Goal: Information Seeking & Learning: Check status

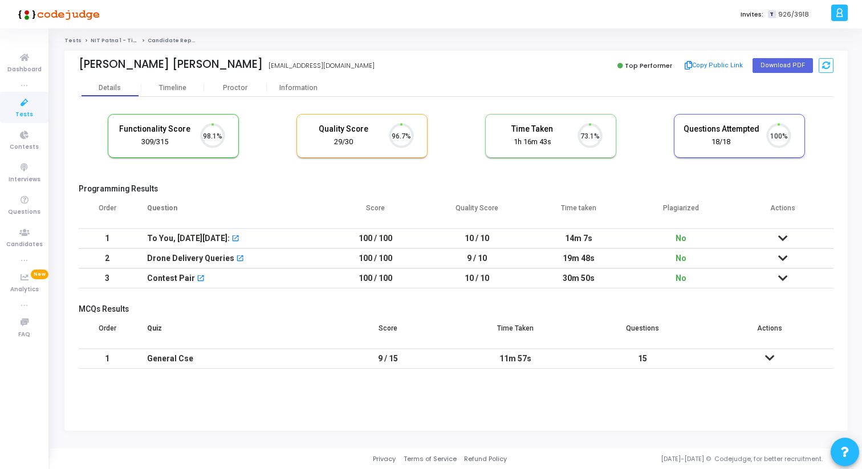
scroll to position [24, 29]
click at [189, 88] on div "Timeline" at bounding box center [172, 88] width 63 height 9
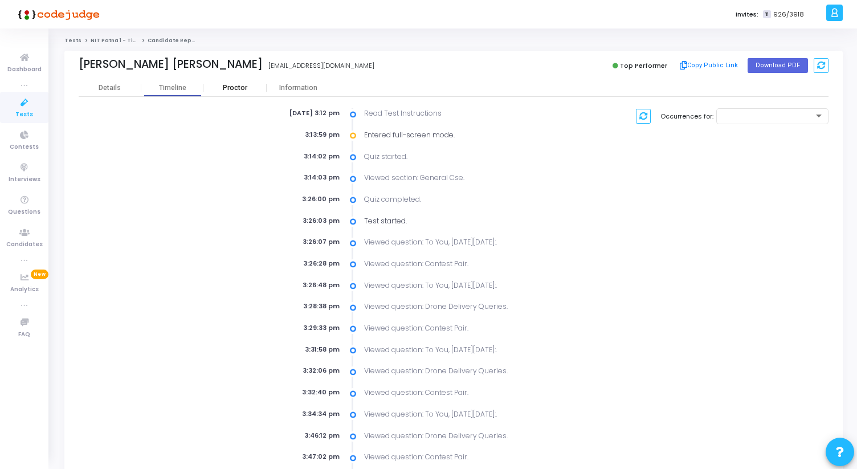
click at [213, 85] on div "Proctor" at bounding box center [235, 88] width 63 height 9
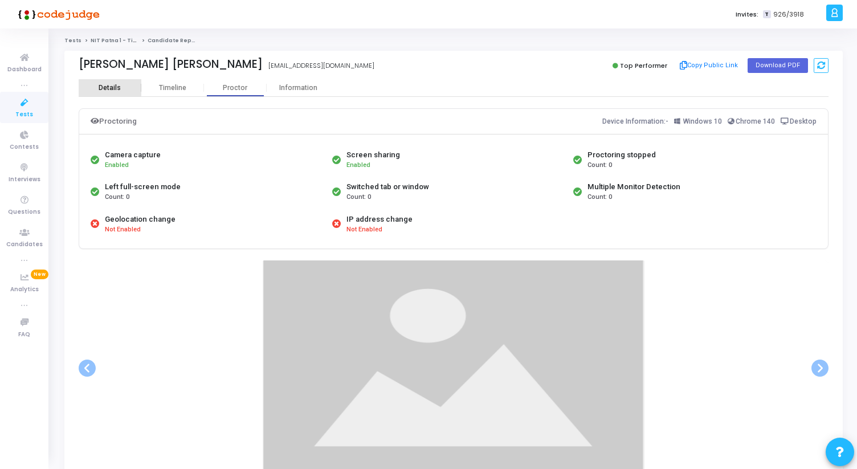
click at [107, 81] on div "Details" at bounding box center [110, 87] width 63 height 17
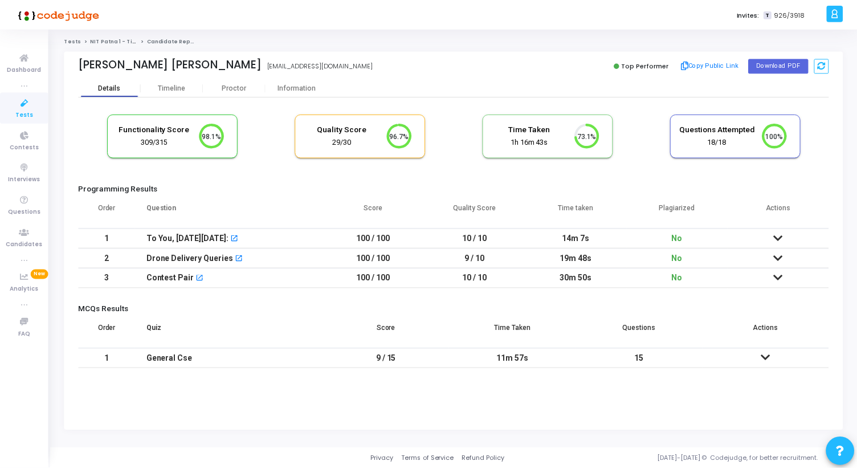
scroll to position [24, 29]
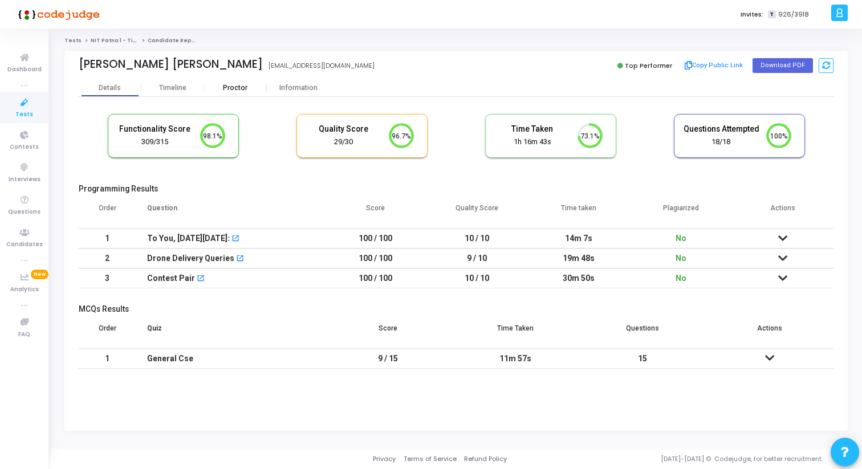
click at [231, 80] on div "Proctor" at bounding box center [235, 87] width 63 height 17
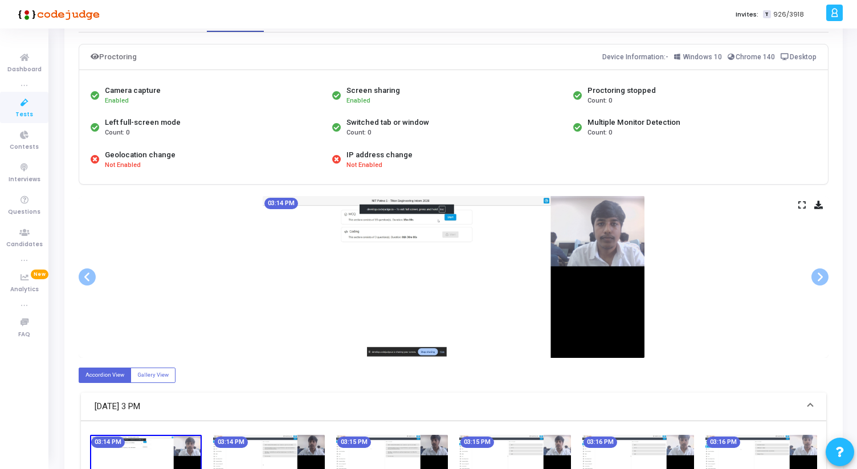
scroll to position [65, 0]
click at [372, 319] on img at bounding box center [454, 276] width 382 height 162
click at [802, 202] on icon at bounding box center [801, 204] width 7 height 6
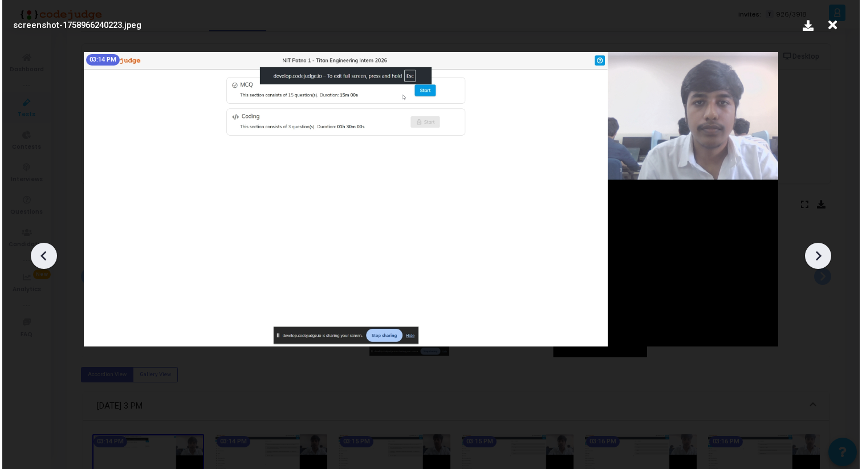
scroll to position [0, 0]
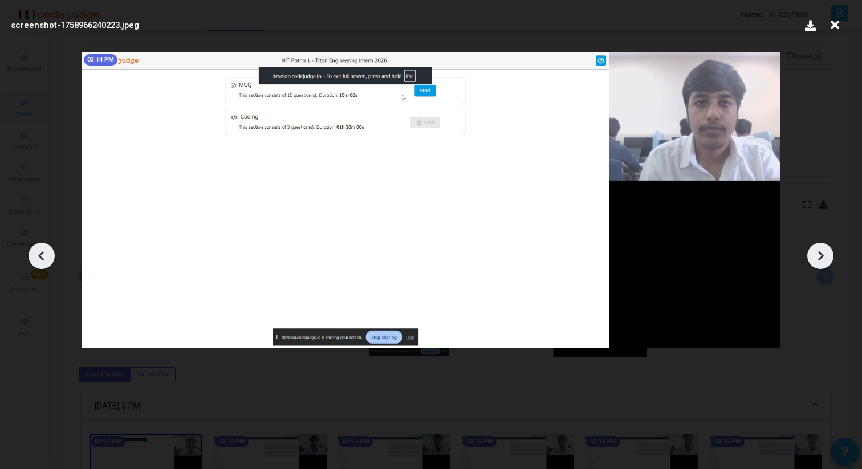
click at [838, 28] on icon at bounding box center [835, 25] width 18 height 22
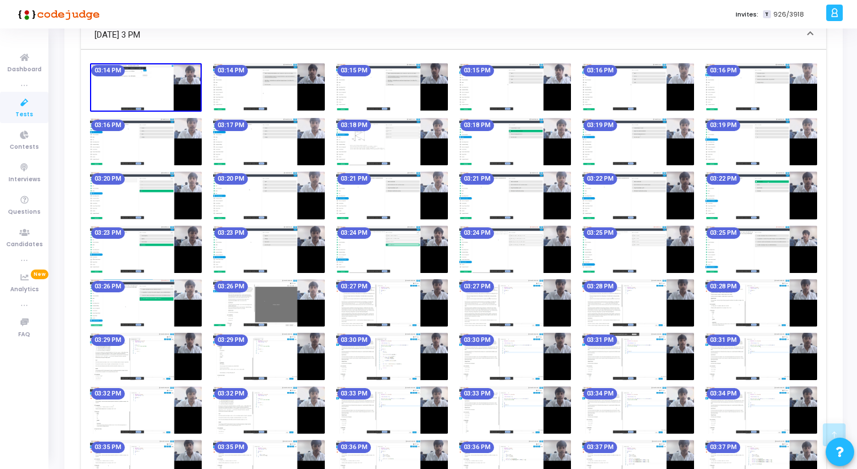
scroll to position [527, 0]
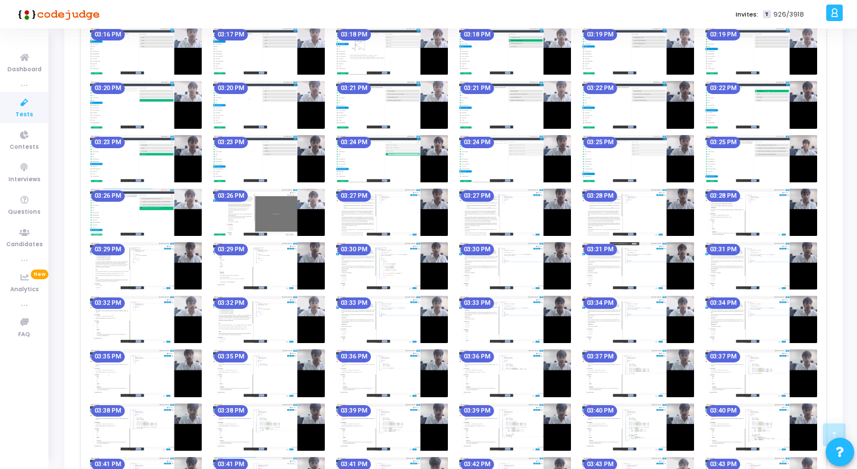
click at [246, 218] on img at bounding box center [269, 212] width 112 height 47
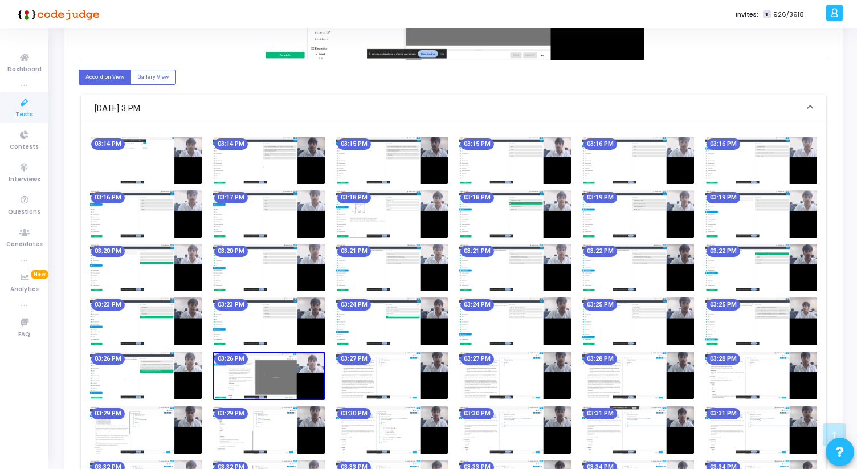
scroll to position [0, 0]
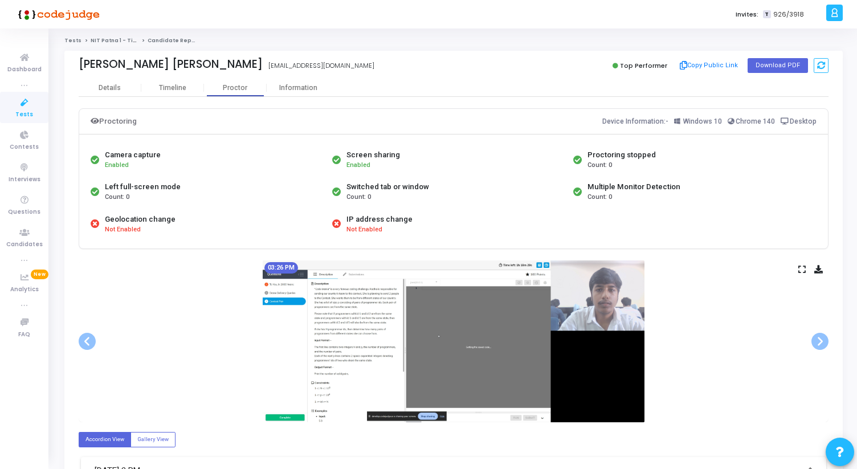
click at [801, 267] on icon at bounding box center [801, 269] width 7 height 6
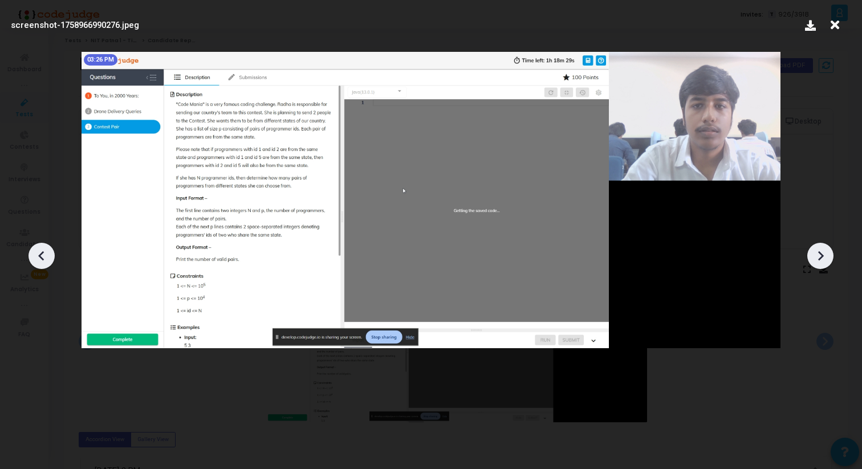
click at [52, 256] on div at bounding box center [41, 256] width 26 height 26
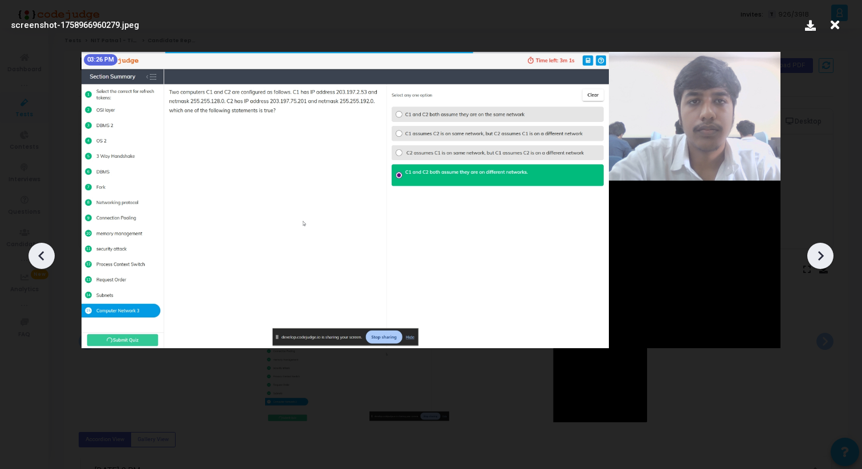
click at [823, 260] on icon at bounding box center [820, 255] width 17 height 17
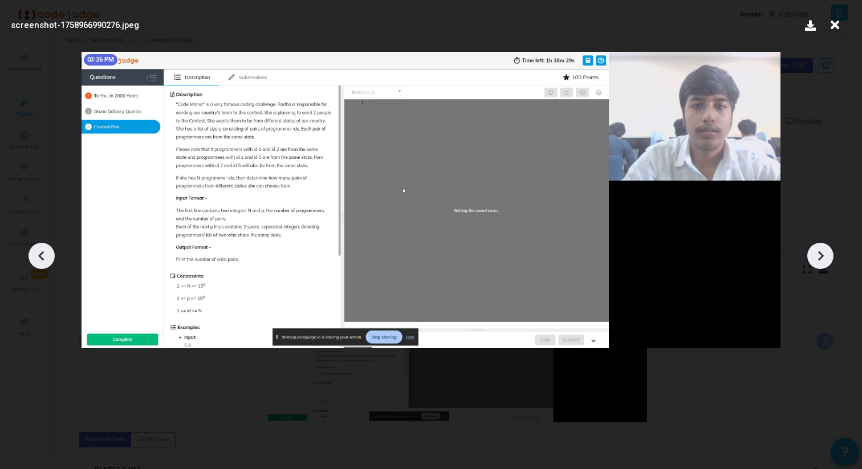
click at [823, 260] on icon at bounding box center [820, 255] width 17 height 17
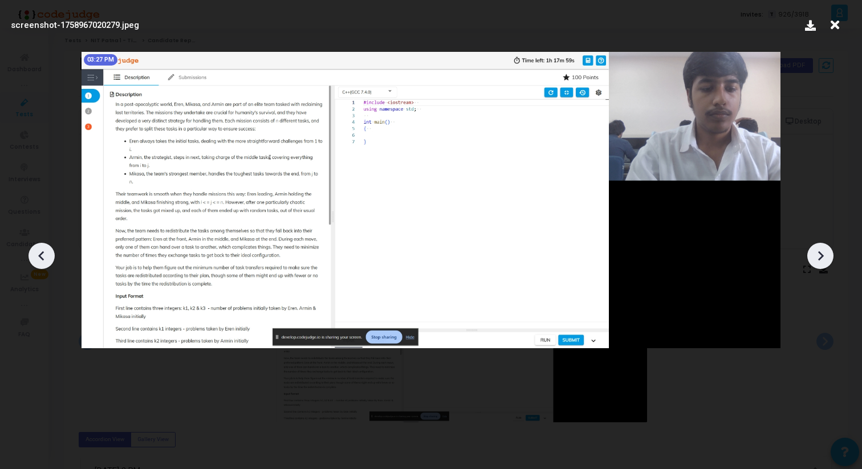
click at [823, 260] on icon at bounding box center [820, 255] width 17 height 17
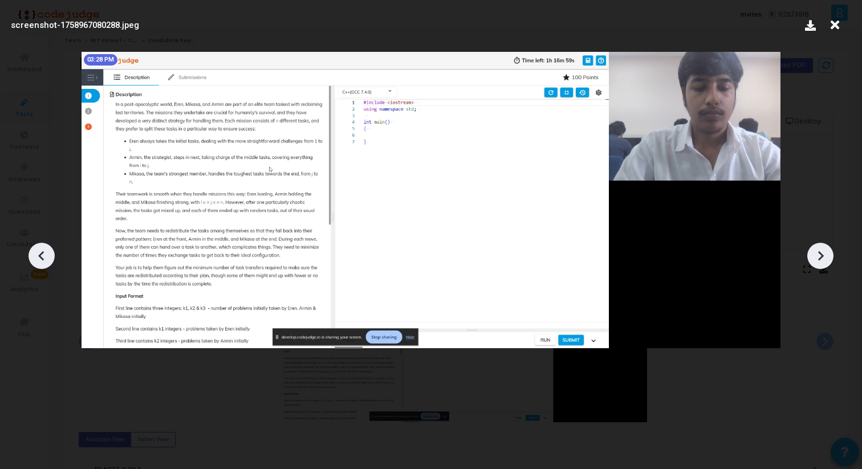
click at [823, 260] on icon at bounding box center [820, 255] width 17 height 17
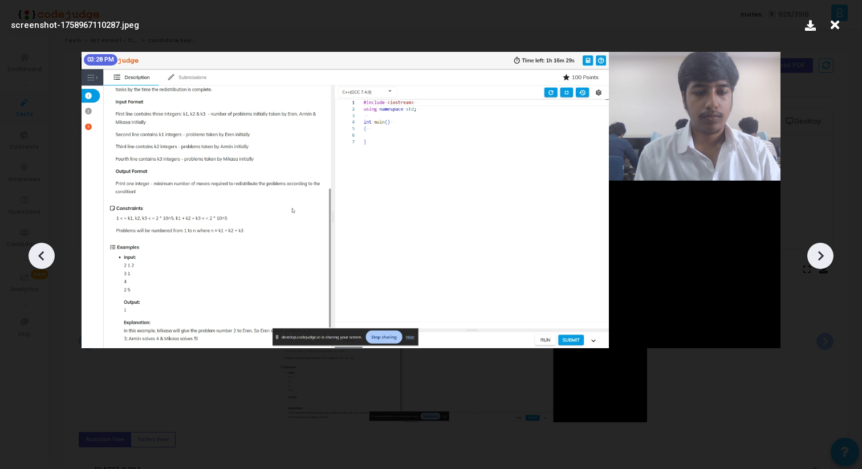
click at [823, 260] on icon at bounding box center [820, 255] width 17 height 17
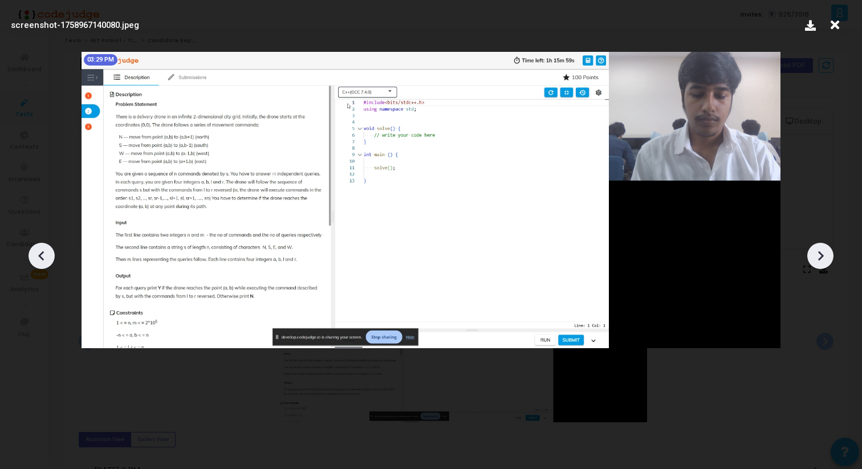
click at [823, 260] on icon at bounding box center [820, 255] width 17 height 17
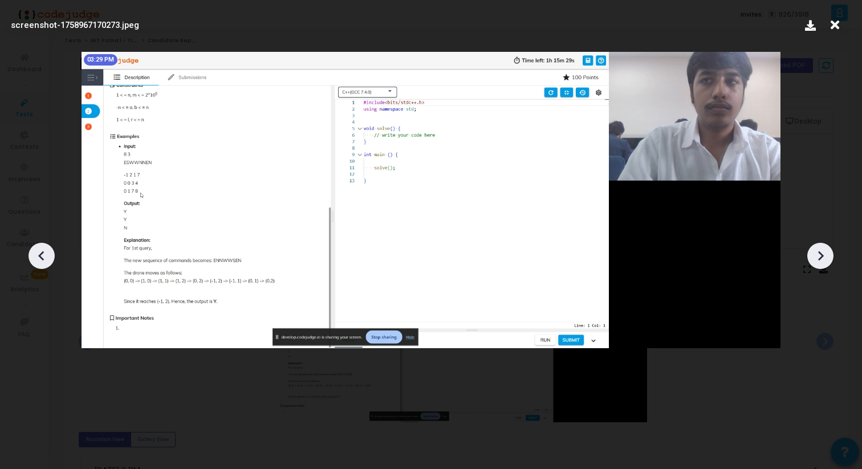
click at [823, 260] on icon at bounding box center [820, 255] width 17 height 17
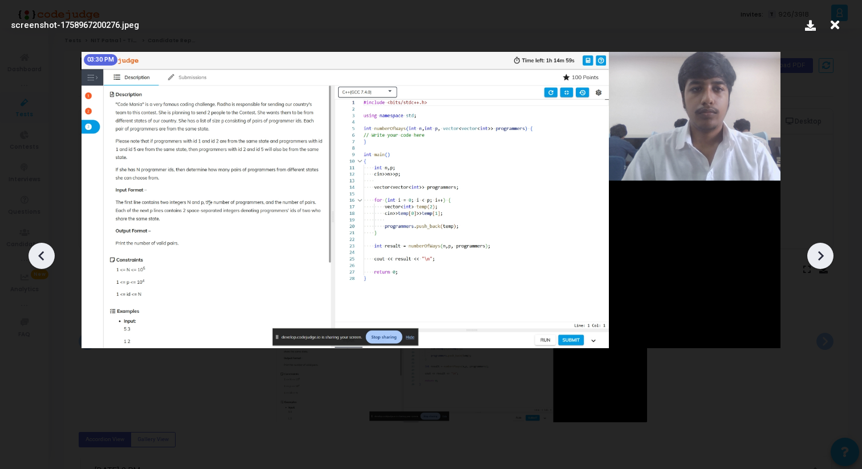
click at [823, 260] on icon at bounding box center [820, 255] width 17 height 17
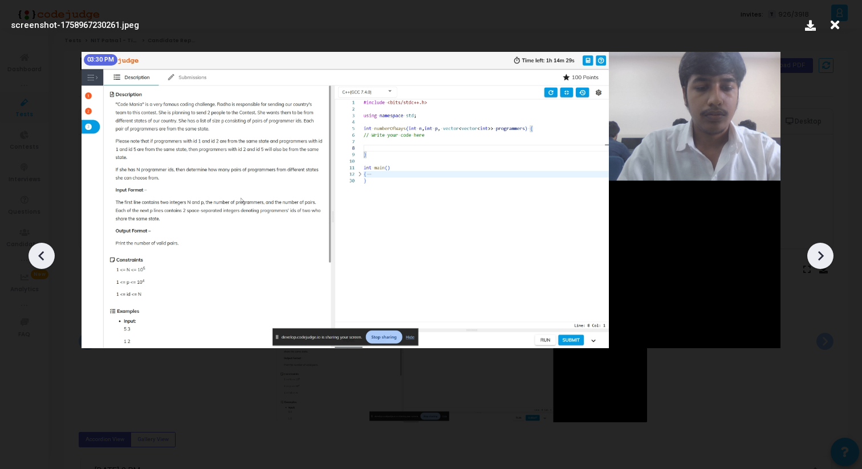
click at [823, 260] on icon at bounding box center [820, 255] width 17 height 17
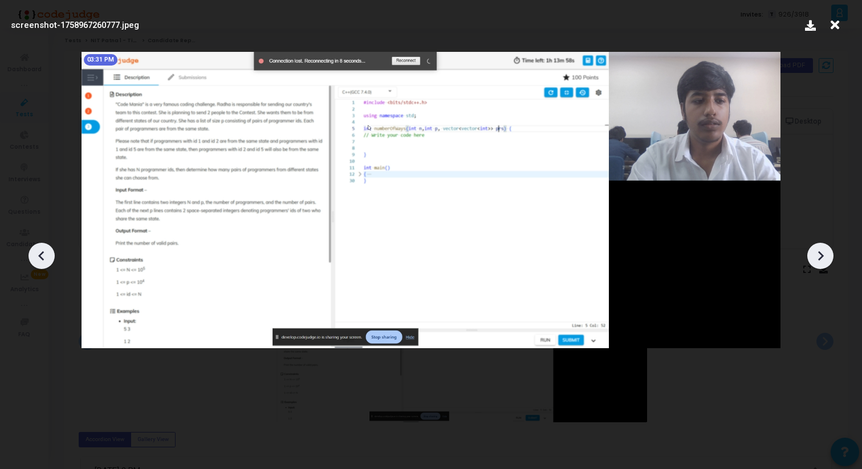
click at [823, 260] on icon at bounding box center [820, 255] width 17 height 17
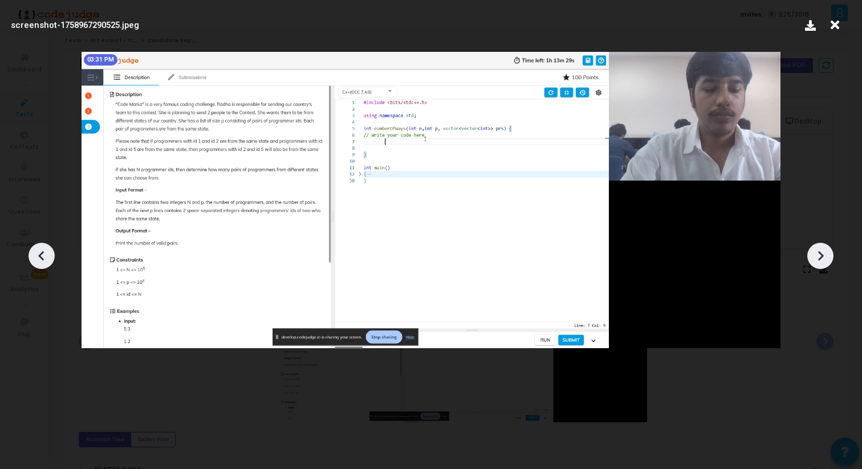
click at [39, 256] on icon at bounding box center [41, 255] width 17 height 17
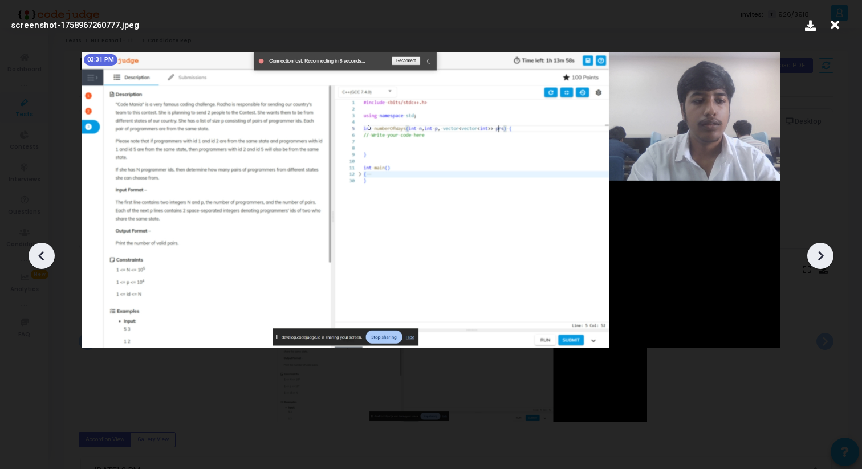
click at [39, 256] on icon at bounding box center [41, 255] width 17 height 17
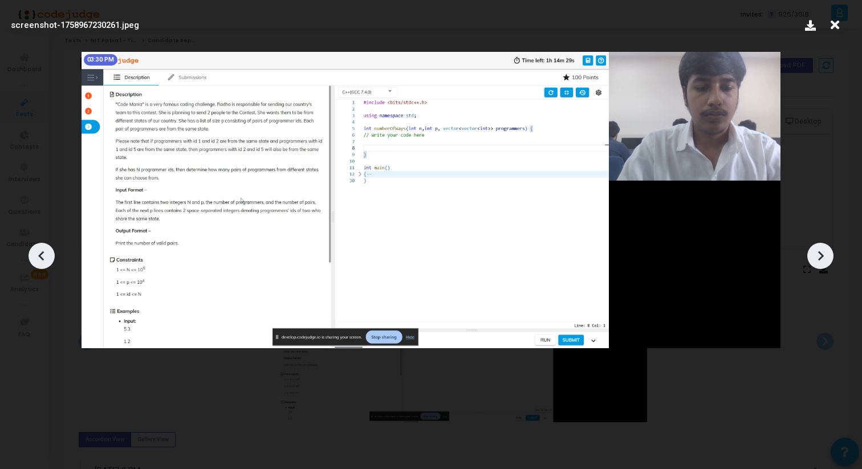
click at [825, 260] on icon at bounding box center [820, 255] width 17 height 17
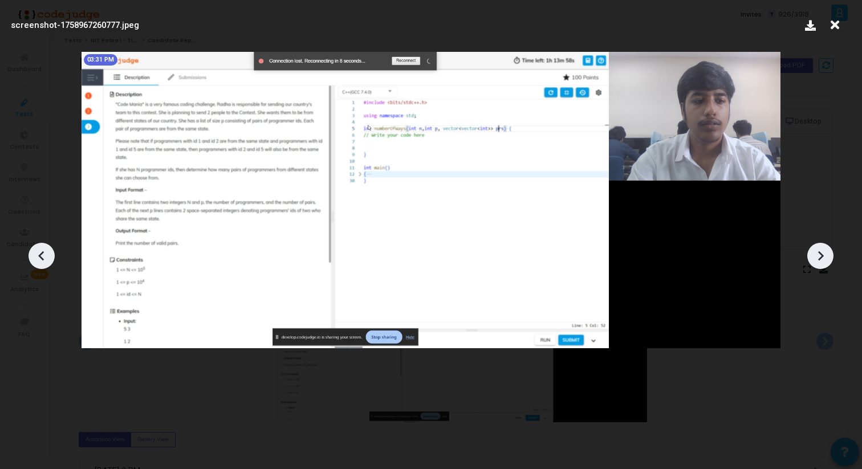
click at [821, 258] on icon at bounding box center [820, 255] width 17 height 17
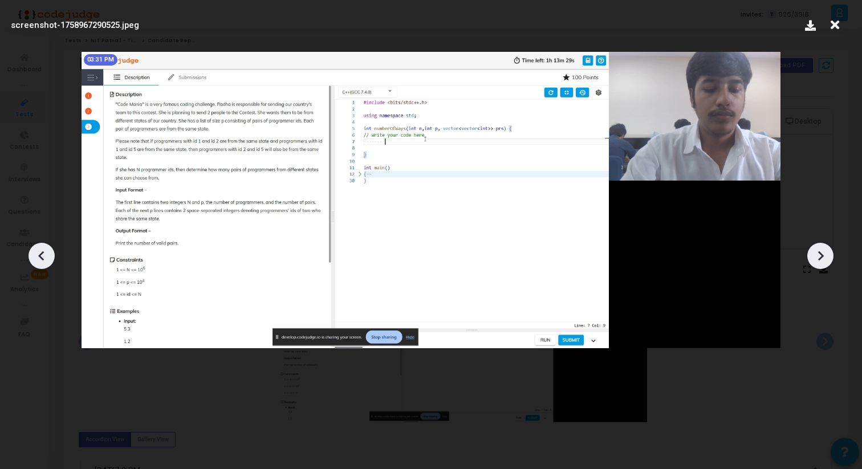
click at [820, 258] on icon at bounding box center [821, 256] width 6 height 10
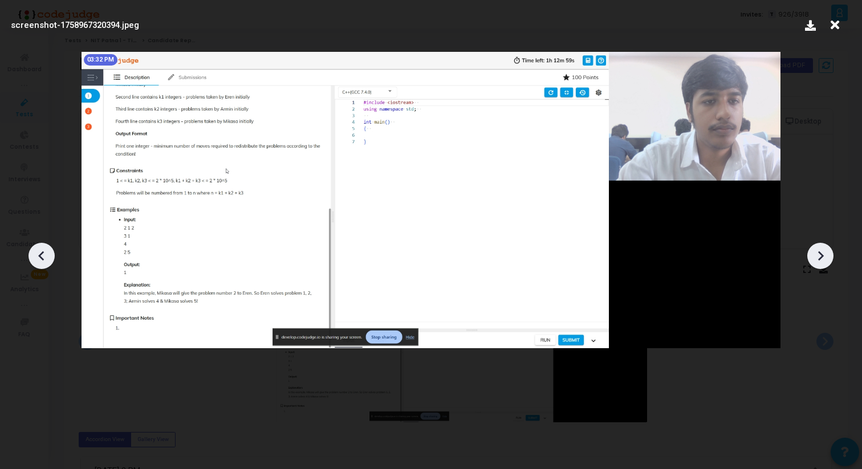
click at [821, 258] on icon at bounding box center [820, 255] width 17 height 17
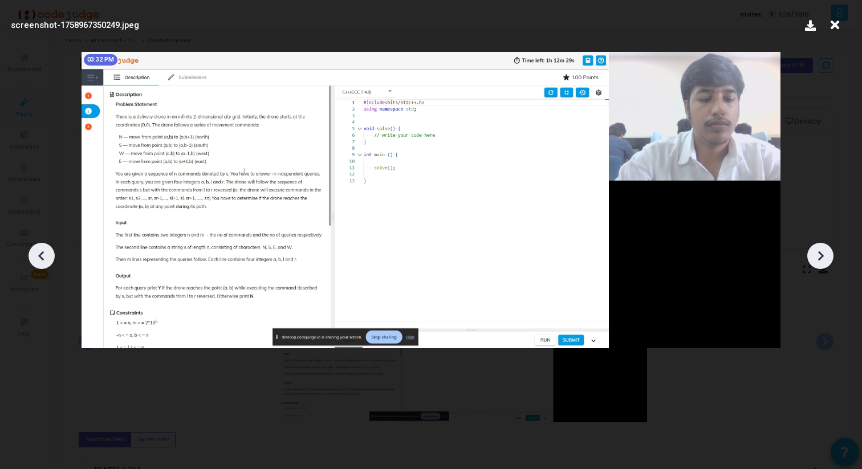
click at [821, 259] on icon at bounding box center [820, 255] width 17 height 17
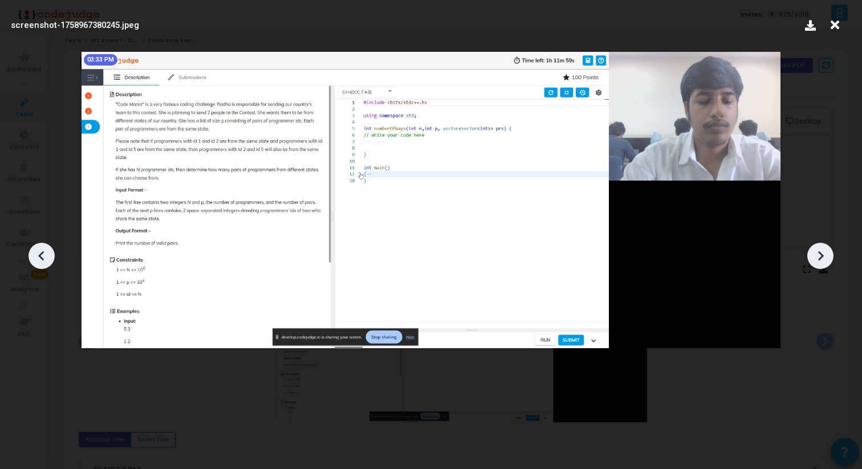
click at [821, 259] on icon at bounding box center [820, 255] width 17 height 17
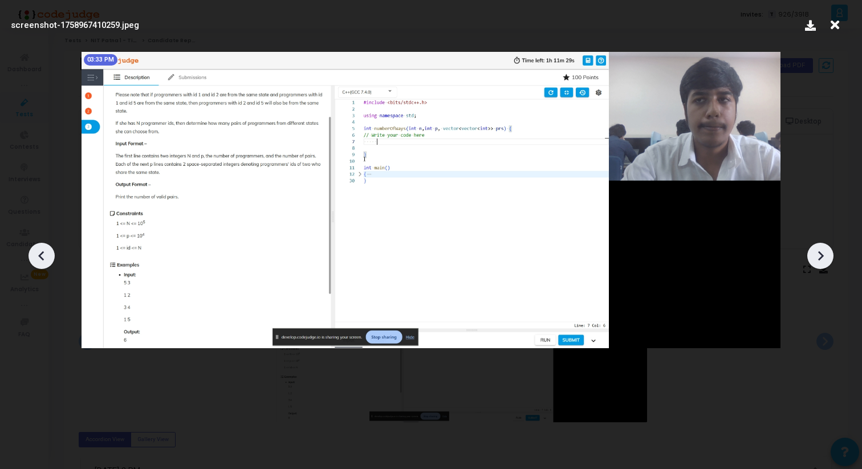
click at [821, 259] on icon at bounding box center [820, 255] width 17 height 17
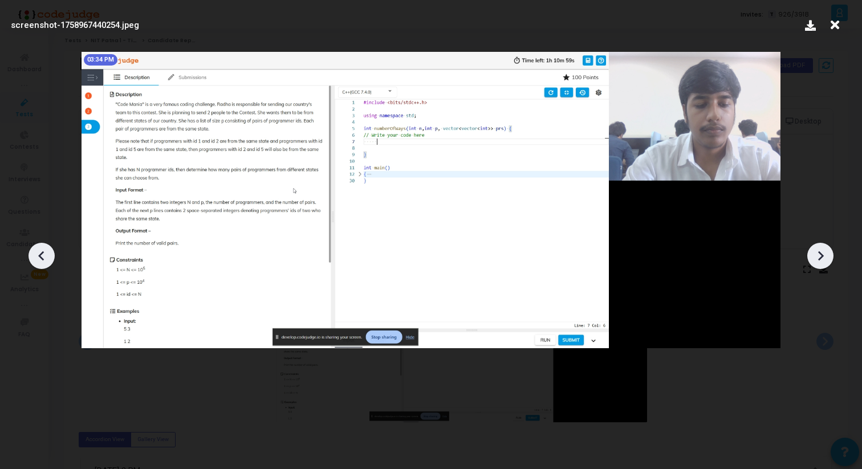
click at [821, 259] on icon at bounding box center [820, 255] width 17 height 17
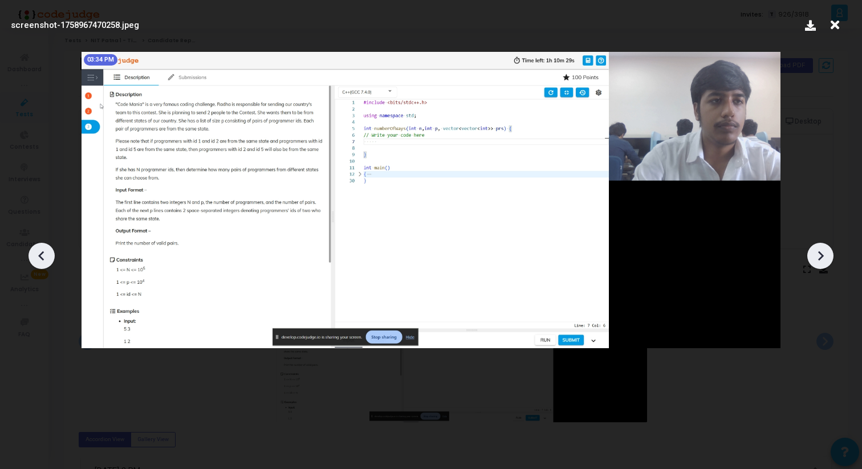
click at [822, 259] on icon at bounding box center [820, 255] width 17 height 17
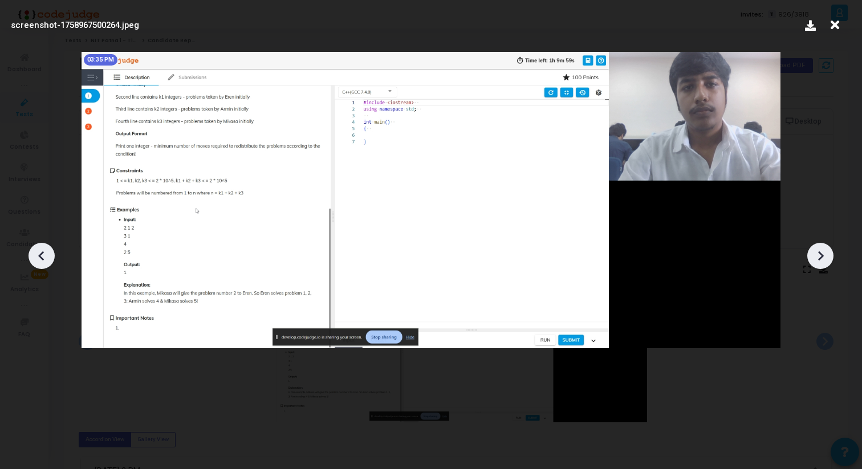
click at [822, 259] on icon at bounding box center [820, 255] width 17 height 17
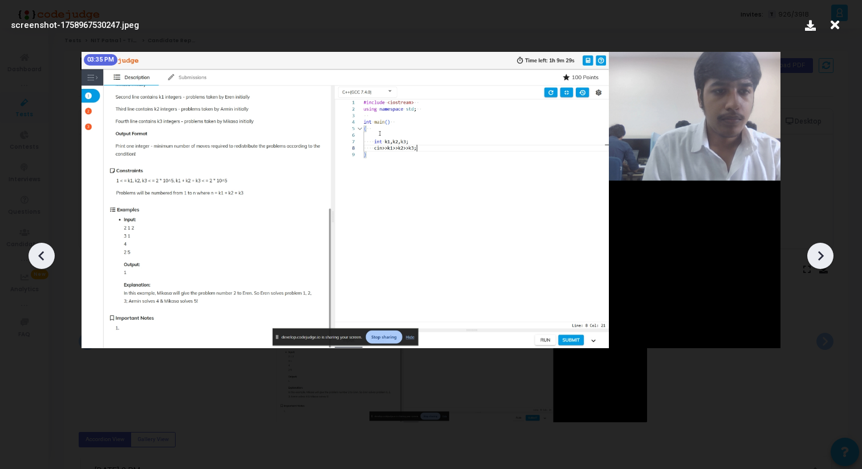
click at [822, 259] on icon at bounding box center [820, 255] width 17 height 17
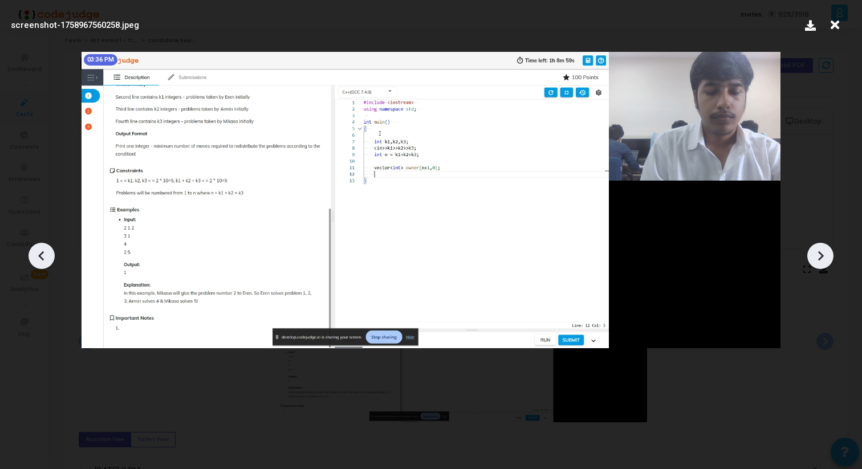
click at [822, 259] on icon at bounding box center [820, 255] width 17 height 17
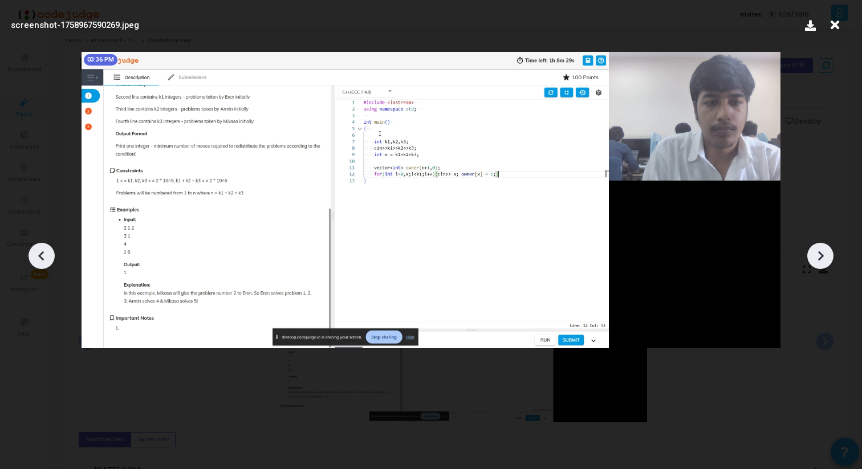
click at [822, 260] on icon at bounding box center [820, 255] width 17 height 17
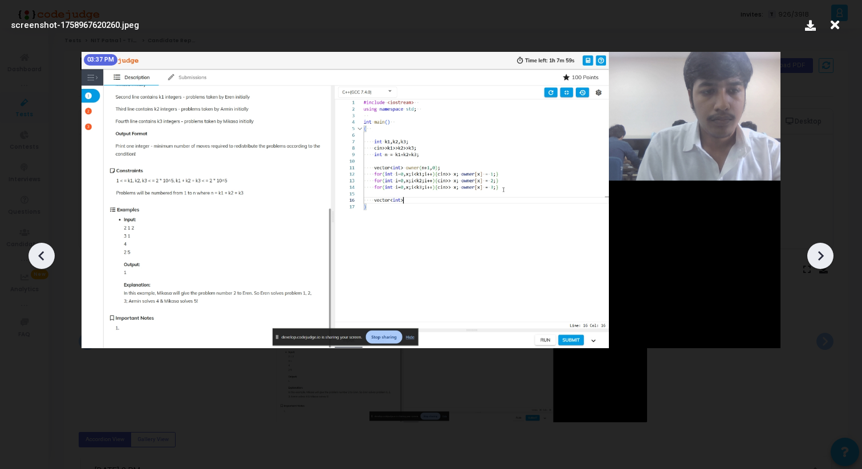
click at [823, 260] on icon at bounding box center [820, 255] width 17 height 17
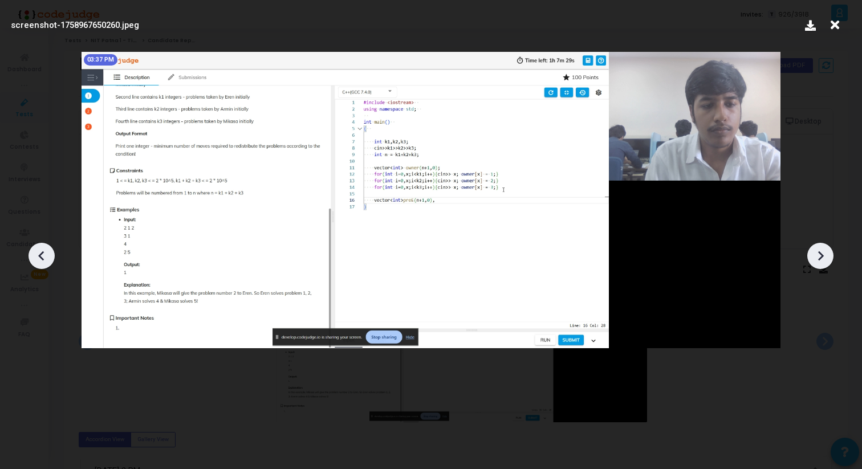
click at [823, 260] on icon at bounding box center [820, 255] width 17 height 17
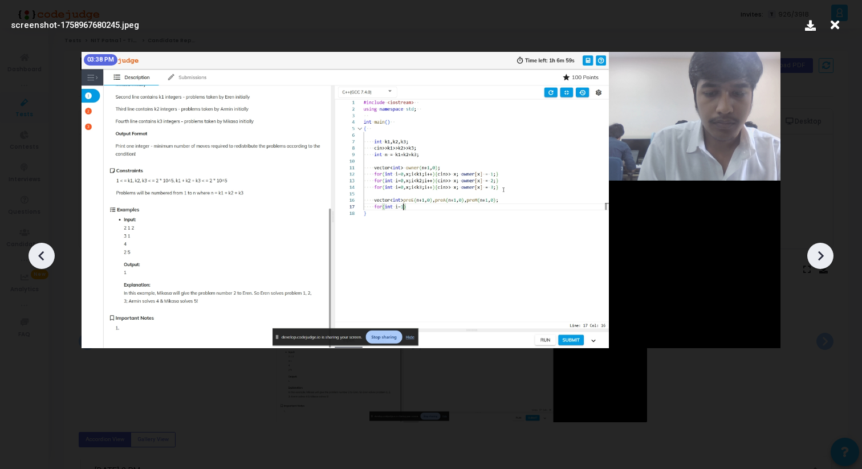
click at [823, 260] on icon at bounding box center [820, 255] width 17 height 17
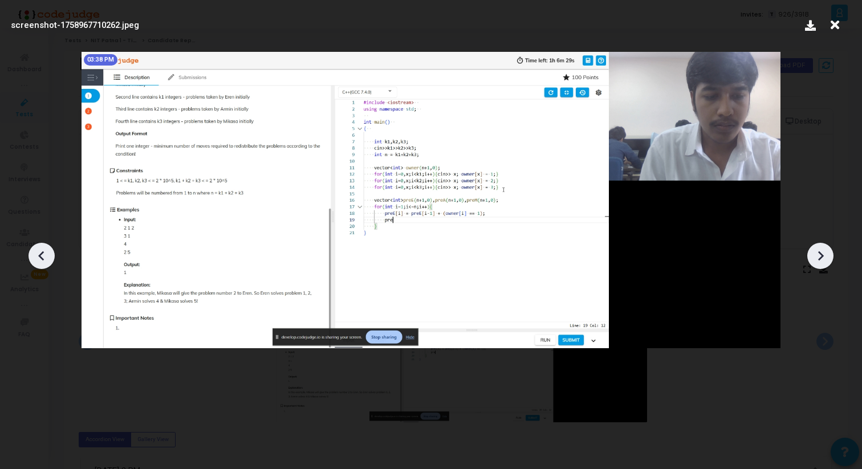
click at [824, 260] on icon at bounding box center [820, 255] width 17 height 17
click at [825, 262] on icon at bounding box center [820, 255] width 17 height 17
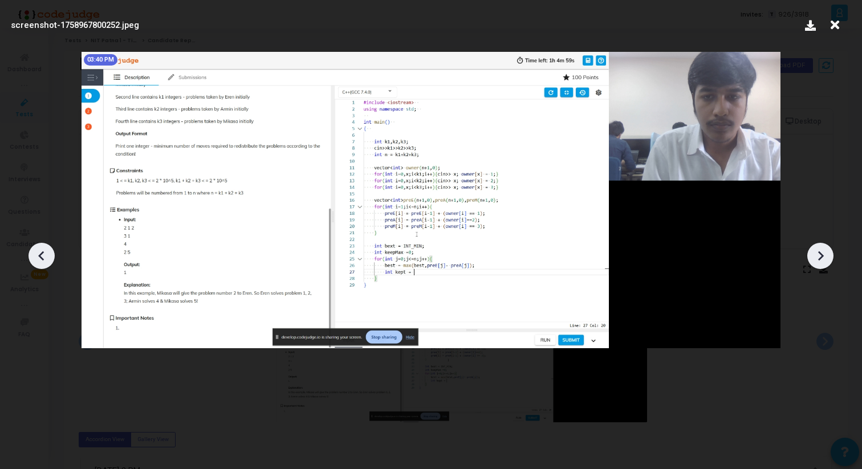
click at [825, 262] on icon at bounding box center [820, 255] width 17 height 17
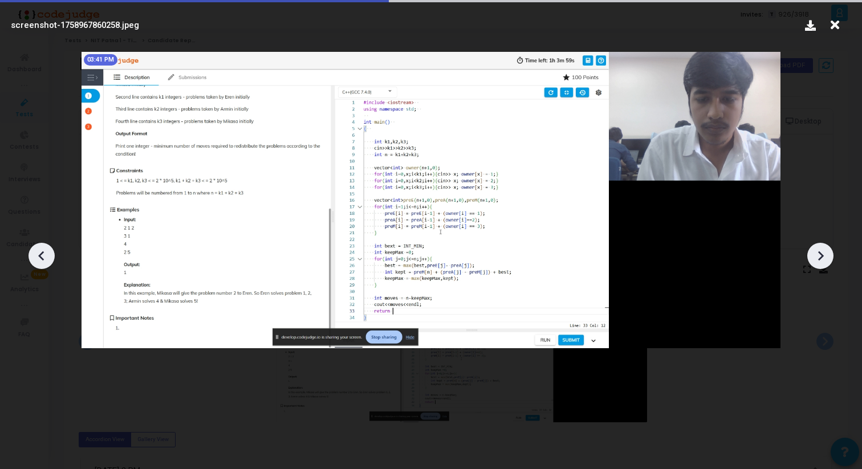
click at [826, 263] on icon at bounding box center [820, 255] width 17 height 17
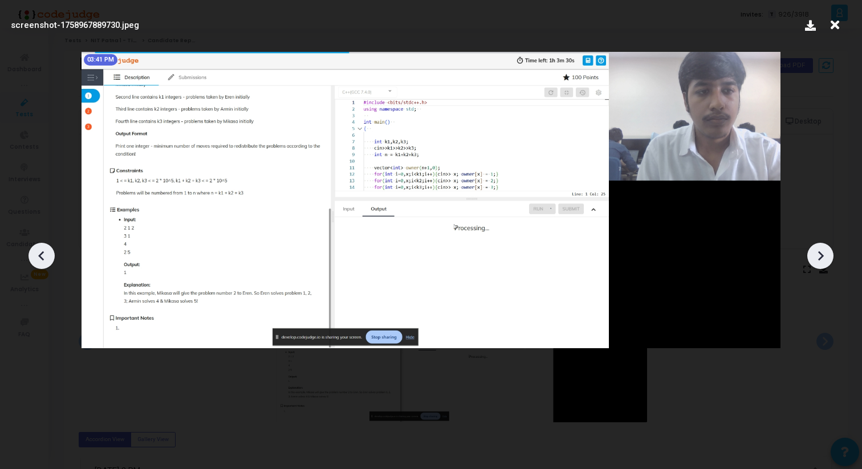
click at [826, 263] on icon at bounding box center [820, 255] width 17 height 17
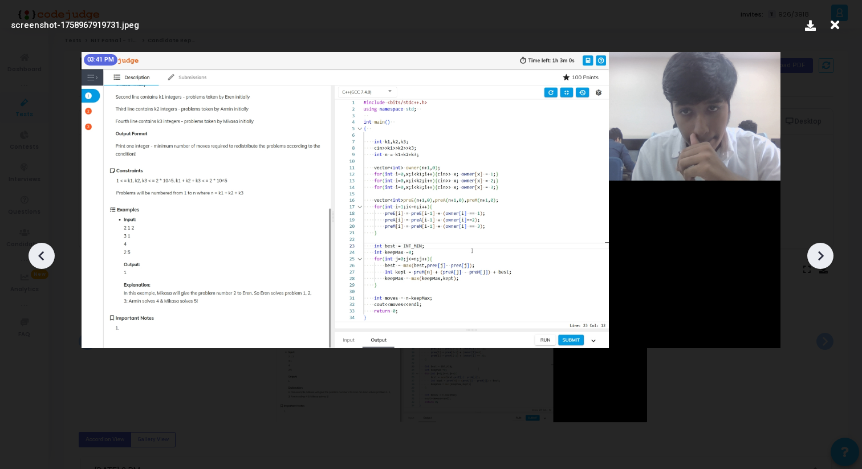
click at [826, 263] on icon at bounding box center [820, 255] width 17 height 17
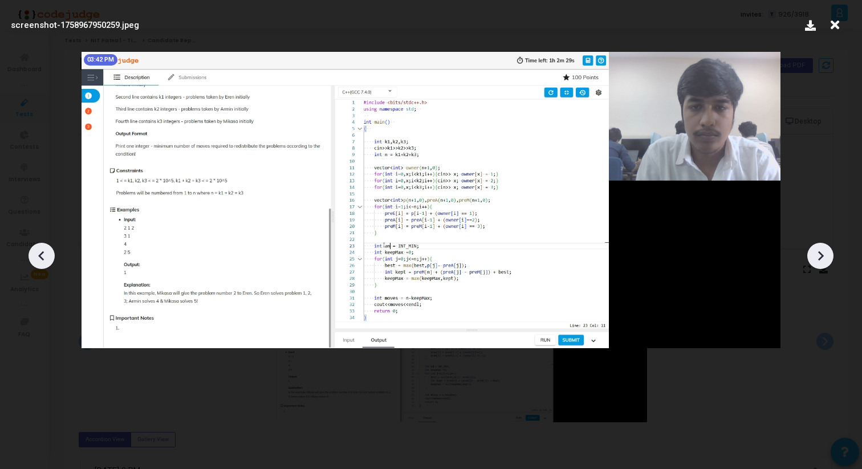
click at [826, 263] on icon at bounding box center [820, 255] width 17 height 17
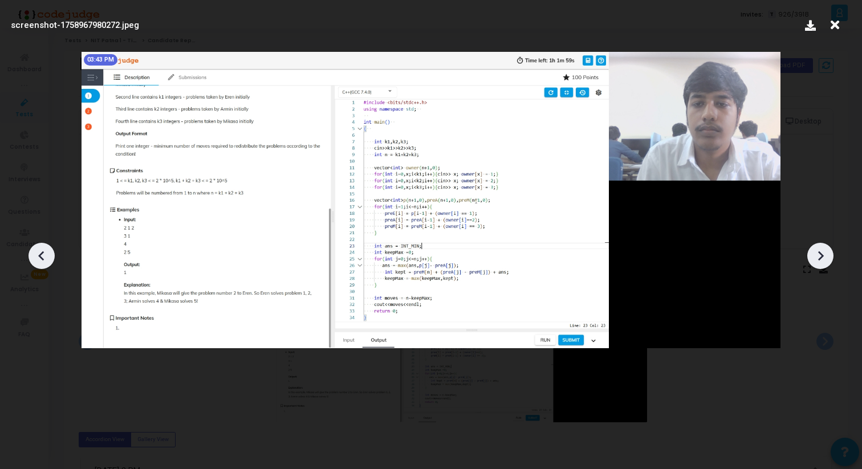
click at [823, 259] on icon at bounding box center [820, 255] width 17 height 17
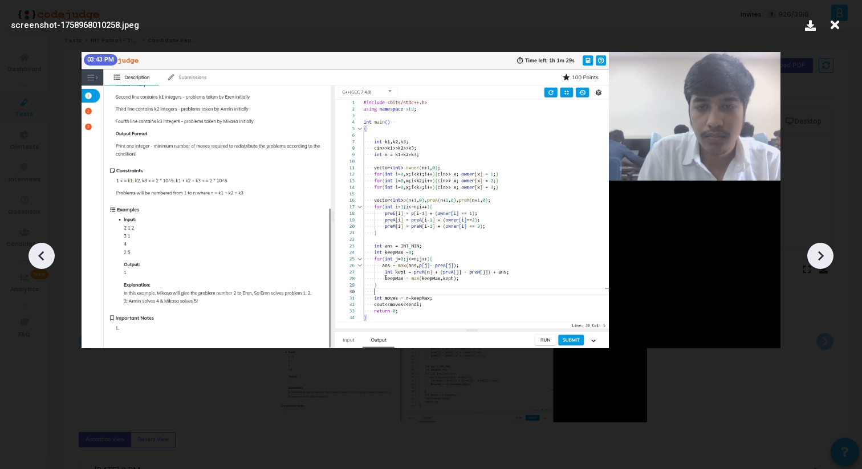
click at [824, 260] on icon at bounding box center [820, 255] width 17 height 17
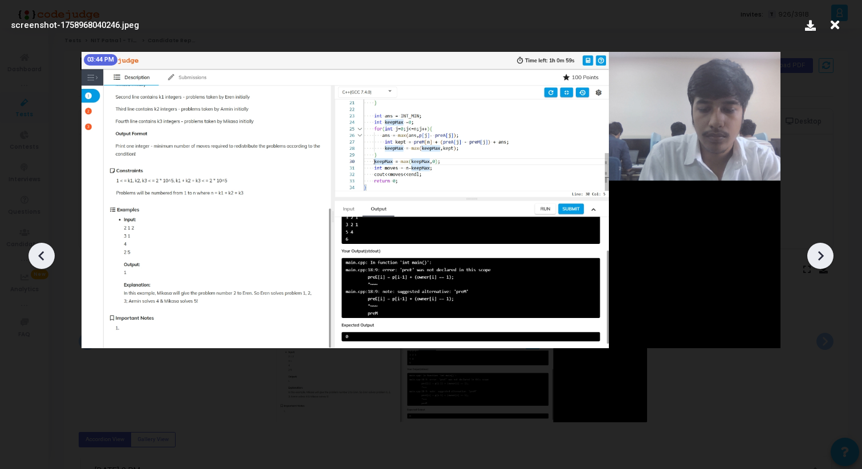
click at [823, 261] on icon at bounding box center [820, 255] width 17 height 17
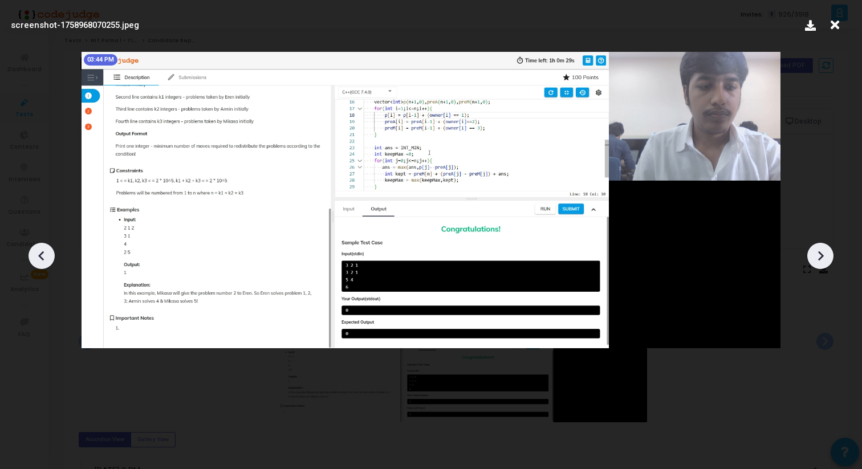
click at [824, 262] on icon at bounding box center [820, 255] width 17 height 17
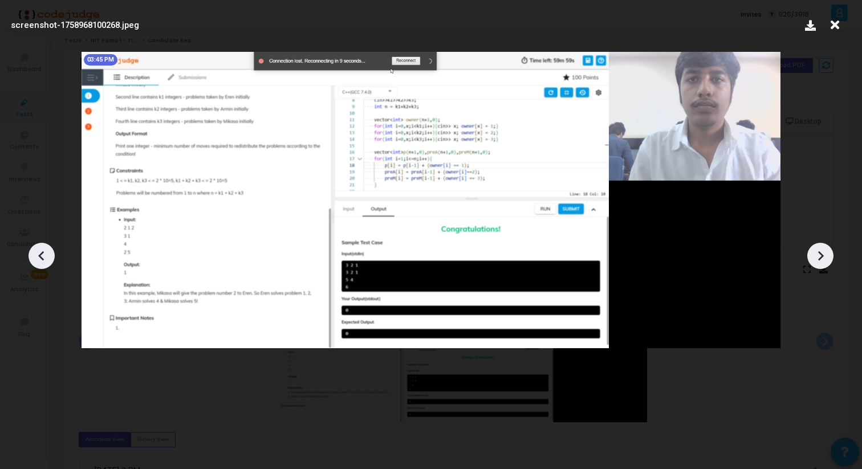
click at [824, 262] on icon at bounding box center [820, 255] width 17 height 17
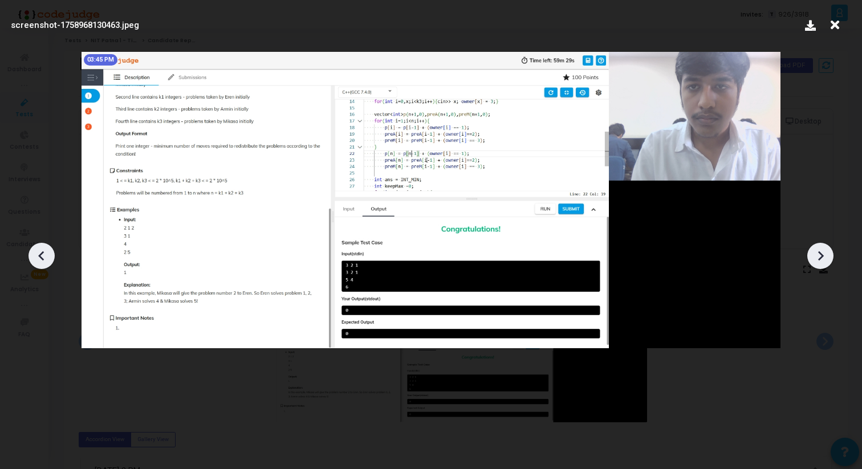
click at [825, 262] on icon at bounding box center [820, 255] width 17 height 17
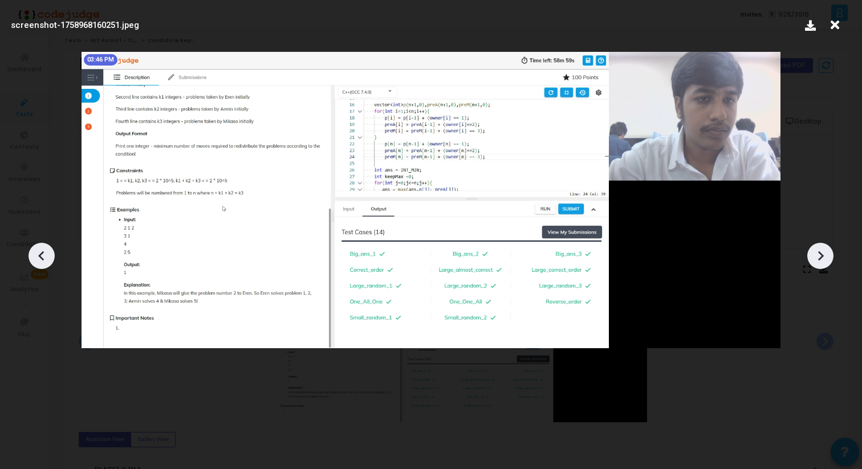
click at [49, 255] on icon at bounding box center [41, 255] width 17 height 17
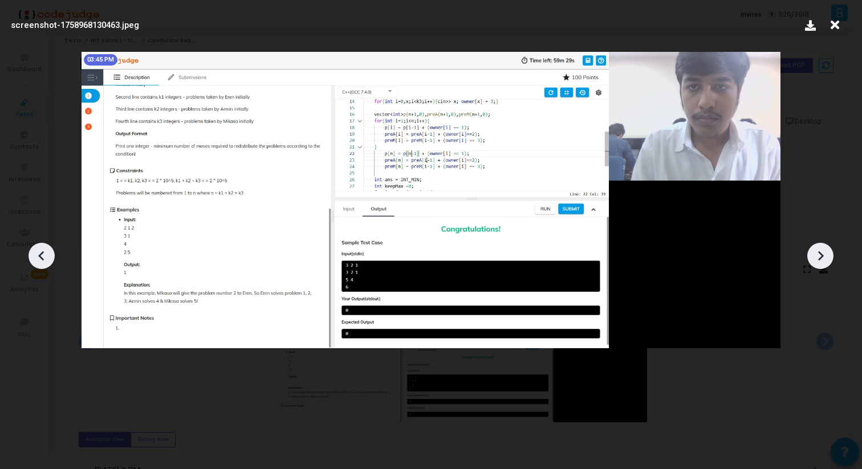
click at [49, 255] on icon at bounding box center [41, 255] width 17 height 17
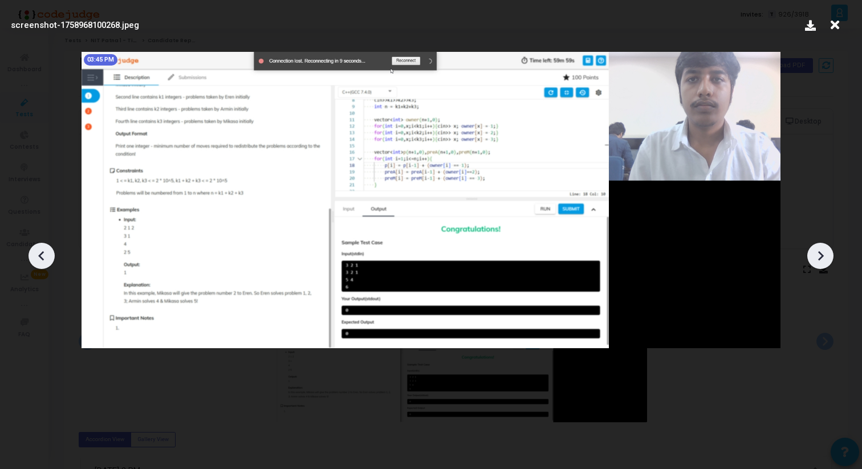
click at [50, 256] on icon at bounding box center [41, 255] width 17 height 17
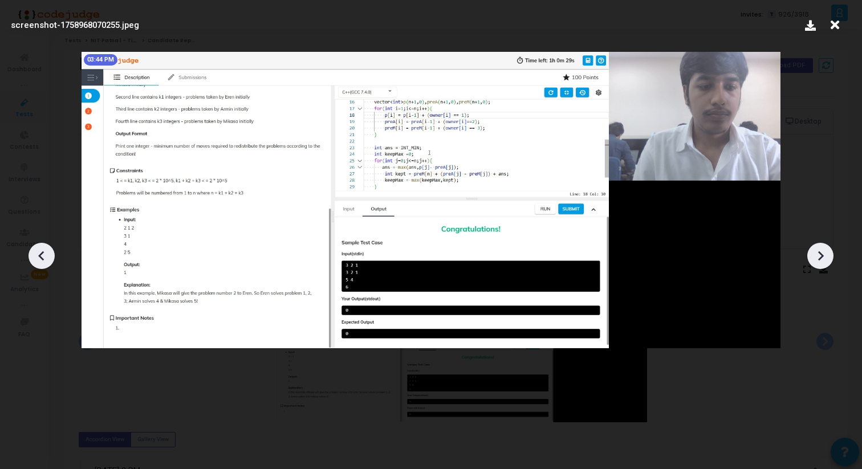
click at [50, 256] on div at bounding box center [41, 256] width 26 height 26
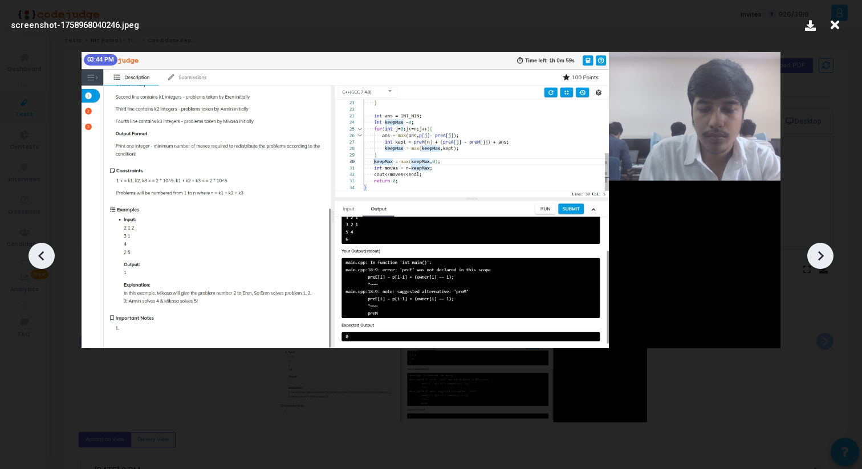
click at [820, 275] on div at bounding box center [431, 251] width 862 height 435
click at [823, 263] on icon at bounding box center [820, 255] width 17 height 17
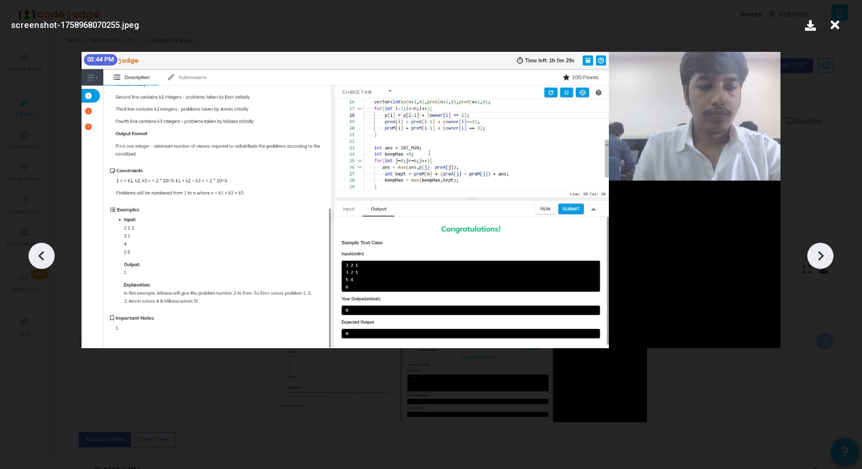
click at [822, 263] on icon at bounding box center [820, 255] width 17 height 17
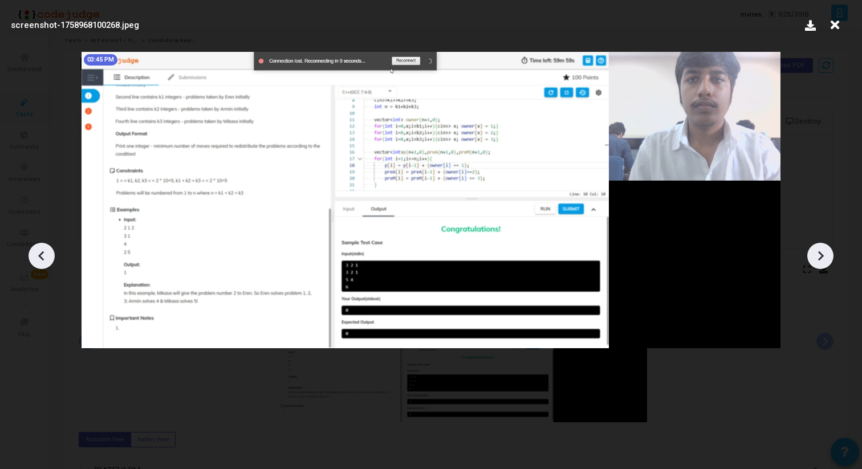
click at [822, 263] on icon at bounding box center [820, 255] width 17 height 17
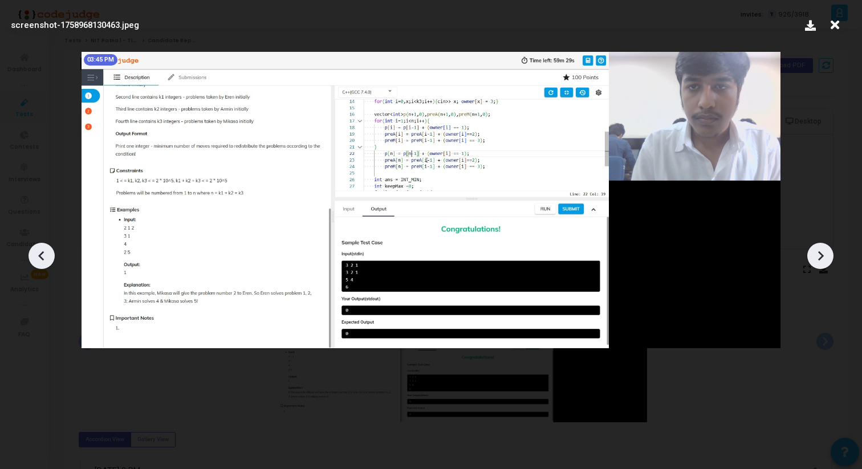
click at [822, 263] on icon at bounding box center [820, 255] width 17 height 17
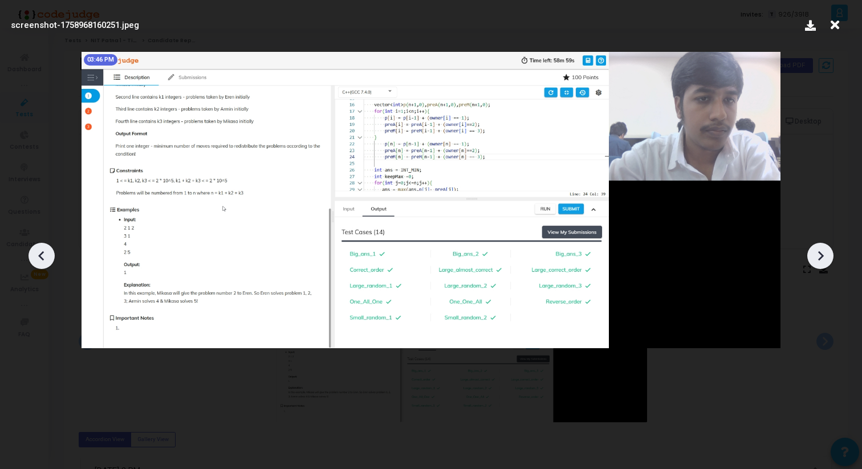
click at [822, 263] on icon at bounding box center [820, 255] width 17 height 17
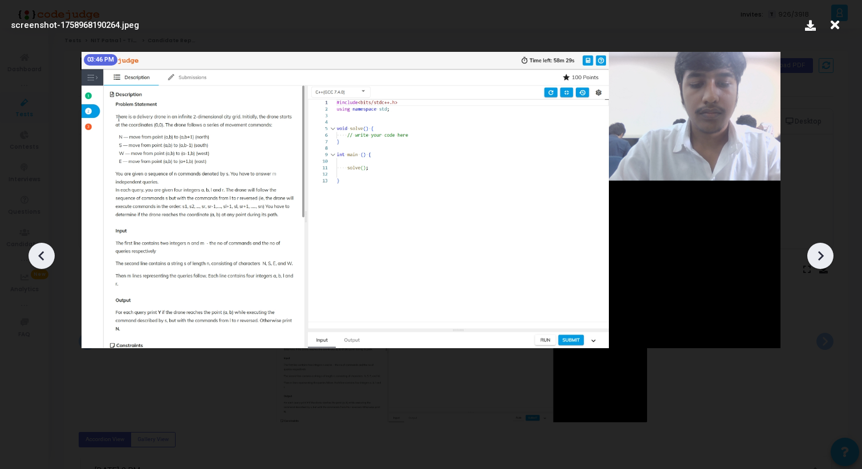
click at [822, 263] on icon at bounding box center [820, 255] width 17 height 17
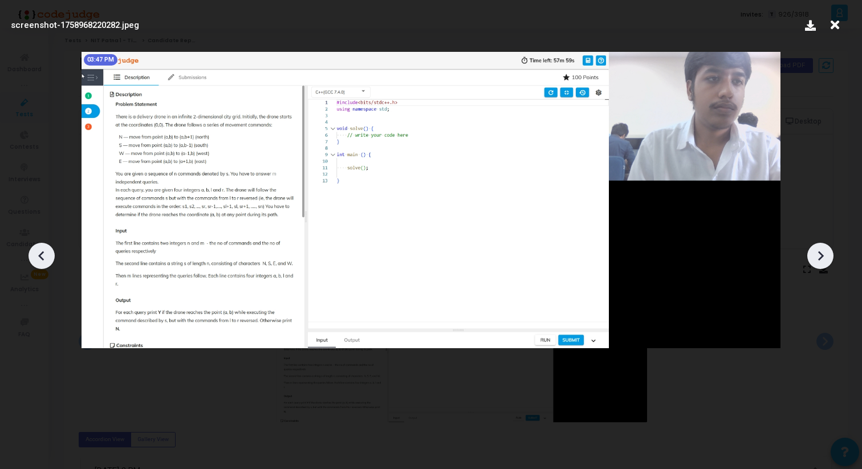
click at [822, 263] on icon at bounding box center [820, 255] width 17 height 17
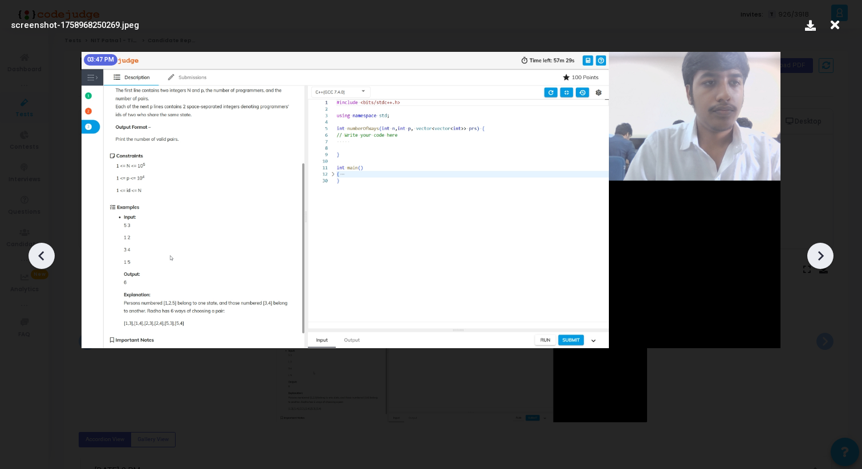
click at [822, 263] on icon at bounding box center [820, 255] width 17 height 17
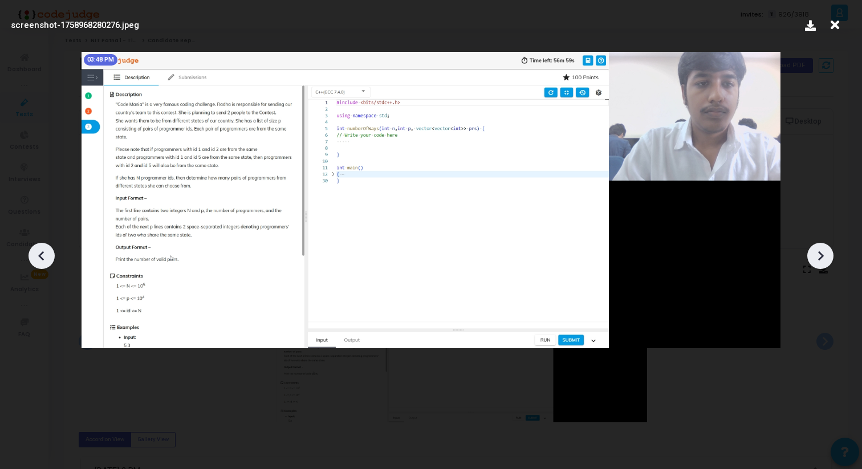
click at [822, 263] on icon at bounding box center [820, 255] width 17 height 17
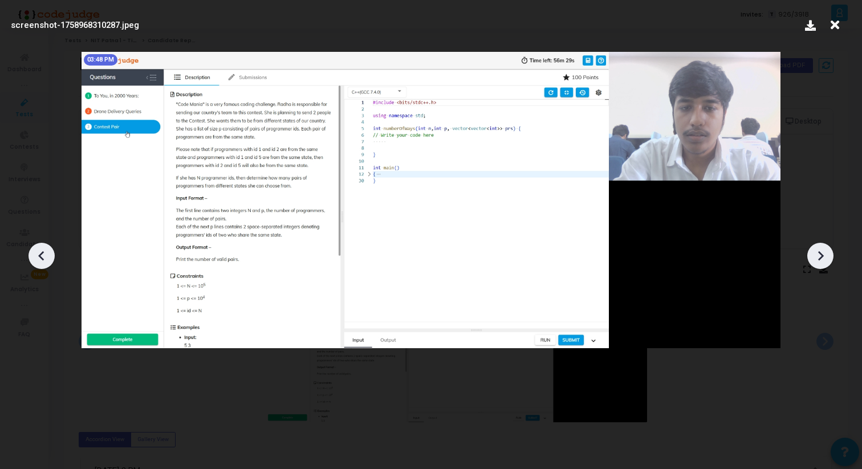
click at [822, 263] on icon at bounding box center [820, 255] width 17 height 17
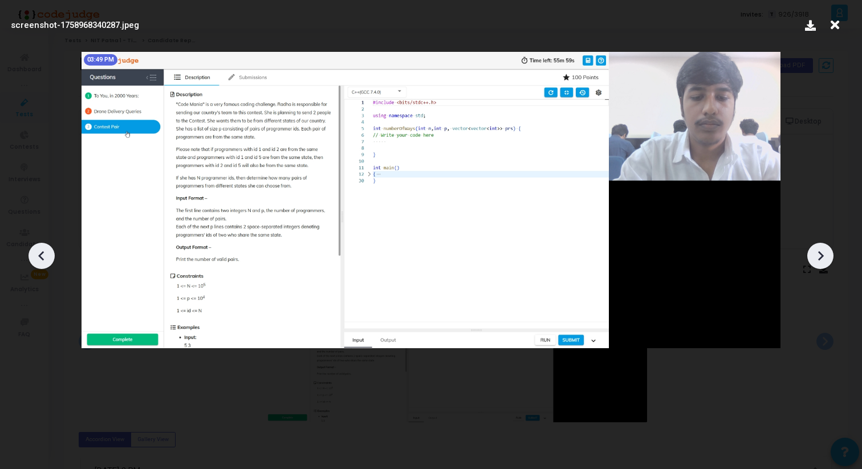
click at [822, 263] on icon at bounding box center [820, 255] width 17 height 17
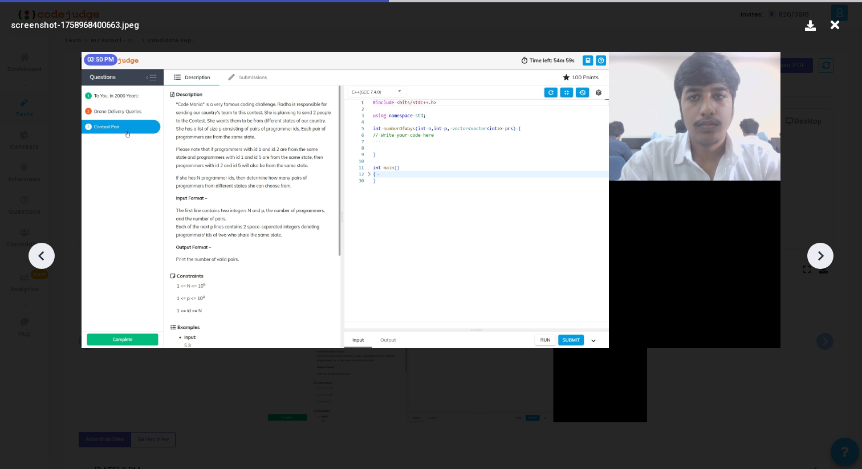
click at [822, 263] on icon at bounding box center [820, 255] width 17 height 17
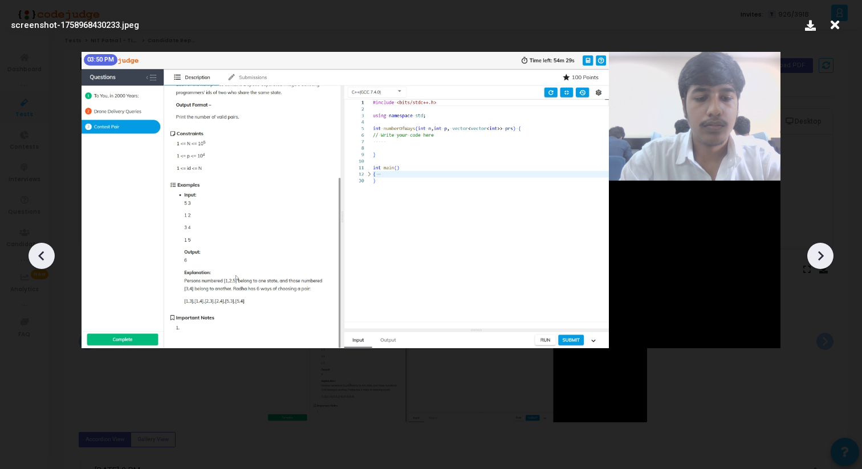
click at [822, 263] on icon at bounding box center [820, 255] width 17 height 17
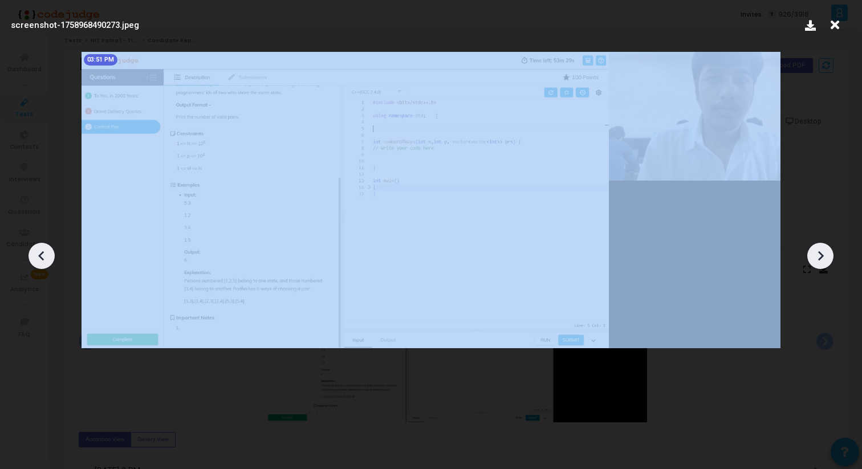
click at [822, 263] on icon at bounding box center [820, 255] width 17 height 17
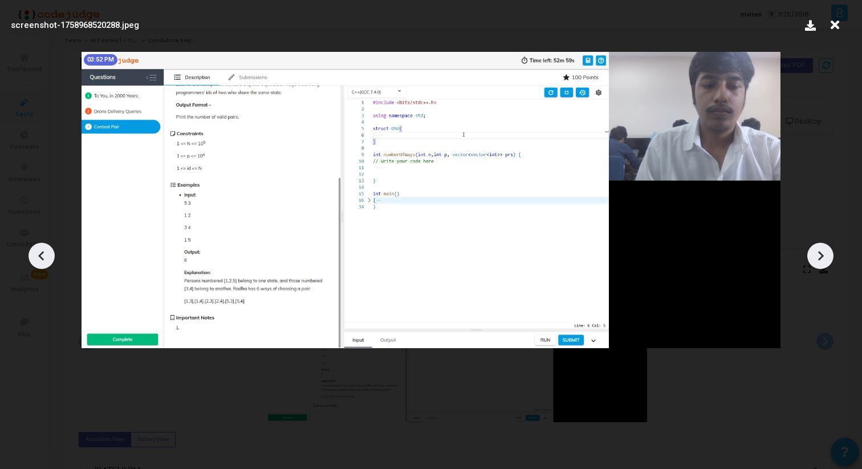
click at [822, 263] on icon at bounding box center [820, 255] width 17 height 17
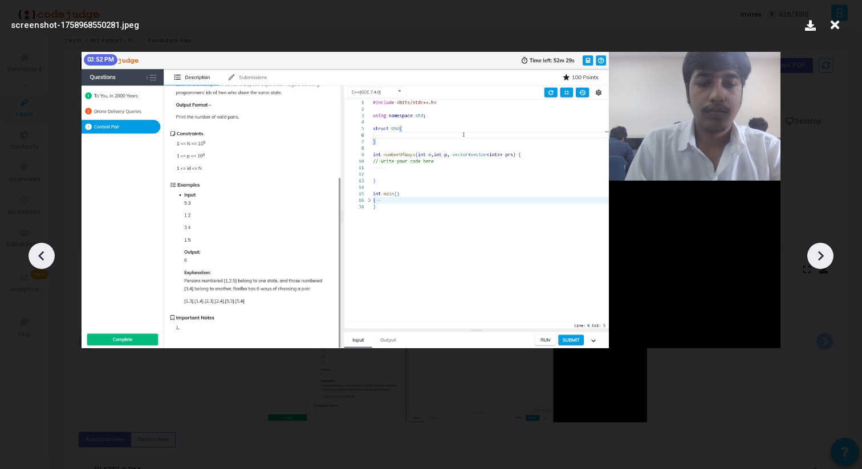
click at [822, 263] on icon at bounding box center [820, 255] width 17 height 17
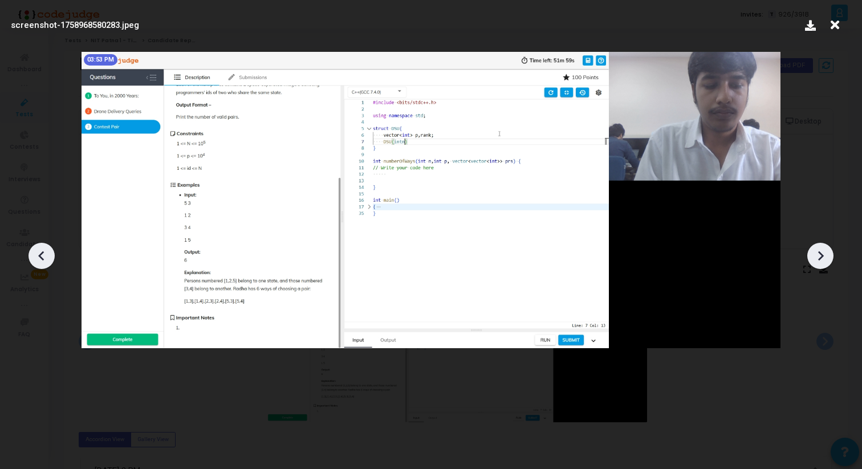
click at [822, 263] on icon at bounding box center [820, 255] width 17 height 17
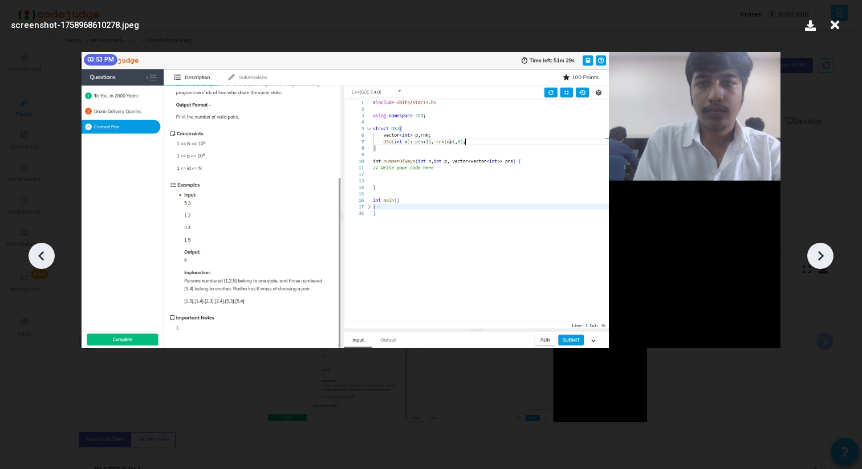
click at [822, 263] on icon at bounding box center [820, 255] width 17 height 17
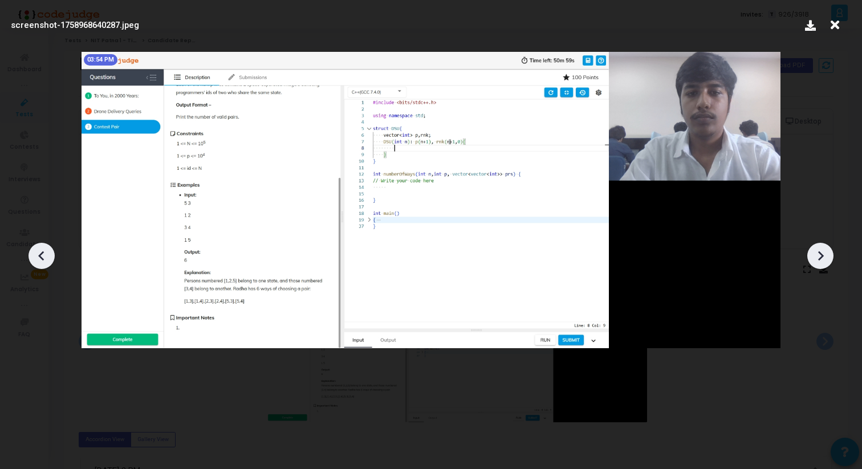
click at [822, 264] on div at bounding box center [820, 256] width 26 height 26
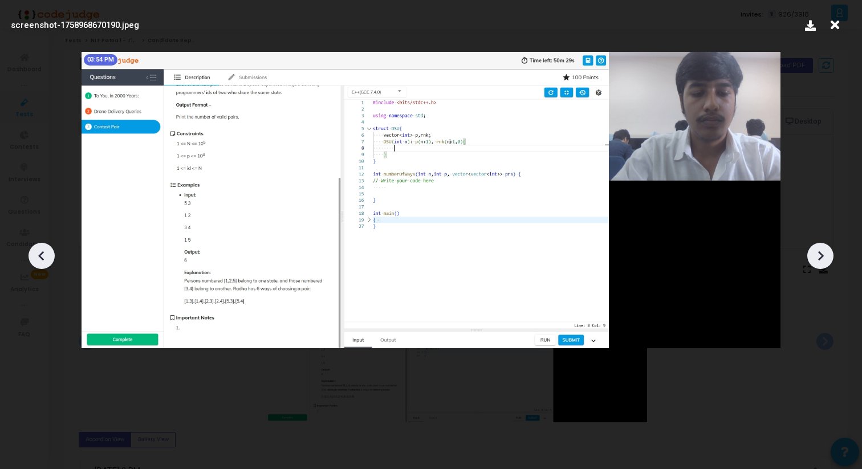
click at [822, 264] on div at bounding box center [820, 256] width 26 height 26
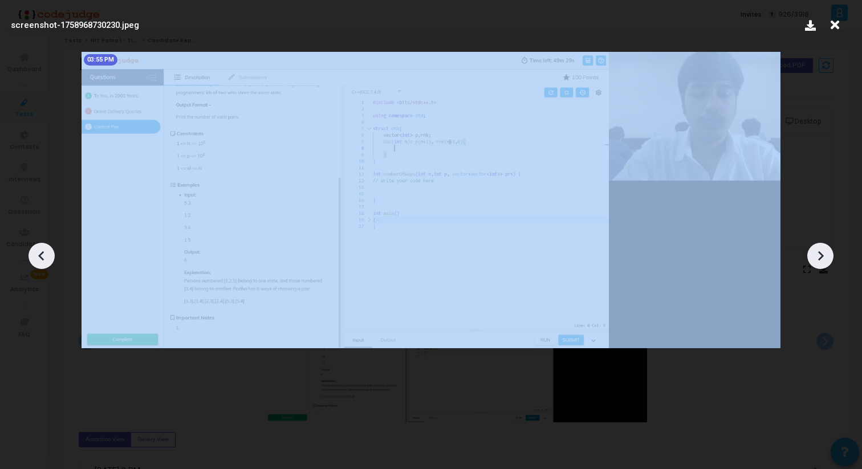
click at [822, 264] on div at bounding box center [820, 256] width 26 height 26
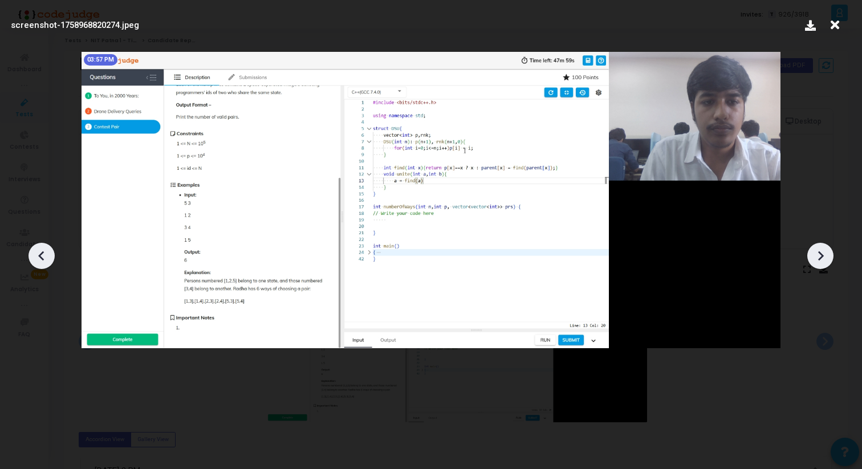
click at [822, 264] on div at bounding box center [820, 256] width 26 height 26
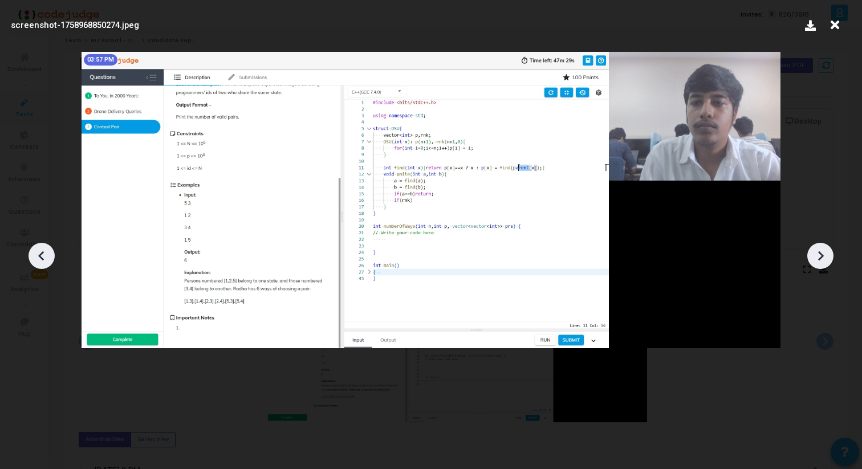
click at [822, 264] on div at bounding box center [820, 256] width 26 height 26
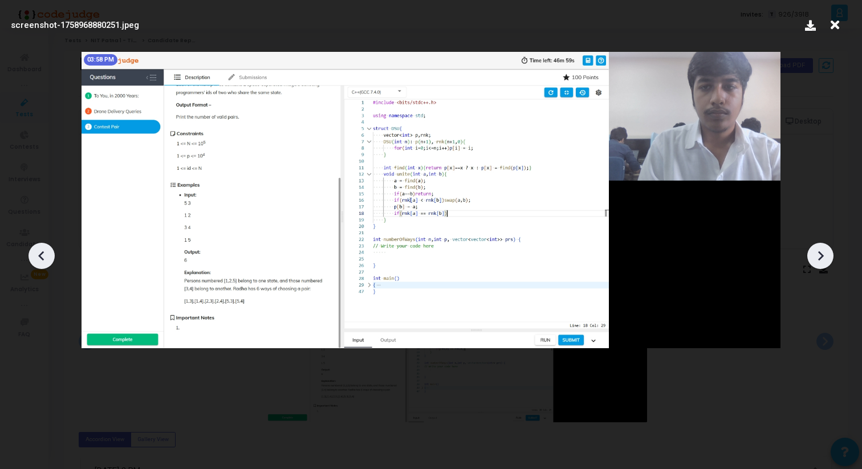
click at [822, 264] on div at bounding box center [820, 256] width 26 height 26
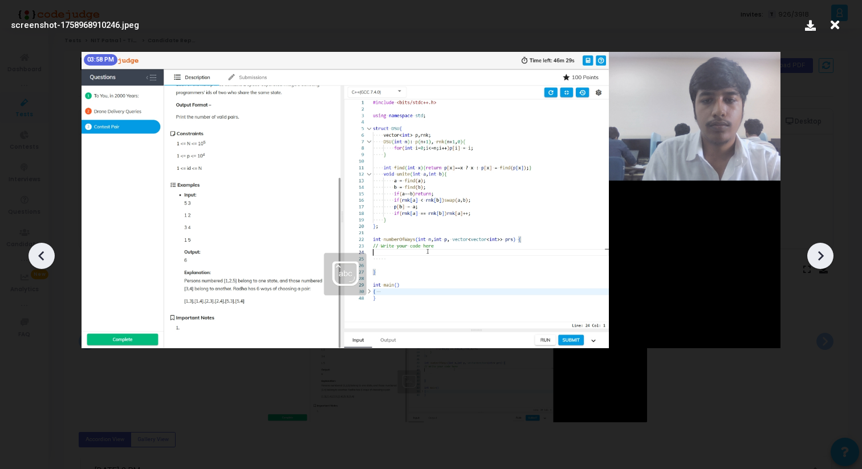
click at [822, 265] on div at bounding box center [820, 256] width 26 height 26
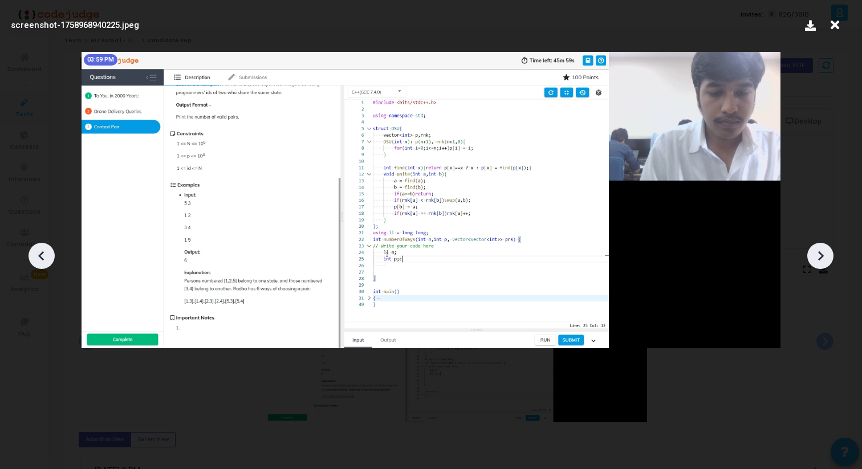
click at [822, 265] on div at bounding box center [820, 256] width 26 height 26
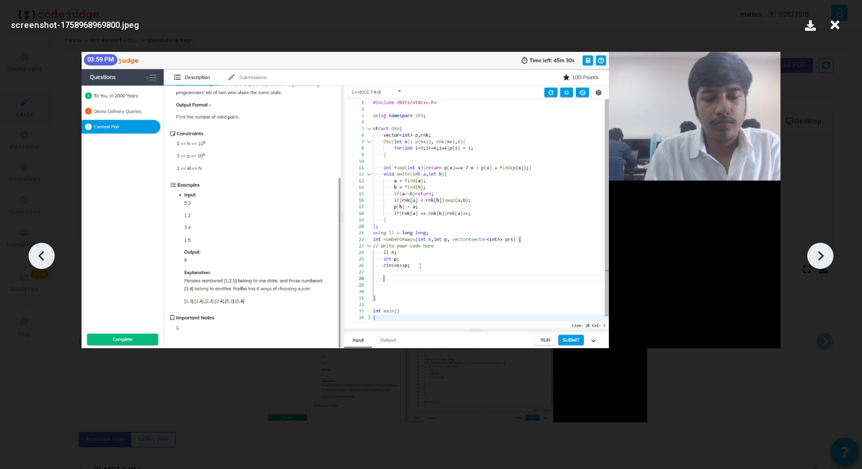
click at [822, 265] on div at bounding box center [820, 256] width 26 height 26
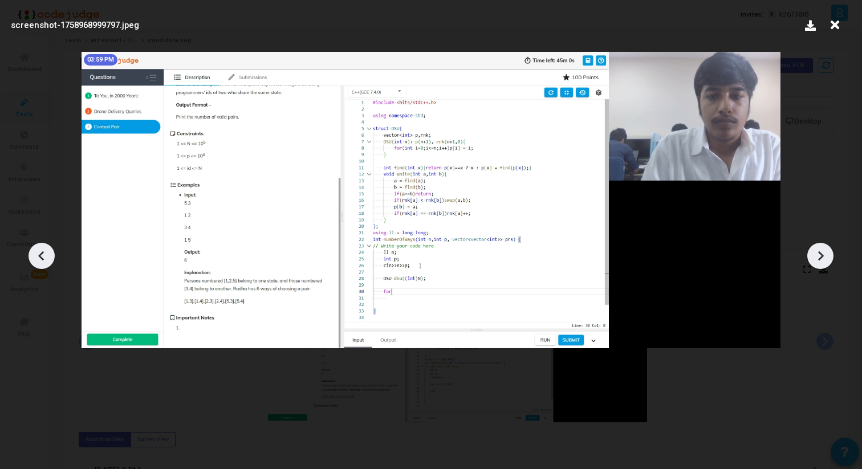
click at [822, 265] on div at bounding box center [820, 256] width 26 height 26
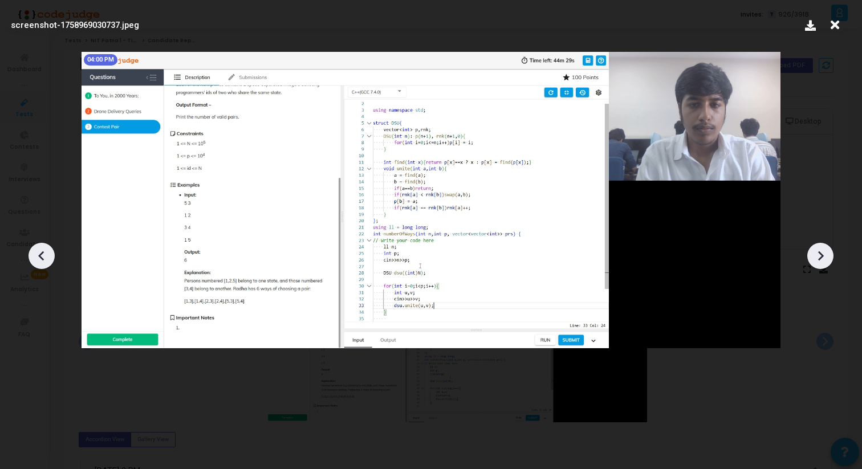
click at [822, 265] on div at bounding box center [820, 256] width 26 height 26
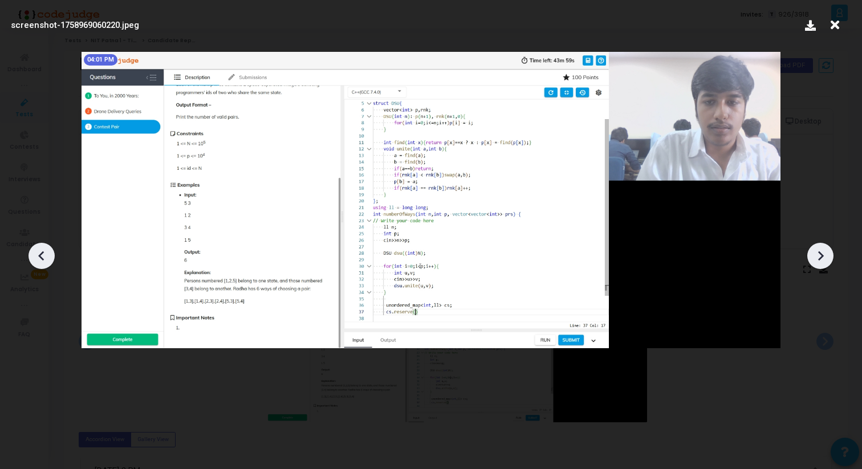
click at [822, 266] on div at bounding box center [820, 256] width 26 height 26
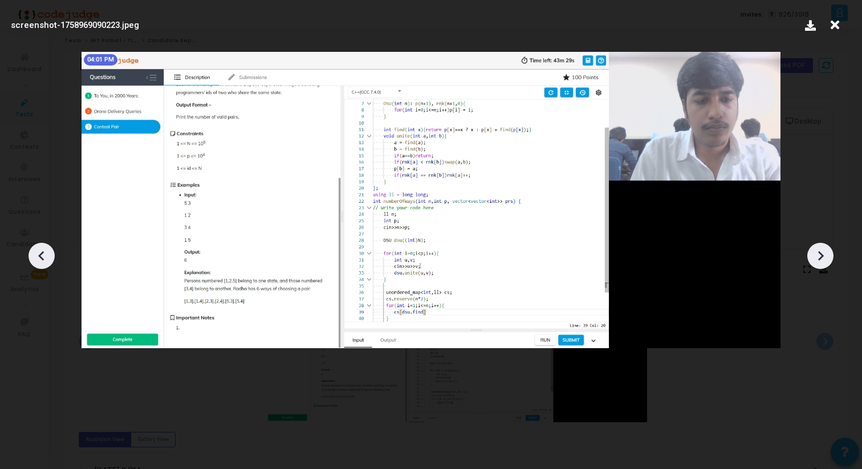
click at [822, 266] on div at bounding box center [820, 256] width 26 height 26
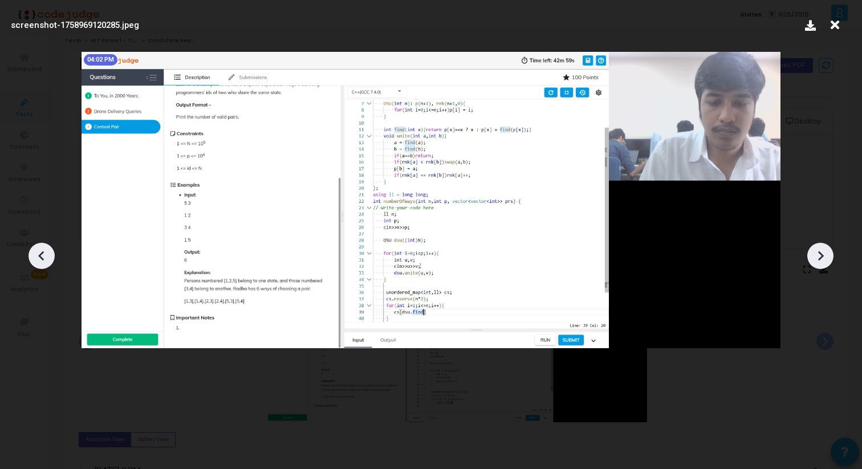
click at [822, 266] on div at bounding box center [820, 256] width 26 height 26
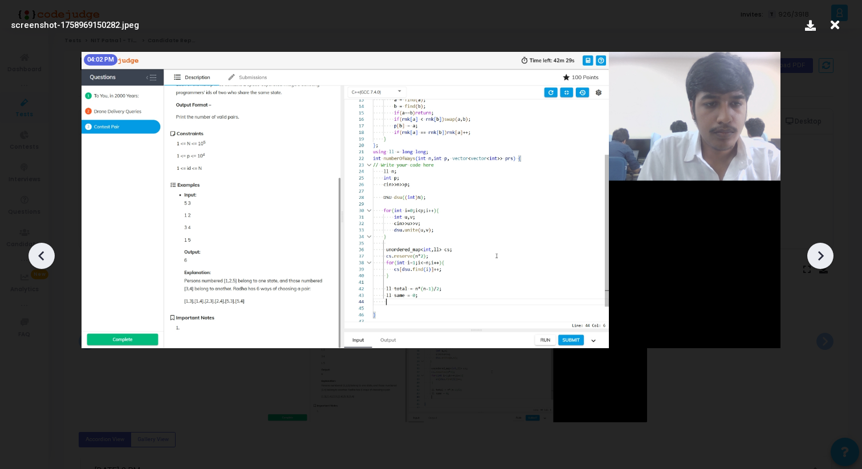
click at [822, 266] on div at bounding box center [820, 256] width 26 height 26
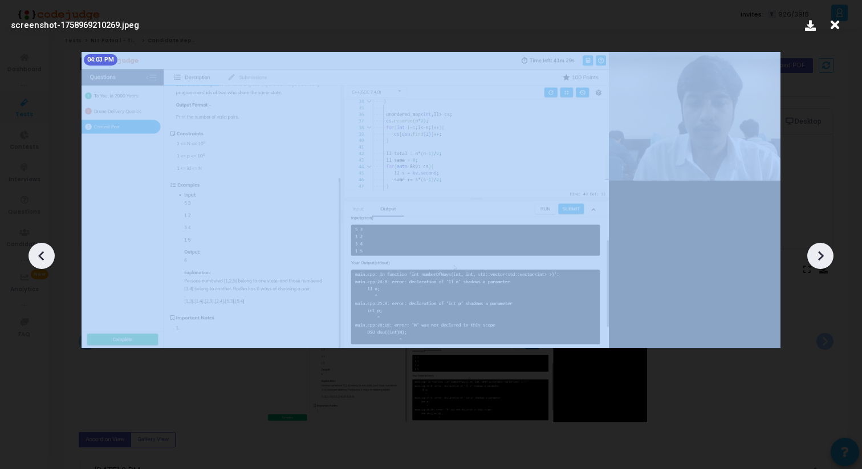
click at [822, 266] on div at bounding box center [820, 256] width 26 height 26
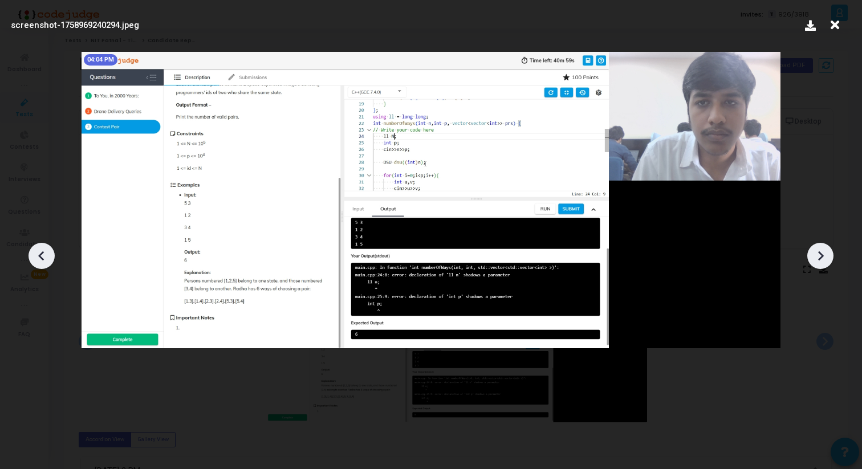
click at [822, 266] on div at bounding box center [820, 256] width 26 height 26
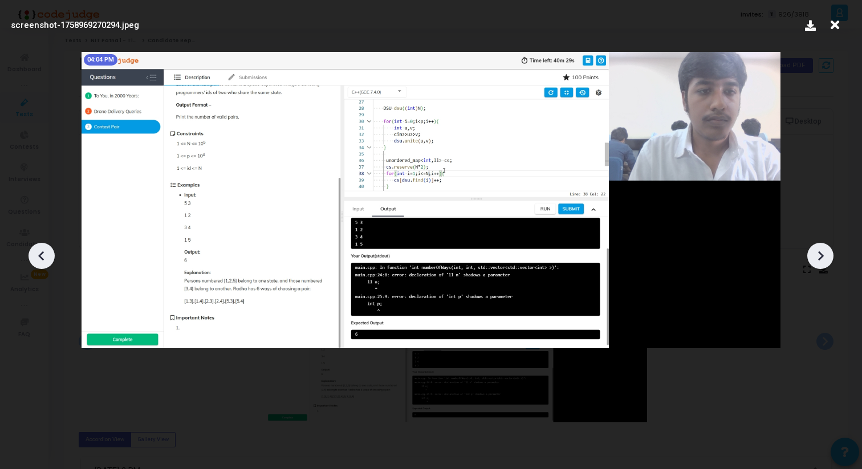
click at [822, 266] on div at bounding box center [820, 256] width 26 height 26
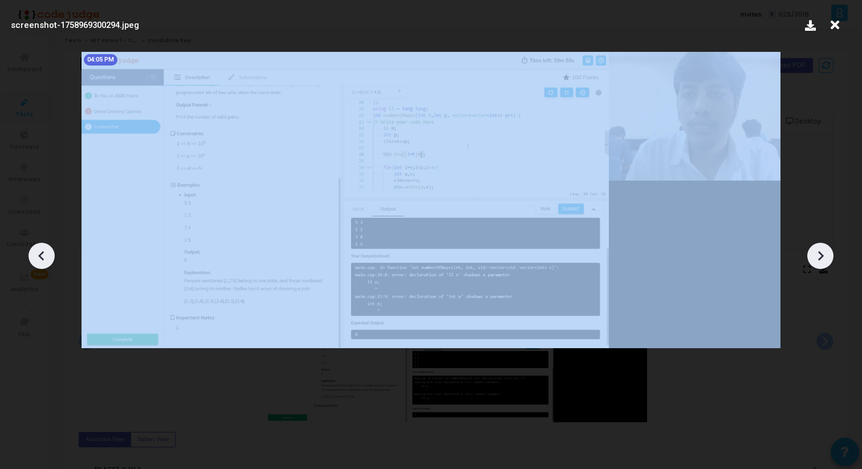
click at [822, 266] on div at bounding box center [820, 256] width 26 height 26
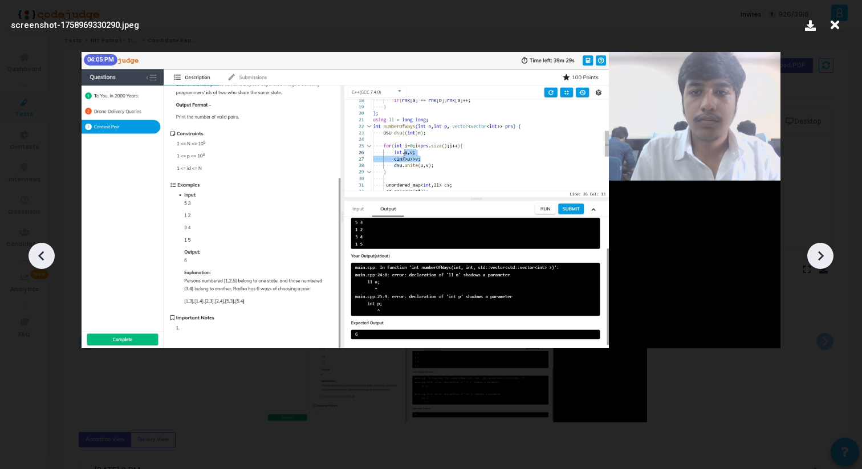
click at [822, 266] on div at bounding box center [820, 256] width 26 height 26
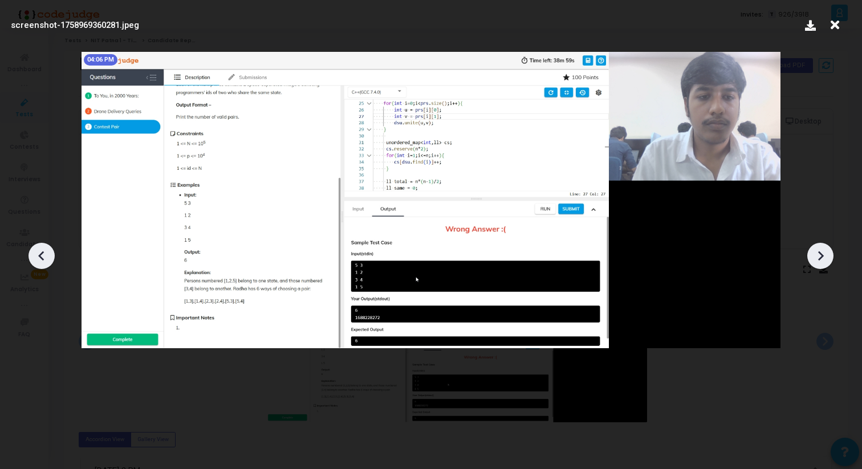
click at [822, 266] on div at bounding box center [820, 256] width 26 height 26
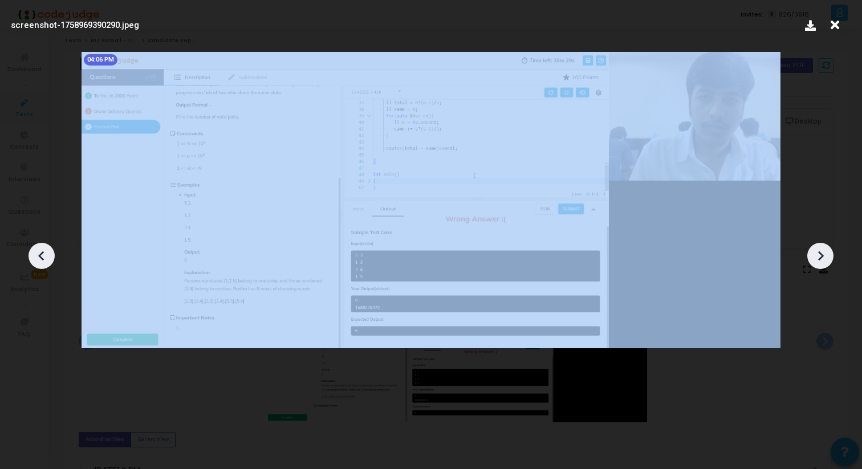
click at [822, 266] on div at bounding box center [820, 256] width 26 height 26
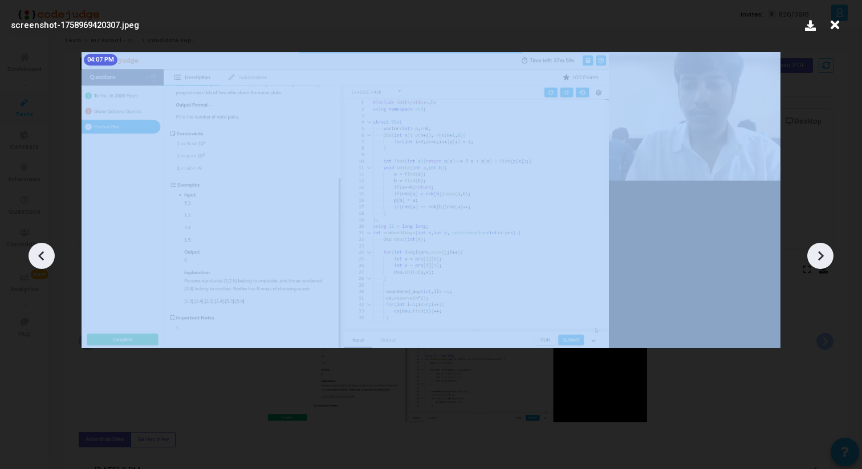
click at [822, 266] on div at bounding box center [820, 256] width 26 height 26
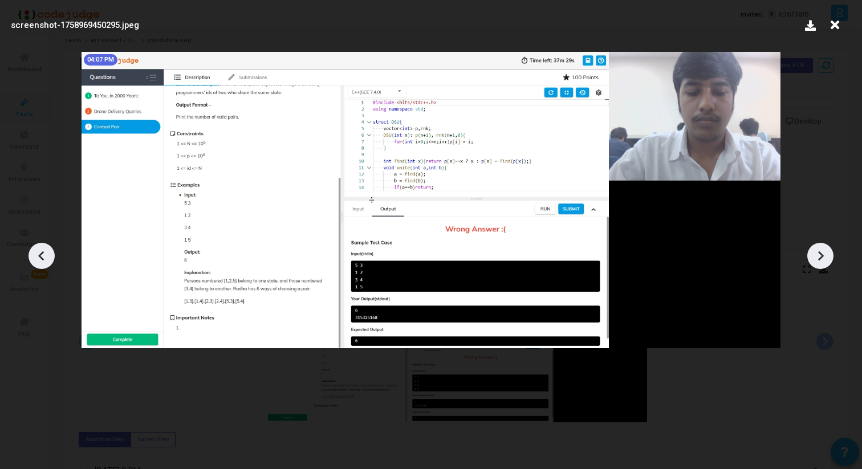
click at [822, 266] on div at bounding box center [820, 256] width 26 height 26
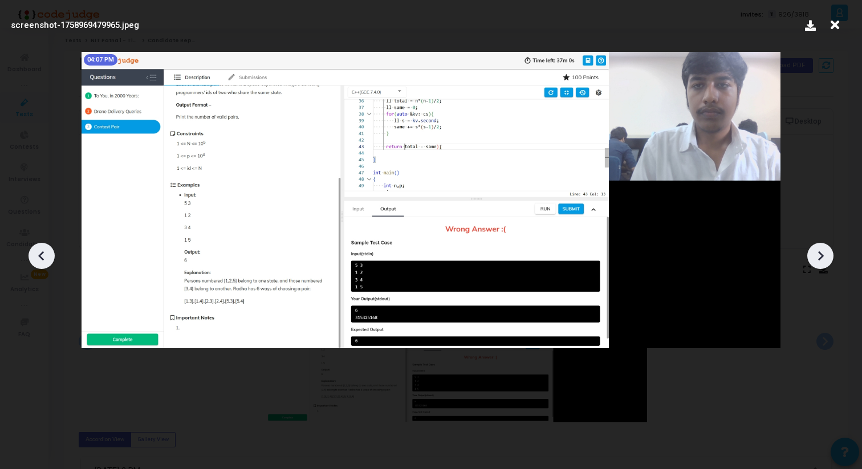
click at [822, 266] on div at bounding box center [820, 256] width 26 height 26
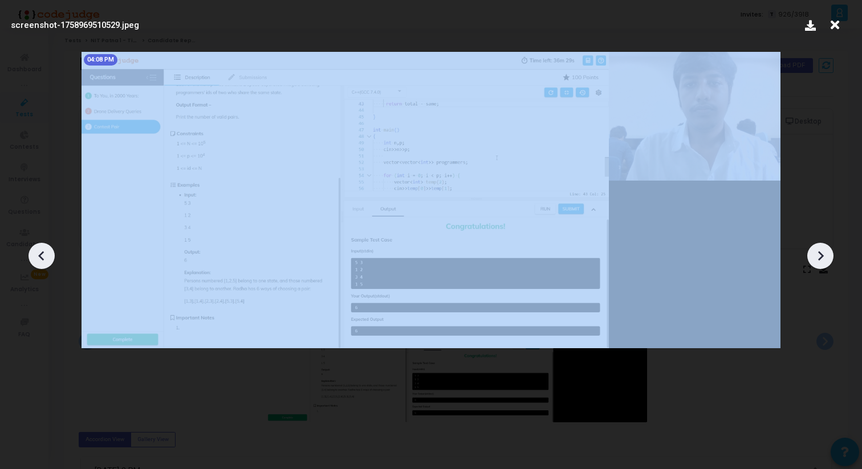
click at [822, 266] on div at bounding box center [820, 256] width 26 height 26
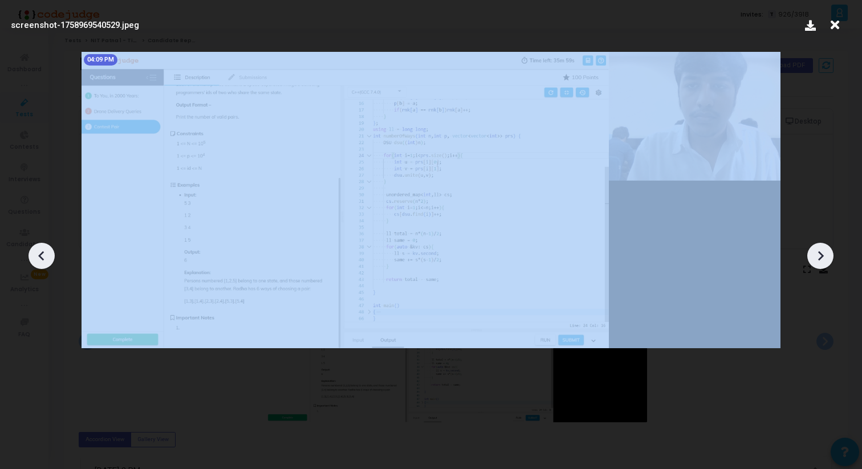
click at [822, 266] on div at bounding box center [820, 256] width 26 height 26
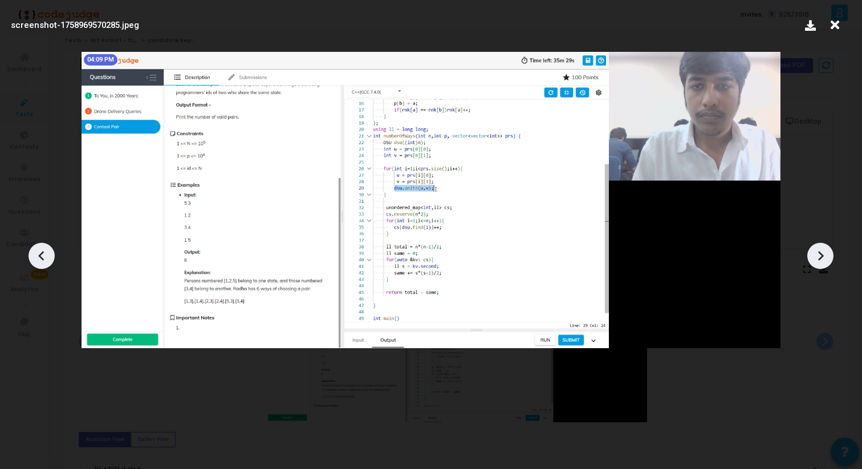
click at [822, 266] on div at bounding box center [820, 256] width 26 height 26
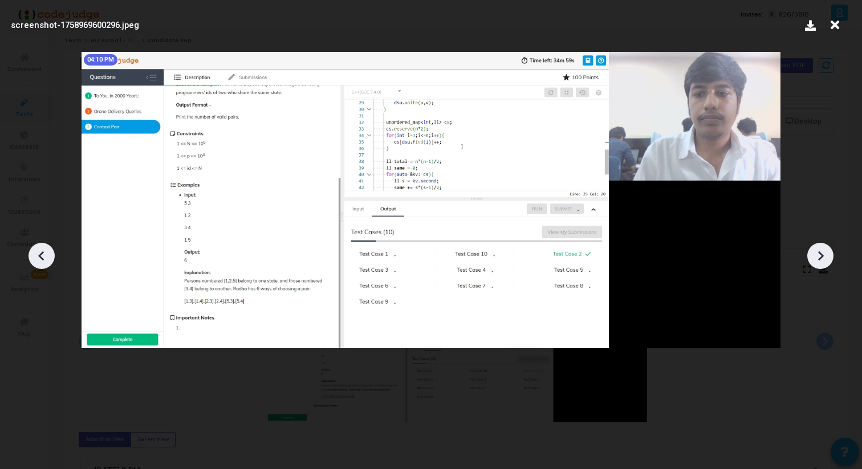
click at [822, 266] on div at bounding box center [820, 256] width 26 height 26
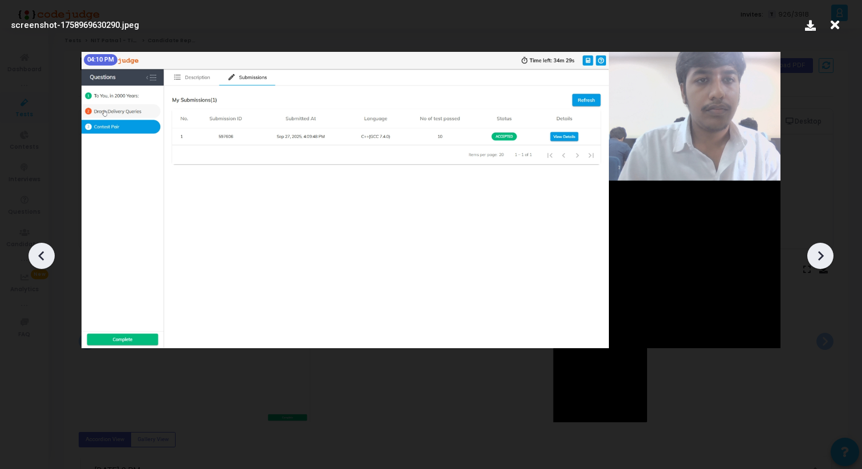
click at [822, 266] on div at bounding box center [820, 256] width 26 height 26
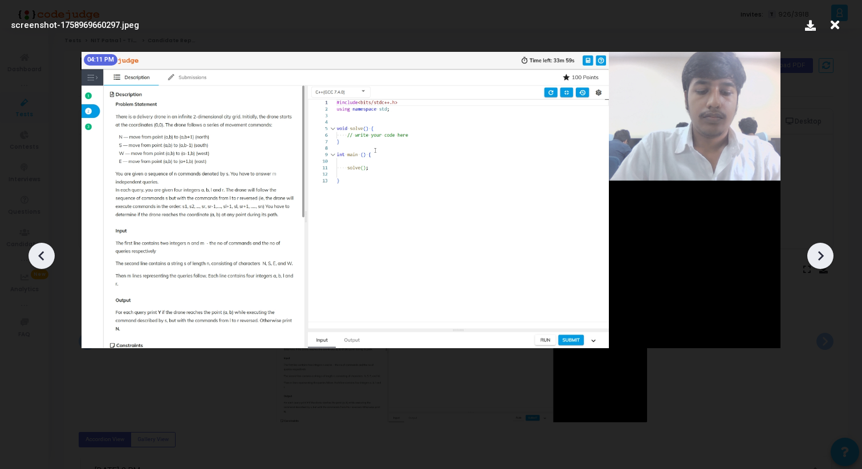
click at [45, 252] on icon at bounding box center [41, 255] width 17 height 17
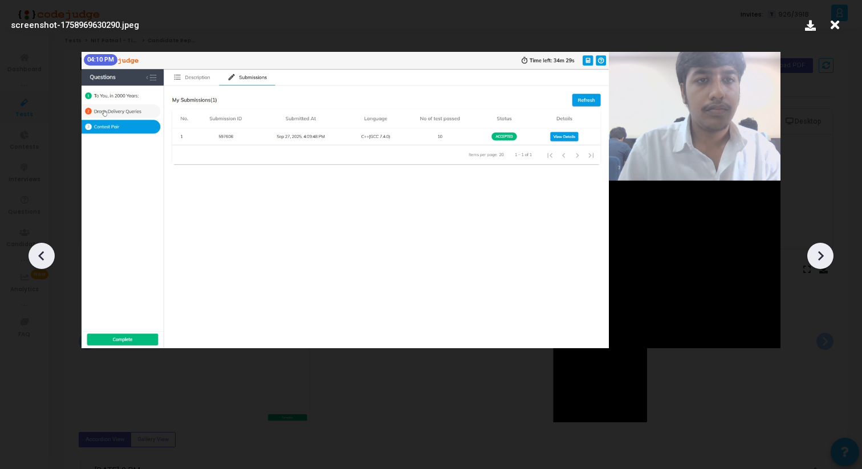
click at [829, 256] on div at bounding box center [820, 256] width 26 height 26
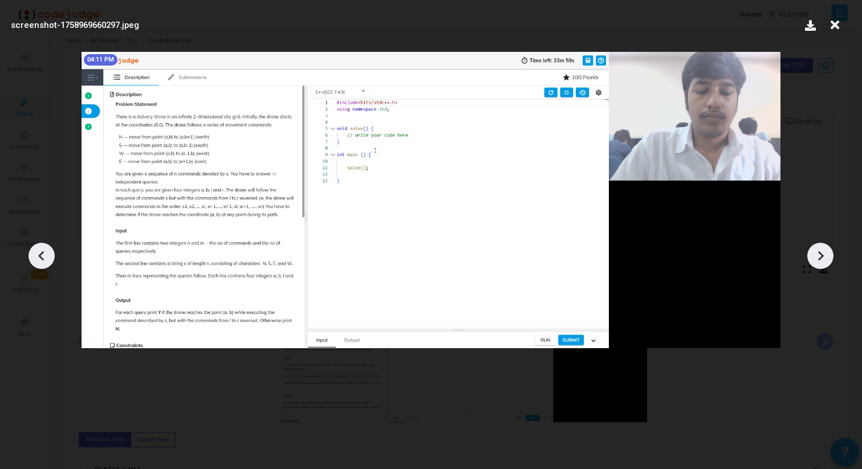
click at [829, 256] on div at bounding box center [820, 256] width 26 height 26
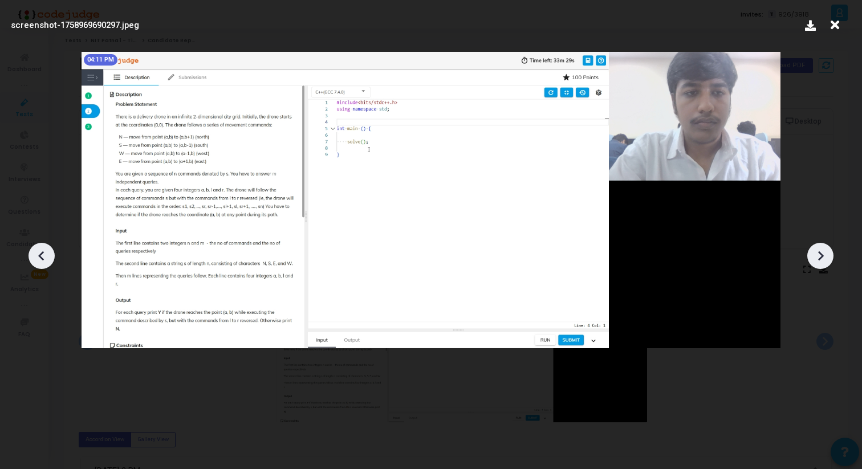
click at [830, 257] on div at bounding box center [820, 256] width 26 height 26
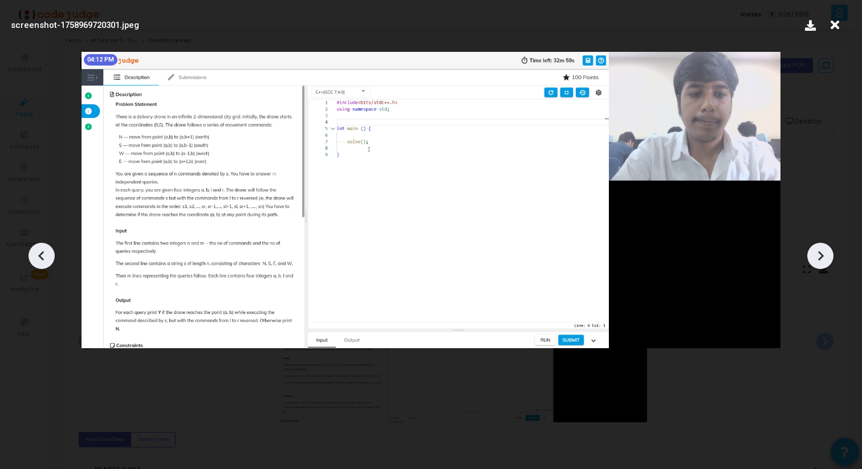
click at [830, 258] on div at bounding box center [820, 256] width 26 height 26
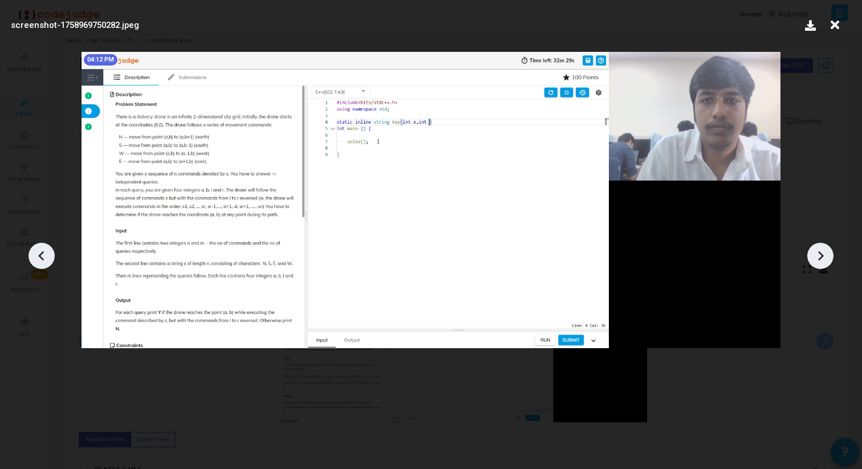
click at [830, 259] on div at bounding box center [820, 256] width 26 height 26
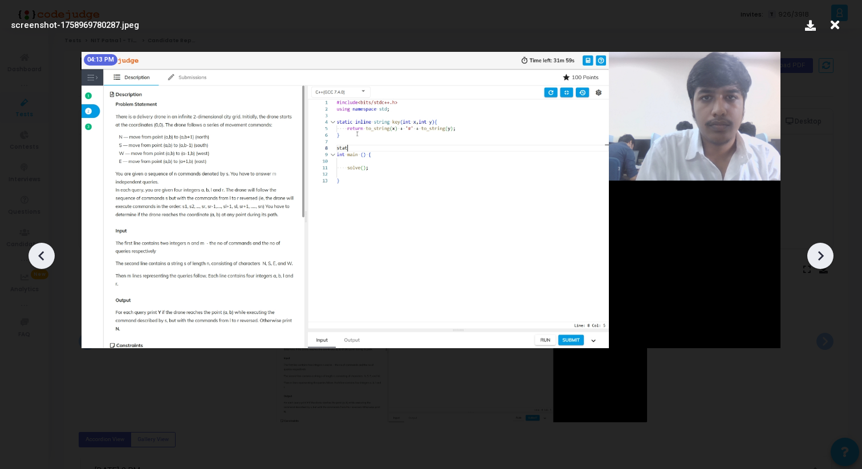
click at [49, 257] on icon at bounding box center [41, 255] width 17 height 17
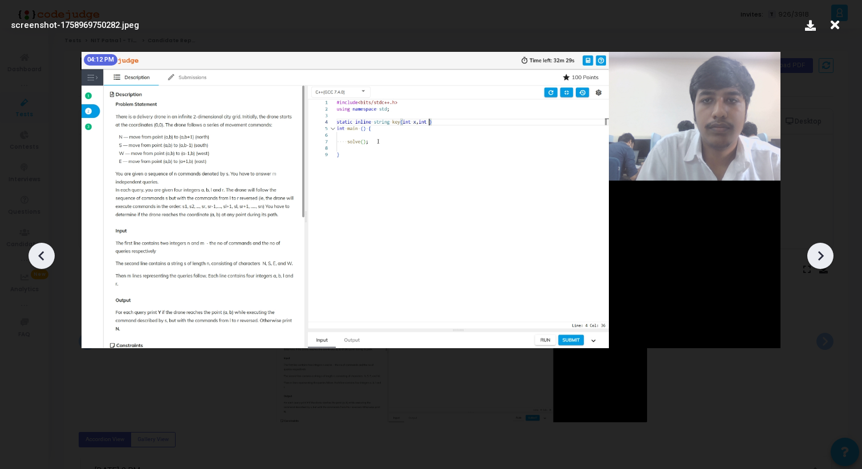
click at [49, 257] on icon at bounding box center [41, 255] width 17 height 17
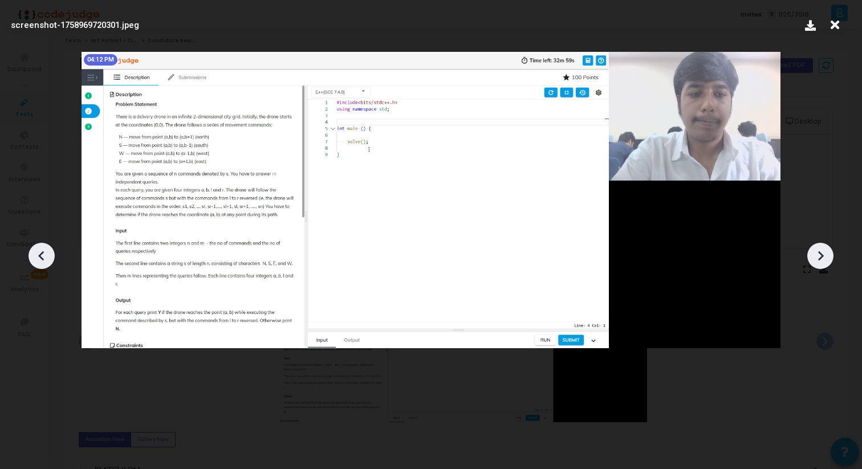
click at [831, 262] on div at bounding box center [820, 256] width 26 height 26
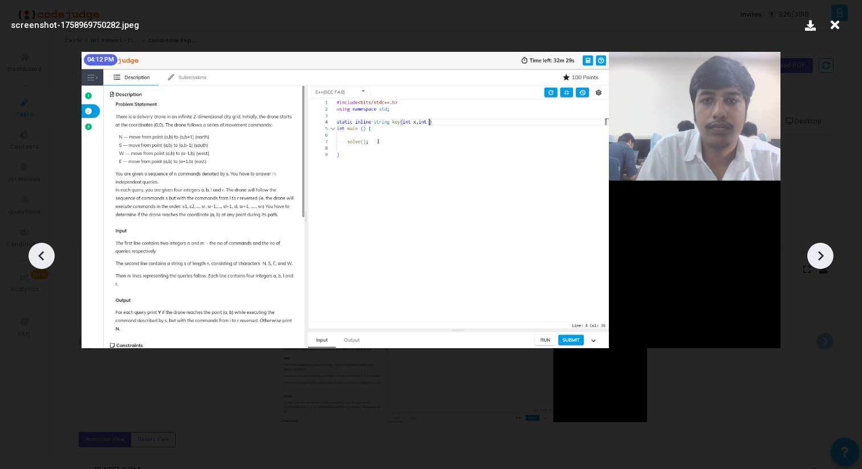
click at [831, 262] on div at bounding box center [820, 256] width 26 height 26
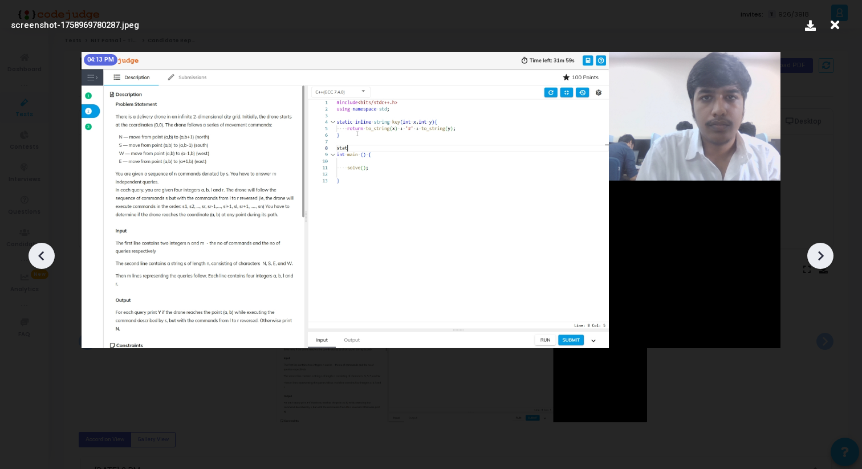
click at [831, 262] on div at bounding box center [820, 256] width 26 height 26
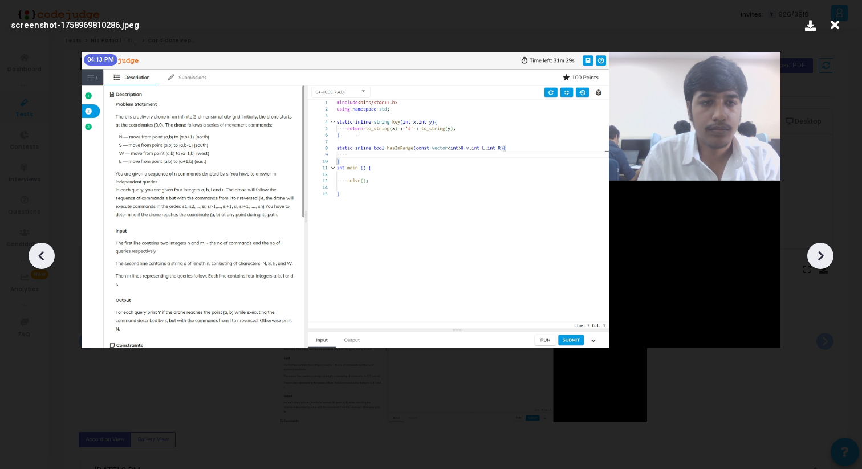
click at [831, 262] on div at bounding box center [820, 256] width 26 height 26
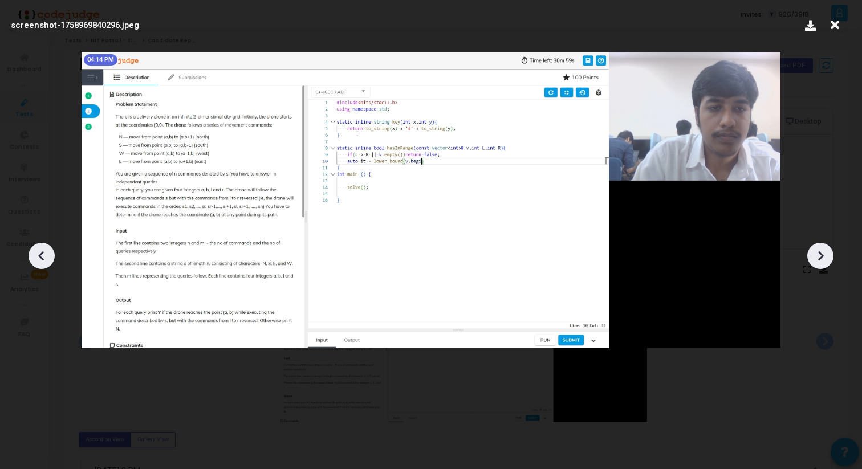
click at [831, 262] on div at bounding box center [820, 256] width 26 height 26
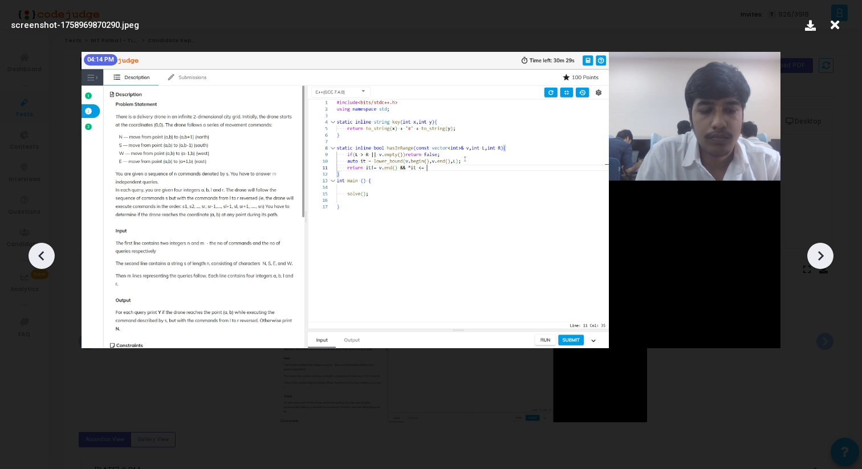
click at [831, 262] on div at bounding box center [820, 256] width 26 height 26
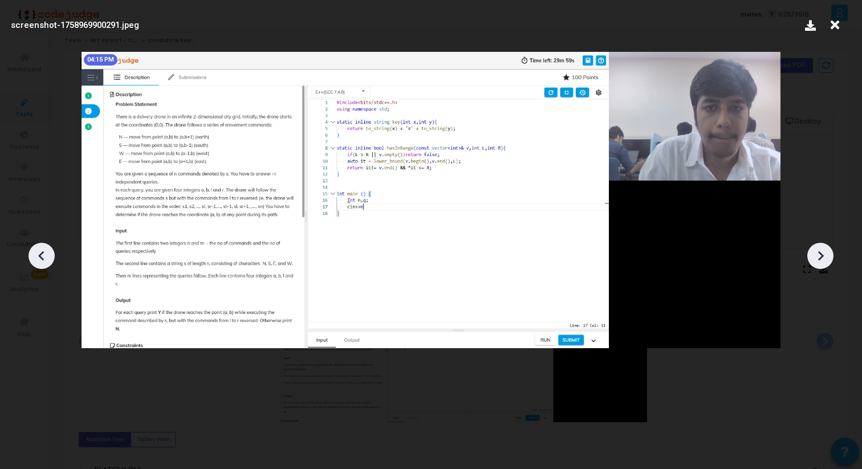
click at [831, 262] on div at bounding box center [820, 256] width 26 height 26
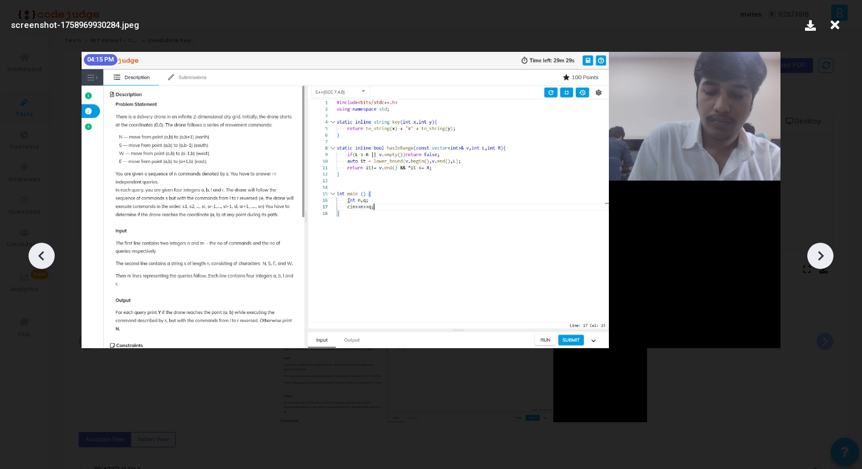
click at [831, 262] on div at bounding box center [820, 256] width 26 height 26
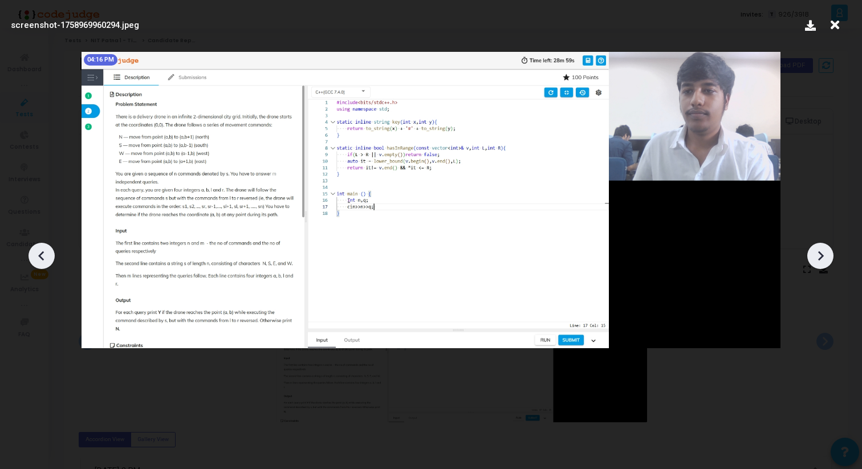
click at [831, 262] on div at bounding box center [820, 256] width 26 height 26
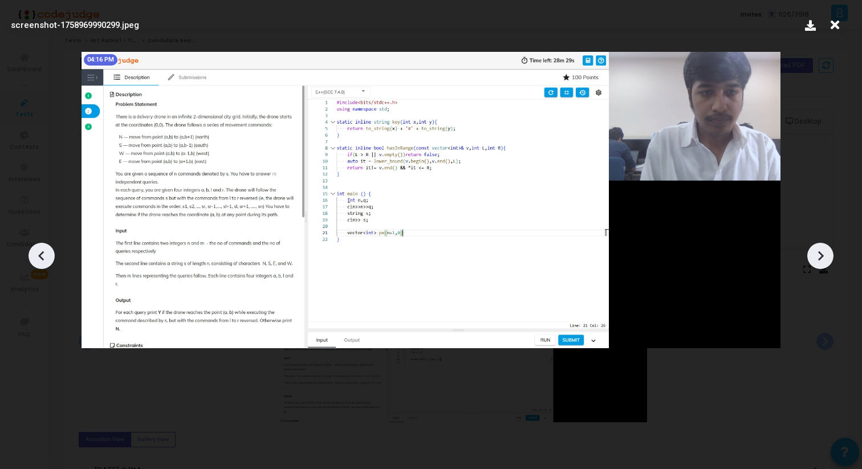
click at [831, 262] on div at bounding box center [820, 256] width 26 height 26
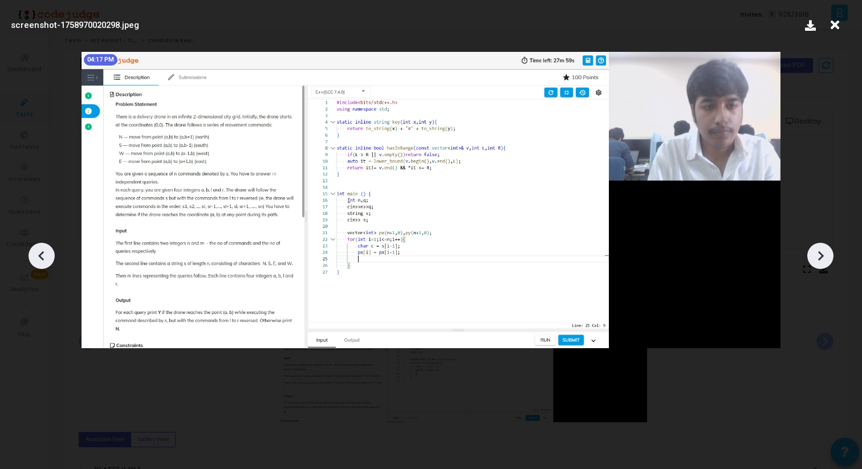
click at [831, 262] on div at bounding box center [820, 256] width 26 height 26
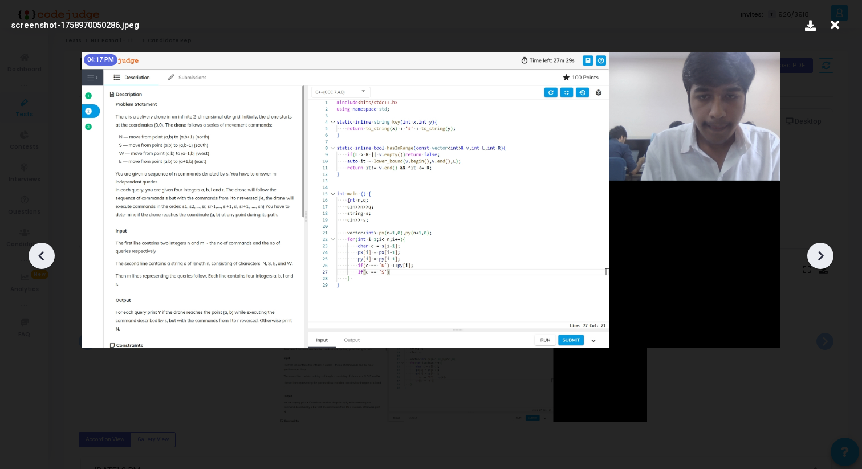
click at [831, 262] on div at bounding box center [820, 256] width 26 height 26
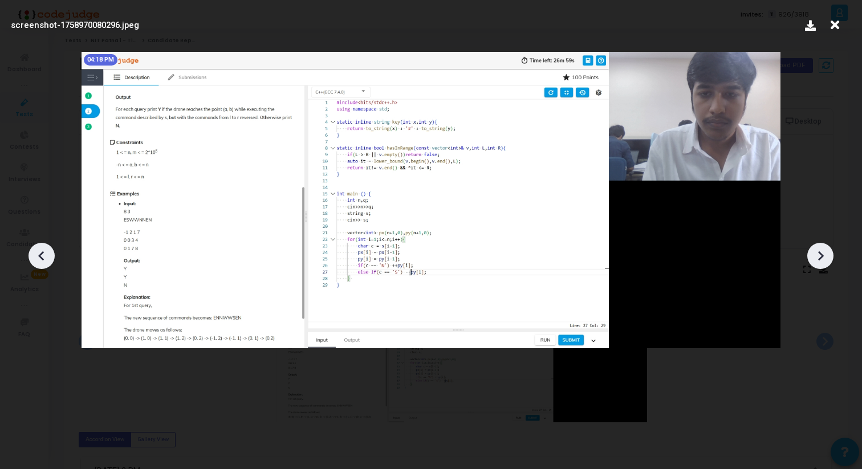
click at [831, 262] on div at bounding box center [820, 256] width 26 height 26
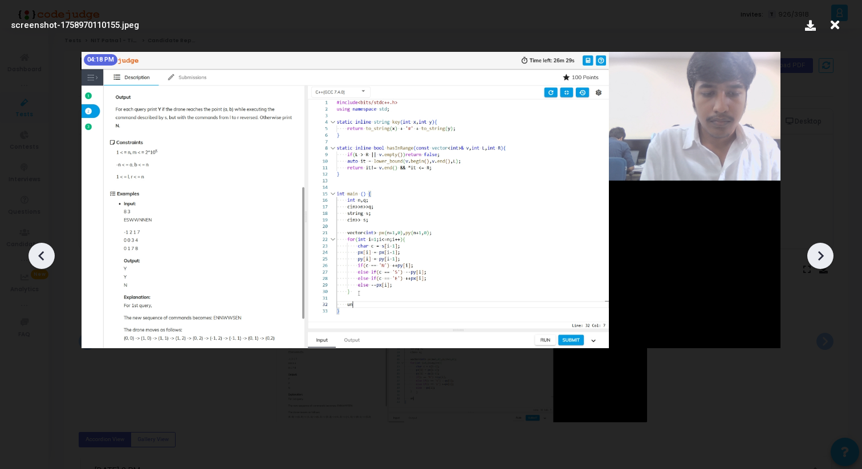
click at [831, 262] on div at bounding box center [820, 256] width 26 height 26
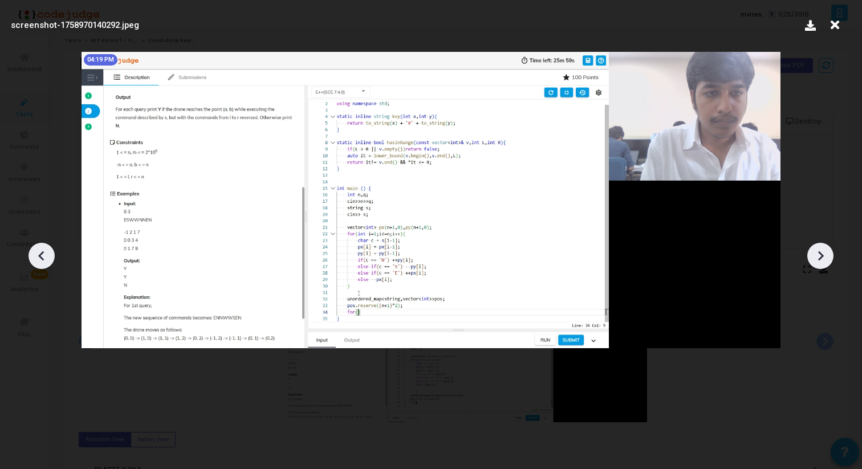
click at [831, 262] on div at bounding box center [820, 256] width 26 height 26
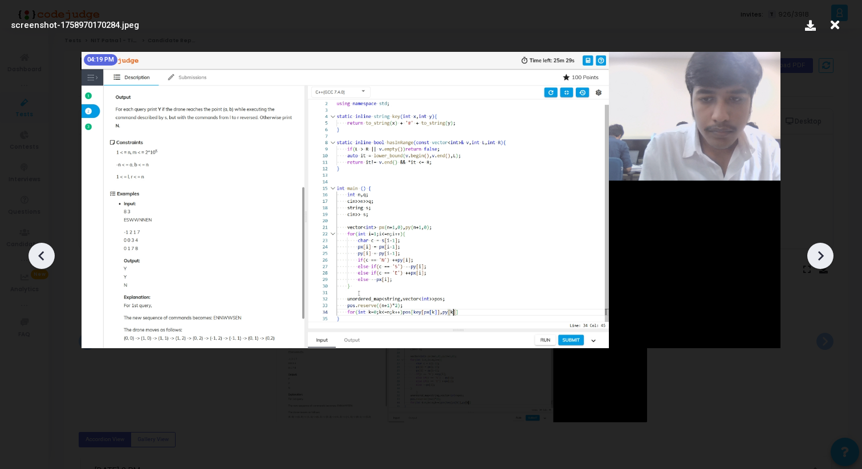
click at [831, 262] on div at bounding box center [820, 256] width 26 height 26
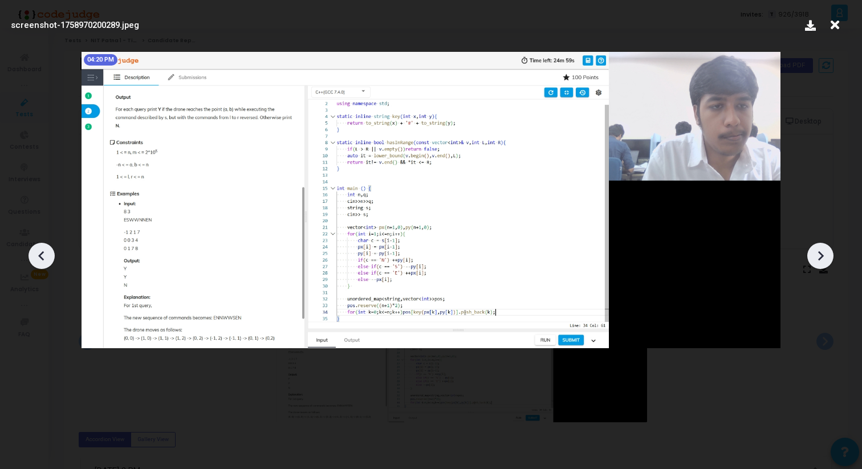
click at [831, 262] on div at bounding box center [820, 256] width 26 height 26
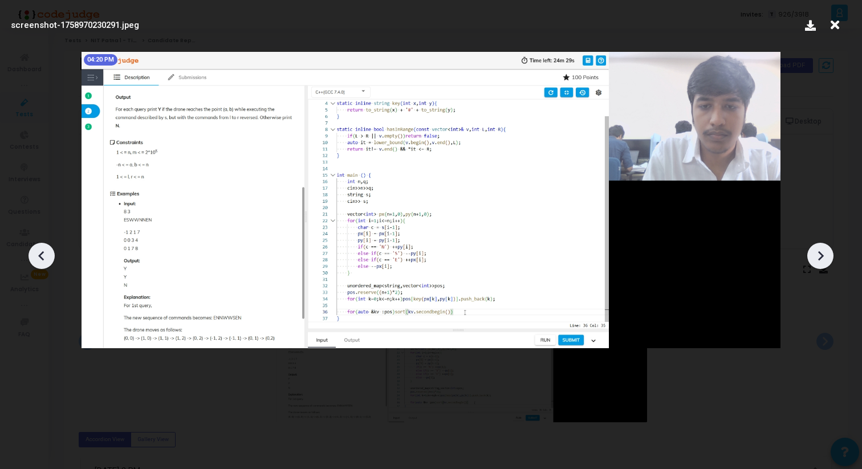
click at [831, 262] on div at bounding box center [820, 256] width 26 height 26
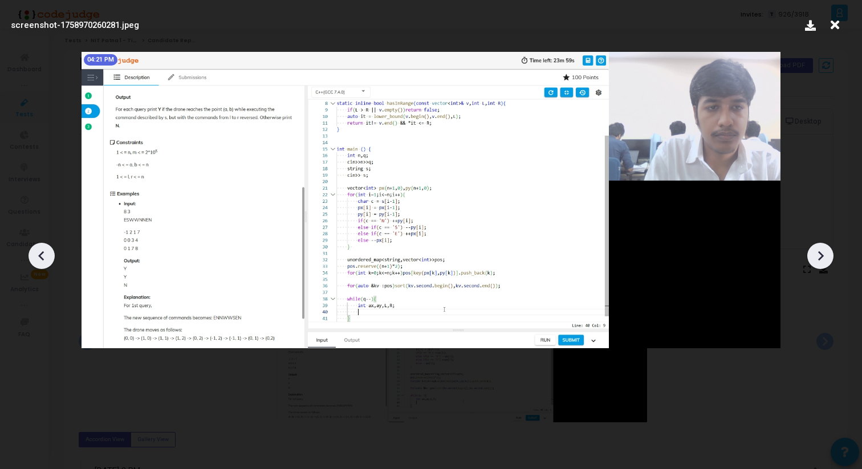
click at [831, 262] on div at bounding box center [820, 256] width 26 height 26
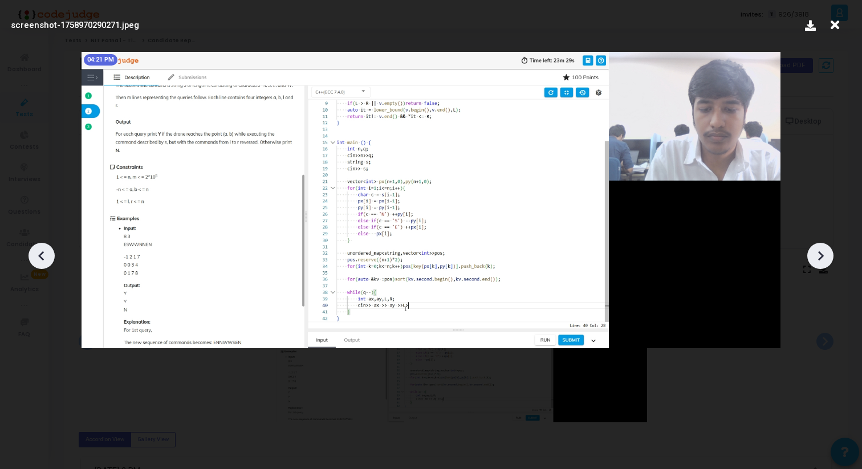
click at [831, 262] on div at bounding box center [820, 256] width 26 height 26
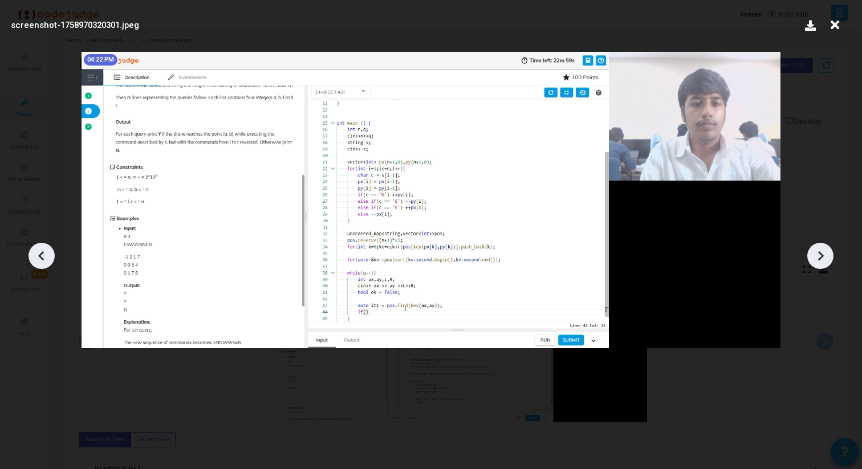
click at [816, 256] on icon at bounding box center [820, 255] width 17 height 17
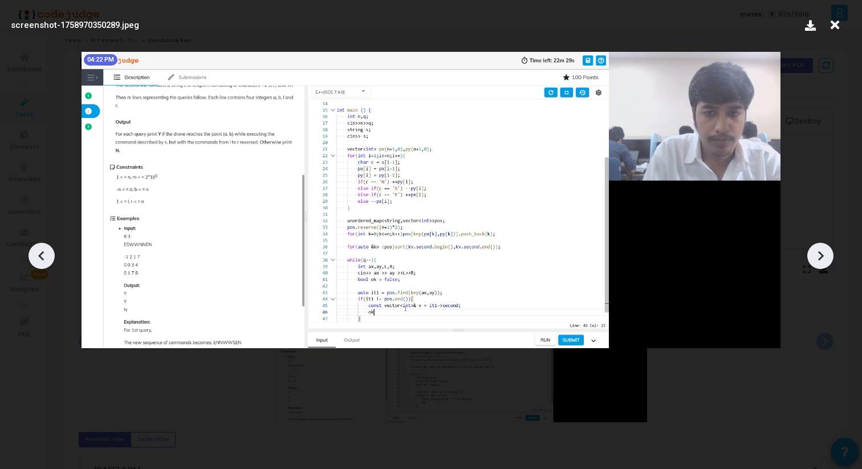
click at [823, 260] on icon at bounding box center [820, 255] width 17 height 17
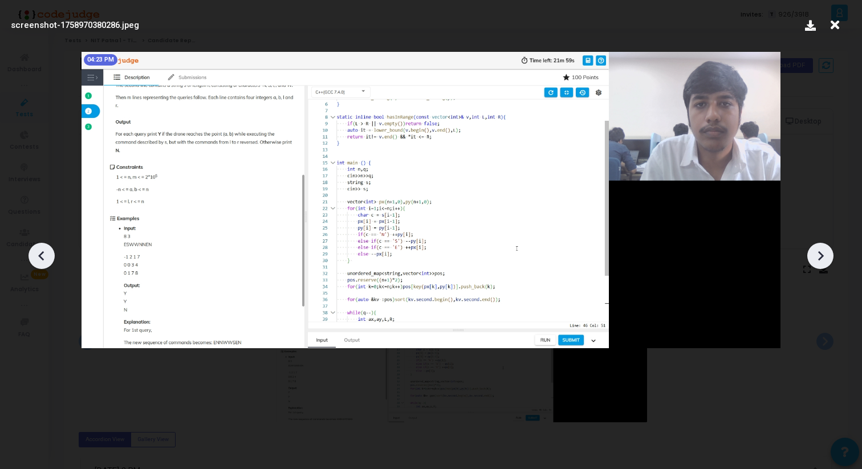
click at [823, 260] on icon at bounding box center [820, 255] width 17 height 17
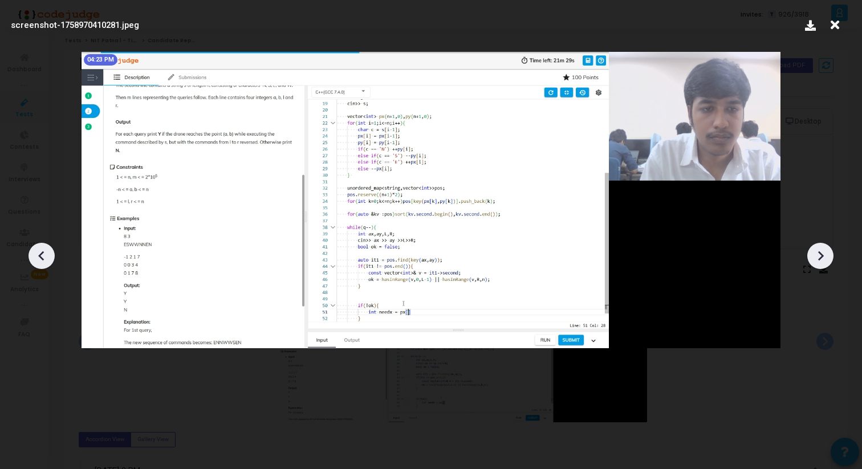
click at [32, 256] on div at bounding box center [41, 256] width 26 height 26
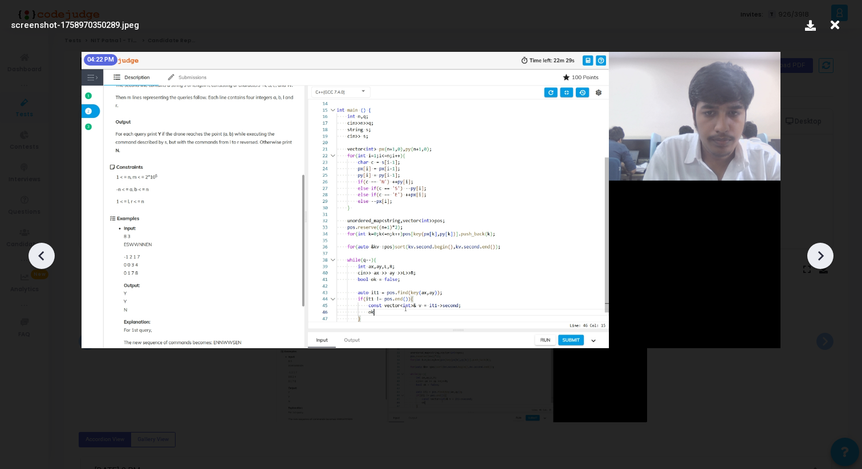
click at [825, 260] on icon at bounding box center [820, 255] width 17 height 17
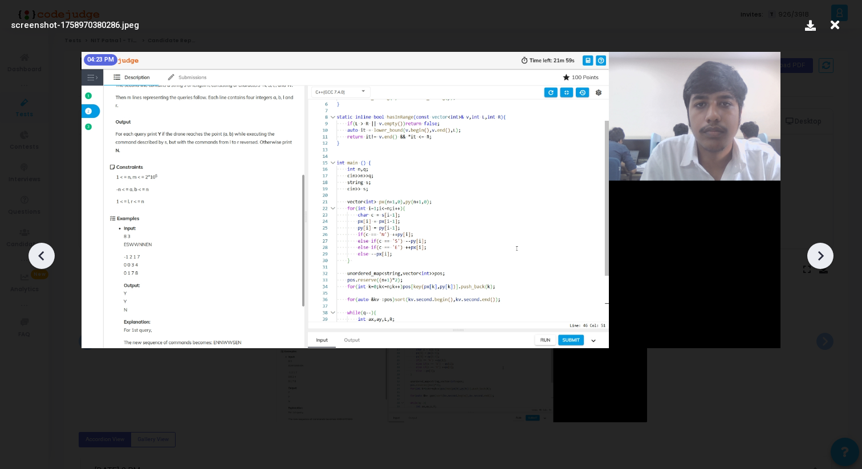
click at [825, 260] on icon at bounding box center [820, 255] width 17 height 17
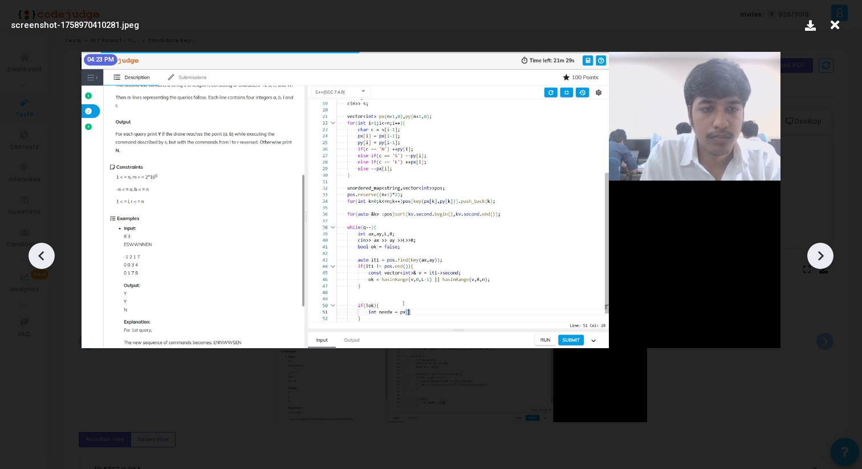
click at [825, 260] on icon at bounding box center [820, 255] width 17 height 17
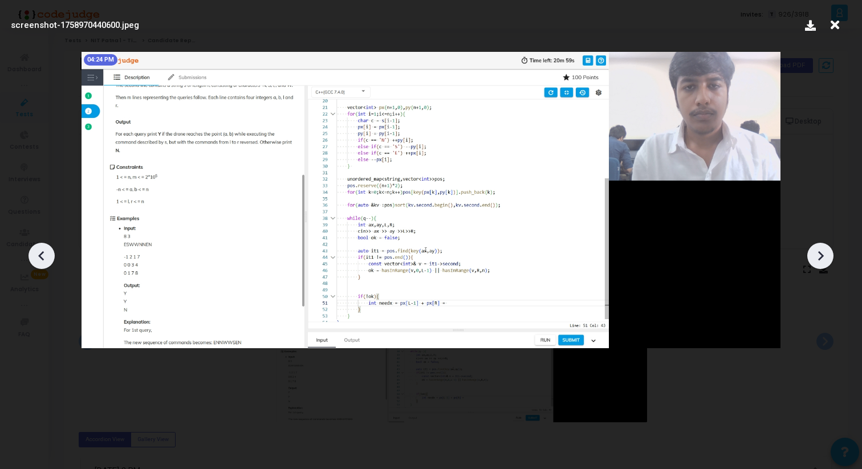
click at [825, 260] on icon at bounding box center [820, 255] width 17 height 17
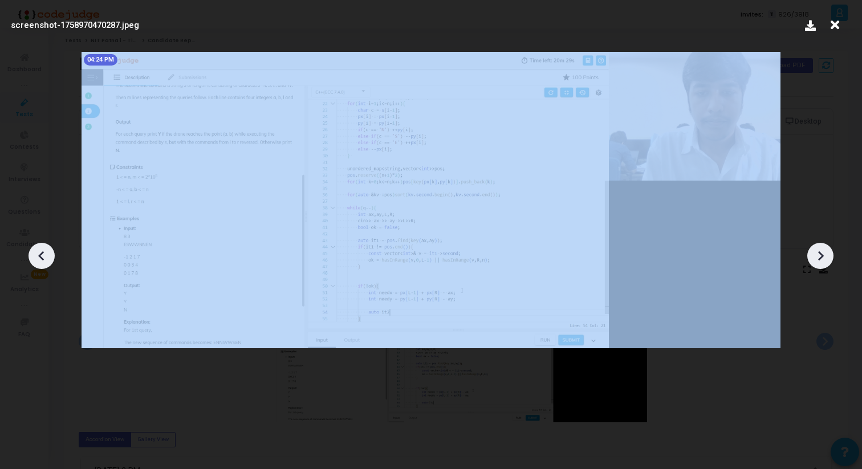
click at [825, 260] on icon at bounding box center [820, 255] width 17 height 17
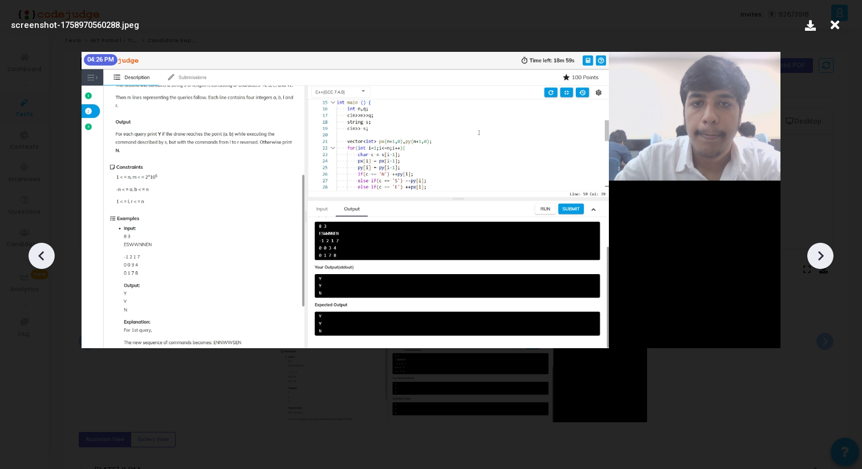
click at [825, 260] on icon at bounding box center [820, 255] width 17 height 17
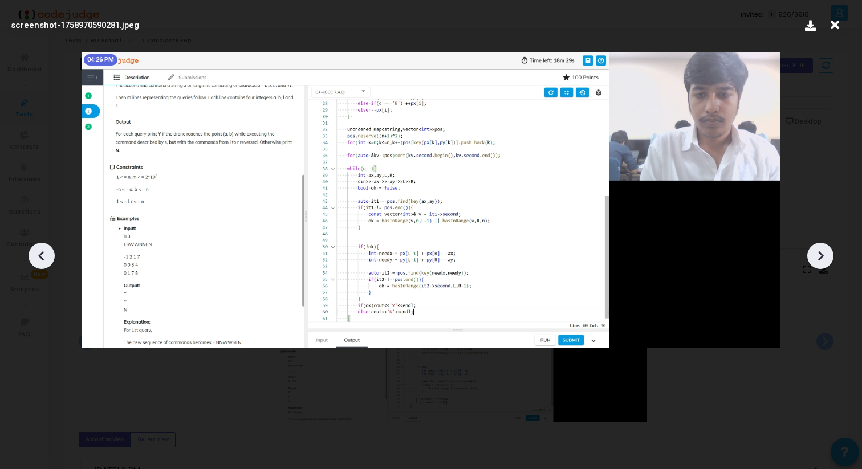
click at [825, 260] on icon at bounding box center [820, 255] width 17 height 17
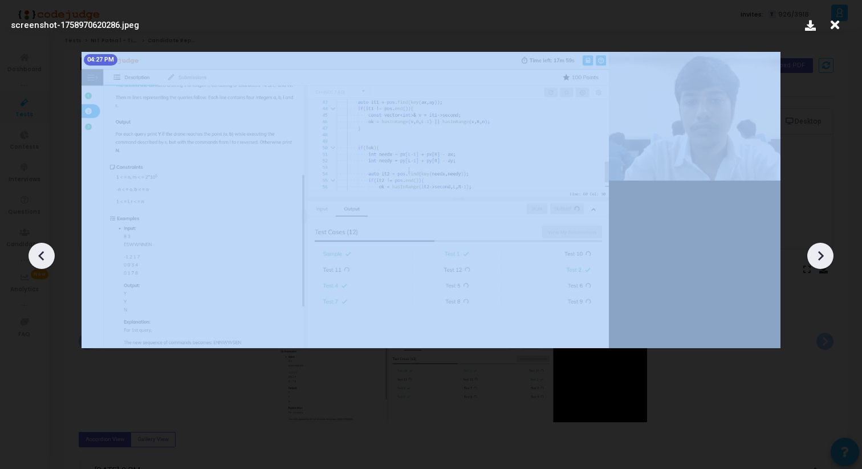
click at [825, 260] on icon at bounding box center [820, 255] width 17 height 17
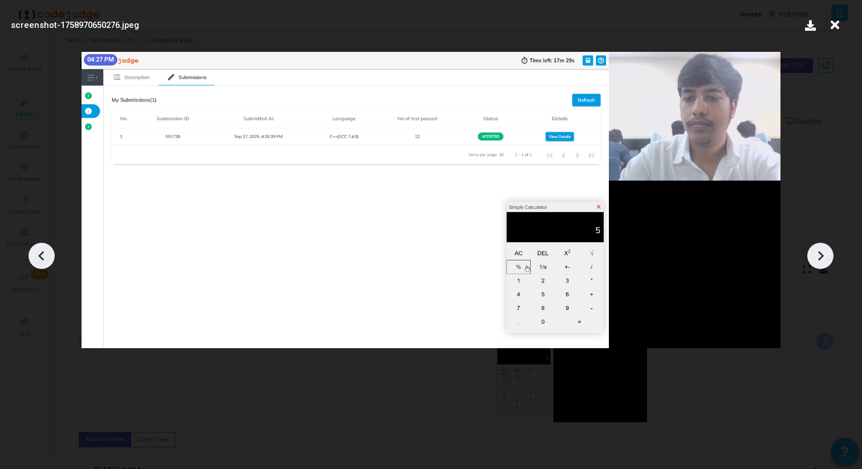
click at [825, 259] on icon at bounding box center [820, 255] width 17 height 17
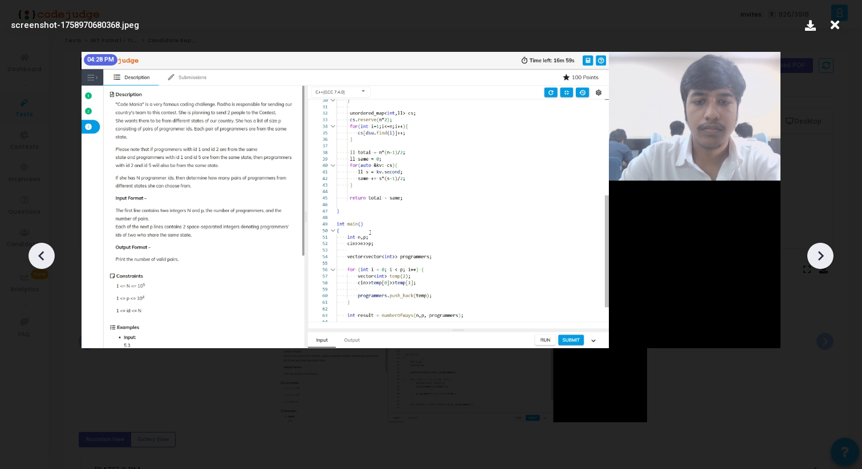
click at [41, 260] on icon at bounding box center [41, 255] width 17 height 17
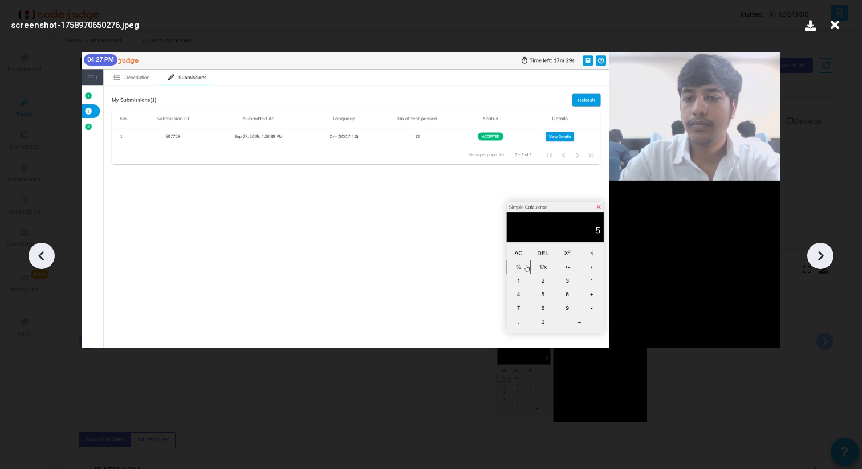
click at [42, 260] on icon at bounding box center [41, 255] width 17 height 17
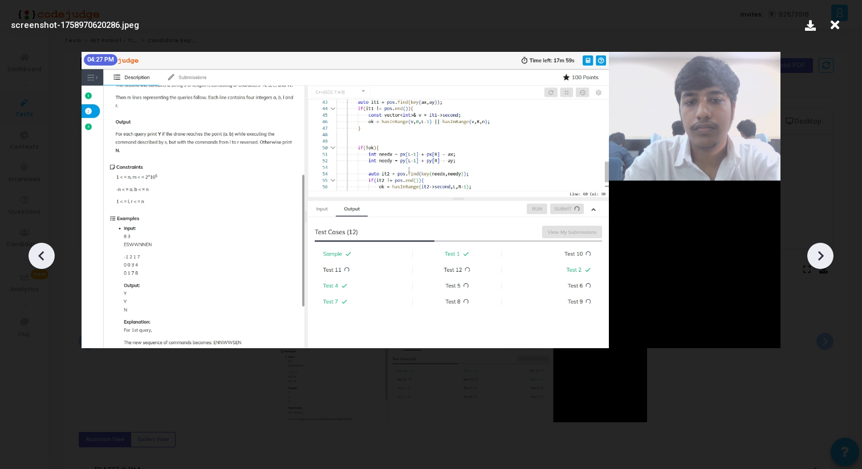
click at [807, 251] on div at bounding box center [431, 251] width 862 height 435
click at [817, 256] on icon at bounding box center [820, 255] width 17 height 17
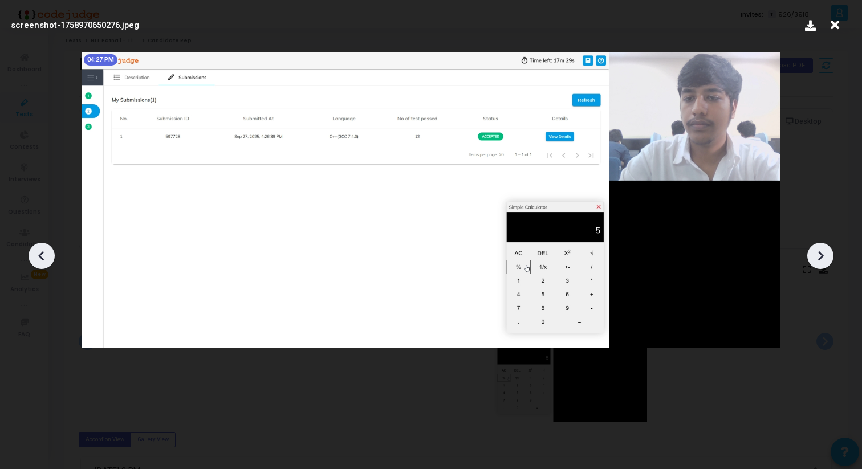
click at [817, 256] on icon at bounding box center [820, 255] width 17 height 17
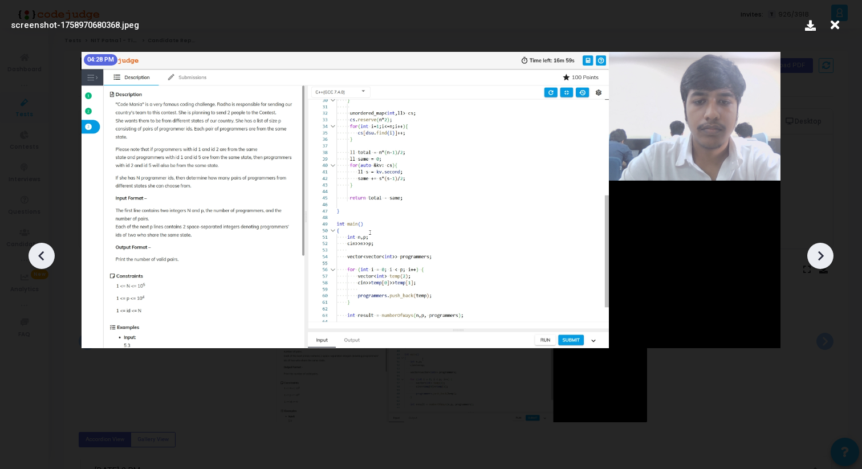
click at [823, 259] on icon at bounding box center [820, 255] width 17 height 17
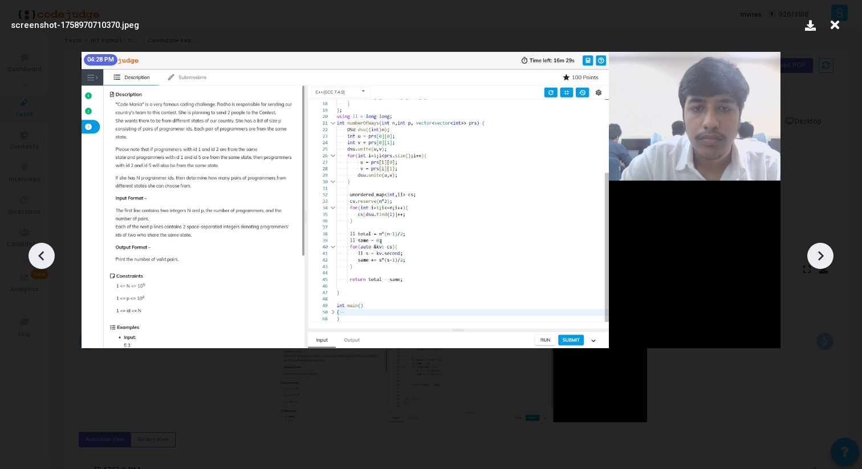
click at [823, 258] on icon at bounding box center [820, 255] width 17 height 17
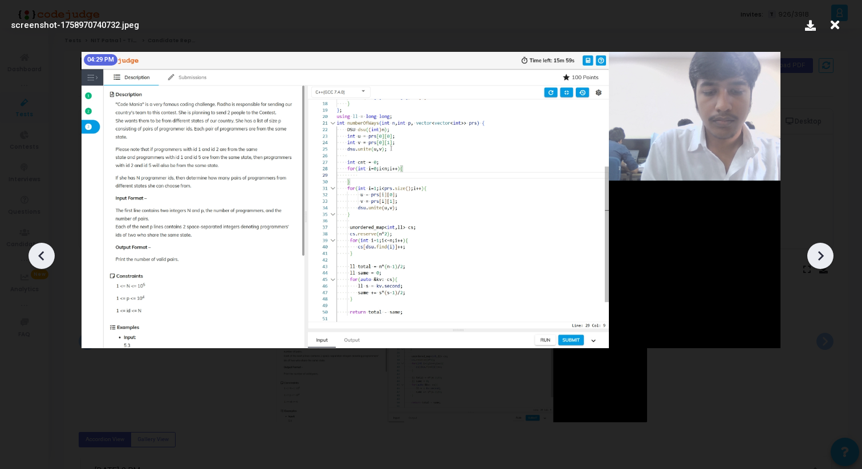
click at [823, 258] on icon at bounding box center [820, 255] width 17 height 17
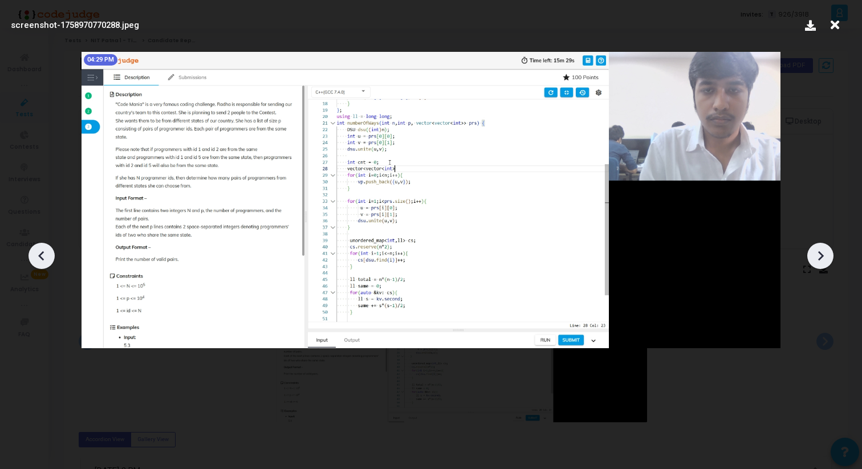
click at [823, 258] on icon at bounding box center [820, 255] width 17 height 17
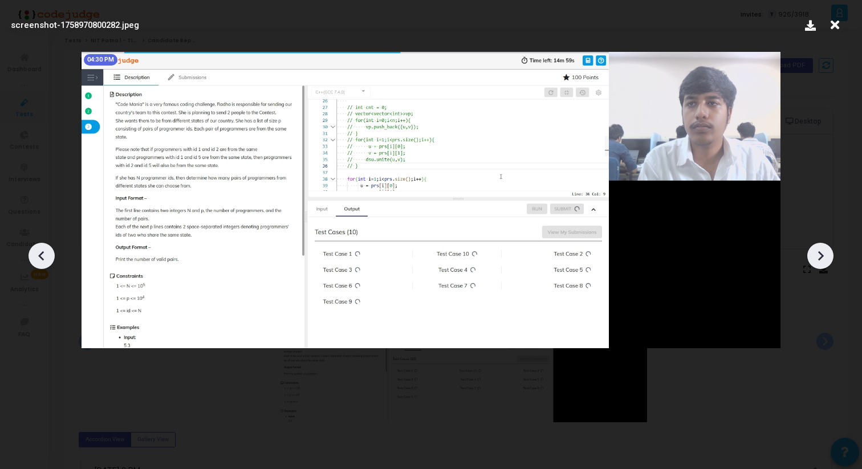
click at [823, 263] on icon at bounding box center [820, 255] width 17 height 17
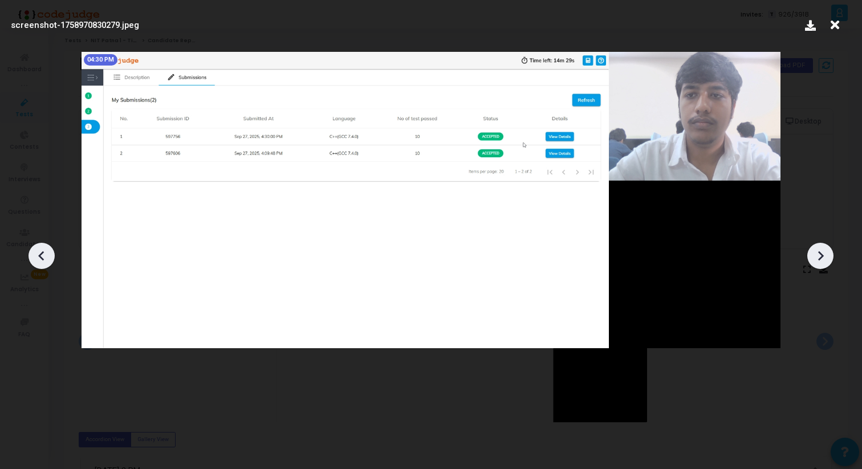
click at [823, 266] on div at bounding box center [820, 256] width 26 height 26
click at [813, 262] on icon at bounding box center [820, 255] width 17 height 17
click at [41, 253] on icon at bounding box center [41, 256] width 6 height 10
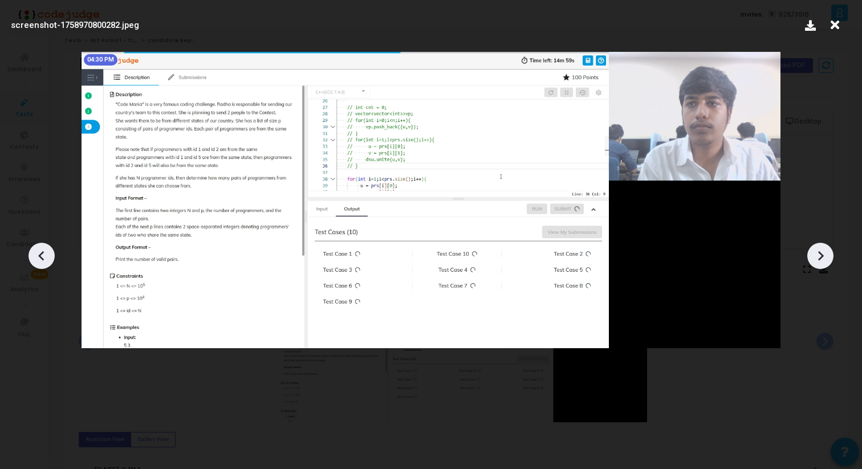
click at [41, 253] on icon at bounding box center [41, 256] width 6 height 10
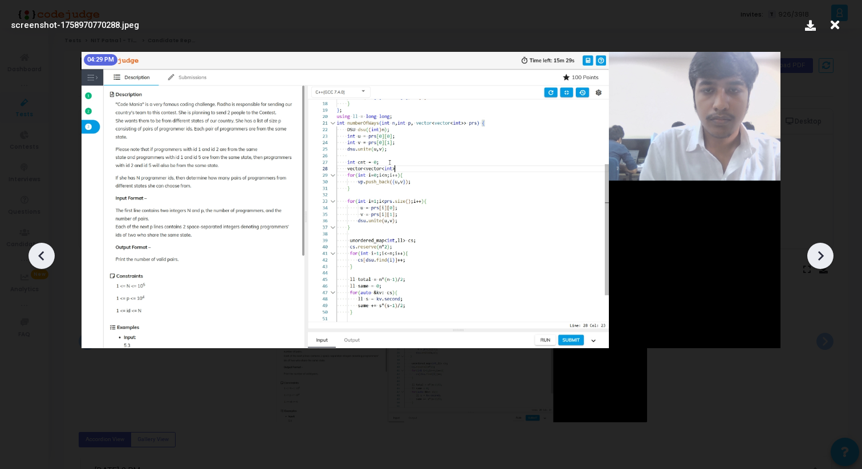
click at [41, 253] on icon at bounding box center [41, 256] width 6 height 10
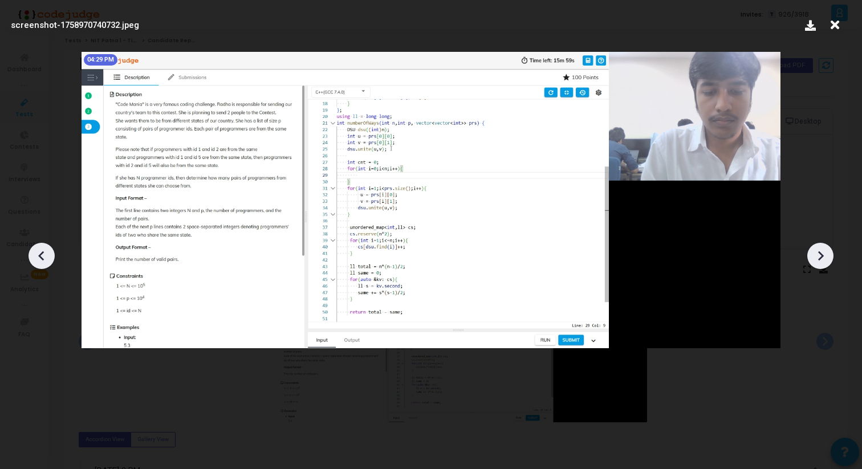
click at [48, 254] on icon at bounding box center [41, 255] width 17 height 17
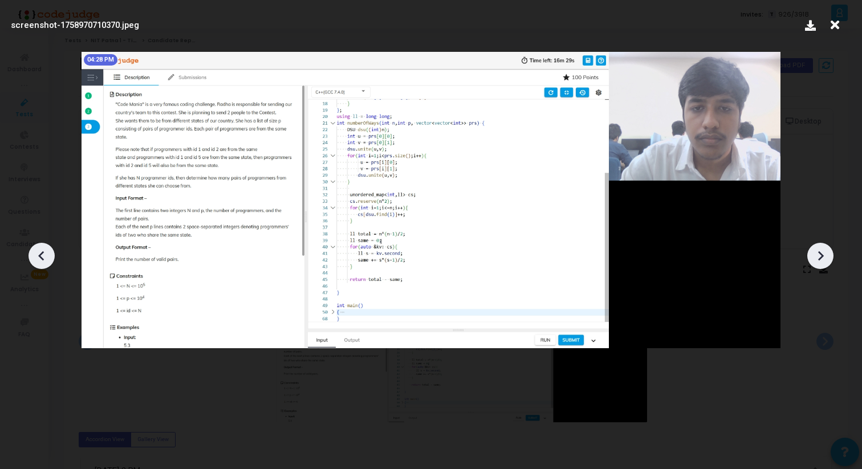
click at [48, 254] on icon at bounding box center [41, 255] width 17 height 17
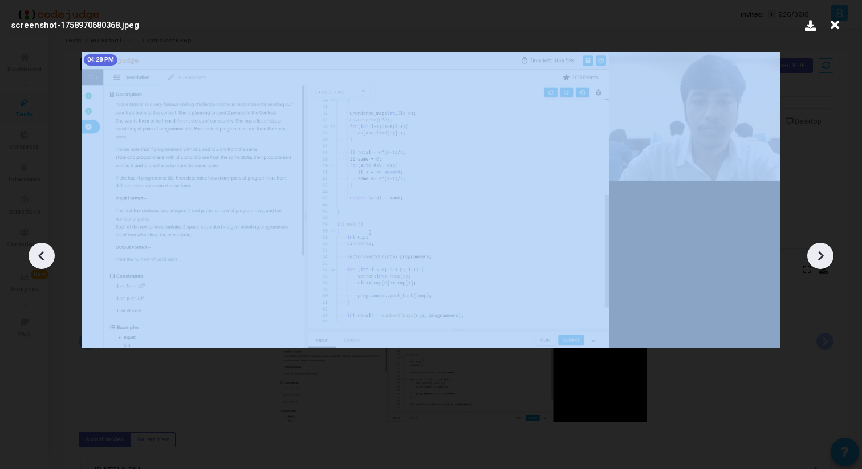
click at [48, 254] on icon at bounding box center [41, 255] width 17 height 17
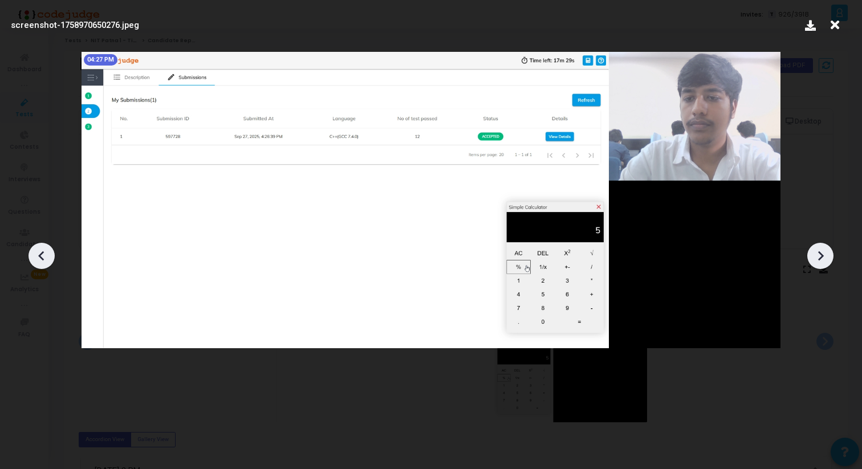
click at [48, 254] on icon at bounding box center [41, 255] width 17 height 17
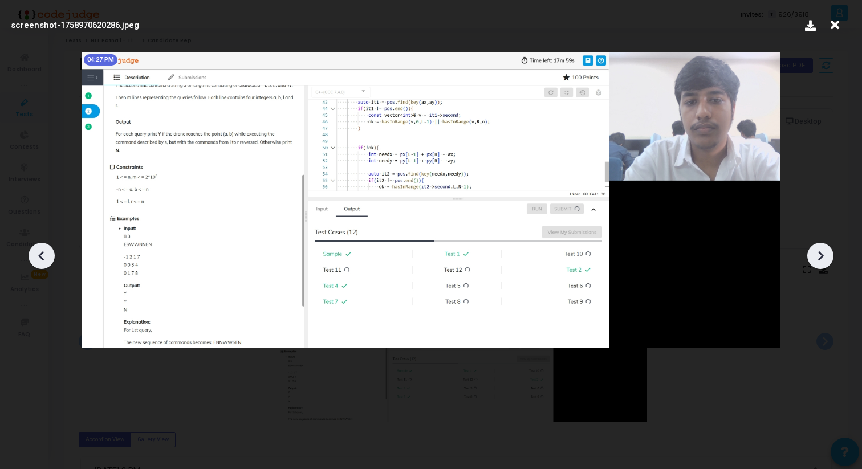
click at [821, 256] on icon at bounding box center [821, 256] width 6 height 10
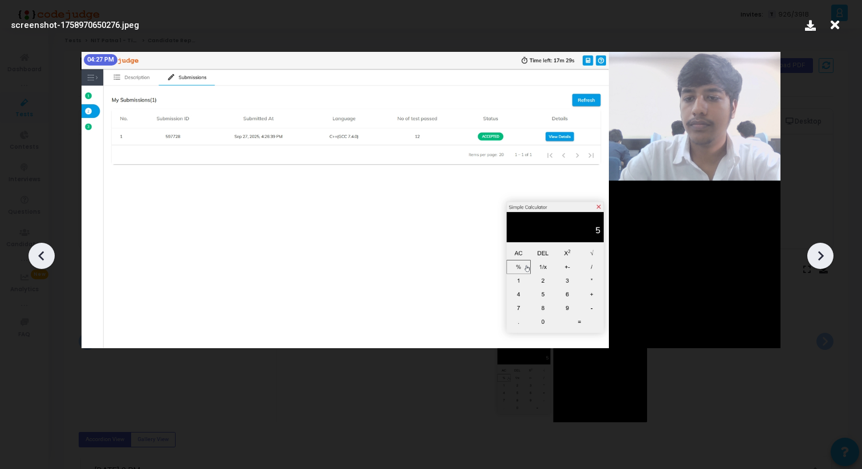
click at [821, 256] on icon at bounding box center [821, 256] width 6 height 10
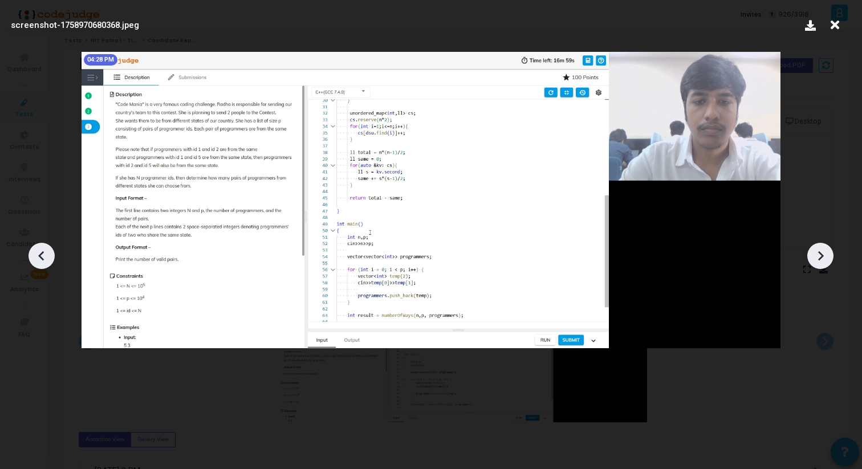
click at [819, 256] on icon at bounding box center [820, 255] width 17 height 17
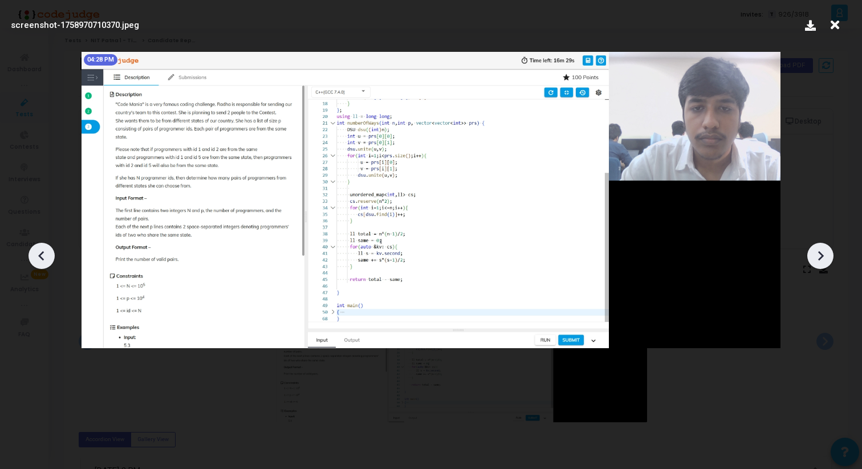
click at [817, 258] on icon at bounding box center [820, 255] width 17 height 17
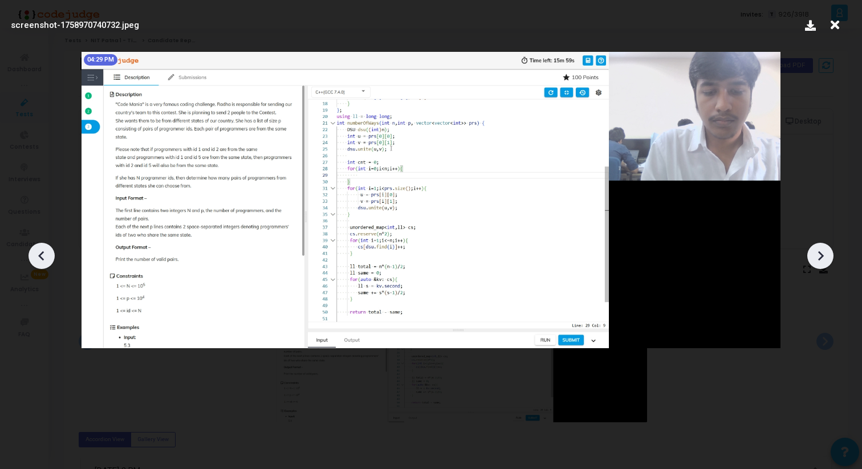
click at [35, 259] on icon at bounding box center [41, 255] width 17 height 17
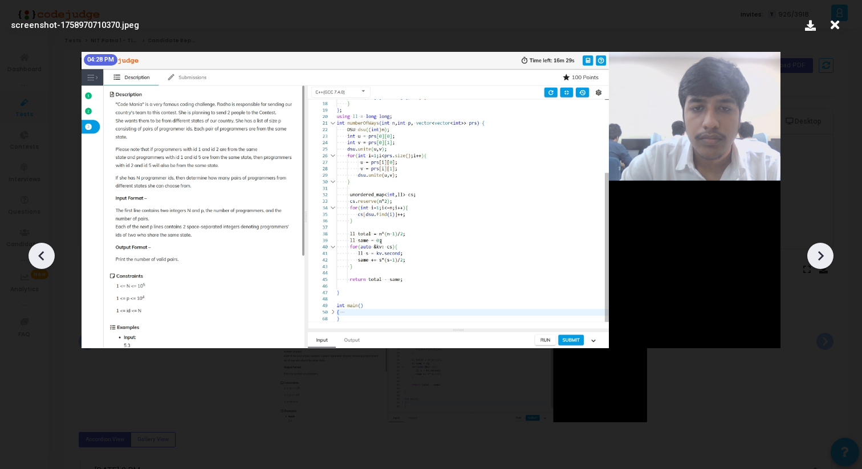
click at [815, 252] on icon at bounding box center [820, 255] width 17 height 17
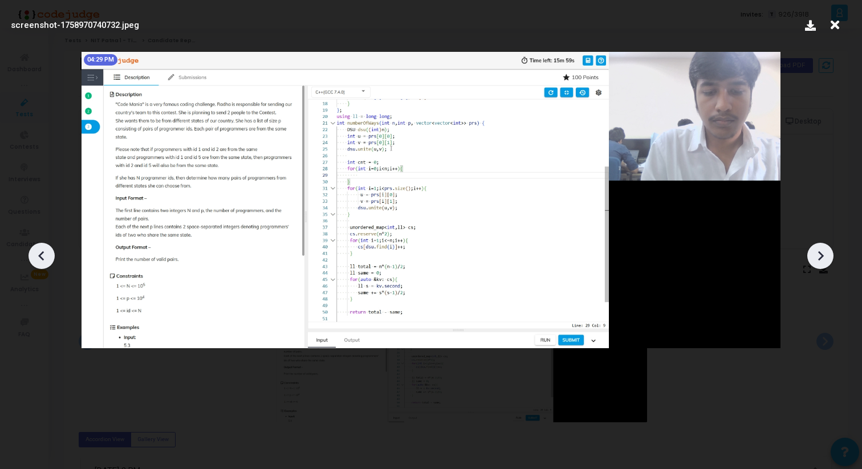
click at [814, 252] on icon at bounding box center [820, 255] width 17 height 17
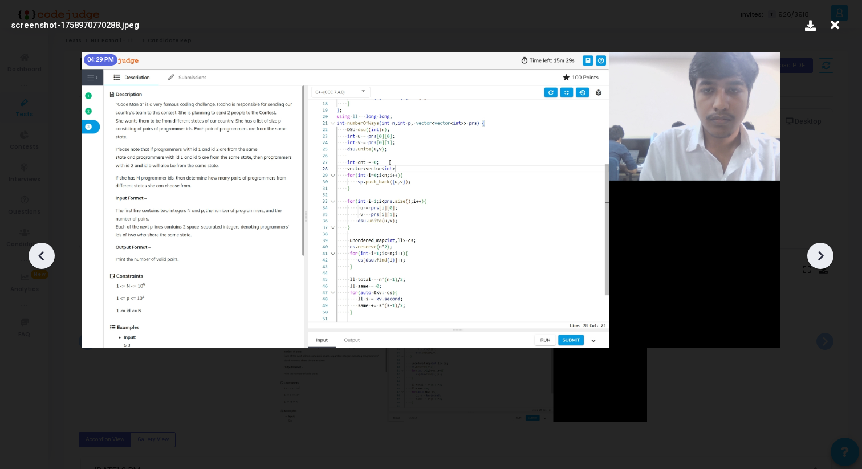
click at [814, 252] on icon at bounding box center [820, 255] width 17 height 17
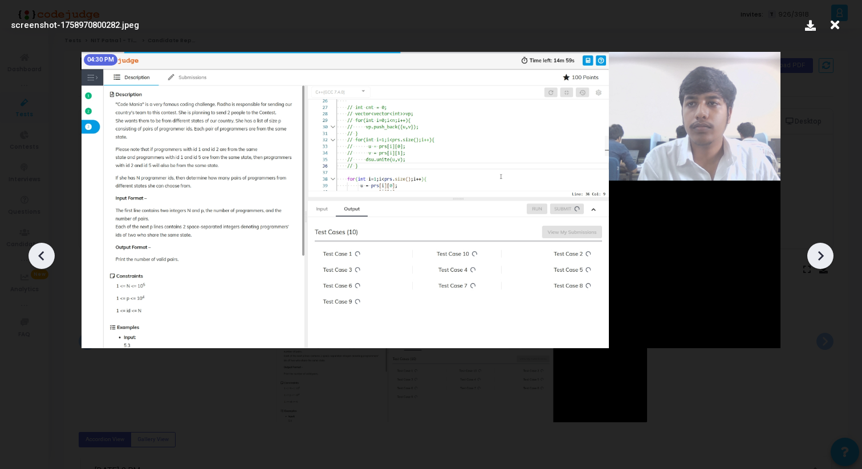
click at [814, 252] on icon at bounding box center [820, 255] width 17 height 17
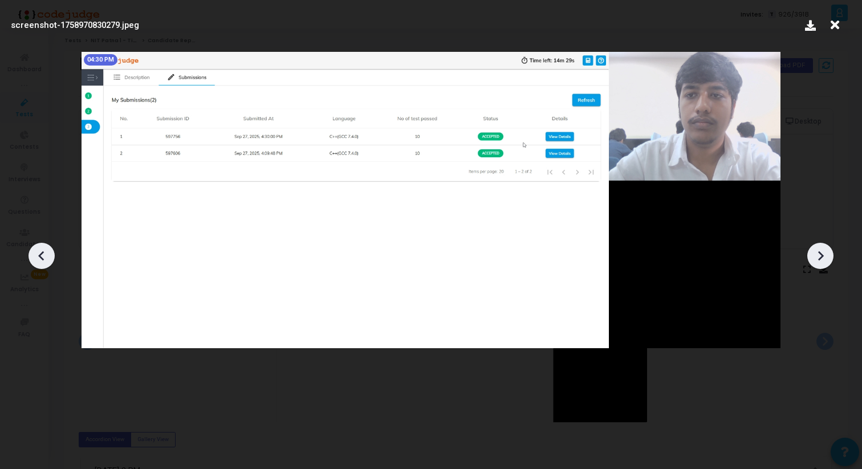
click at [814, 252] on icon at bounding box center [820, 255] width 17 height 17
click at [47, 251] on icon at bounding box center [41, 255] width 17 height 17
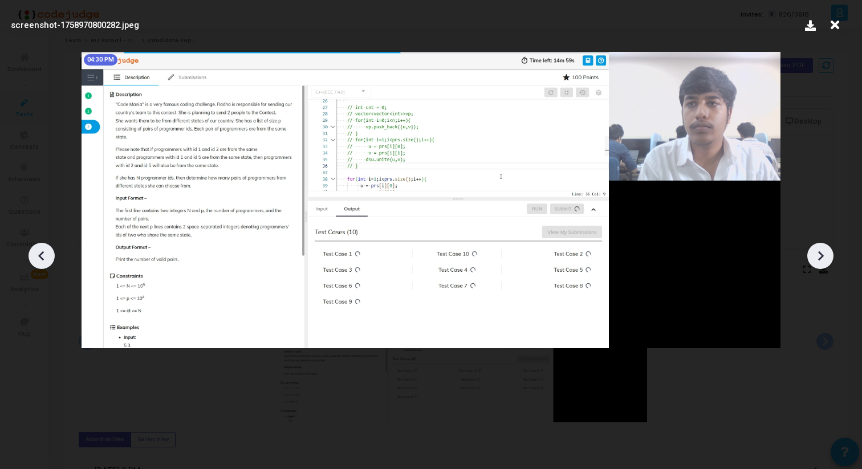
click at [47, 251] on icon at bounding box center [41, 255] width 17 height 17
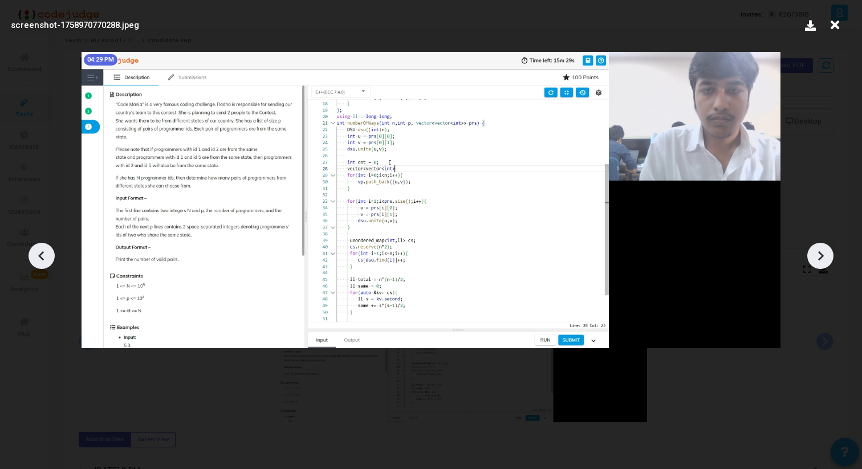
click at [124, 249] on img at bounding box center [430, 200] width 699 height 296
click at [24, 258] on div at bounding box center [431, 251] width 862 height 435
click at [34, 254] on icon at bounding box center [41, 255] width 17 height 17
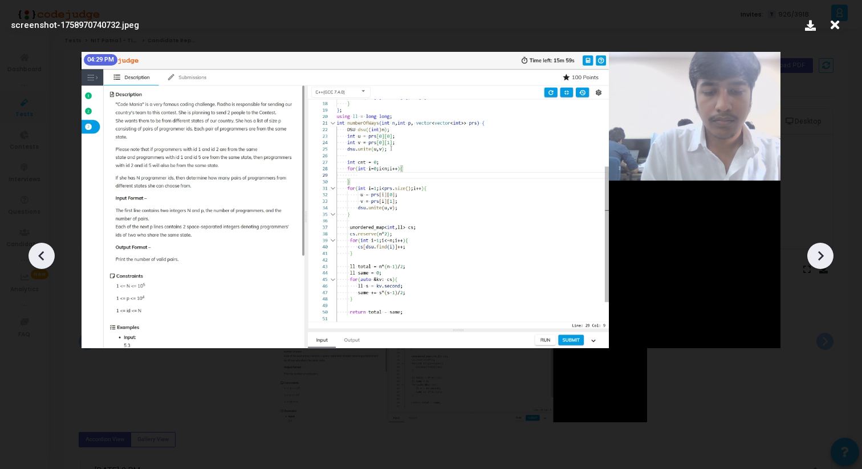
click at [34, 254] on icon at bounding box center [41, 255] width 17 height 17
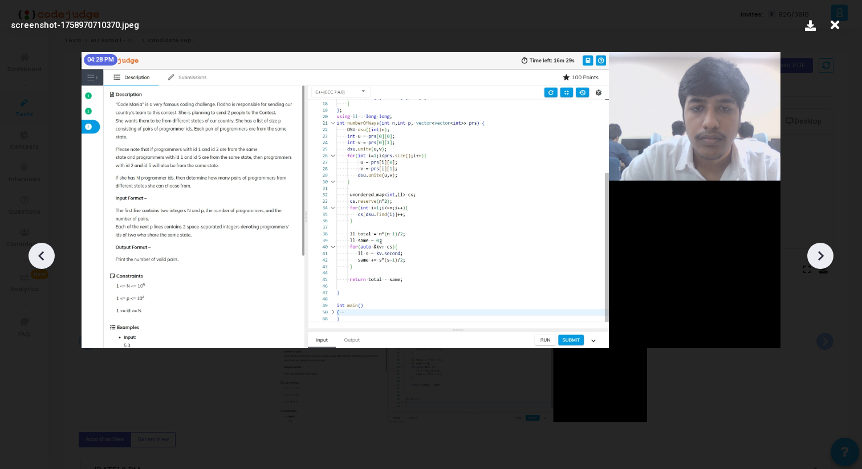
click at [34, 254] on icon at bounding box center [41, 255] width 17 height 17
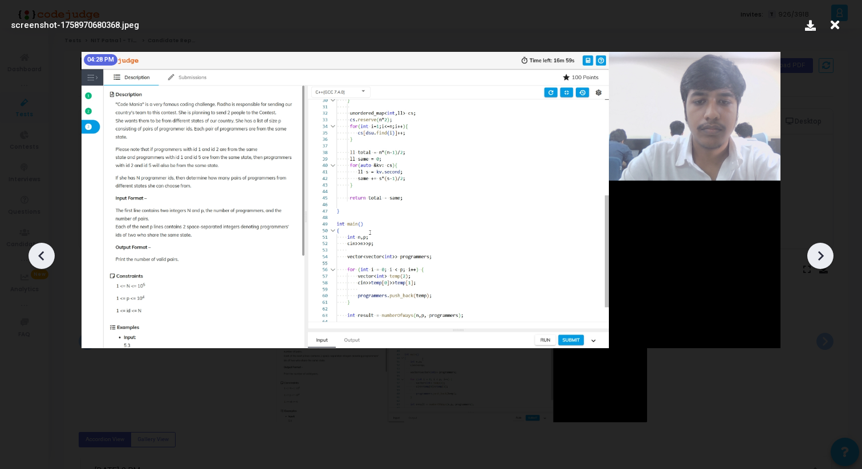
click at [34, 254] on icon at bounding box center [41, 255] width 17 height 17
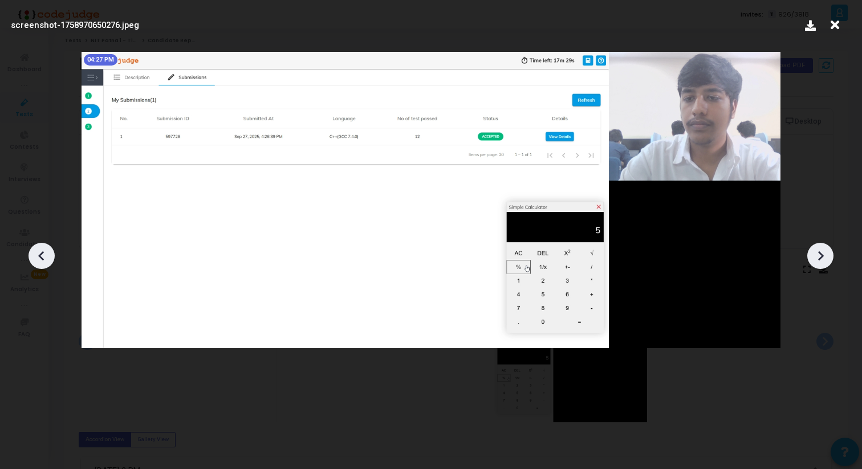
click at [39, 256] on icon at bounding box center [41, 256] width 6 height 10
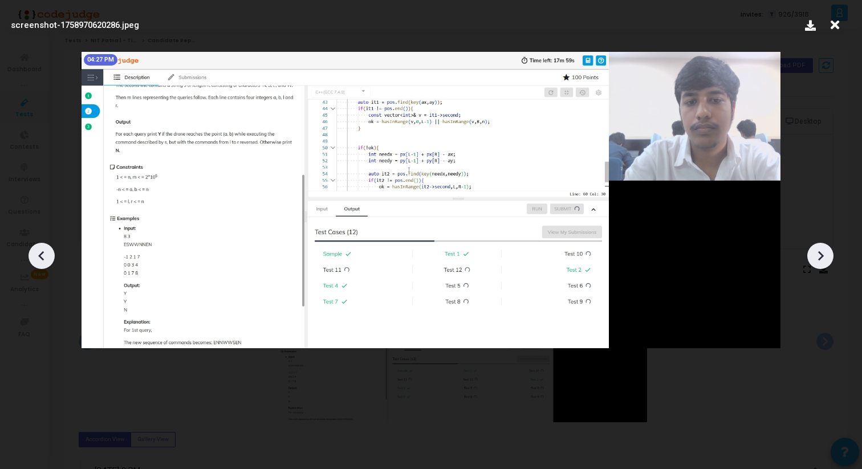
click at [49, 261] on icon at bounding box center [41, 255] width 17 height 17
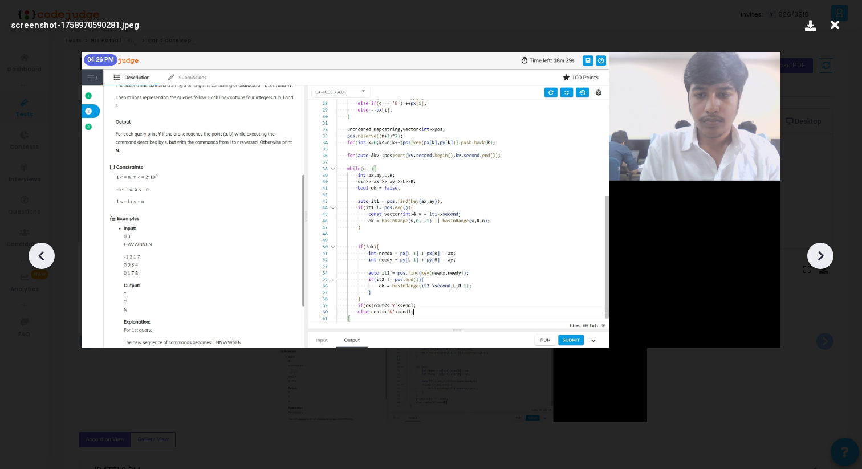
click at [49, 261] on icon at bounding box center [41, 255] width 17 height 17
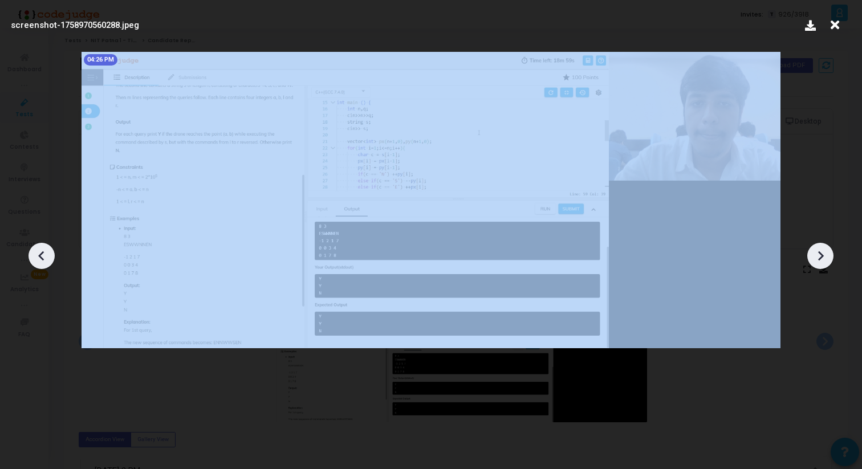
click at [49, 261] on icon at bounding box center [41, 255] width 17 height 17
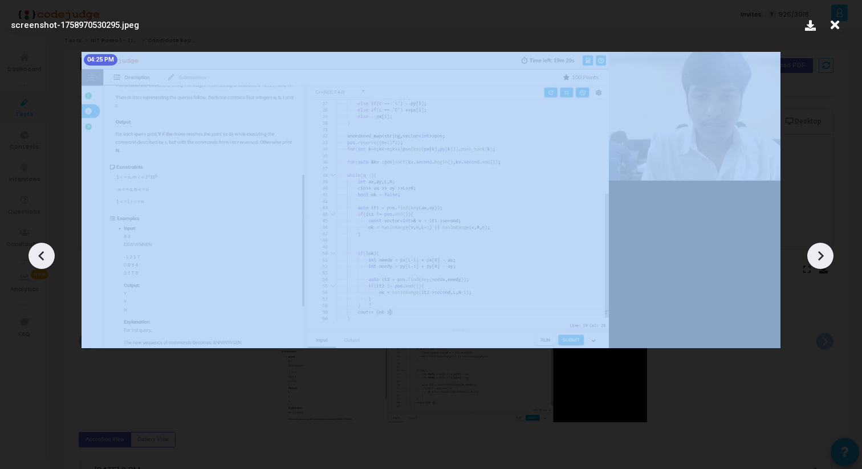
click at [49, 261] on icon at bounding box center [41, 255] width 17 height 17
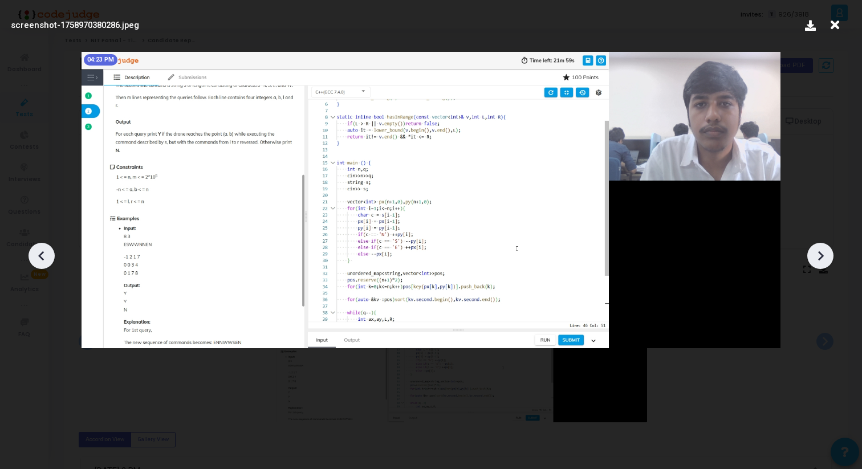
click at [49, 261] on icon at bounding box center [41, 255] width 17 height 17
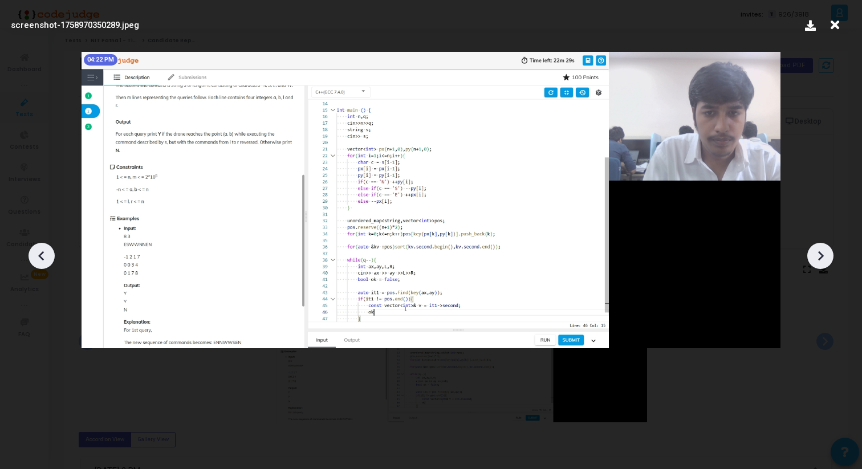
click at [49, 261] on icon at bounding box center [41, 255] width 17 height 17
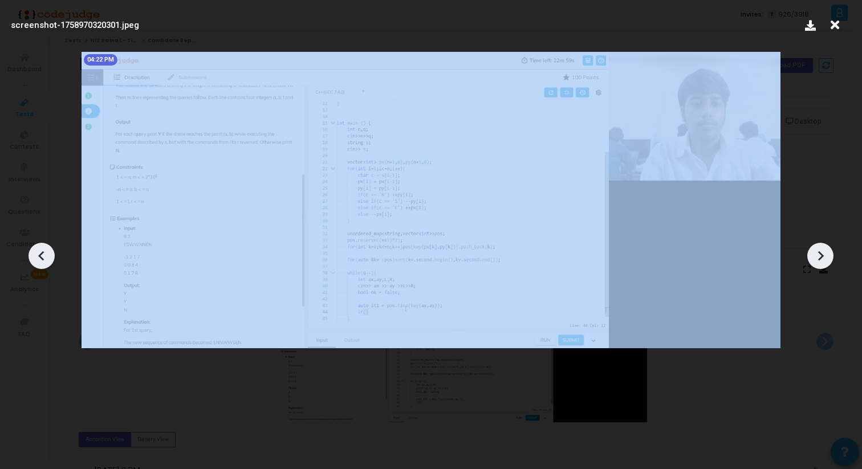
click at [49, 261] on icon at bounding box center [41, 255] width 17 height 17
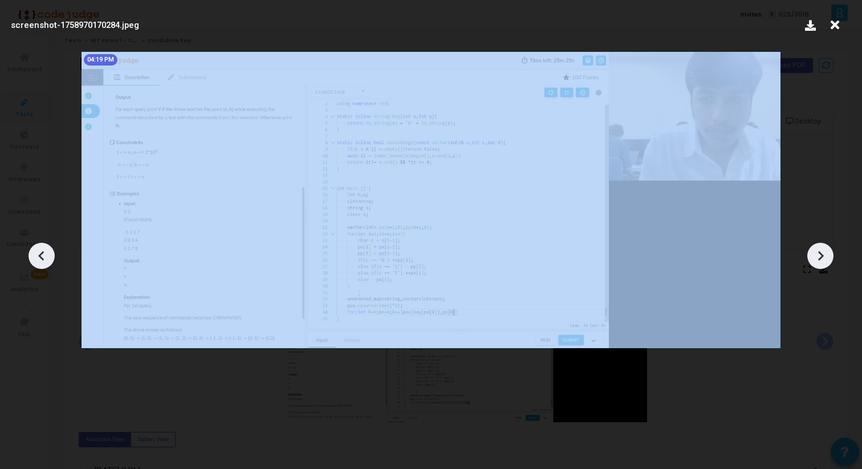
click at [49, 261] on icon at bounding box center [41, 255] width 17 height 17
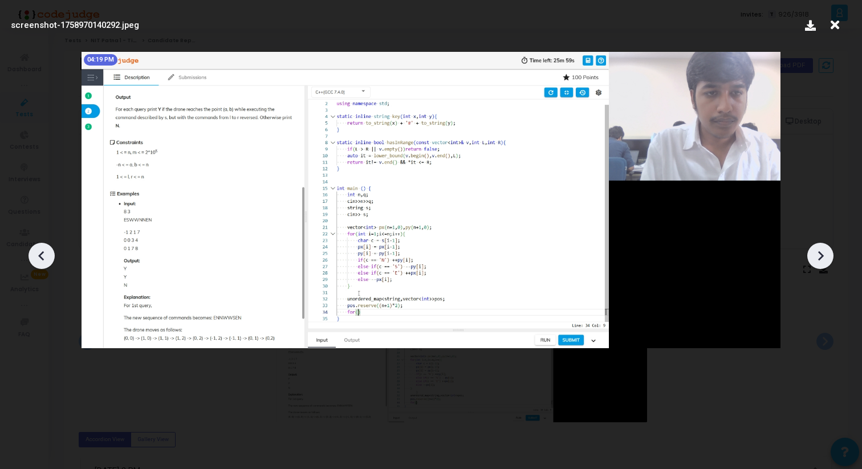
click at [48, 264] on div at bounding box center [41, 256] width 26 height 26
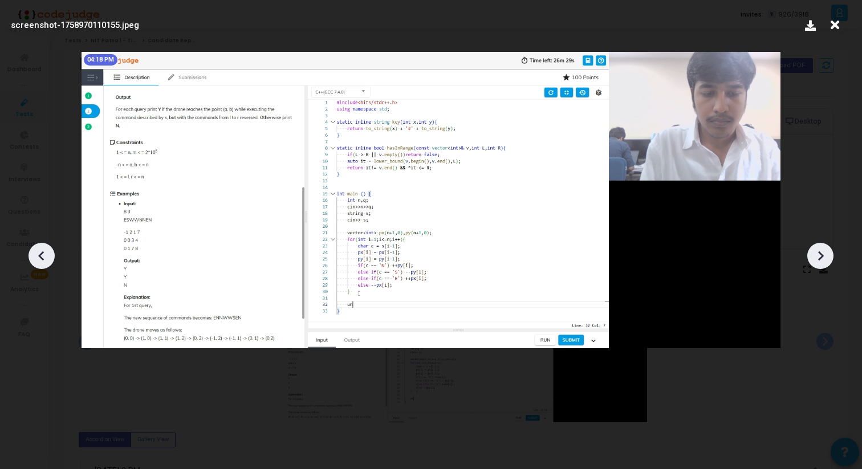
click at [48, 264] on div at bounding box center [41, 256] width 26 height 26
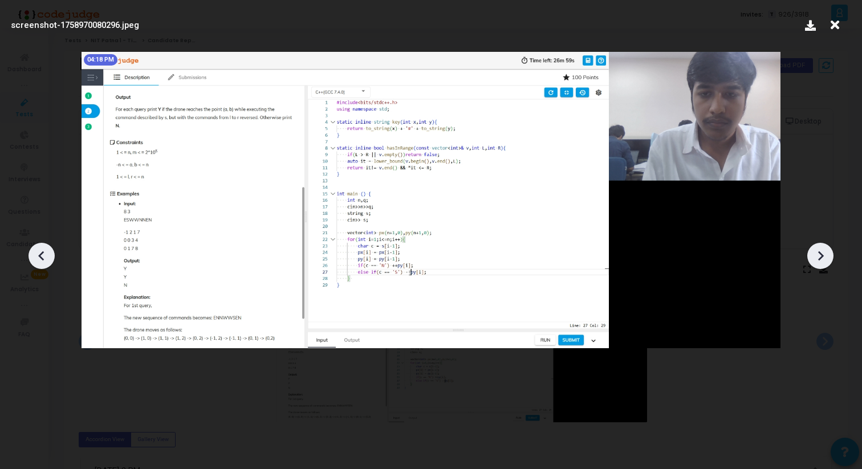
click at [48, 264] on div at bounding box center [41, 256] width 26 height 26
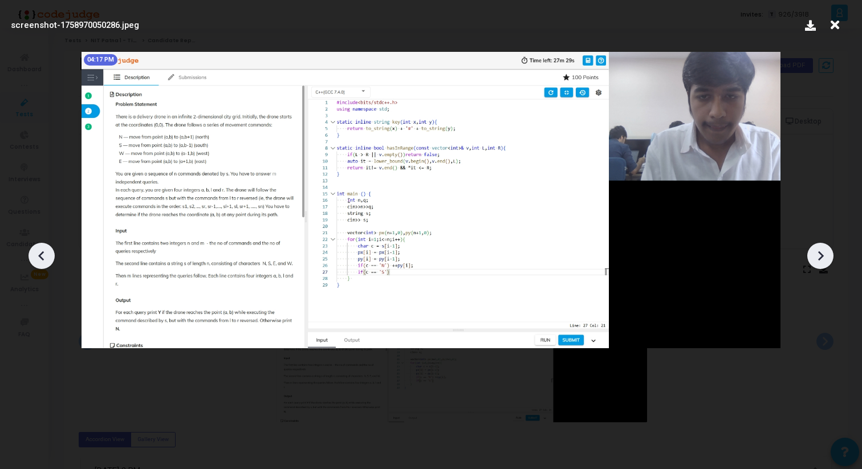
click at [49, 263] on icon at bounding box center [41, 255] width 17 height 17
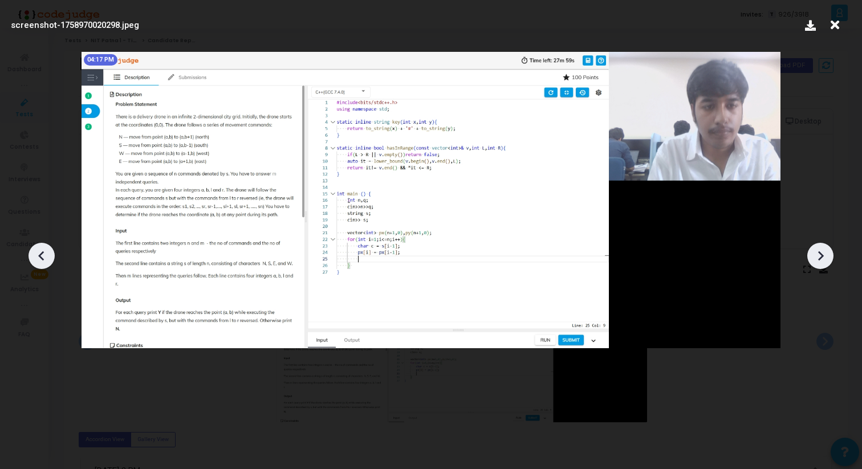
click at [49, 263] on icon at bounding box center [41, 255] width 17 height 17
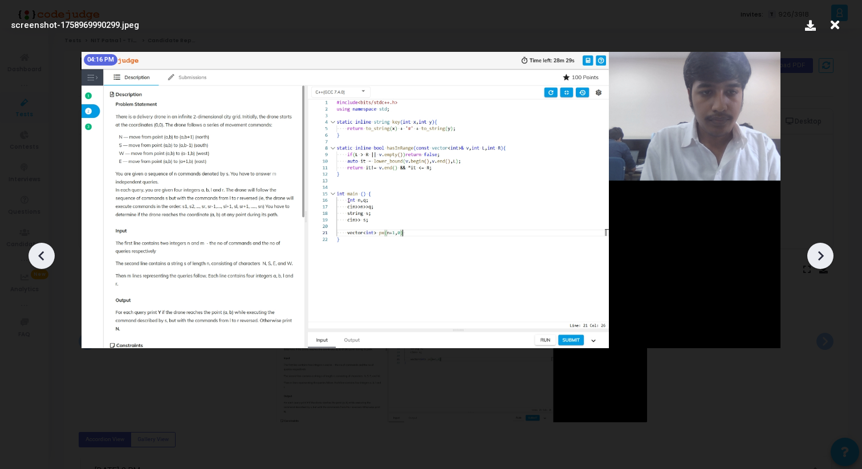
click at [49, 263] on icon at bounding box center [41, 255] width 17 height 17
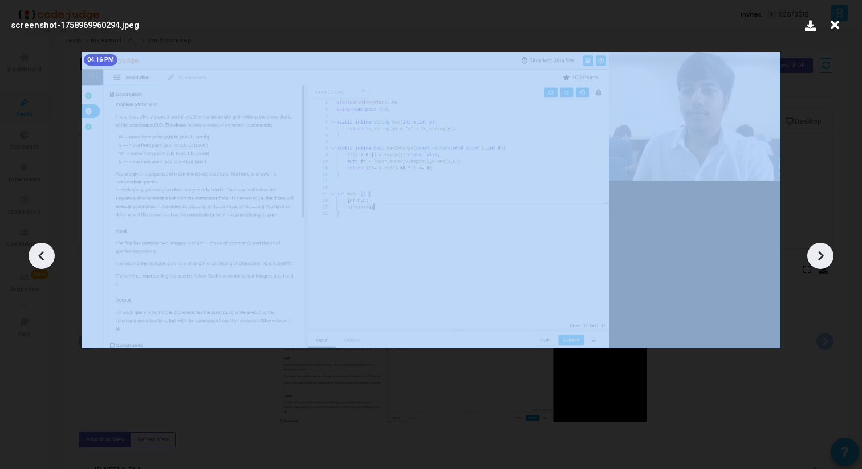
click at [49, 263] on icon at bounding box center [41, 255] width 17 height 17
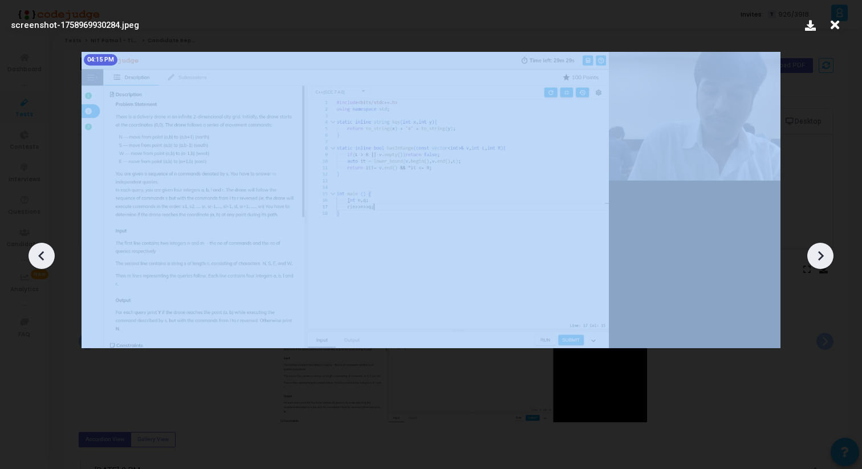
click at [49, 263] on icon at bounding box center [41, 255] width 17 height 17
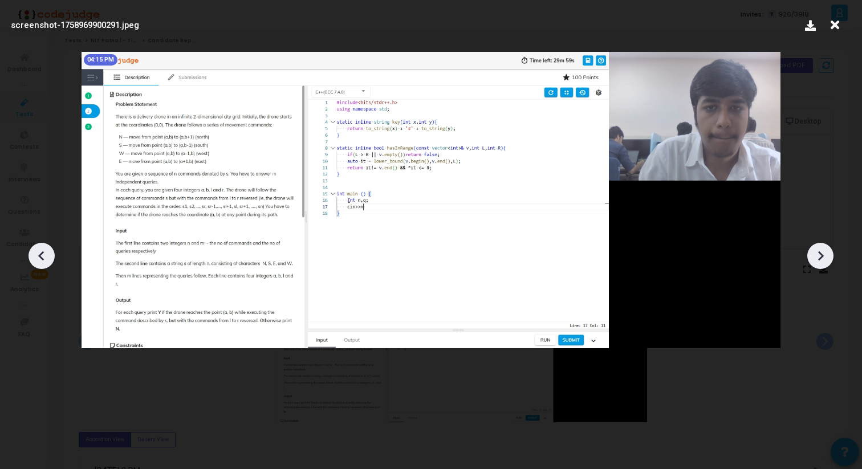
click at [49, 263] on icon at bounding box center [41, 255] width 17 height 17
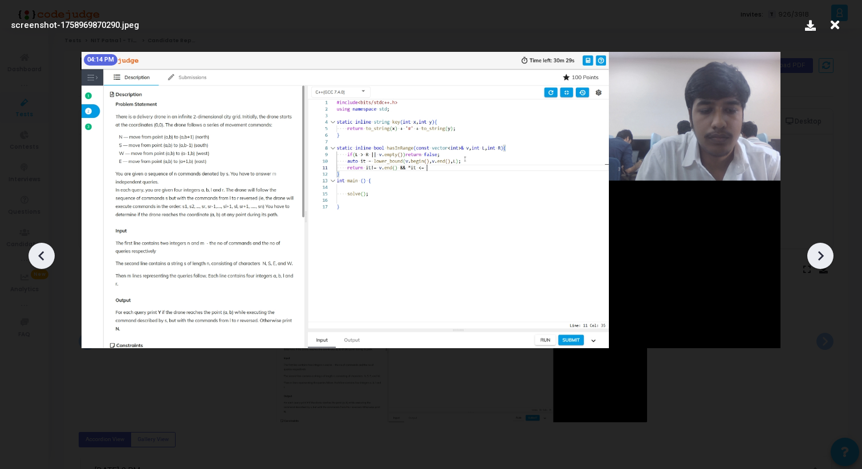
click at [49, 263] on icon at bounding box center [41, 255] width 17 height 17
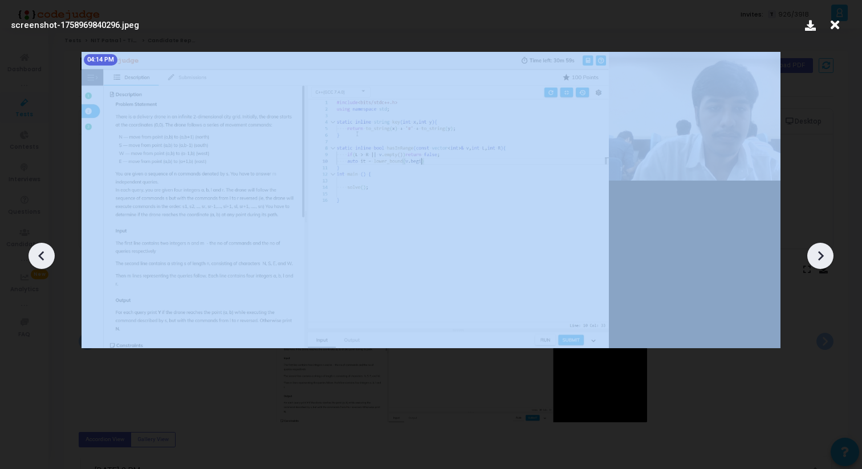
click at [49, 263] on icon at bounding box center [41, 255] width 17 height 17
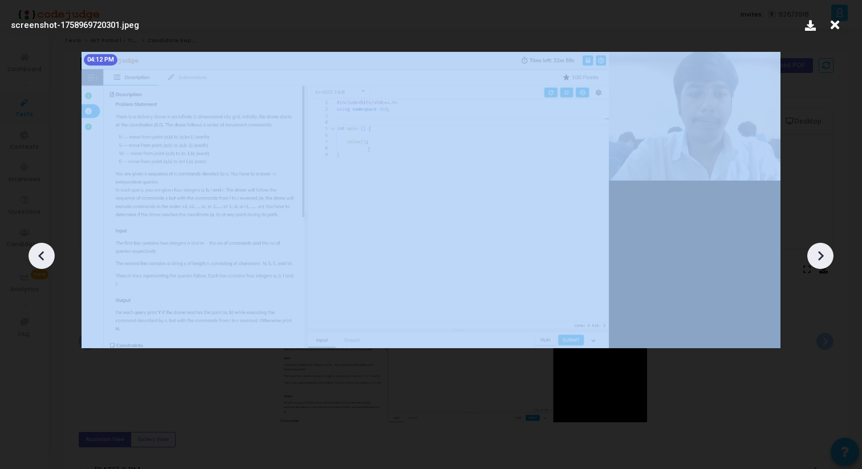
click at [49, 263] on icon at bounding box center [41, 255] width 17 height 17
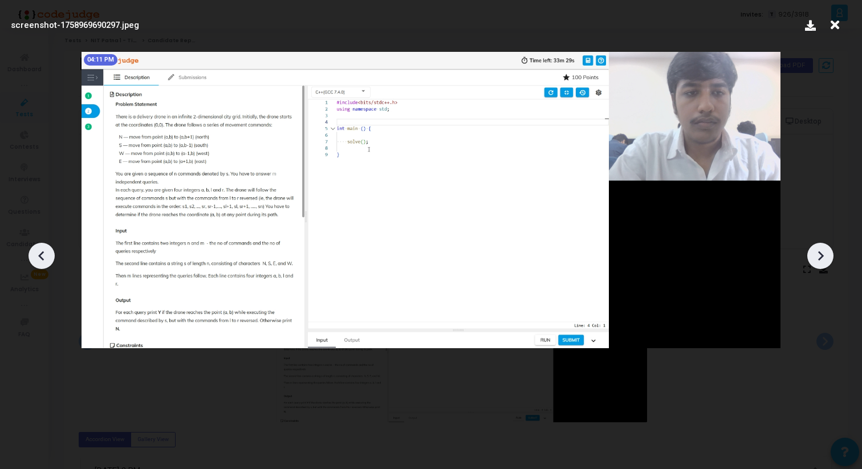
click at [49, 263] on icon at bounding box center [41, 255] width 17 height 17
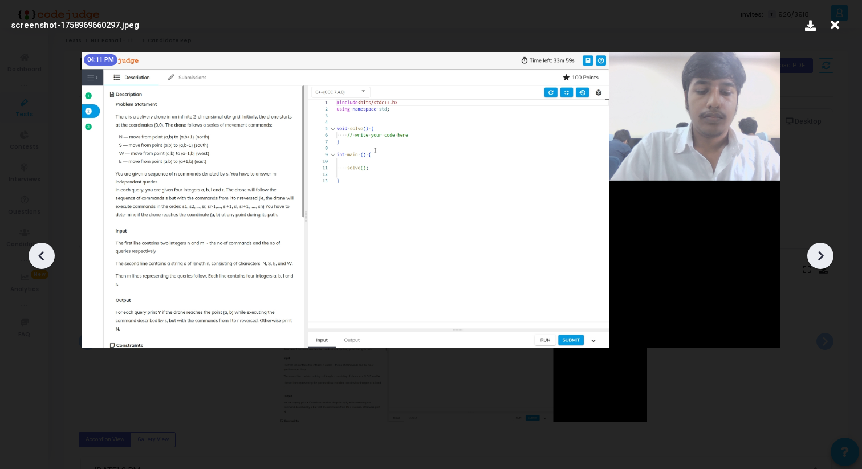
click at [49, 263] on icon at bounding box center [41, 255] width 17 height 17
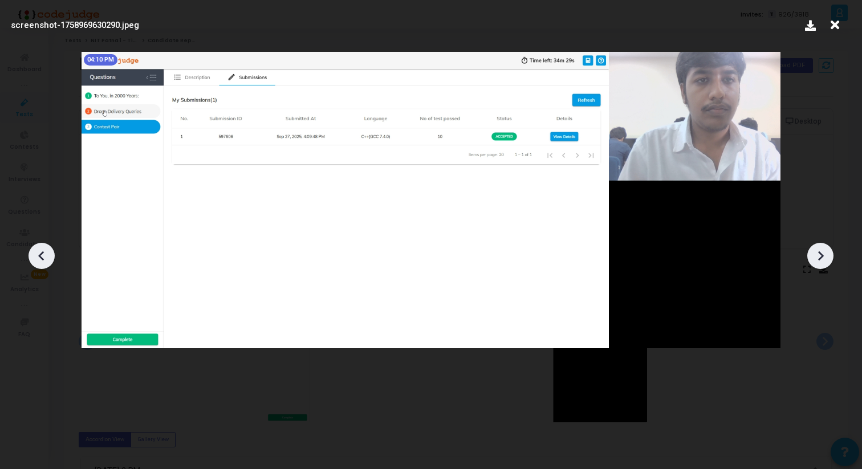
click at [49, 263] on icon at bounding box center [41, 255] width 17 height 17
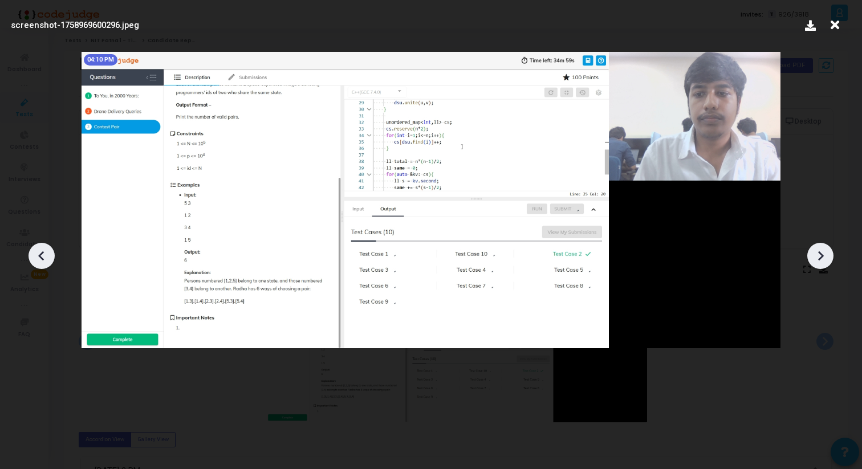
click at [49, 263] on icon at bounding box center [41, 255] width 17 height 17
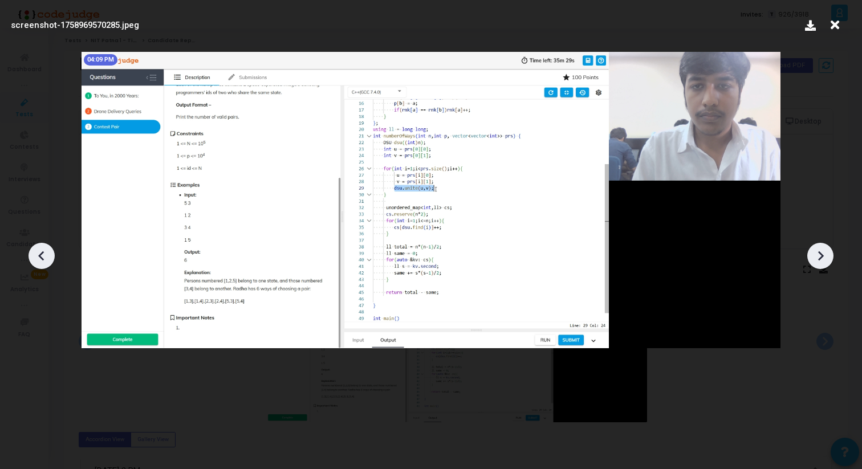
click at [49, 263] on icon at bounding box center [41, 255] width 17 height 17
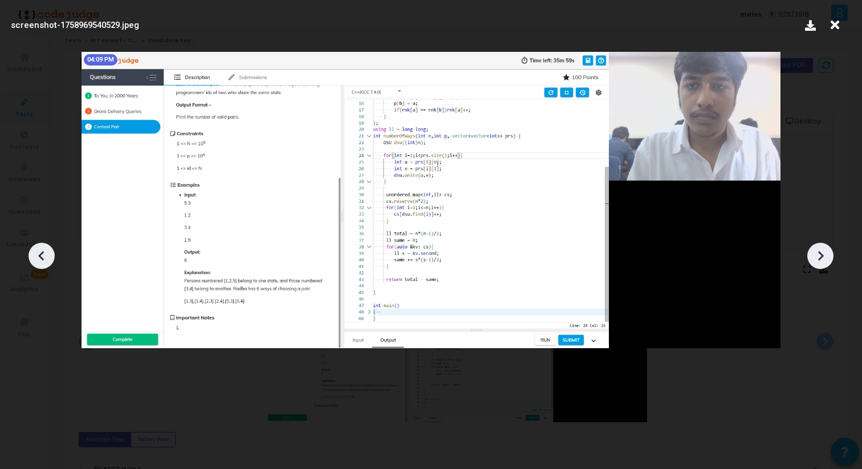
click at [49, 263] on icon at bounding box center [41, 255] width 17 height 17
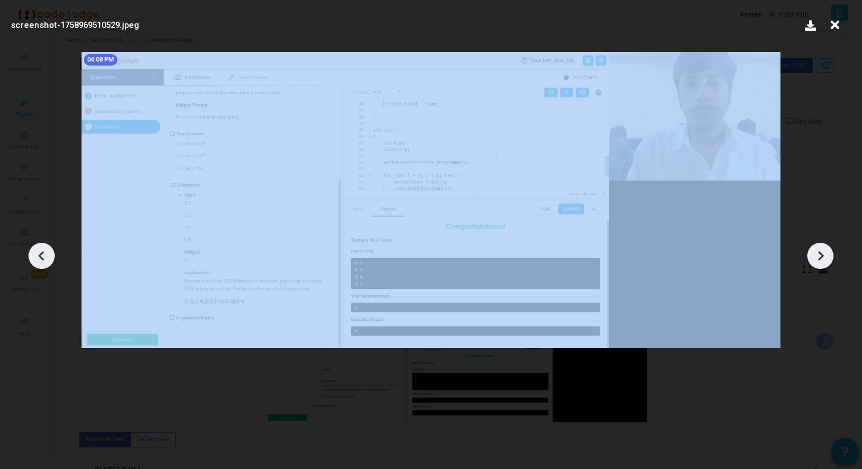
click at [49, 263] on icon at bounding box center [41, 255] width 17 height 17
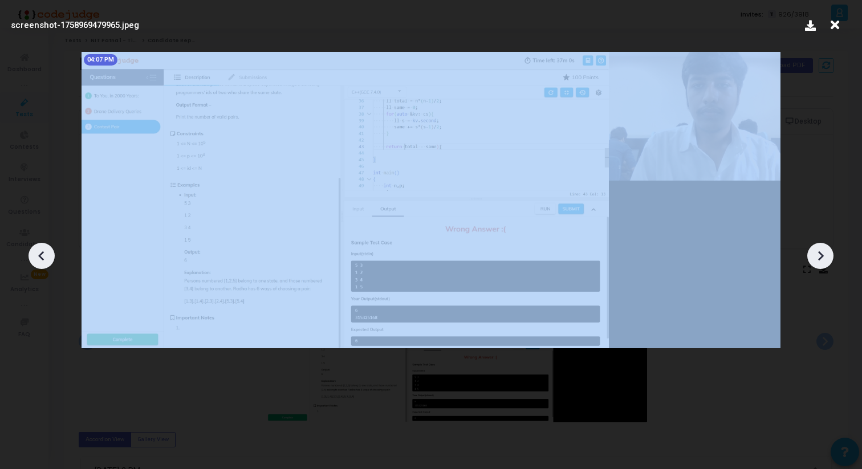
click at [49, 263] on icon at bounding box center [41, 255] width 17 height 17
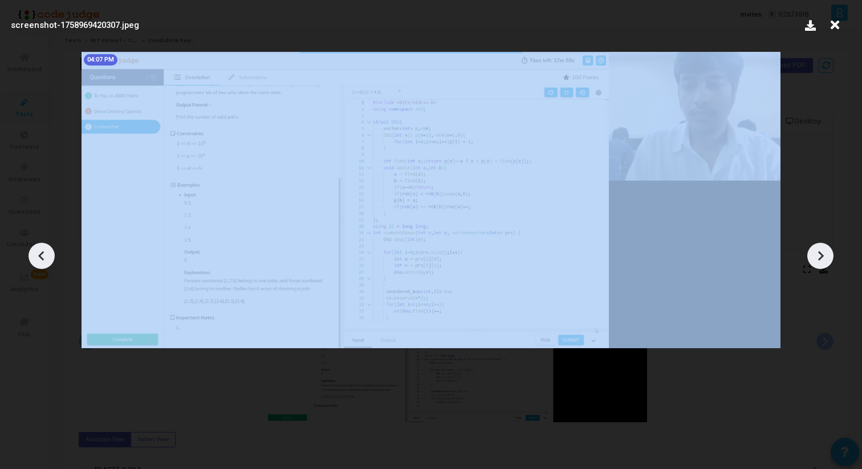
click at [49, 263] on icon at bounding box center [41, 255] width 17 height 17
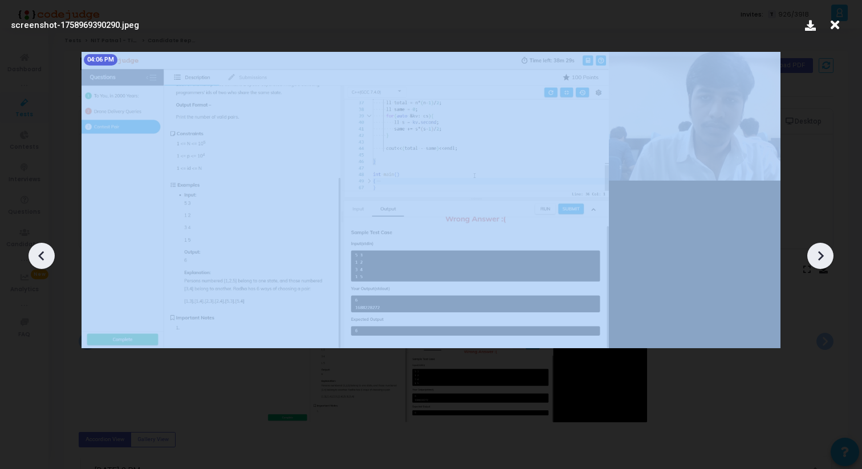
click at [49, 263] on icon at bounding box center [41, 255] width 17 height 17
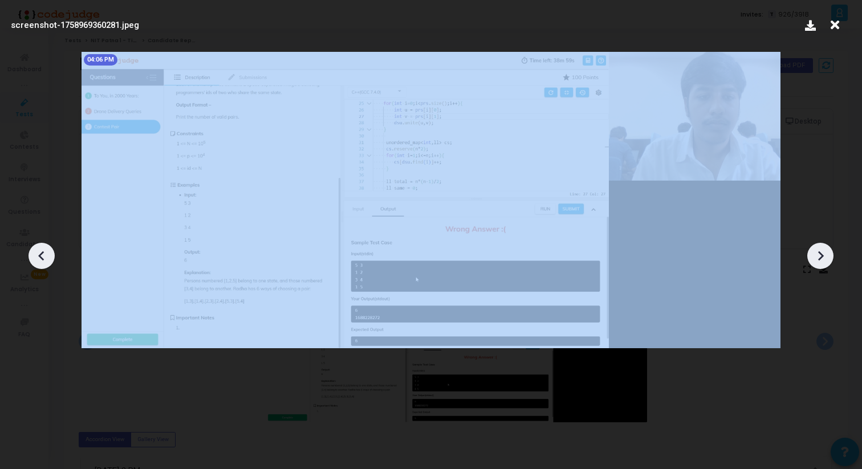
click at [49, 263] on icon at bounding box center [41, 255] width 17 height 17
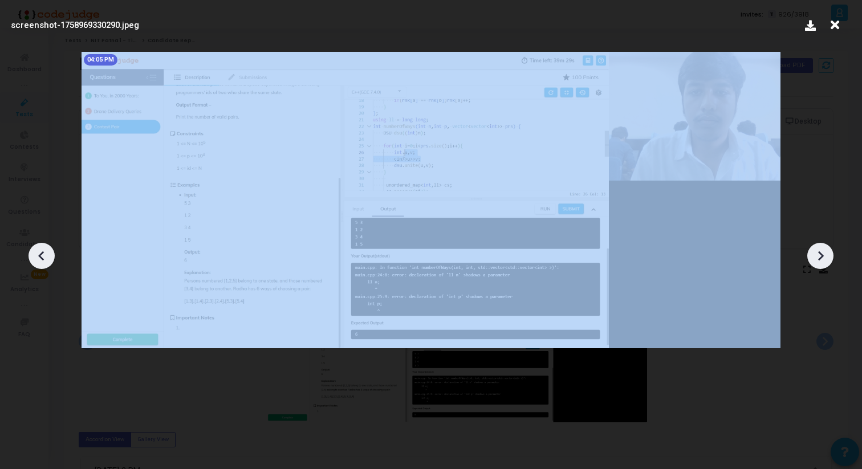
click at [49, 263] on icon at bounding box center [41, 255] width 17 height 17
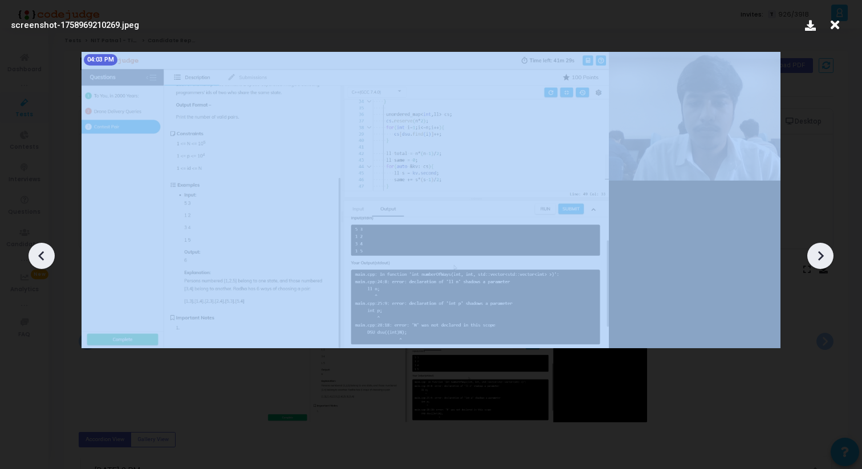
click at [49, 263] on icon at bounding box center [41, 255] width 17 height 17
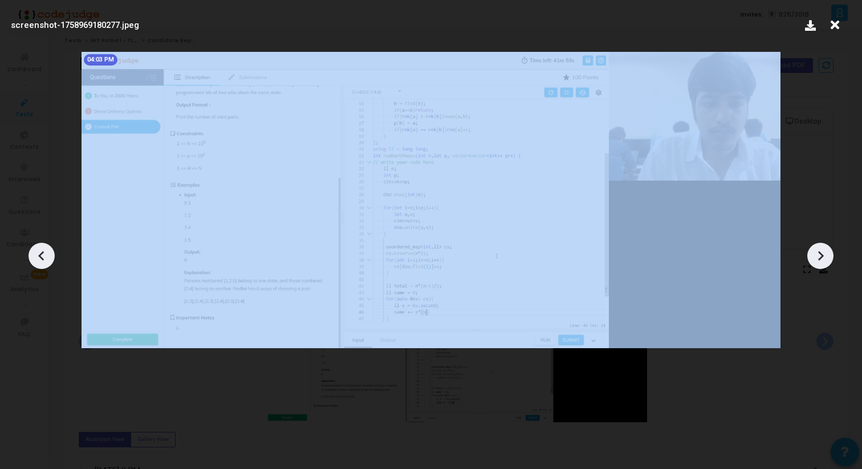
click at [49, 263] on icon at bounding box center [41, 255] width 17 height 17
click at [48, 264] on icon at bounding box center [41, 255] width 17 height 17
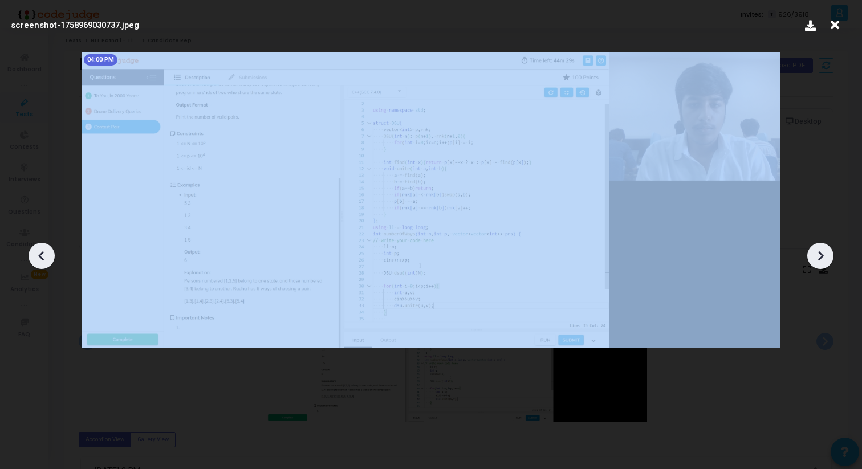
click at [48, 264] on icon at bounding box center [41, 255] width 17 height 17
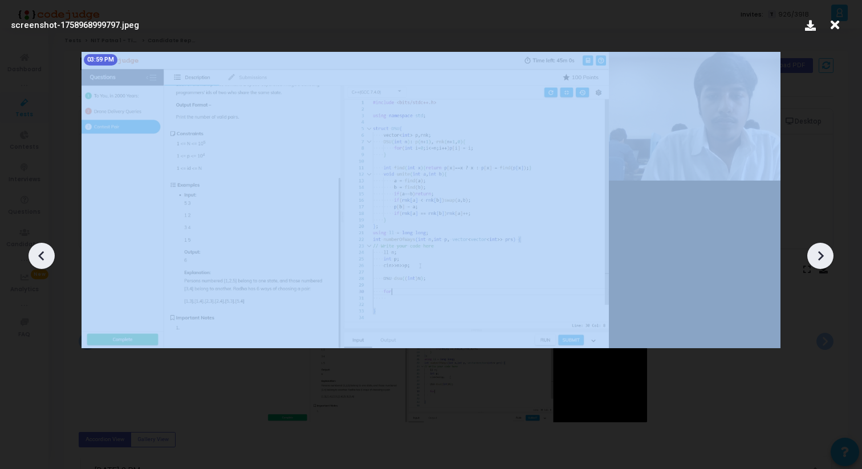
click at [48, 264] on icon at bounding box center [41, 255] width 17 height 17
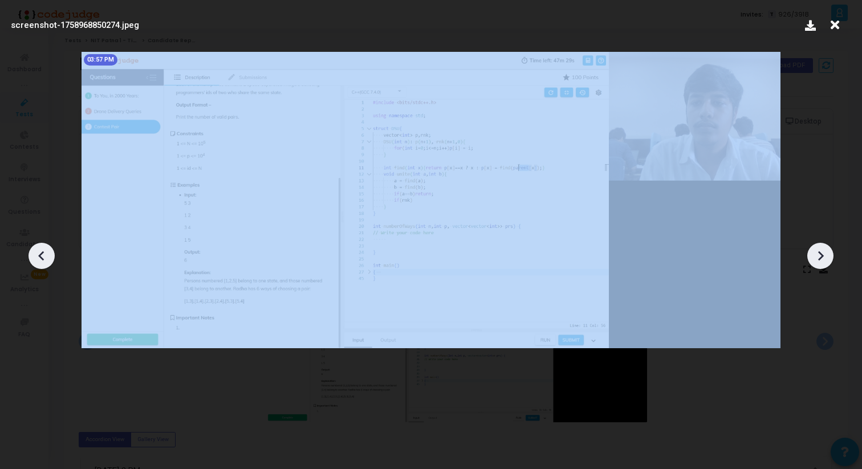
click at [48, 264] on icon at bounding box center [41, 255] width 17 height 17
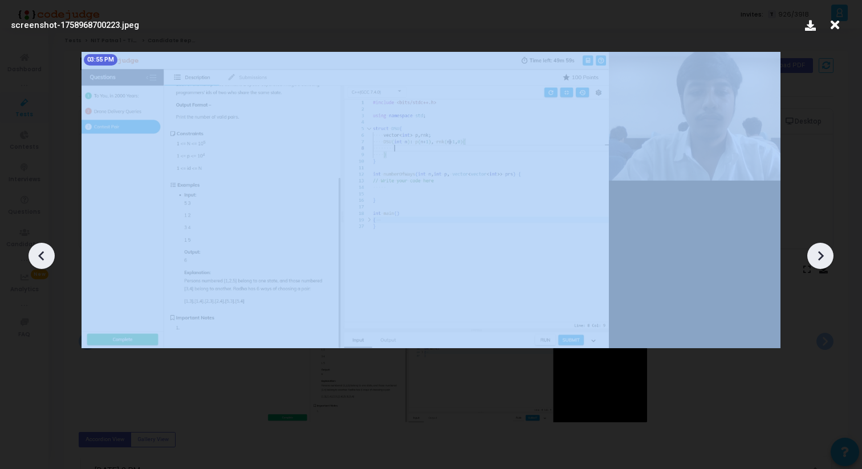
click at [48, 264] on icon at bounding box center [41, 255] width 17 height 17
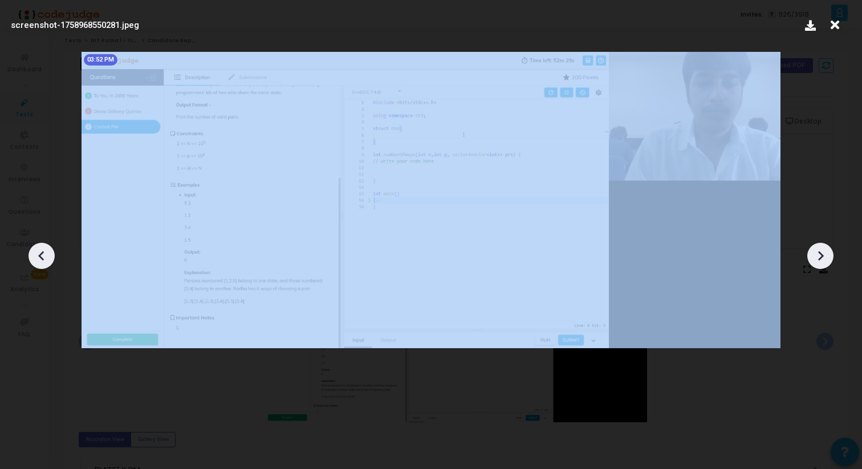
click at [48, 264] on icon at bounding box center [41, 255] width 17 height 17
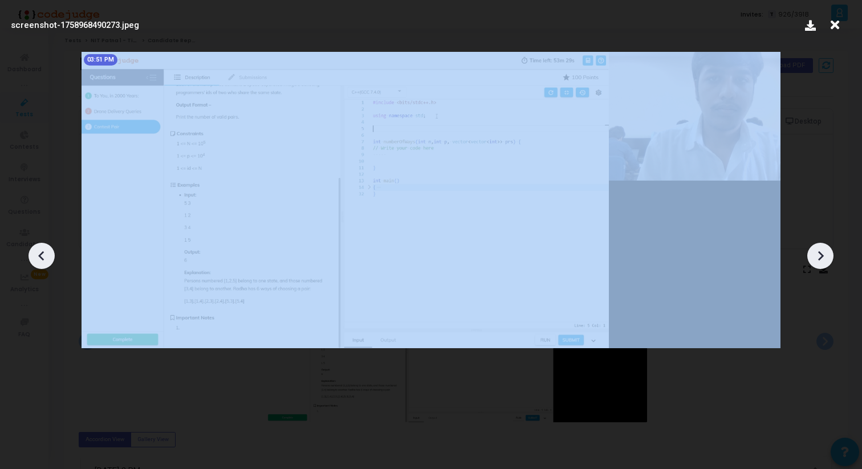
click at [48, 264] on icon at bounding box center [41, 255] width 17 height 17
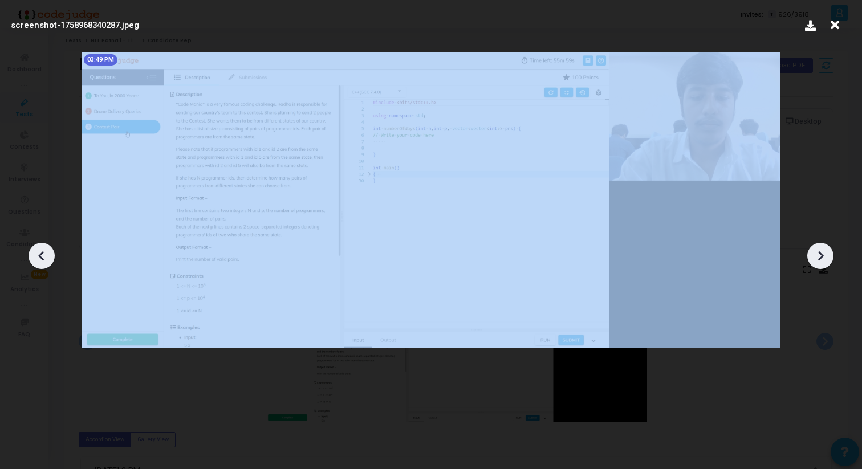
click at [48, 264] on icon at bounding box center [41, 255] width 17 height 17
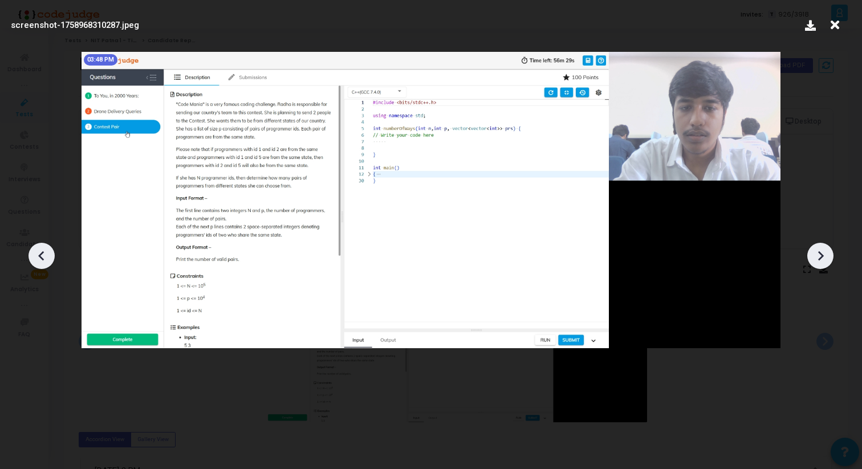
click at [48, 264] on icon at bounding box center [41, 255] width 17 height 17
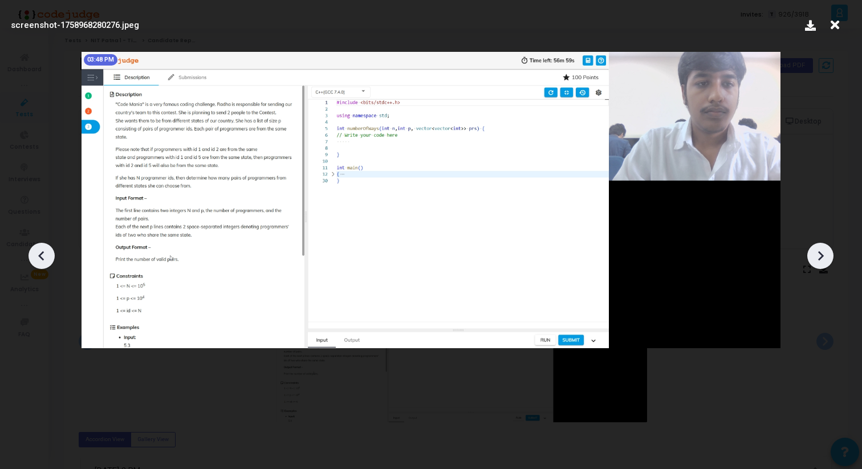
click at [48, 264] on icon at bounding box center [41, 255] width 17 height 17
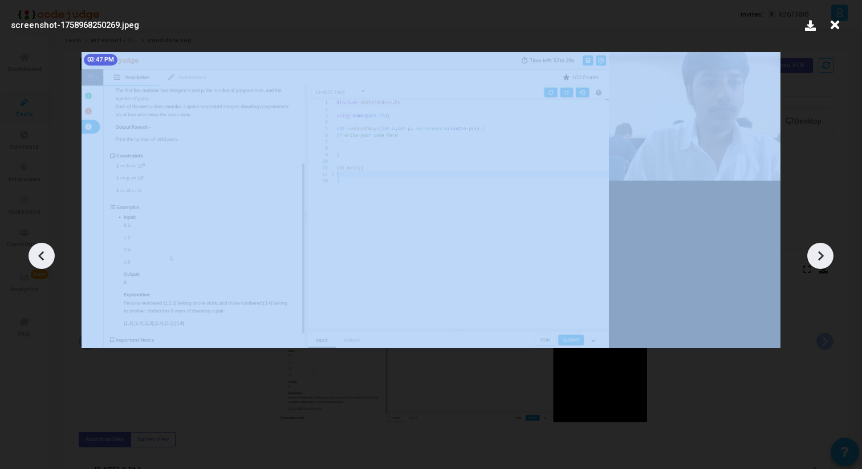
click at [48, 264] on icon at bounding box center [41, 255] width 17 height 17
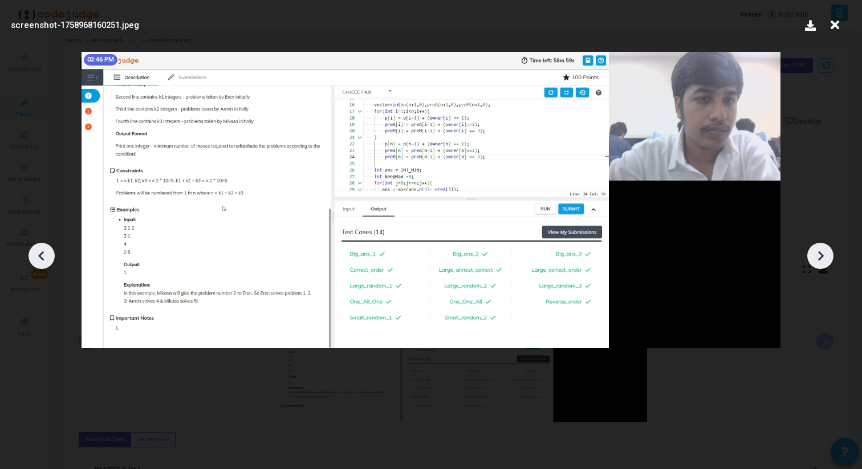
click at [48, 264] on icon at bounding box center [41, 255] width 17 height 17
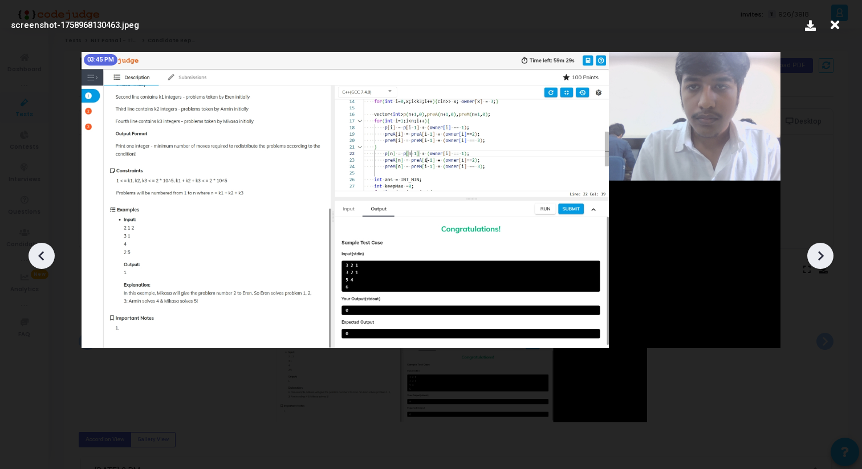
click at [48, 264] on icon at bounding box center [41, 255] width 17 height 17
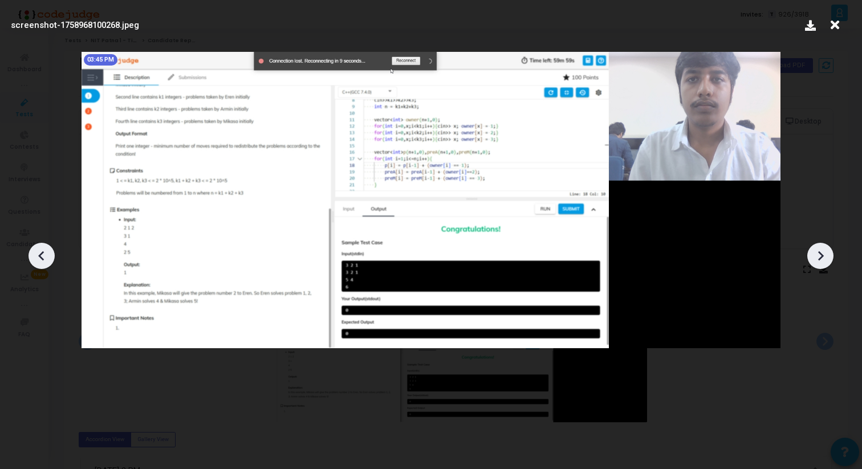
click at [49, 263] on icon at bounding box center [41, 255] width 17 height 17
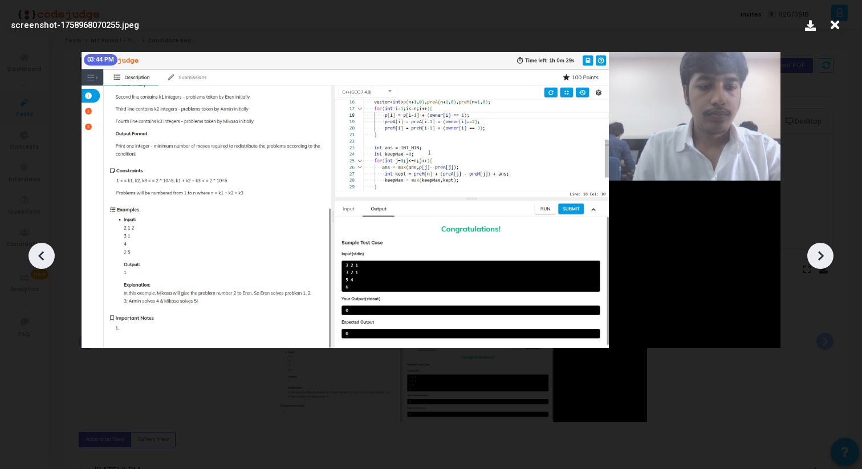
click at [49, 263] on icon at bounding box center [41, 255] width 17 height 17
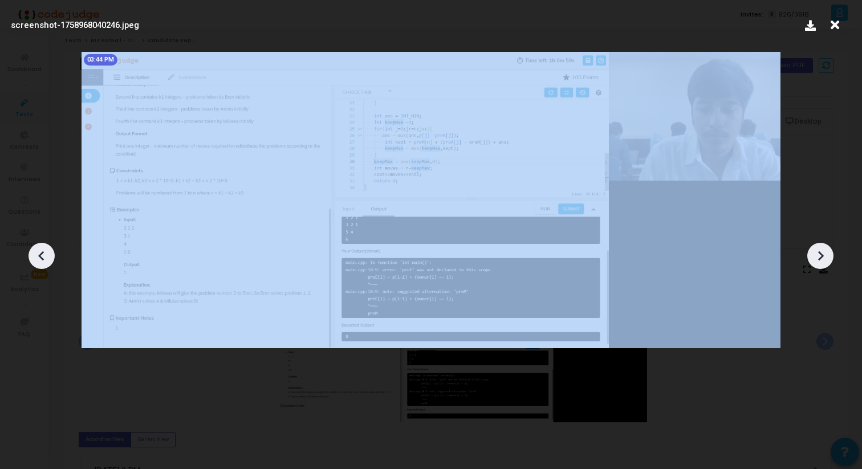
click at [49, 263] on icon at bounding box center [41, 255] width 17 height 17
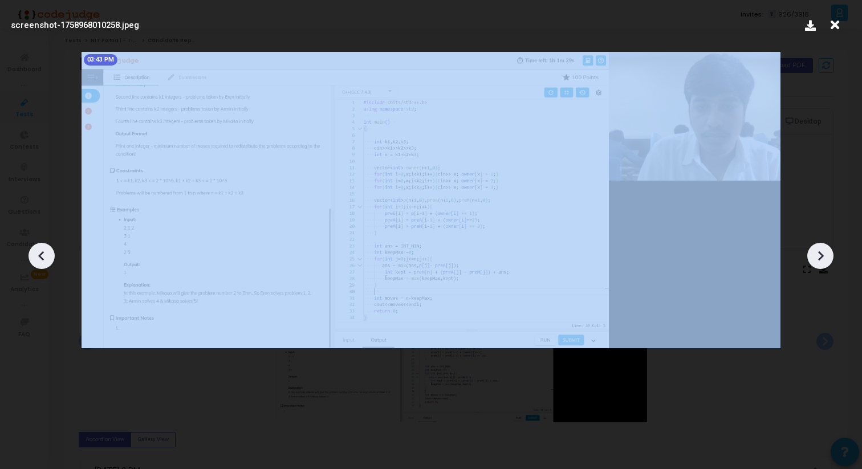
click at [49, 263] on icon at bounding box center [41, 255] width 17 height 17
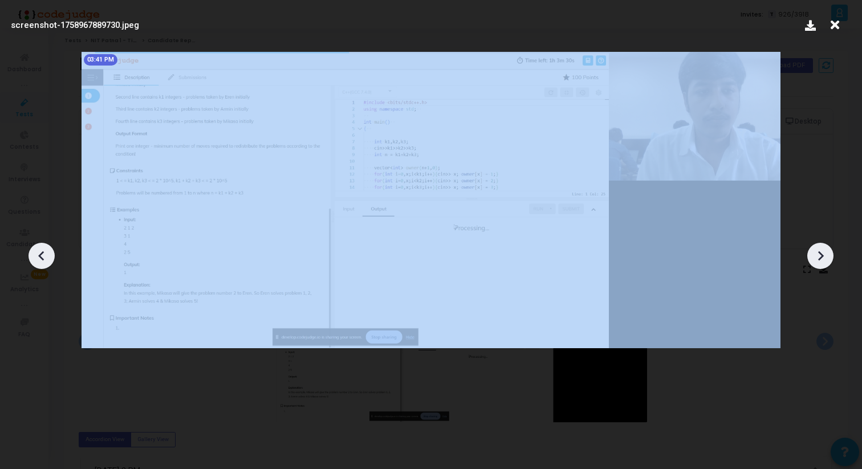
click at [49, 263] on icon at bounding box center [41, 255] width 17 height 17
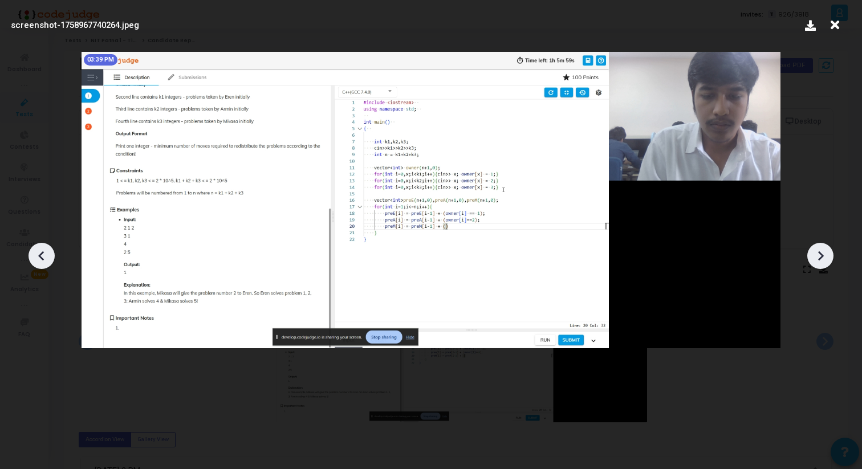
click at [49, 263] on icon at bounding box center [41, 255] width 17 height 17
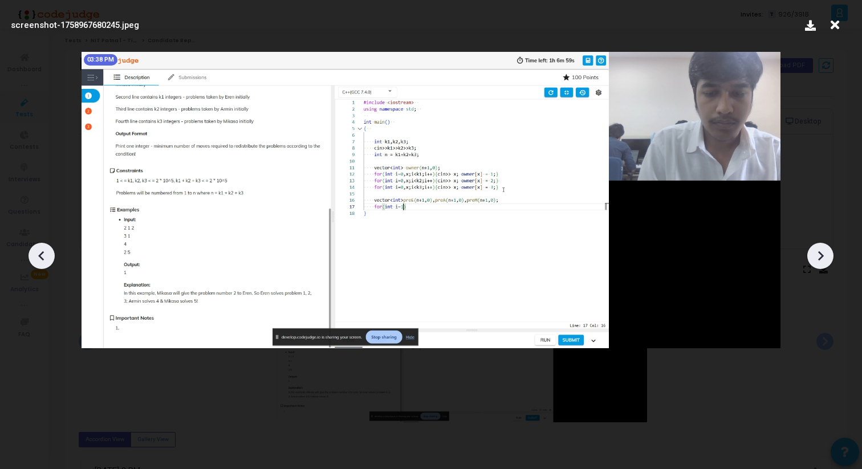
click at [49, 263] on icon at bounding box center [41, 255] width 17 height 17
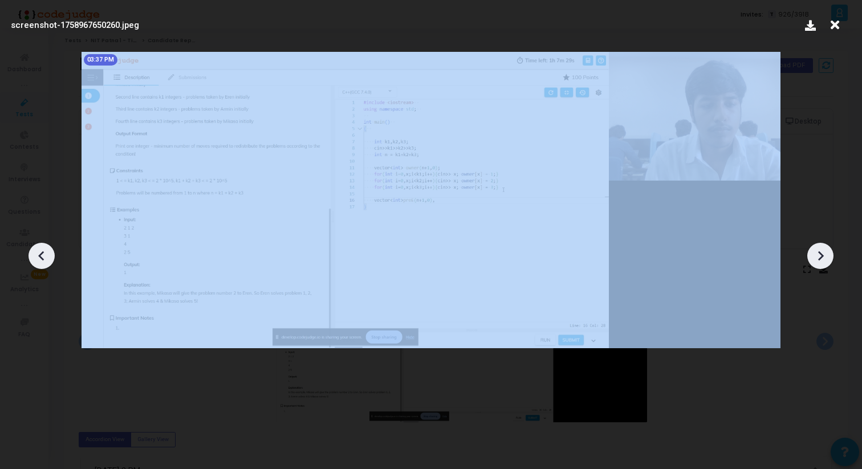
click at [49, 263] on icon at bounding box center [41, 255] width 17 height 17
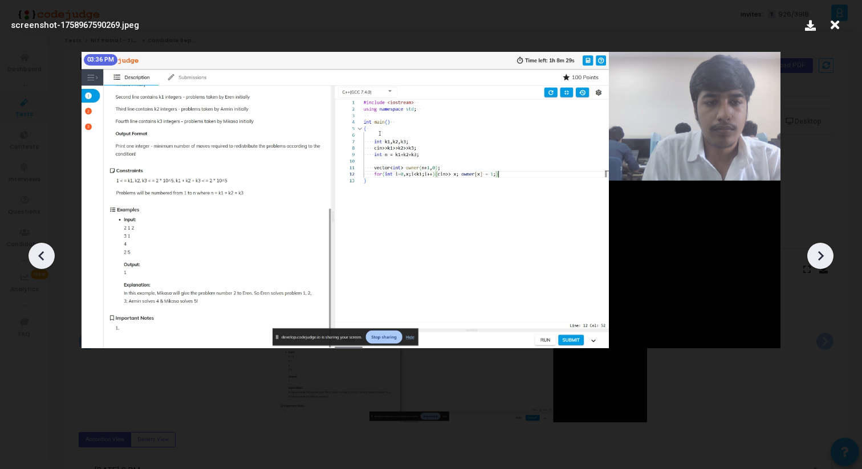
click at [49, 263] on icon at bounding box center [41, 255] width 17 height 17
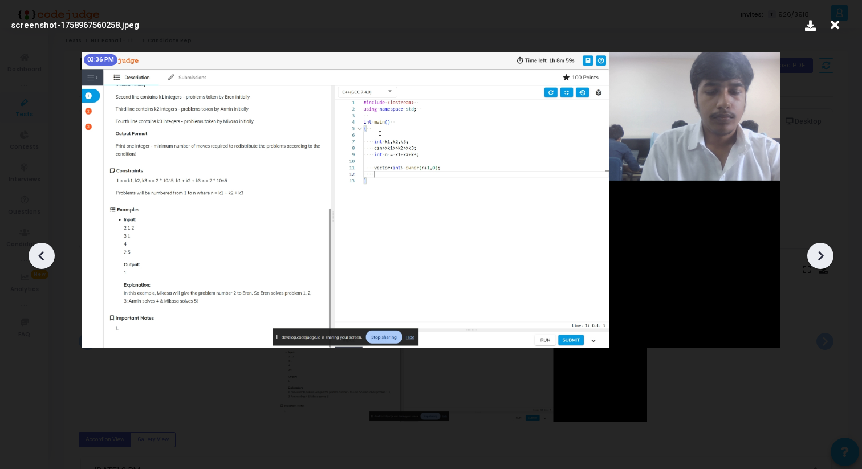
click at [49, 263] on icon at bounding box center [41, 255] width 17 height 17
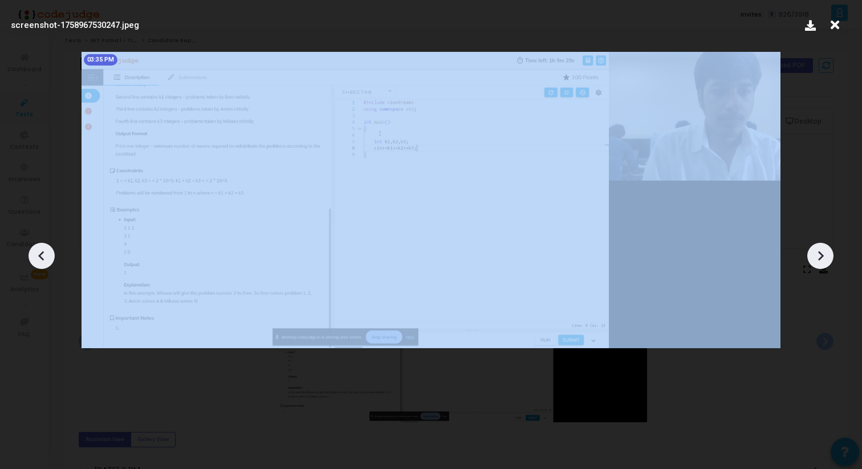
click at [49, 263] on icon at bounding box center [41, 255] width 17 height 17
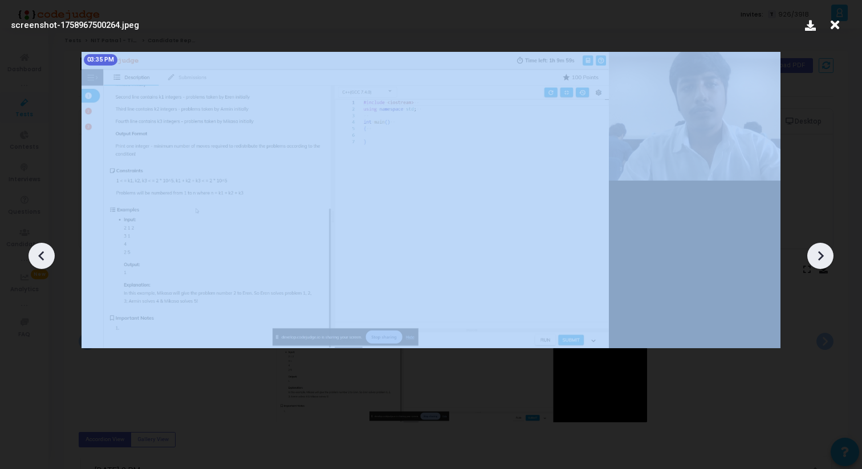
click at [49, 263] on icon at bounding box center [41, 255] width 17 height 17
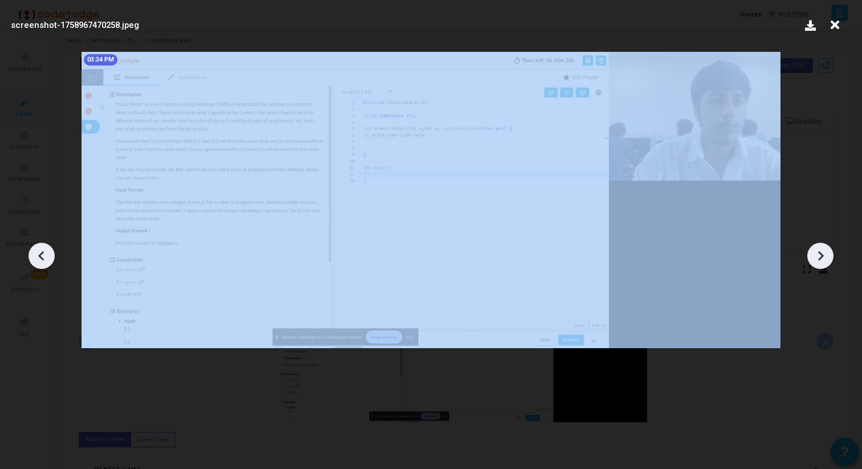
click at [49, 263] on icon at bounding box center [41, 255] width 17 height 17
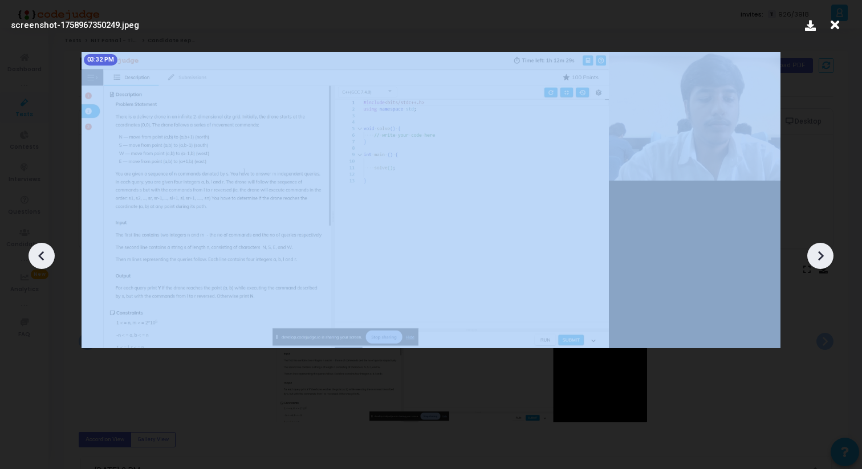
click at [49, 263] on icon at bounding box center [41, 255] width 17 height 17
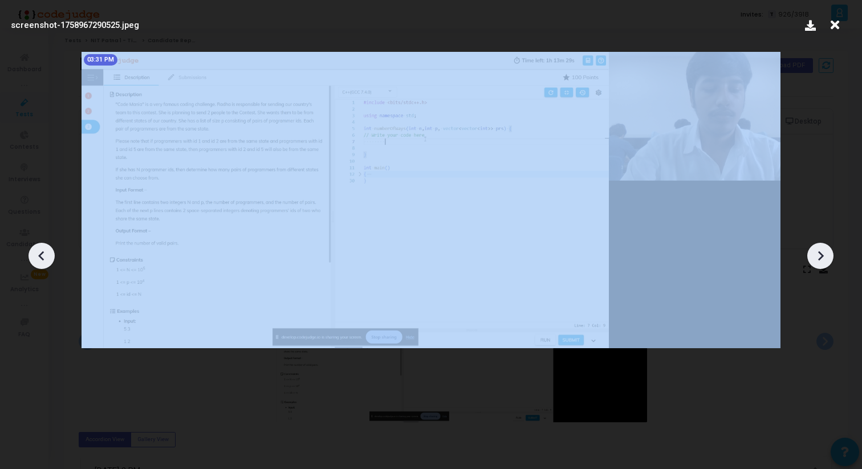
click at [49, 263] on icon at bounding box center [41, 255] width 17 height 17
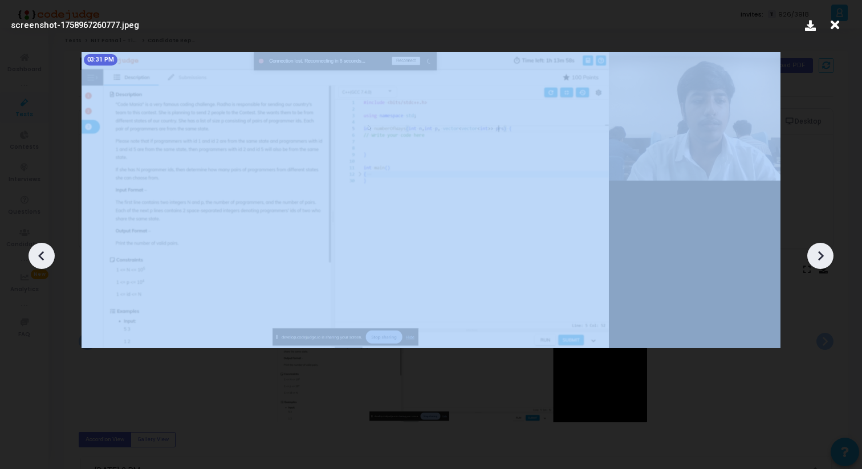
click at [49, 263] on icon at bounding box center [41, 255] width 17 height 17
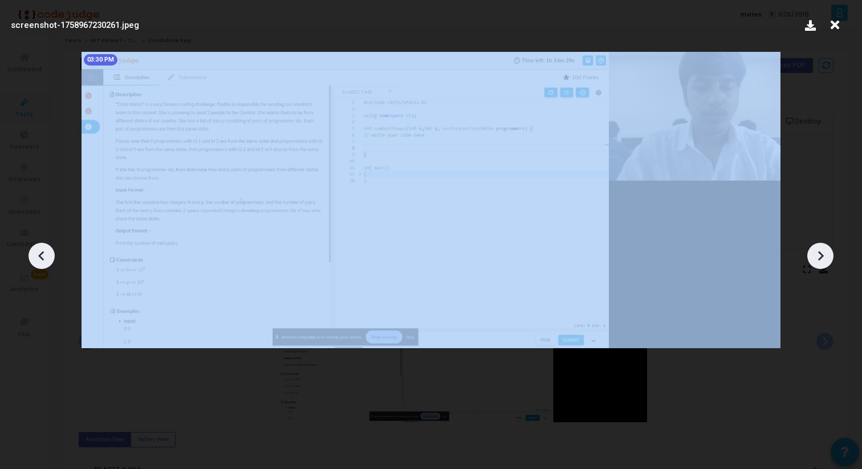
click at [49, 263] on icon at bounding box center [41, 255] width 17 height 17
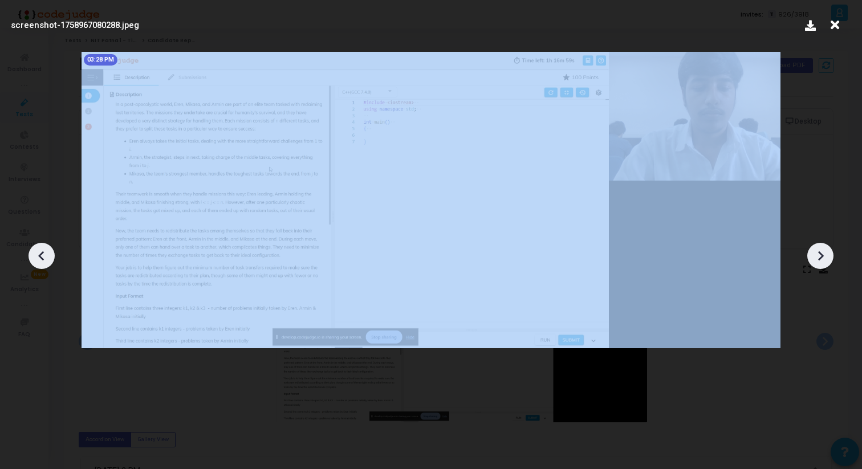
click at [49, 263] on icon at bounding box center [41, 255] width 17 height 17
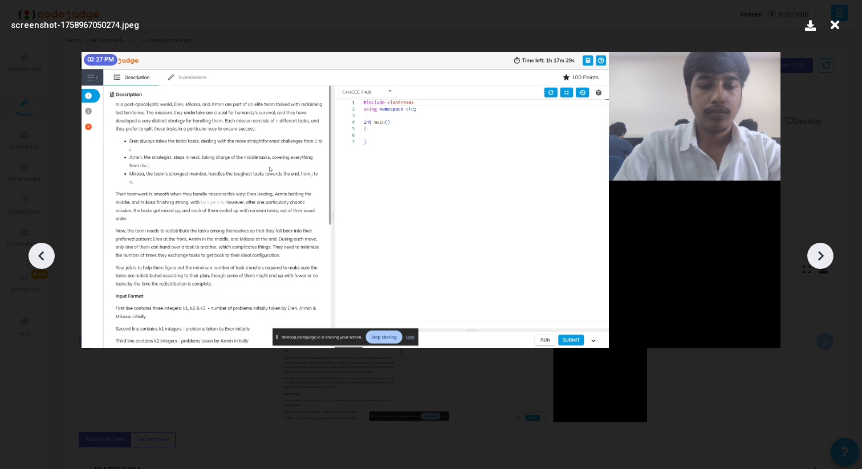
click at [48, 263] on icon at bounding box center [41, 255] width 17 height 17
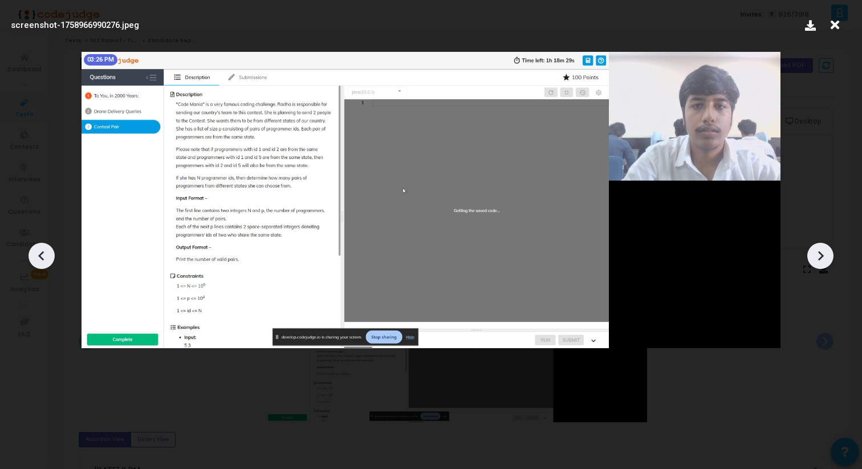
click at [48, 263] on icon at bounding box center [41, 255] width 17 height 17
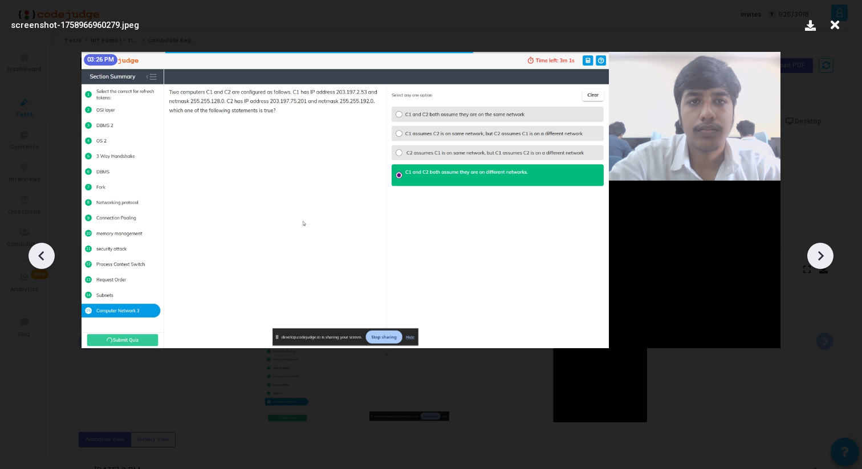
click at [817, 253] on icon at bounding box center [820, 255] width 17 height 17
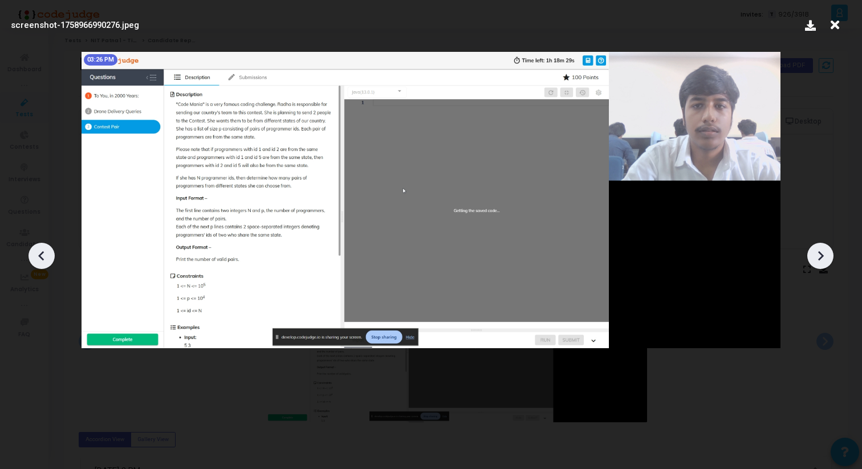
click at [804, 251] on div at bounding box center [431, 251] width 862 height 435
click at [812, 254] on icon at bounding box center [820, 255] width 17 height 17
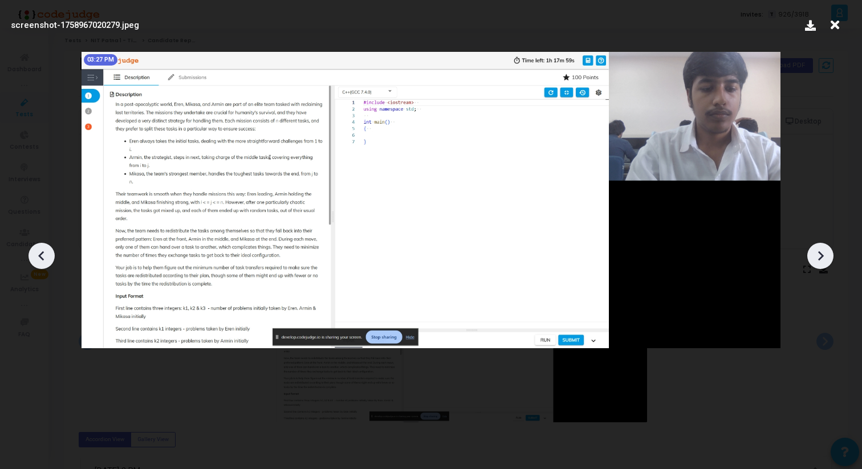
click at [52, 251] on div at bounding box center [41, 256] width 26 height 26
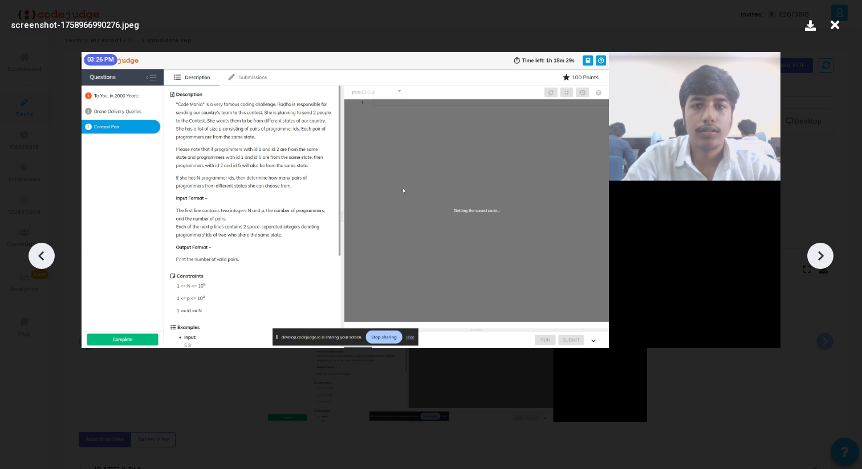
click at [52, 251] on div at bounding box center [41, 256] width 26 height 26
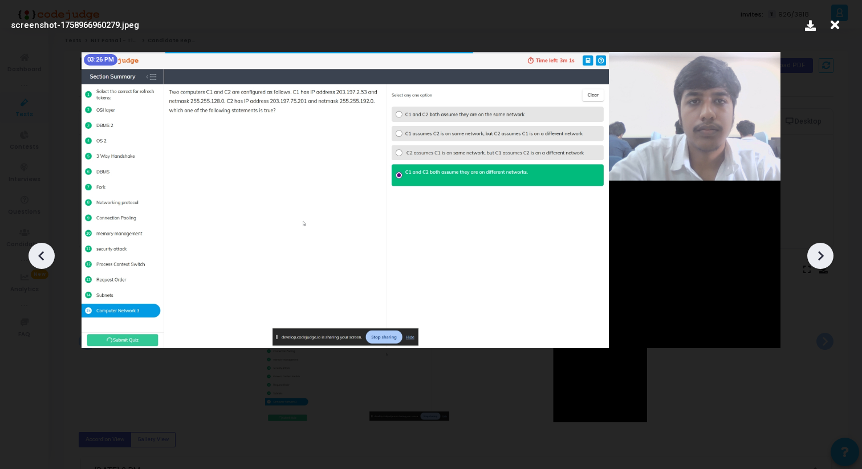
click at [39, 255] on icon at bounding box center [41, 256] width 6 height 10
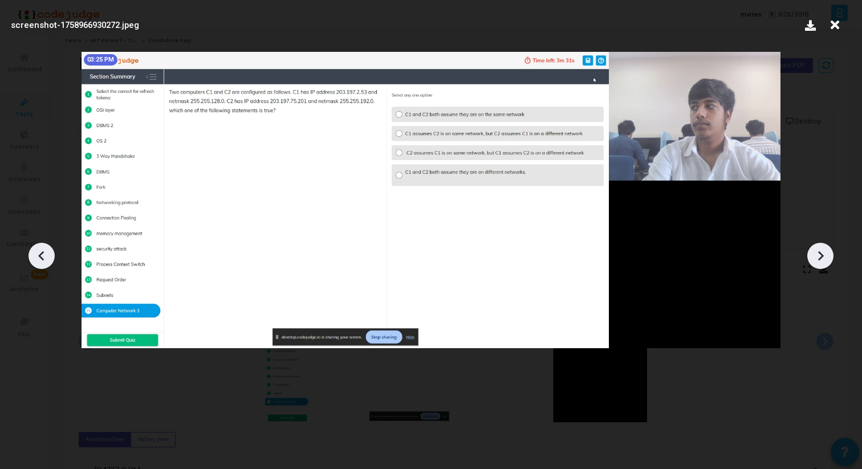
click at [39, 255] on icon at bounding box center [41, 256] width 6 height 10
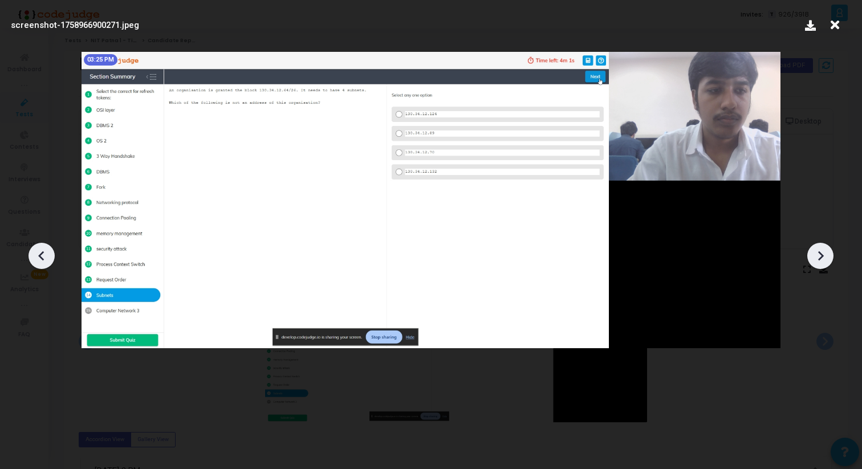
click at [39, 255] on icon at bounding box center [41, 256] width 6 height 10
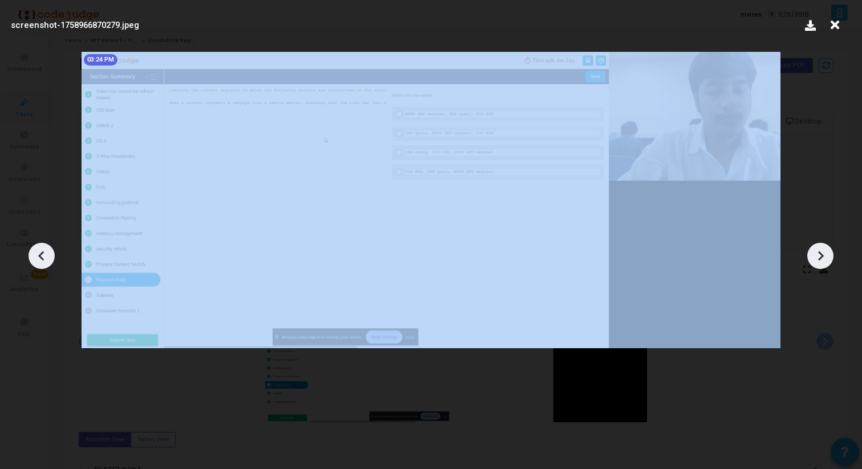
click at [39, 255] on icon at bounding box center [41, 256] width 6 height 10
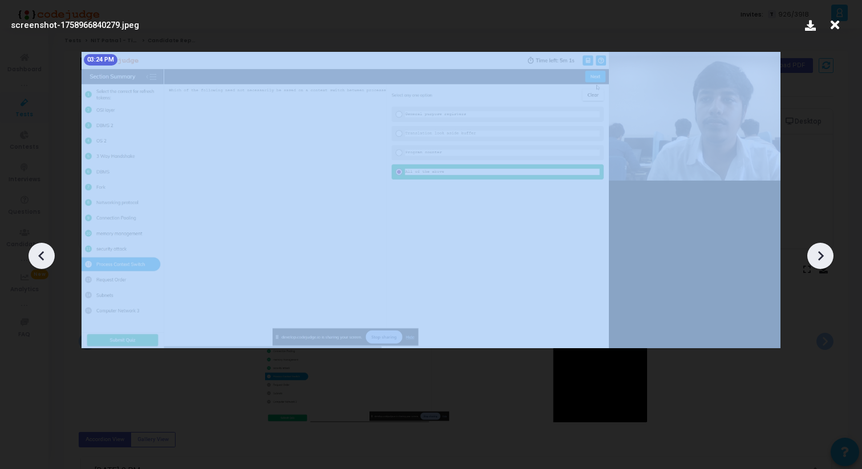
click at [39, 255] on icon at bounding box center [41, 256] width 6 height 10
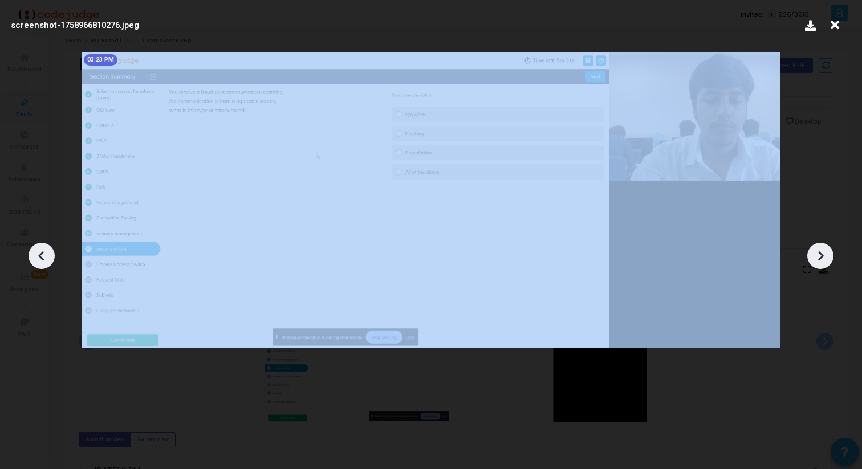
click at [39, 255] on icon at bounding box center [41, 256] width 6 height 10
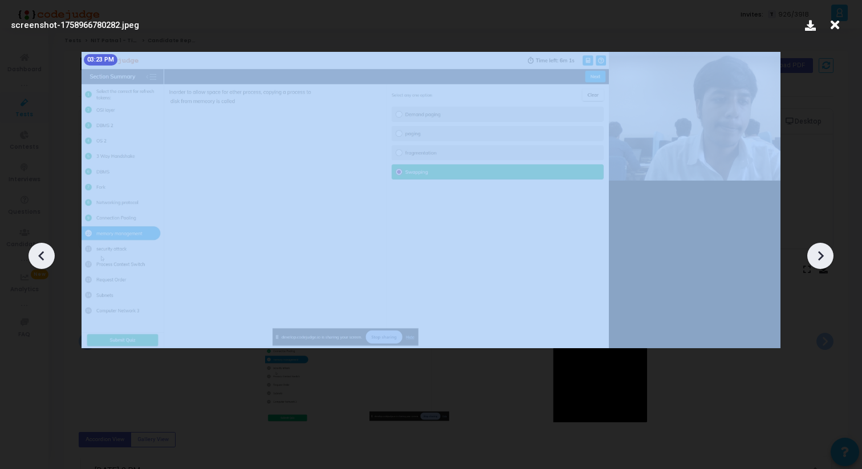
click at [39, 255] on icon at bounding box center [41, 256] width 6 height 10
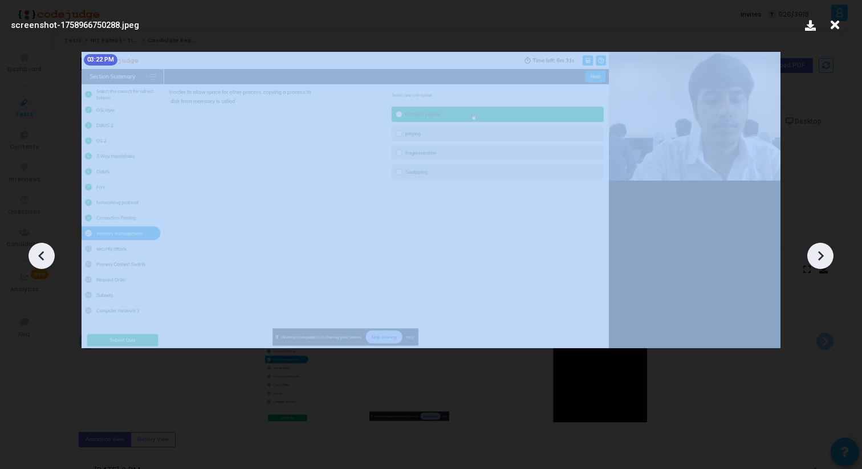
click at [39, 255] on icon at bounding box center [41, 256] width 6 height 10
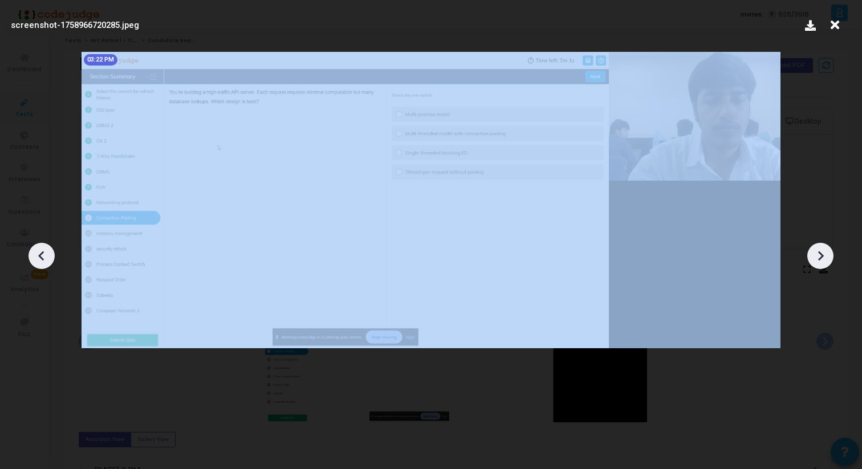
click at [39, 255] on icon at bounding box center [41, 256] width 6 height 10
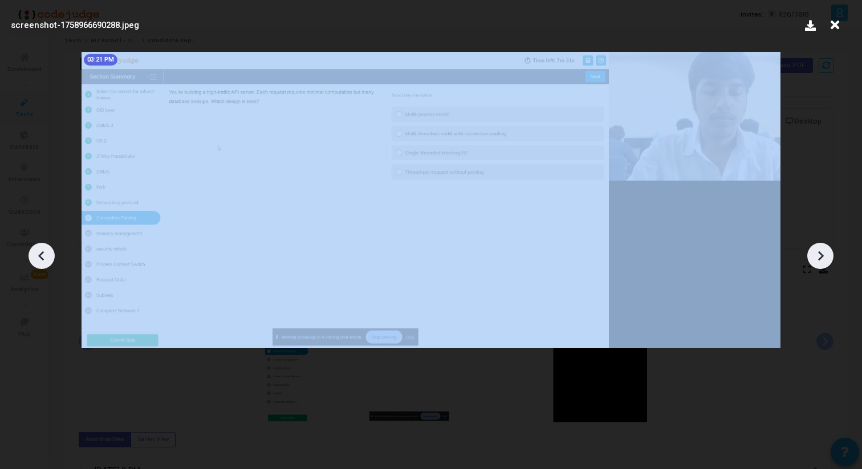
click at [39, 255] on icon at bounding box center [41, 256] width 6 height 10
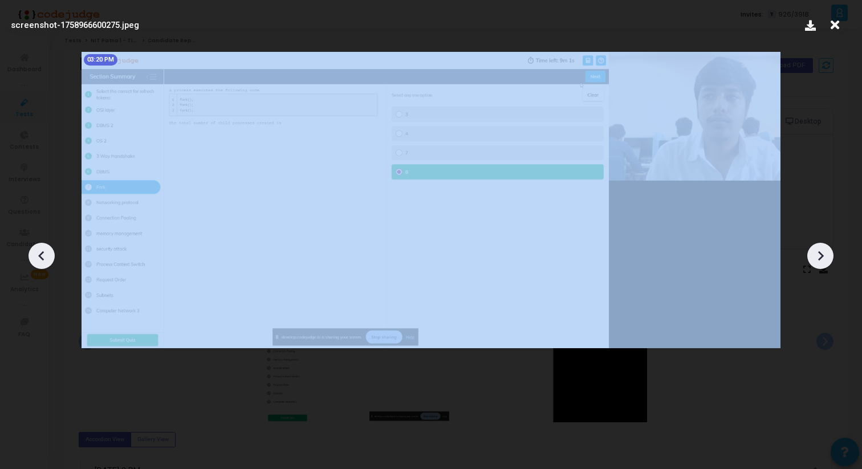
click at [39, 255] on icon at bounding box center [41, 256] width 6 height 10
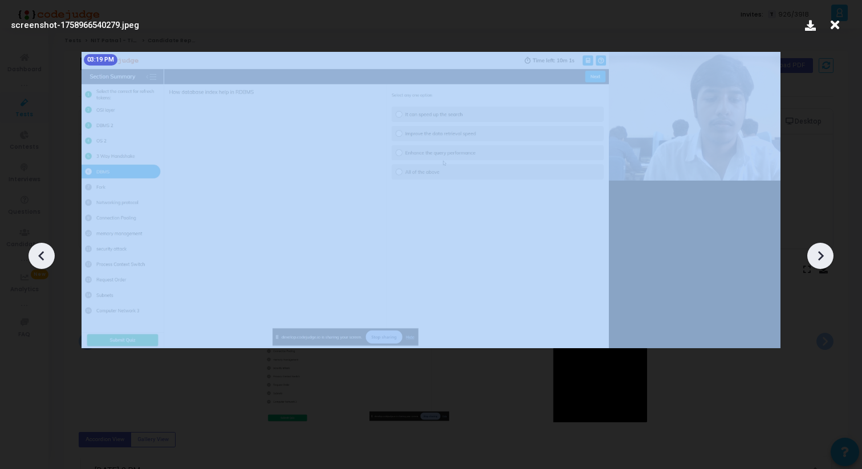
click at [39, 255] on icon at bounding box center [41, 256] width 6 height 10
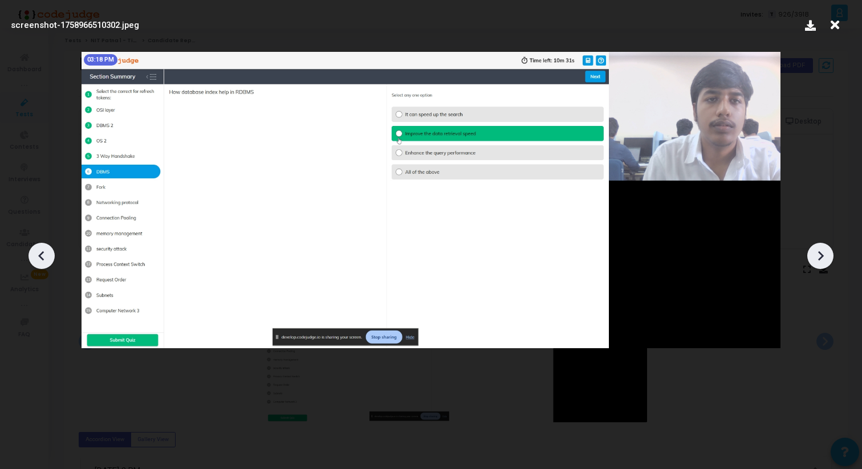
click at [825, 259] on icon at bounding box center [820, 255] width 17 height 17
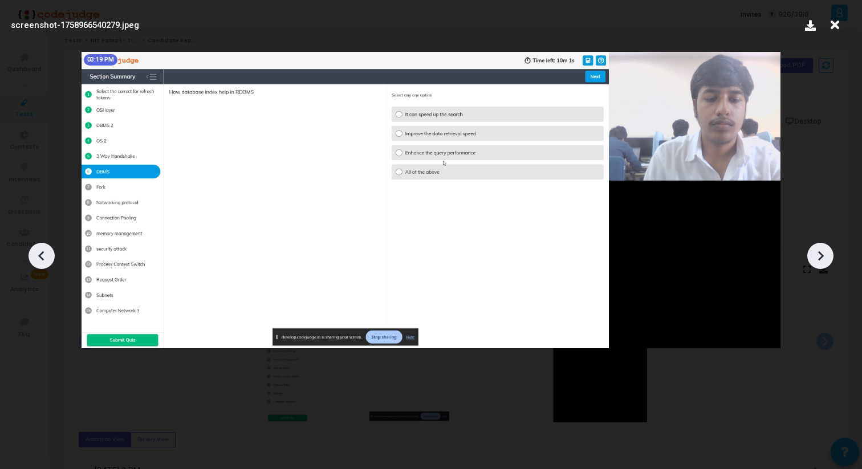
click at [825, 259] on icon at bounding box center [820, 255] width 17 height 17
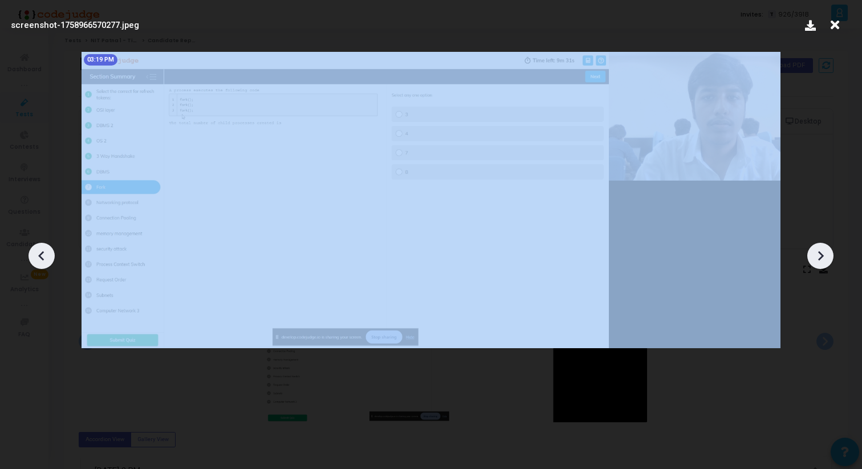
click at [825, 259] on icon at bounding box center [820, 255] width 17 height 17
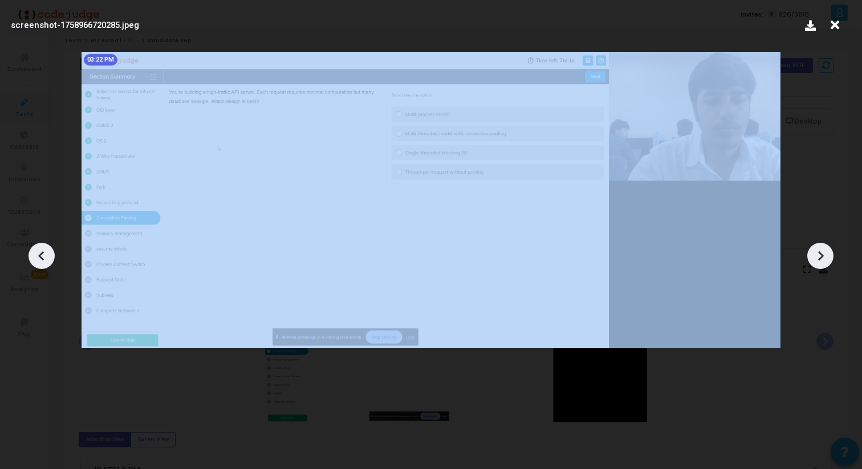
click at [825, 259] on icon at bounding box center [820, 255] width 17 height 17
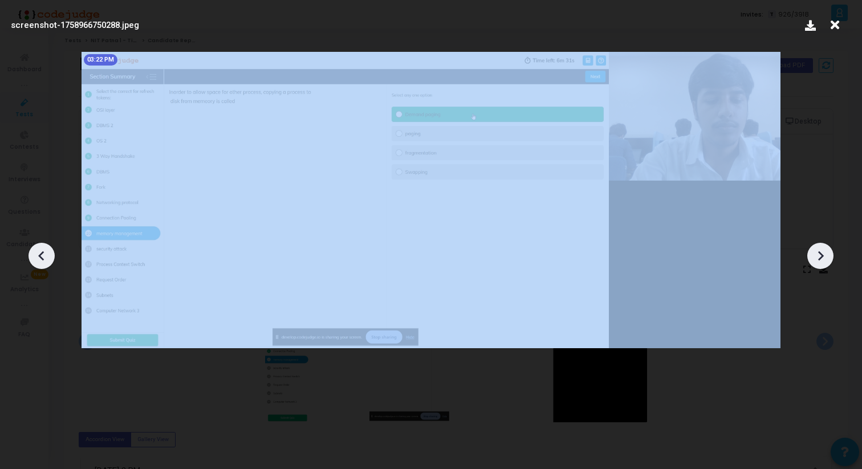
click at [825, 259] on icon at bounding box center [820, 255] width 17 height 17
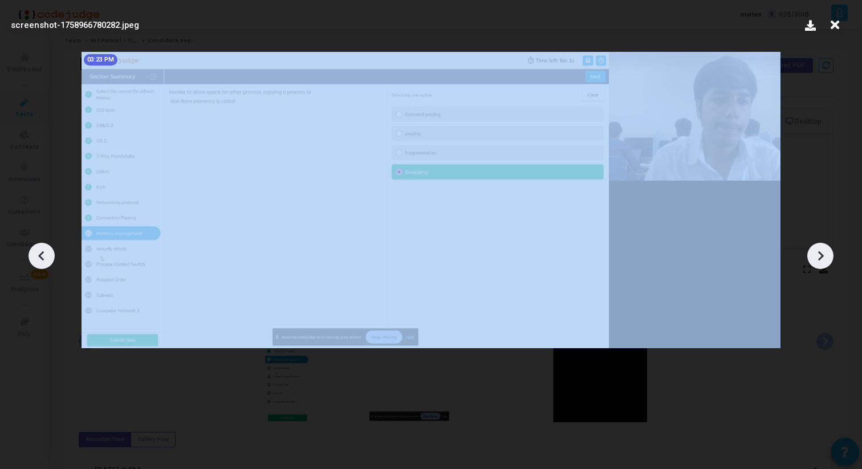
click at [825, 259] on icon at bounding box center [820, 255] width 17 height 17
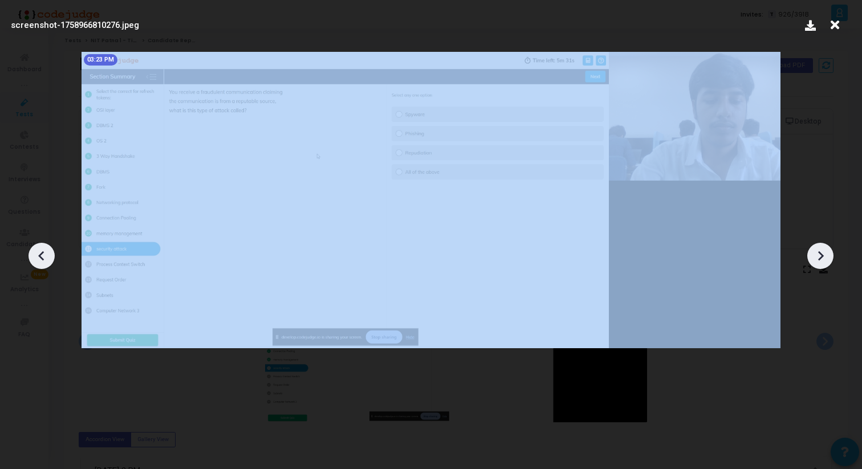
click at [825, 259] on icon at bounding box center [820, 255] width 17 height 17
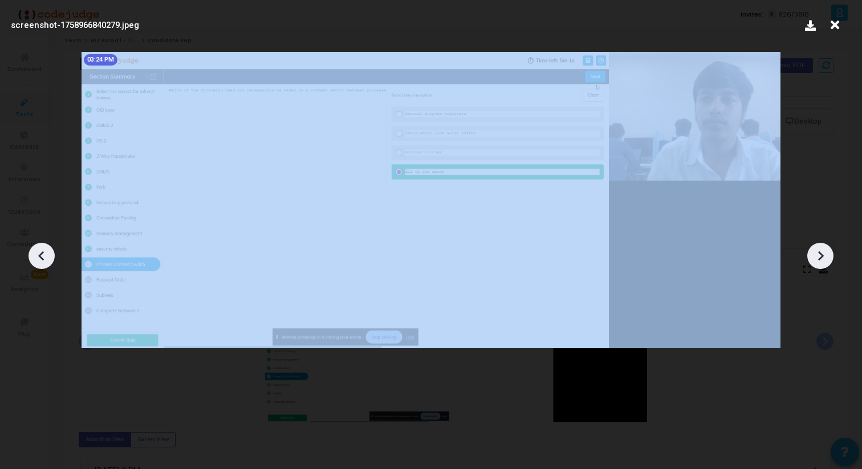
click at [825, 259] on icon at bounding box center [820, 255] width 17 height 17
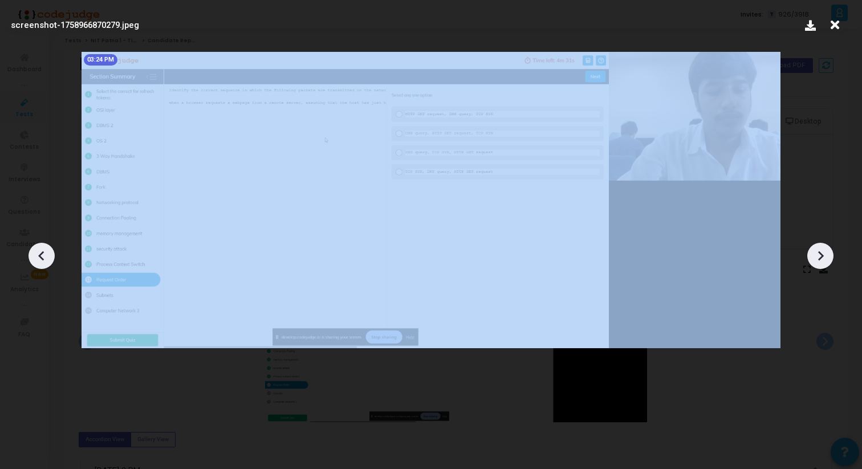
click at [825, 259] on icon at bounding box center [820, 255] width 17 height 17
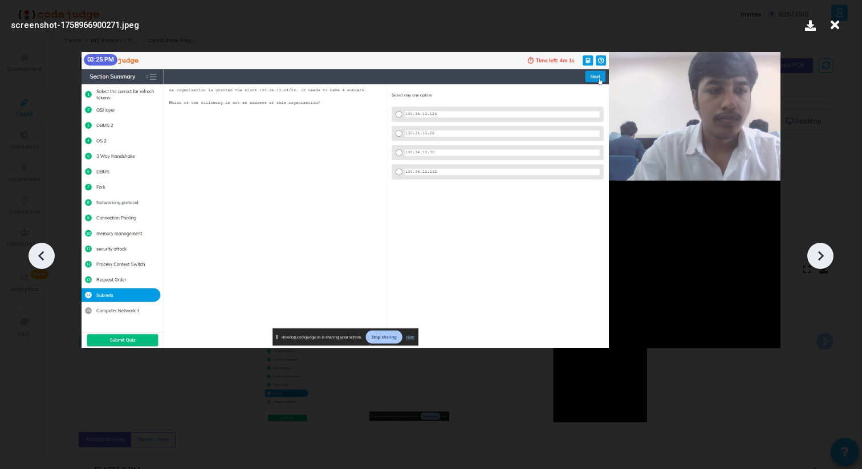
click at [822, 257] on icon at bounding box center [820, 255] width 17 height 17
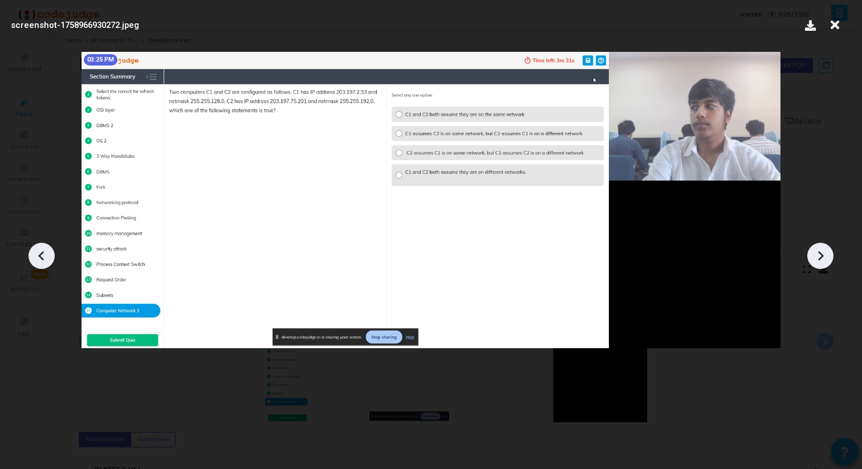
click at [822, 257] on icon at bounding box center [820, 255] width 17 height 17
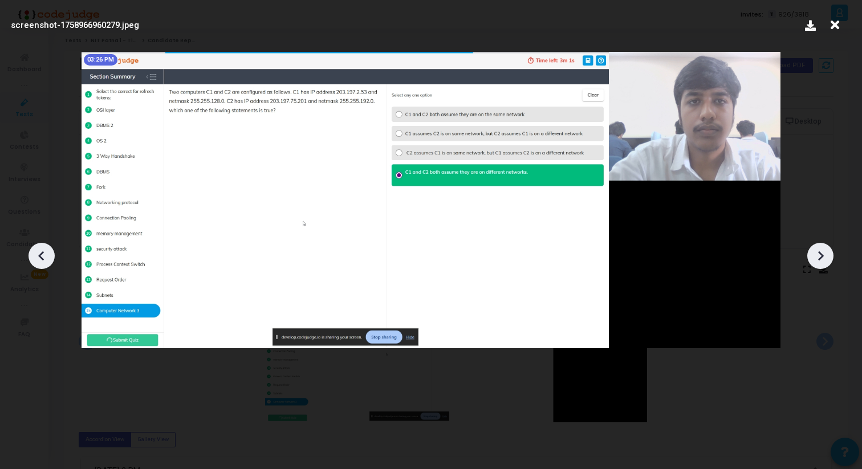
click at [822, 257] on icon at bounding box center [820, 255] width 17 height 17
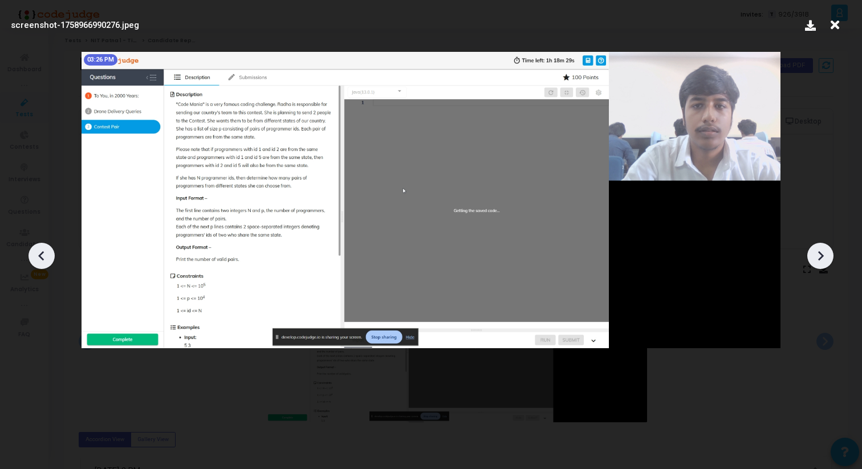
click at [822, 257] on icon at bounding box center [820, 255] width 17 height 17
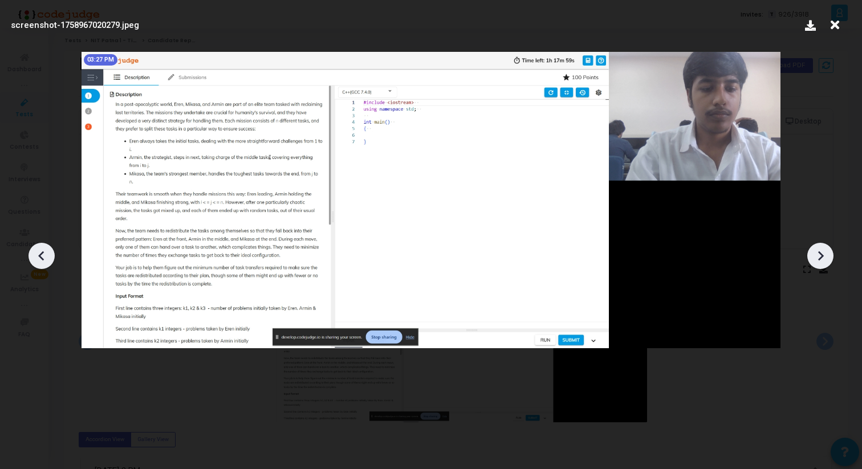
click at [822, 257] on icon at bounding box center [820, 255] width 17 height 17
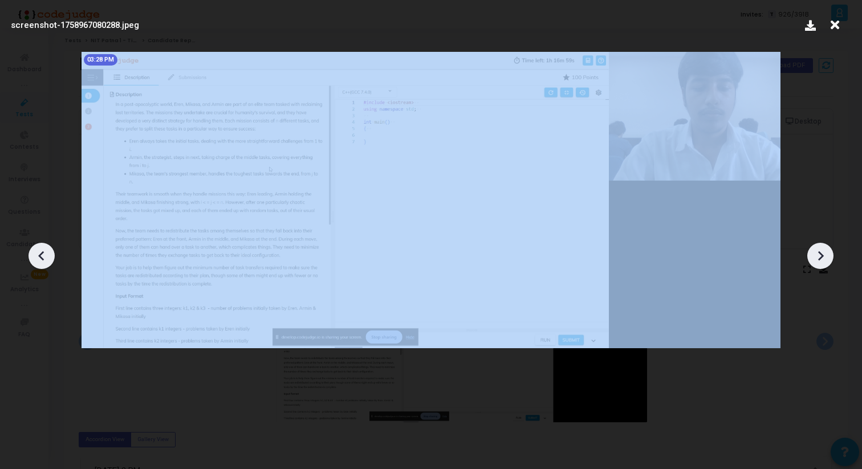
click at [822, 257] on icon at bounding box center [820, 255] width 17 height 17
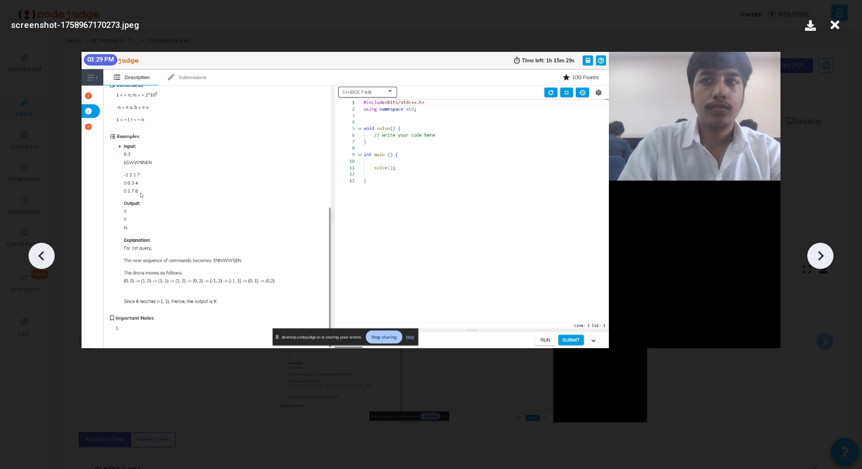
click at [40, 264] on icon at bounding box center [41, 255] width 17 height 17
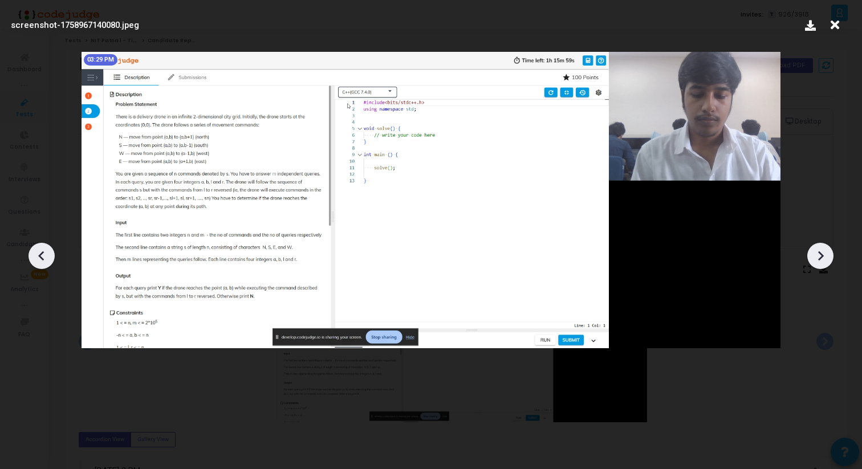
click at [40, 264] on icon at bounding box center [41, 255] width 17 height 17
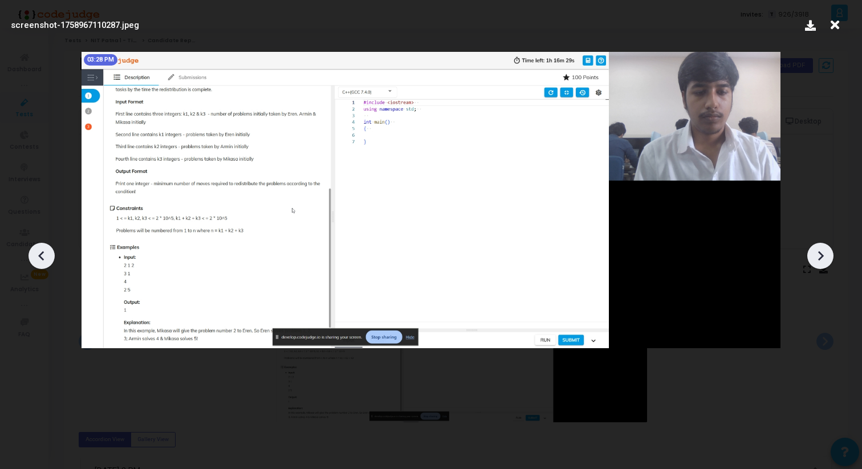
click at [40, 264] on icon at bounding box center [41, 255] width 17 height 17
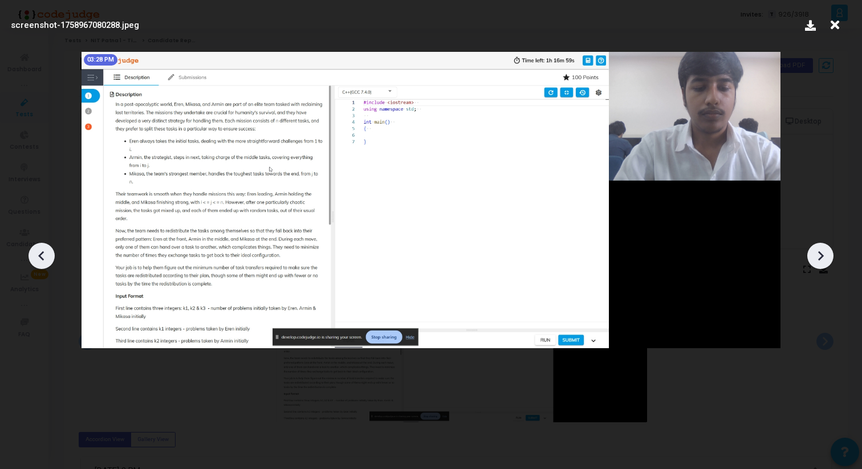
click at [40, 263] on icon at bounding box center [41, 255] width 17 height 17
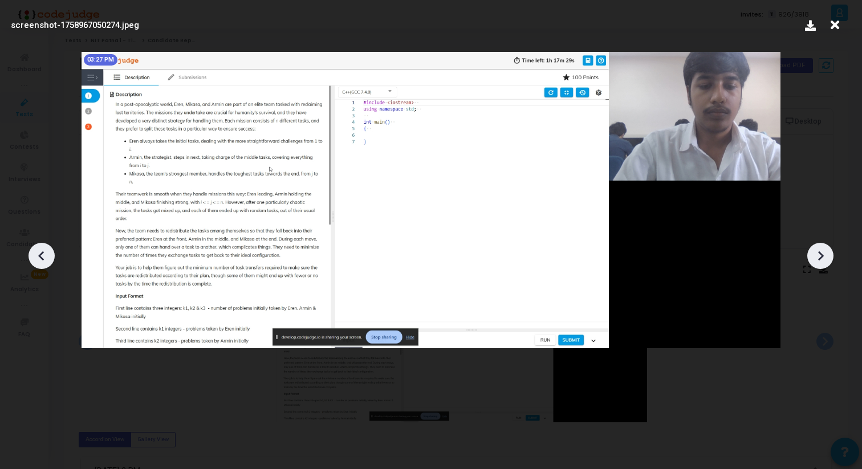
click at [38, 253] on icon at bounding box center [41, 255] width 17 height 17
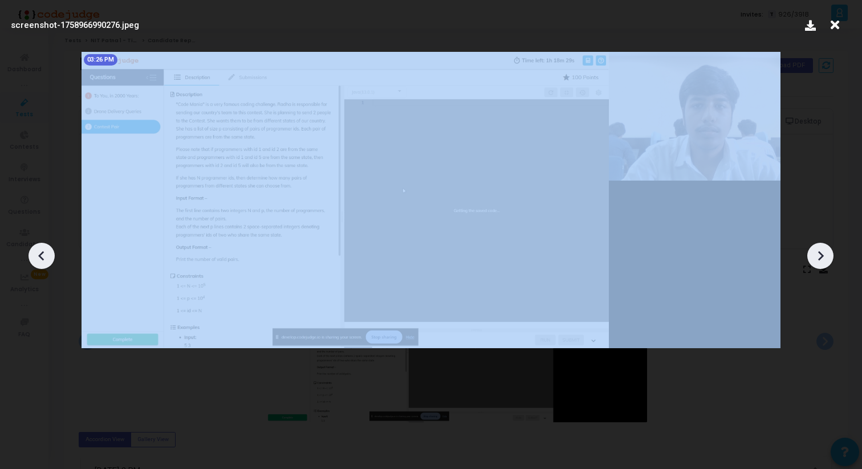
click at [38, 253] on icon at bounding box center [41, 255] width 17 height 17
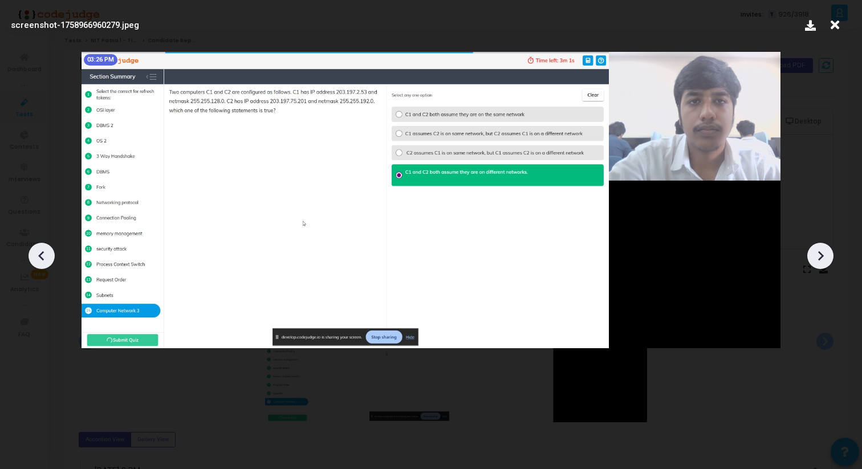
click at [826, 260] on icon at bounding box center [820, 255] width 17 height 17
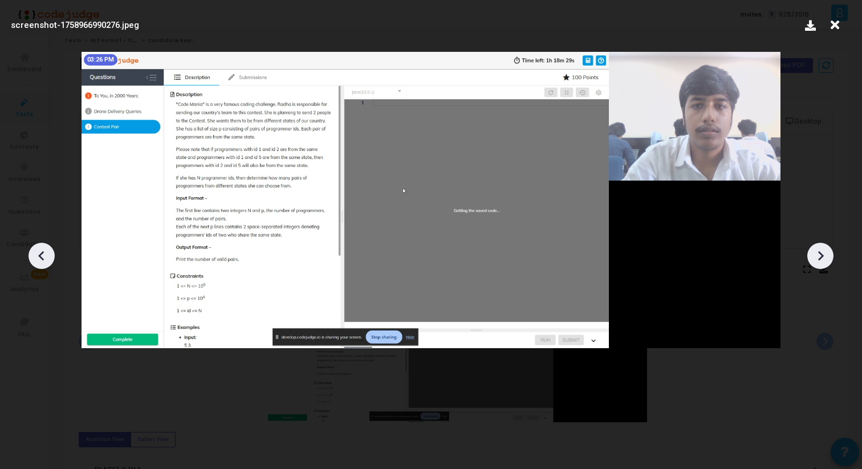
click at [826, 260] on icon at bounding box center [820, 255] width 17 height 17
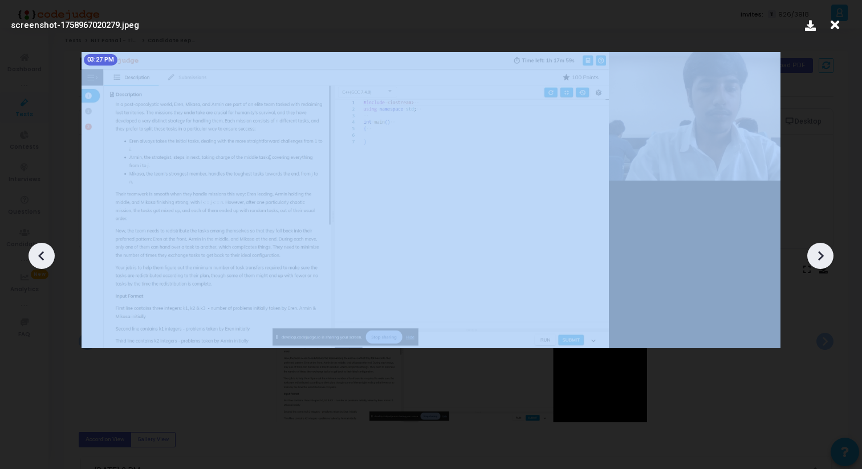
click at [826, 260] on icon at bounding box center [820, 255] width 17 height 17
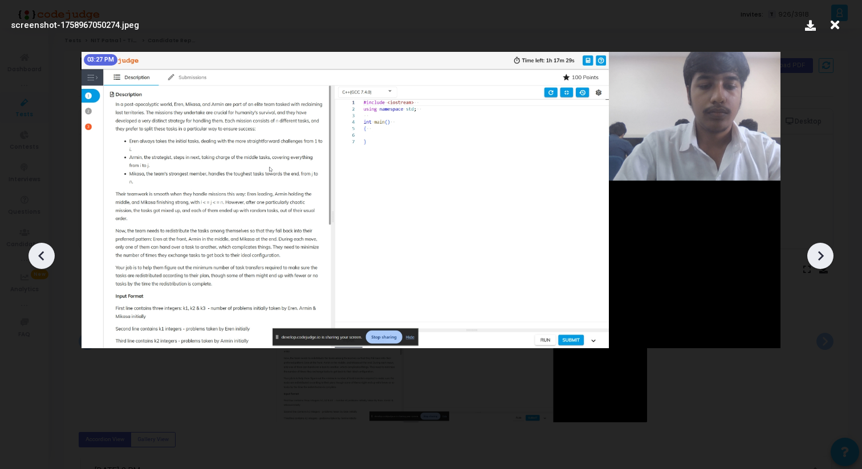
click at [826, 260] on icon at bounding box center [820, 255] width 17 height 17
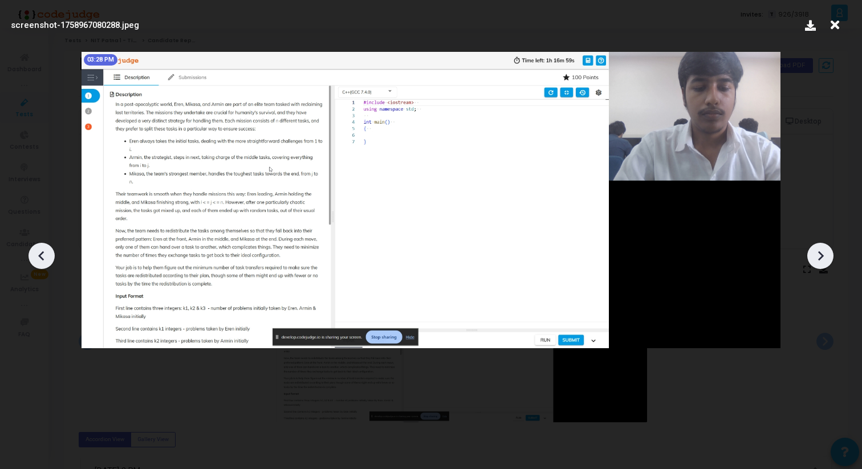
click at [826, 260] on icon at bounding box center [820, 255] width 17 height 17
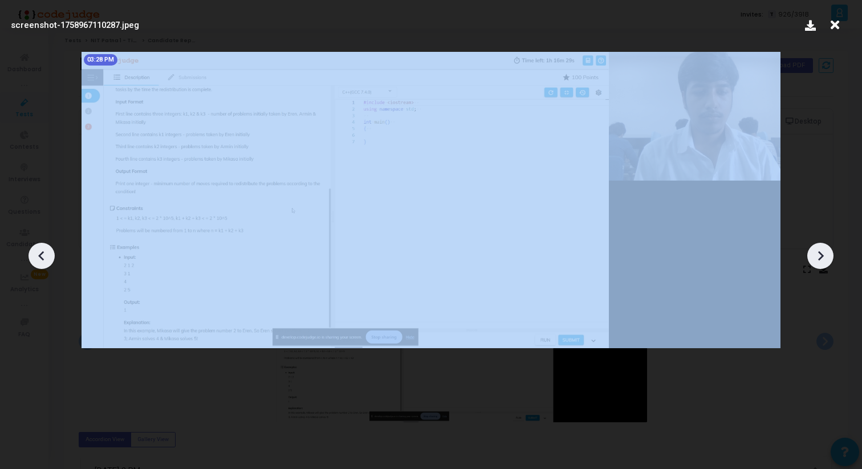
click at [826, 260] on icon at bounding box center [820, 255] width 17 height 17
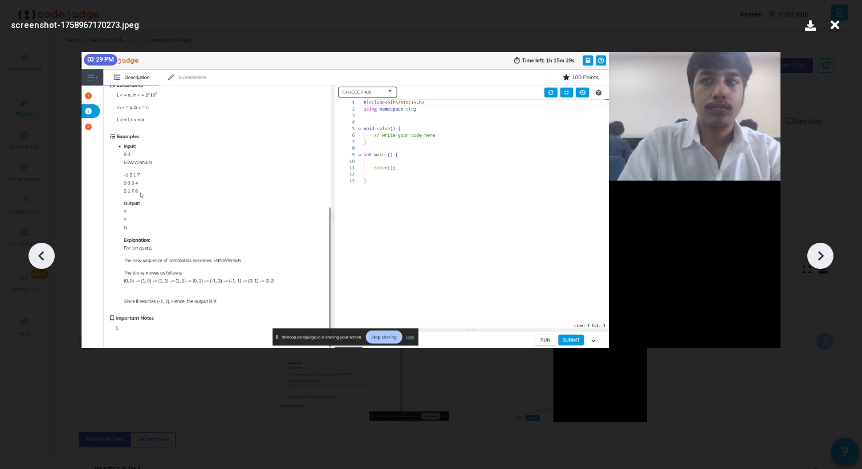
click at [826, 260] on icon at bounding box center [820, 255] width 17 height 17
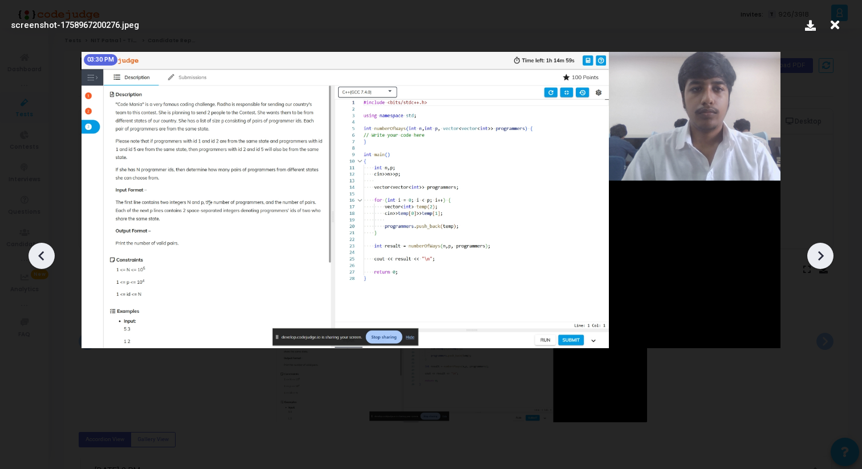
click at [826, 259] on icon at bounding box center [820, 255] width 17 height 17
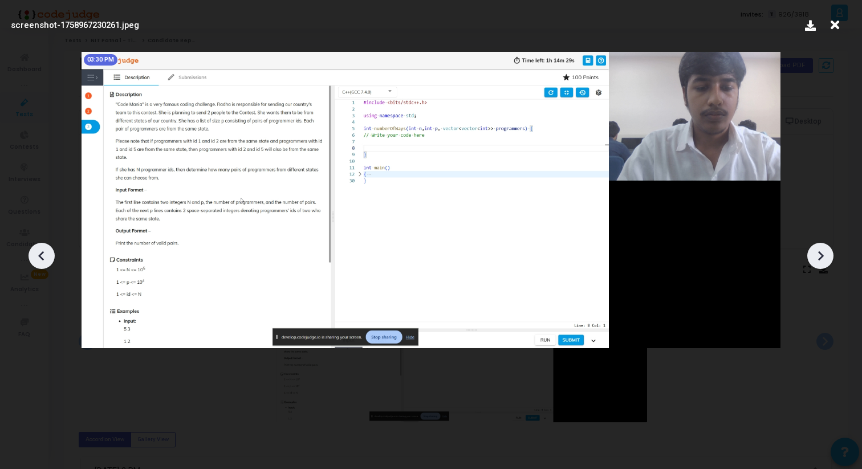
click at [826, 259] on icon at bounding box center [820, 255] width 17 height 17
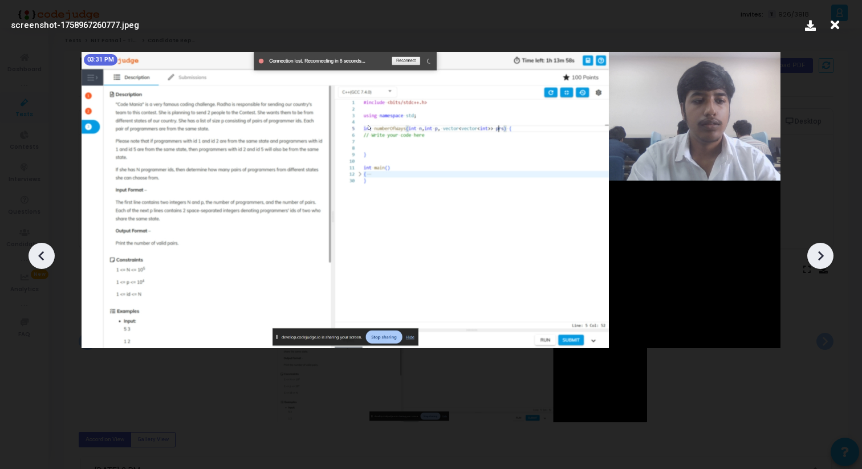
click at [826, 259] on icon at bounding box center [820, 255] width 17 height 17
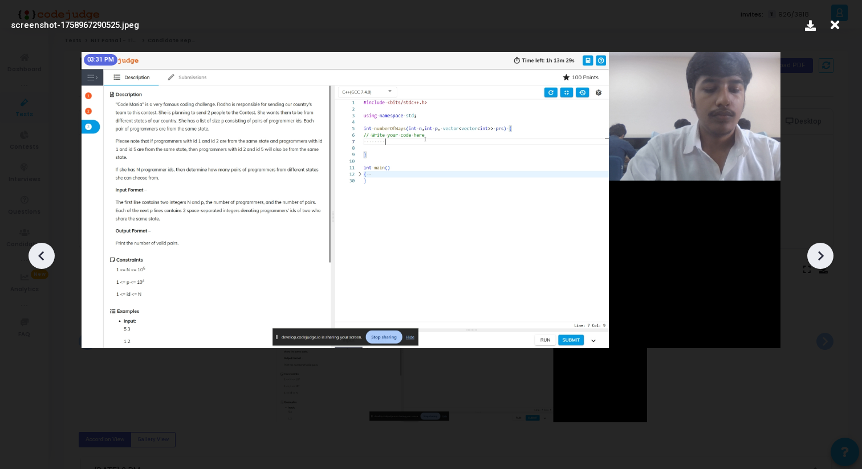
click at [45, 259] on icon at bounding box center [41, 255] width 17 height 17
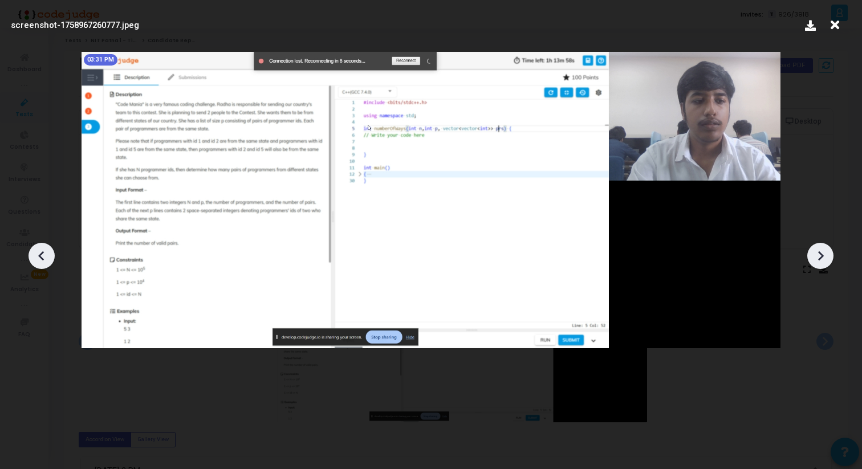
click at [45, 259] on icon at bounding box center [41, 255] width 17 height 17
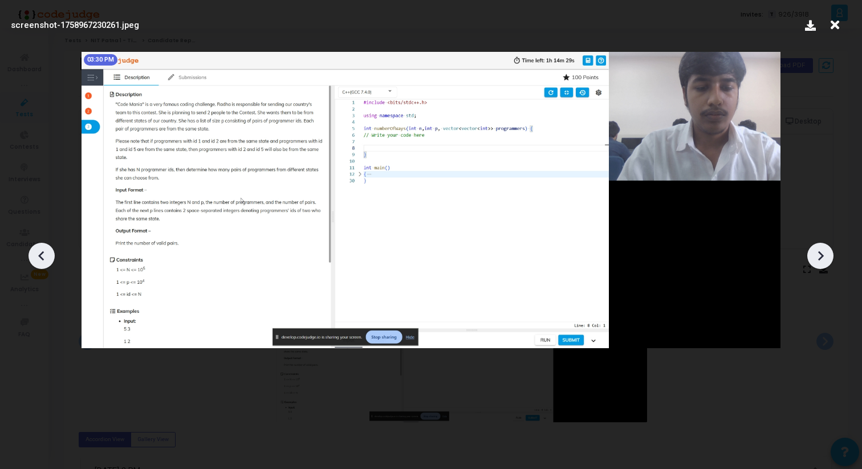
click at [34, 252] on icon at bounding box center [41, 255] width 17 height 17
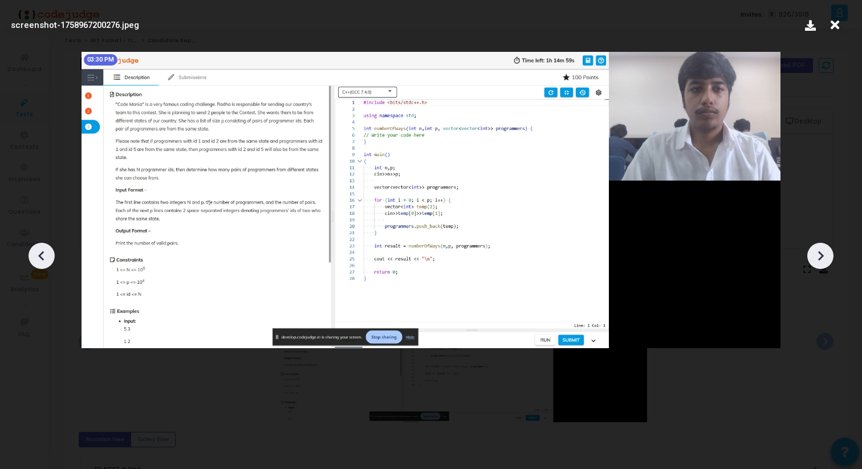
click at [34, 252] on icon at bounding box center [41, 255] width 17 height 17
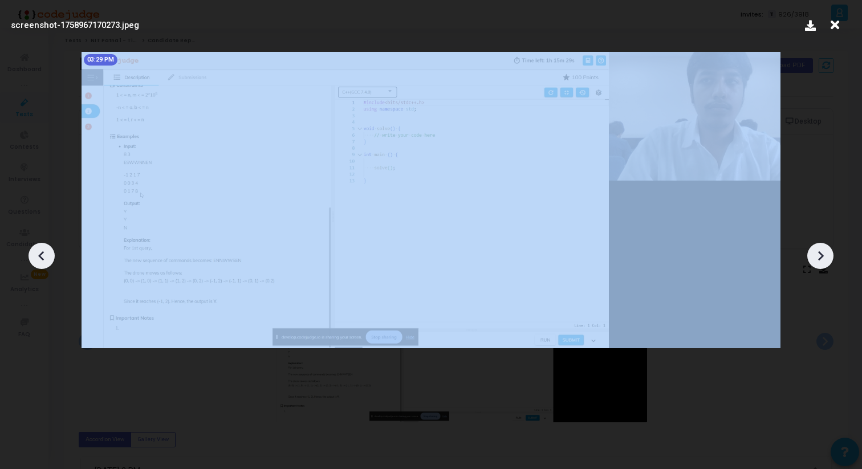
click at [34, 252] on icon at bounding box center [41, 255] width 17 height 17
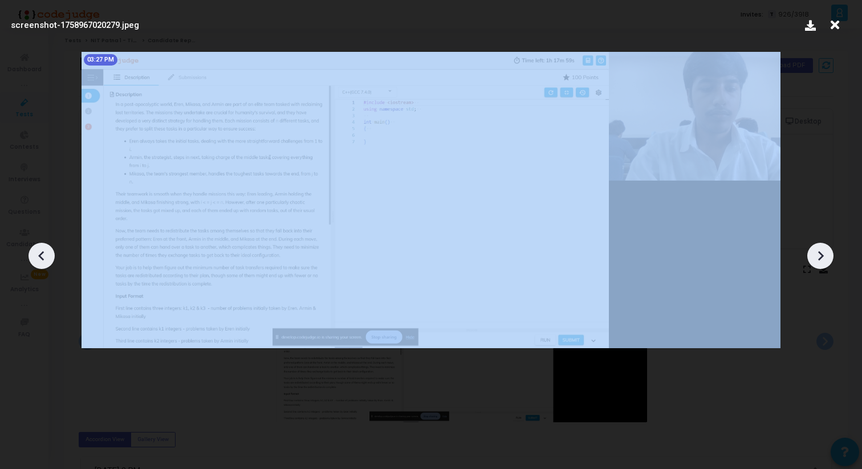
click at [34, 252] on icon at bounding box center [41, 255] width 17 height 17
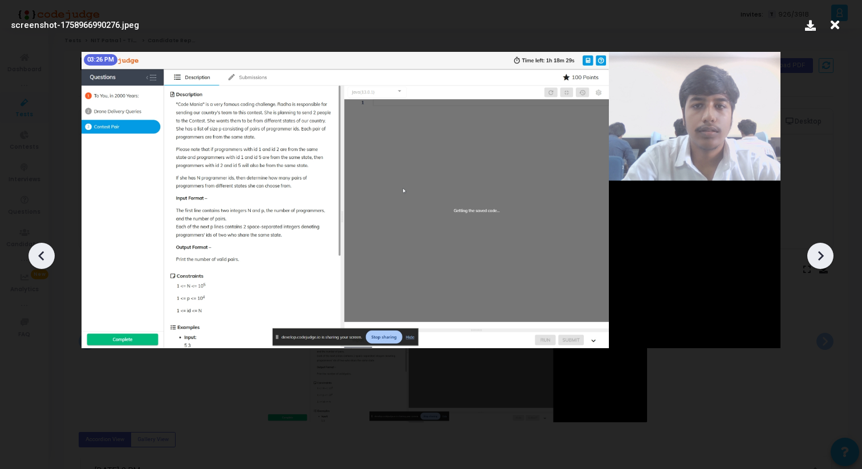
click at [34, 252] on icon at bounding box center [41, 255] width 17 height 17
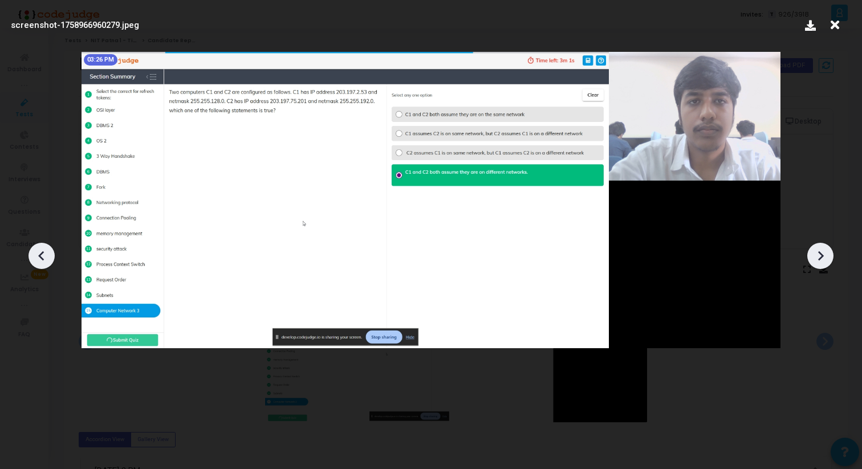
click at [34, 252] on icon at bounding box center [41, 255] width 17 height 17
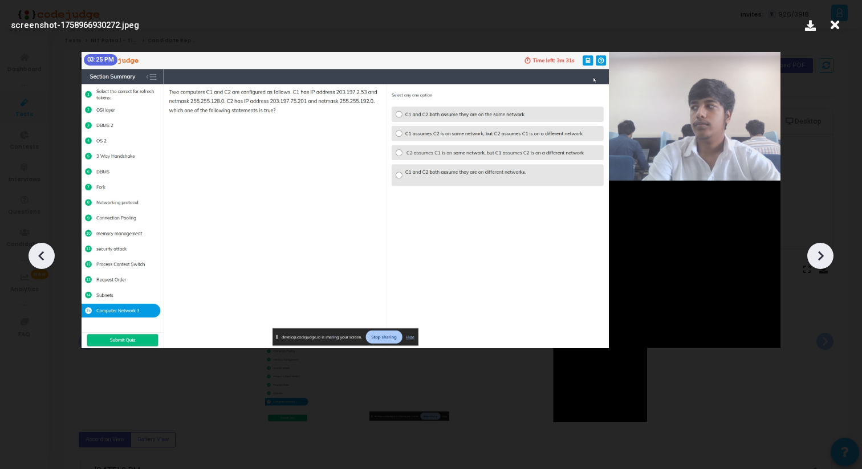
click at [812, 250] on icon at bounding box center [820, 255] width 17 height 17
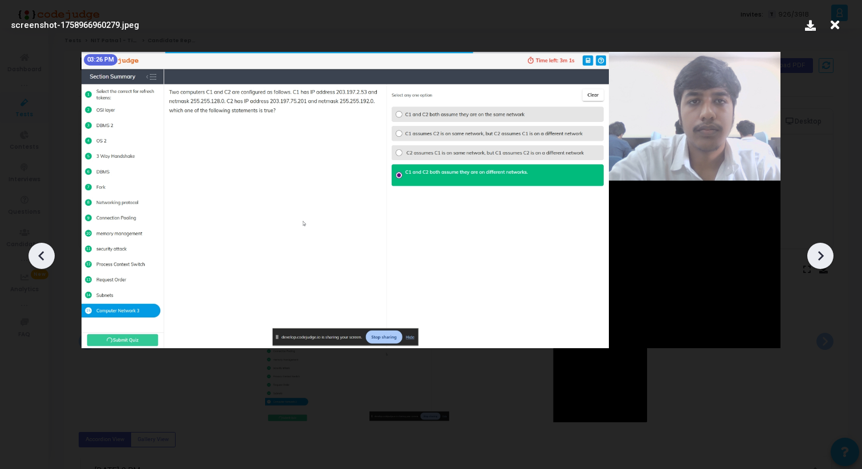
click at [812, 250] on icon at bounding box center [820, 255] width 17 height 17
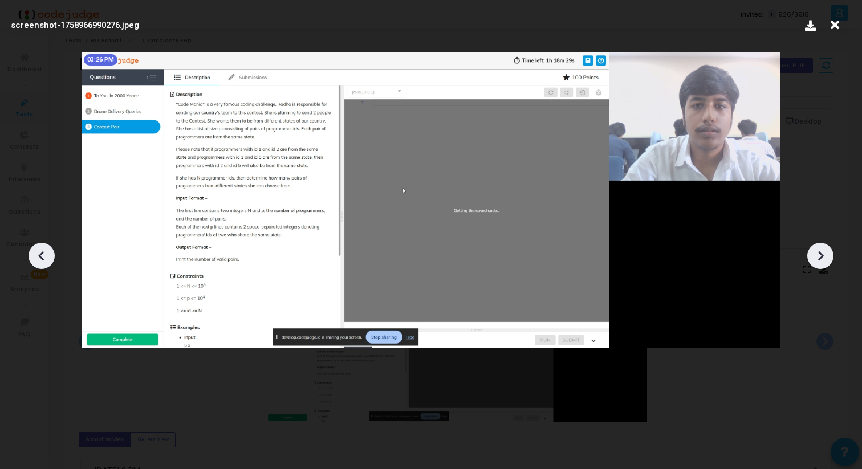
click at [812, 250] on icon at bounding box center [820, 255] width 17 height 17
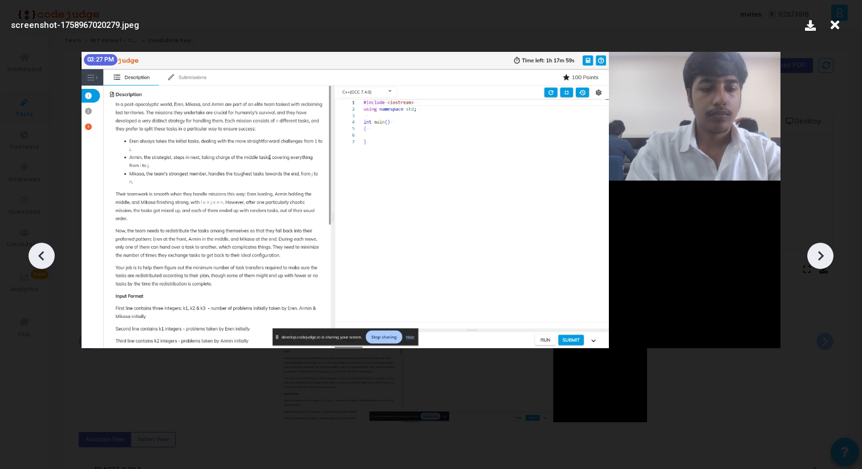
click at [812, 250] on icon at bounding box center [820, 255] width 17 height 17
click at [55, 254] on div at bounding box center [431, 251] width 862 height 435
click at [40, 254] on icon at bounding box center [41, 256] width 6 height 10
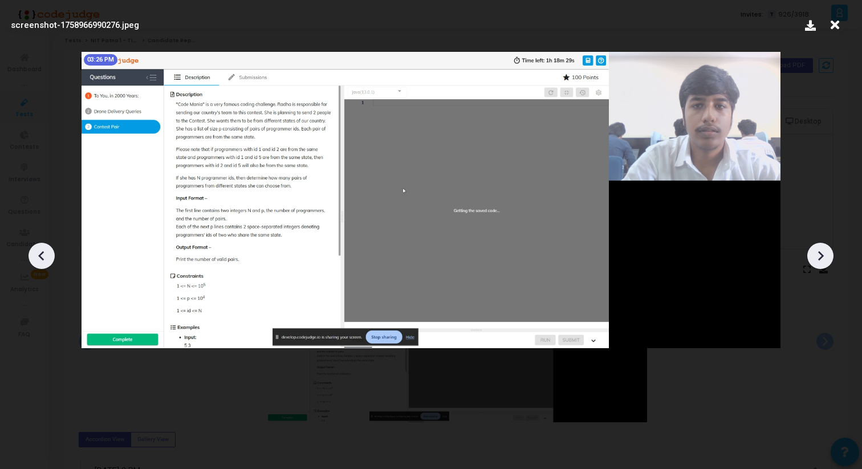
click at [40, 254] on icon at bounding box center [41, 256] width 6 height 10
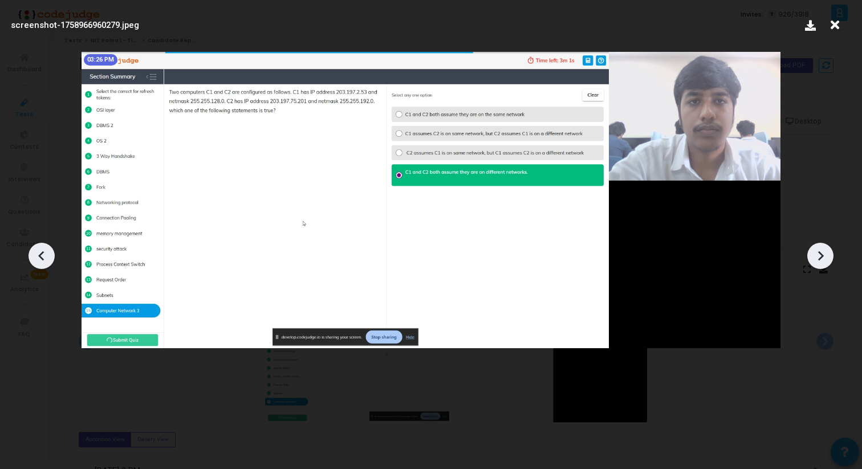
click at [817, 261] on icon at bounding box center [820, 255] width 17 height 17
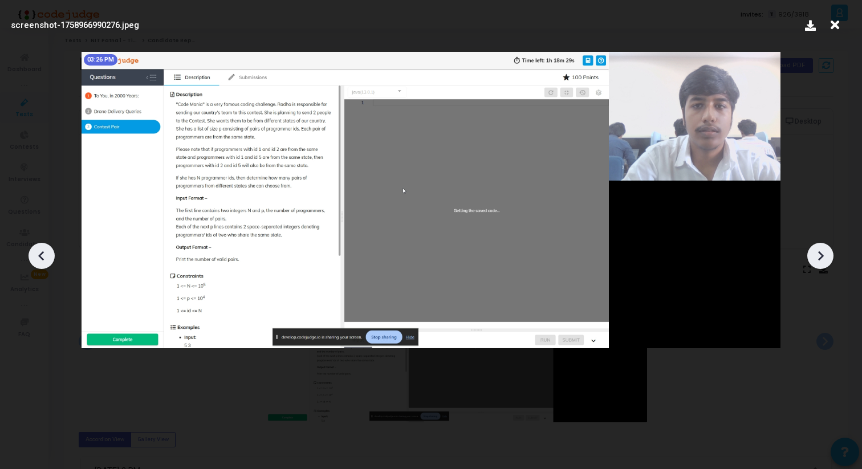
click at [817, 261] on icon at bounding box center [820, 255] width 17 height 17
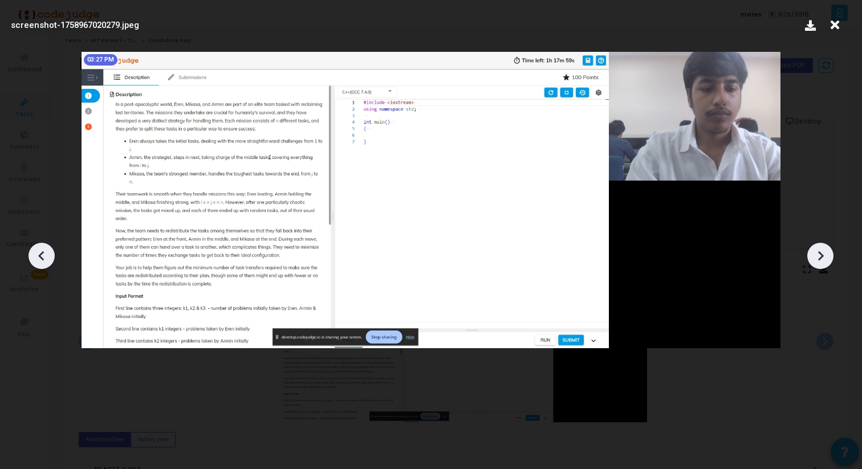
click at [817, 261] on icon at bounding box center [820, 255] width 17 height 17
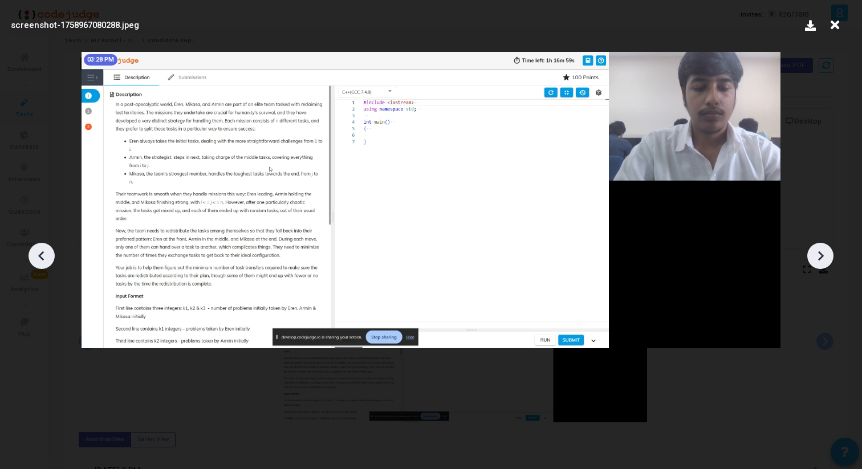
click at [817, 261] on icon at bounding box center [820, 255] width 17 height 17
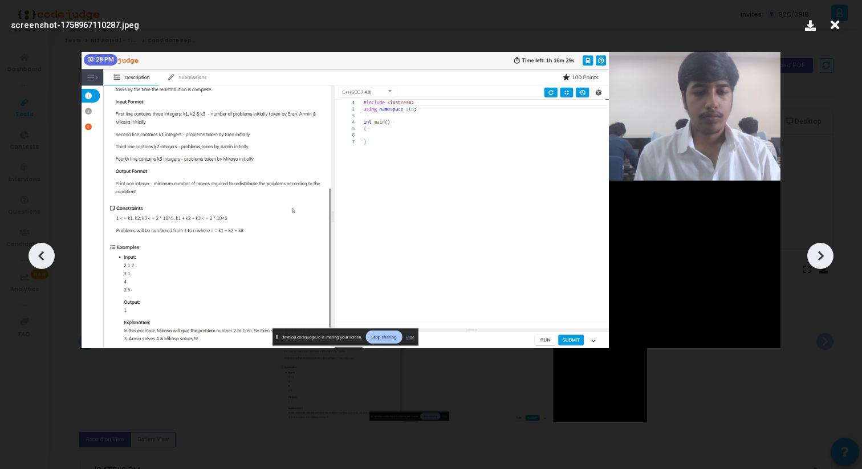
click at [817, 261] on icon at bounding box center [820, 255] width 17 height 17
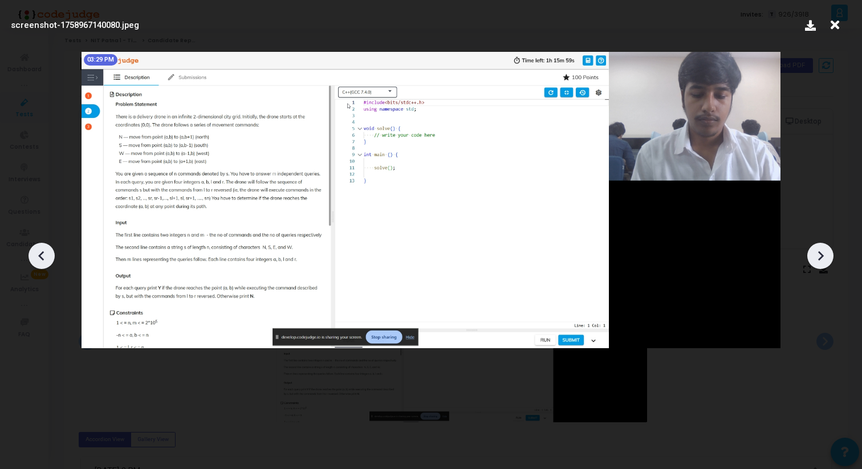
click at [822, 247] on icon at bounding box center [820, 255] width 17 height 17
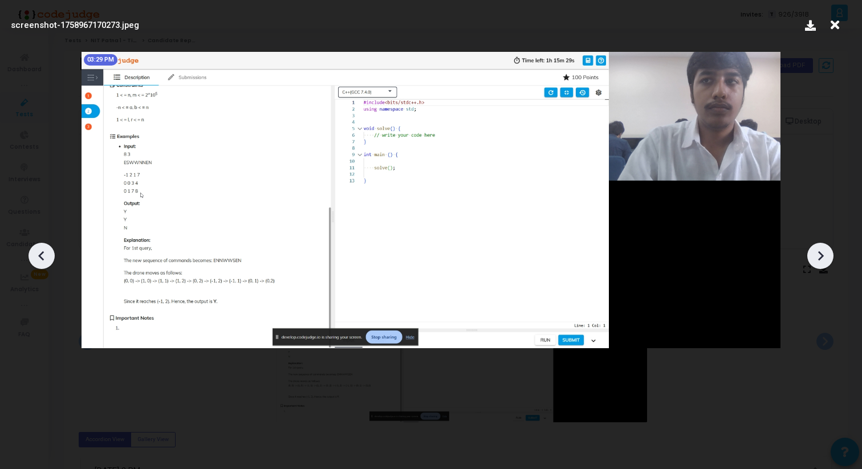
click at [823, 261] on div at bounding box center [820, 256] width 26 height 26
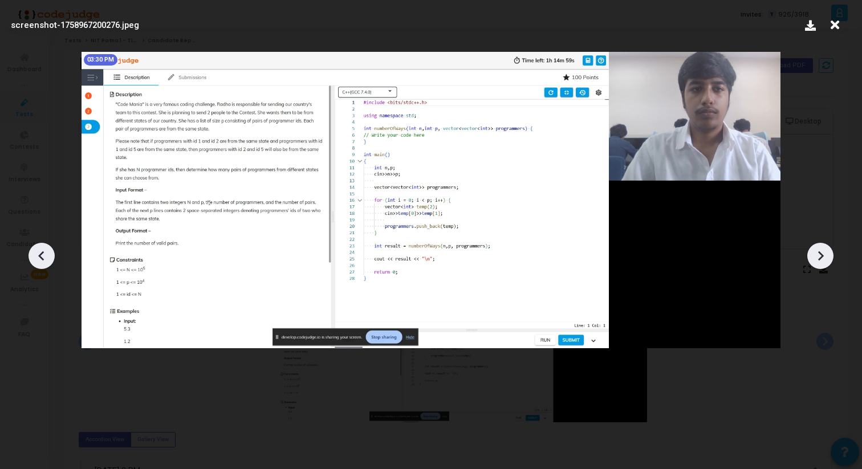
click at [821, 246] on div at bounding box center [820, 256] width 26 height 26
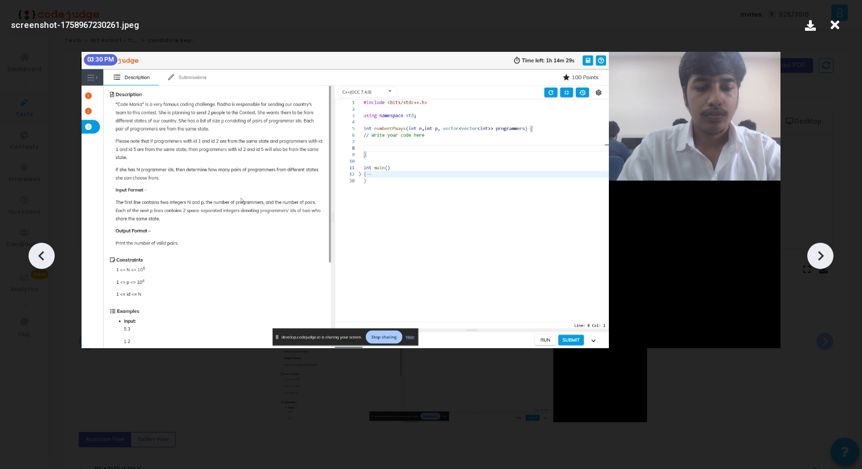
click at [821, 246] on div at bounding box center [820, 256] width 26 height 26
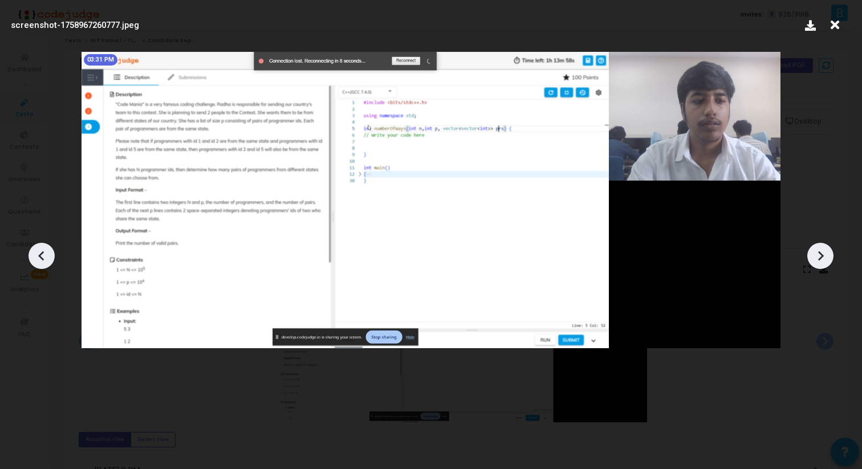
click at [39, 247] on icon at bounding box center [41, 255] width 17 height 17
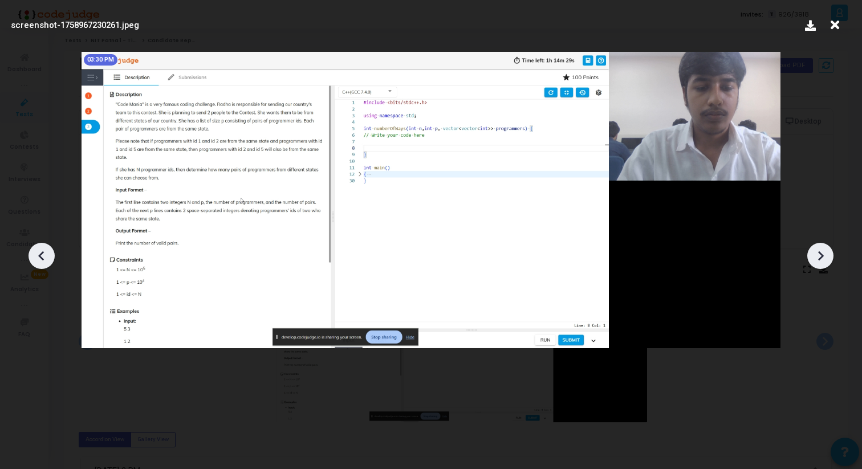
click at [39, 247] on icon at bounding box center [41, 255] width 17 height 17
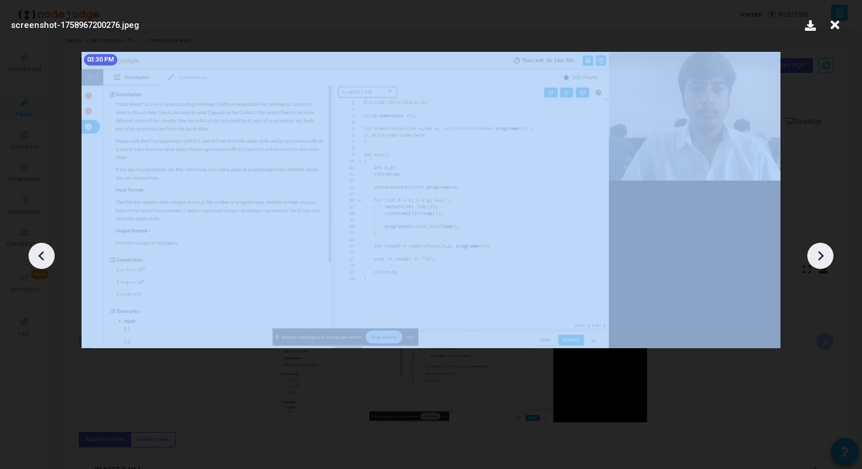
click at [39, 247] on icon at bounding box center [41, 255] width 17 height 17
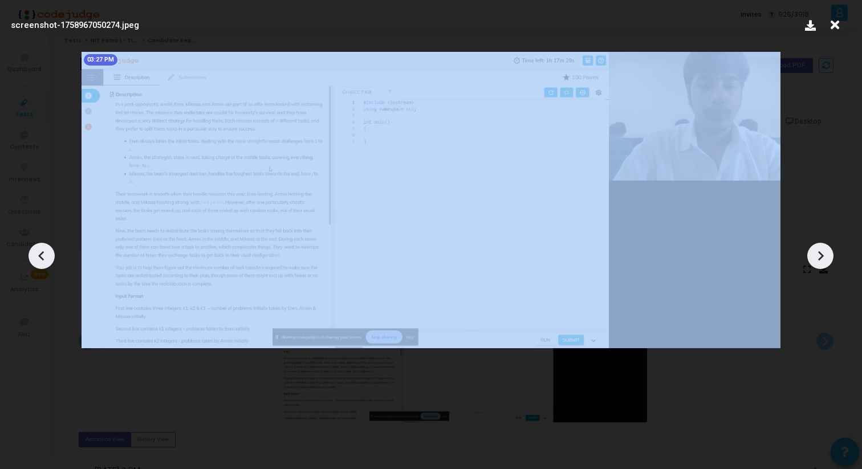
click at [39, 247] on icon at bounding box center [41, 255] width 17 height 17
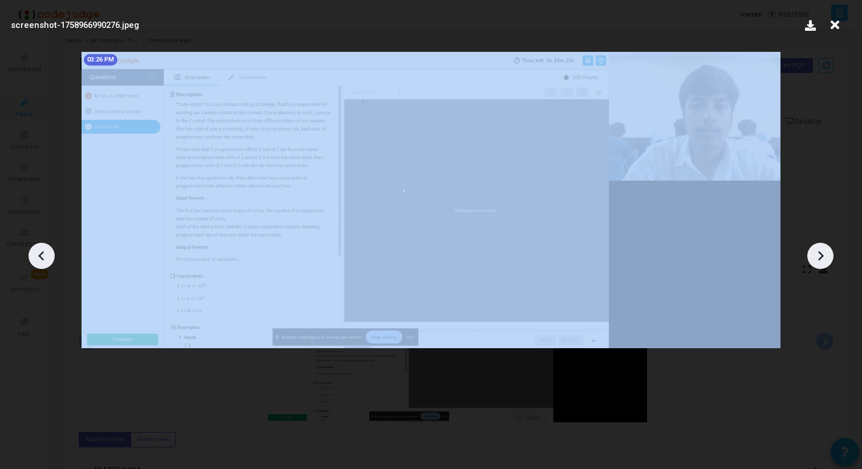
click at [39, 247] on icon at bounding box center [41, 255] width 17 height 17
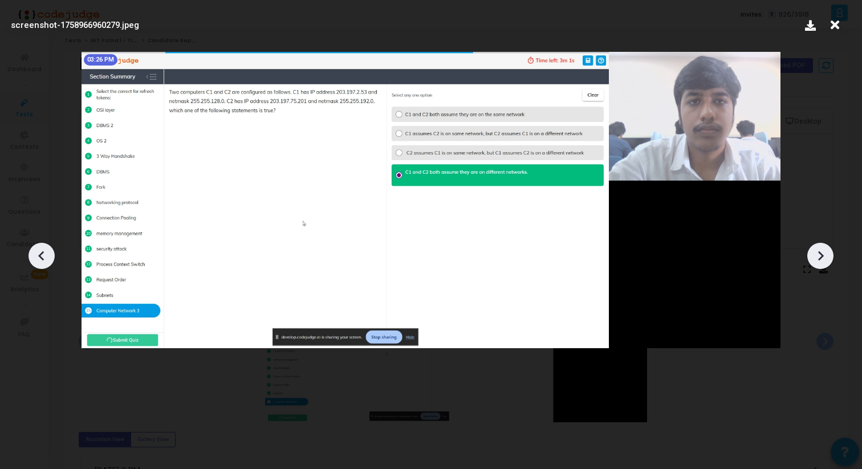
click at [823, 255] on icon at bounding box center [821, 256] width 6 height 10
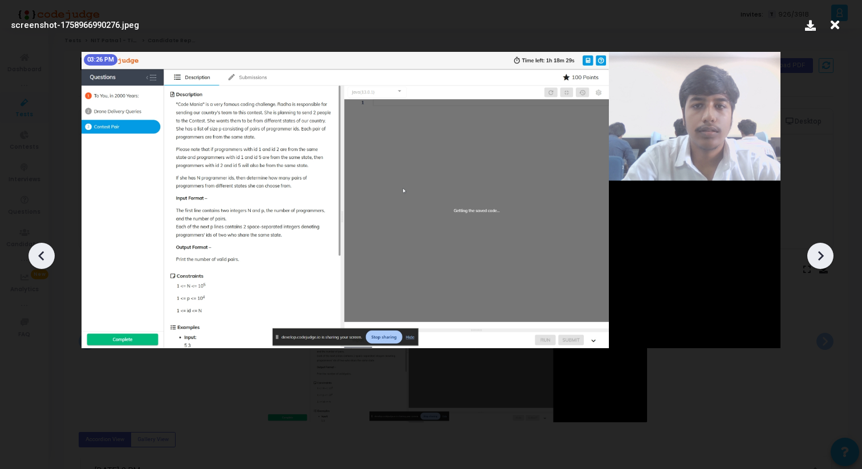
click at [823, 255] on icon at bounding box center [821, 256] width 6 height 10
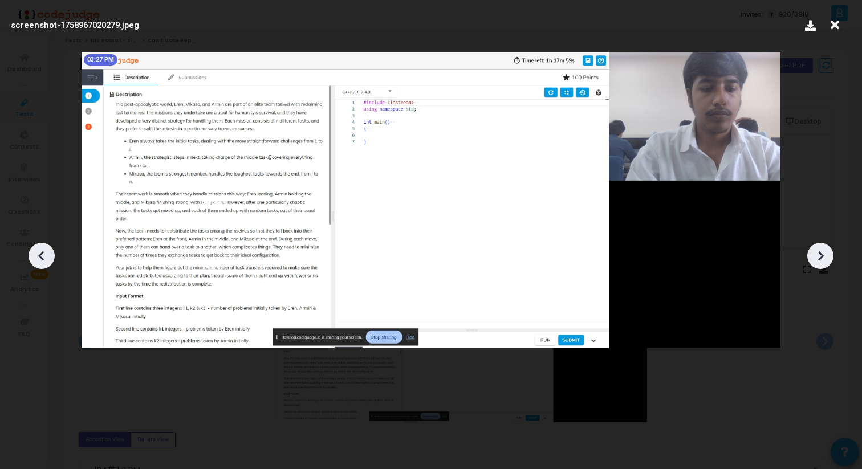
click at [823, 255] on icon at bounding box center [821, 256] width 6 height 10
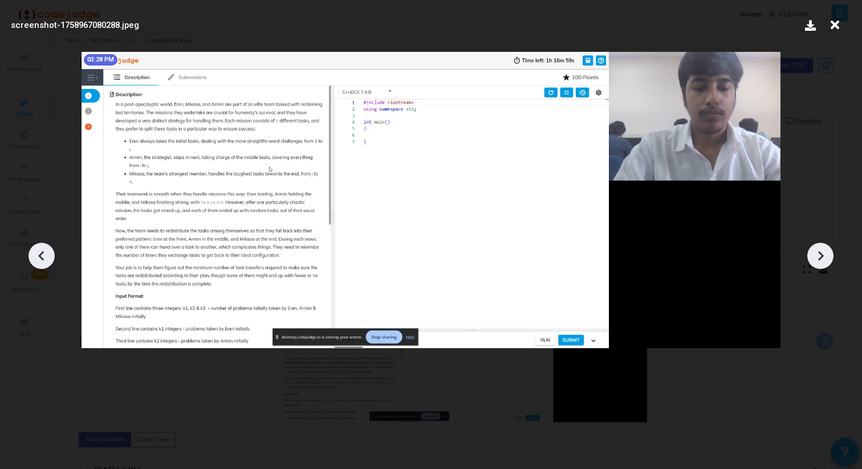
click at [823, 255] on icon at bounding box center [821, 256] width 6 height 10
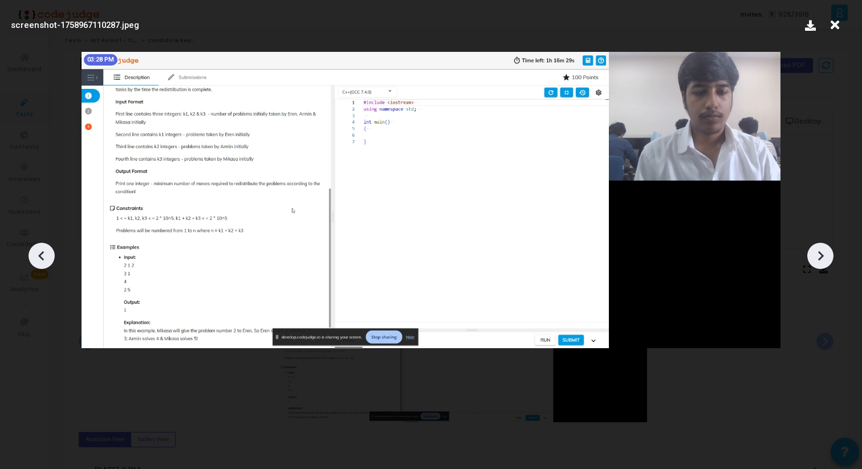
click at [823, 255] on icon at bounding box center [821, 256] width 6 height 10
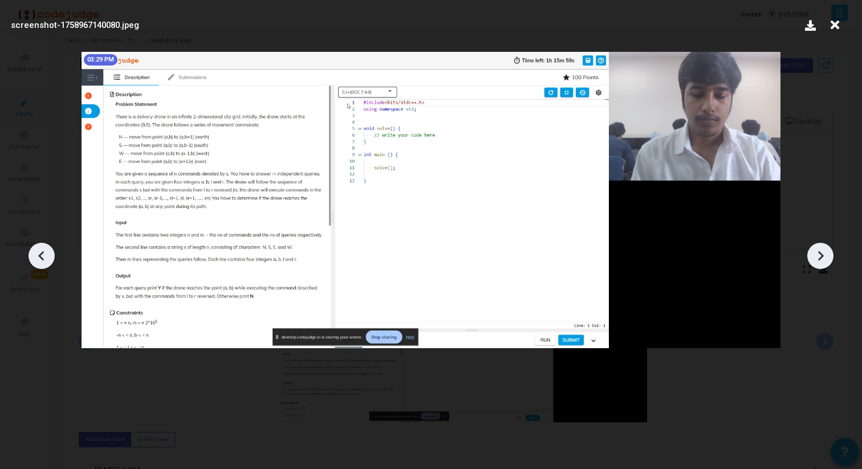
click at [822, 255] on icon at bounding box center [821, 256] width 6 height 10
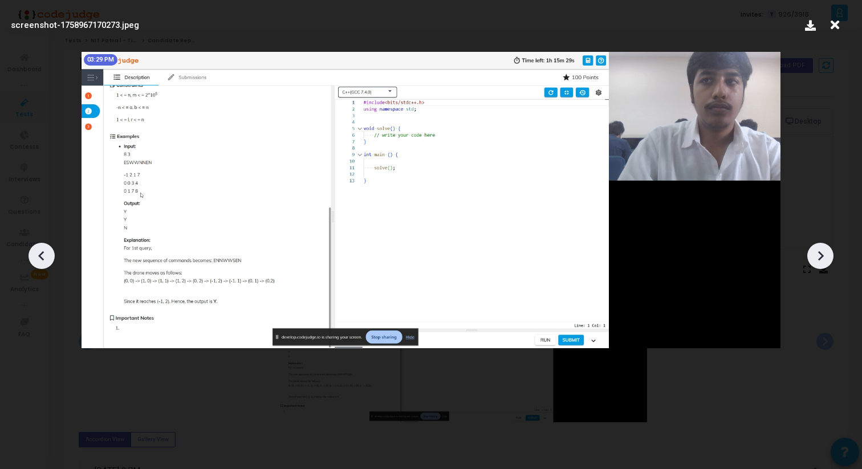
click at [822, 255] on icon at bounding box center [821, 256] width 6 height 10
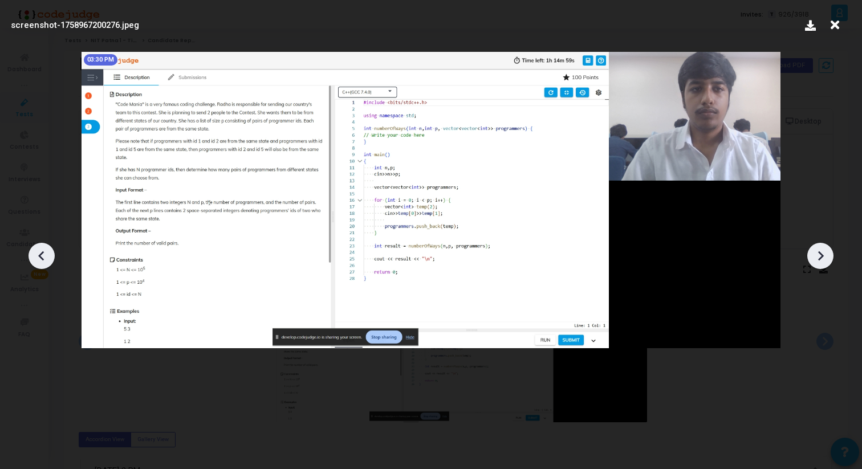
click at [822, 255] on icon at bounding box center [821, 256] width 6 height 10
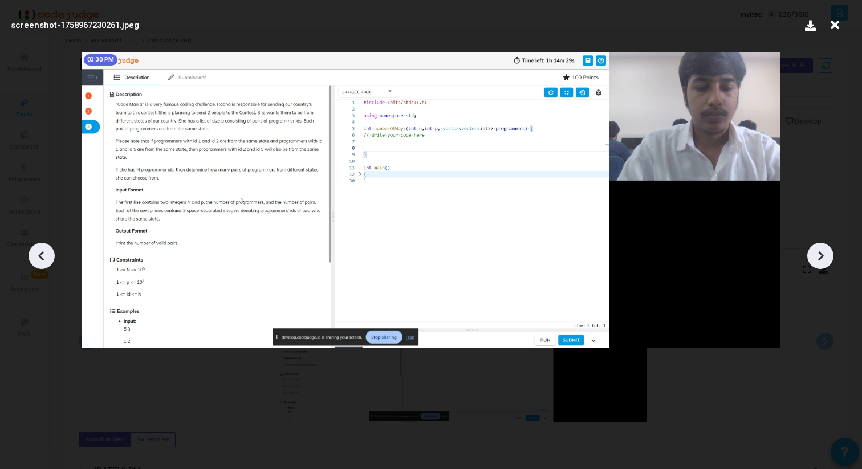
click at [822, 255] on icon at bounding box center [821, 256] width 6 height 10
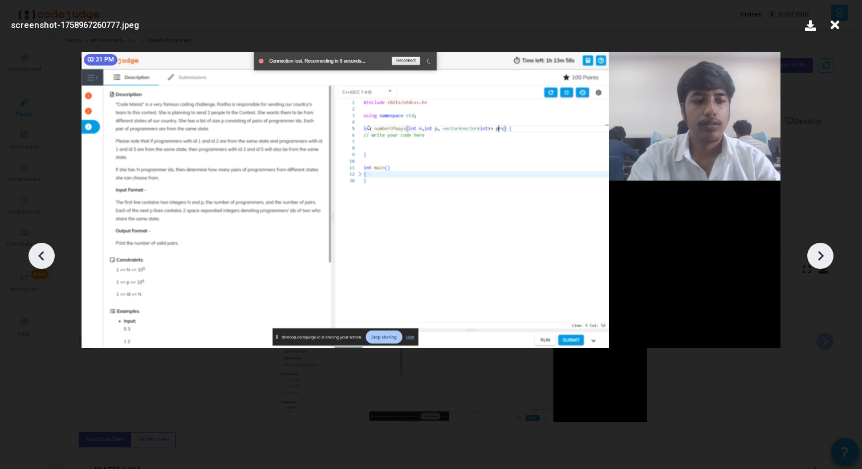
click at [822, 255] on icon at bounding box center [821, 256] width 6 height 10
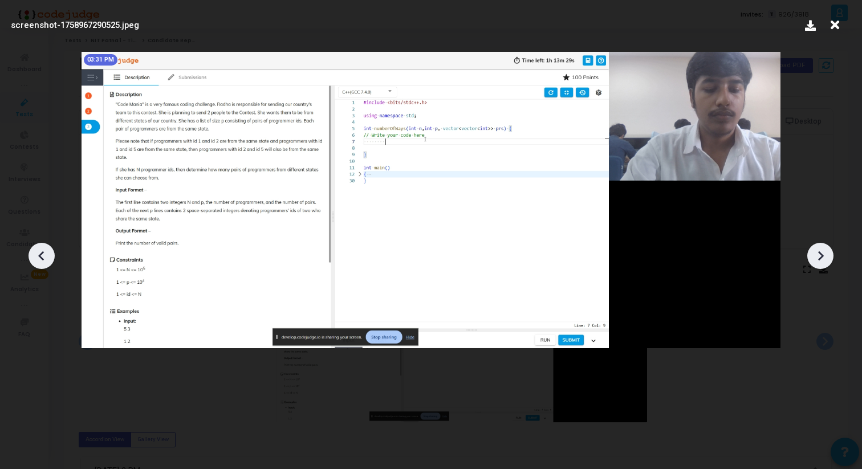
click at [822, 255] on icon at bounding box center [821, 256] width 6 height 10
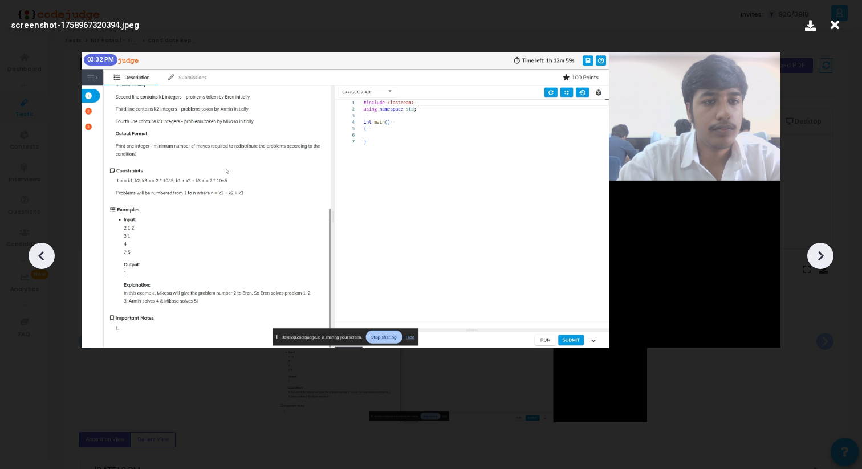
click at [822, 255] on icon at bounding box center [821, 256] width 6 height 10
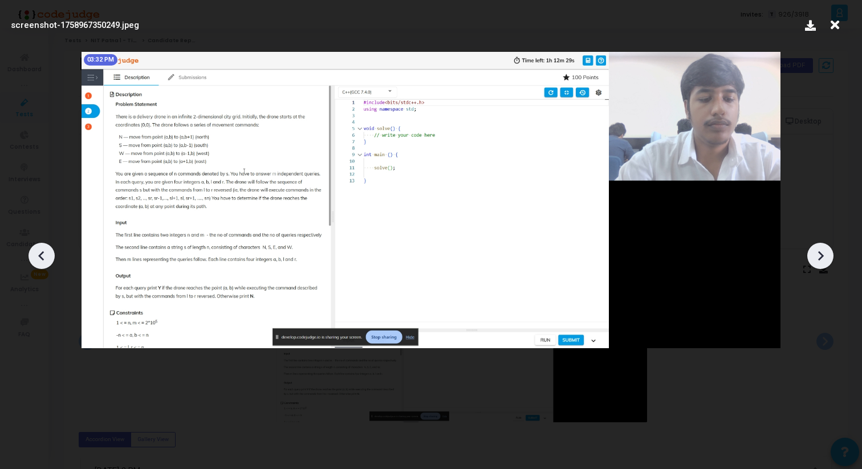
click at [38, 254] on icon at bounding box center [41, 255] width 17 height 17
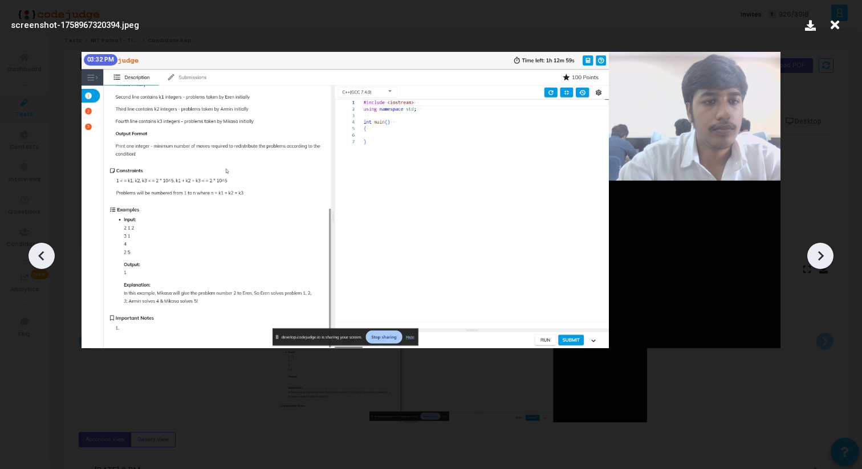
click at [42, 257] on icon at bounding box center [41, 256] width 6 height 10
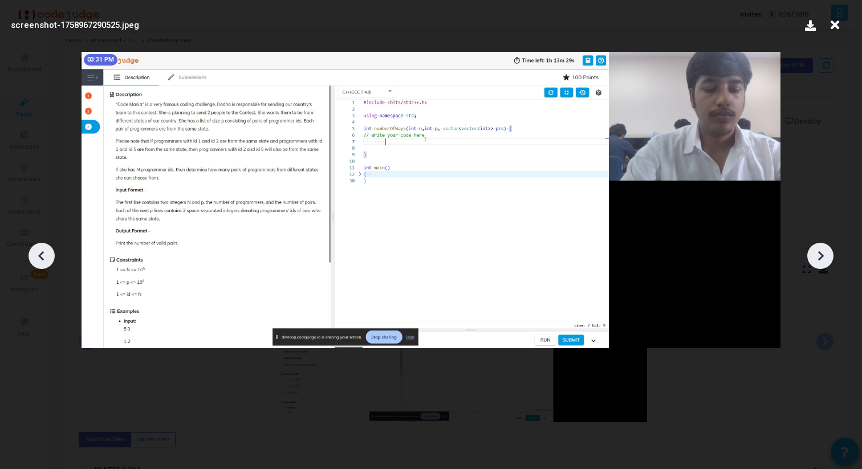
click at [42, 254] on icon at bounding box center [41, 255] width 17 height 17
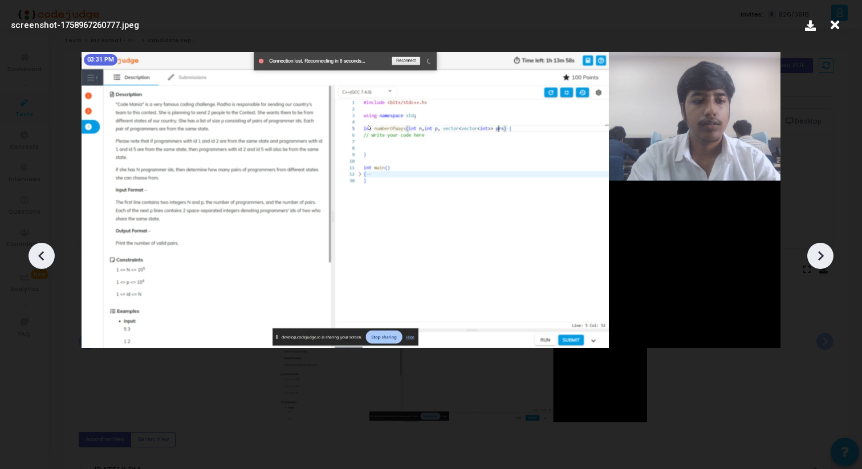
click at [827, 254] on icon at bounding box center [820, 255] width 17 height 17
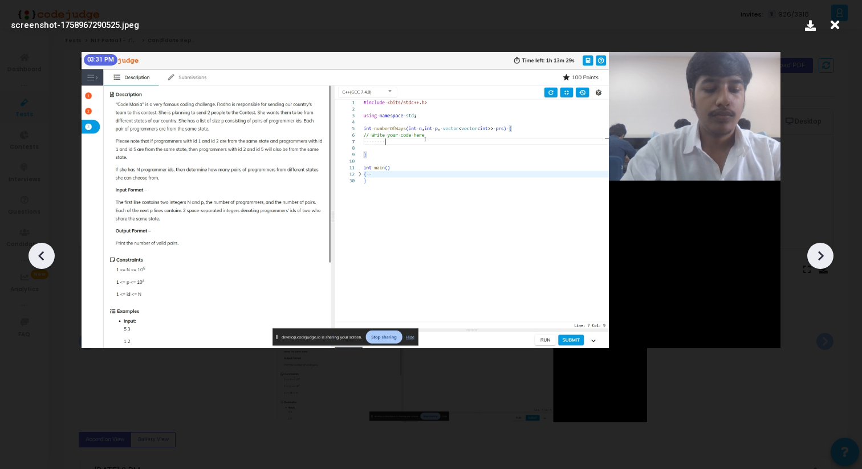
click at [827, 254] on icon at bounding box center [820, 255] width 17 height 17
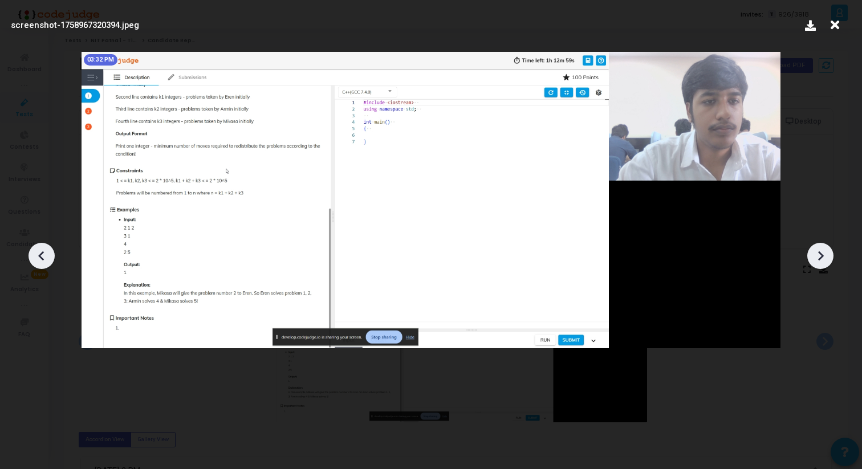
click at [827, 254] on icon at bounding box center [820, 255] width 17 height 17
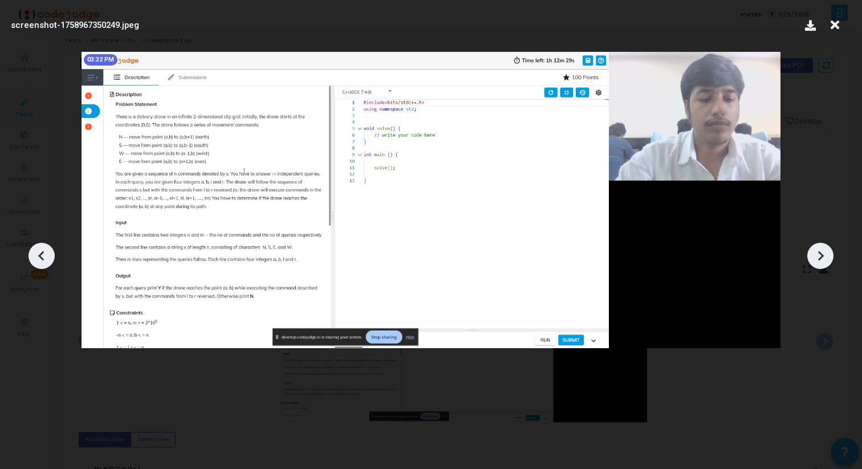
click at [827, 254] on icon at bounding box center [820, 255] width 17 height 17
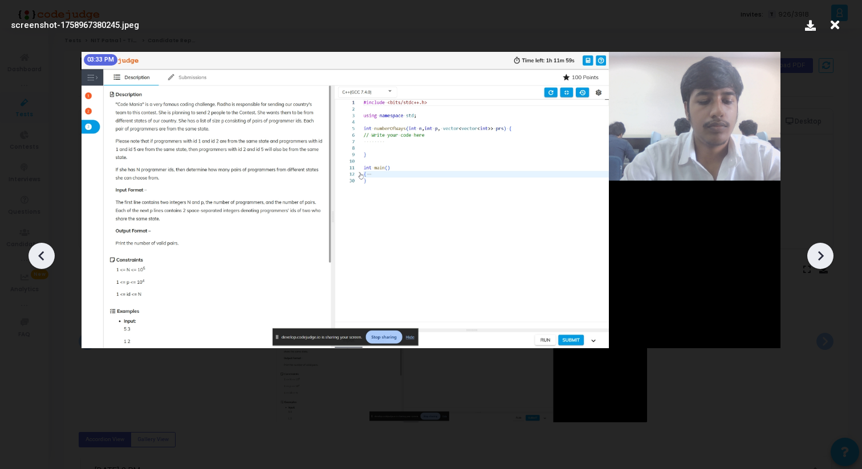
click at [40, 252] on icon at bounding box center [41, 255] width 17 height 17
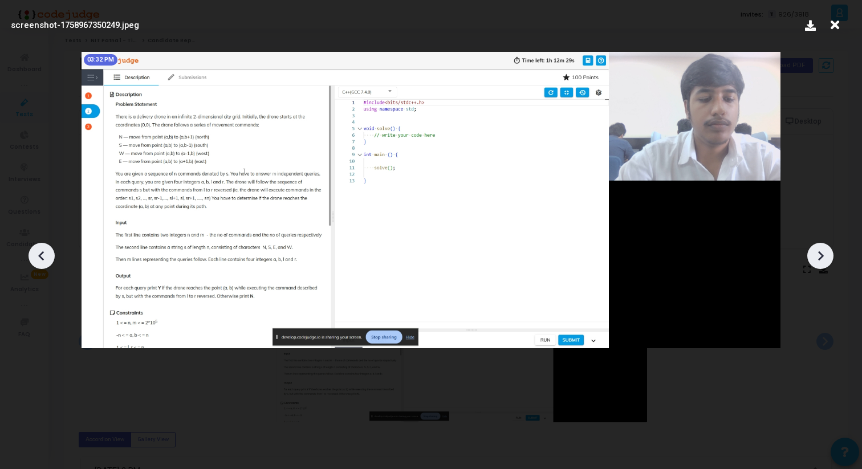
click at [41, 257] on icon at bounding box center [41, 256] width 6 height 10
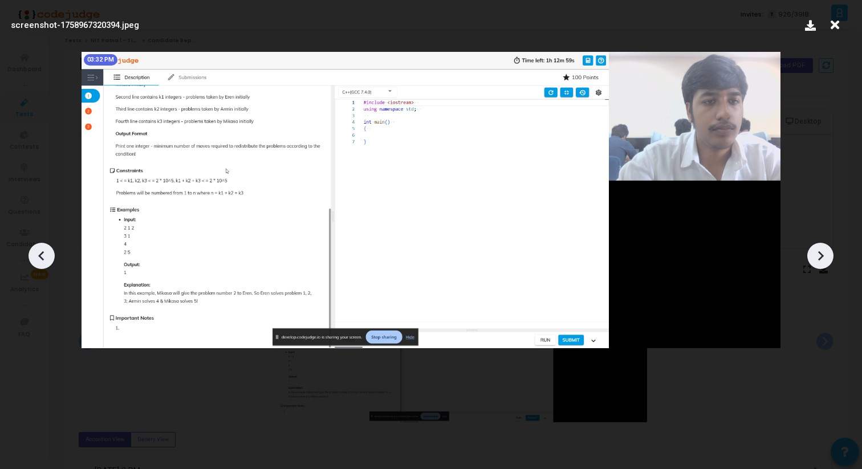
click at [41, 257] on icon at bounding box center [41, 256] width 6 height 10
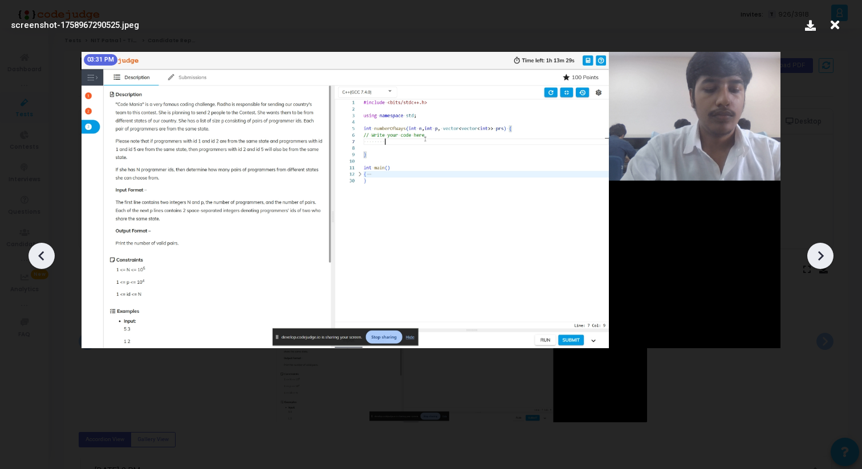
click at [42, 251] on icon at bounding box center [41, 255] width 17 height 17
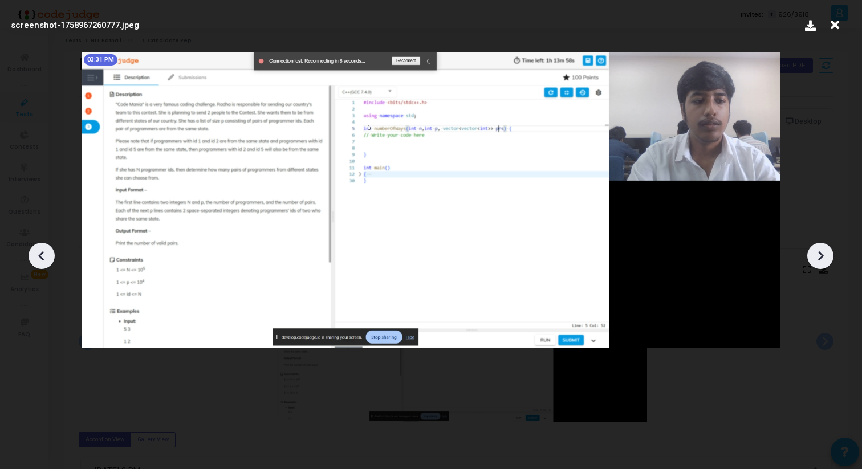
click at [821, 261] on icon at bounding box center [820, 255] width 17 height 17
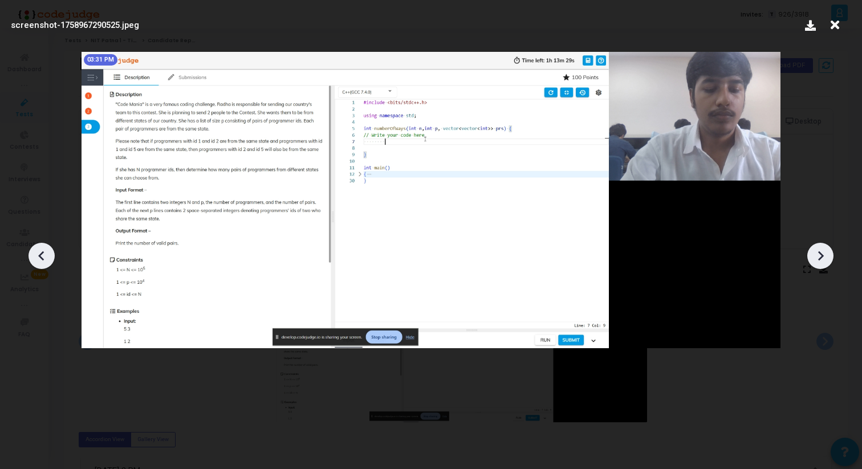
click at [821, 261] on icon at bounding box center [820, 255] width 17 height 17
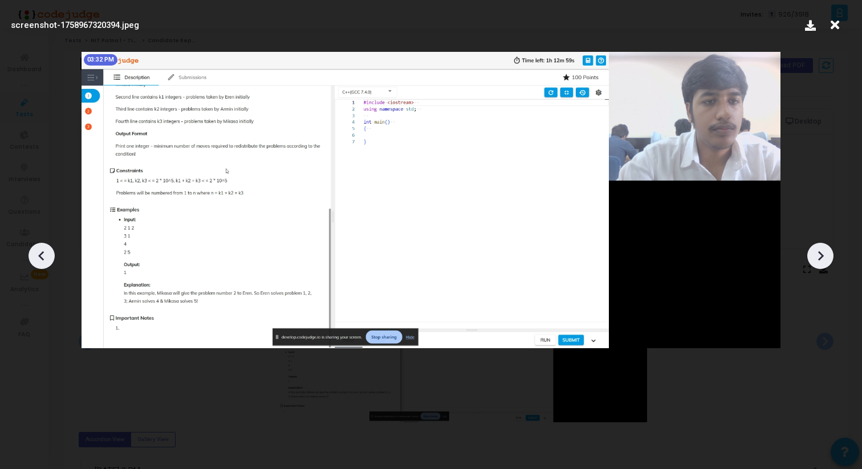
click at [821, 261] on icon at bounding box center [820, 255] width 17 height 17
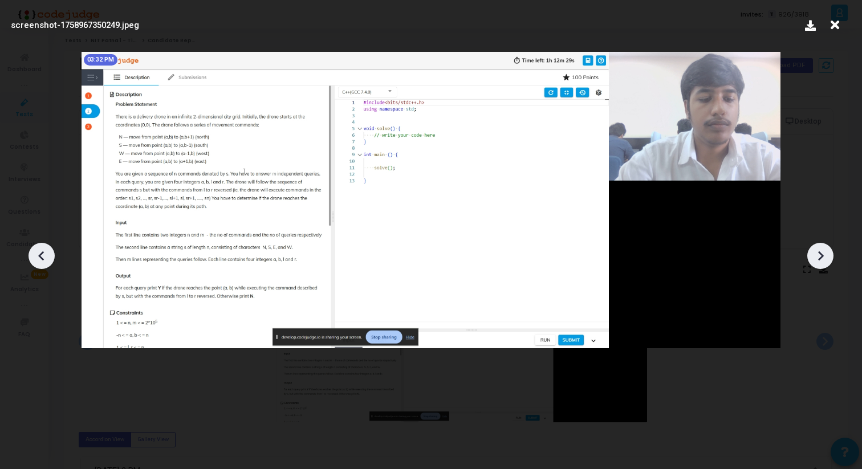
click at [821, 261] on icon at bounding box center [820, 255] width 17 height 17
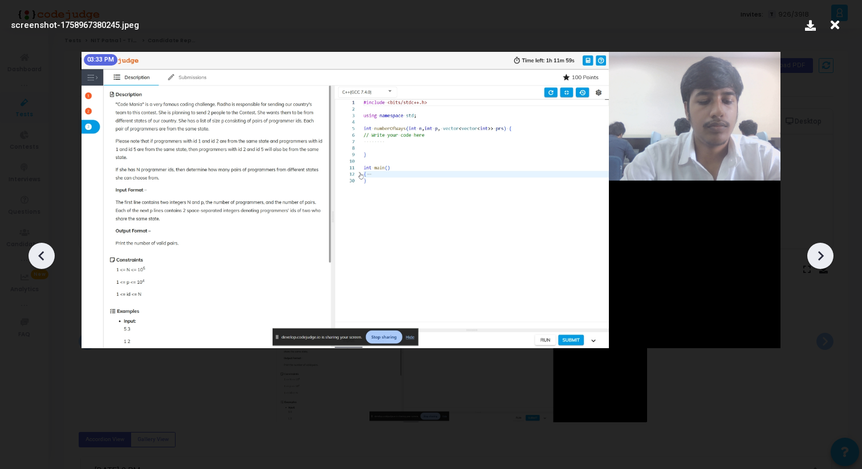
click at [821, 261] on icon at bounding box center [820, 255] width 17 height 17
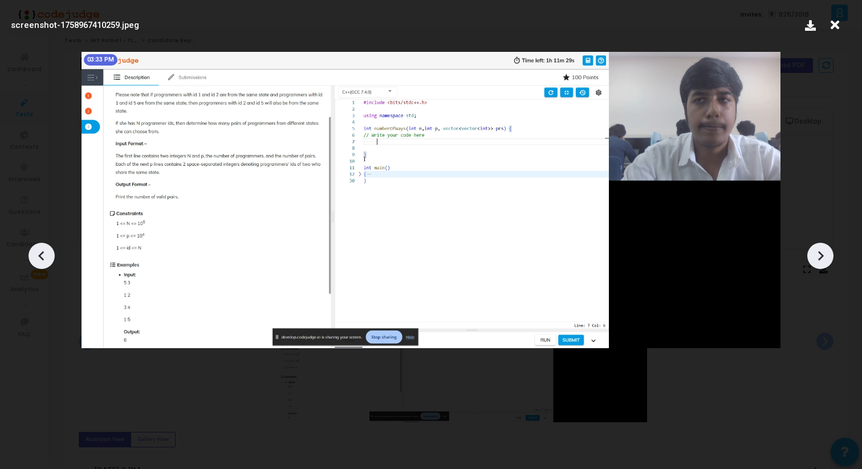
click at [821, 261] on icon at bounding box center [820, 255] width 17 height 17
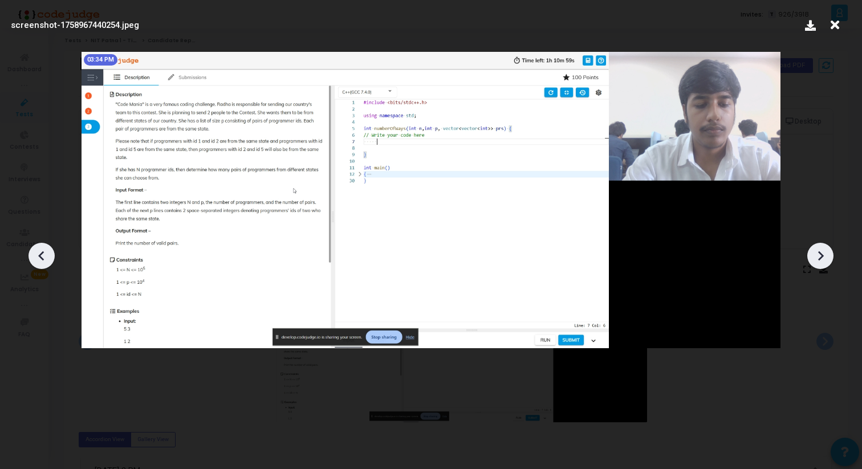
click at [821, 261] on icon at bounding box center [820, 255] width 17 height 17
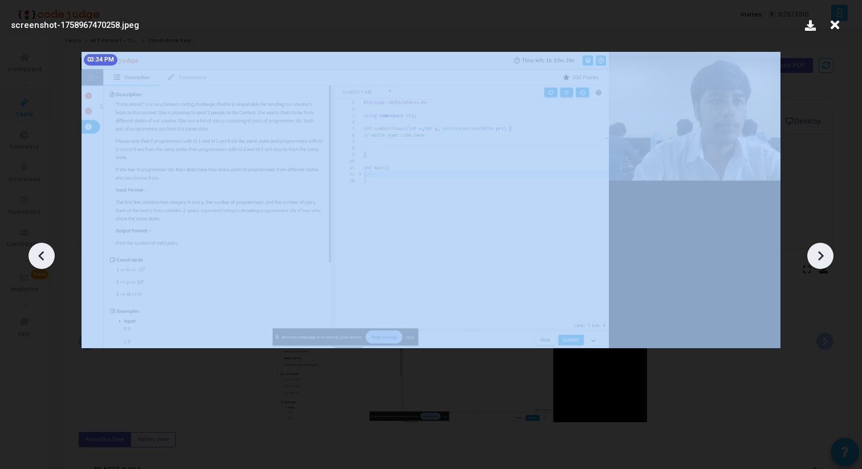
click at [821, 261] on icon at bounding box center [820, 255] width 17 height 17
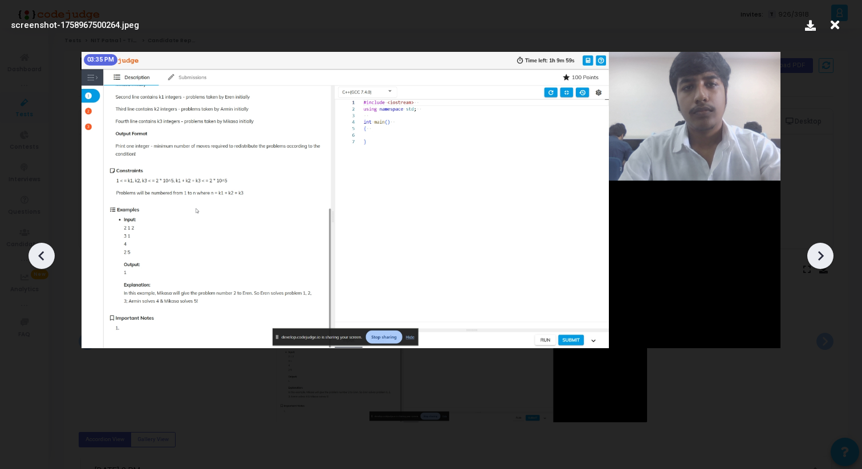
click at [821, 261] on icon at bounding box center [820, 255] width 17 height 17
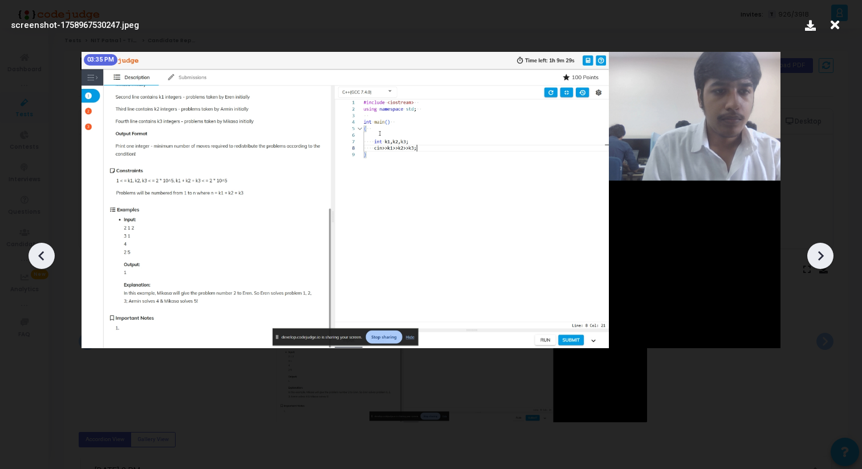
click at [821, 261] on icon at bounding box center [820, 255] width 17 height 17
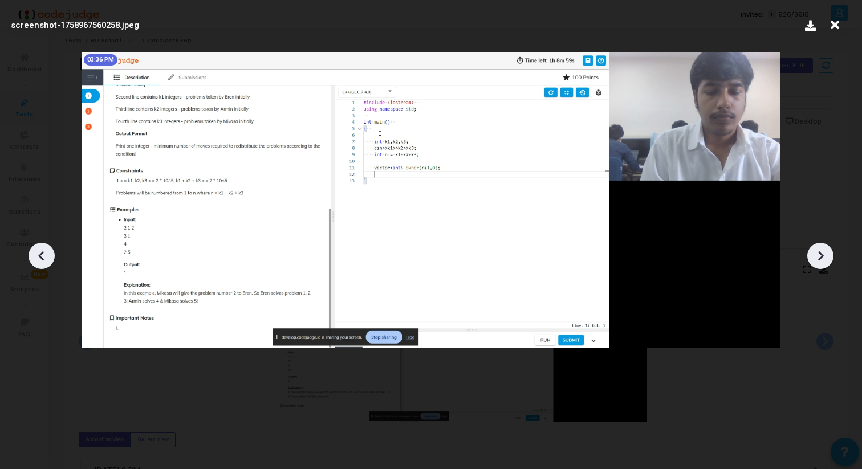
click at [804, 240] on div at bounding box center [431, 251] width 862 height 435
click at [820, 253] on icon at bounding box center [821, 256] width 6 height 10
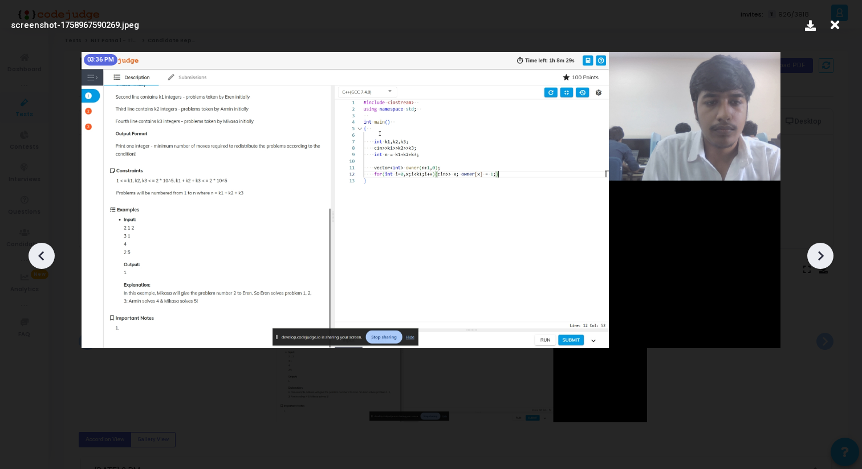
click at [820, 253] on icon at bounding box center [821, 256] width 6 height 10
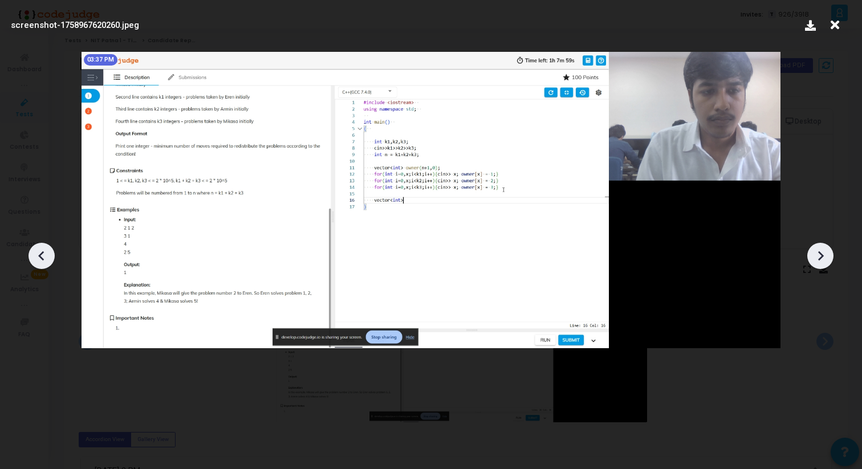
click at [821, 253] on icon at bounding box center [821, 256] width 6 height 10
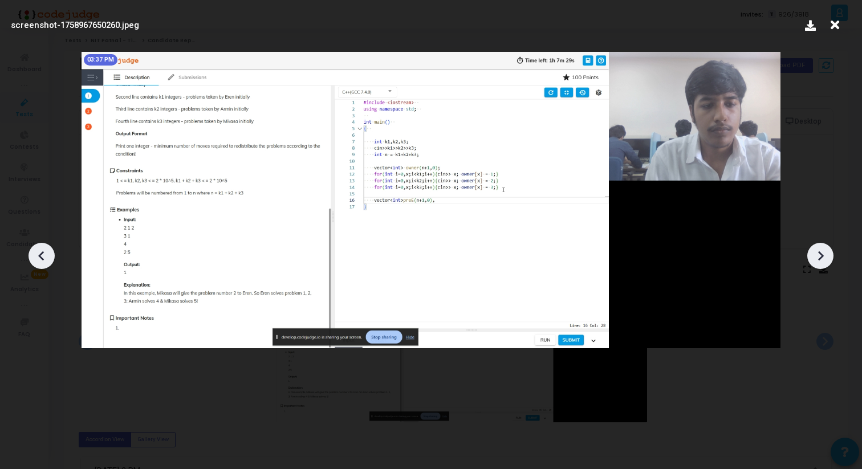
click at [818, 263] on icon at bounding box center [820, 255] width 17 height 17
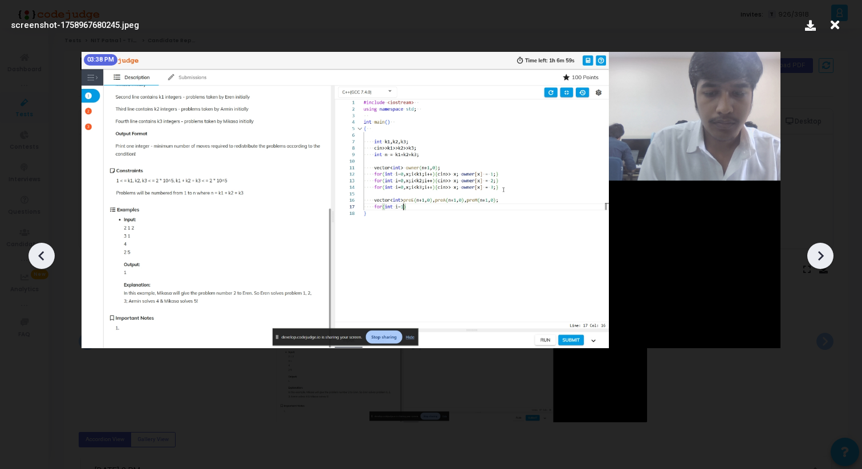
click at [818, 263] on icon at bounding box center [820, 255] width 17 height 17
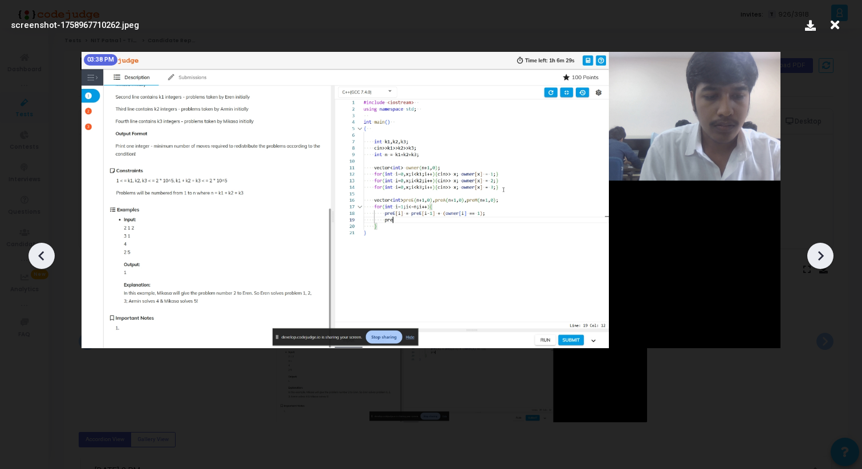
click at [818, 263] on icon at bounding box center [820, 255] width 17 height 17
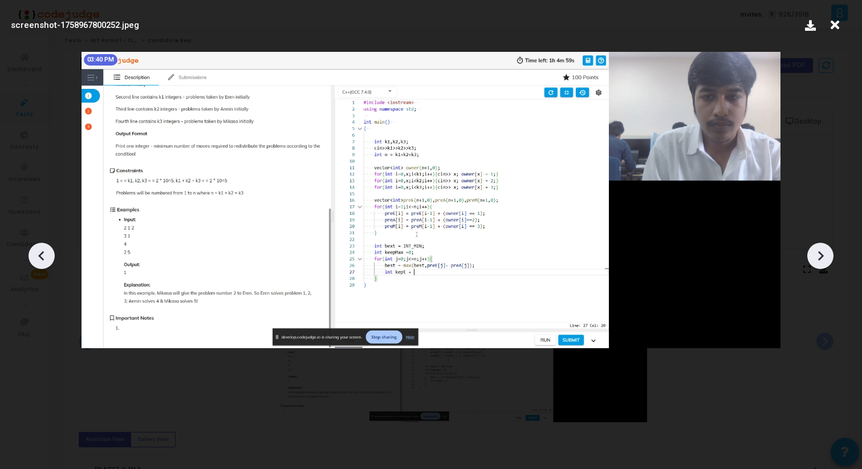
click at [818, 263] on icon at bounding box center [820, 255] width 17 height 17
click at [818, 262] on icon at bounding box center [820, 255] width 17 height 17
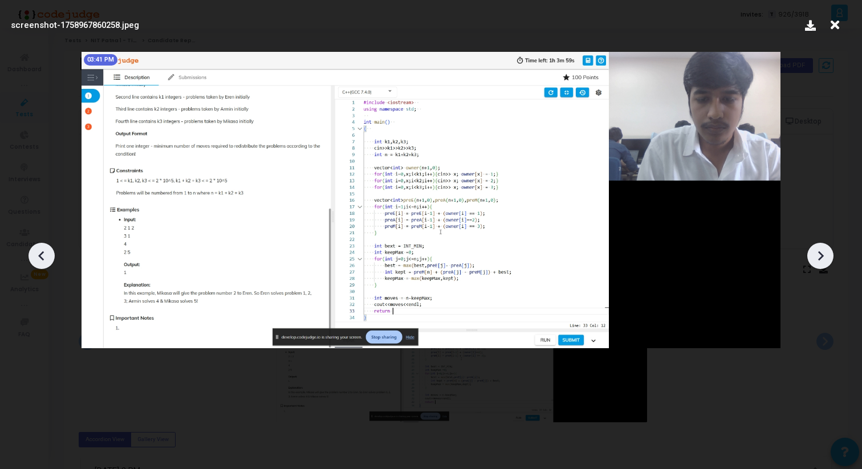
click at [818, 262] on icon at bounding box center [820, 255] width 17 height 17
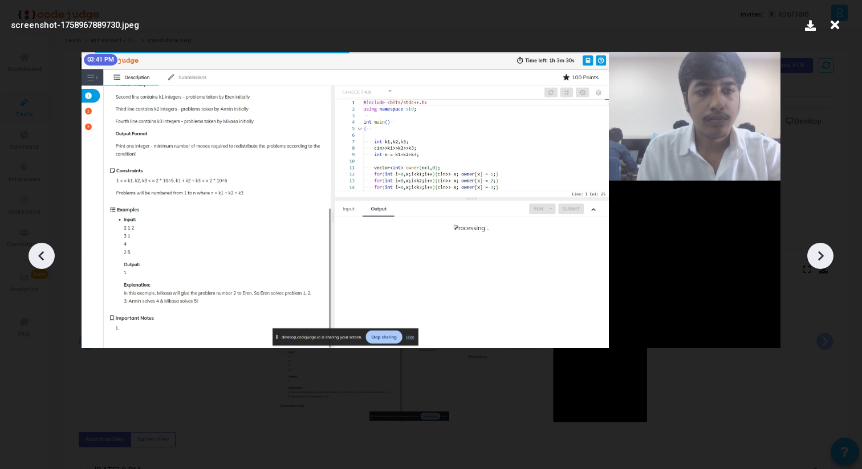
click at [818, 262] on icon at bounding box center [820, 255] width 17 height 17
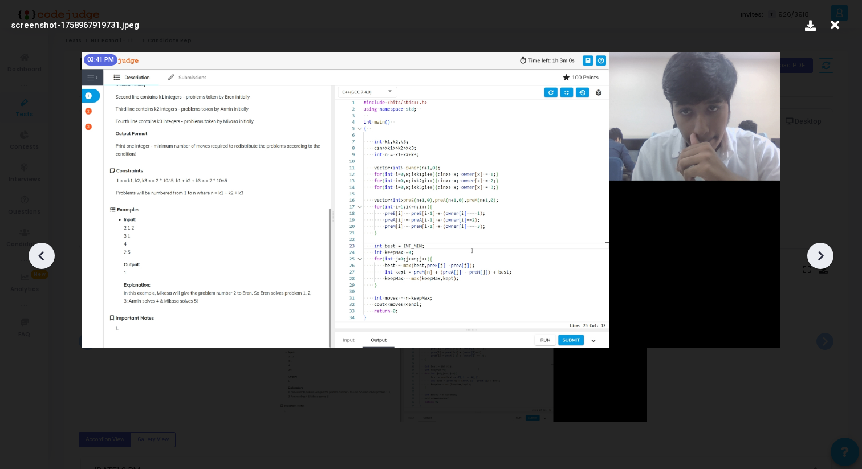
click at [818, 262] on icon at bounding box center [820, 255] width 17 height 17
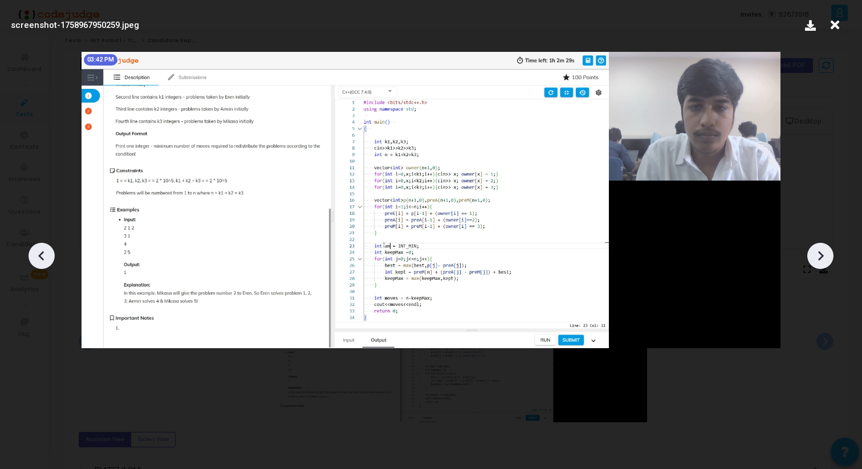
click at [818, 263] on icon at bounding box center [820, 255] width 17 height 17
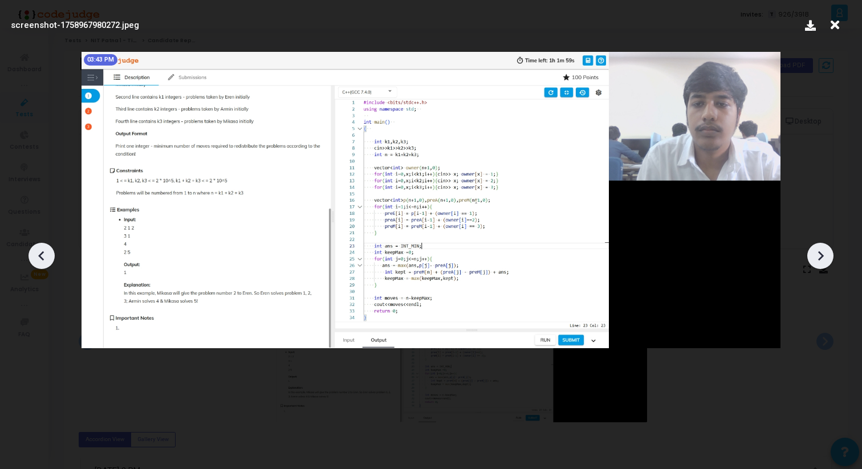
click at [47, 256] on icon at bounding box center [41, 255] width 17 height 17
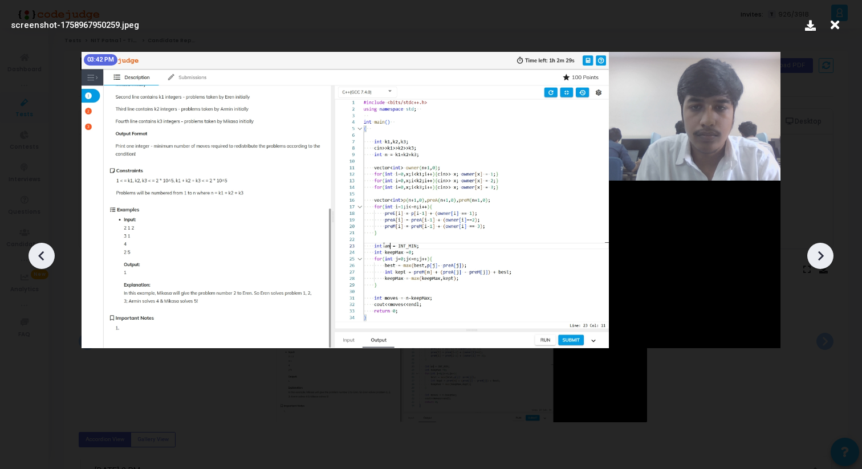
click at [47, 256] on icon at bounding box center [41, 255] width 17 height 17
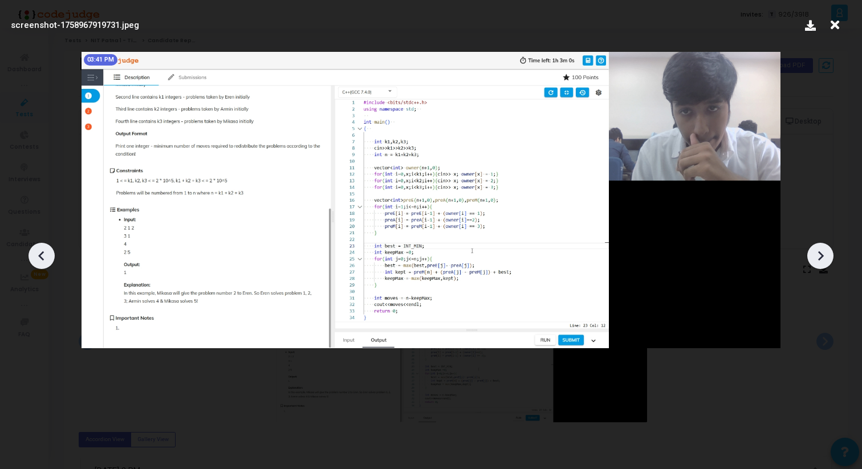
click at [814, 270] on div at bounding box center [431, 251] width 862 height 435
click at [816, 260] on icon at bounding box center [820, 255] width 17 height 17
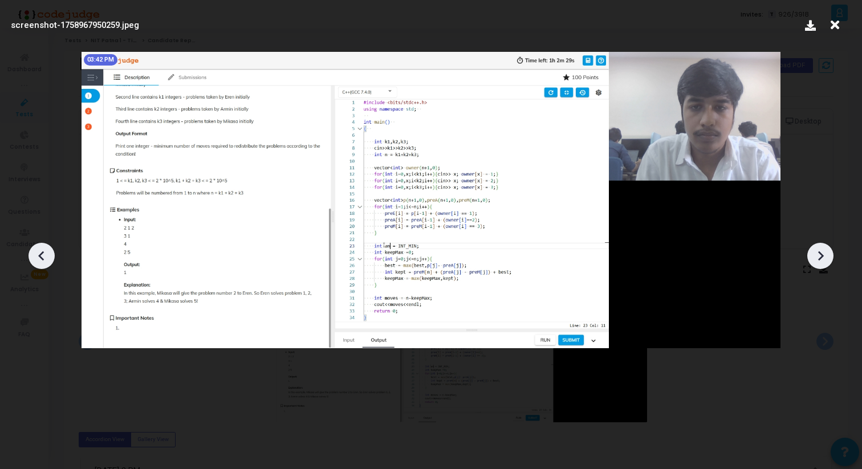
click at [816, 260] on icon at bounding box center [820, 255] width 17 height 17
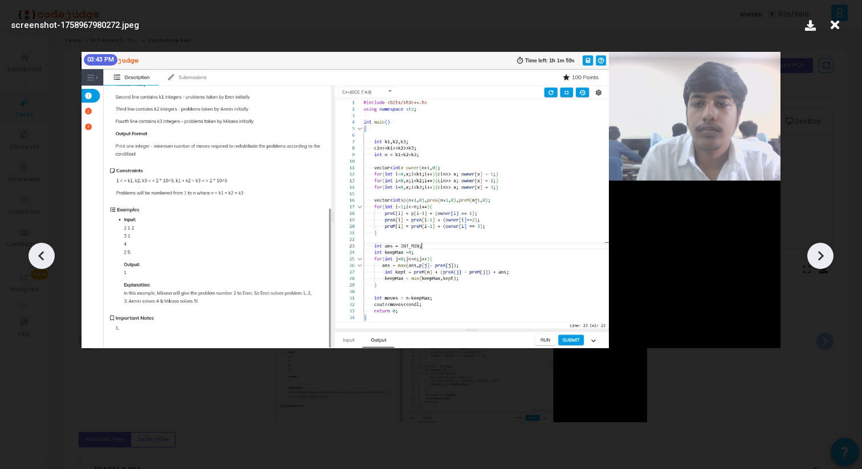
click at [816, 260] on icon at bounding box center [820, 255] width 17 height 17
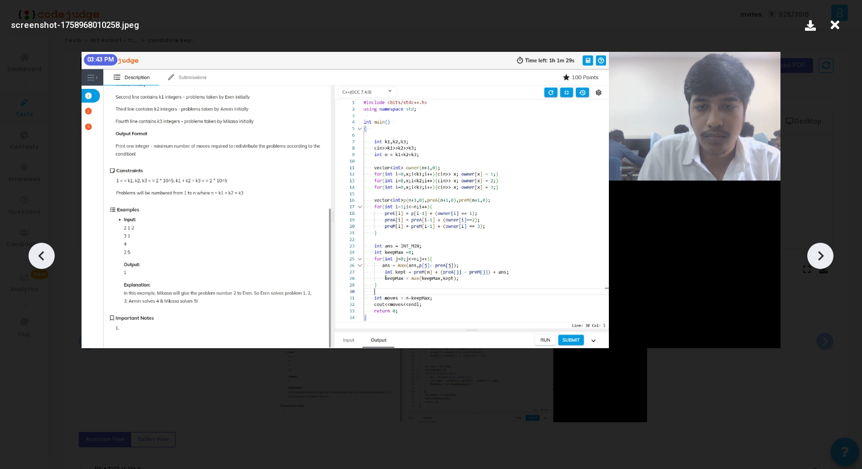
click at [816, 260] on icon at bounding box center [820, 255] width 17 height 17
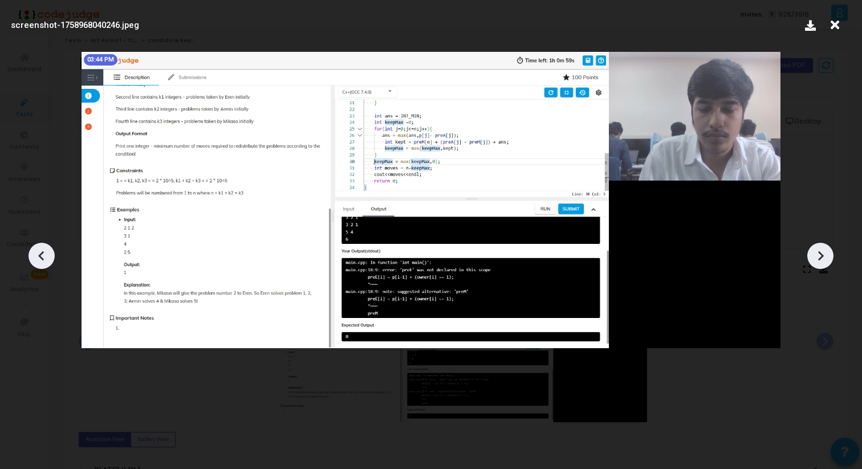
click at [816, 260] on icon at bounding box center [820, 255] width 17 height 17
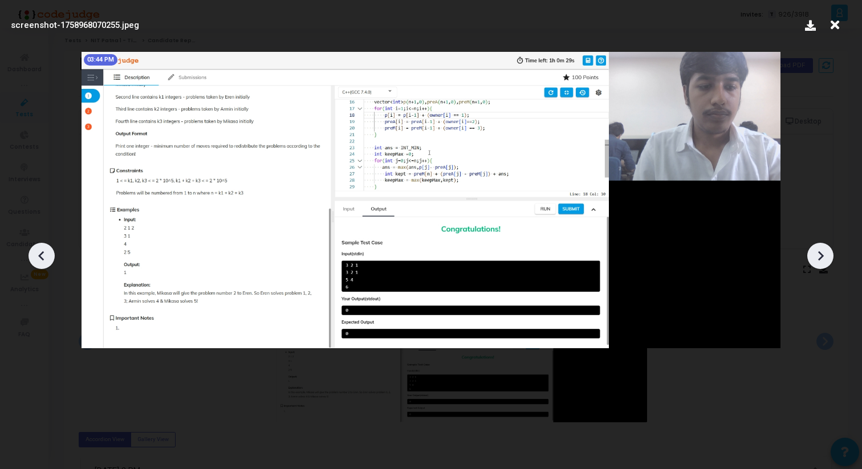
click at [816, 260] on icon at bounding box center [820, 255] width 17 height 17
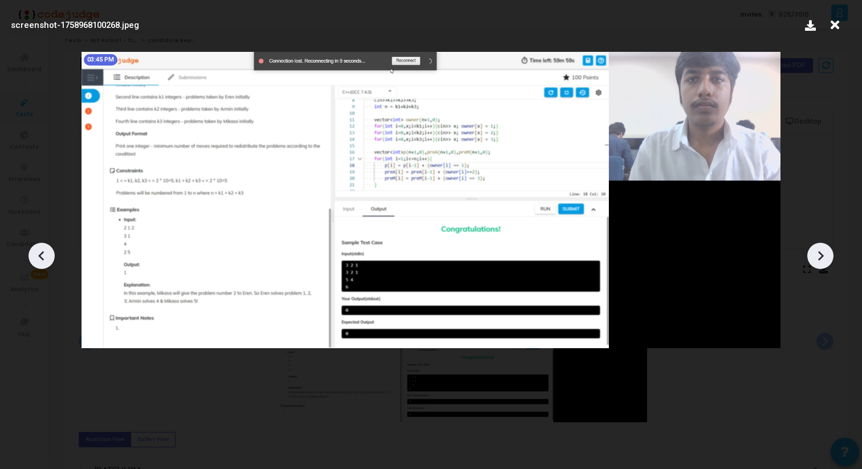
click at [33, 255] on icon at bounding box center [41, 255] width 17 height 17
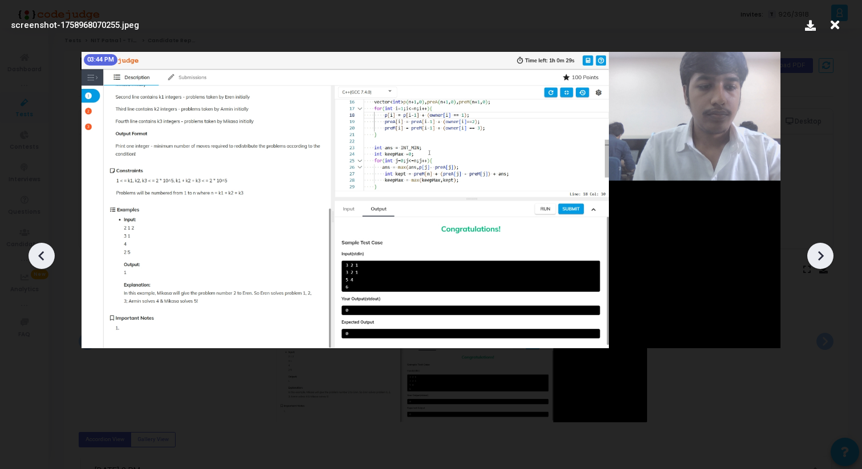
click at [33, 255] on icon at bounding box center [41, 255] width 17 height 17
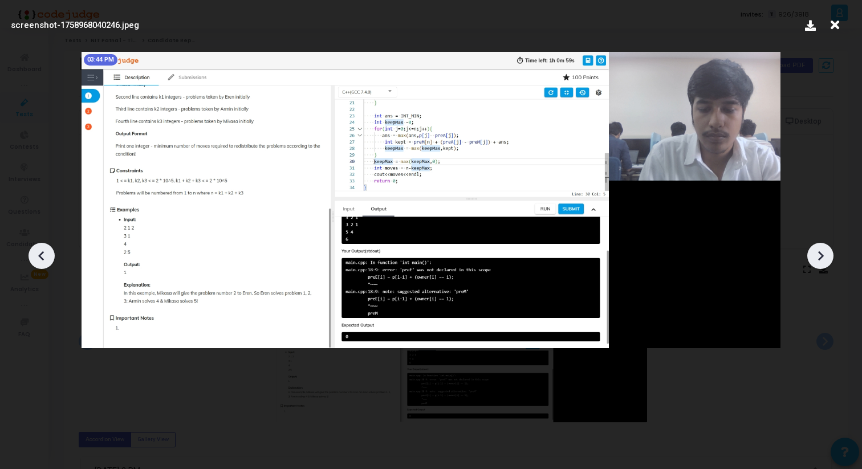
click at [822, 257] on icon at bounding box center [820, 255] width 17 height 17
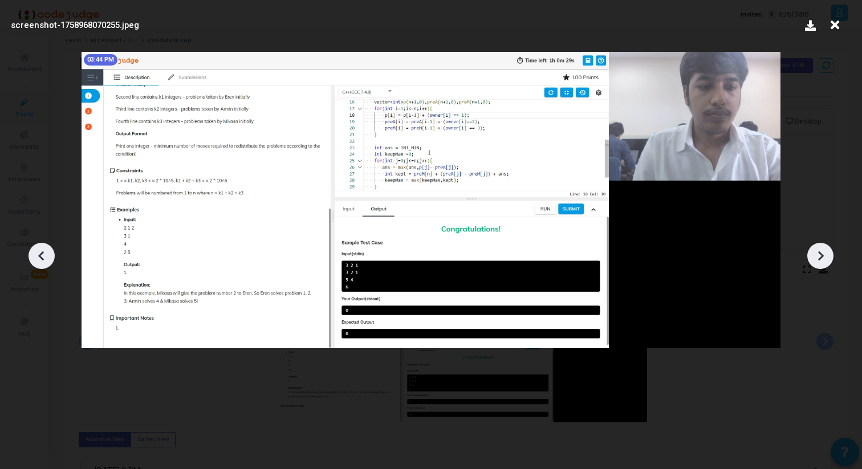
click at [821, 258] on icon at bounding box center [820, 255] width 17 height 17
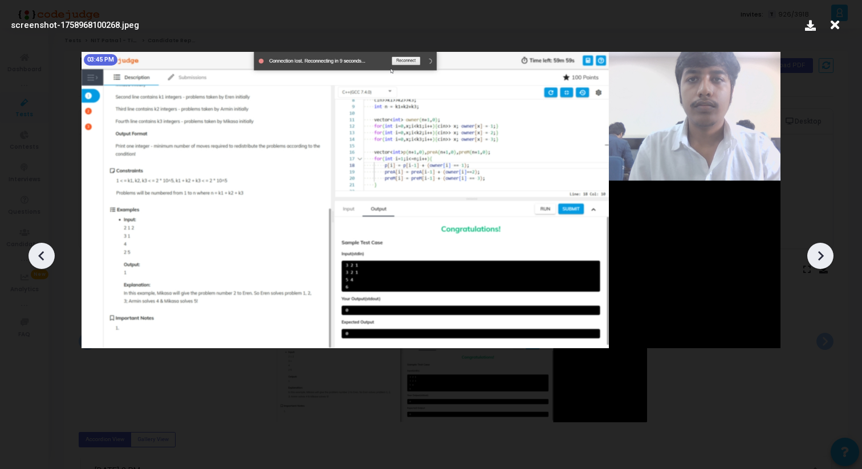
click at [830, 259] on div at bounding box center [820, 256] width 26 height 26
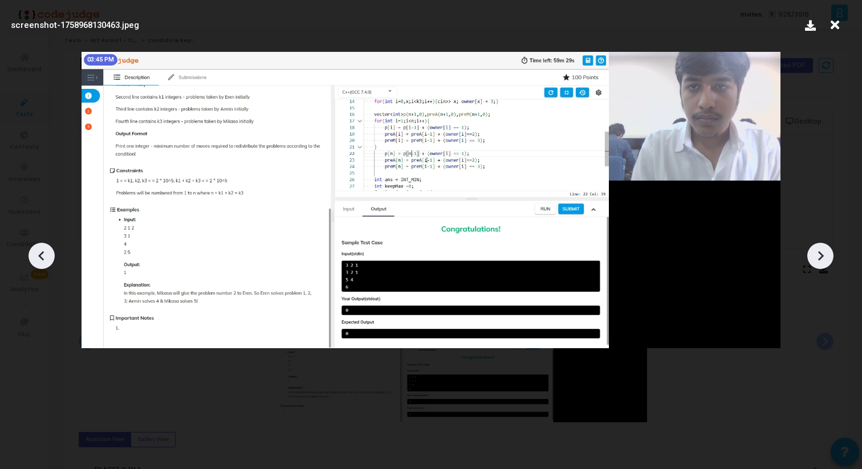
click at [822, 263] on icon at bounding box center [820, 255] width 17 height 17
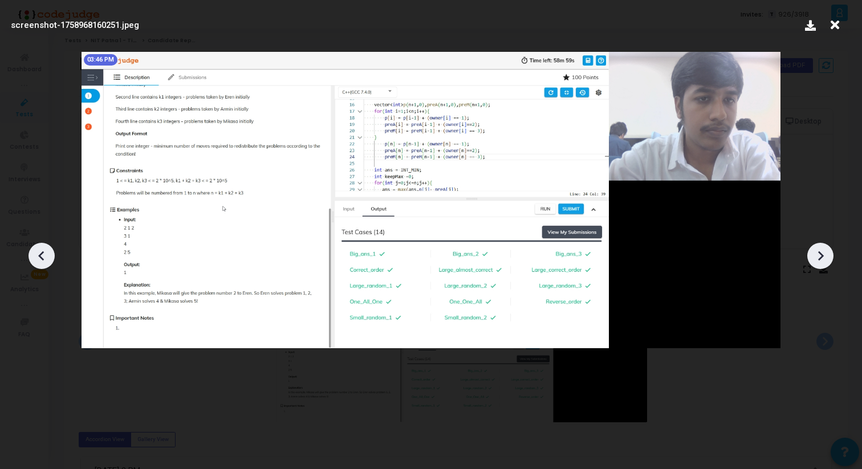
click at [822, 263] on icon at bounding box center [820, 255] width 17 height 17
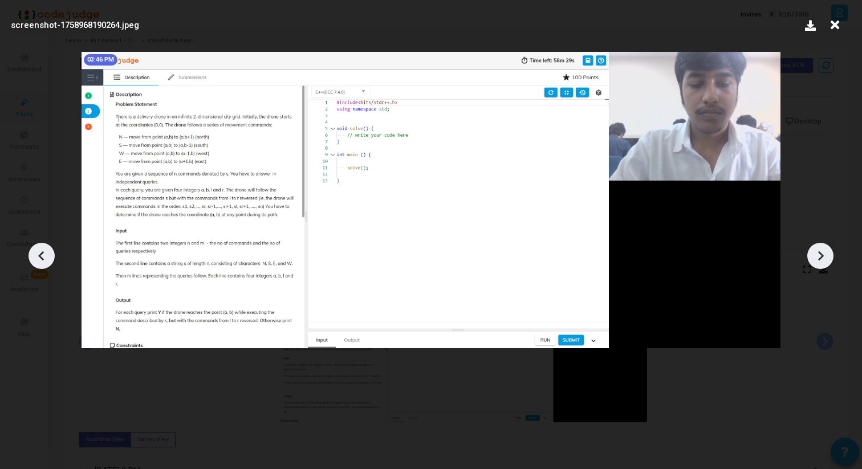
click at [38, 263] on icon at bounding box center [41, 255] width 17 height 17
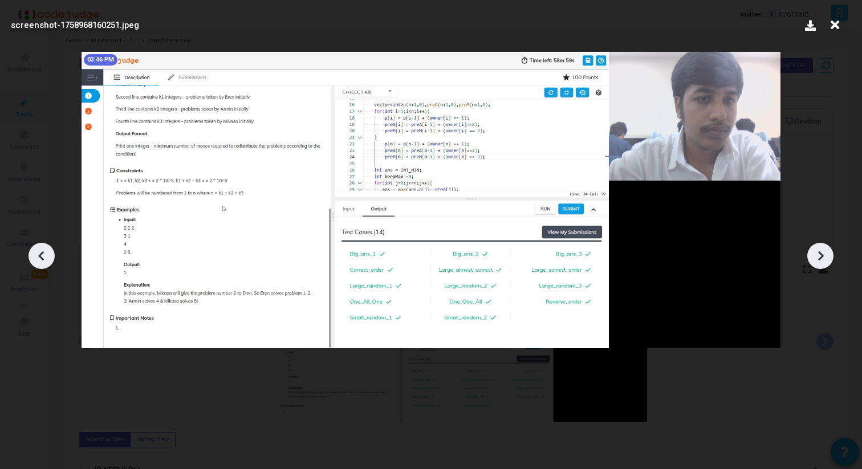
click at [38, 263] on icon at bounding box center [41, 255] width 17 height 17
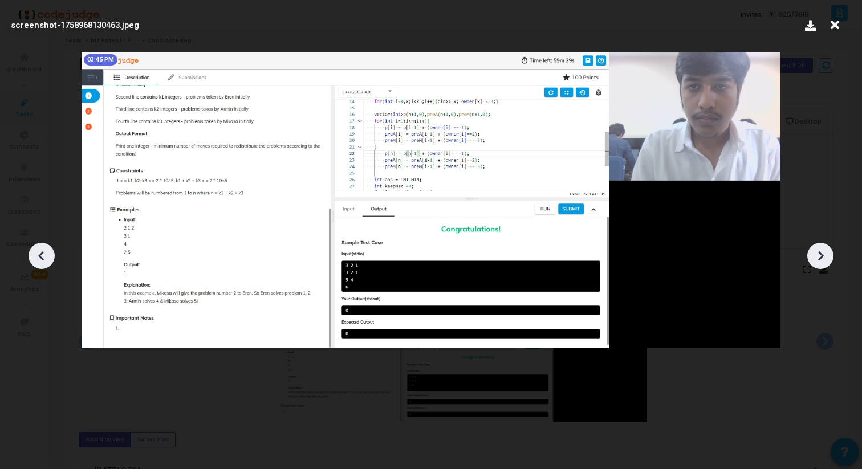
click at [816, 259] on icon at bounding box center [820, 255] width 17 height 17
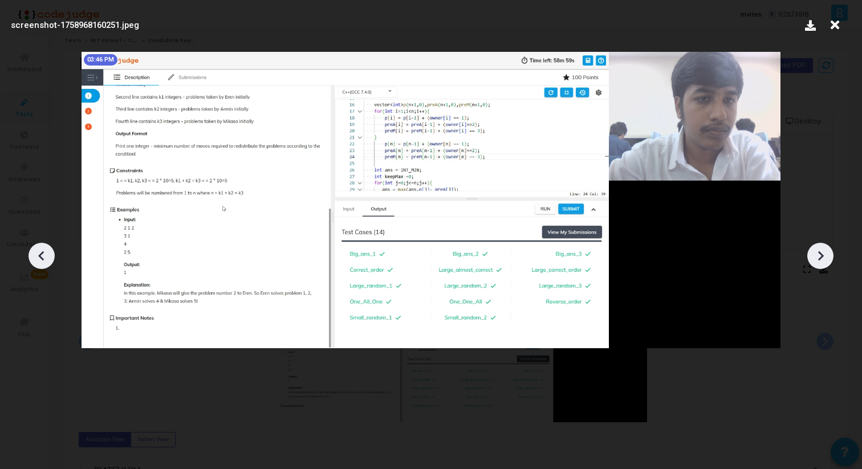
click at [816, 259] on icon at bounding box center [820, 255] width 17 height 17
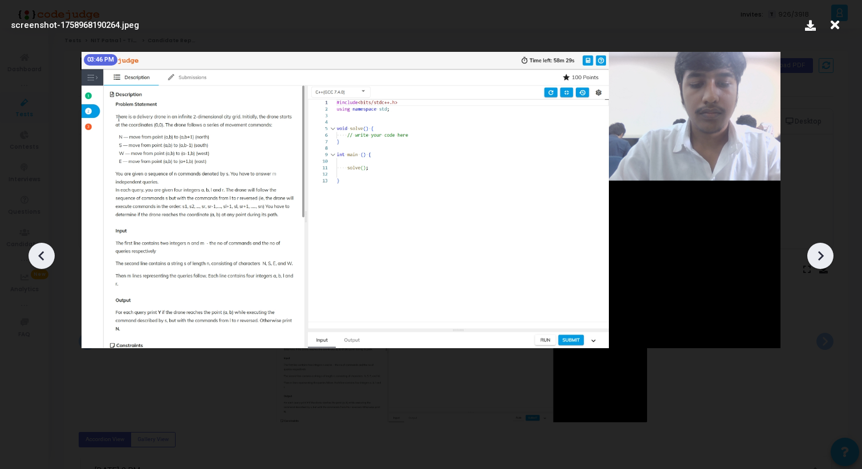
click at [816, 259] on icon at bounding box center [820, 255] width 17 height 17
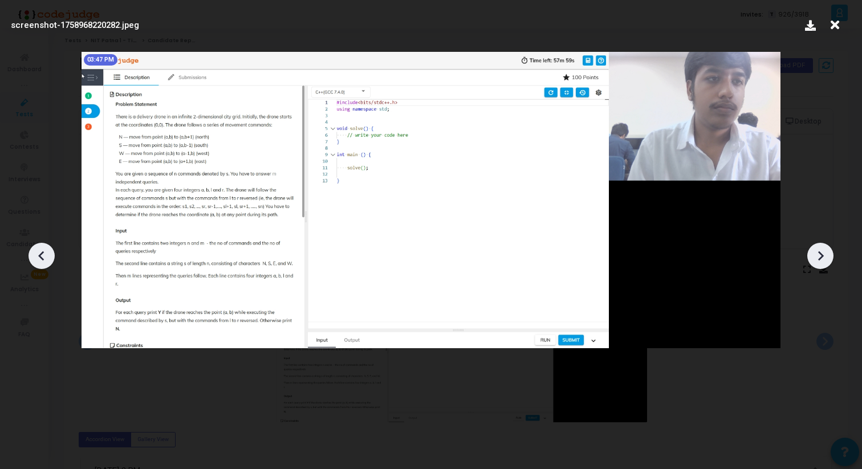
click at [816, 259] on icon at bounding box center [820, 255] width 17 height 17
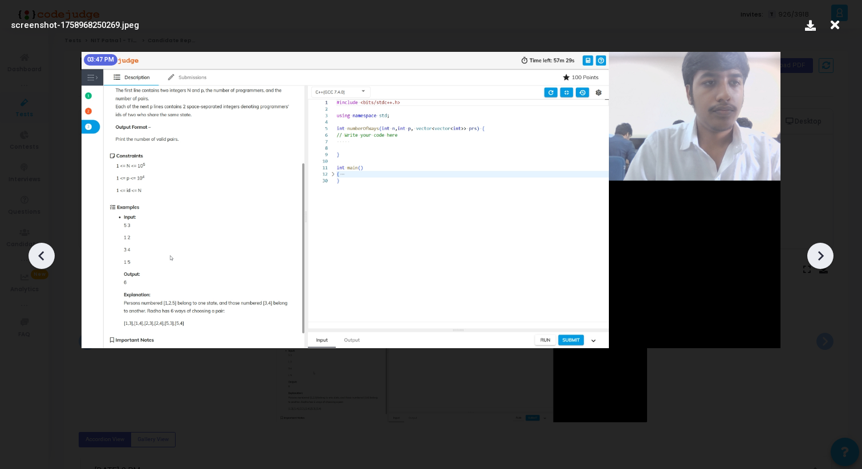
click at [816, 259] on icon at bounding box center [820, 255] width 17 height 17
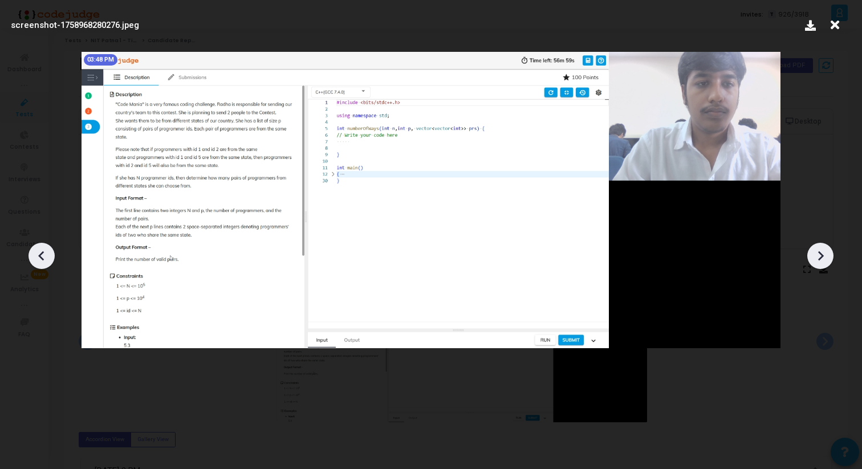
click at [816, 259] on icon at bounding box center [820, 255] width 17 height 17
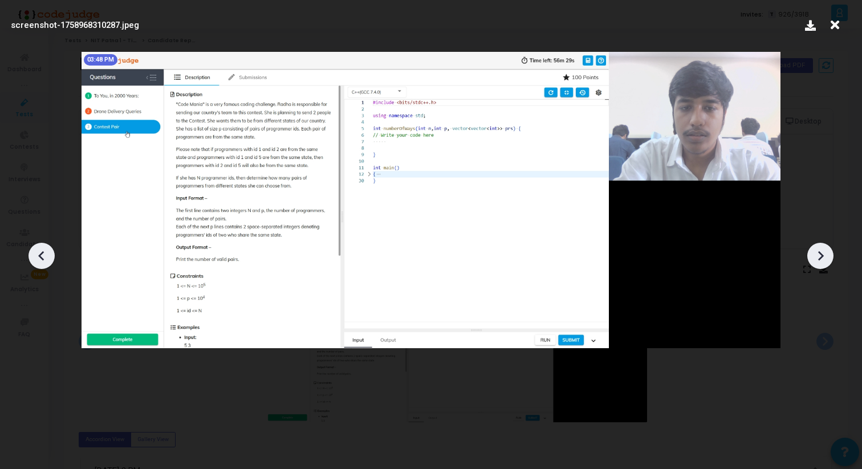
click at [816, 259] on icon at bounding box center [820, 255] width 17 height 17
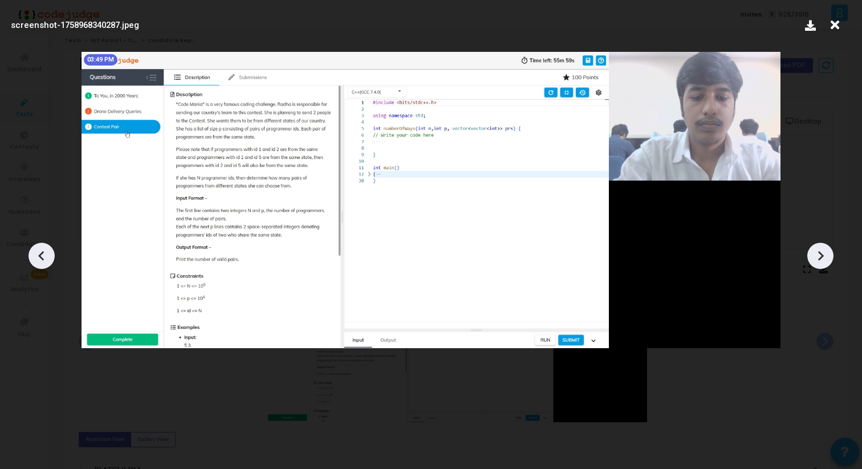
click at [816, 259] on icon at bounding box center [820, 255] width 17 height 17
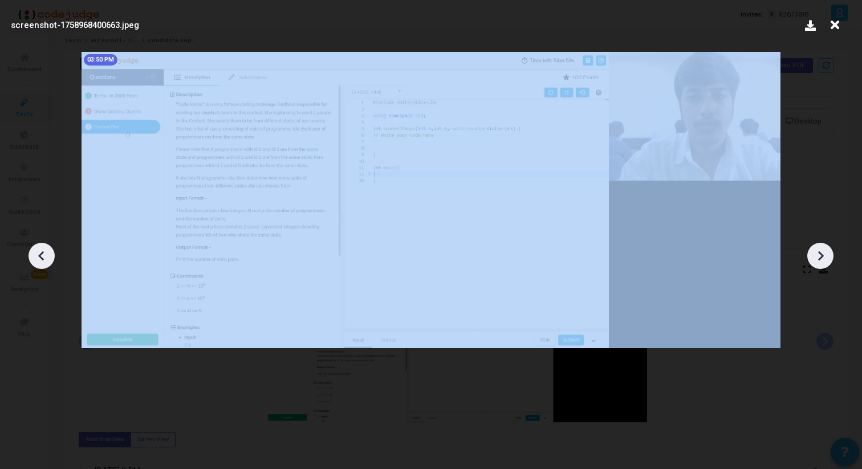
click at [816, 259] on icon at bounding box center [820, 255] width 17 height 17
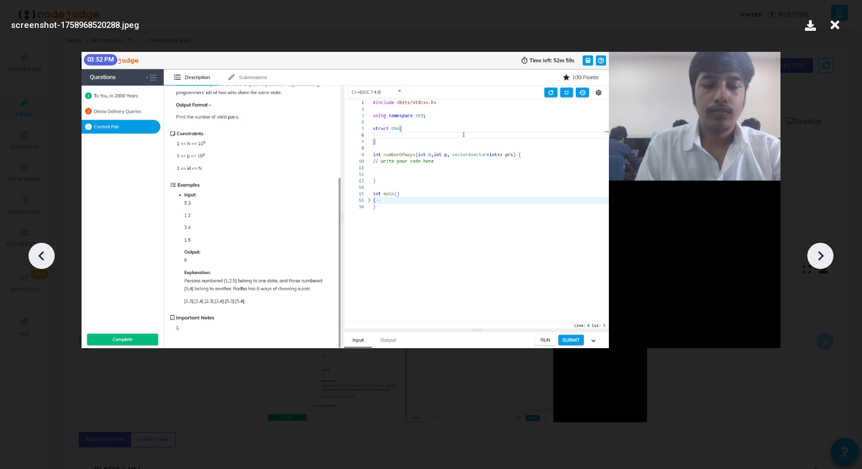
click at [816, 259] on icon at bounding box center [820, 255] width 17 height 17
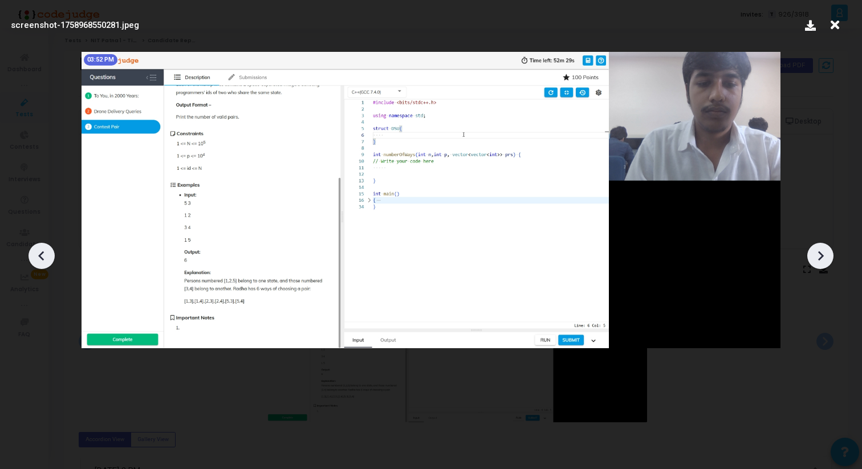
click at [816, 259] on icon at bounding box center [820, 255] width 17 height 17
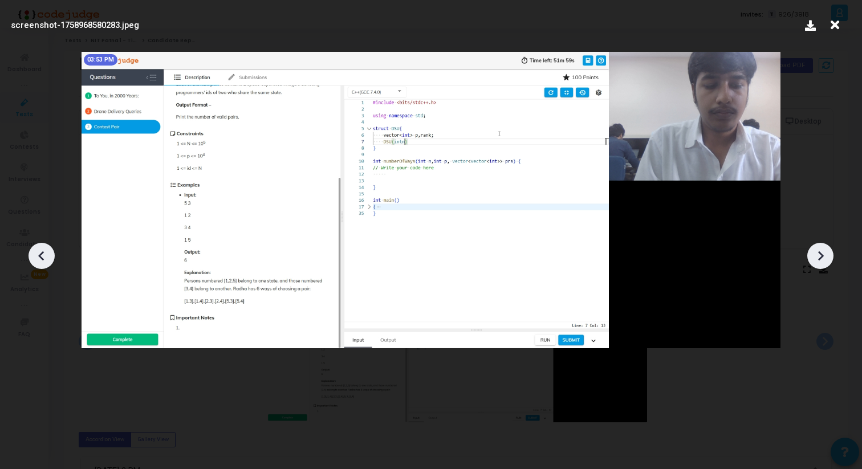
click at [816, 259] on icon at bounding box center [820, 255] width 17 height 17
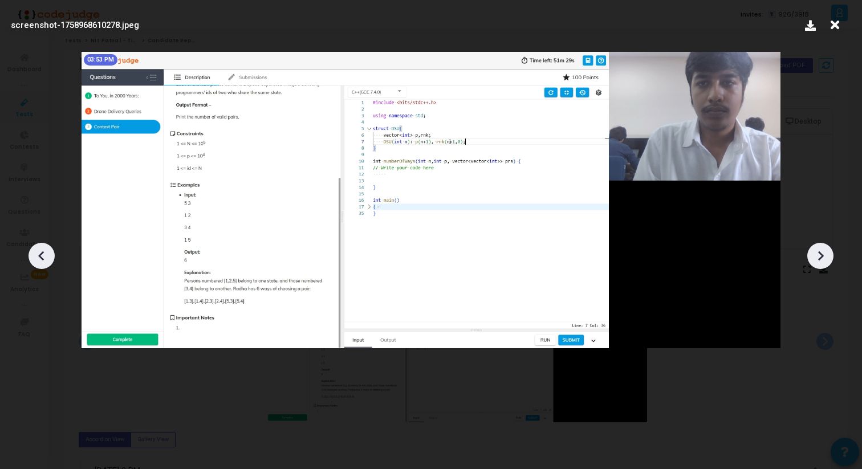
click at [816, 259] on icon at bounding box center [820, 255] width 17 height 17
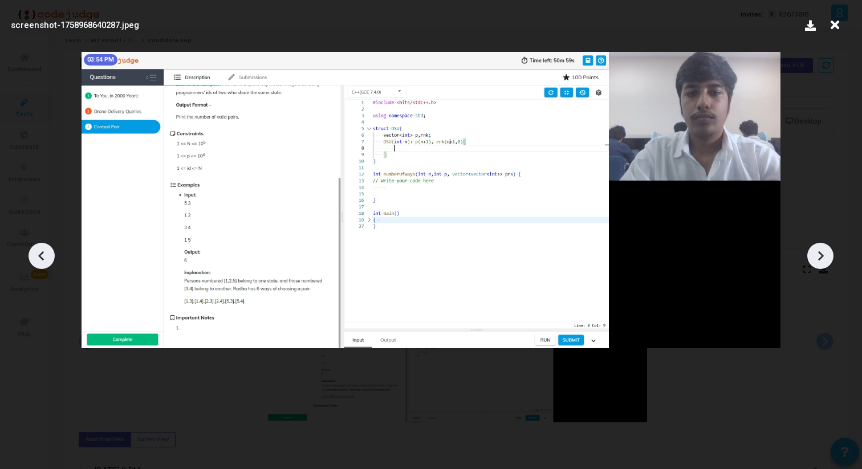
click at [816, 259] on icon at bounding box center [820, 255] width 17 height 17
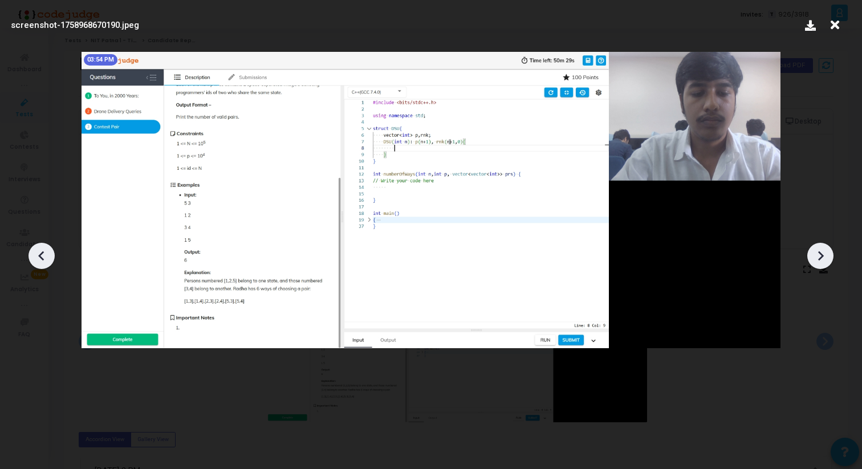
click at [816, 259] on icon at bounding box center [820, 255] width 17 height 17
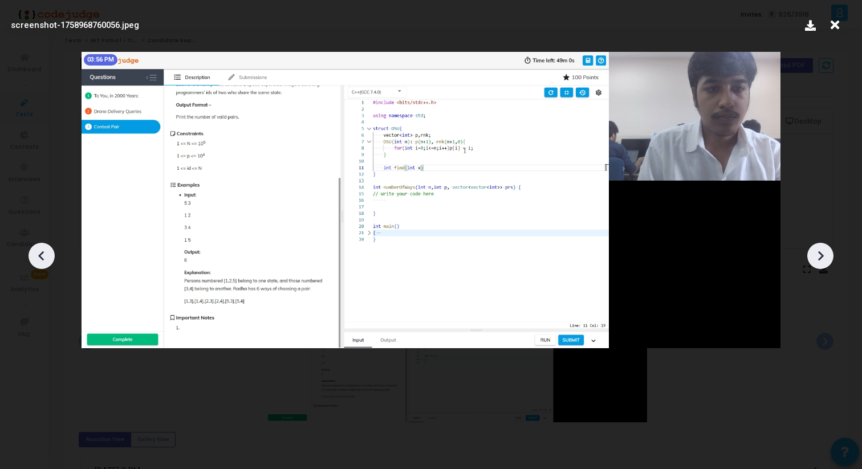
click at [816, 259] on icon at bounding box center [820, 255] width 17 height 17
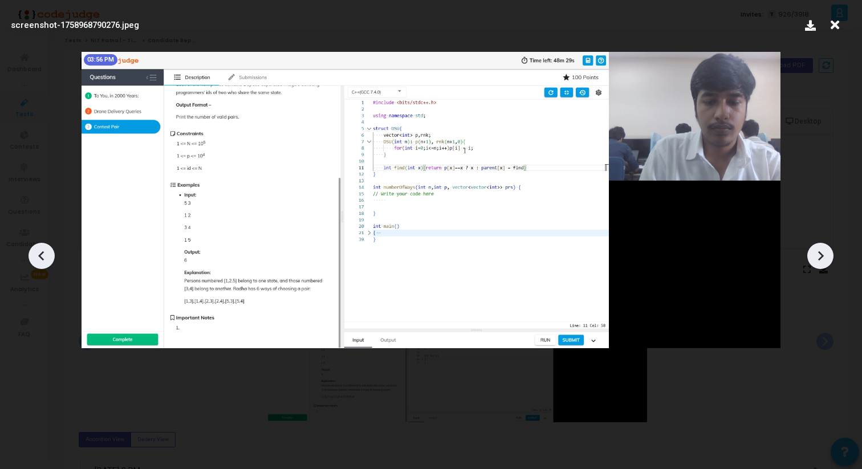
click at [816, 260] on icon at bounding box center [820, 255] width 17 height 17
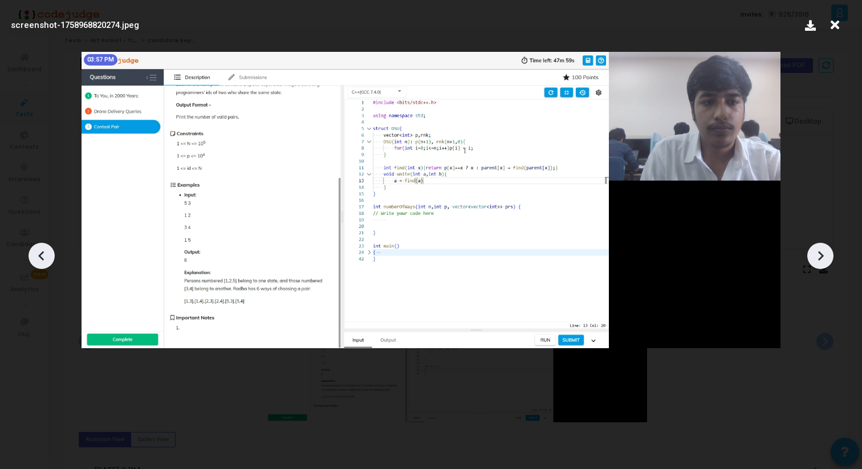
click at [47, 260] on icon at bounding box center [41, 255] width 17 height 17
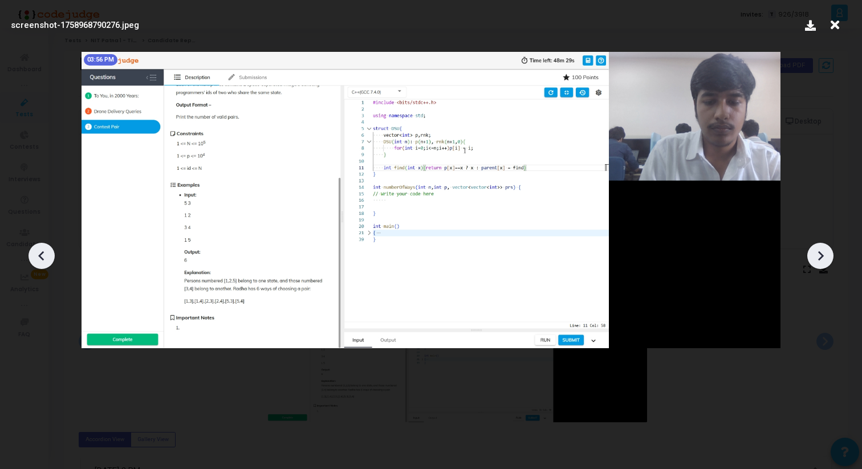
click at [47, 260] on icon at bounding box center [41, 255] width 17 height 17
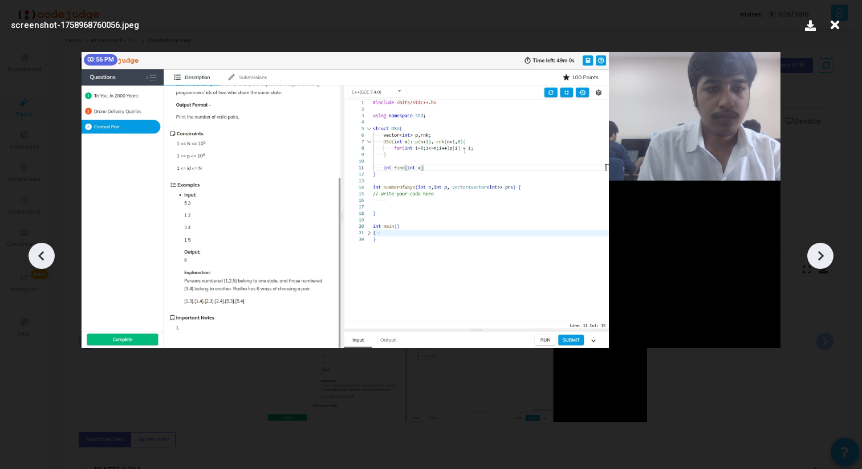
click at [47, 260] on icon at bounding box center [41, 255] width 17 height 17
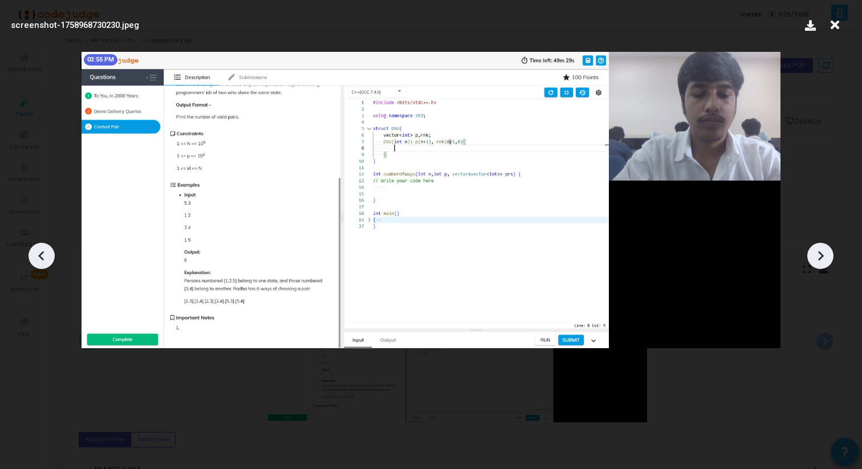
click at [47, 260] on icon at bounding box center [41, 255] width 17 height 17
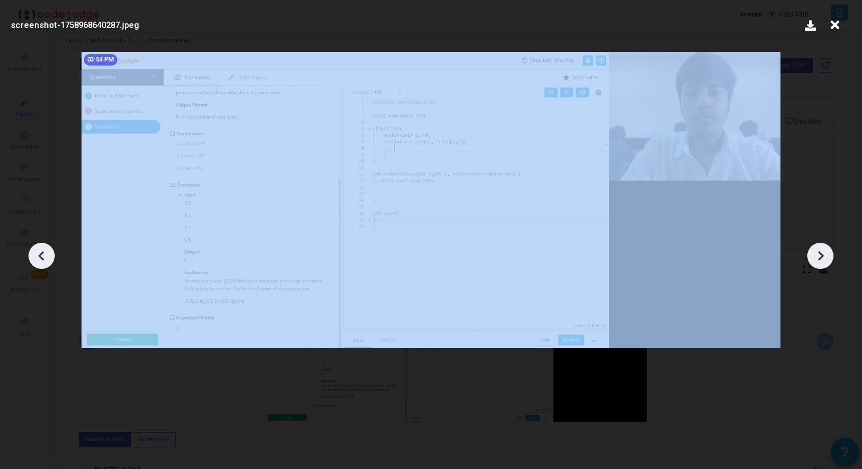
click at [47, 260] on icon at bounding box center [41, 255] width 17 height 17
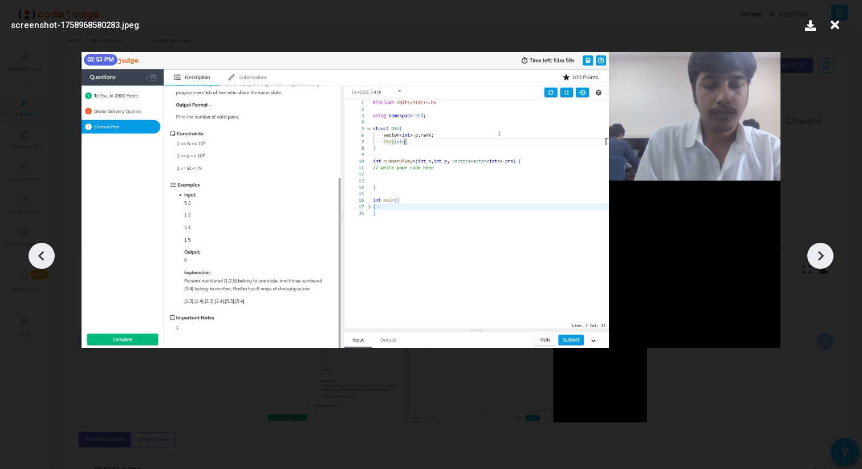
click at [44, 250] on icon at bounding box center [41, 255] width 17 height 17
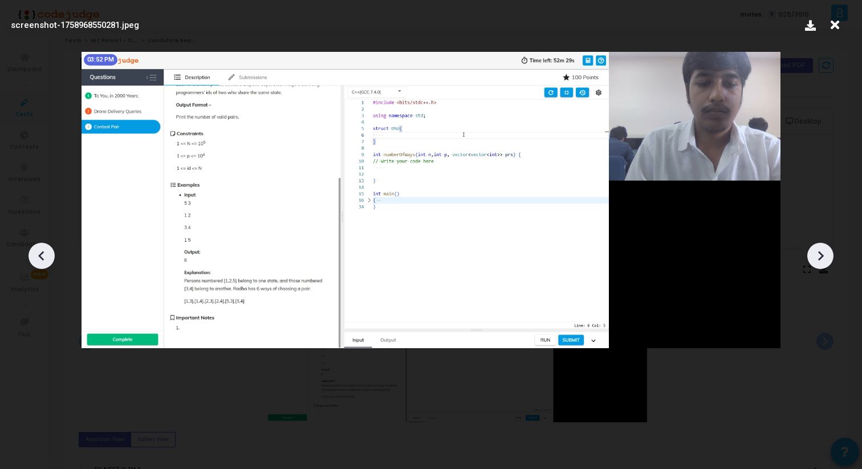
click at [824, 262] on icon at bounding box center [820, 255] width 17 height 17
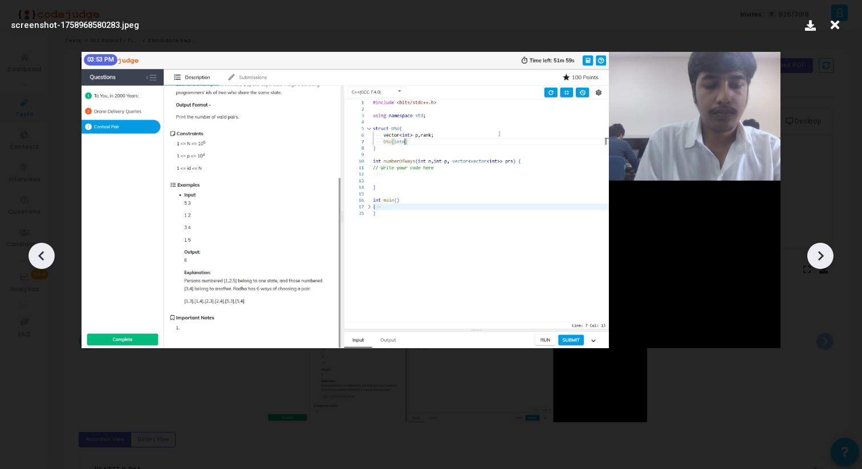
click at [824, 262] on icon at bounding box center [820, 255] width 17 height 17
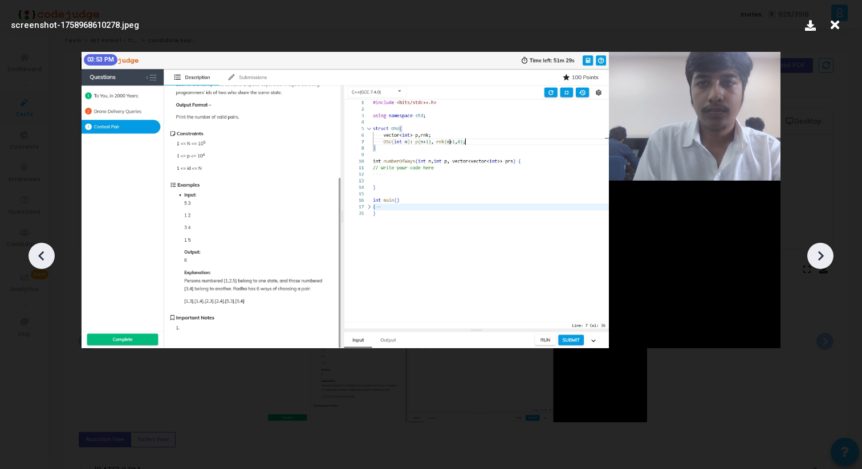
click at [824, 262] on icon at bounding box center [820, 255] width 17 height 17
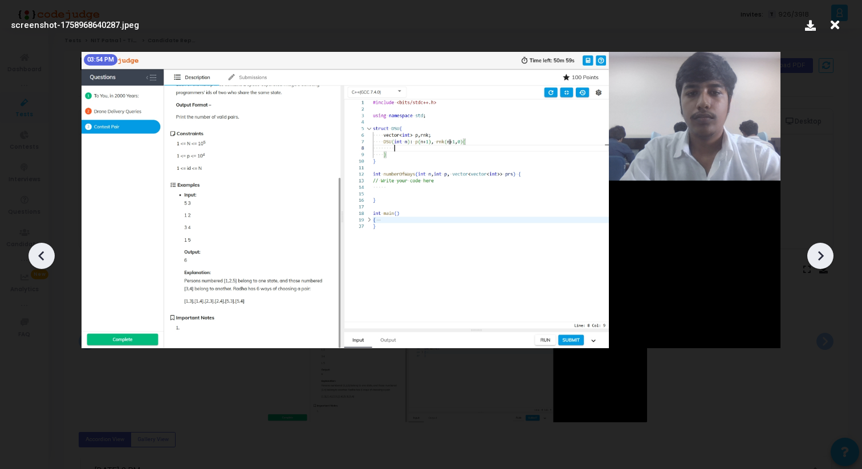
click at [824, 262] on icon at bounding box center [820, 255] width 17 height 17
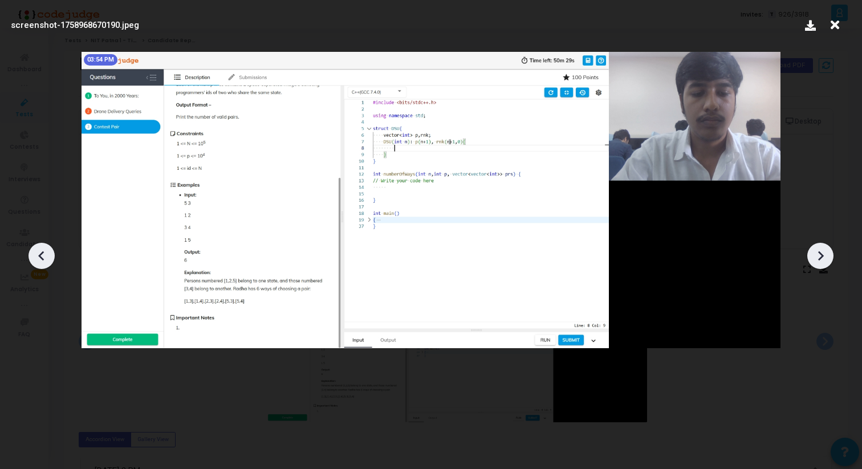
click at [824, 262] on icon at bounding box center [820, 255] width 17 height 17
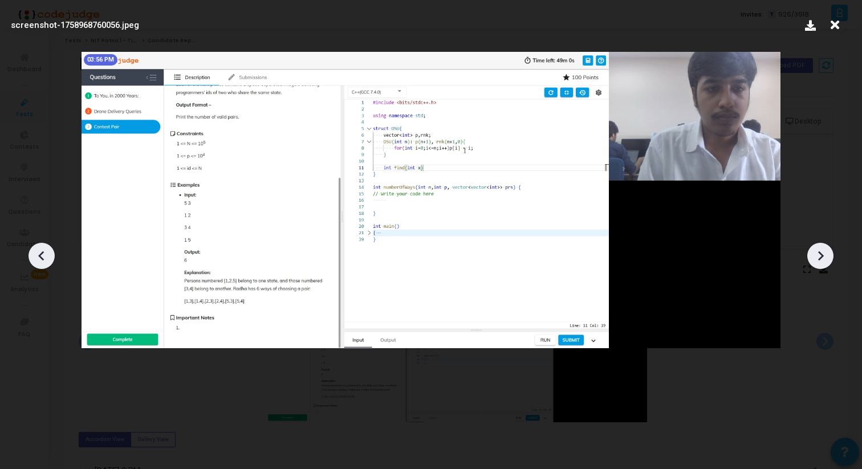
click at [51, 257] on div at bounding box center [41, 256] width 26 height 26
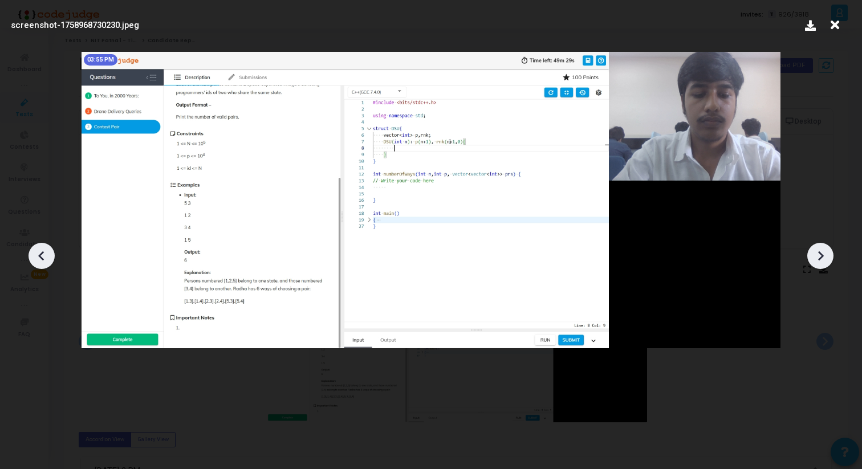
click at [51, 257] on div at bounding box center [41, 256] width 26 height 26
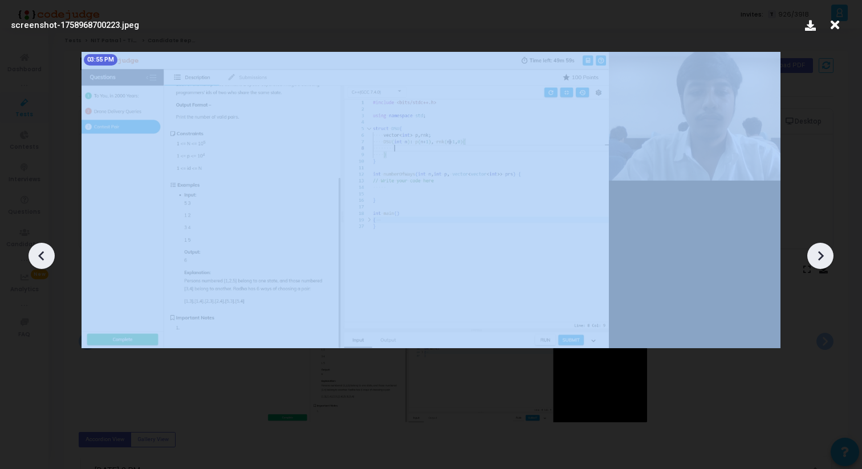
click at [51, 257] on div at bounding box center [41, 256] width 26 height 26
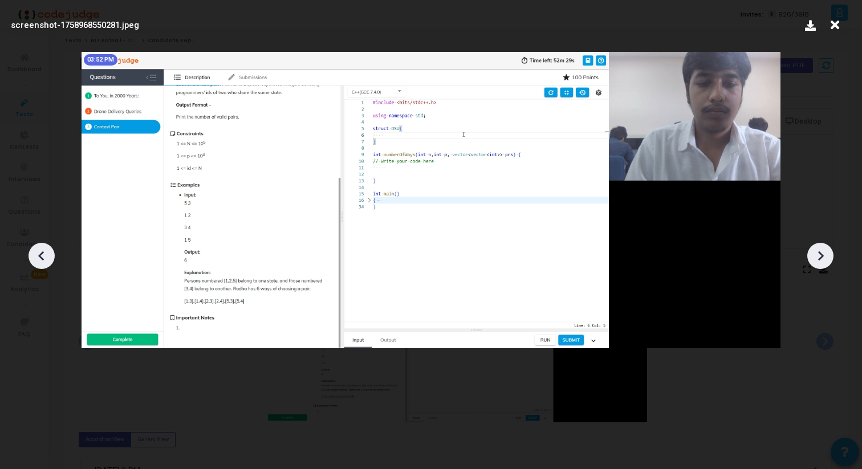
click at [822, 254] on icon at bounding box center [820, 255] width 17 height 17
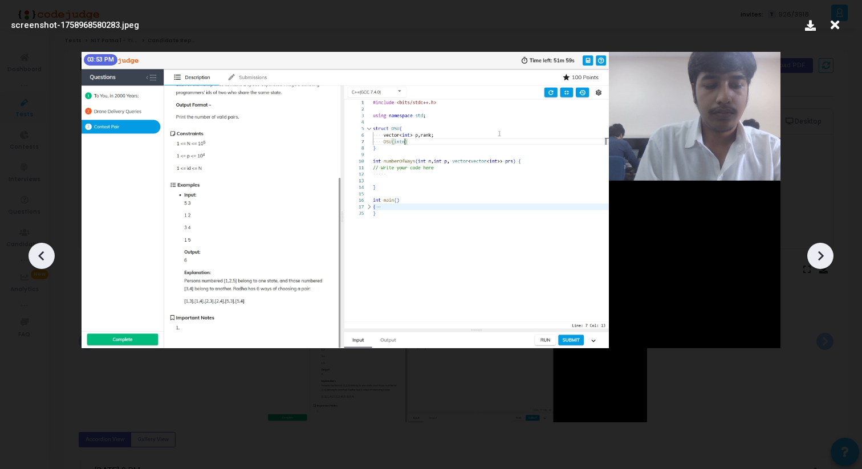
click at [822, 254] on icon at bounding box center [820, 255] width 17 height 17
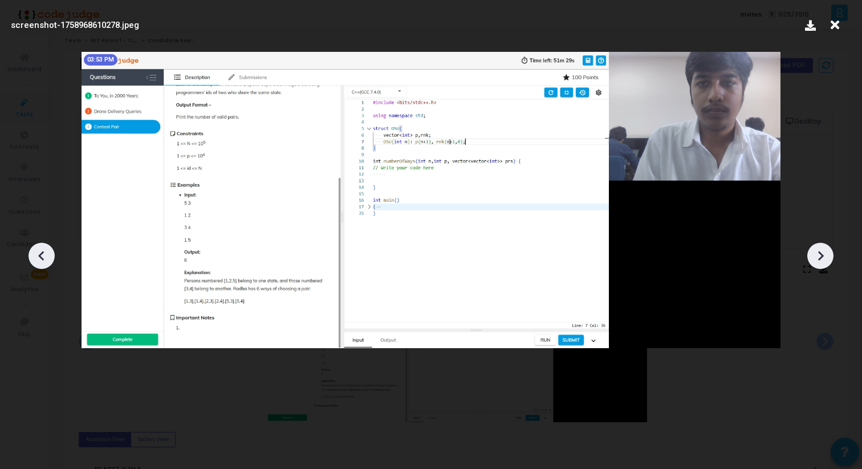
click at [822, 254] on icon at bounding box center [820, 255] width 17 height 17
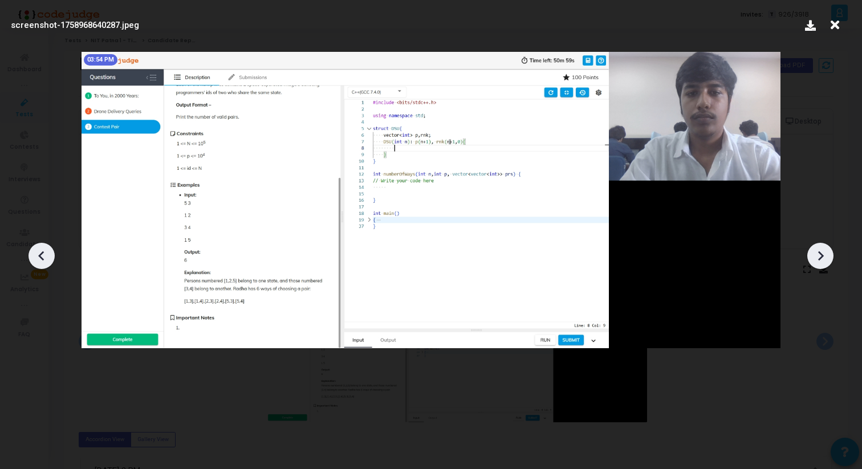
click at [820, 254] on icon at bounding box center [820, 255] width 17 height 17
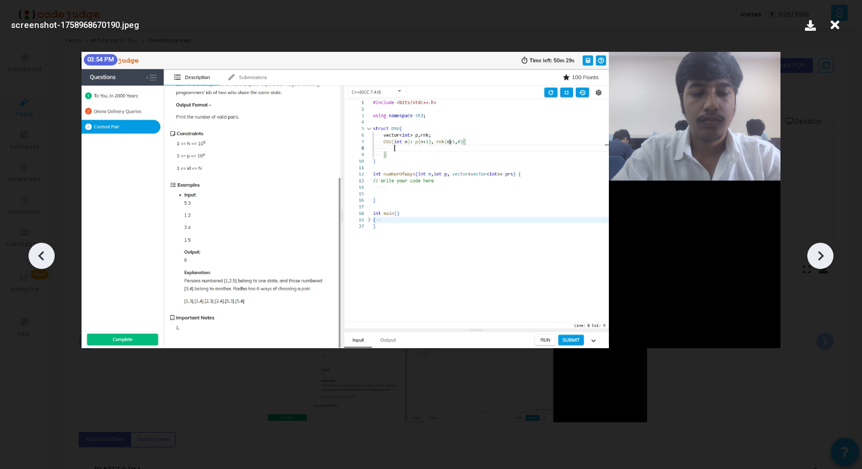
click at [820, 254] on icon at bounding box center [820, 255] width 17 height 17
click at [819, 254] on icon at bounding box center [820, 255] width 17 height 17
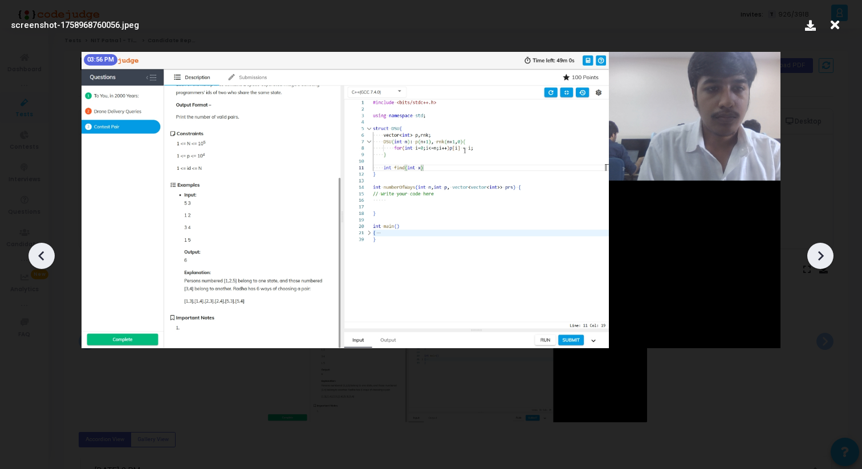
click at [819, 254] on icon at bounding box center [820, 255] width 17 height 17
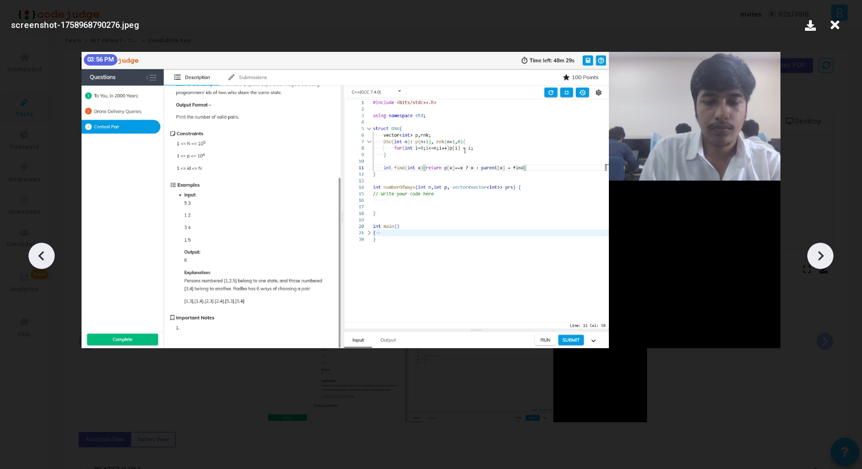
click at [818, 254] on icon at bounding box center [820, 255] width 17 height 17
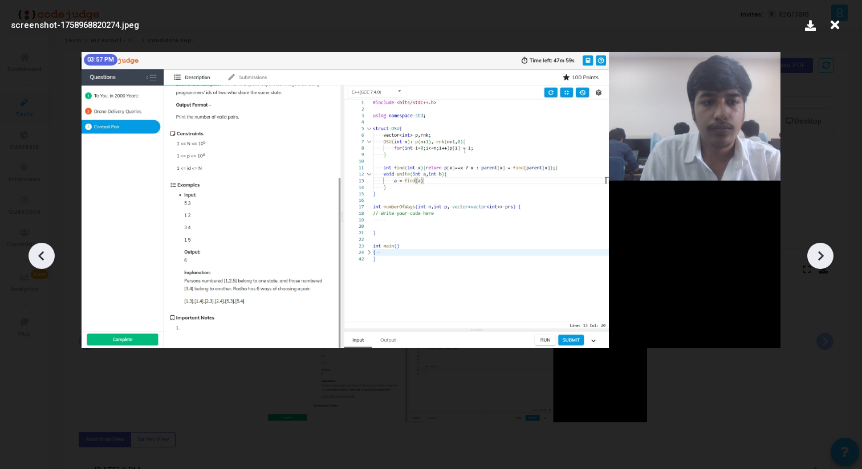
click at [819, 254] on icon at bounding box center [820, 255] width 17 height 17
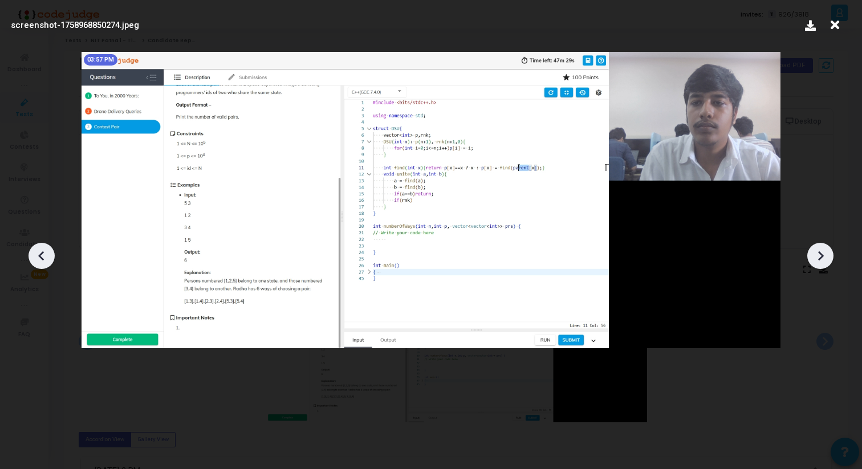
click at [819, 254] on icon at bounding box center [820, 255] width 17 height 17
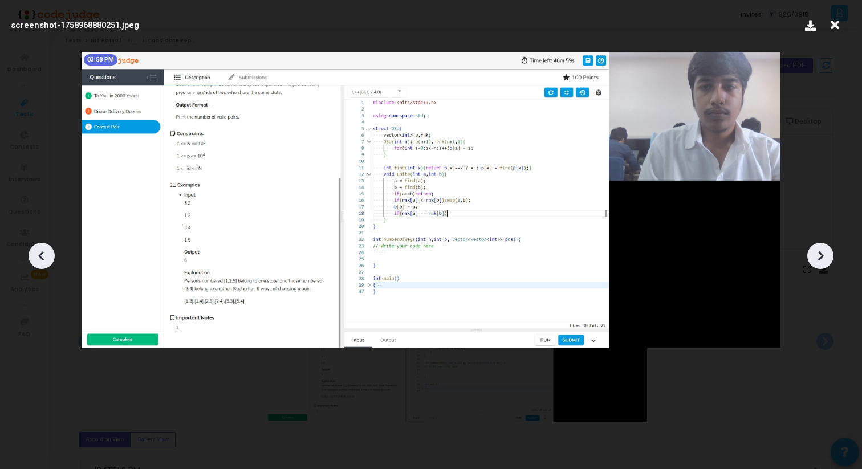
click at [819, 254] on icon at bounding box center [820, 255] width 17 height 17
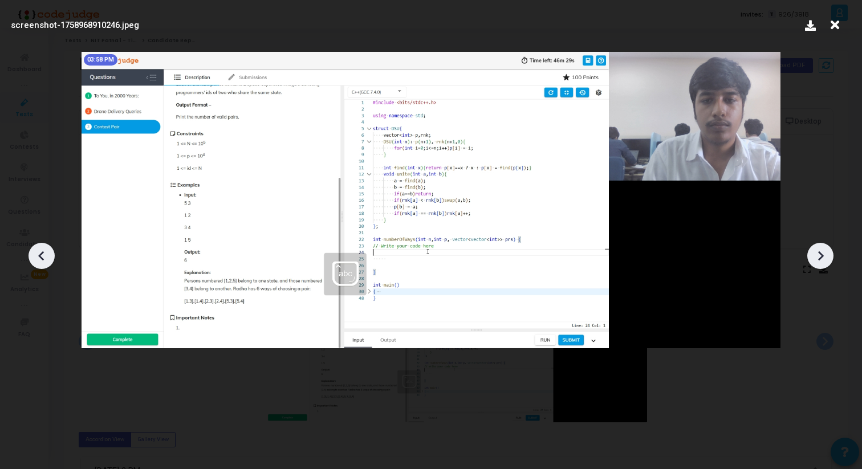
click at [818, 254] on icon at bounding box center [820, 255] width 17 height 17
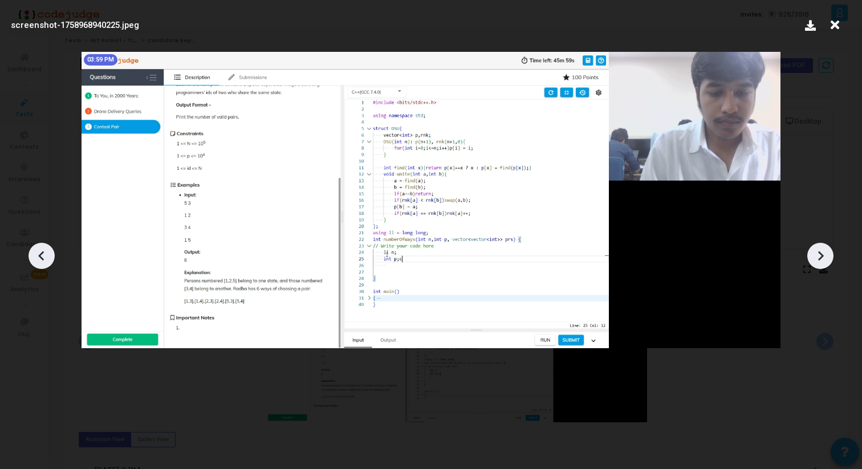
click at [819, 252] on icon at bounding box center [821, 256] width 6 height 10
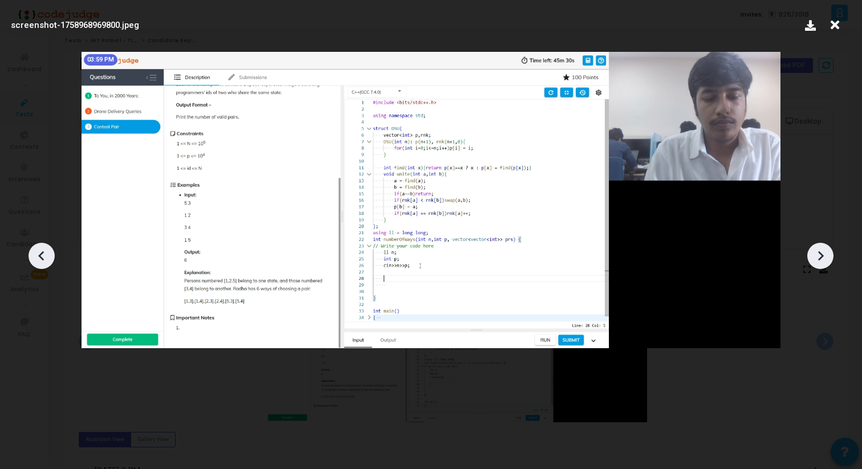
click at [819, 253] on icon at bounding box center [820, 255] width 17 height 17
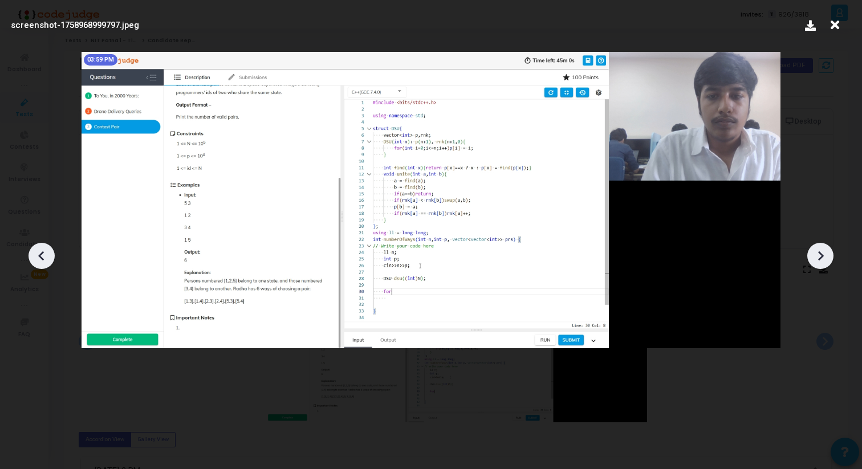
click at [819, 253] on icon at bounding box center [820, 255] width 17 height 17
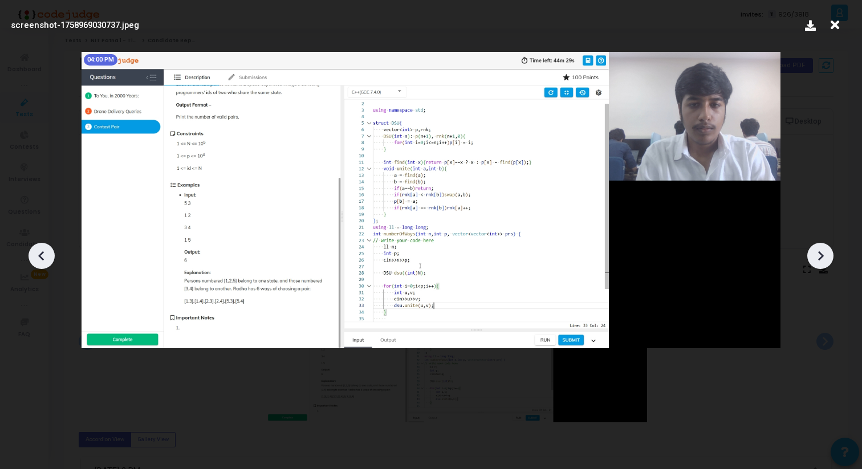
click at [819, 253] on icon at bounding box center [820, 255] width 17 height 17
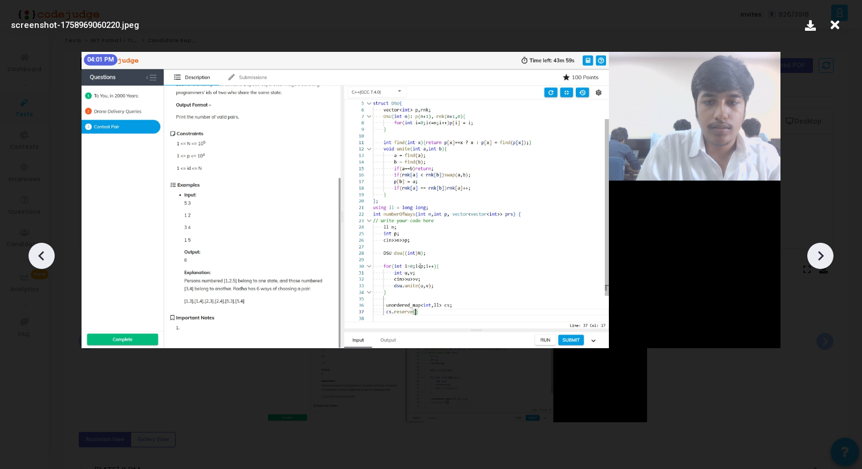
click at [817, 255] on icon at bounding box center [820, 255] width 17 height 17
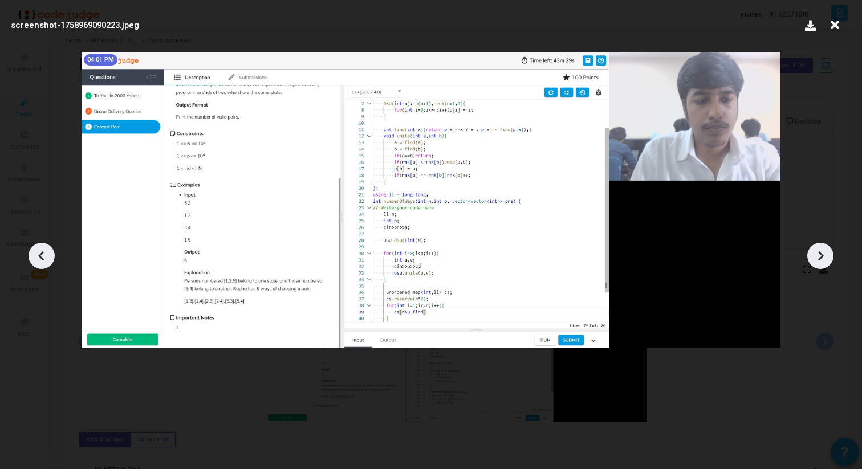
click at [38, 251] on icon at bounding box center [41, 255] width 17 height 17
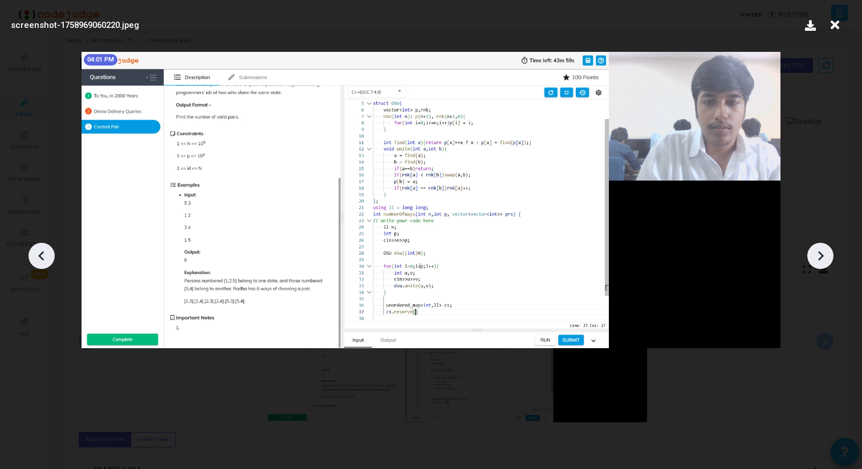
click at [39, 243] on div at bounding box center [41, 256] width 26 height 26
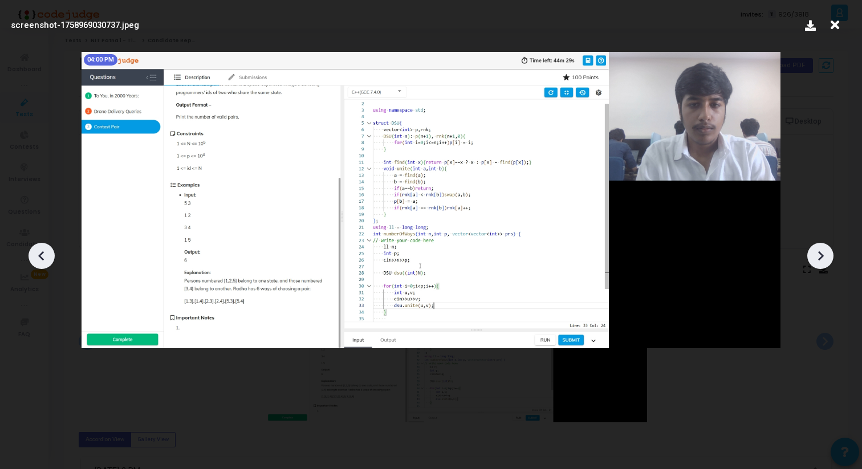
click at [827, 255] on icon at bounding box center [820, 255] width 17 height 17
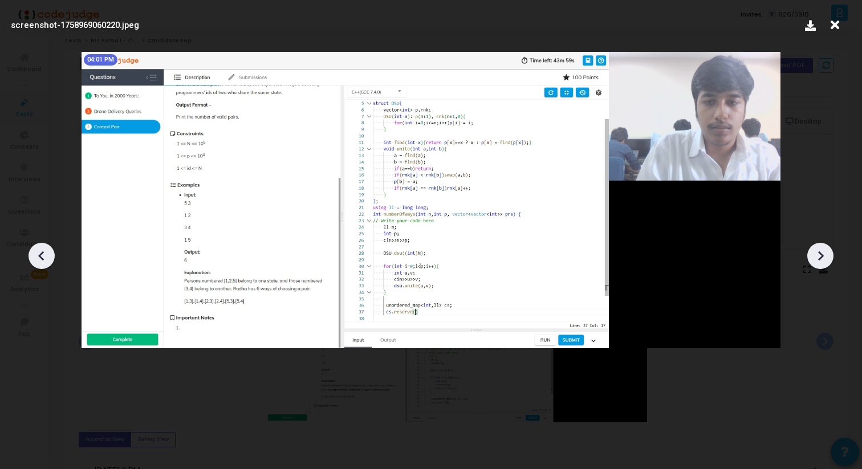
click at [40, 250] on icon at bounding box center [41, 255] width 17 height 17
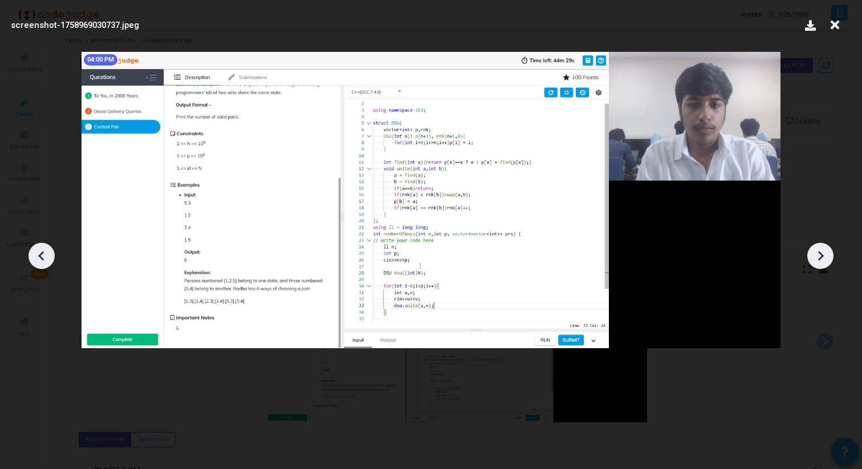
click at [40, 250] on icon at bounding box center [41, 255] width 17 height 17
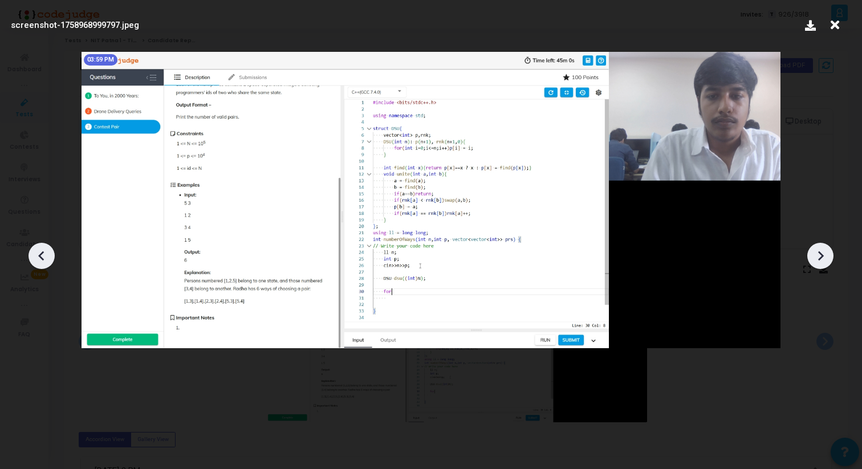
click at [40, 250] on icon at bounding box center [41, 255] width 17 height 17
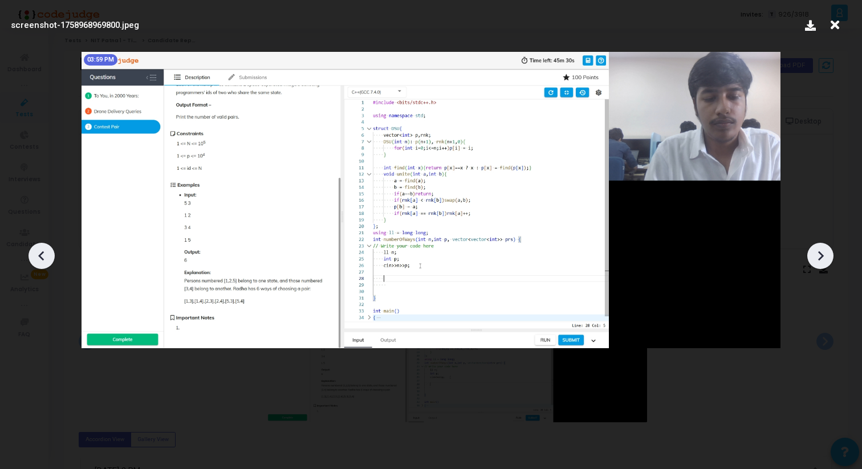
click at [40, 251] on icon at bounding box center [41, 255] width 17 height 17
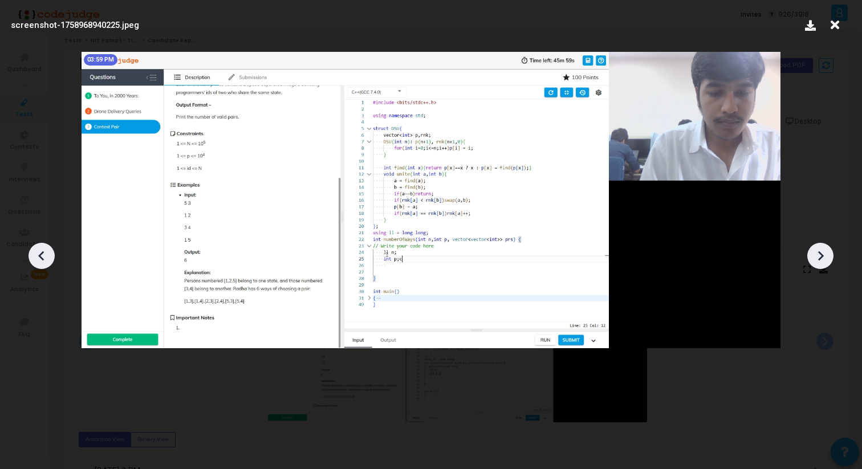
click at [40, 251] on icon at bounding box center [41, 255] width 17 height 17
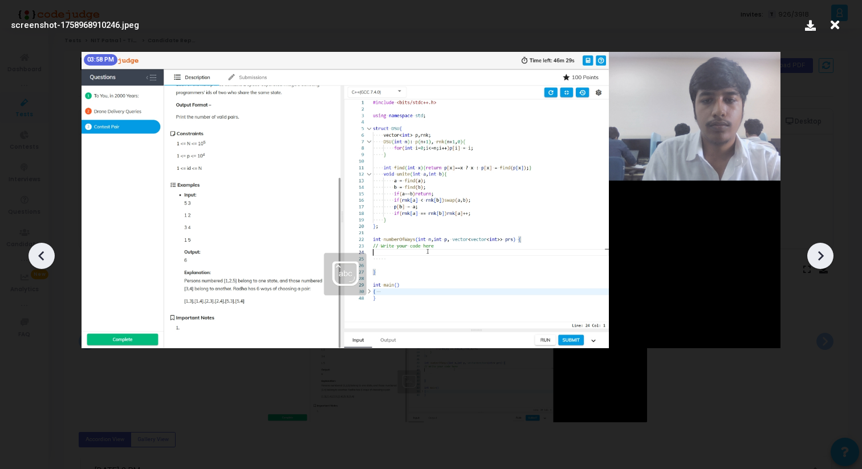
click at [42, 250] on icon at bounding box center [41, 255] width 17 height 17
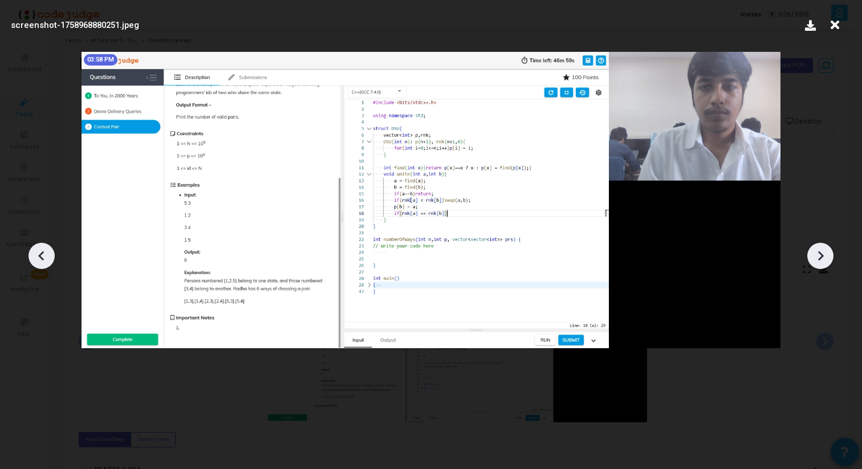
click at [42, 250] on icon at bounding box center [41, 255] width 17 height 17
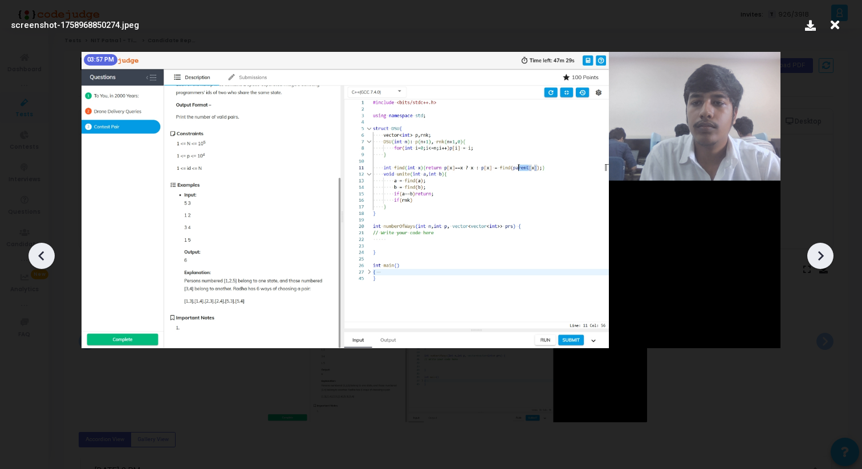
click at [42, 250] on icon at bounding box center [41, 255] width 17 height 17
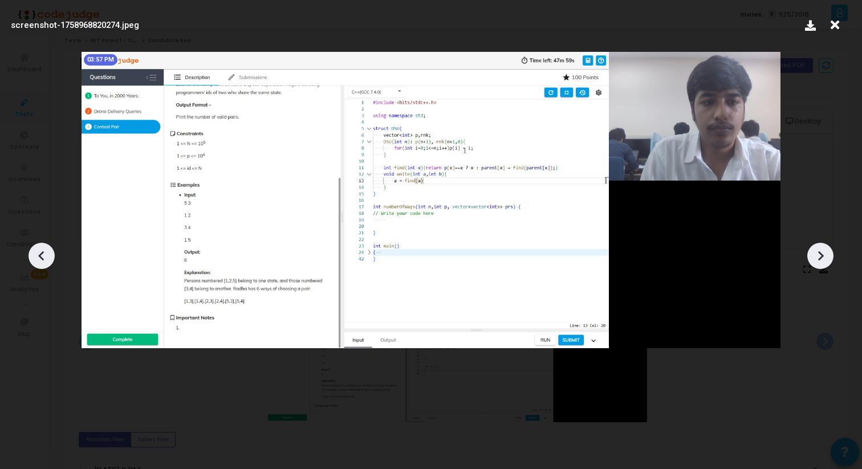
click at [816, 259] on icon at bounding box center [820, 255] width 17 height 17
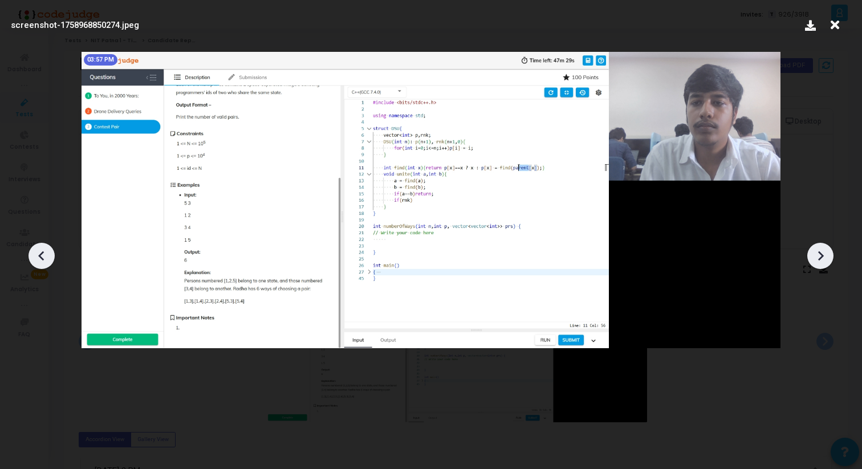
click at [816, 259] on icon at bounding box center [820, 255] width 17 height 17
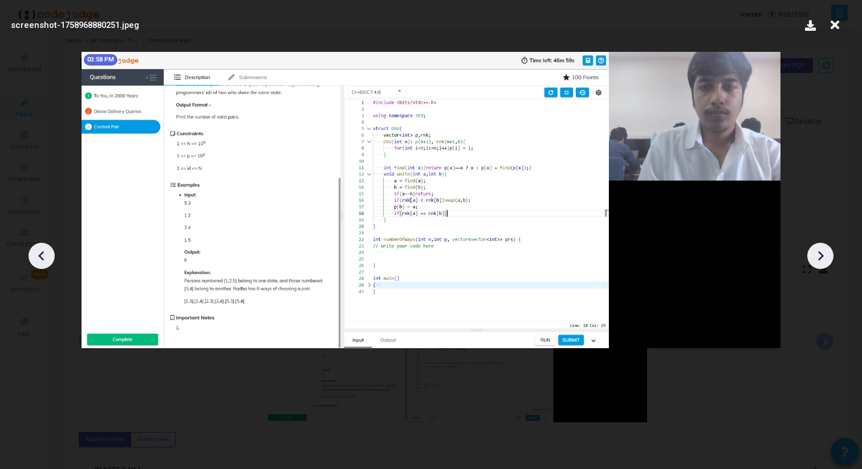
click at [35, 263] on icon at bounding box center [41, 255] width 17 height 17
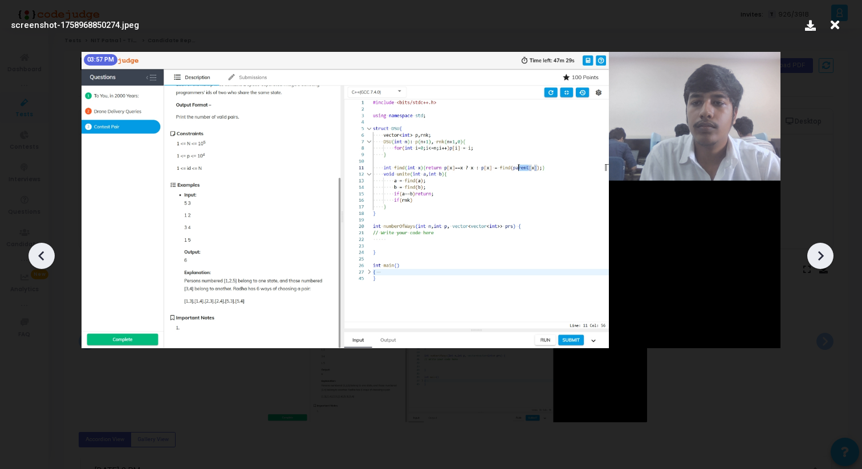
click at [35, 261] on icon at bounding box center [41, 255] width 17 height 17
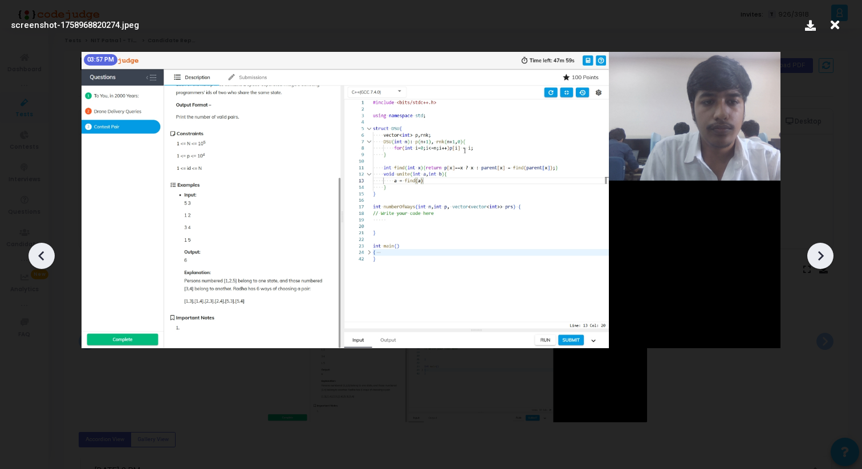
click at [46, 258] on icon at bounding box center [41, 255] width 17 height 17
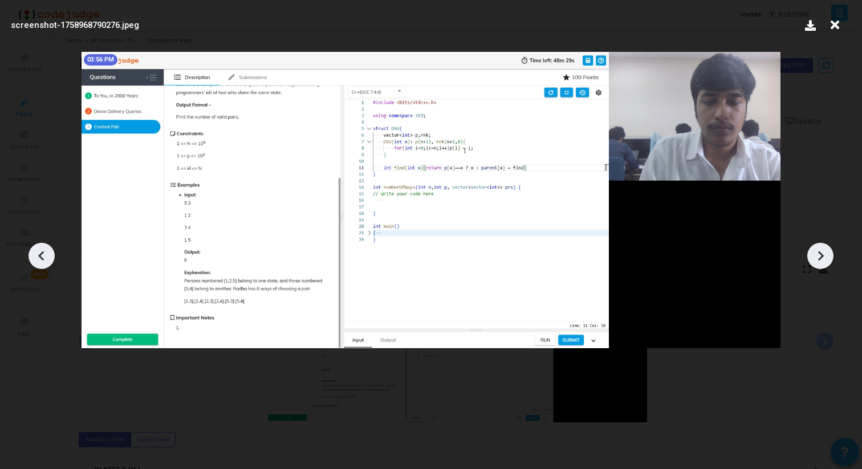
click at [46, 258] on icon at bounding box center [41, 255] width 17 height 17
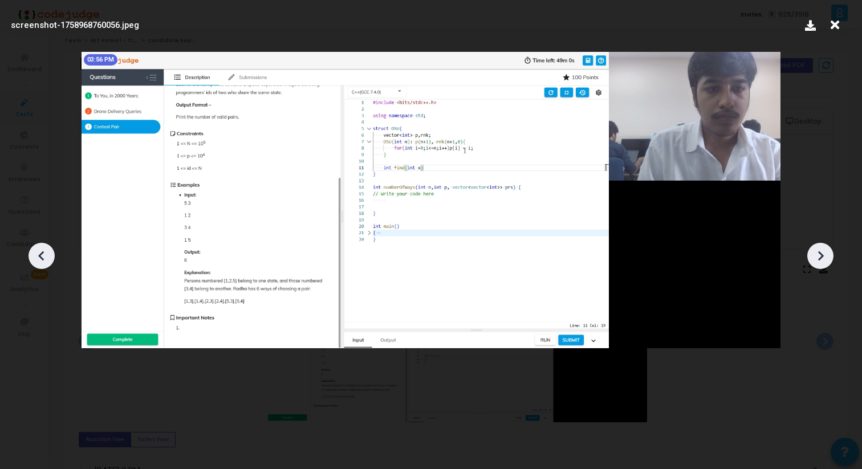
click at [817, 260] on icon at bounding box center [820, 255] width 17 height 17
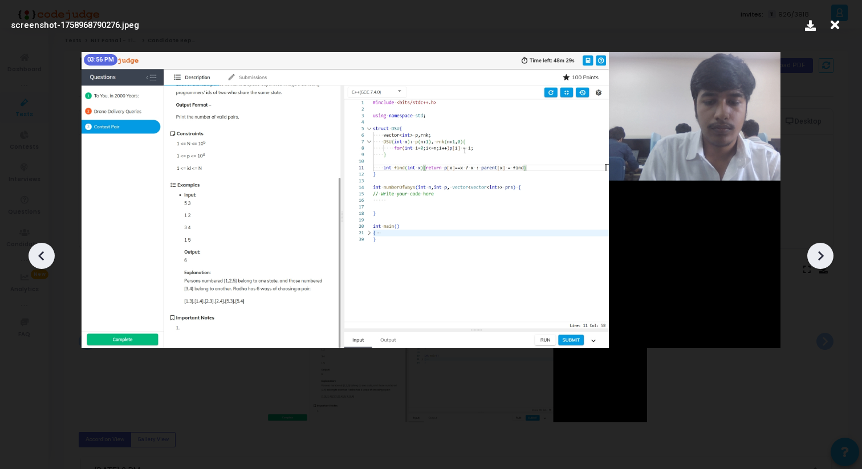
click at [816, 259] on icon at bounding box center [820, 255] width 17 height 17
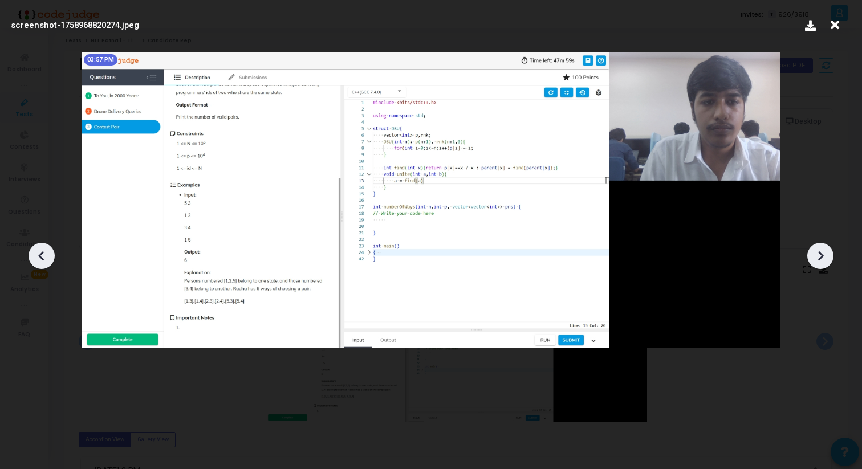
click at [816, 259] on icon at bounding box center [820, 255] width 17 height 17
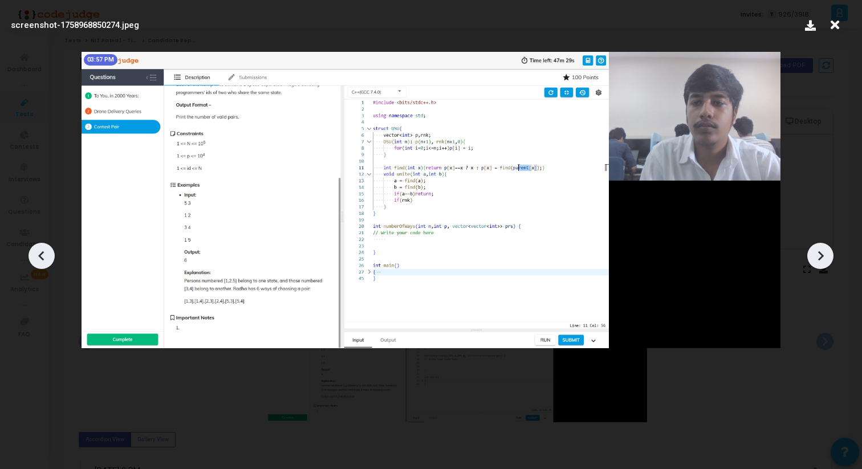
click at [817, 259] on icon at bounding box center [820, 255] width 17 height 17
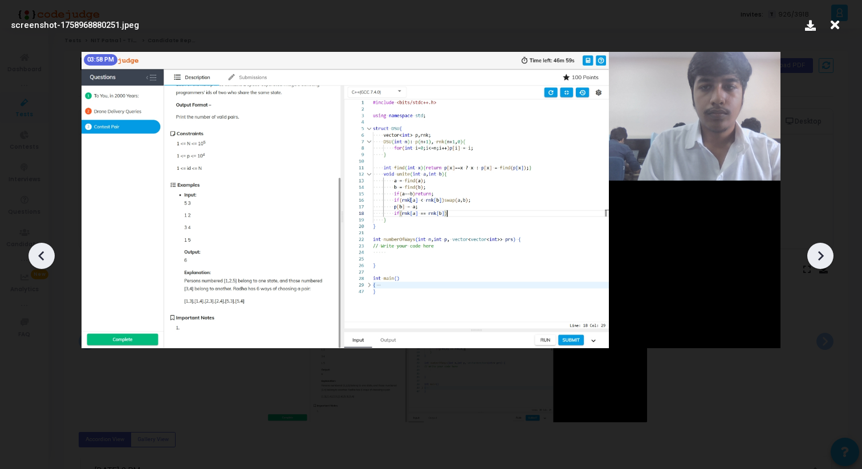
click at [40, 258] on icon at bounding box center [41, 256] width 6 height 10
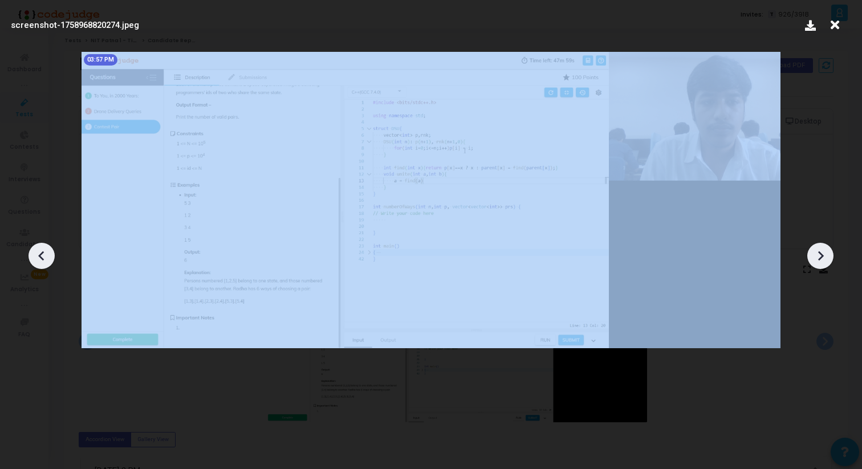
click at [40, 258] on icon at bounding box center [41, 256] width 6 height 10
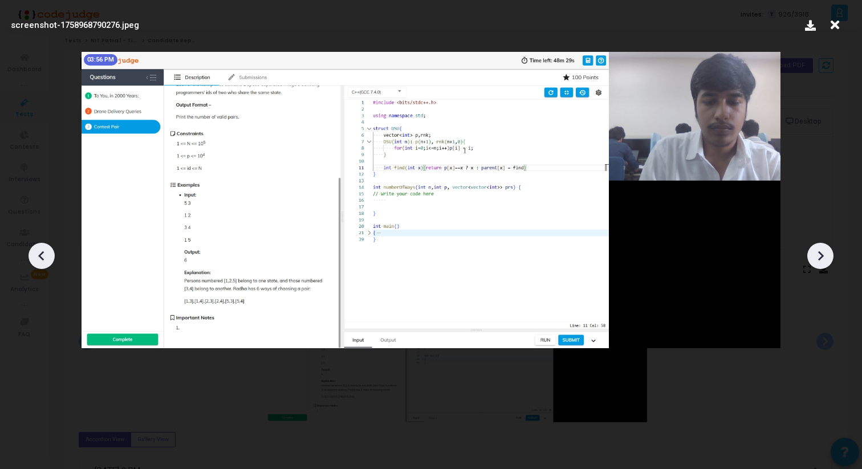
click at [46, 252] on icon at bounding box center [41, 255] width 17 height 17
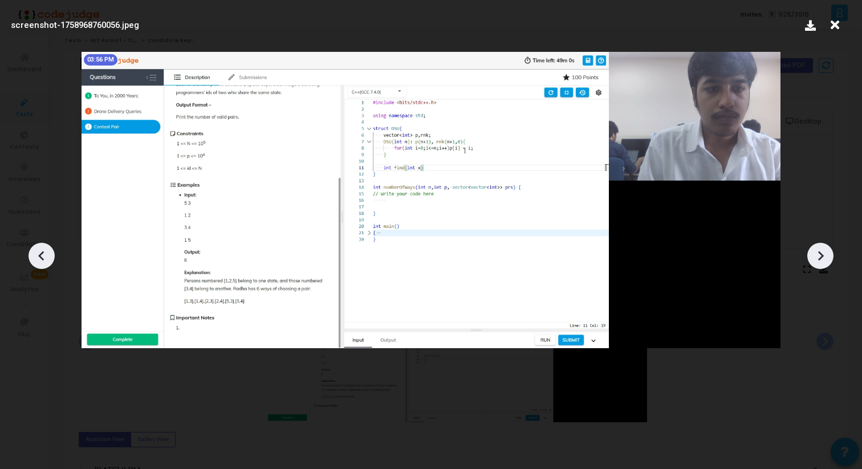
click at [822, 260] on icon at bounding box center [820, 255] width 17 height 17
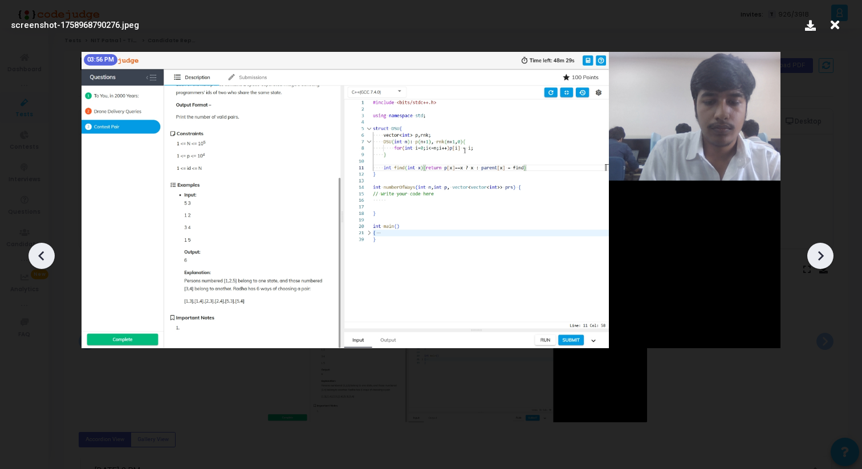
click at [822, 260] on icon at bounding box center [820, 255] width 17 height 17
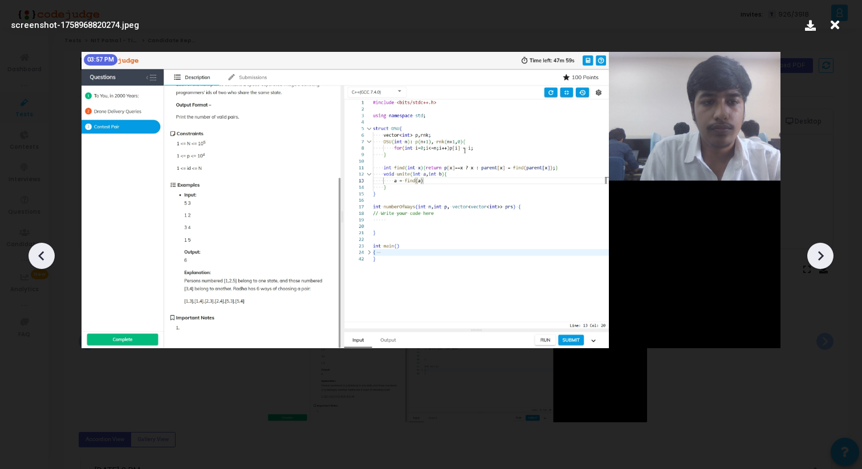
click at [823, 261] on icon at bounding box center [820, 255] width 17 height 17
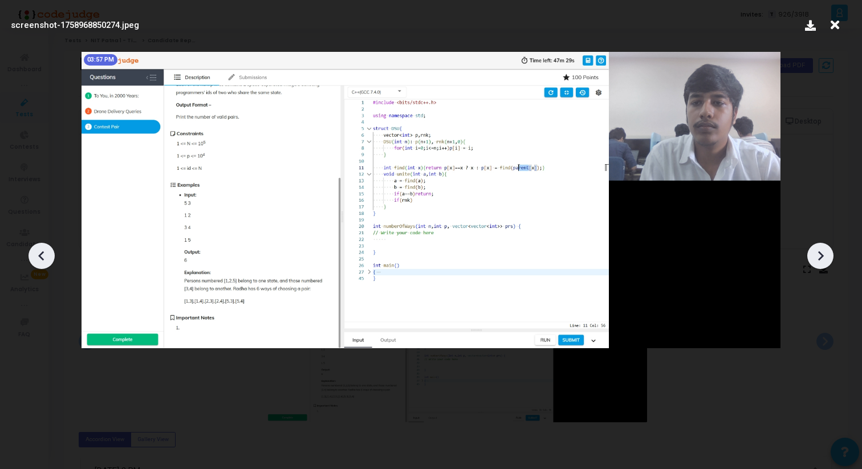
click at [823, 260] on icon at bounding box center [820, 255] width 17 height 17
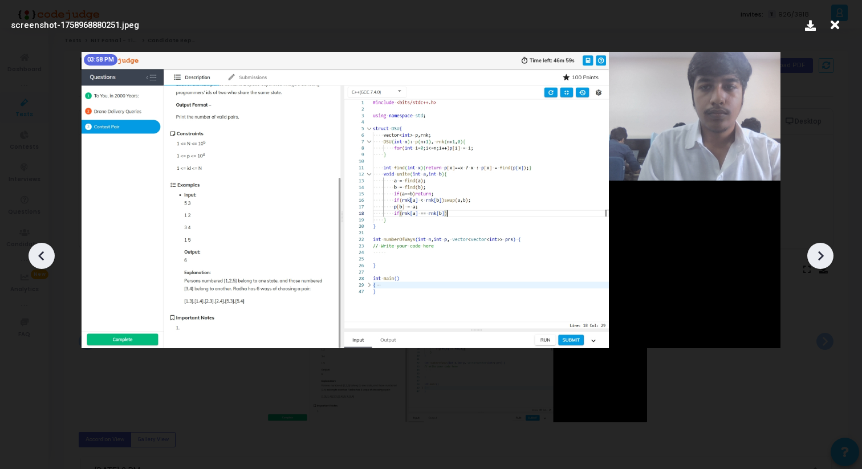
click at [823, 260] on icon at bounding box center [820, 255] width 17 height 17
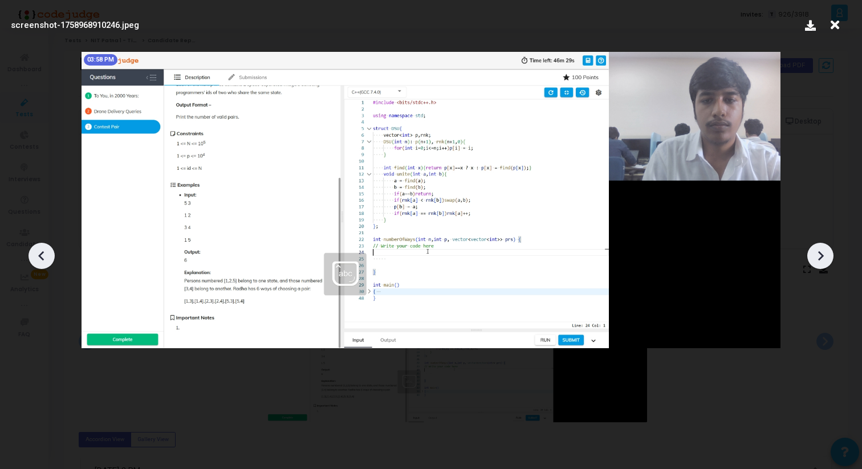
click at [823, 260] on icon at bounding box center [820, 255] width 17 height 17
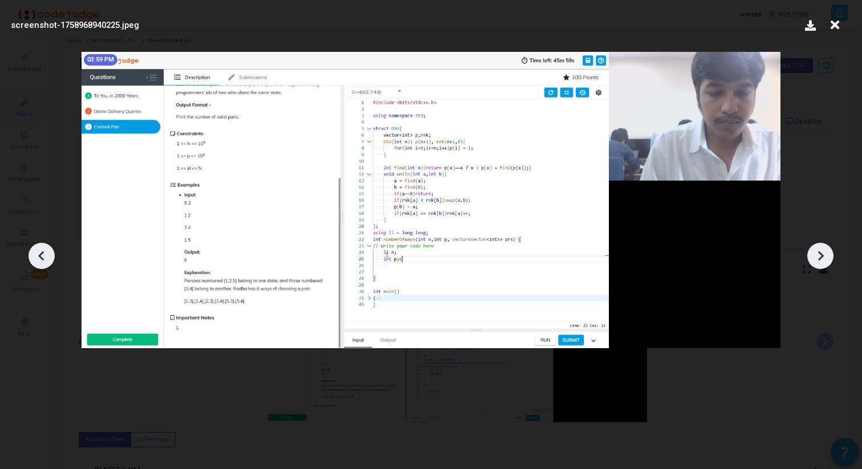
click at [823, 260] on icon at bounding box center [820, 255] width 17 height 17
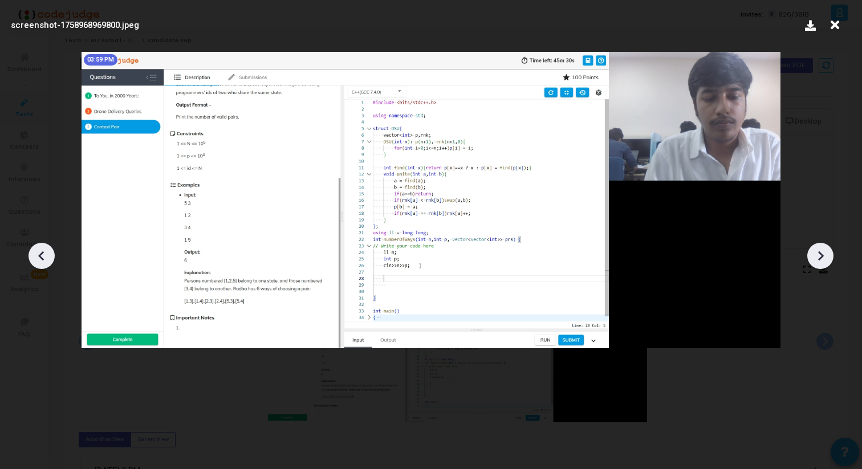
click at [823, 260] on icon at bounding box center [820, 255] width 17 height 17
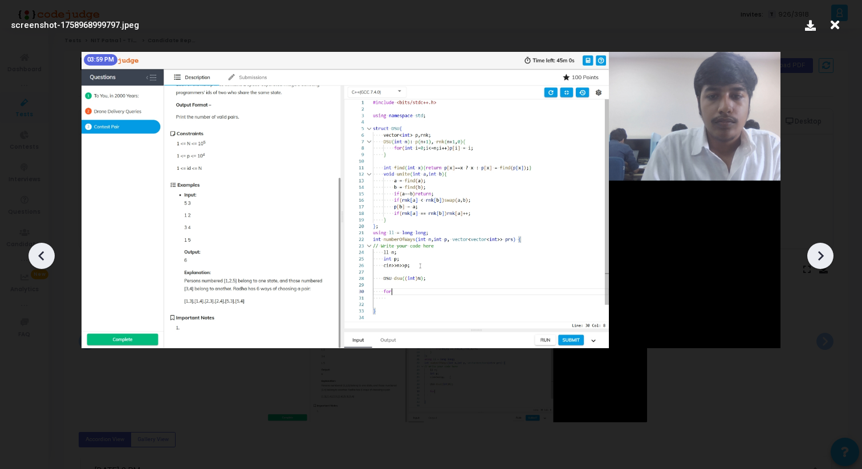
click at [823, 260] on icon at bounding box center [820, 255] width 17 height 17
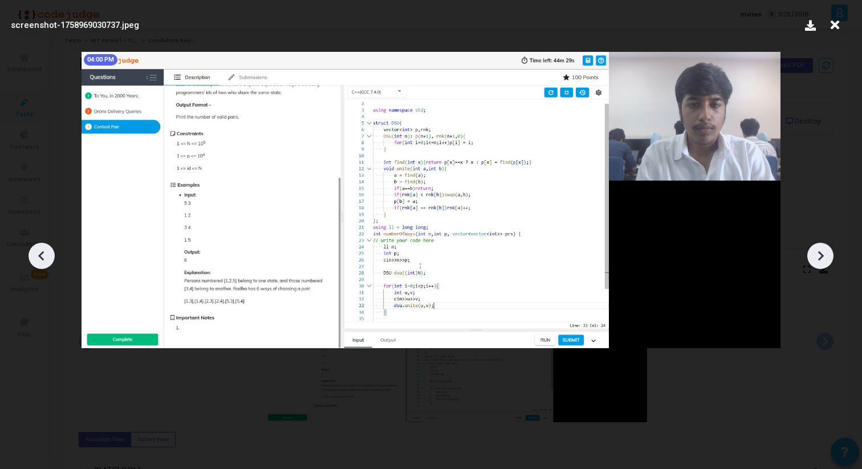
click at [36, 248] on icon at bounding box center [41, 255] width 17 height 17
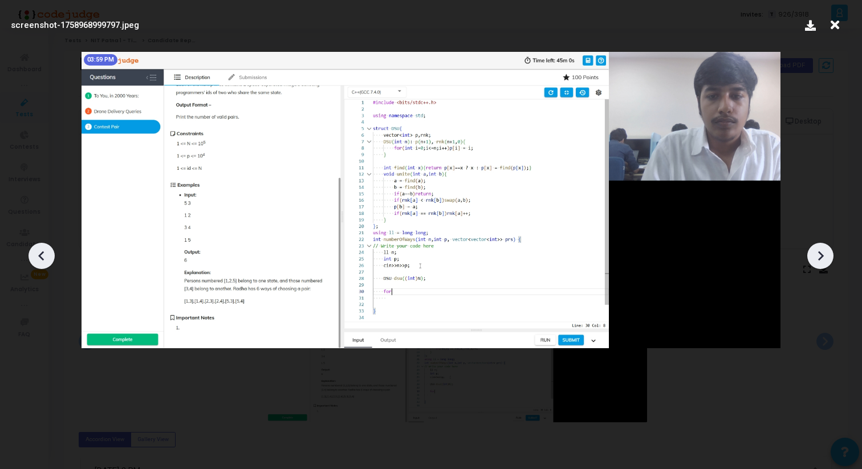
click at [36, 248] on icon at bounding box center [41, 255] width 17 height 17
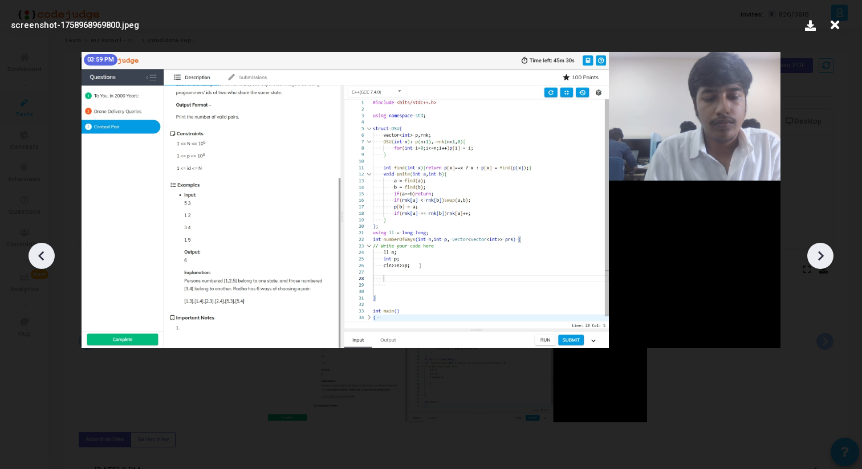
click at [823, 251] on icon at bounding box center [820, 255] width 17 height 17
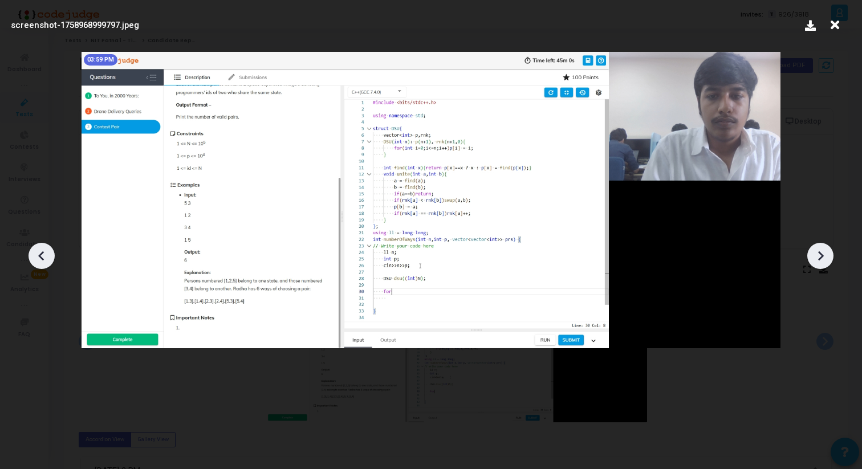
click at [823, 251] on icon at bounding box center [820, 255] width 17 height 17
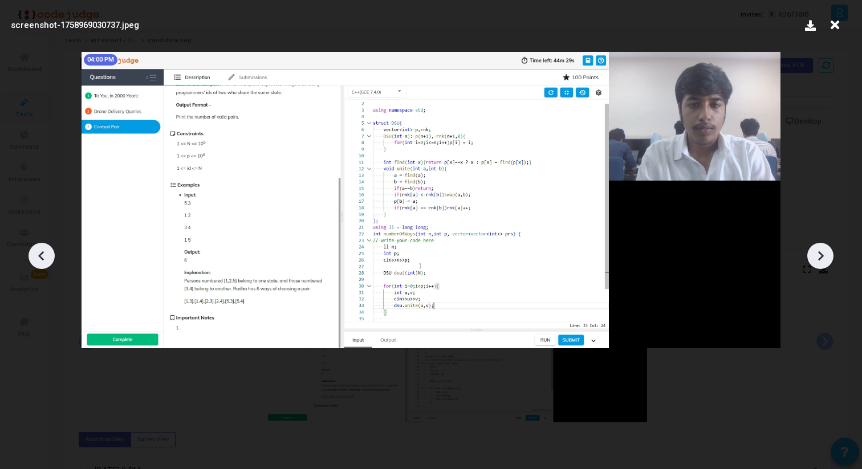
click at [823, 251] on icon at bounding box center [820, 255] width 17 height 17
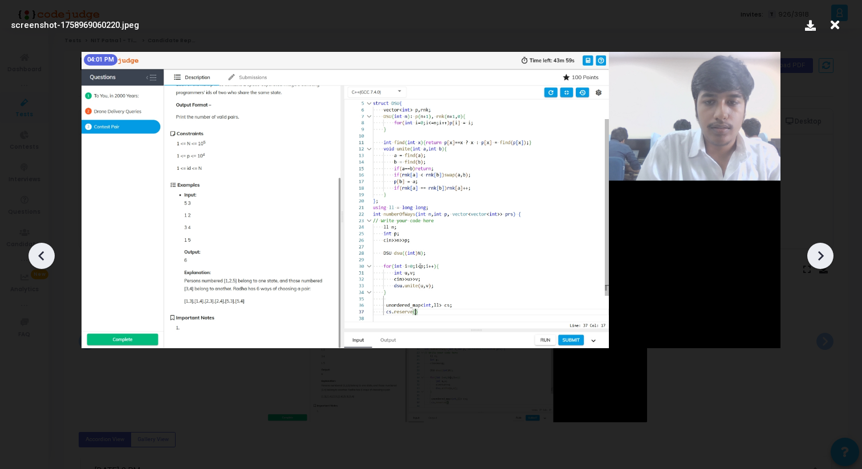
click at [823, 251] on icon at bounding box center [820, 255] width 17 height 17
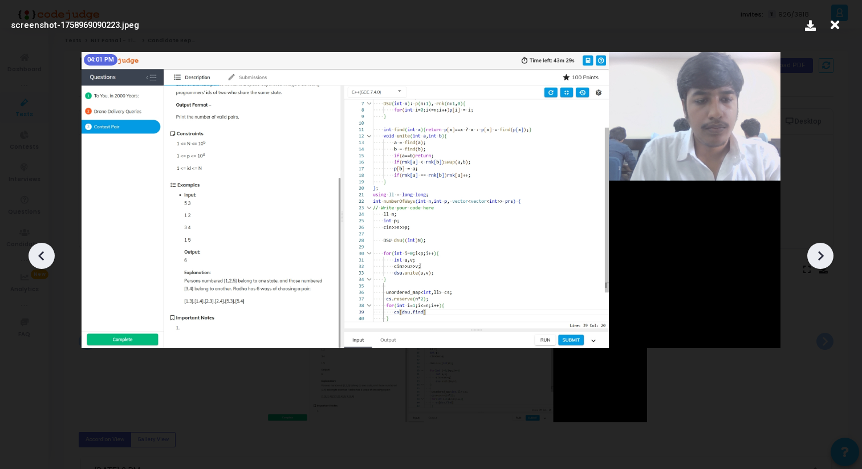
click at [823, 251] on icon at bounding box center [820, 255] width 17 height 17
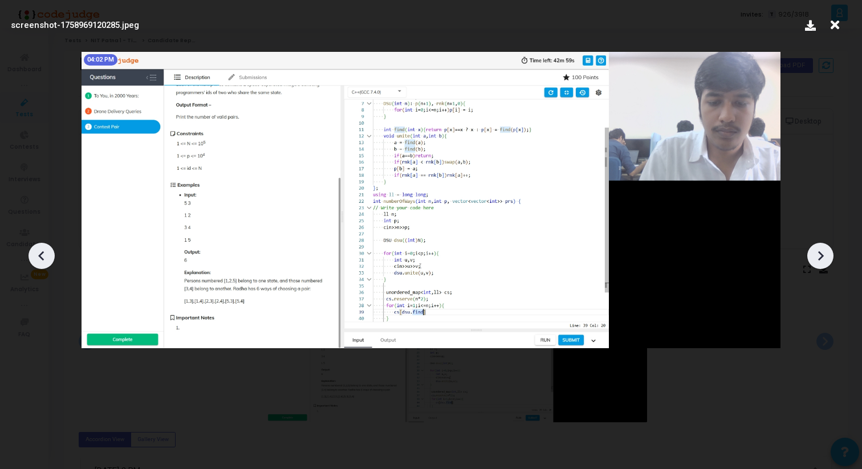
click at [823, 251] on icon at bounding box center [820, 255] width 17 height 17
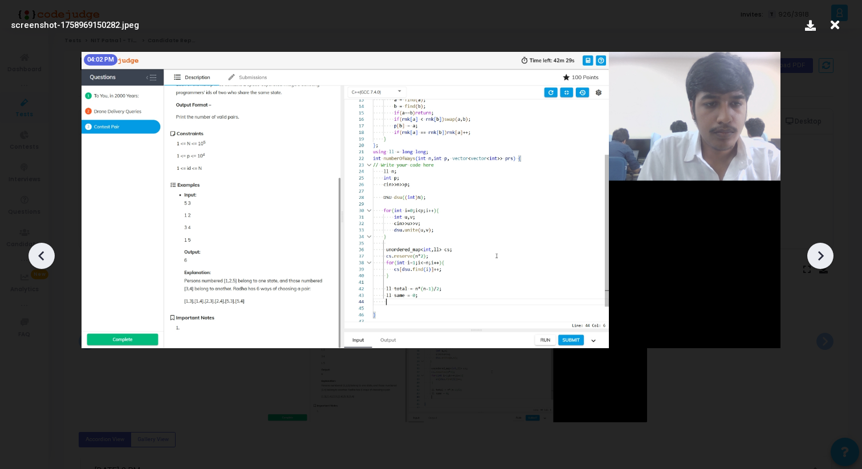
click at [38, 249] on icon at bounding box center [41, 255] width 17 height 17
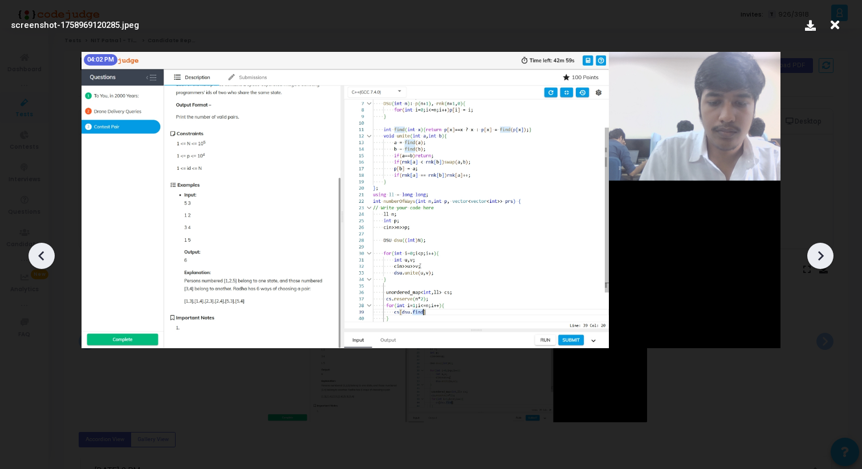
click at [38, 249] on icon at bounding box center [41, 255] width 17 height 17
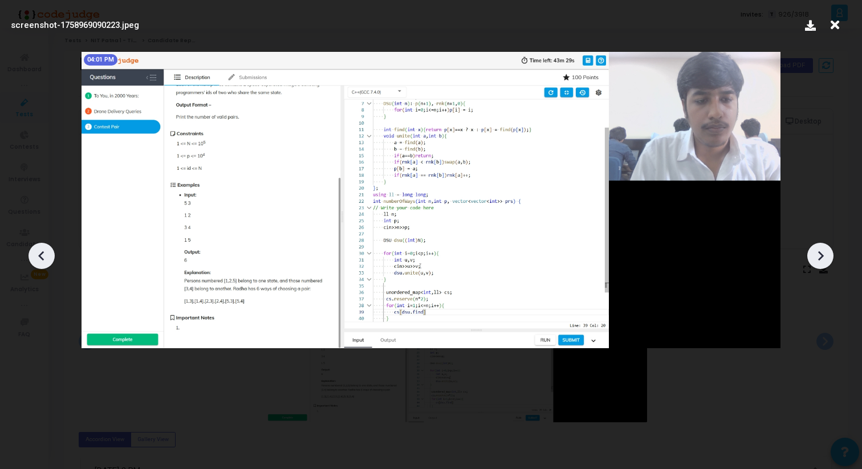
click at [42, 251] on icon at bounding box center [41, 256] width 6 height 10
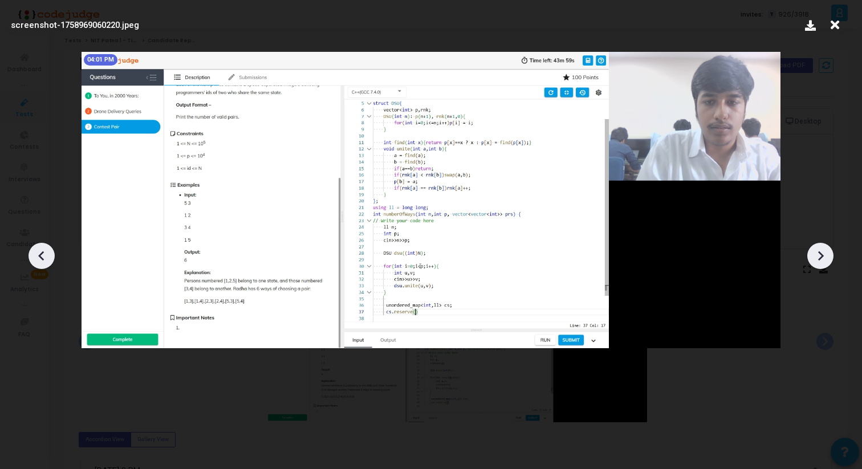
click at [42, 251] on icon at bounding box center [41, 256] width 6 height 10
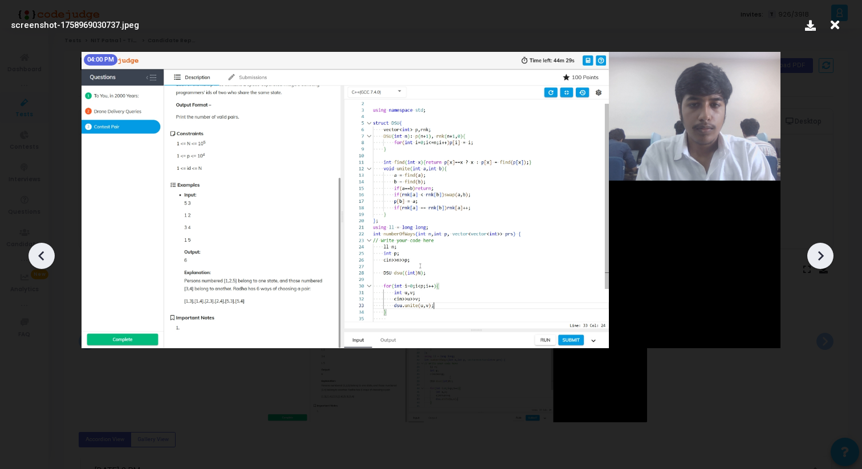
click at [42, 251] on icon at bounding box center [41, 256] width 6 height 10
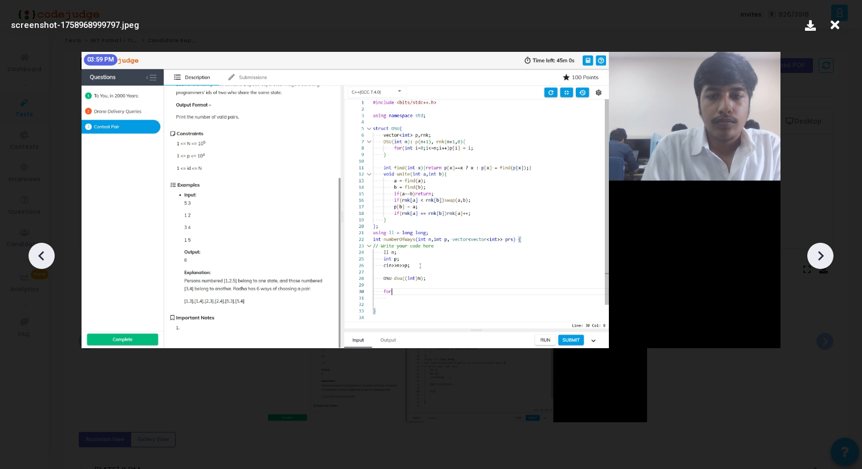
click at [42, 251] on icon at bounding box center [41, 256] width 6 height 10
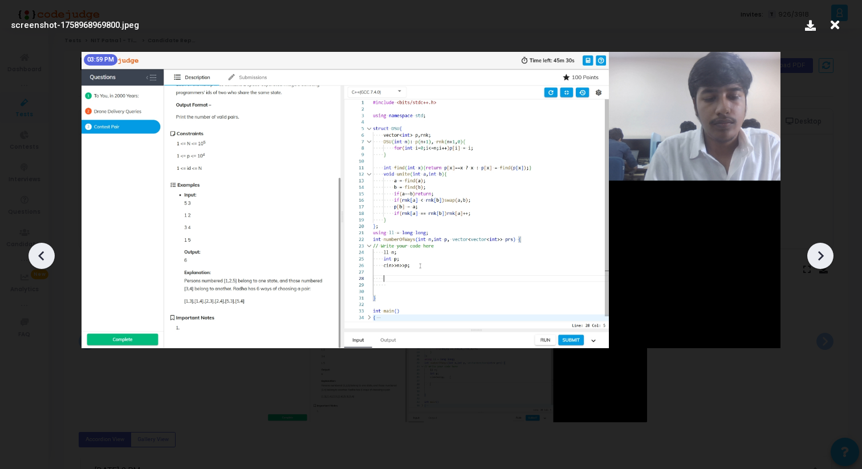
click at [829, 263] on div at bounding box center [820, 256] width 26 height 26
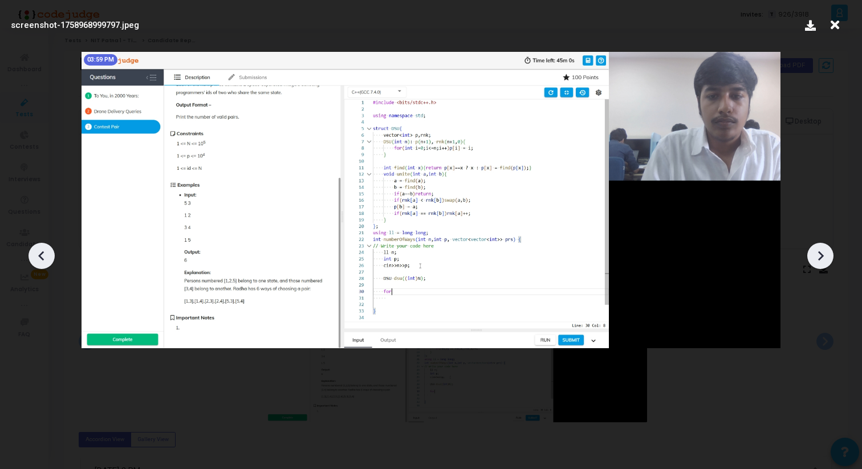
click at [829, 263] on div at bounding box center [820, 256] width 26 height 26
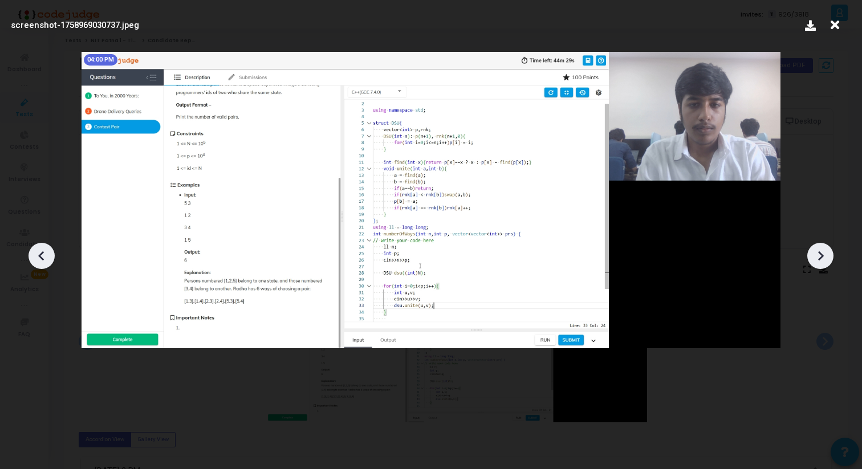
click at [829, 263] on div at bounding box center [820, 256] width 26 height 26
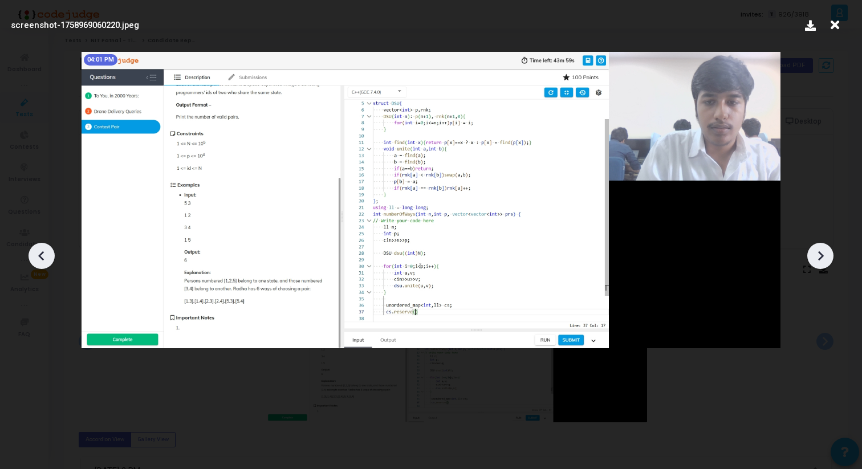
click at [829, 263] on div at bounding box center [820, 256] width 26 height 26
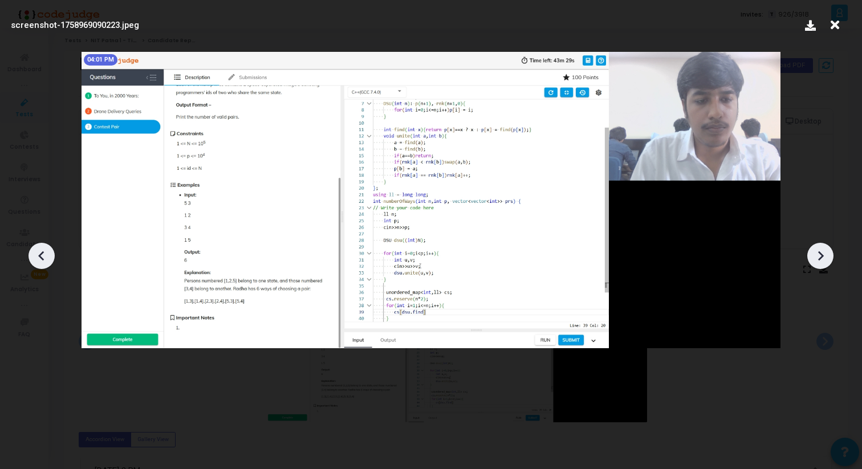
click at [829, 263] on div at bounding box center [820, 256] width 26 height 26
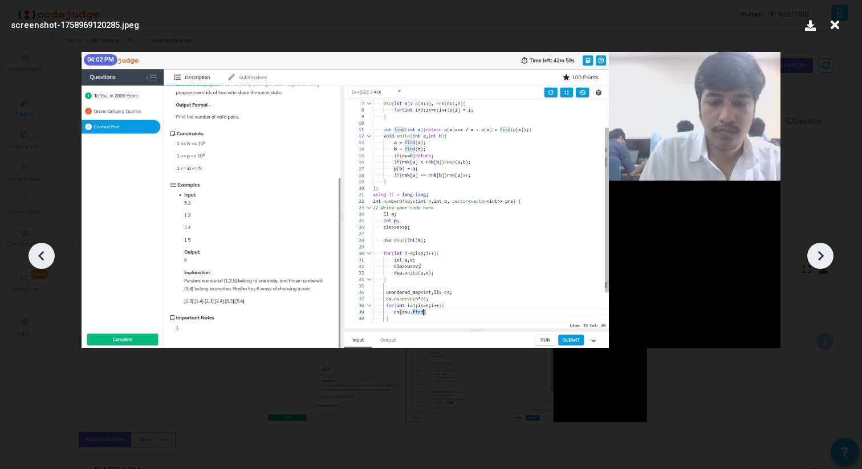
click at [828, 263] on icon at bounding box center [820, 255] width 17 height 17
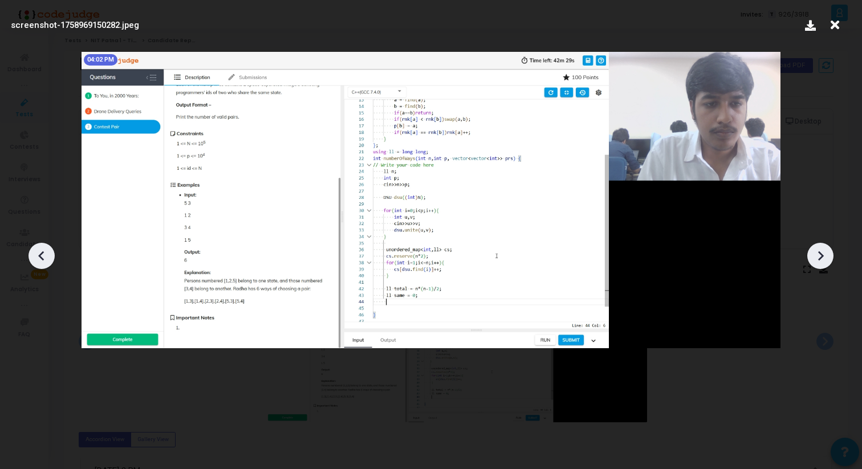
click at [828, 263] on icon at bounding box center [820, 255] width 17 height 17
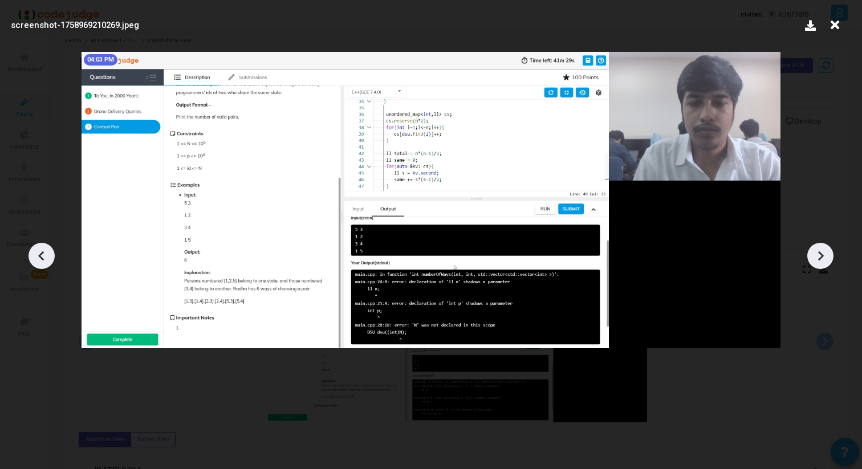
click at [42, 255] on icon at bounding box center [41, 255] width 17 height 17
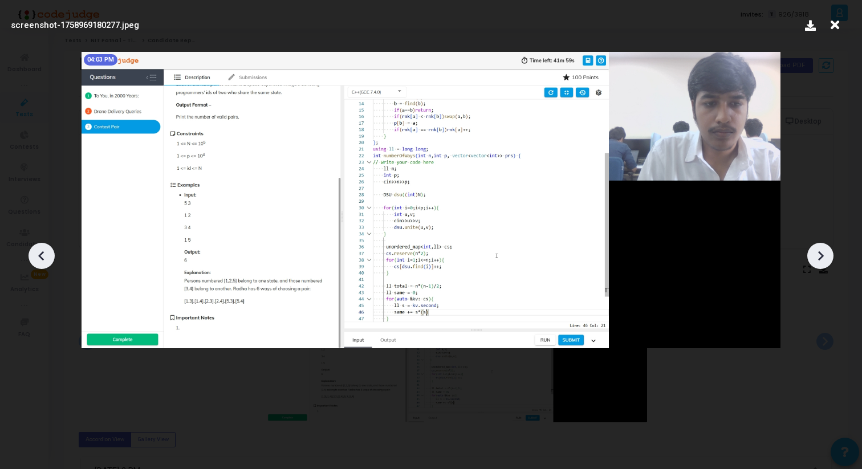
click at [817, 261] on icon at bounding box center [820, 255] width 17 height 17
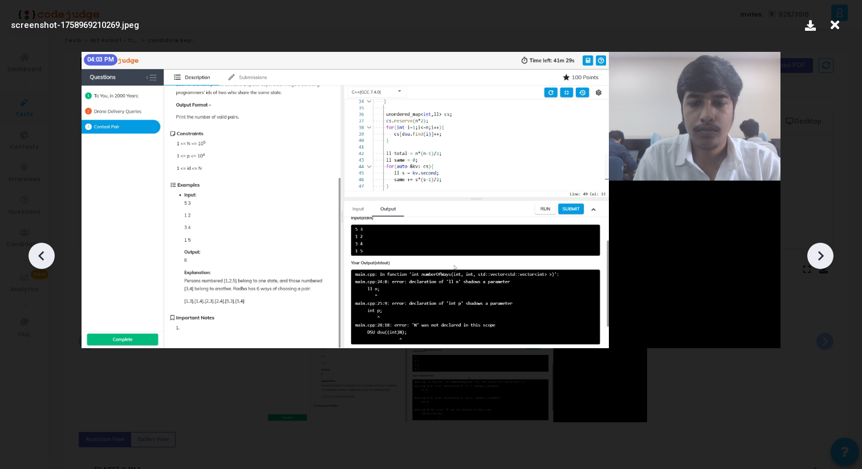
click at [817, 261] on icon at bounding box center [820, 255] width 17 height 17
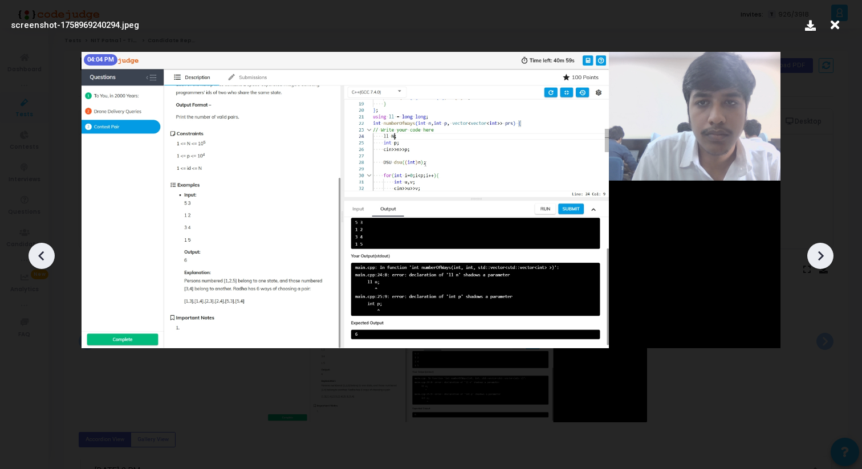
click at [817, 261] on icon at bounding box center [820, 255] width 17 height 17
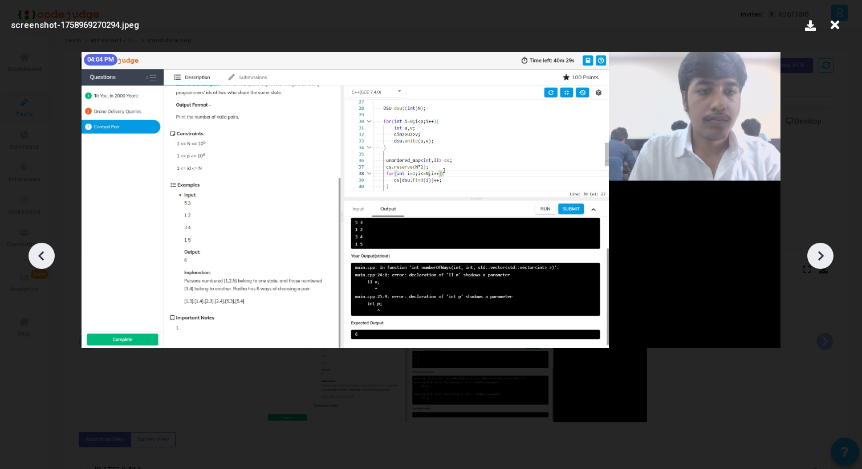
click at [817, 261] on icon at bounding box center [820, 255] width 17 height 17
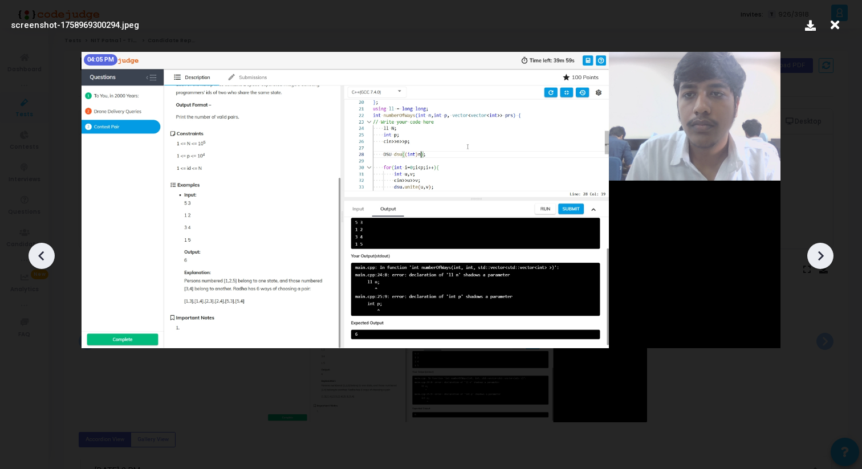
click at [817, 261] on icon at bounding box center [820, 255] width 17 height 17
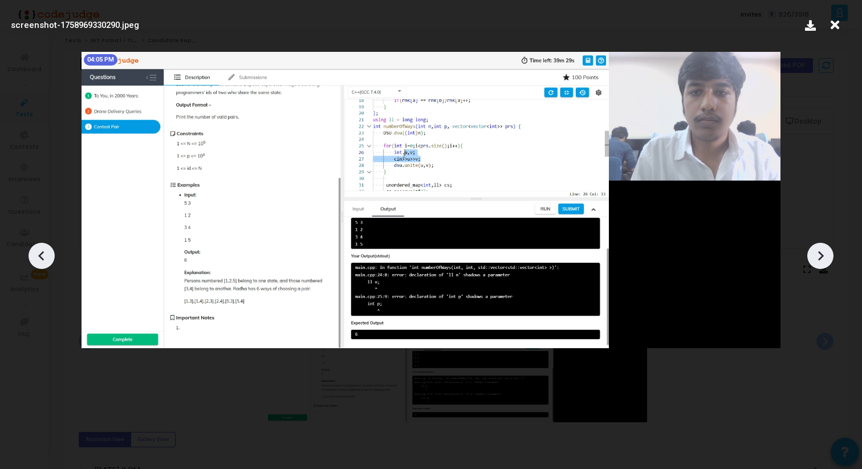
click at [817, 261] on icon at bounding box center [820, 255] width 17 height 17
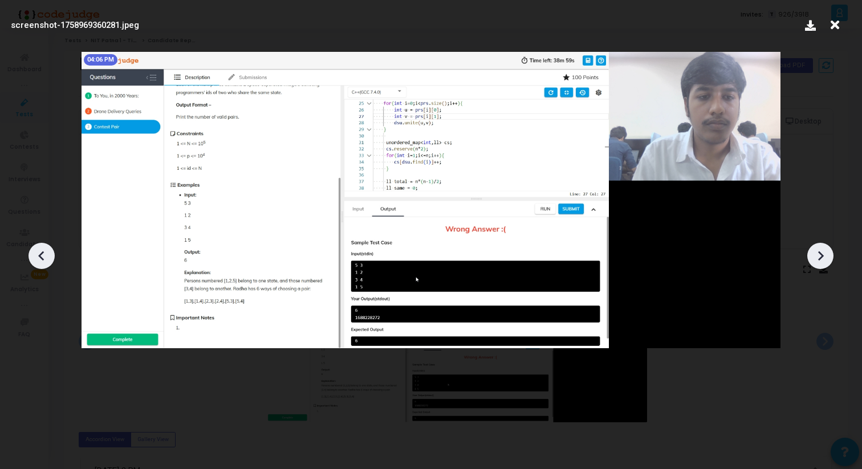
click at [817, 261] on icon at bounding box center [820, 255] width 17 height 17
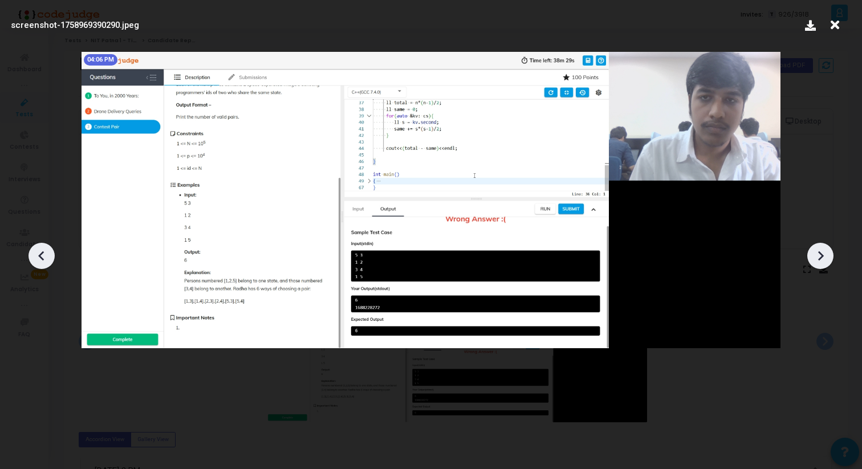
click at [817, 261] on icon at bounding box center [820, 255] width 17 height 17
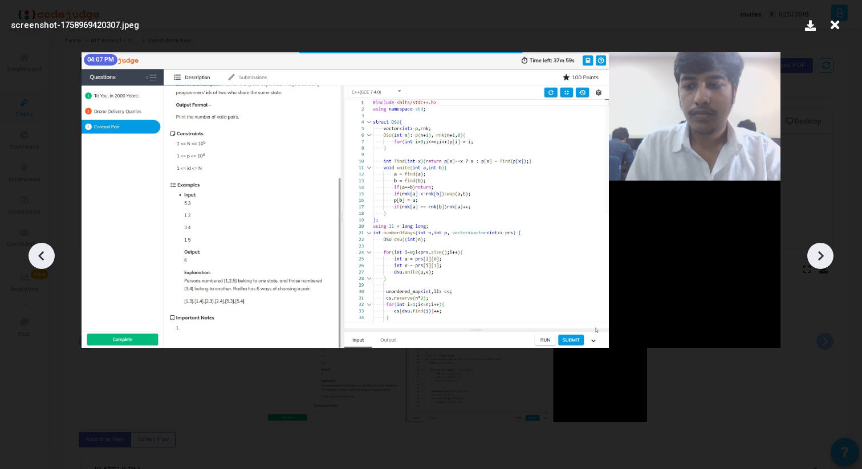
click at [817, 261] on icon at bounding box center [820, 255] width 17 height 17
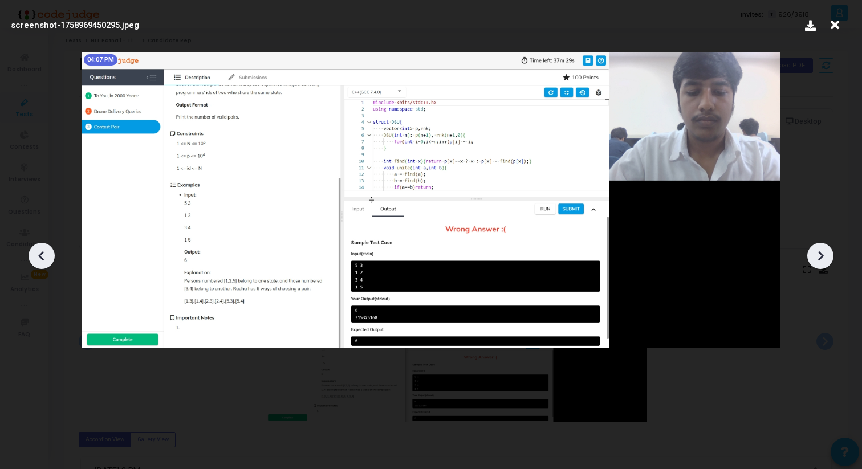
click at [817, 261] on icon at bounding box center [820, 255] width 17 height 17
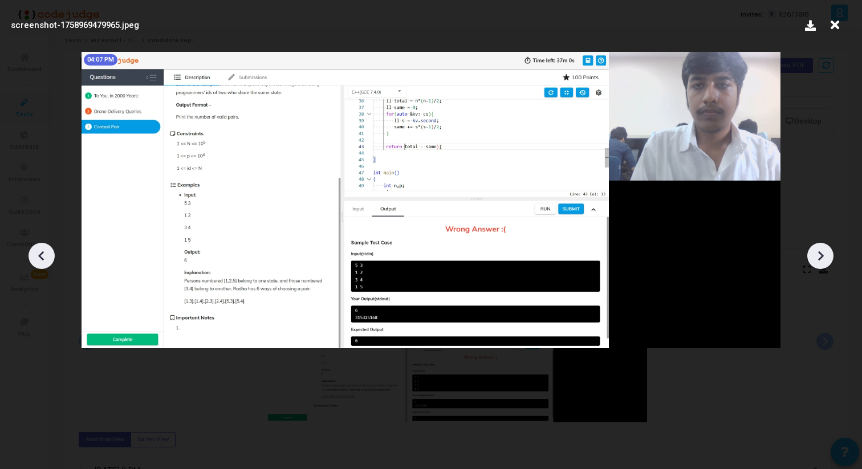
click at [40, 260] on icon at bounding box center [41, 255] width 17 height 17
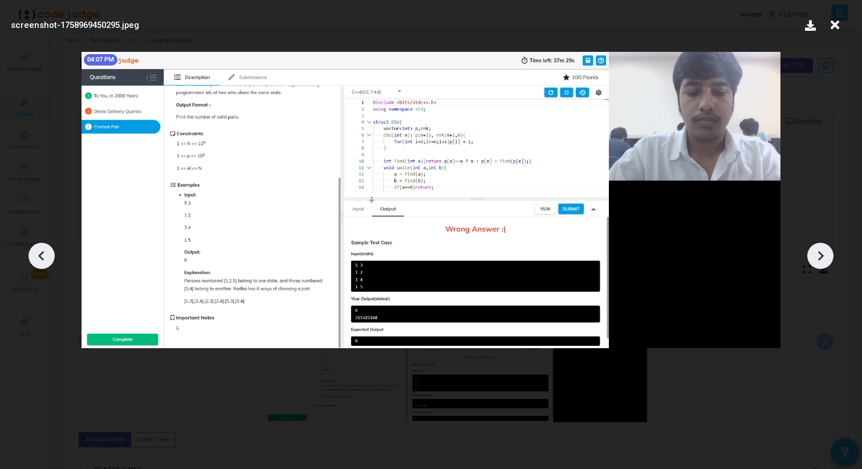
click at [40, 260] on icon at bounding box center [41, 255] width 17 height 17
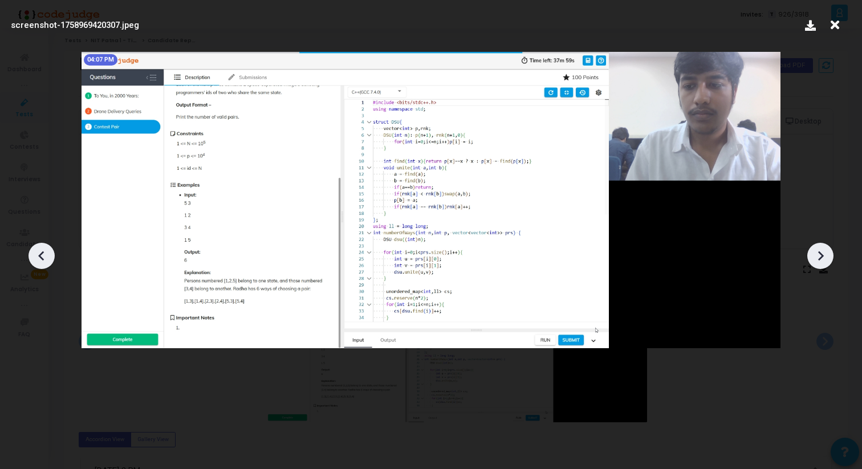
click at [40, 260] on icon at bounding box center [41, 255] width 17 height 17
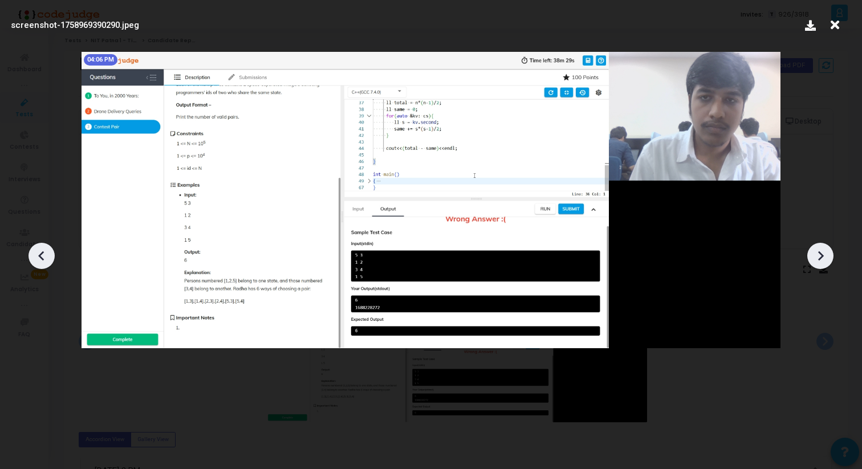
click at [812, 258] on icon at bounding box center [820, 255] width 17 height 17
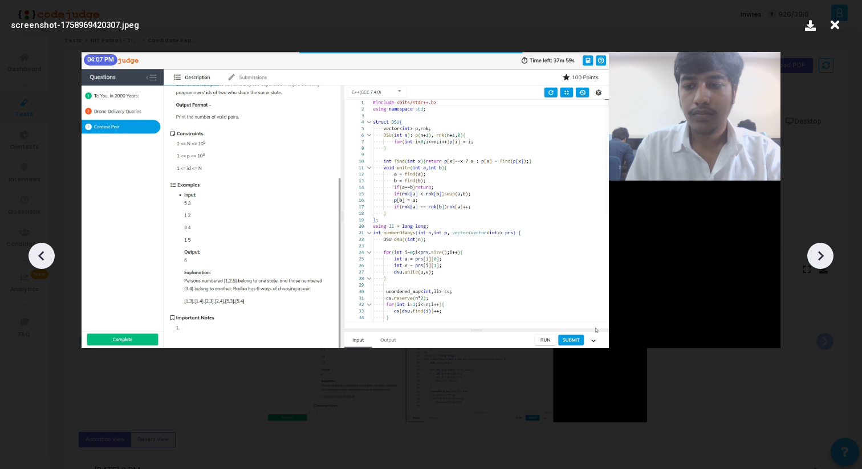
click at [812, 258] on icon at bounding box center [820, 255] width 17 height 17
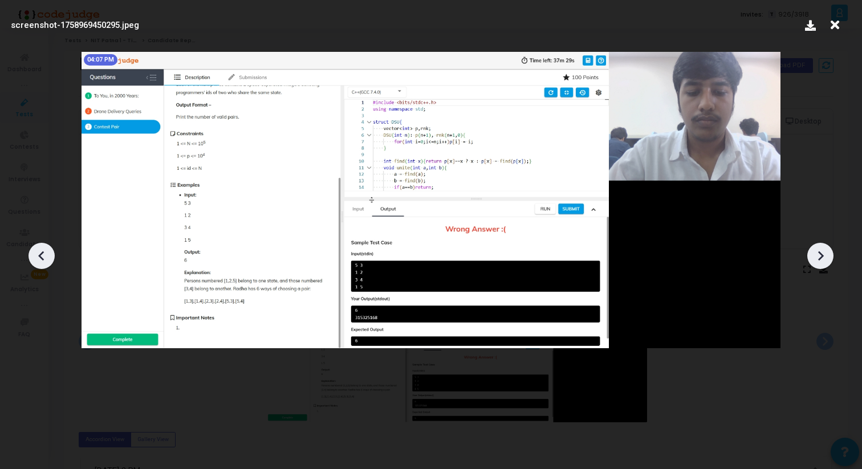
click at [812, 258] on icon at bounding box center [820, 255] width 17 height 17
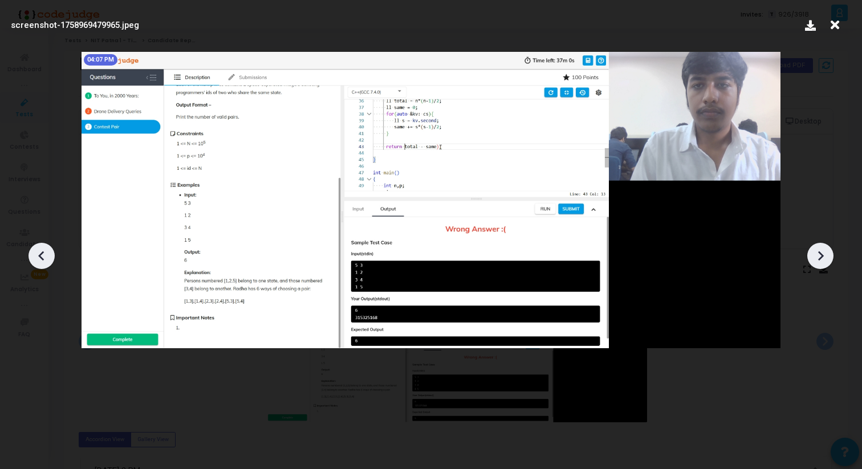
click at [812, 258] on icon at bounding box center [820, 255] width 17 height 17
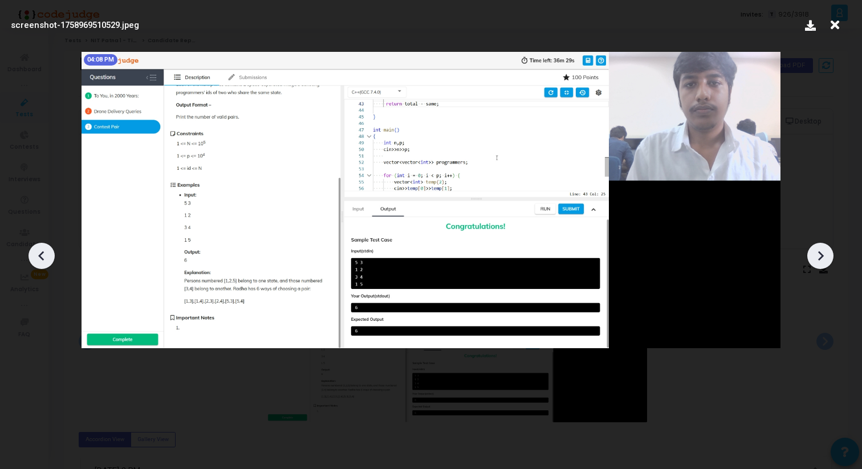
click at [812, 258] on icon at bounding box center [820, 255] width 17 height 17
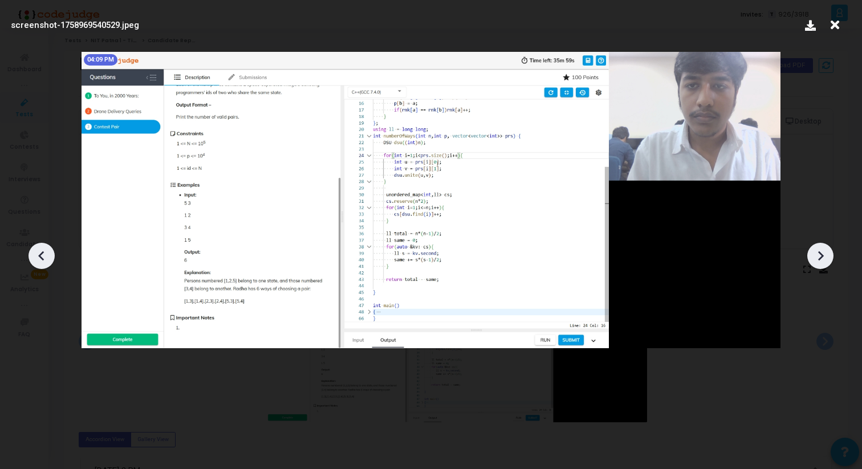
click at [812, 258] on icon at bounding box center [820, 255] width 17 height 17
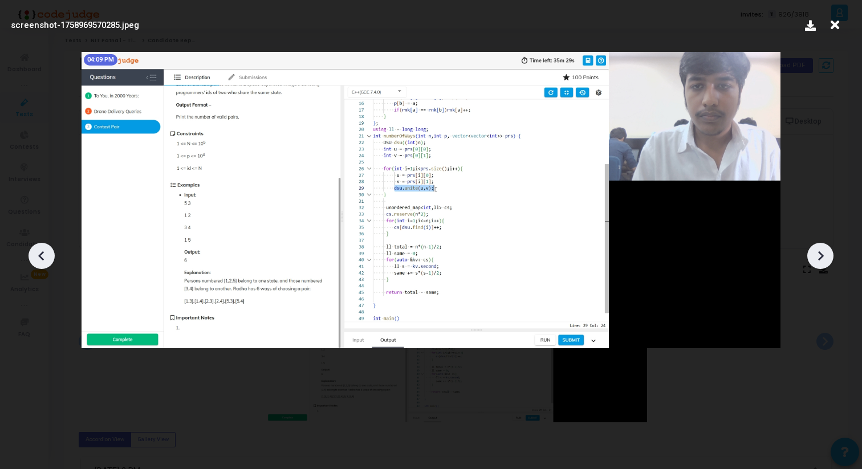
click at [812, 258] on icon at bounding box center [820, 255] width 17 height 17
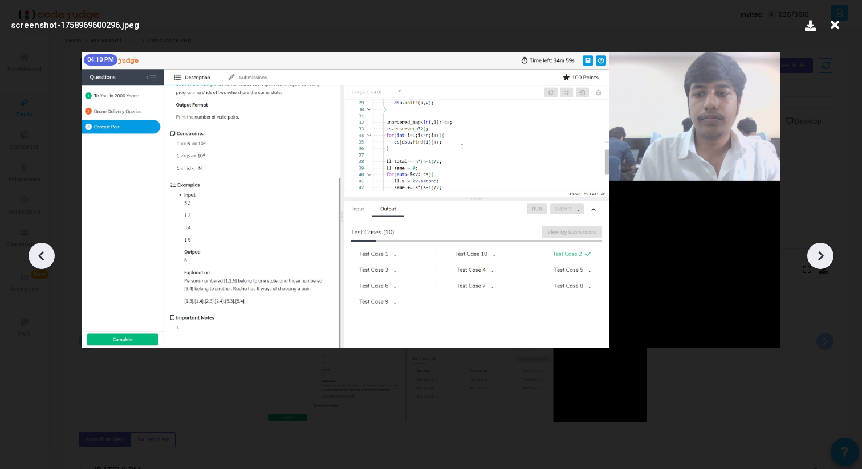
click at [42, 262] on icon at bounding box center [41, 255] width 17 height 17
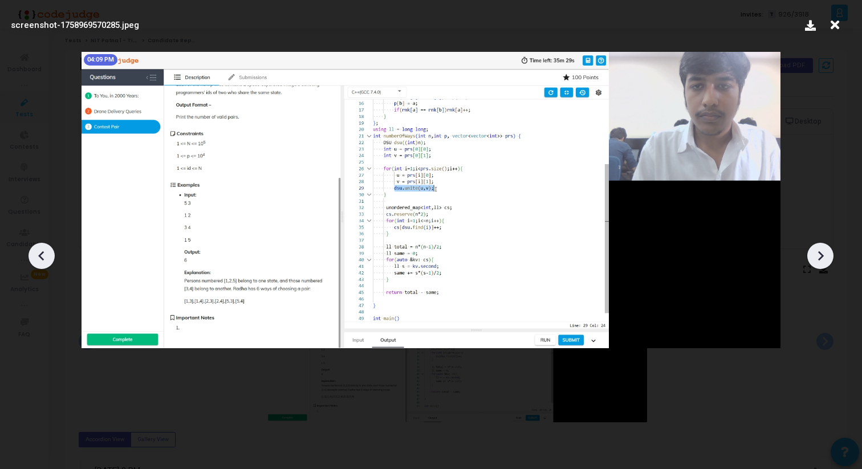
click at [42, 262] on icon at bounding box center [41, 255] width 17 height 17
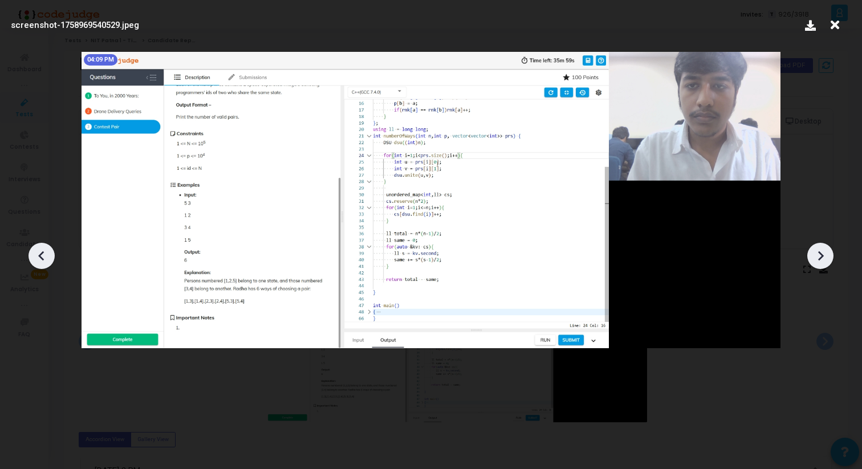
click at [817, 251] on icon at bounding box center [820, 255] width 17 height 17
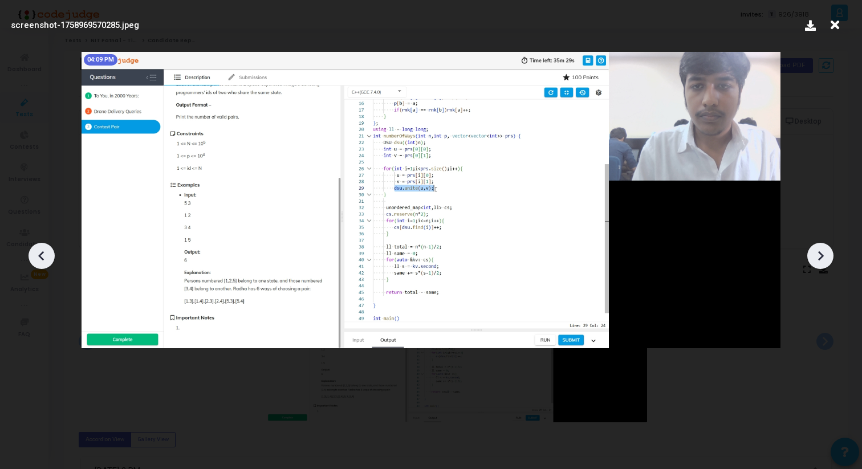
click at [814, 255] on icon at bounding box center [820, 255] width 17 height 17
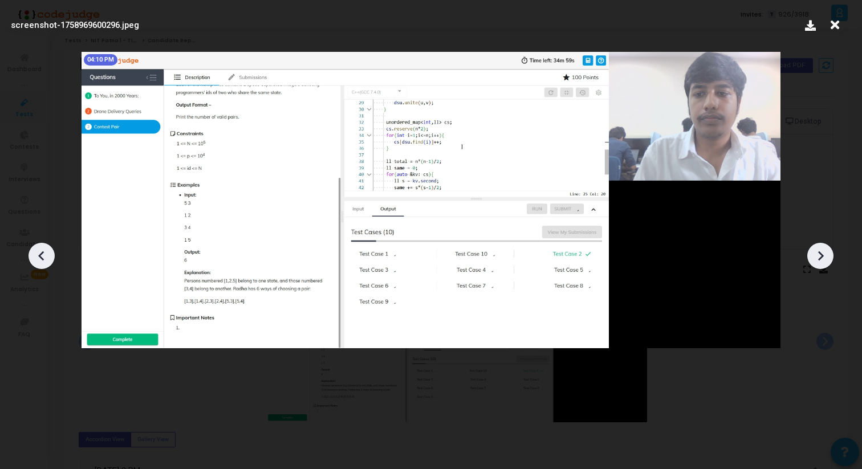
click at [814, 255] on icon at bounding box center [820, 255] width 17 height 17
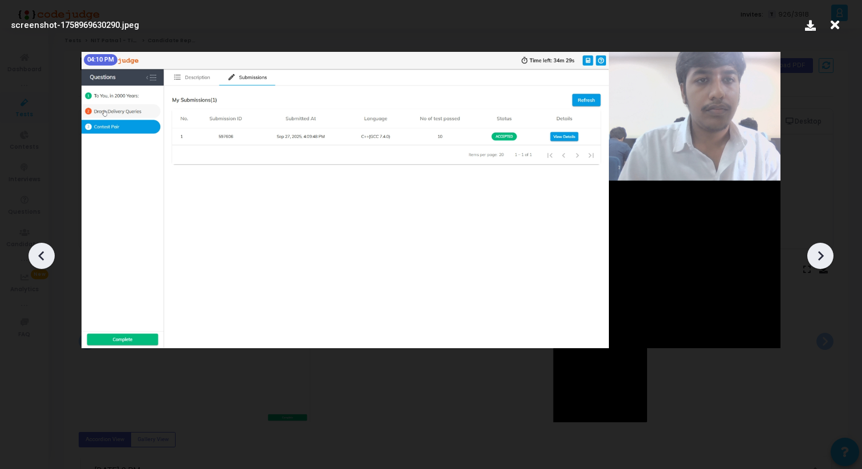
click at [814, 255] on icon at bounding box center [820, 255] width 17 height 17
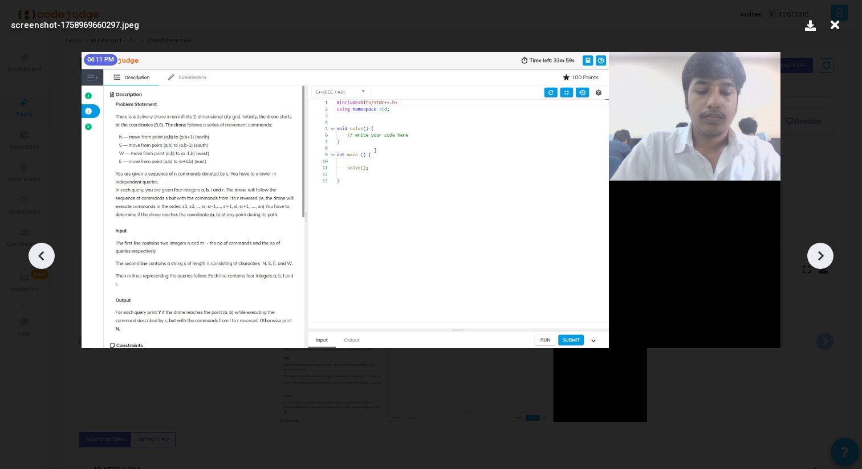
click at [814, 255] on icon at bounding box center [820, 255] width 17 height 17
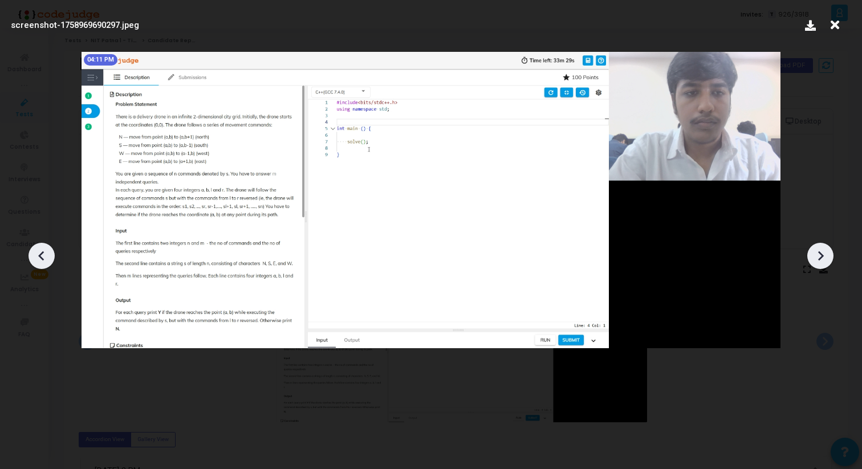
click at [821, 250] on icon at bounding box center [820, 255] width 17 height 17
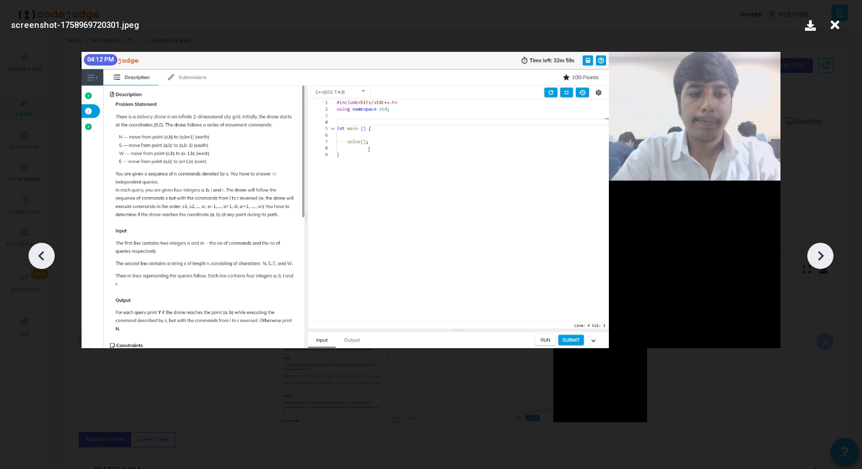
click at [821, 250] on icon at bounding box center [820, 255] width 17 height 17
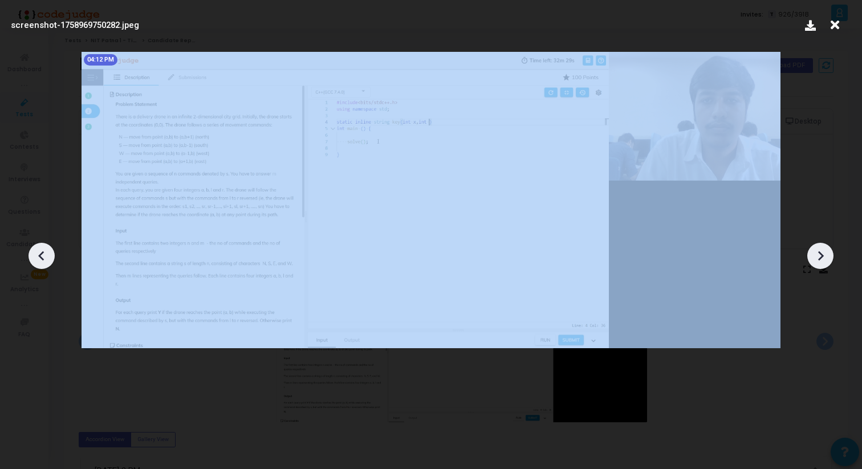
click at [821, 250] on icon at bounding box center [820, 255] width 17 height 17
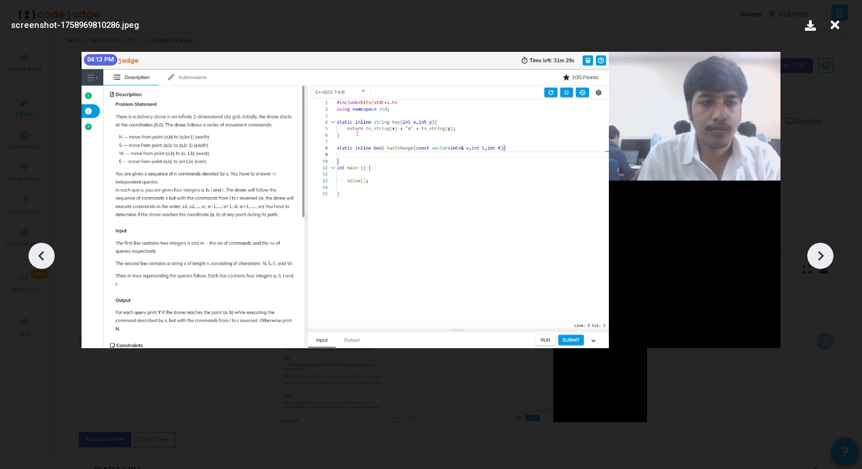
click at [821, 250] on icon at bounding box center [820, 255] width 17 height 17
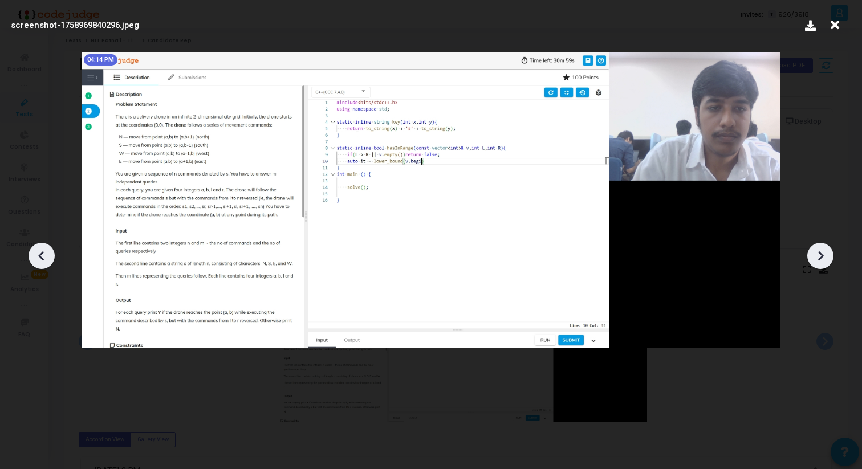
click at [821, 250] on icon at bounding box center [820, 255] width 17 height 17
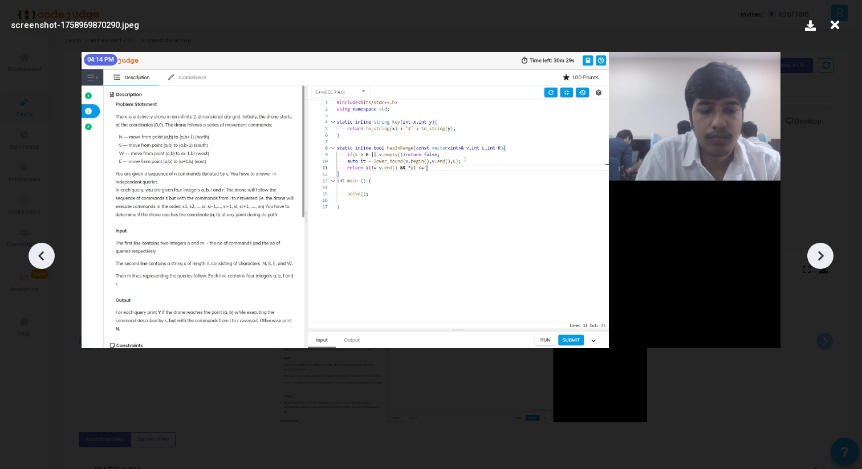
click at [821, 250] on icon at bounding box center [820, 255] width 17 height 17
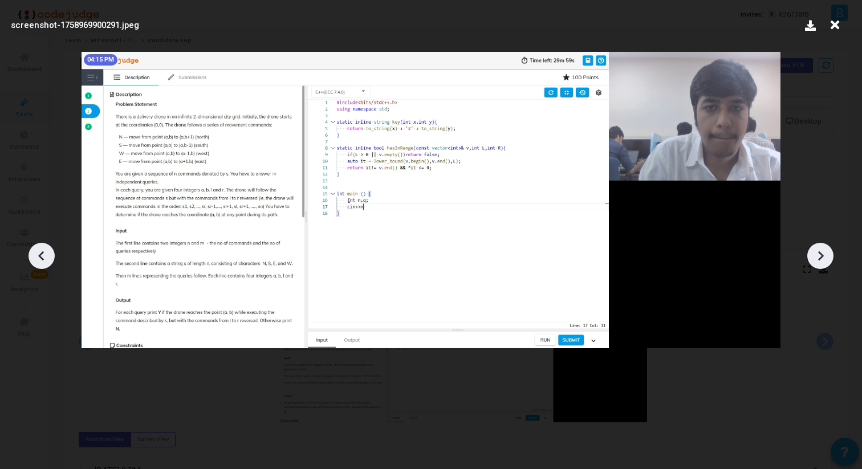
click at [820, 250] on icon at bounding box center [820, 255] width 17 height 17
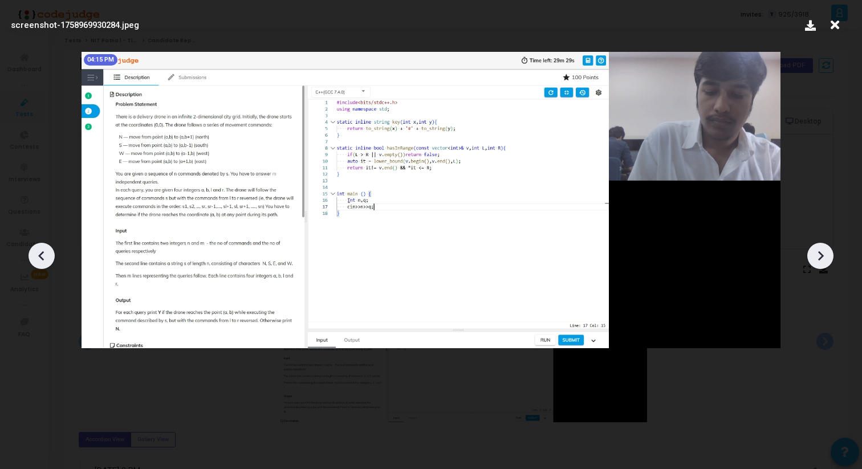
click at [820, 251] on icon at bounding box center [820, 255] width 17 height 17
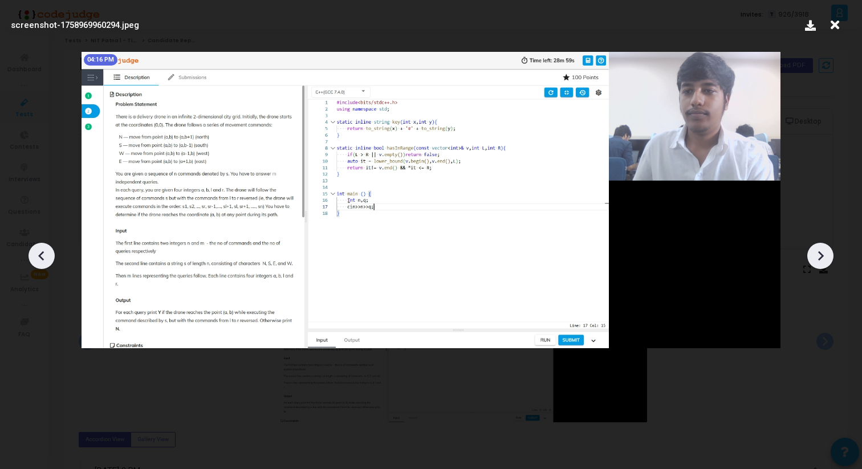
click at [820, 251] on icon at bounding box center [820, 255] width 17 height 17
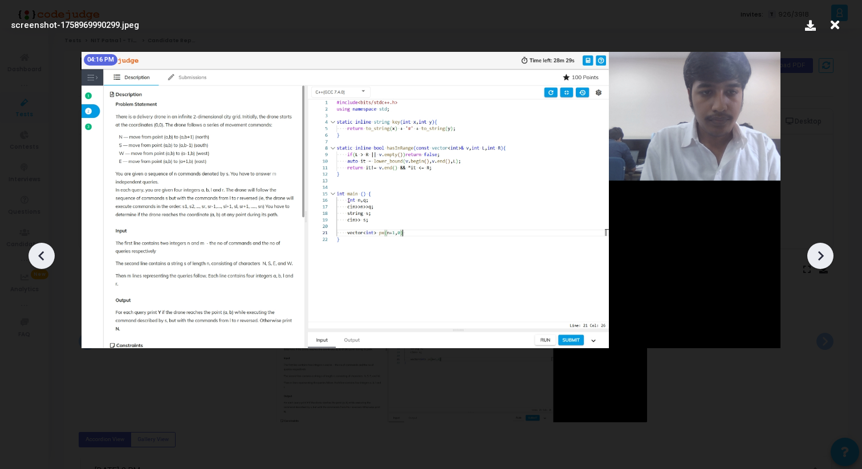
click at [36, 255] on icon at bounding box center [41, 255] width 17 height 17
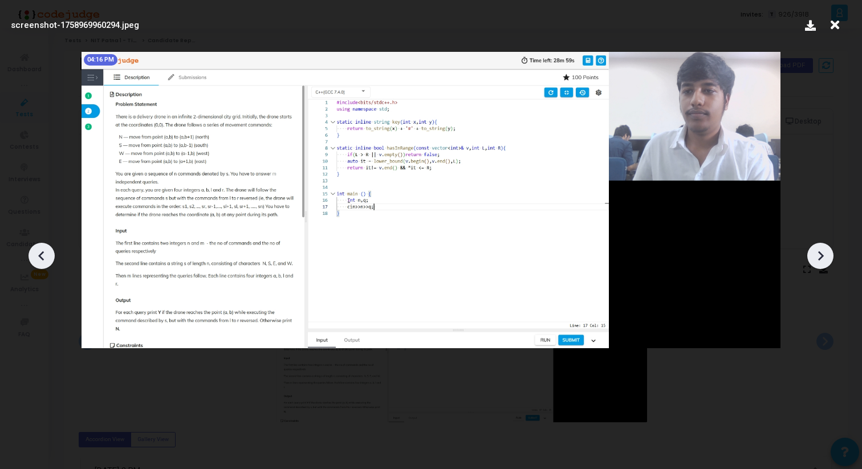
click at [36, 255] on icon at bounding box center [41, 255] width 17 height 17
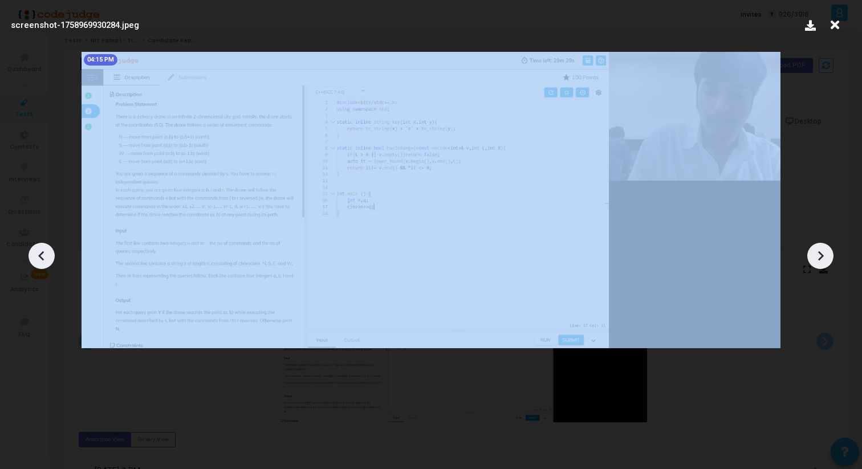
click at [36, 255] on icon at bounding box center [41, 255] width 17 height 17
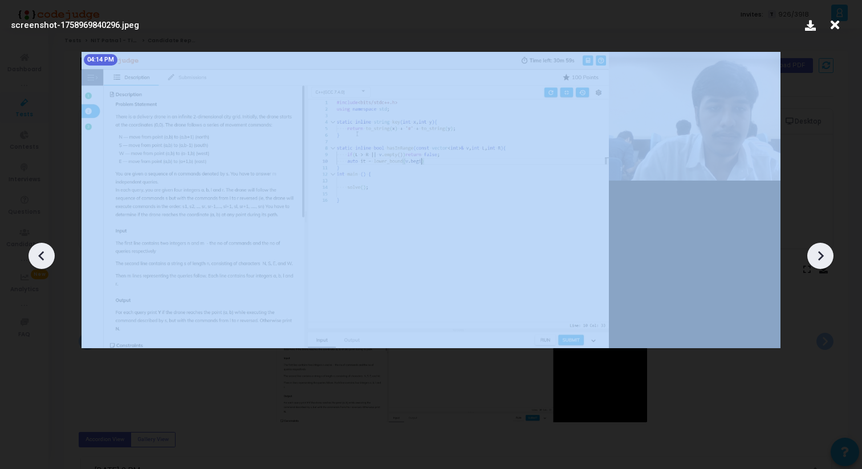
click at [36, 255] on icon at bounding box center [41, 255] width 17 height 17
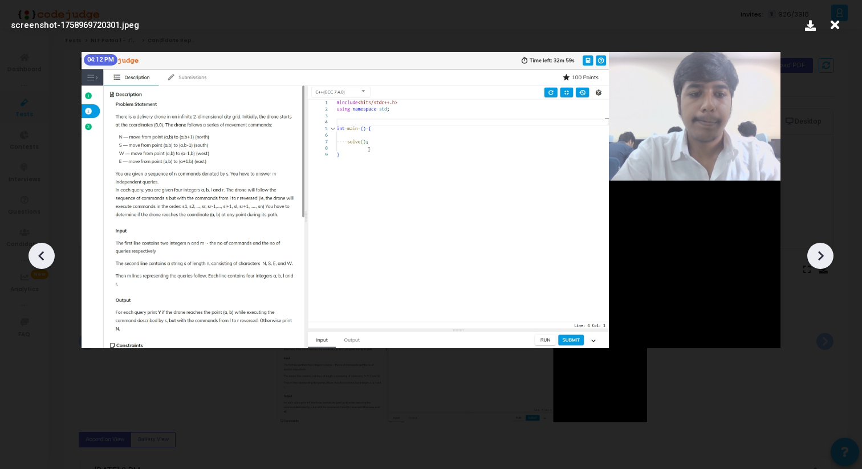
click at [36, 255] on icon at bounding box center [41, 255] width 17 height 17
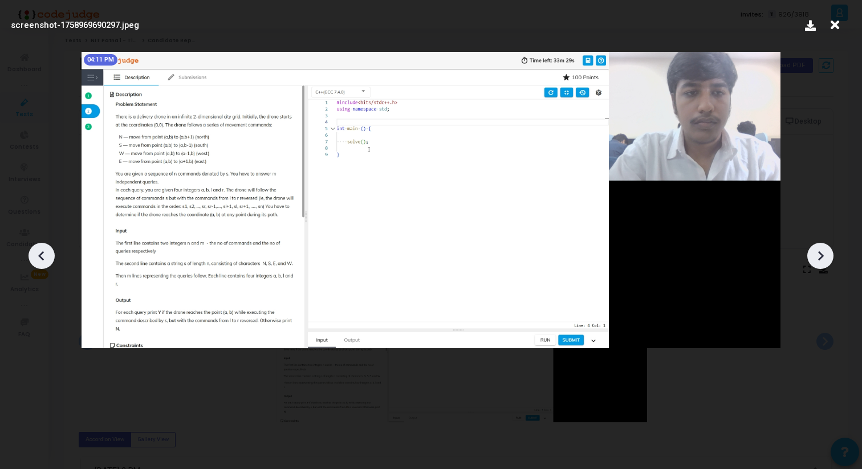
click at [37, 255] on icon at bounding box center [41, 255] width 17 height 17
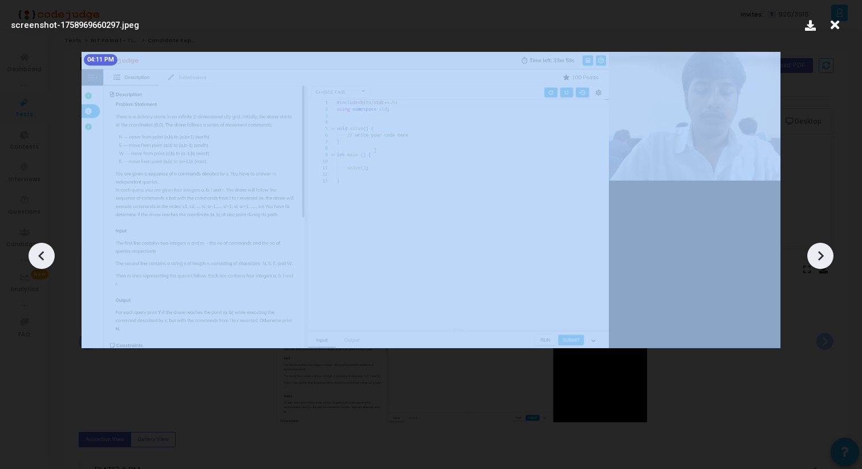
click at [37, 255] on icon at bounding box center [41, 255] width 17 height 17
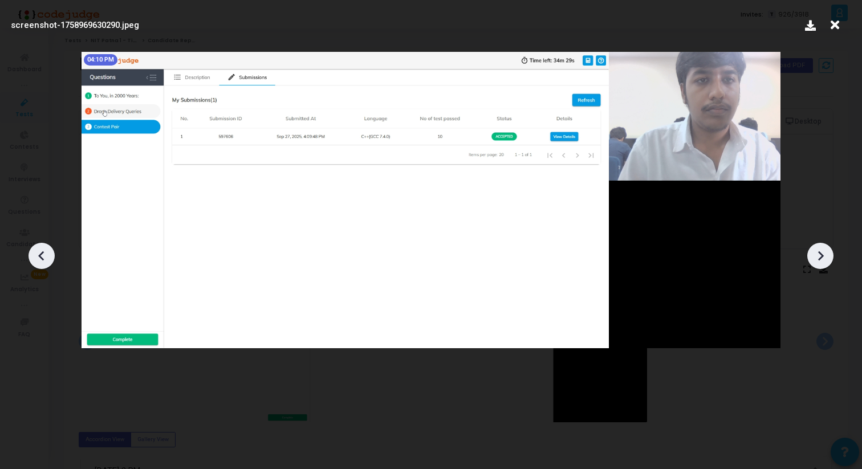
click at [830, 265] on div at bounding box center [431, 251] width 862 height 435
click at [817, 254] on icon at bounding box center [820, 255] width 17 height 17
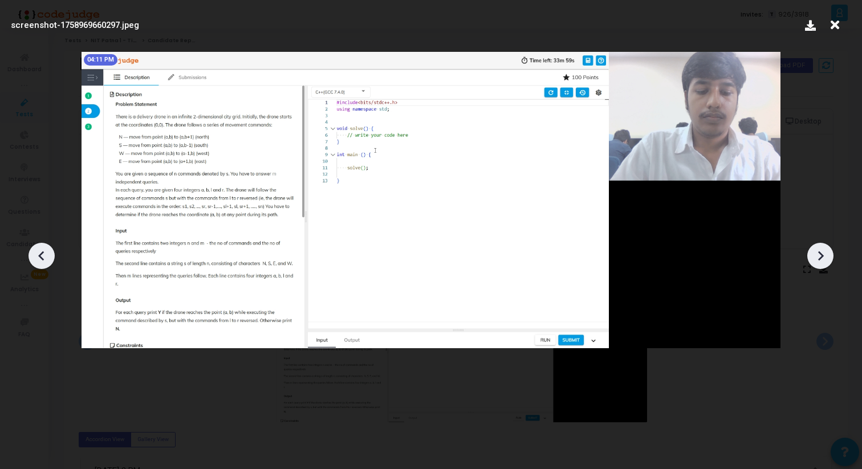
click at [818, 254] on icon at bounding box center [820, 255] width 17 height 17
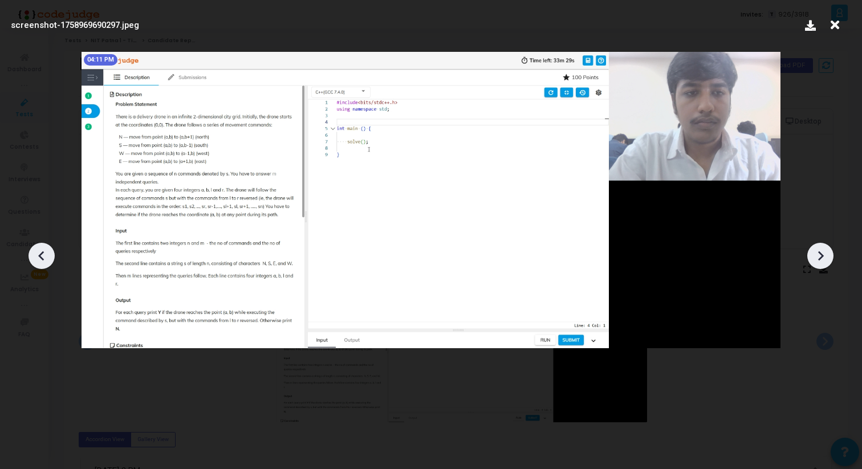
click at [818, 254] on icon at bounding box center [820, 255] width 17 height 17
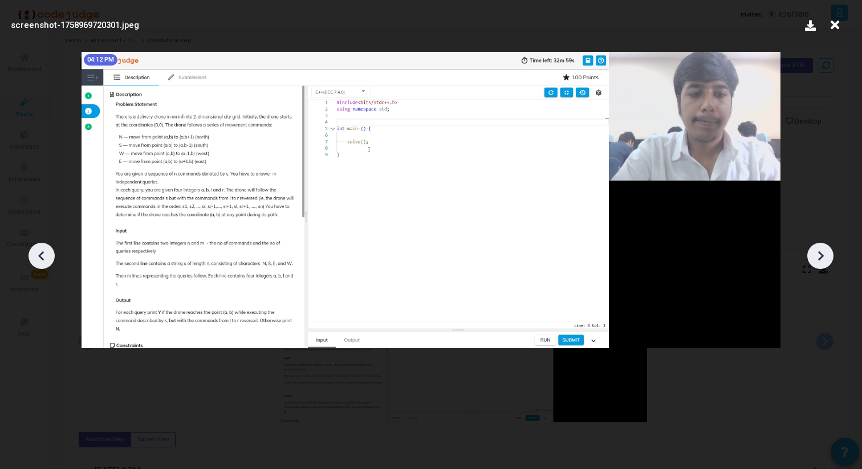
click at [818, 254] on icon at bounding box center [820, 255] width 17 height 17
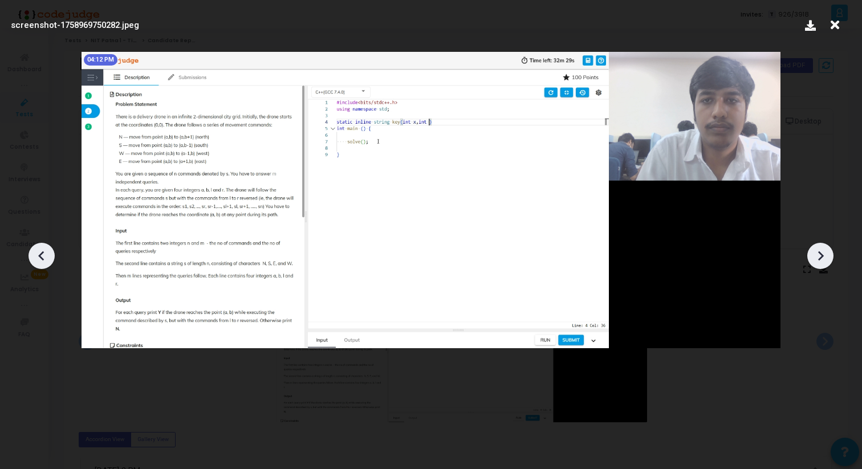
click at [818, 254] on icon at bounding box center [820, 255] width 17 height 17
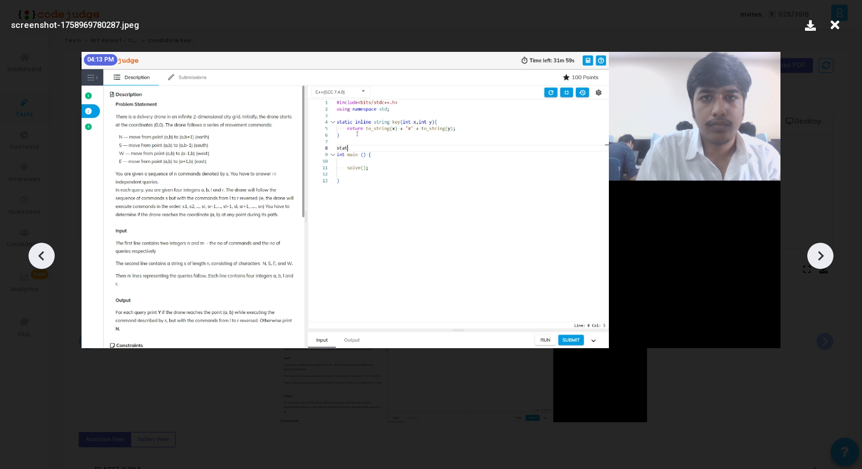
click at [818, 254] on icon at bounding box center [820, 255] width 17 height 17
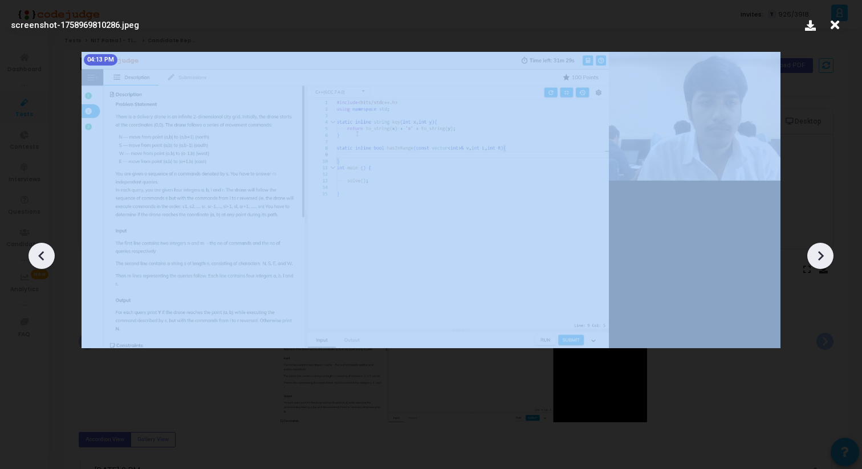
click at [818, 254] on icon at bounding box center [820, 255] width 17 height 17
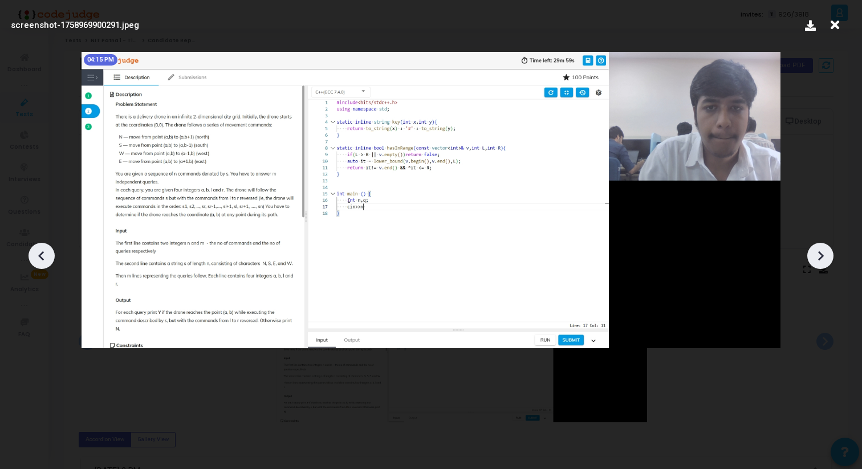
click at [818, 254] on icon at bounding box center [820, 255] width 17 height 17
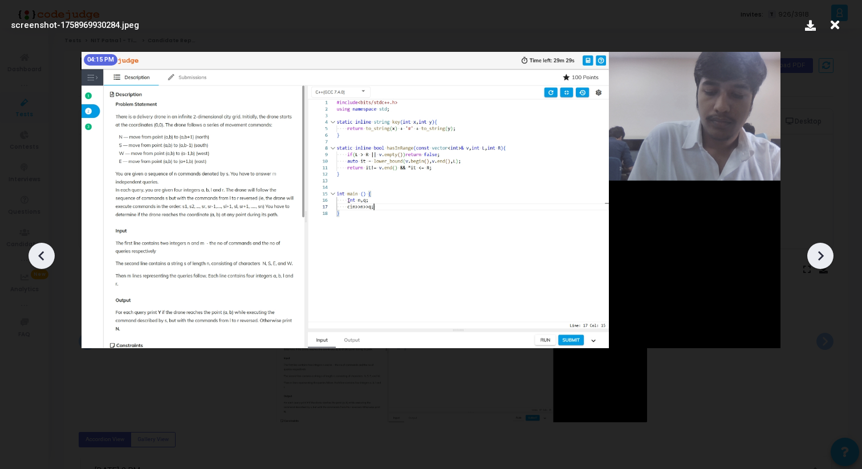
click at [818, 254] on icon at bounding box center [820, 255] width 17 height 17
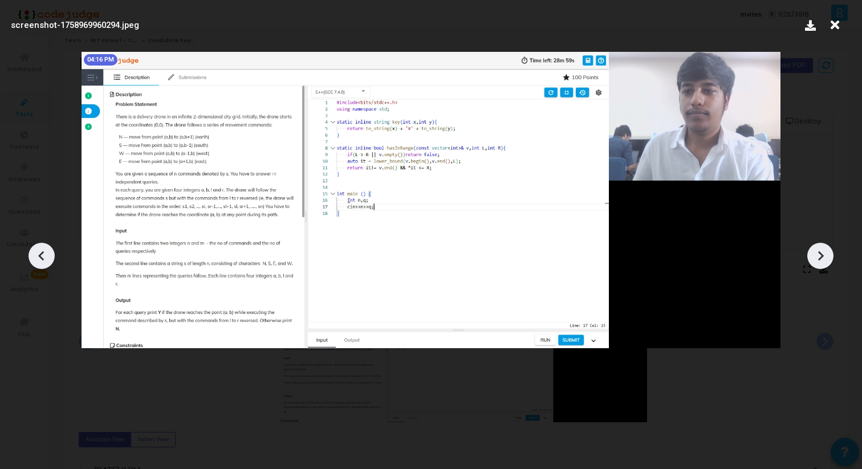
click at [818, 254] on icon at bounding box center [820, 255] width 17 height 17
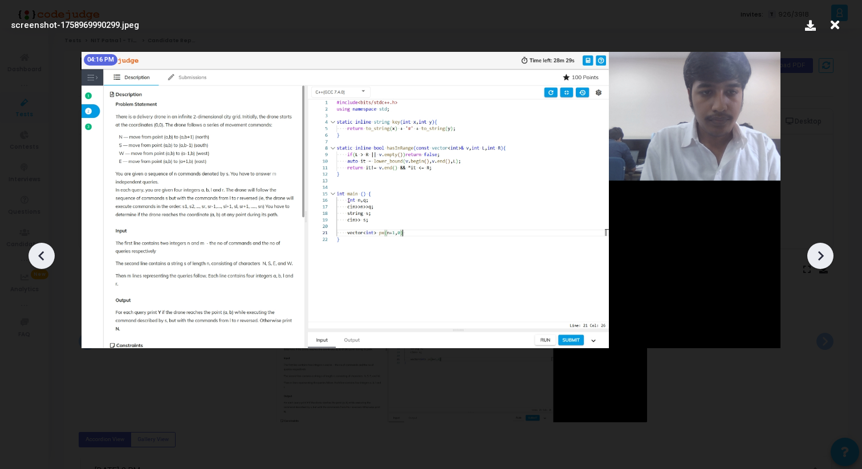
click at [817, 254] on icon at bounding box center [820, 255] width 17 height 17
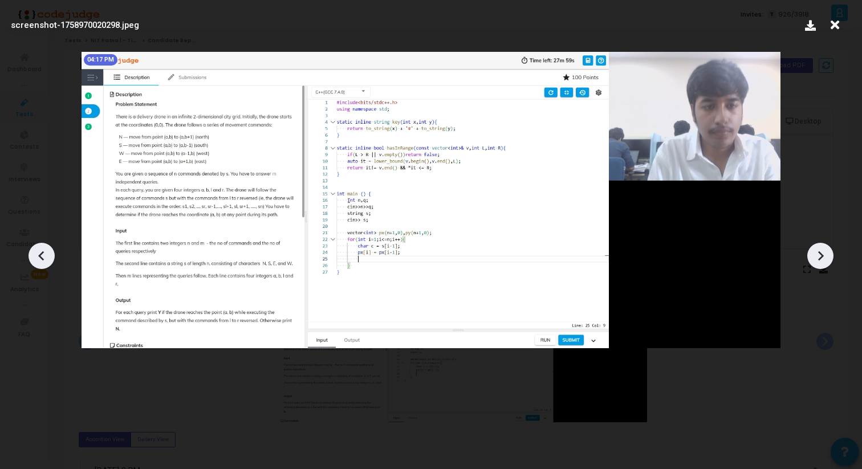
click at [817, 254] on icon at bounding box center [820, 255] width 17 height 17
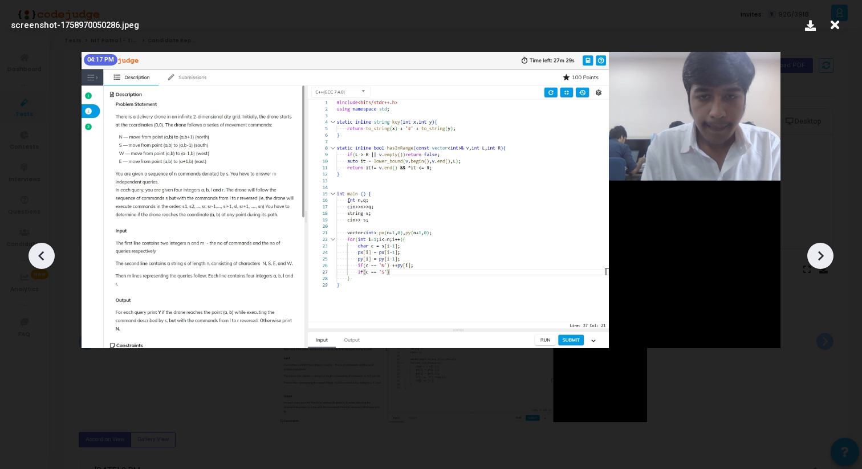
click at [817, 254] on icon at bounding box center [820, 255] width 17 height 17
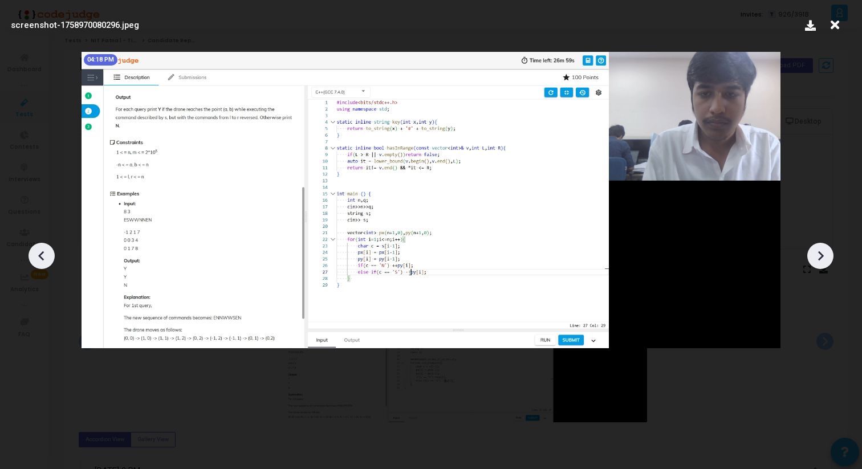
click at [817, 254] on icon at bounding box center [820, 255] width 17 height 17
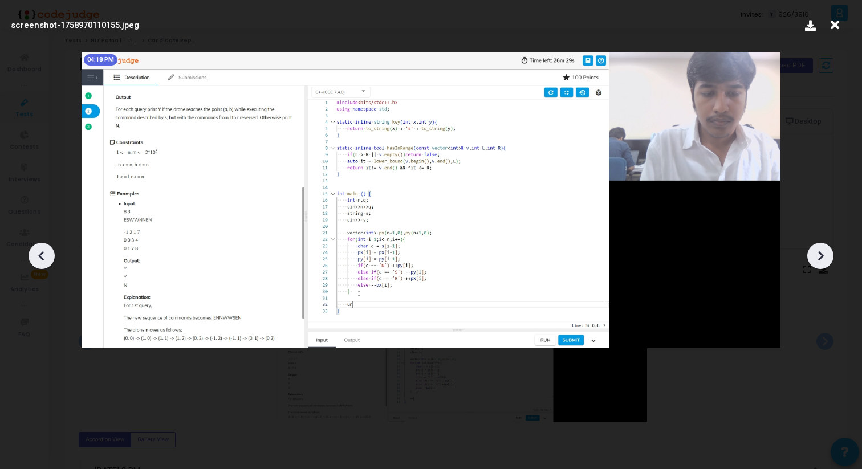
click at [816, 253] on icon at bounding box center [820, 255] width 17 height 17
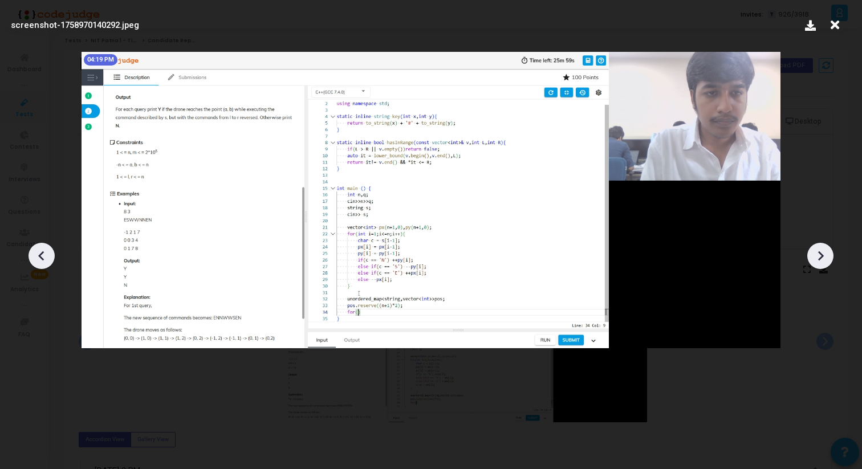
click at [816, 253] on icon at bounding box center [820, 255] width 17 height 17
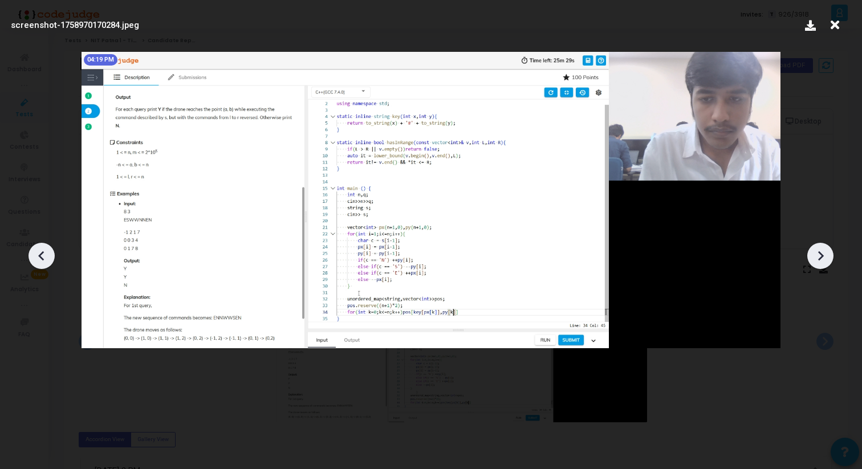
click at [816, 253] on icon at bounding box center [820, 255] width 17 height 17
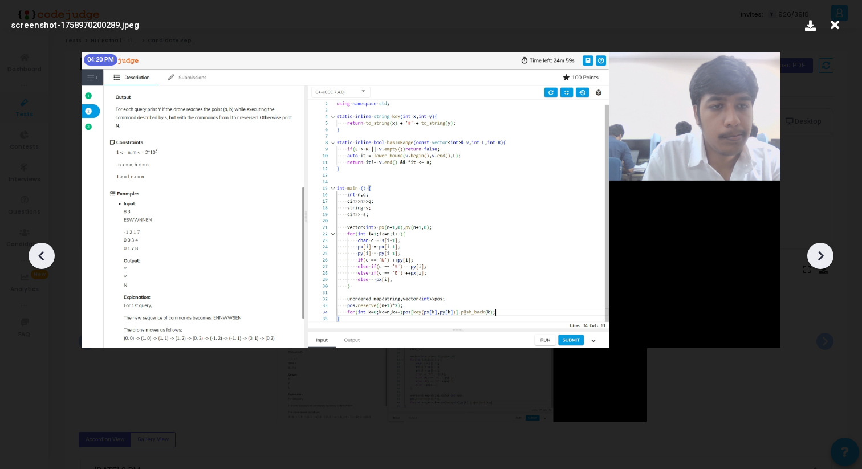
click at [816, 252] on icon at bounding box center [820, 255] width 17 height 17
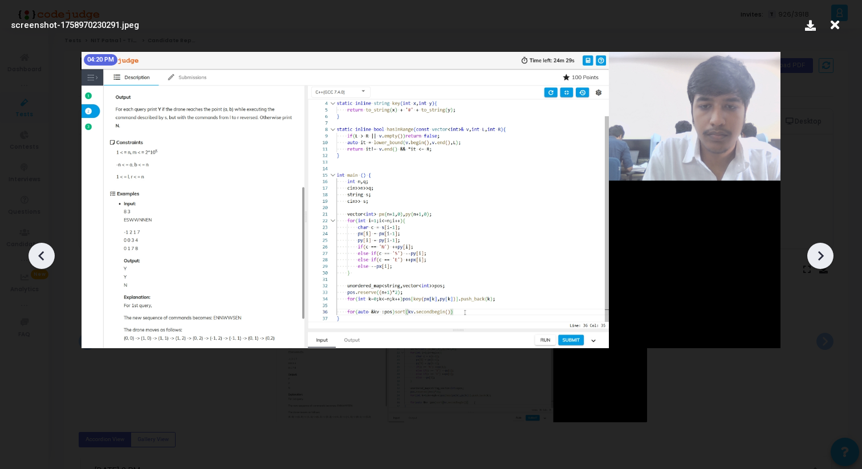
click at [816, 252] on icon at bounding box center [820, 255] width 17 height 17
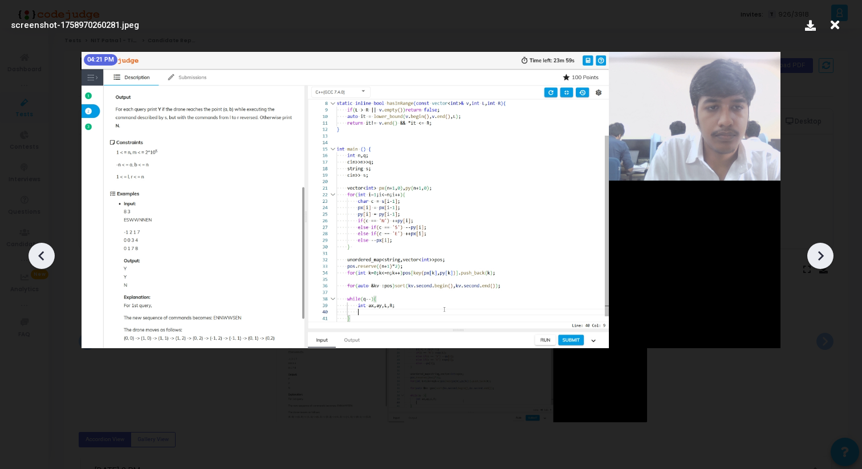
click at [816, 252] on icon at bounding box center [820, 255] width 17 height 17
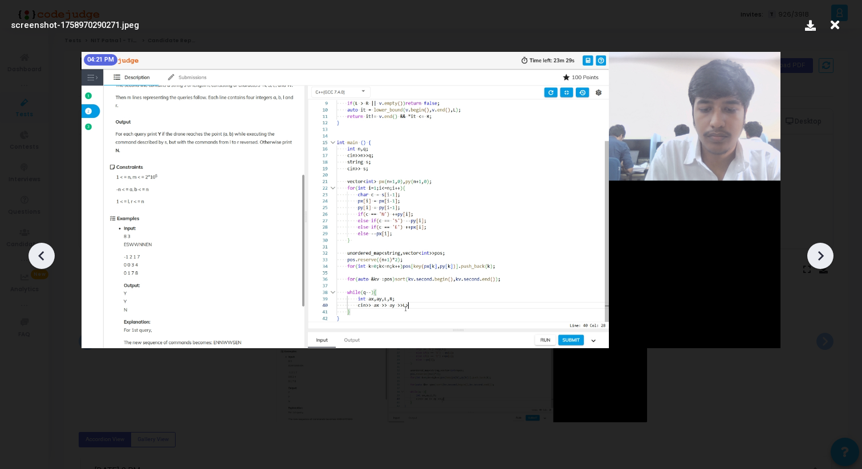
click at [816, 252] on icon at bounding box center [820, 255] width 17 height 17
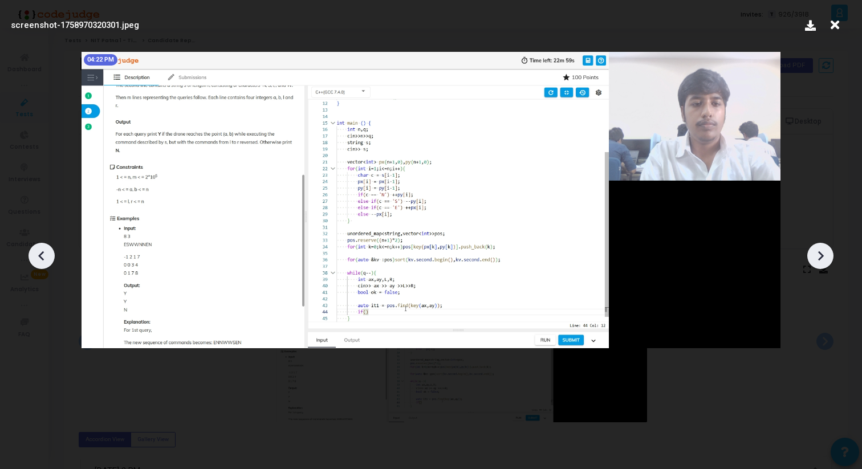
click at [815, 252] on icon at bounding box center [820, 255] width 17 height 17
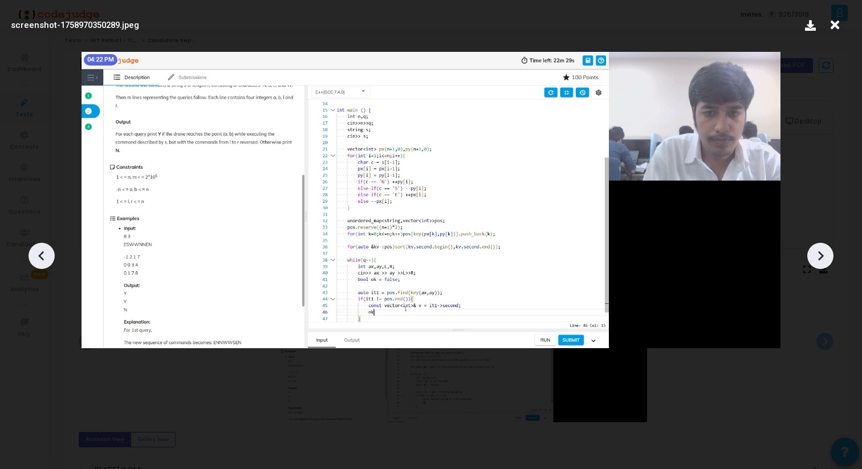
click at [815, 252] on icon at bounding box center [820, 255] width 17 height 17
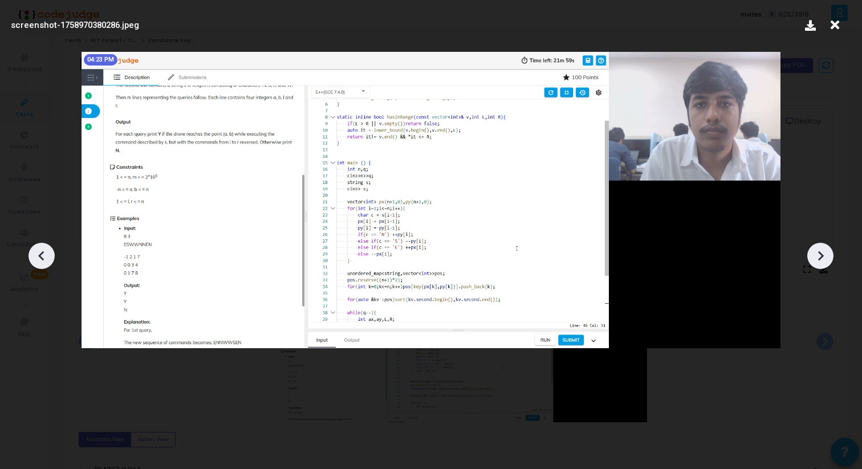
click at [815, 252] on icon at bounding box center [820, 255] width 17 height 17
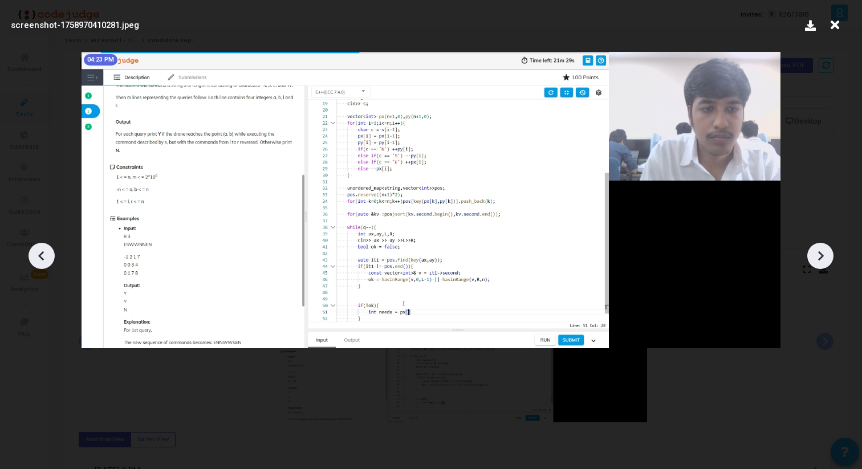
click at [815, 252] on icon at bounding box center [820, 255] width 17 height 17
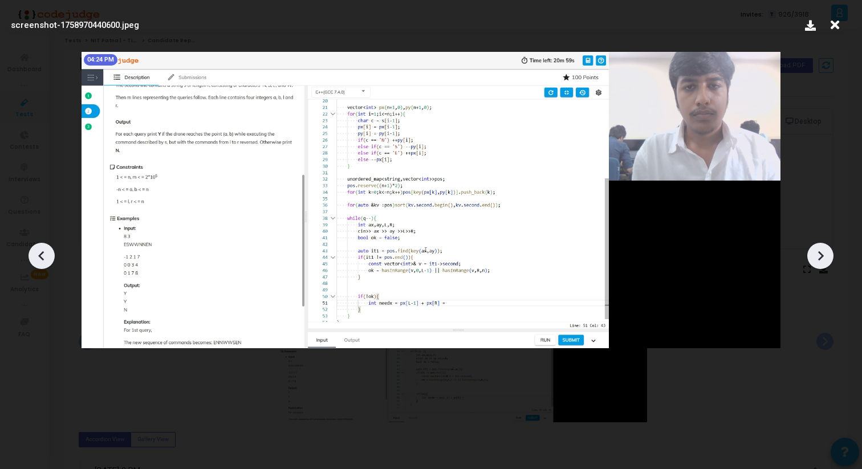
click at [42, 261] on icon at bounding box center [41, 255] width 17 height 17
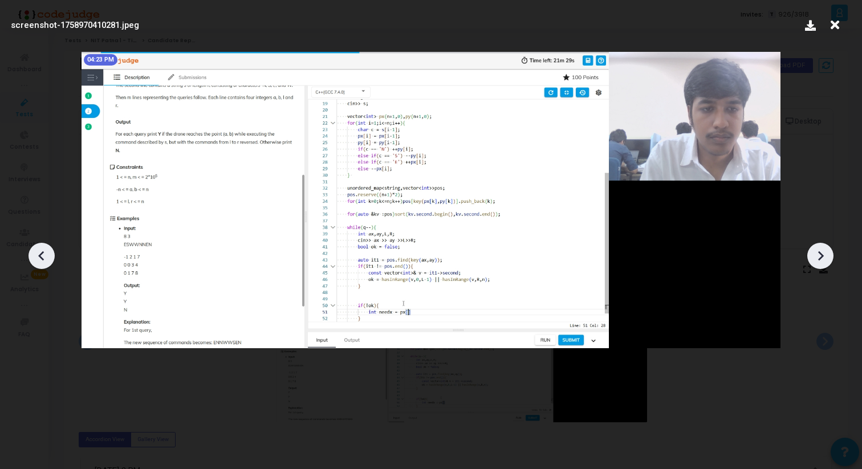
click at [825, 252] on icon at bounding box center [820, 255] width 17 height 17
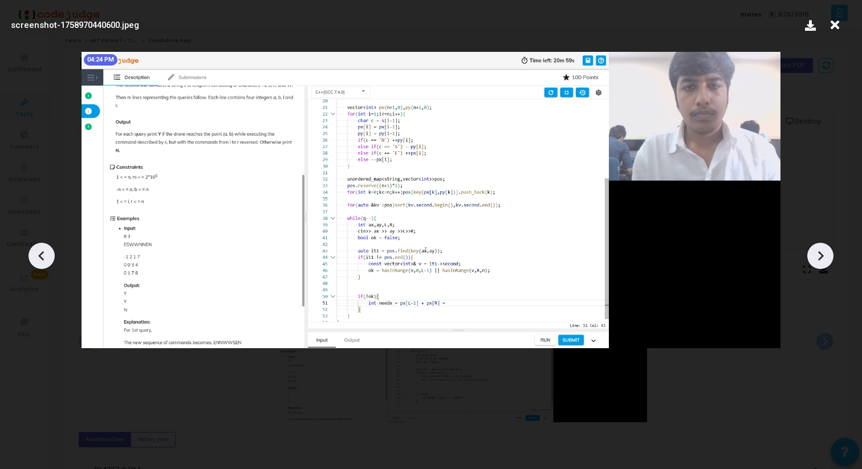
click at [825, 252] on icon at bounding box center [820, 255] width 17 height 17
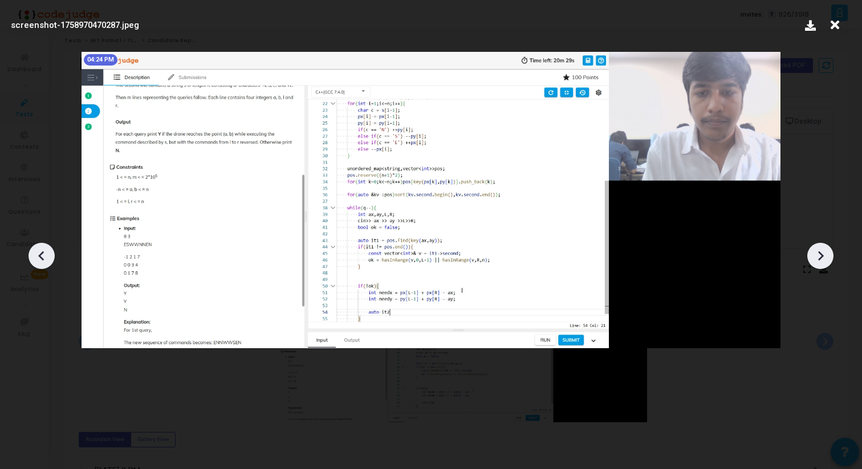
click at [825, 252] on icon at bounding box center [820, 255] width 17 height 17
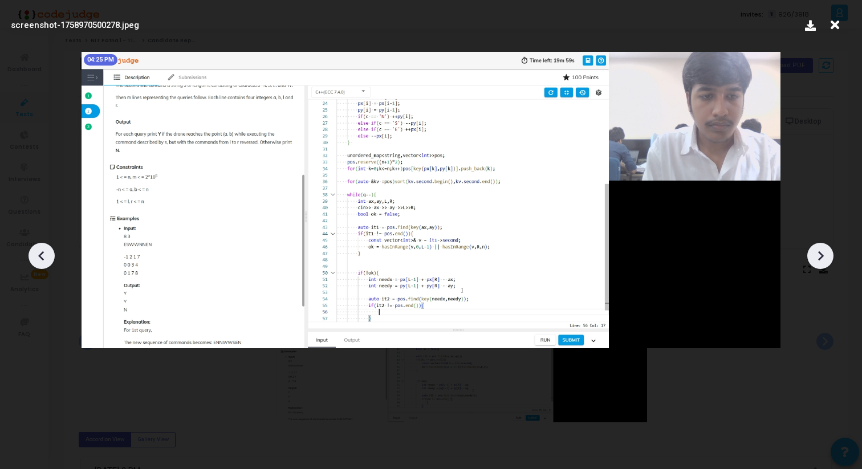
click at [825, 252] on icon at bounding box center [820, 255] width 17 height 17
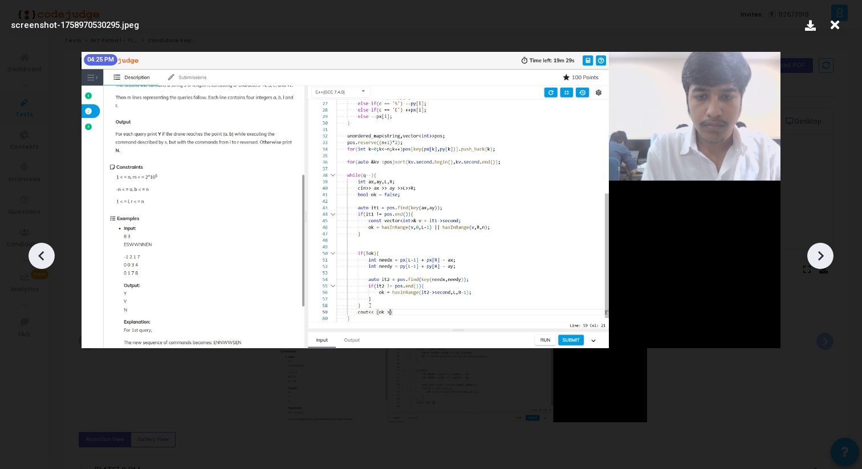
click at [825, 252] on icon at bounding box center [820, 255] width 17 height 17
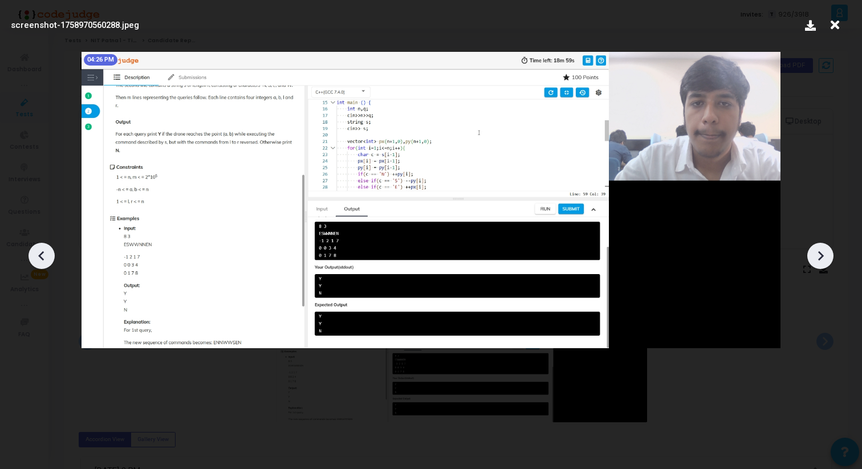
click at [46, 254] on icon at bounding box center [41, 255] width 17 height 17
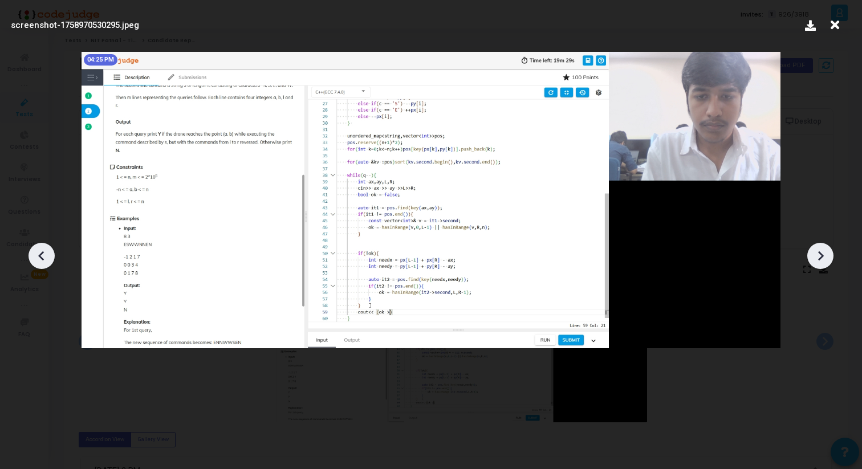
click at [813, 258] on icon at bounding box center [820, 255] width 17 height 17
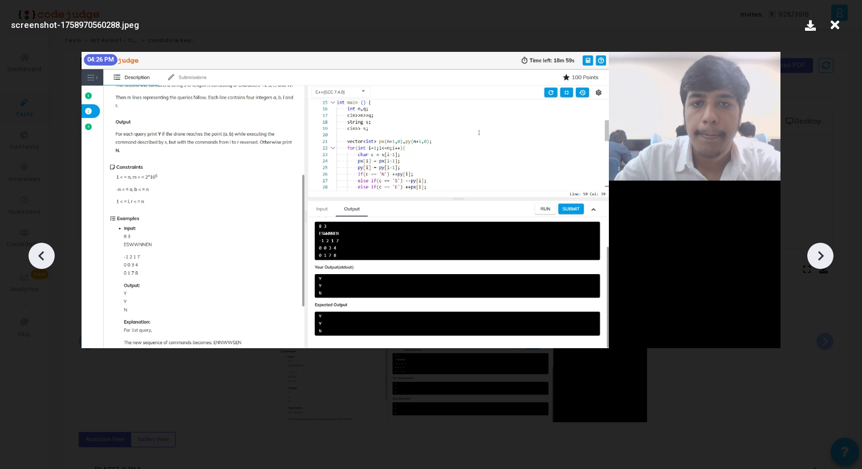
click at [813, 258] on icon at bounding box center [820, 255] width 17 height 17
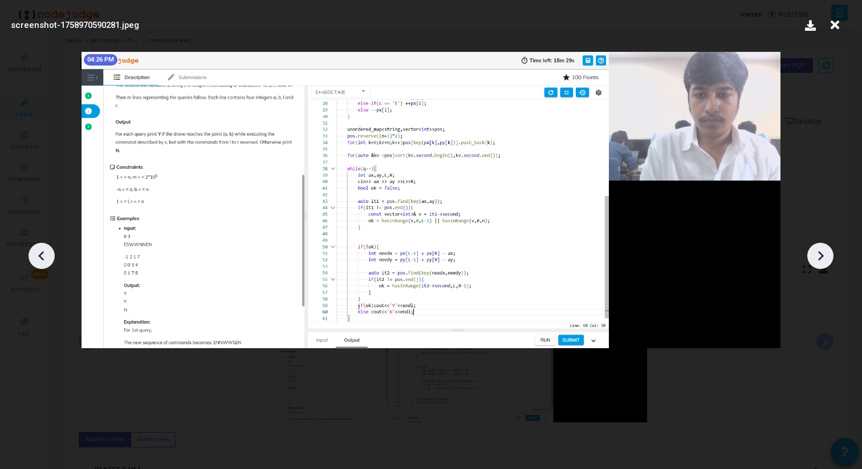
click at [40, 249] on icon at bounding box center [41, 255] width 17 height 17
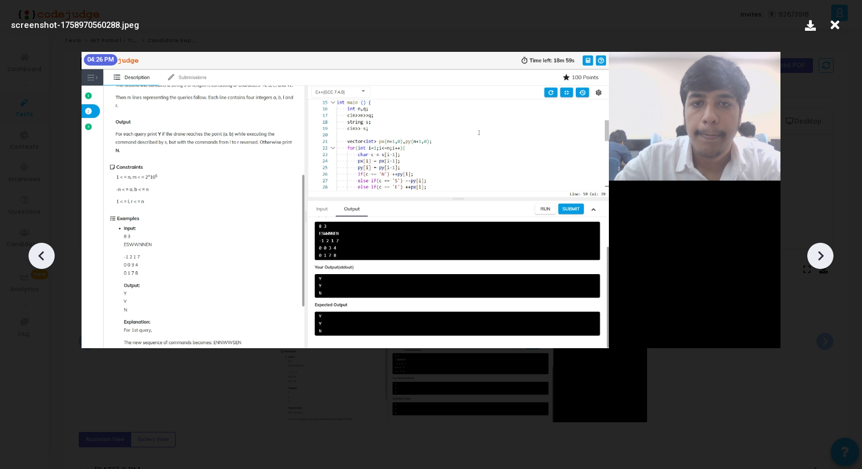
click at [40, 249] on icon at bounding box center [41, 255] width 17 height 17
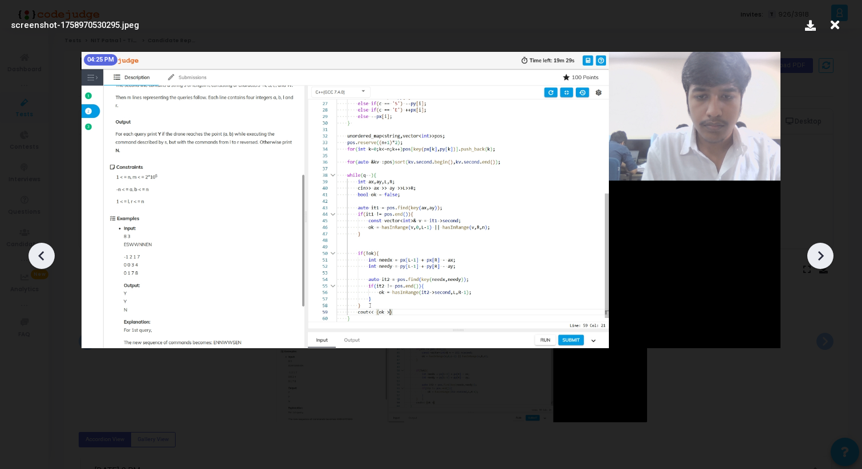
click at [823, 255] on icon at bounding box center [820, 255] width 17 height 17
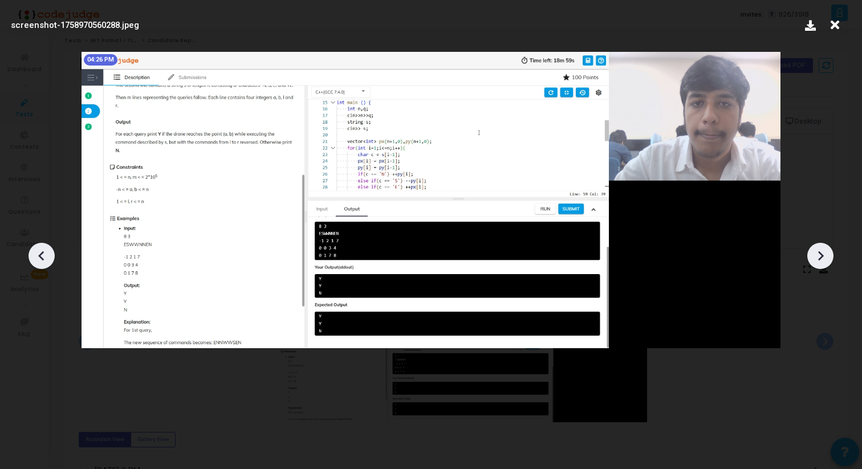
click at [823, 255] on icon at bounding box center [821, 256] width 6 height 10
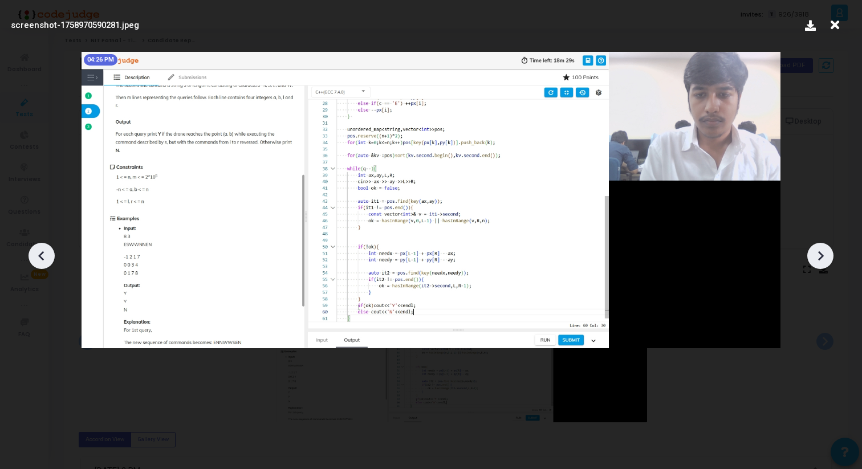
click at [823, 256] on icon at bounding box center [820, 255] width 17 height 17
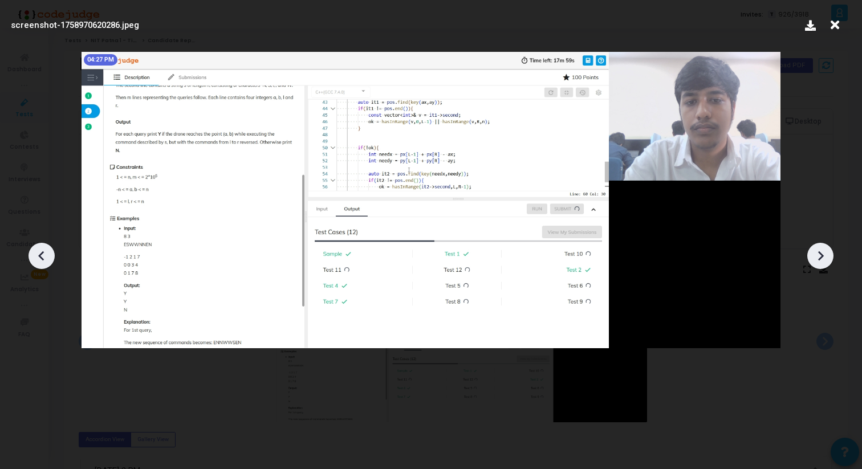
click at [823, 256] on icon at bounding box center [820, 255] width 17 height 17
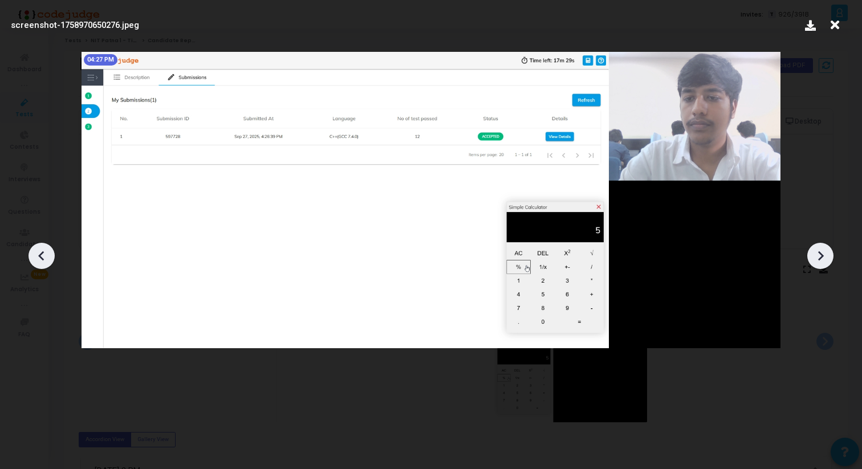
click at [823, 256] on icon at bounding box center [820, 255] width 17 height 17
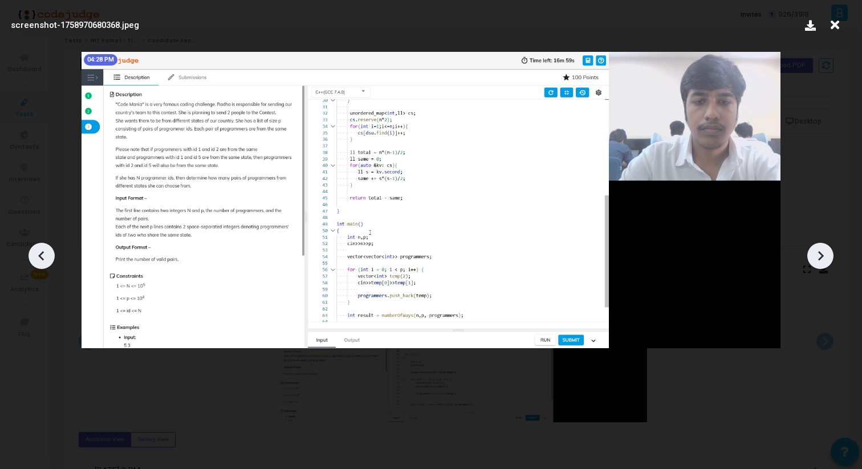
click at [823, 256] on icon at bounding box center [820, 255] width 17 height 17
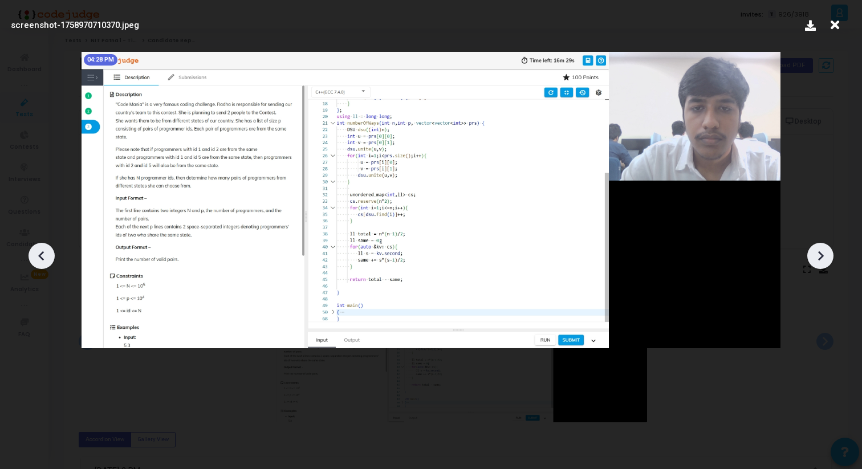
click at [822, 256] on icon at bounding box center [821, 256] width 6 height 10
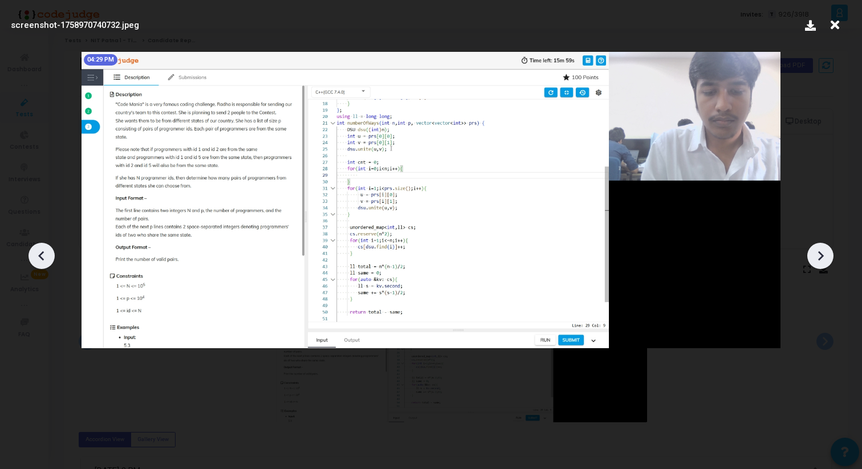
click at [822, 256] on icon at bounding box center [821, 256] width 6 height 10
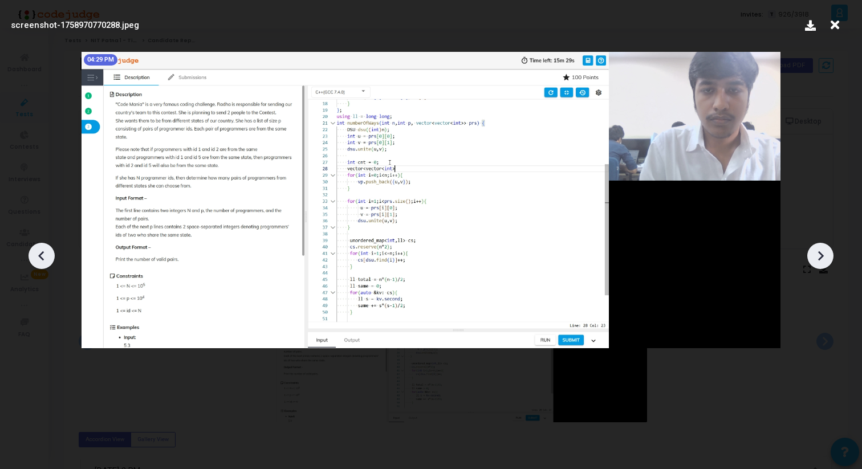
click at [822, 256] on icon at bounding box center [821, 256] width 6 height 10
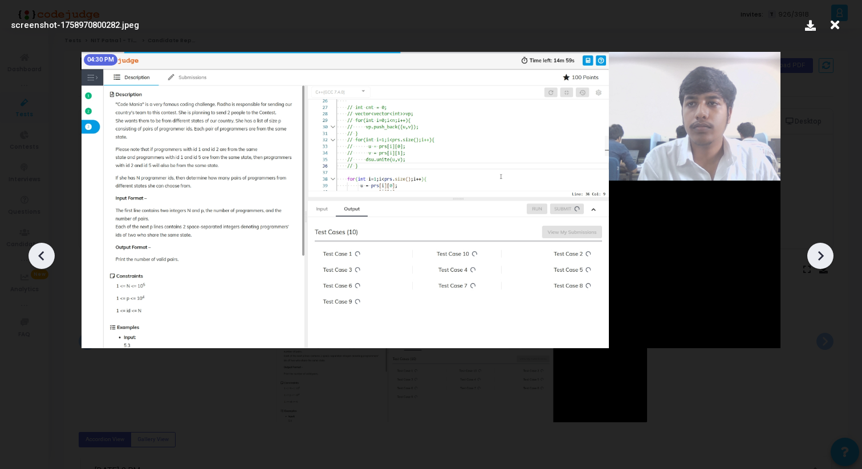
click at [822, 256] on icon at bounding box center [821, 256] width 6 height 10
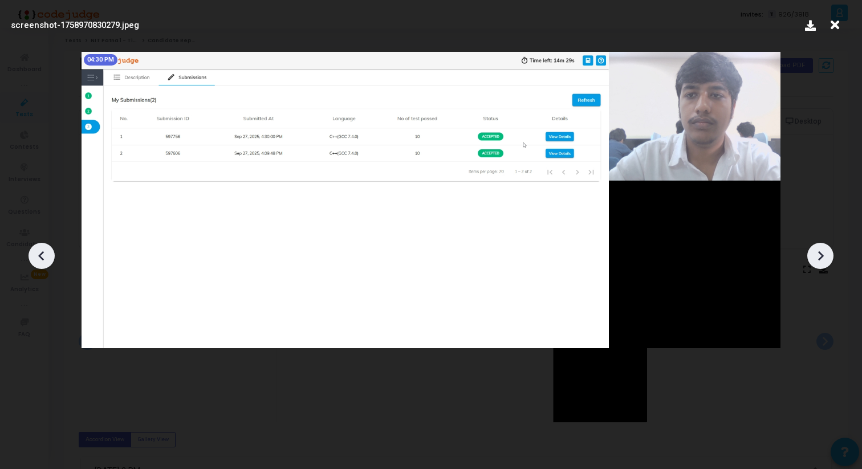
click at [822, 256] on icon at bounding box center [821, 256] width 6 height 10
click at [822, 260] on icon at bounding box center [820, 255] width 17 height 17
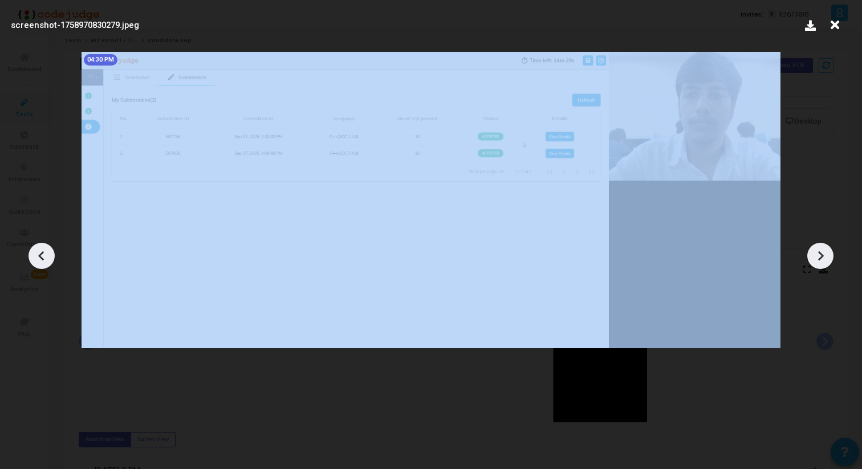
click at [822, 260] on icon at bounding box center [820, 255] width 17 height 17
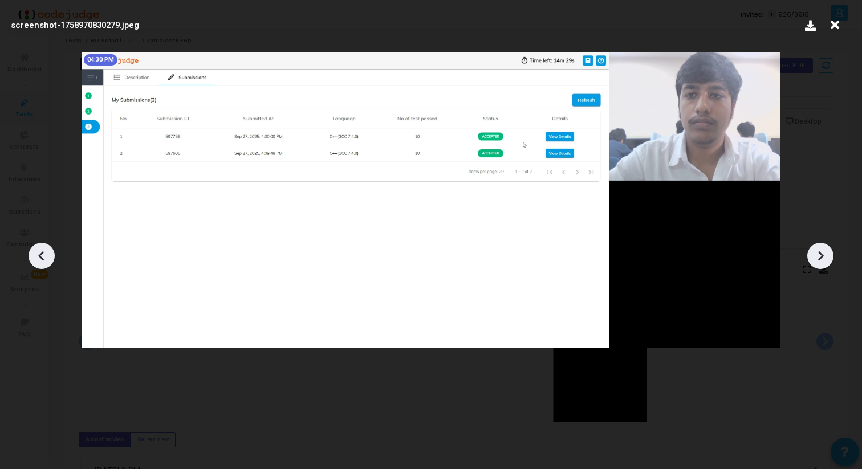
click at [34, 250] on icon at bounding box center [41, 255] width 17 height 17
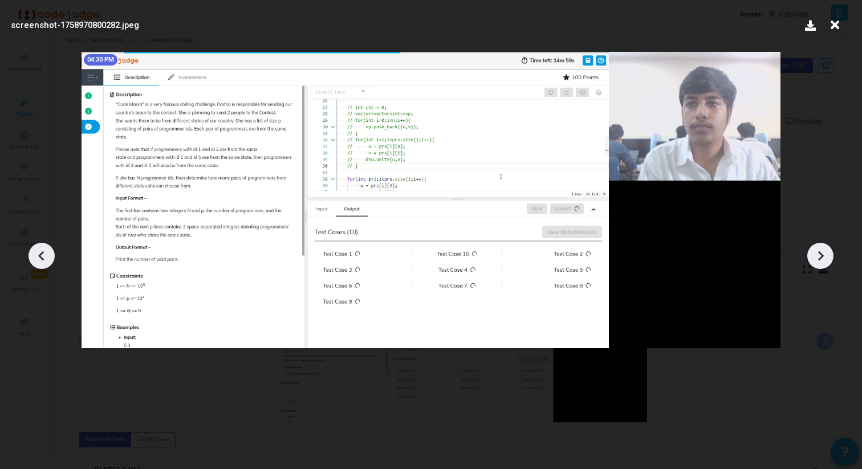
click at [34, 250] on icon at bounding box center [41, 255] width 17 height 17
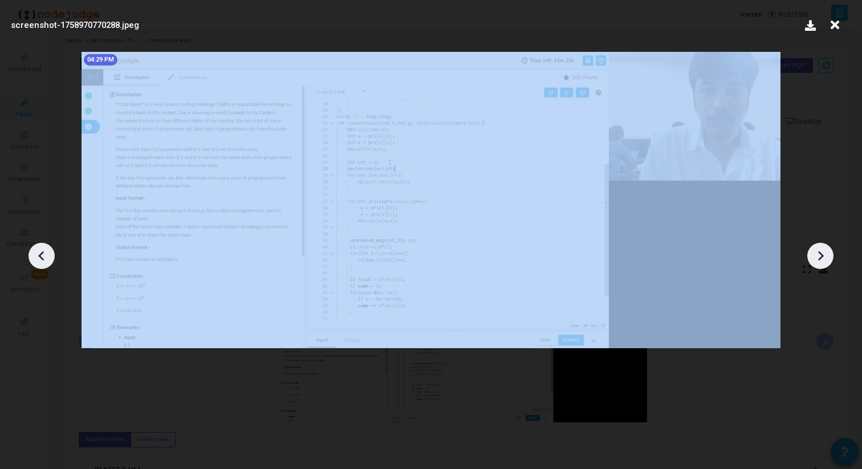
click at [34, 250] on icon at bounding box center [41, 255] width 17 height 17
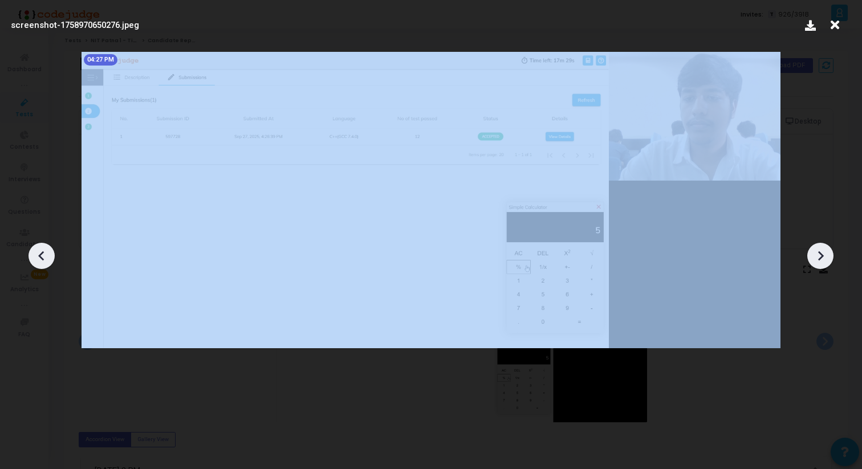
click at [34, 250] on icon at bounding box center [41, 255] width 17 height 17
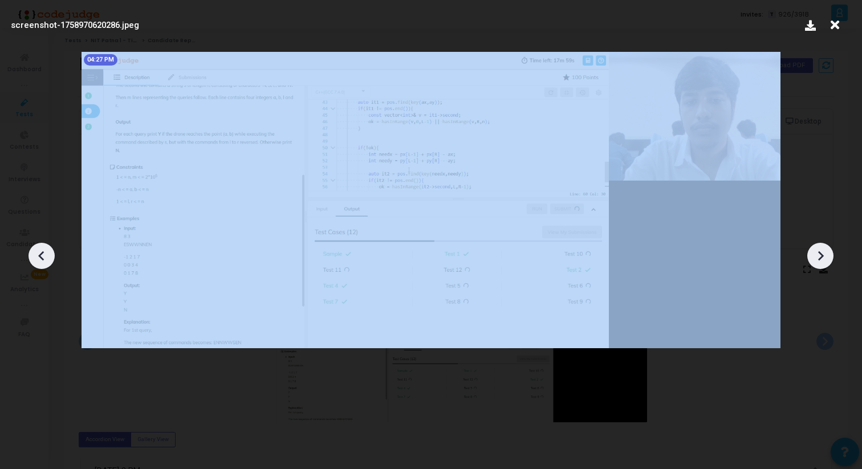
click at [34, 250] on icon at bounding box center [41, 255] width 17 height 17
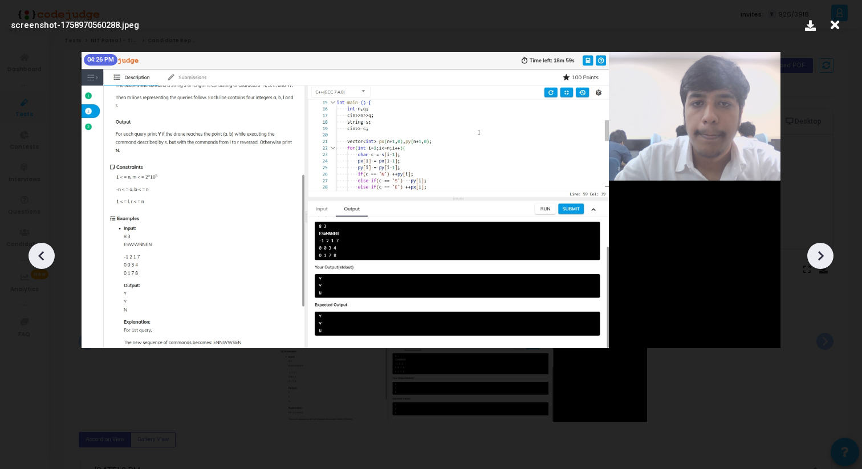
click at [34, 250] on icon at bounding box center [41, 255] width 17 height 17
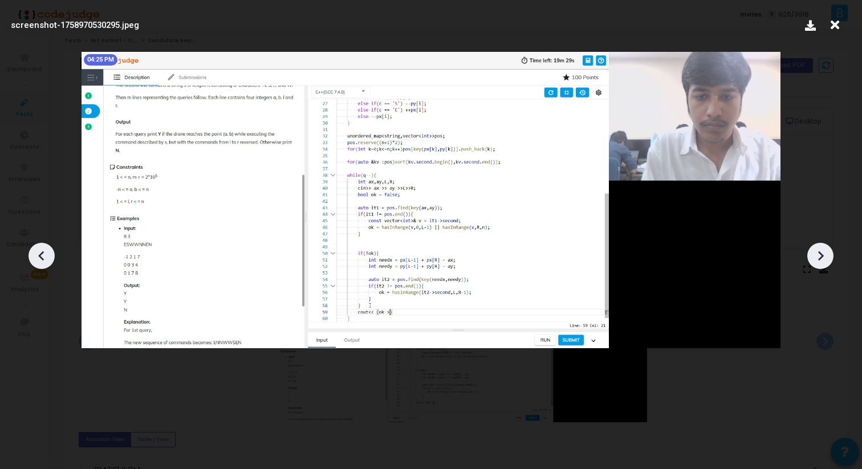
click at [34, 250] on icon at bounding box center [41, 255] width 17 height 17
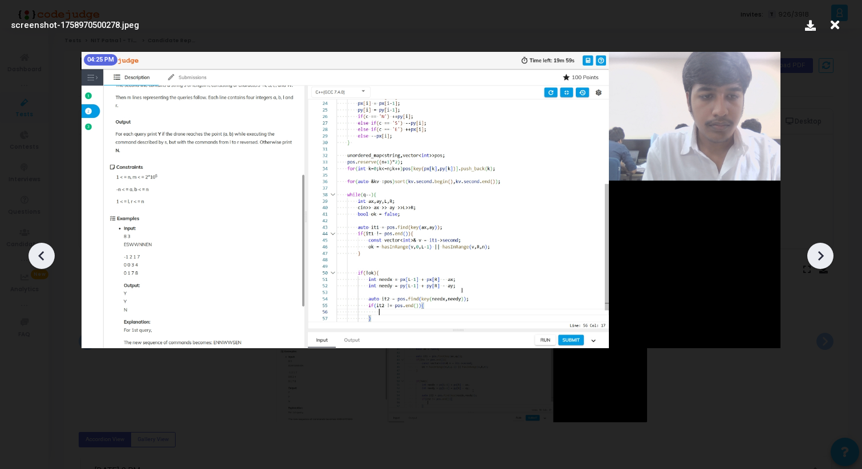
click at [34, 250] on icon at bounding box center [41, 255] width 17 height 17
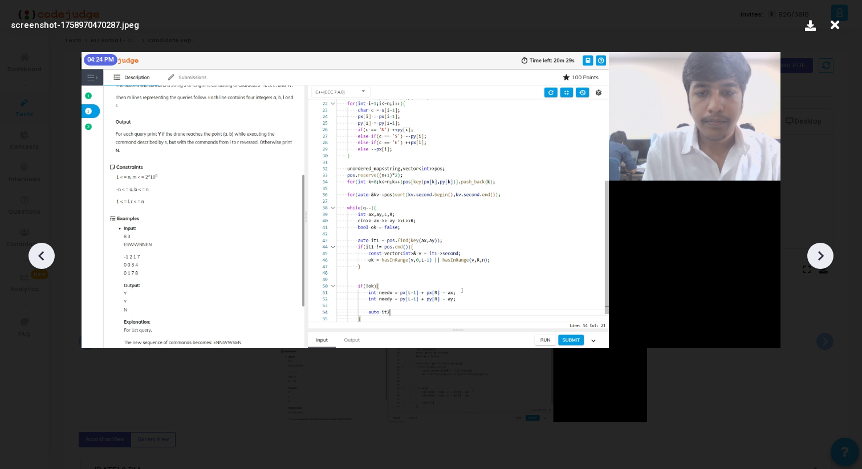
click at [34, 250] on icon at bounding box center [41, 255] width 17 height 17
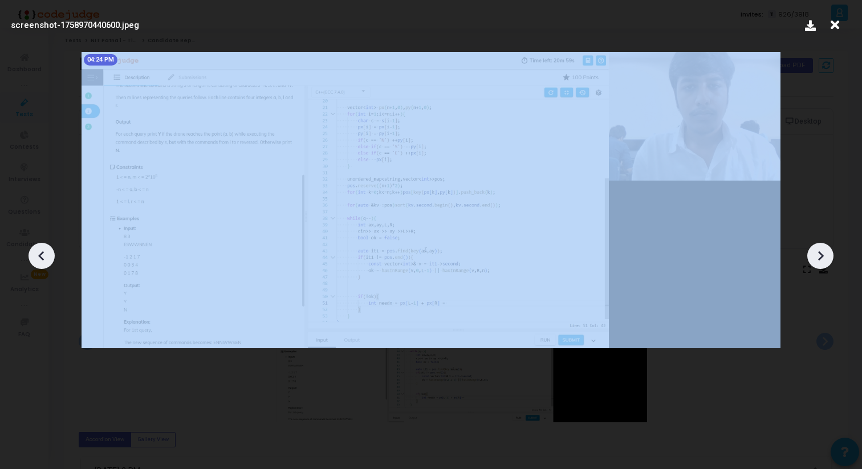
click at [34, 250] on icon at bounding box center [41, 255] width 17 height 17
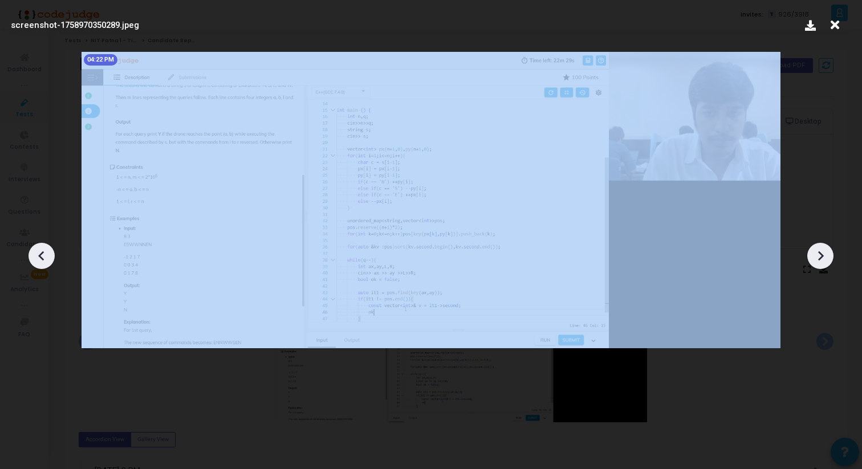
click at [34, 250] on icon at bounding box center [41, 255] width 17 height 17
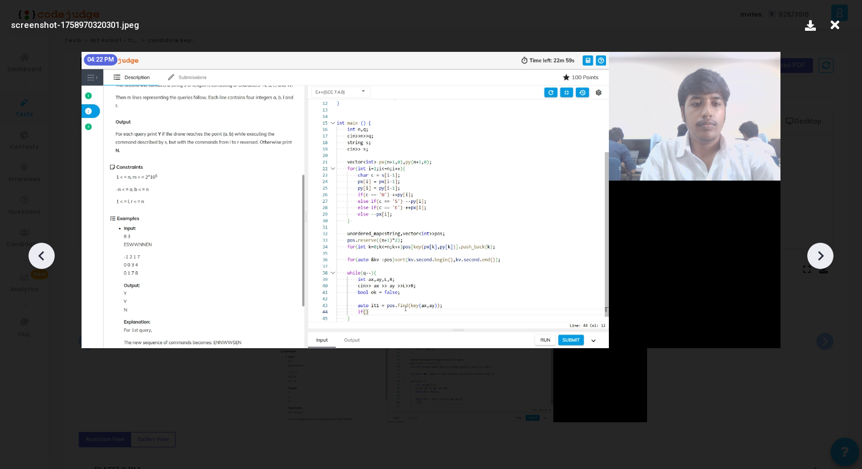
click at [34, 250] on icon at bounding box center [41, 255] width 17 height 17
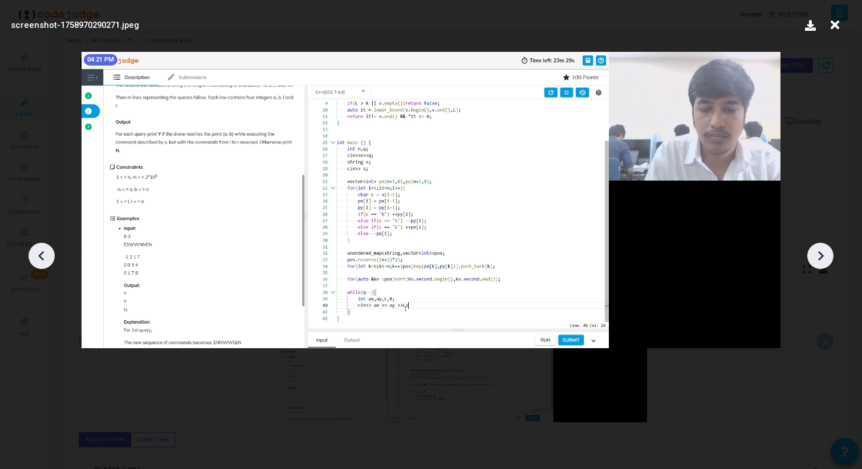
click at [34, 250] on icon at bounding box center [41, 255] width 17 height 17
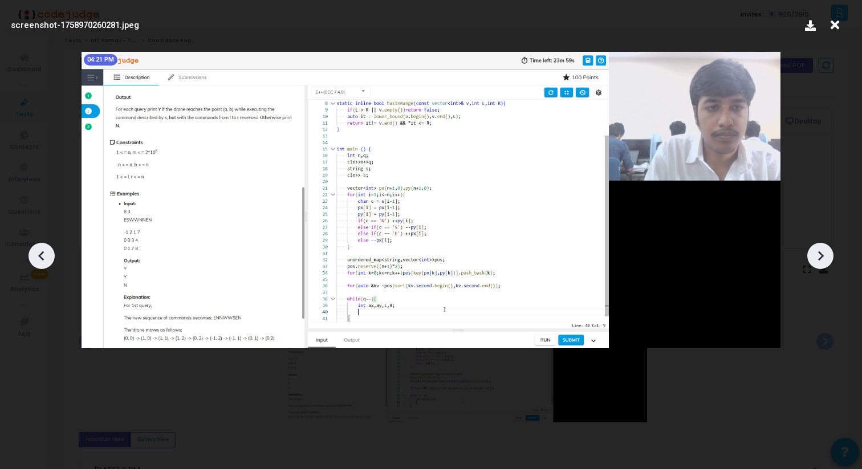
click at [34, 250] on icon at bounding box center [41, 255] width 17 height 17
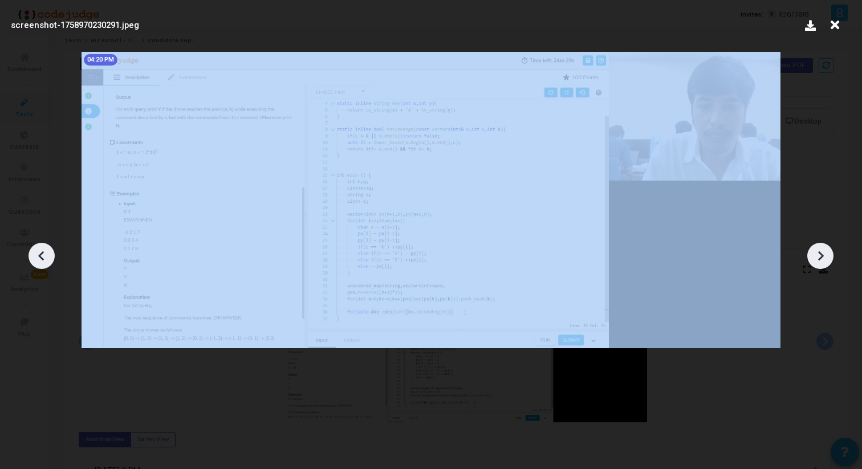
click at [34, 250] on icon at bounding box center [41, 255] width 17 height 17
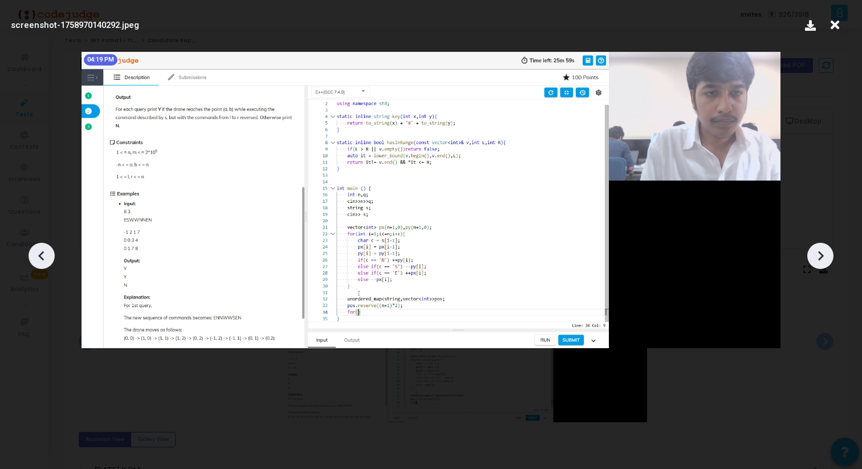
click at [813, 262] on icon at bounding box center [820, 255] width 17 height 17
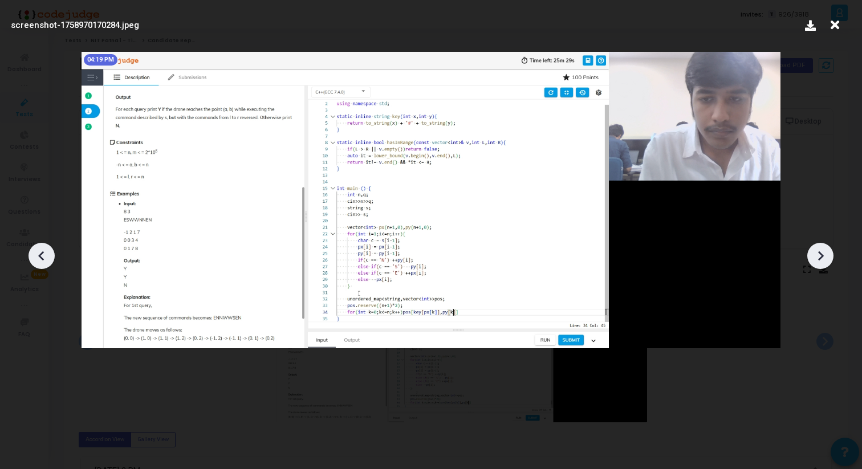
click at [813, 262] on icon at bounding box center [820, 255] width 17 height 17
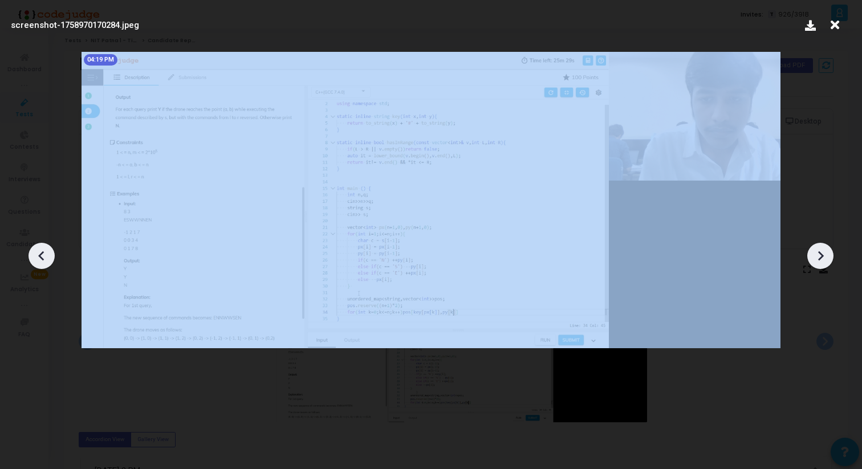
click at [813, 262] on icon at bounding box center [820, 255] width 17 height 17
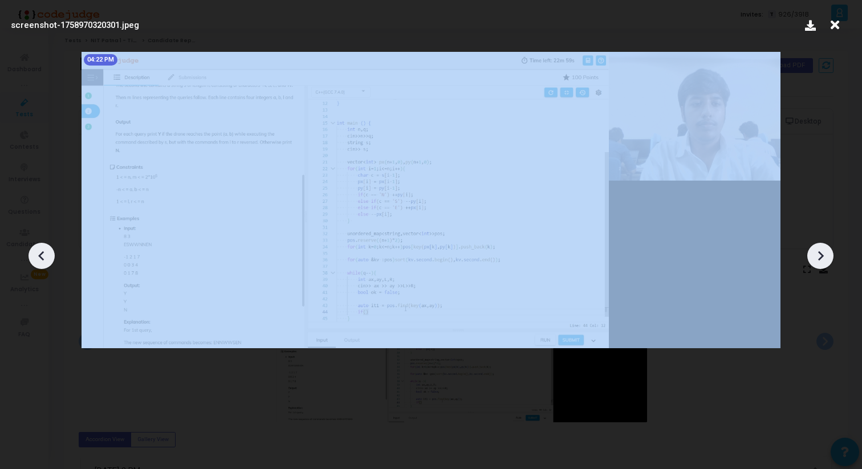
click at [813, 262] on icon at bounding box center [820, 255] width 17 height 17
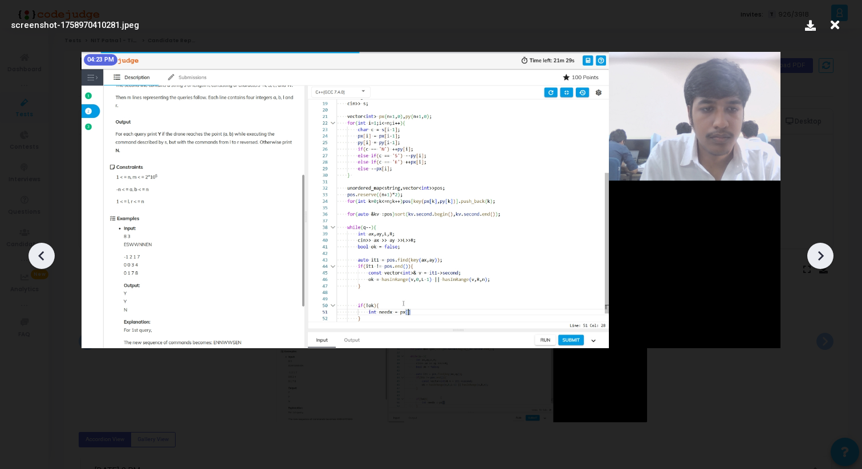
click at [813, 262] on icon at bounding box center [820, 255] width 17 height 17
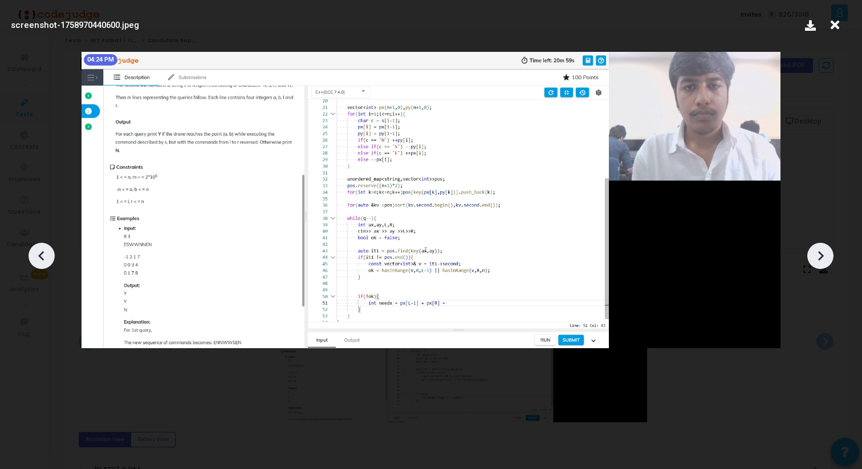
click at [813, 262] on icon at bounding box center [820, 255] width 17 height 17
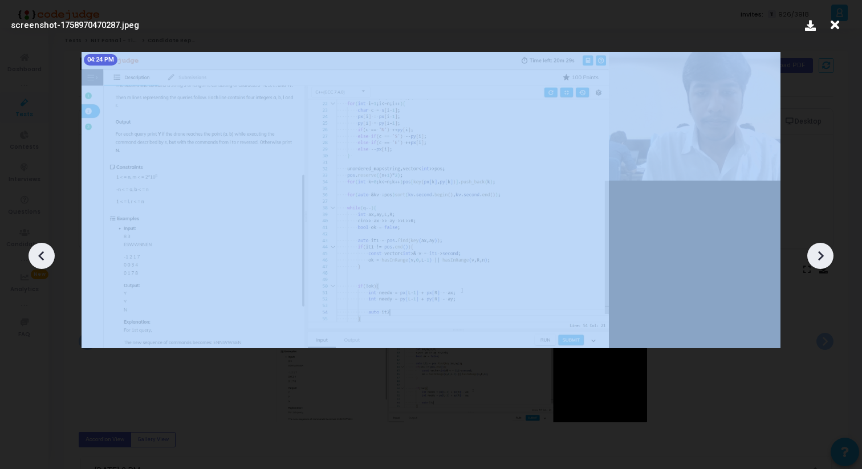
click at [813, 262] on icon at bounding box center [820, 255] width 17 height 17
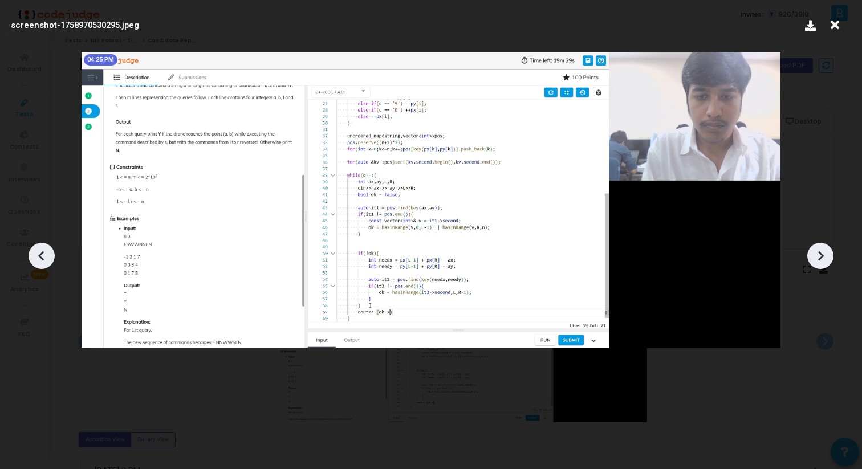
click at [814, 263] on icon at bounding box center [820, 255] width 17 height 17
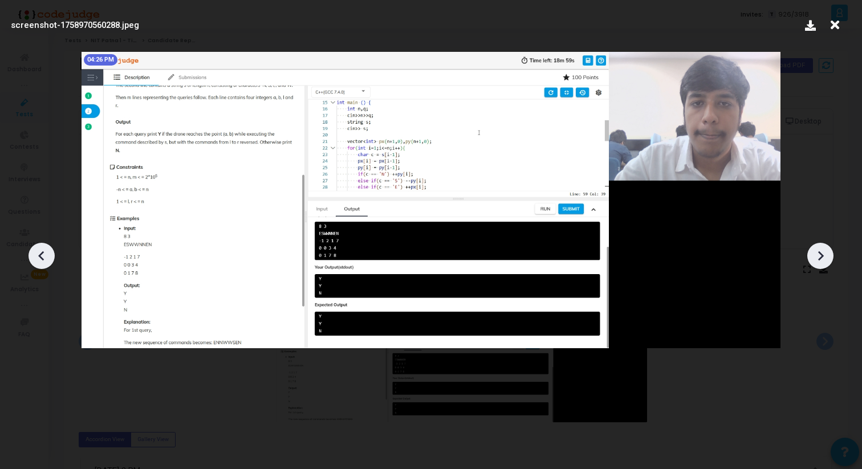
click at [813, 262] on icon at bounding box center [820, 255] width 17 height 17
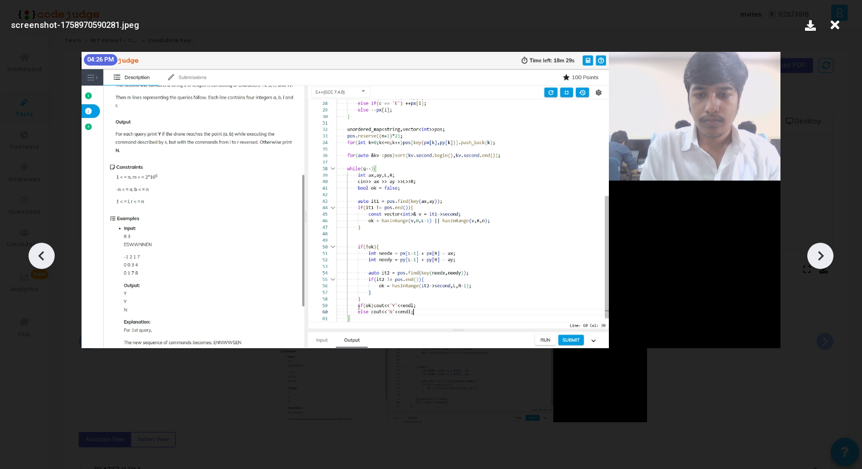
click at [813, 261] on icon at bounding box center [820, 255] width 17 height 17
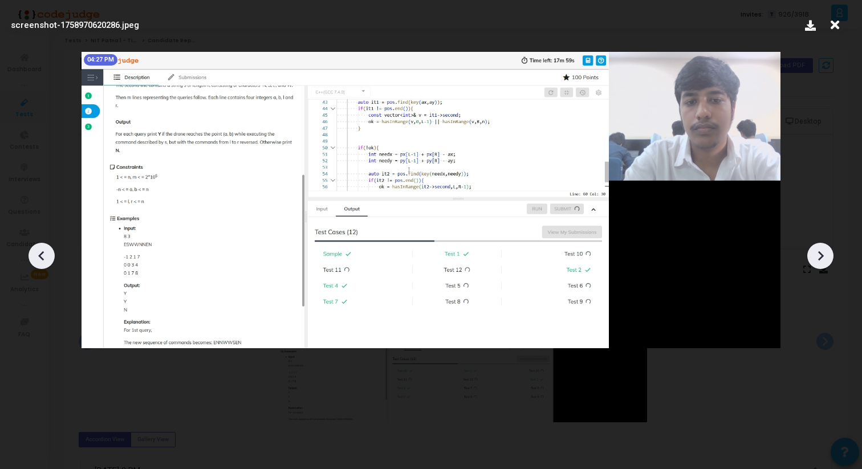
click at [813, 261] on icon at bounding box center [820, 255] width 17 height 17
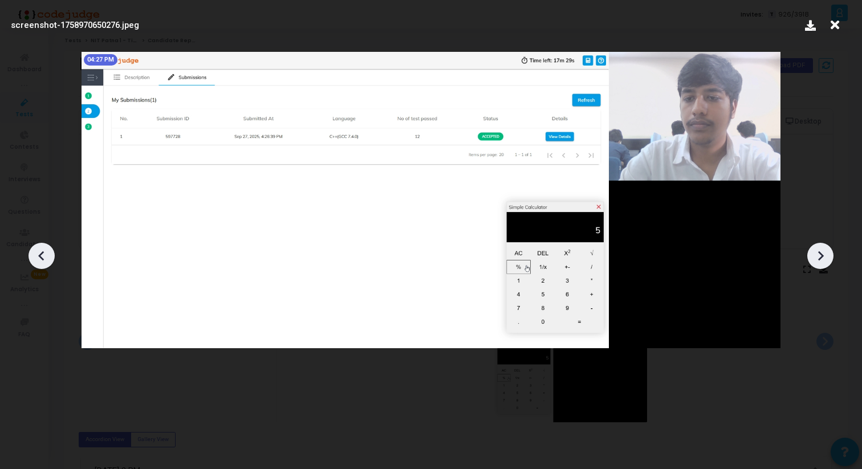
click at [813, 266] on div at bounding box center [820, 256] width 26 height 26
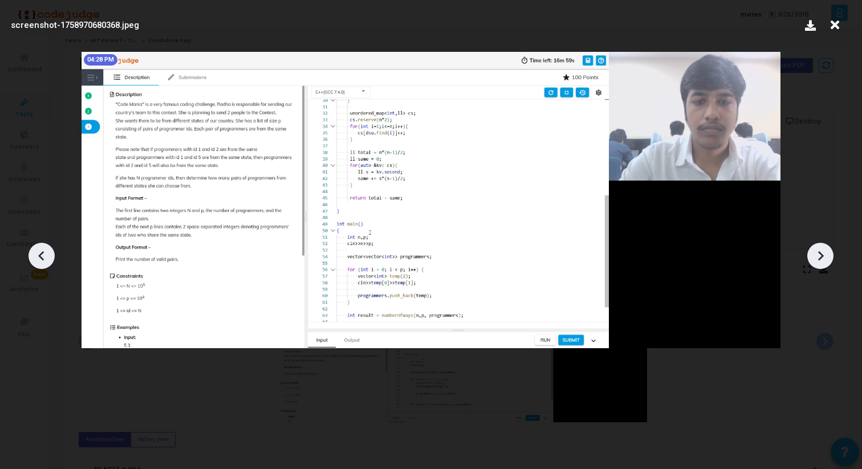
click at [813, 266] on div at bounding box center [820, 256] width 26 height 26
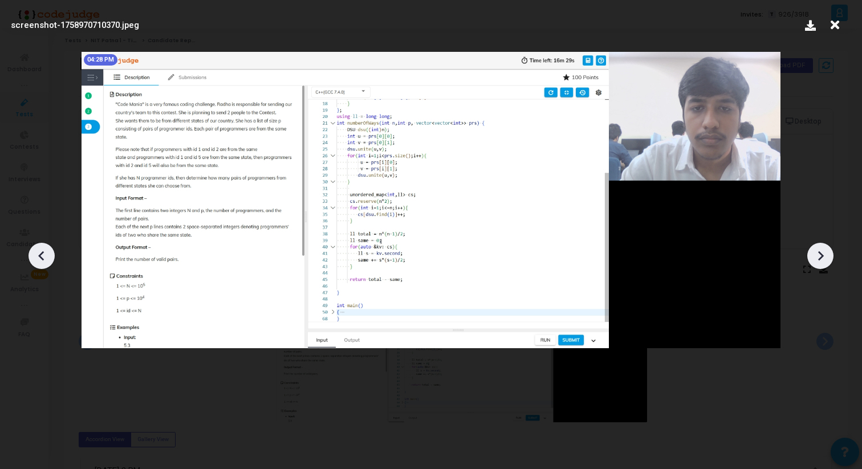
click at [813, 266] on div at bounding box center [820, 256] width 26 height 26
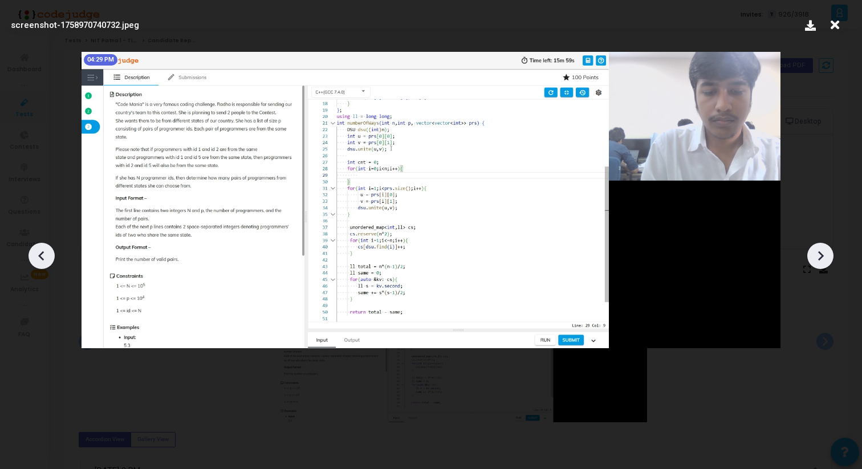
click at [813, 266] on div at bounding box center [820, 256] width 26 height 26
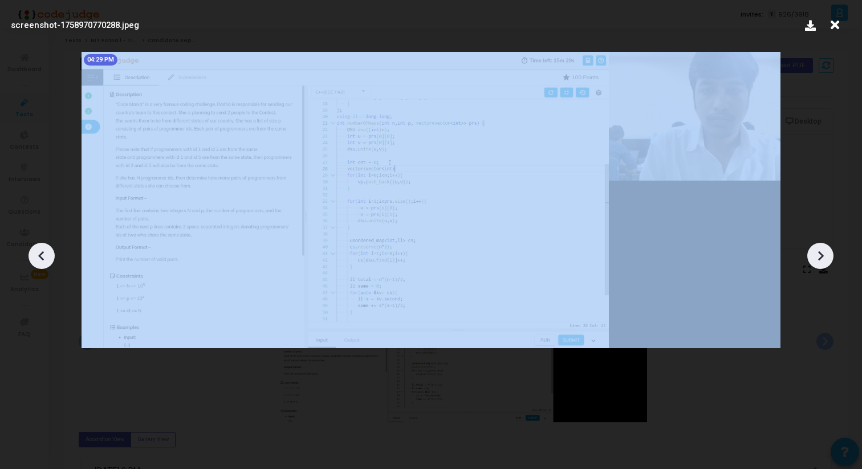
click at [813, 266] on div at bounding box center [820, 256] width 26 height 26
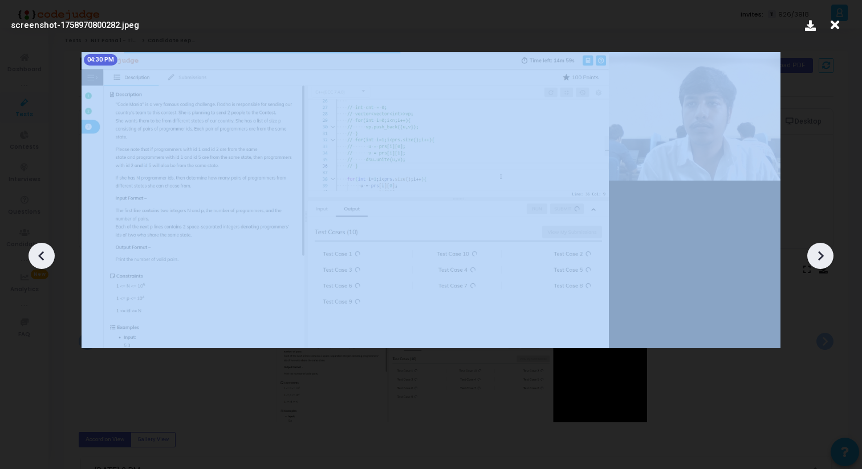
click at [813, 266] on div at bounding box center [820, 256] width 26 height 26
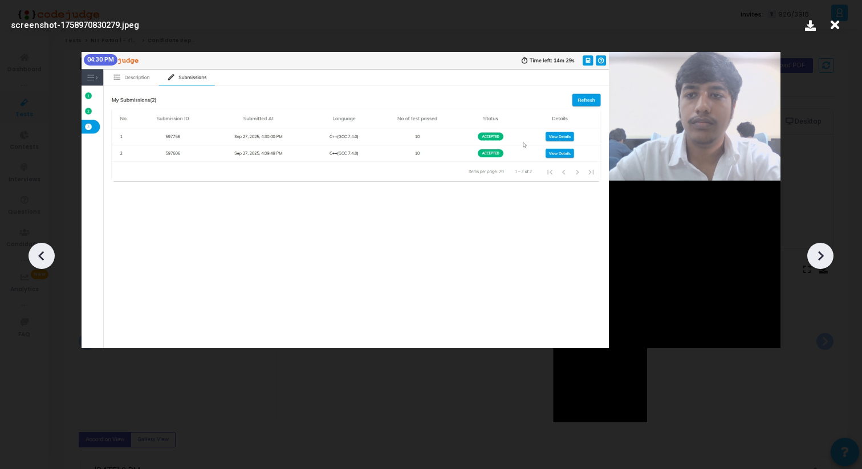
click at [43, 251] on icon at bounding box center [41, 255] width 17 height 17
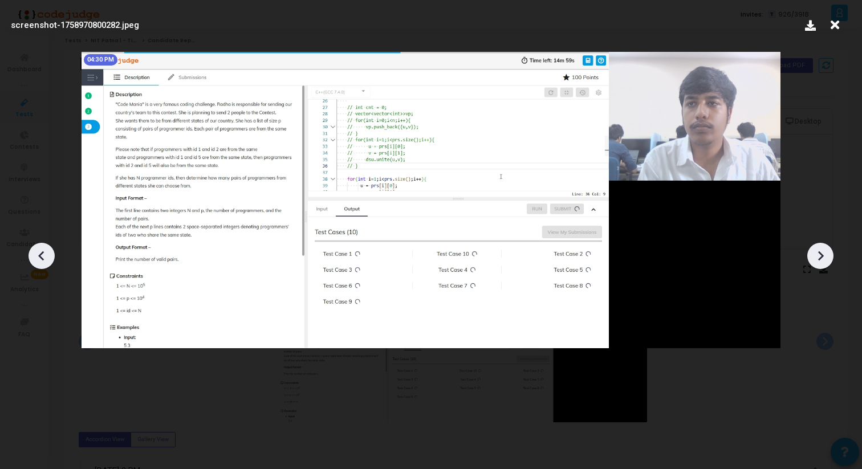
click at [43, 251] on icon at bounding box center [41, 255] width 17 height 17
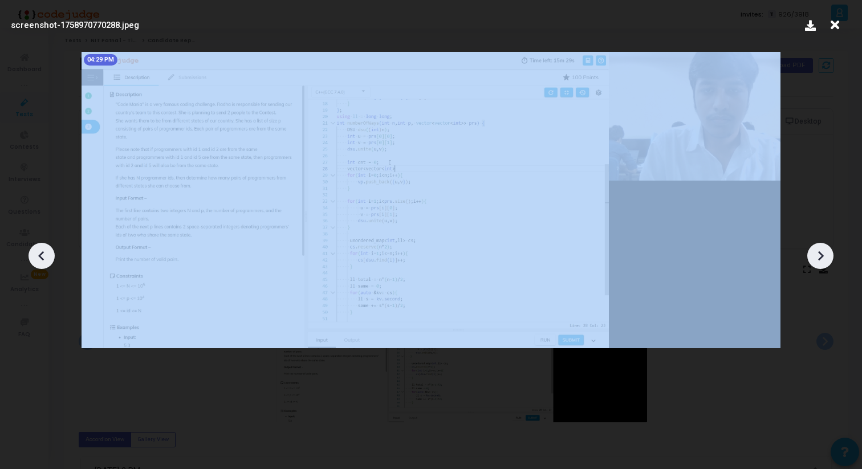
click at [43, 251] on icon at bounding box center [41, 255] width 17 height 17
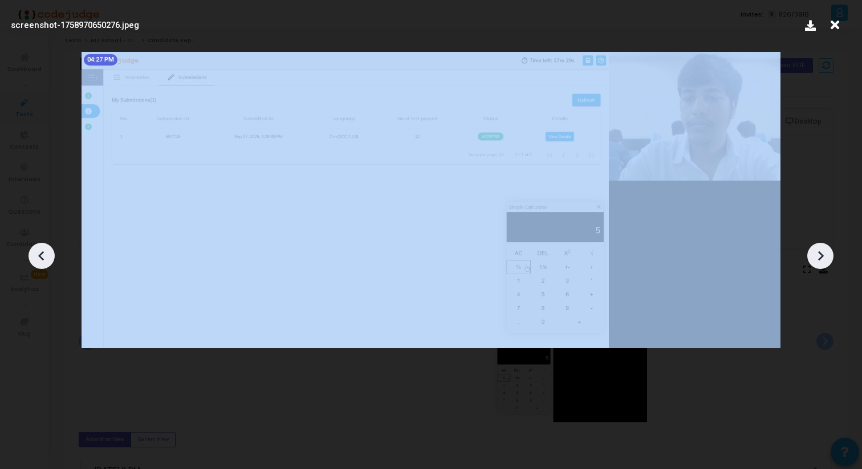
click at [43, 251] on icon at bounding box center [41, 255] width 17 height 17
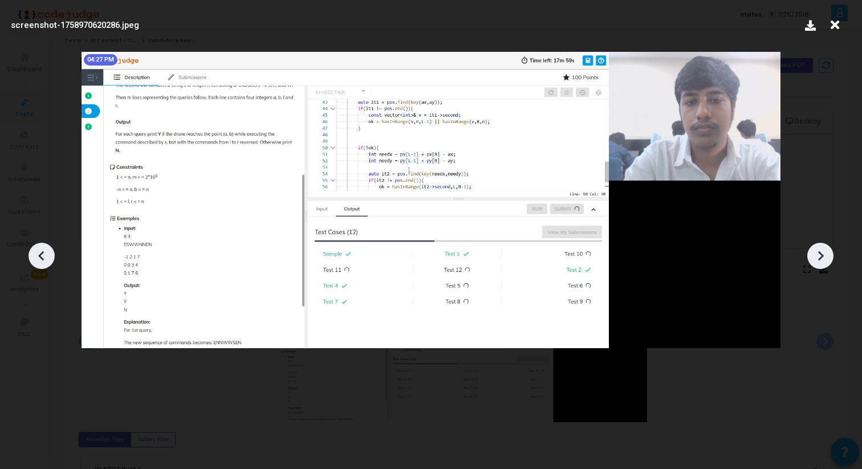
click at [43, 251] on icon at bounding box center [41, 255] width 17 height 17
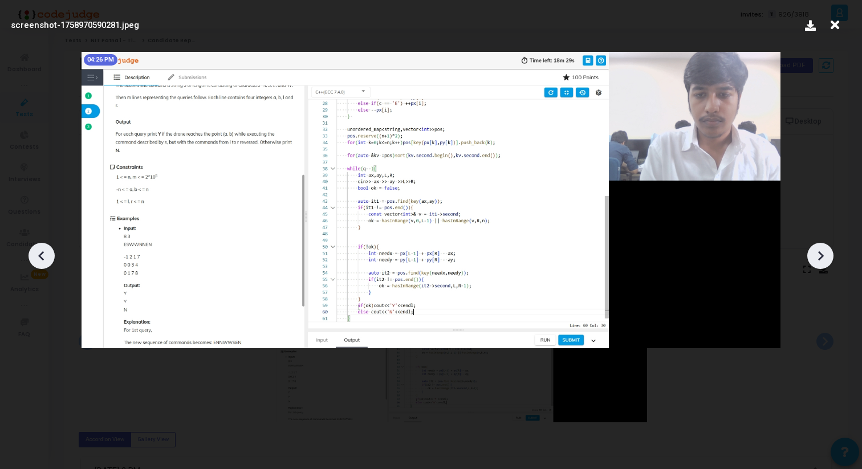
click at [43, 251] on icon at bounding box center [41, 255] width 17 height 17
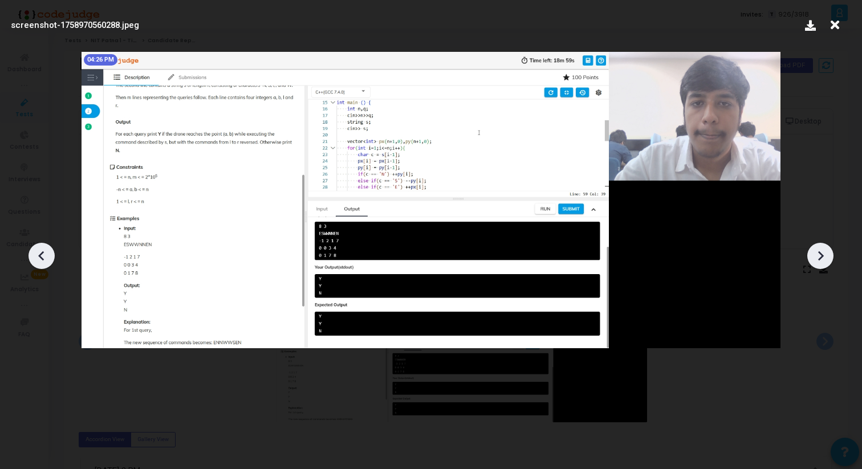
click at [43, 251] on icon at bounding box center [41, 255] width 17 height 17
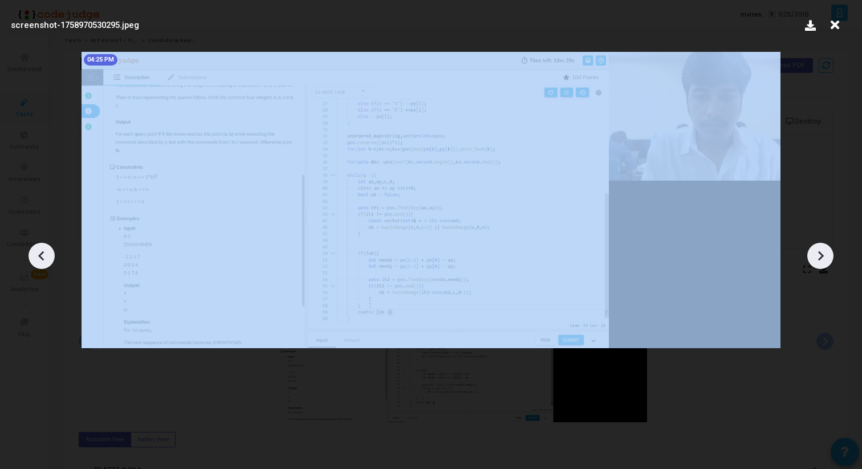
click at [43, 251] on icon at bounding box center [41, 255] width 17 height 17
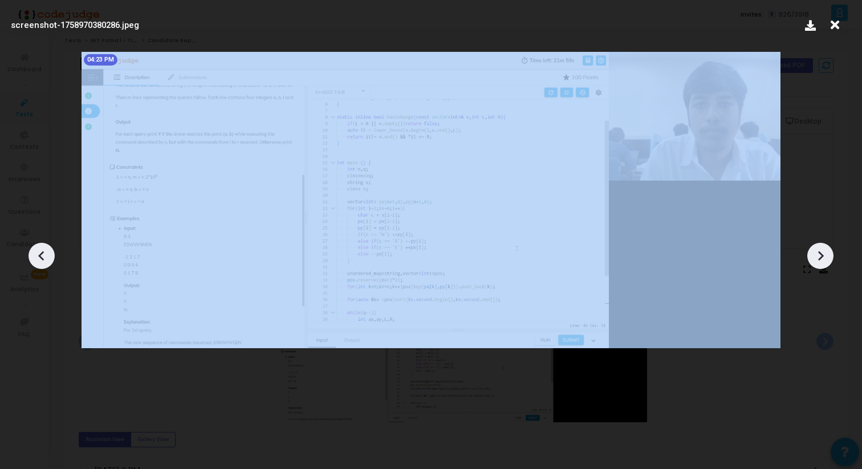
click at [43, 251] on icon at bounding box center [41, 255] width 17 height 17
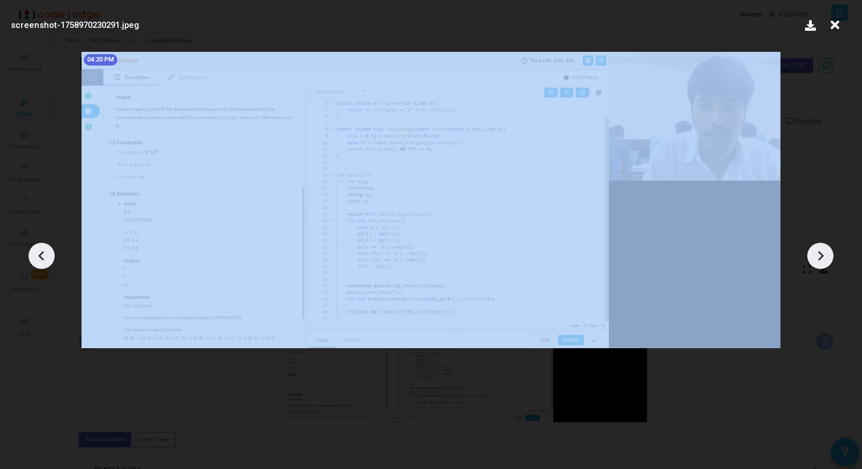
click at [43, 251] on icon at bounding box center [41, 255] width 17 height 17
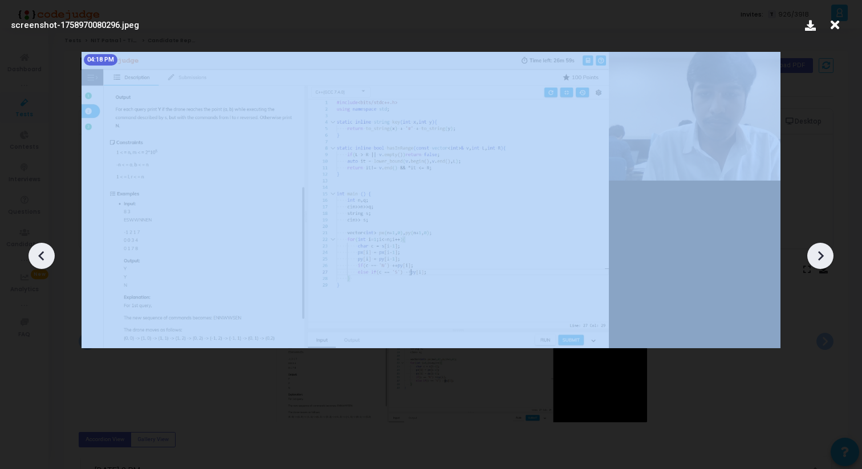
click at [43, 251] on icon at bounding box center [41, 255] width 17 height 17
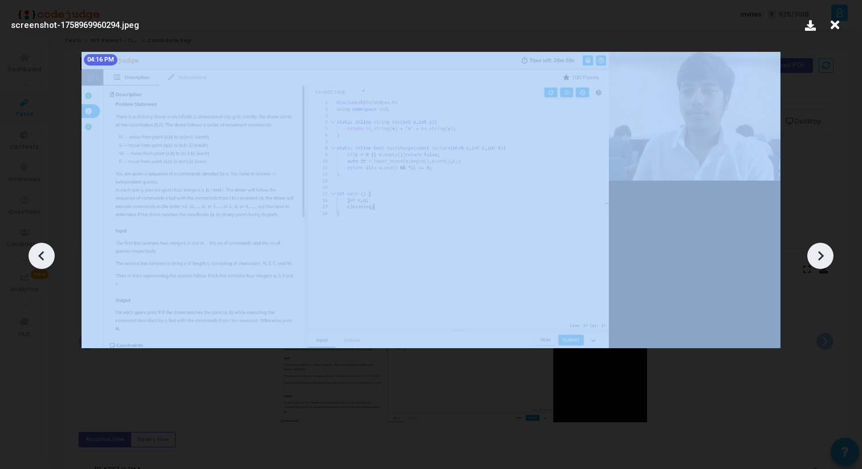
click at [43, 251] on icon at bounding box center [41, 255] width 17 height 17
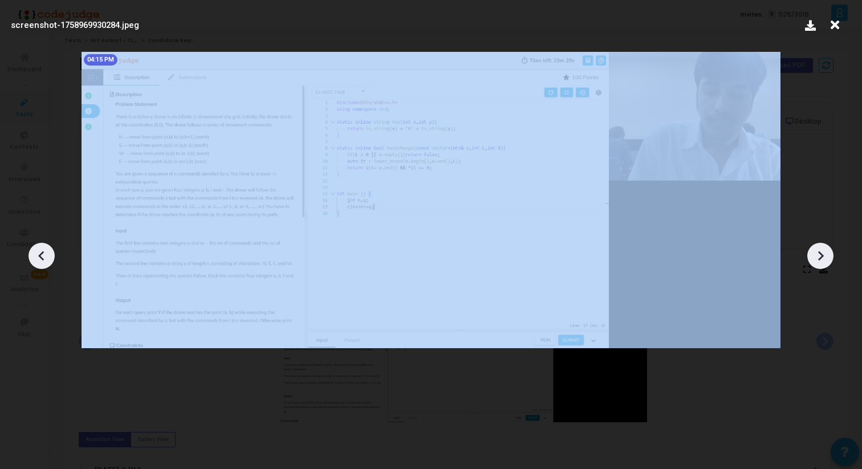
click at [43, 251] on icon at bounding box center [41, 255] width 17 height 17
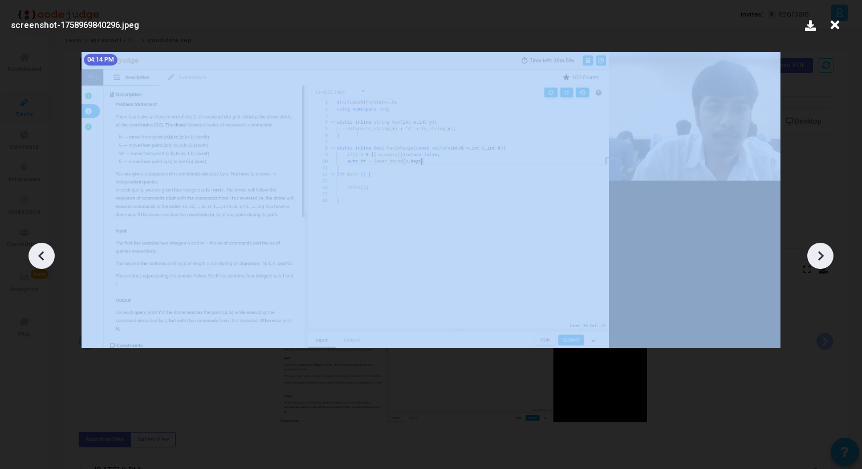
click at [43, 251] on icon at bounding box center [41, 255] width 17 height 17
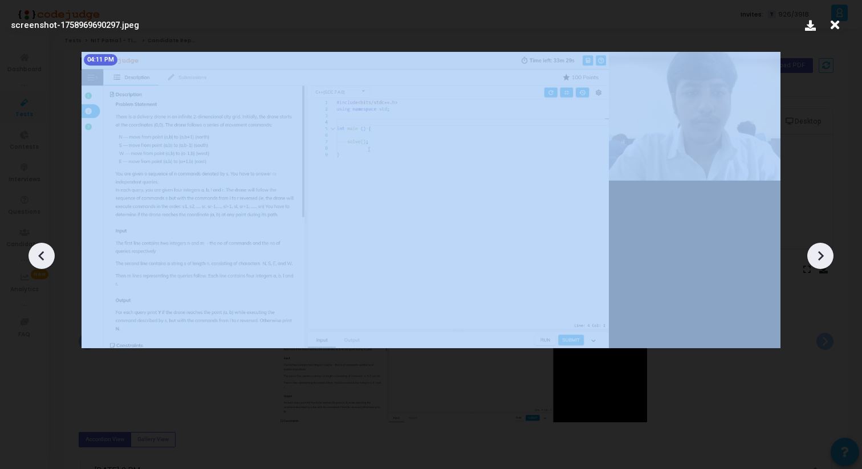
click at [43, 251] on icon at bounding box center [41, 255] width 17 height 17
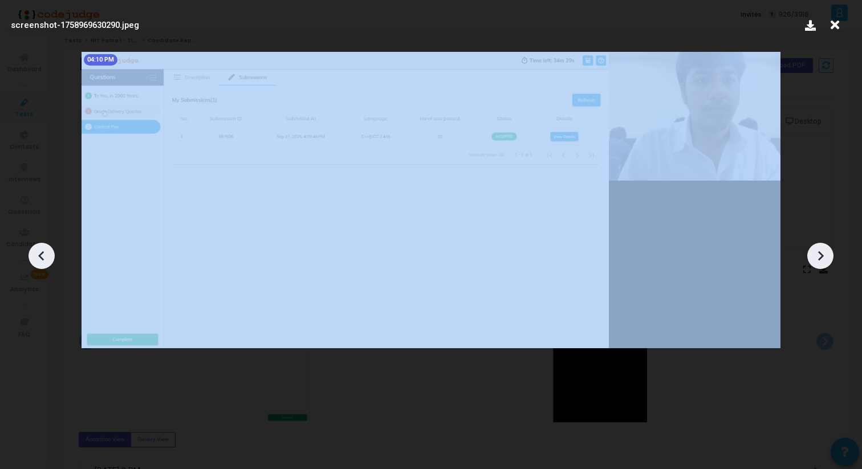
click at [43, 251] on icon at bounding box center [41, 255] width 17 height 17
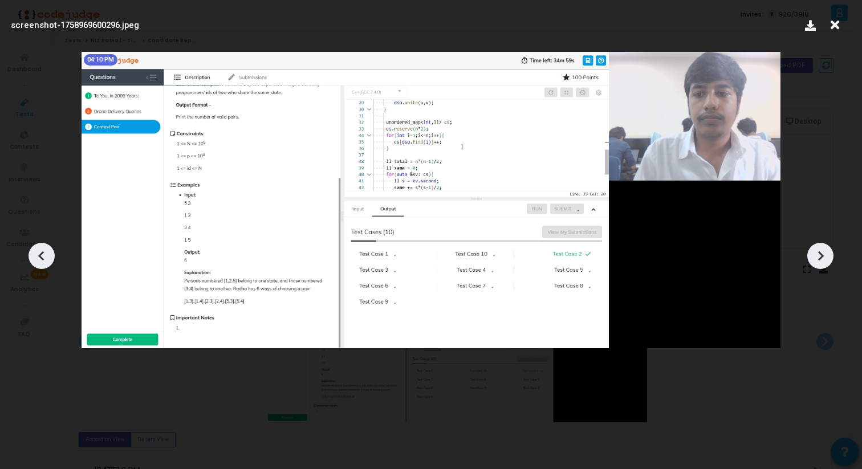
click at [43, 251] on icon at bounding box center [41, 255] width 17 height 17
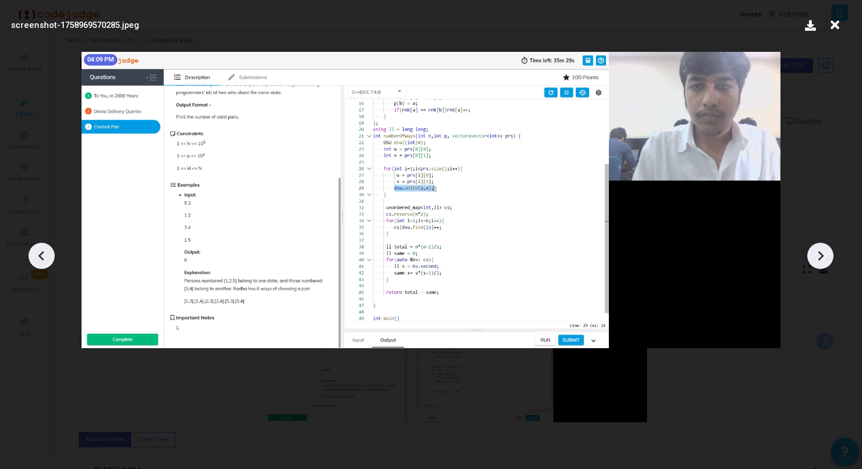
click at [43, 251] on icon at bounding box center [41, 255] width 17 height 17
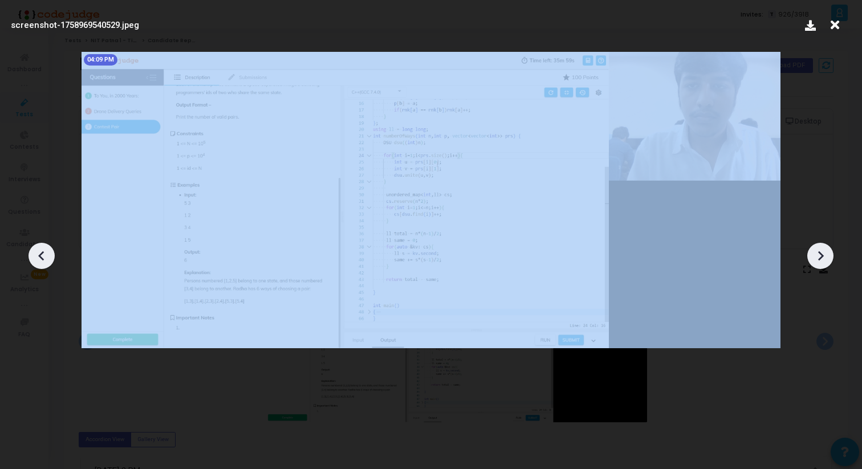
click at [43, 251] on icon at bounding box center [41, 255] width 17 height 17
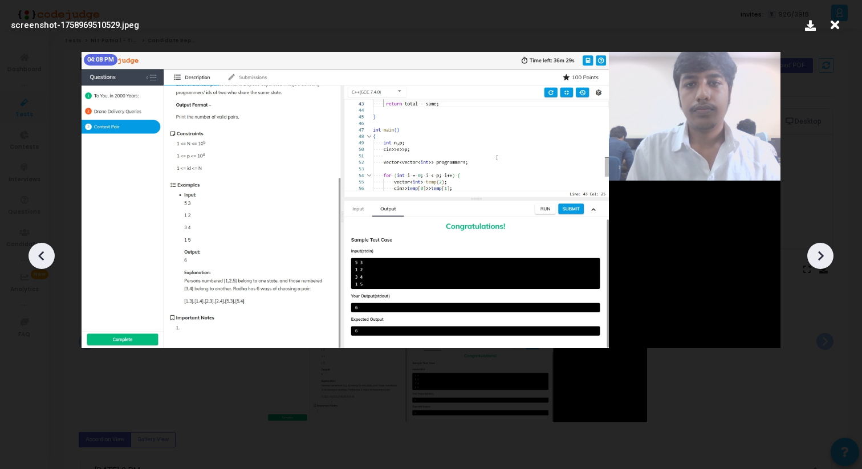
click at [43, 251] on icon at bounding box center [41, 255] width 17 height 17
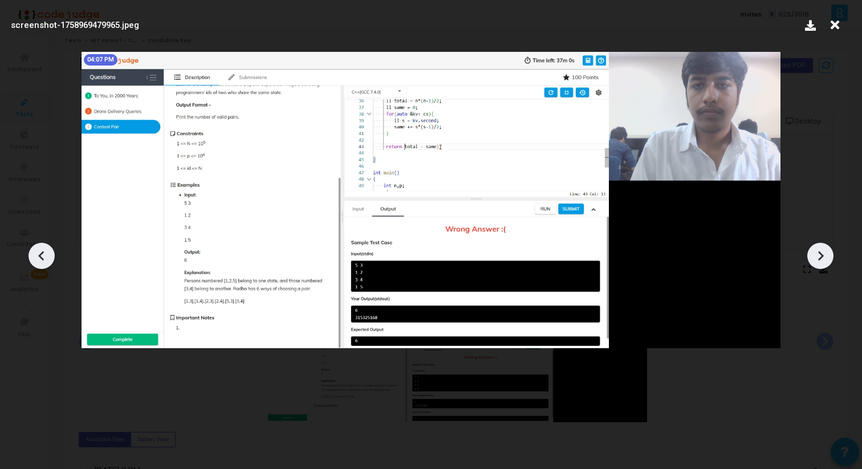
click at [43, 251] on icon at bounding box center [41, 255] width 17 height 17
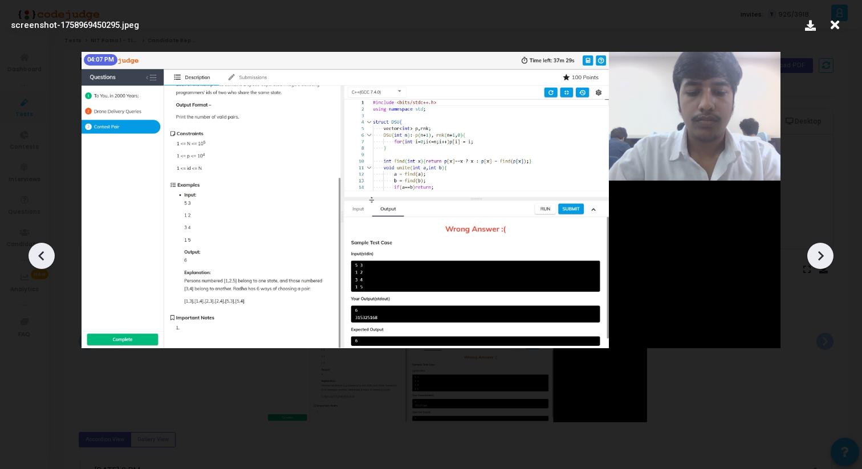
click at [43, 251] on icon at bounding box center [41, 255] width 17 height 17
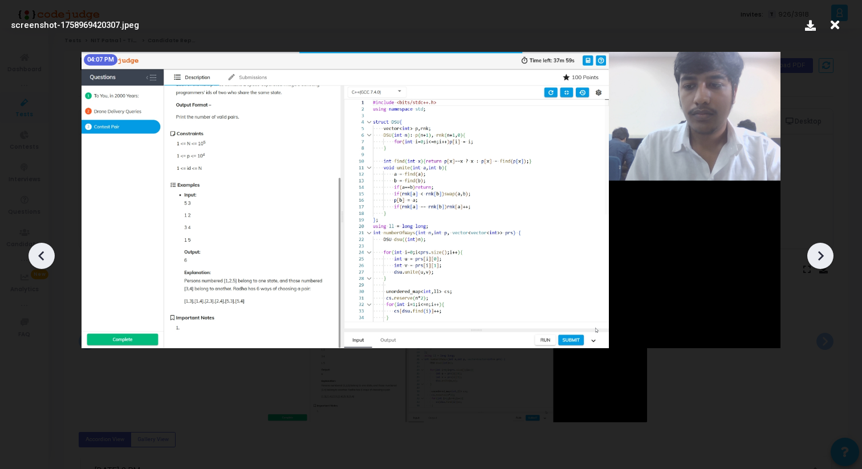
click at [43, 251] on icon at bounding box center [41, 255] width 17 height 17
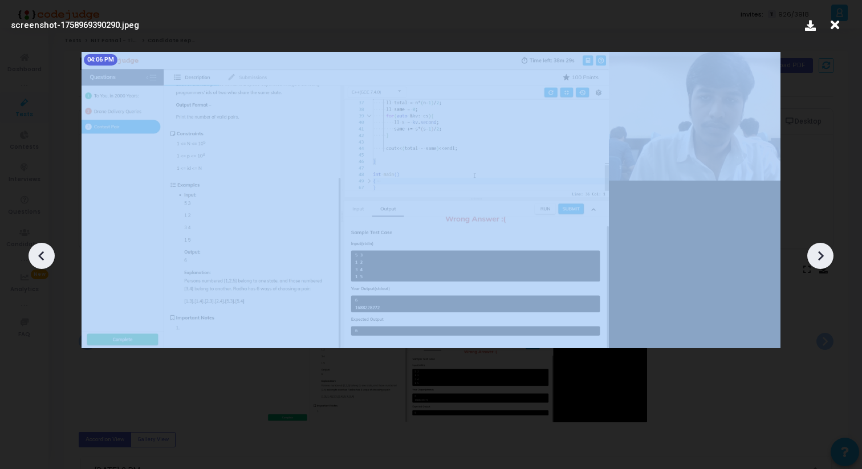
click at [43, 251] on icon at bounding box center [41, 255] width 17 height 17
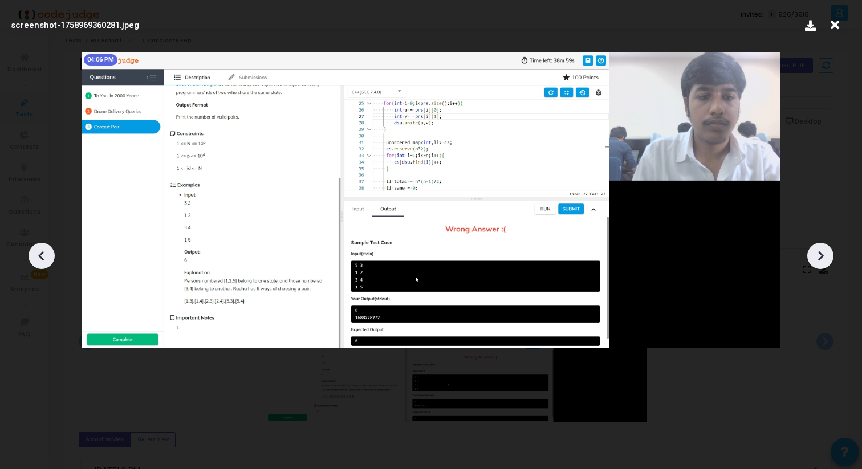
click at [43, 251] on icon at bounding box center [41, 255] width 17 height 17
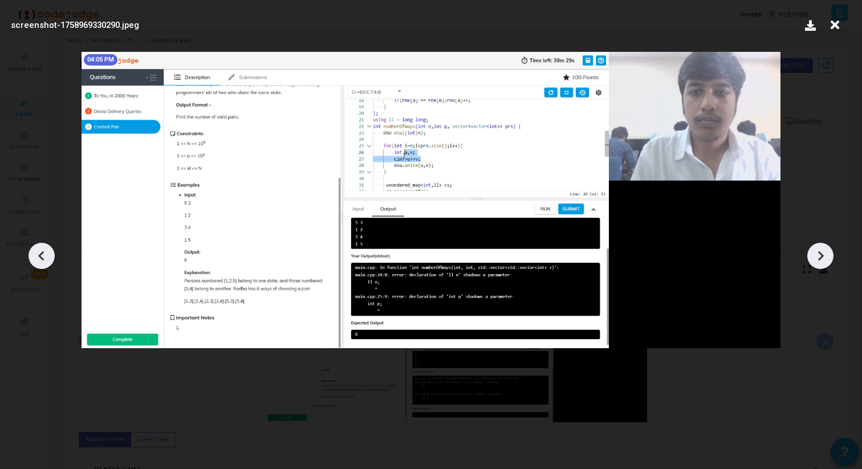
click at [43, 251] on icon at bounding box center [41, 255] width 17 height 17
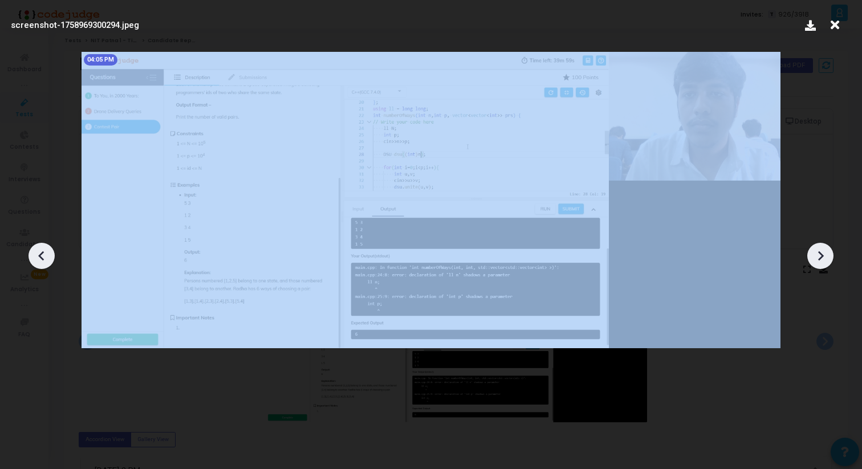
click at [43, 251] on icon at bounding box center [41, 255] width 17 height 17
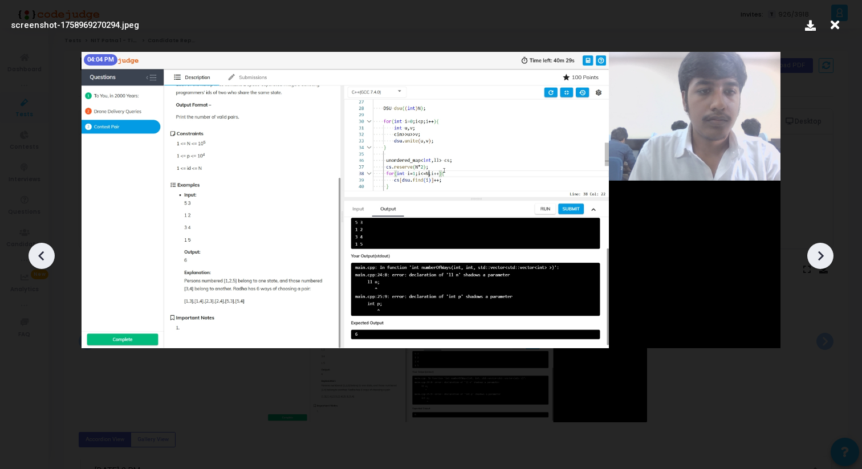
click at [43, 251] on icon at bounding box center [41, 255] width 17 height 17
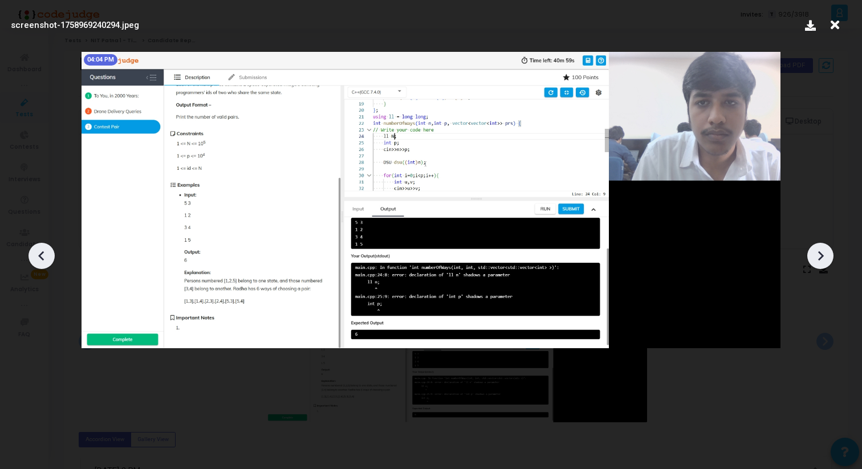
click at [43, 251] on icon at bounding box center [41, 255] width 17 height 17
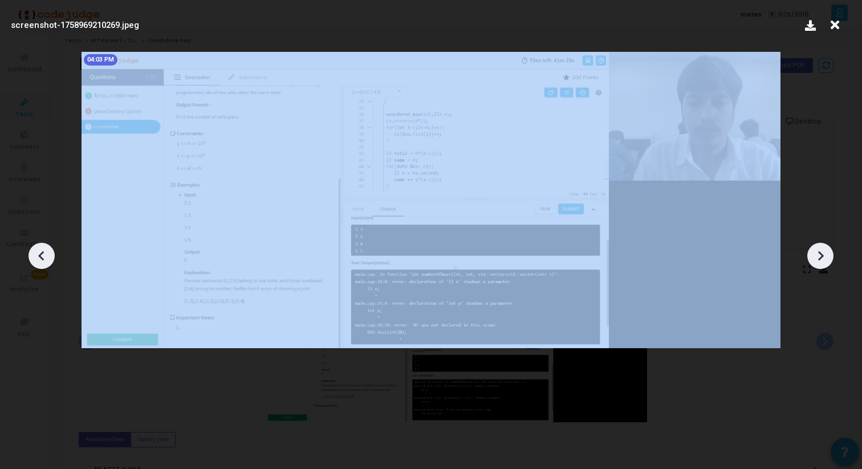
click at [43, 251] on icon at bounding box center [41, 255] width 17 height 17
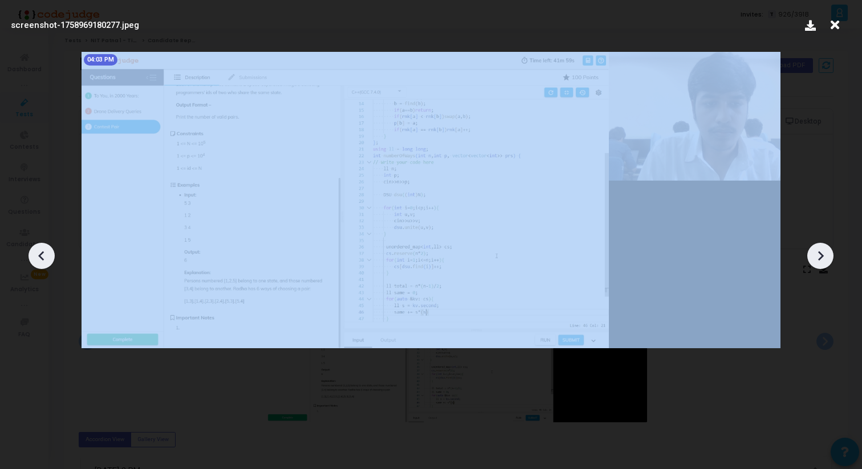
click at [43, 251] on icon at bounding box center [41, 255] width 17 height 17
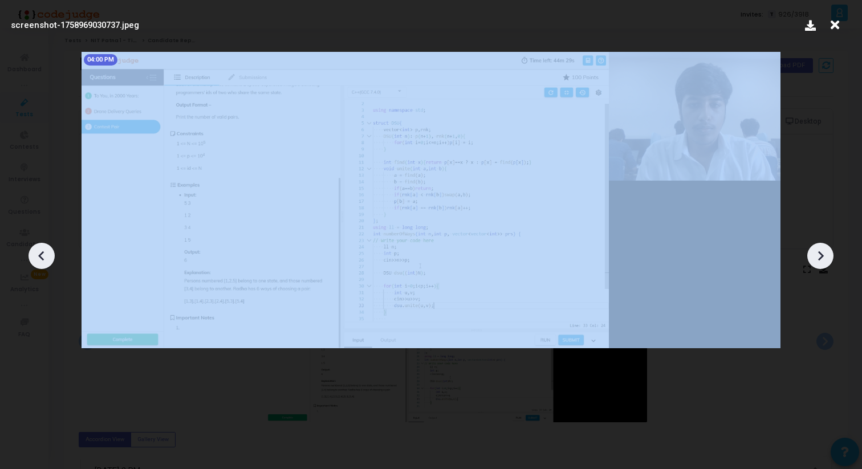
click at [43, 251] on icon at bounding box center [41, 255] width 17 height 17
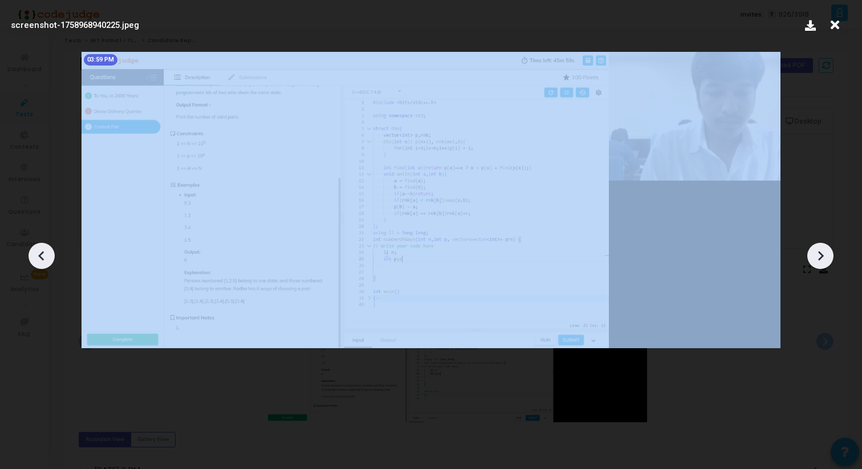
click at [43, 251] on icon at bounding box center [41, 255] width 17 height 17
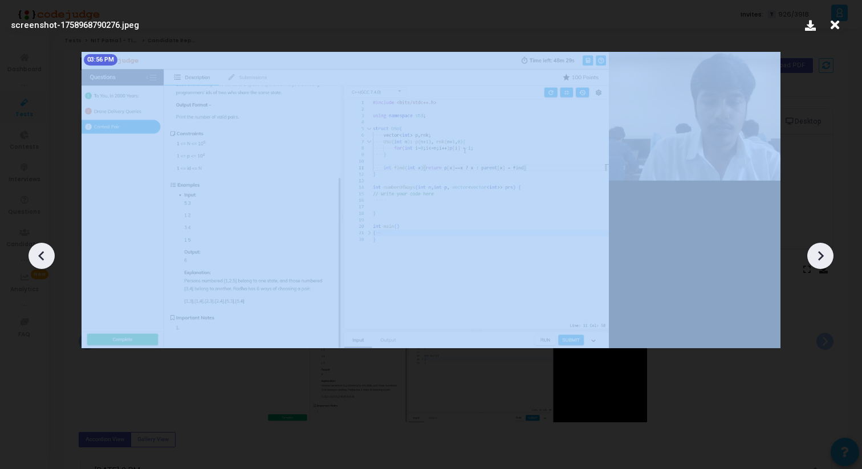
click at [43, 251] on icon at bounding box center [41, 255] width 17 height 17
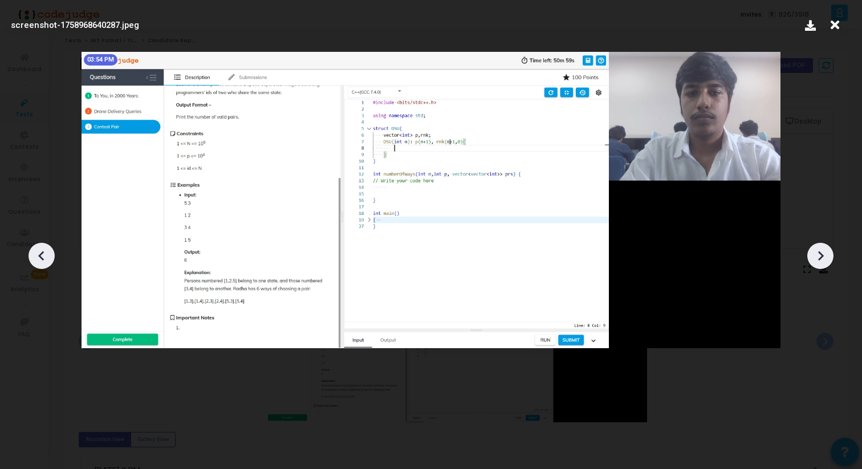
click at [43, 251] on icon at bounding box center [41, 255] width 17 height 17
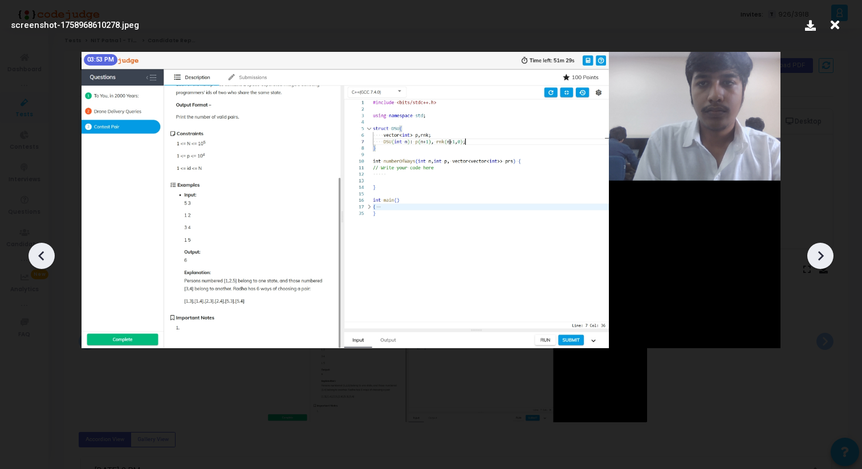
click at [43, 251] on icon at bounding box center [41, 255] width 17 height 17
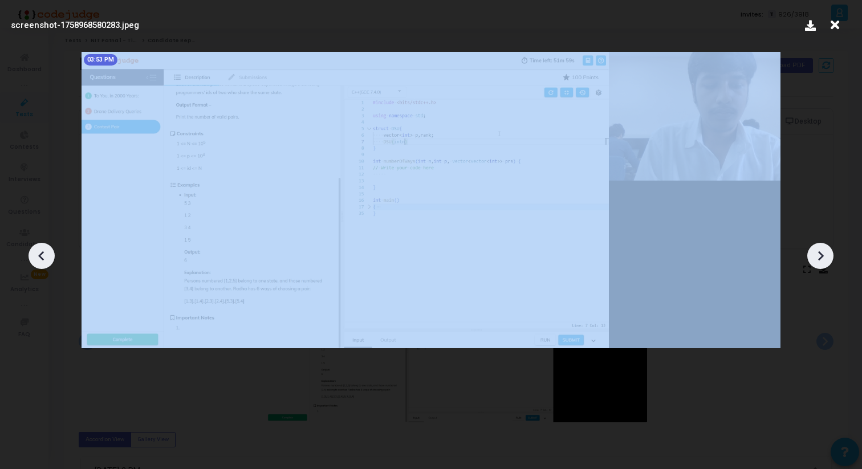
click at [43, 251] on icon at bounding box center [41, 255] width 17 height 17
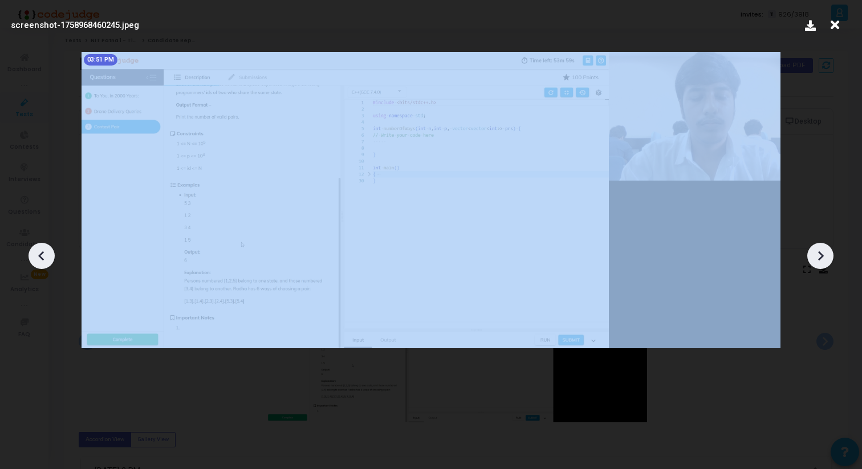
click at [43, 251] on icon at bounding box center [41, 255] width 17 height 17
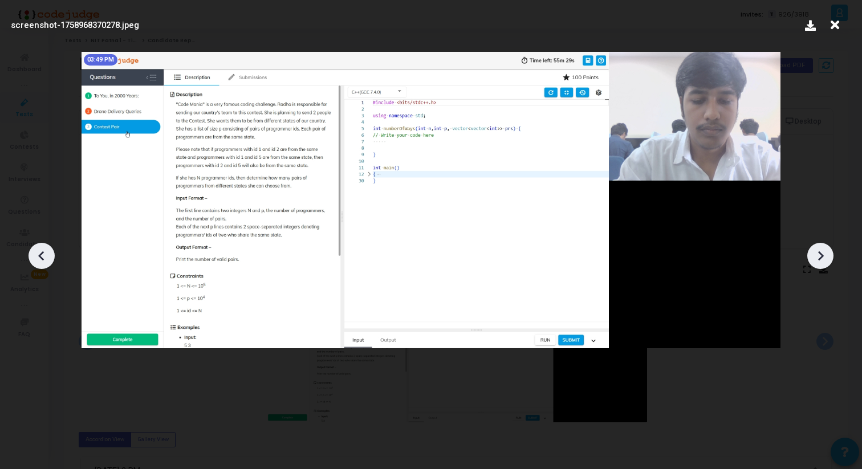
click at [43, 251] on icon at bounding box center [41, 255] width 17 height 17
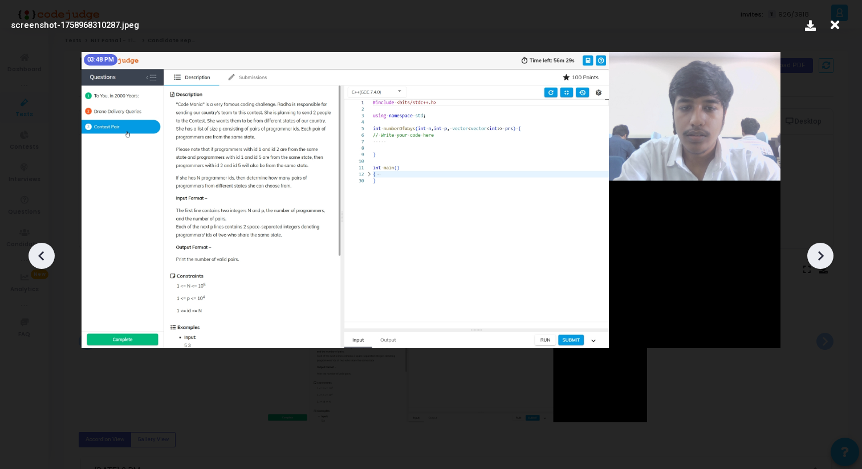
click at [43, 251] on icon at bounding box center [41, 256] width 6 height 10
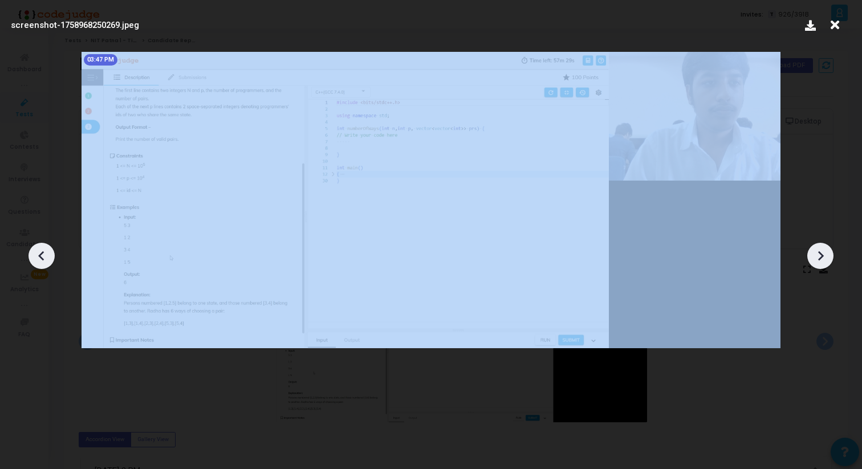
click at [43, 251] on icon at bounding box center [41, 256] width 6 height 10
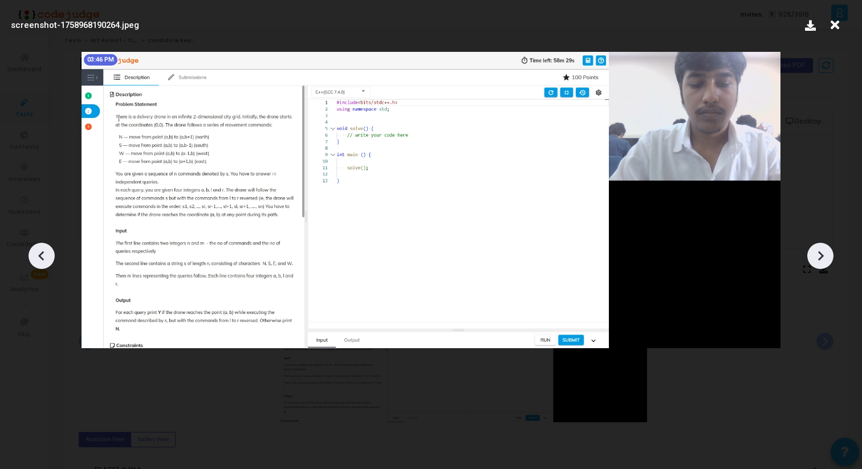
click at [43, 251] on icon at bounding box center [41, 256] width 6 height 10
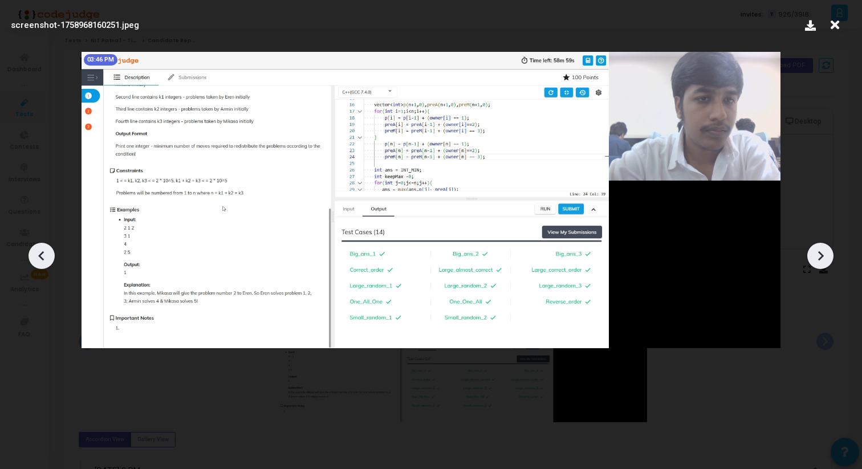
click at [43, 251] on icon at bounding box center [41, 256] width 6 height 10
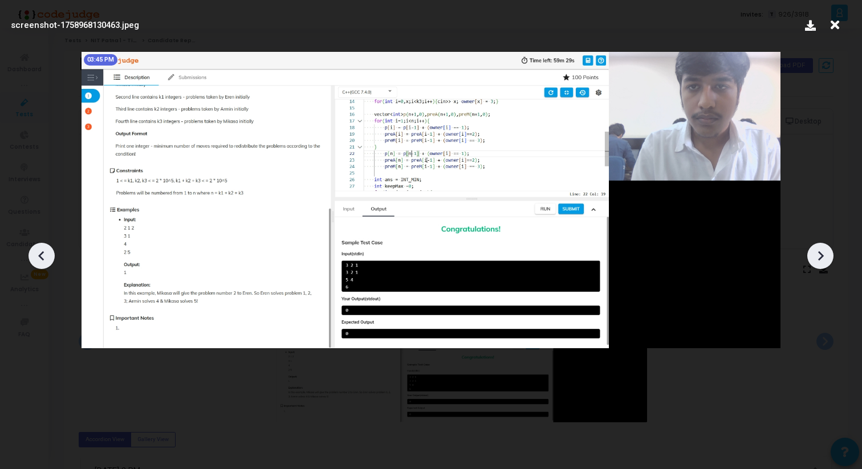
click at [43, 251] on icon at bounding box center [41, 256] width 6 height 10
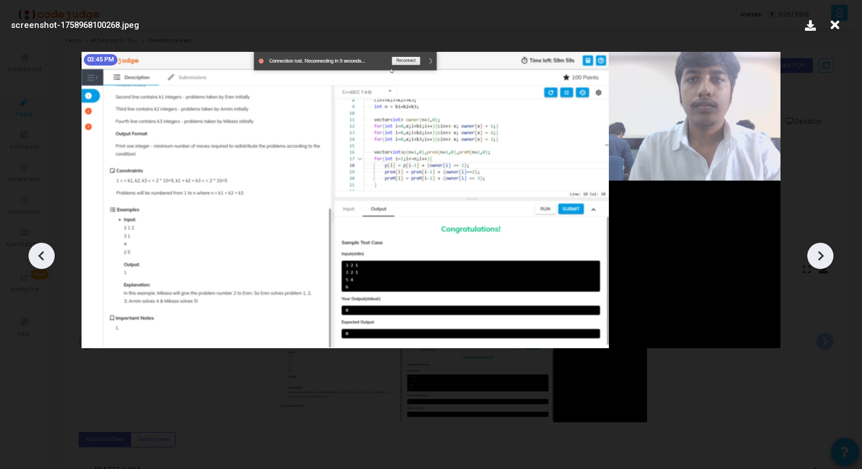
click at [43, 251] on icon at bounding box center [41, 256] width 6 height 10
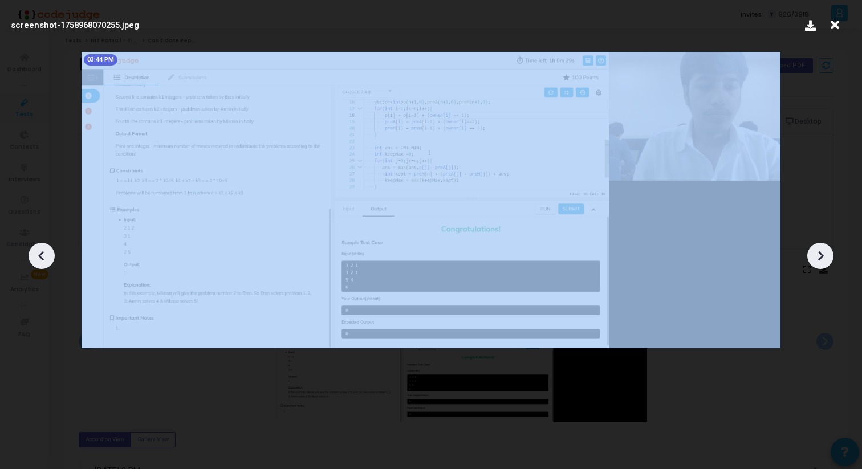
click at [43, 251] on icon at bounding box center [41, 256] width 6 height 10
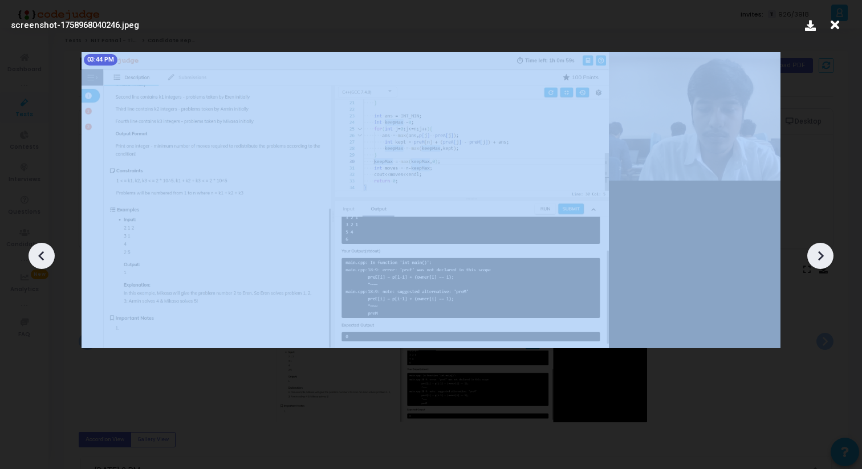
click at [43, 251] on icon at bounding box center [41, 256] width 6 height 10
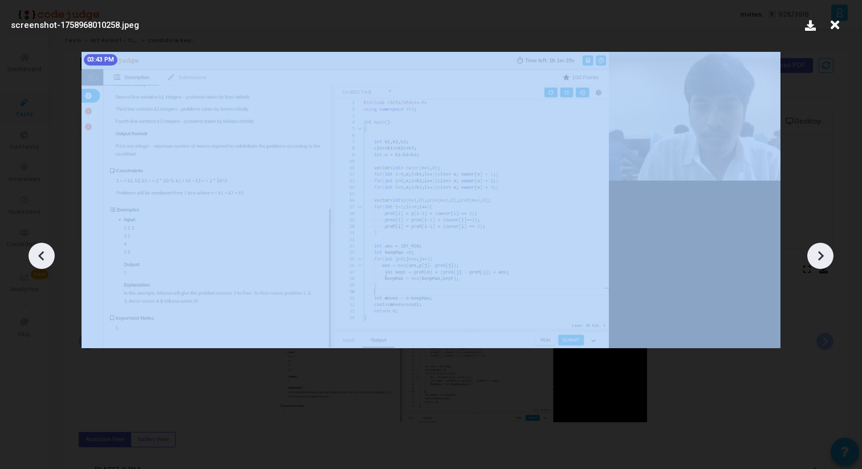
click at [43, 251] on icon at bounding box center [41, 256] width 6 height 10
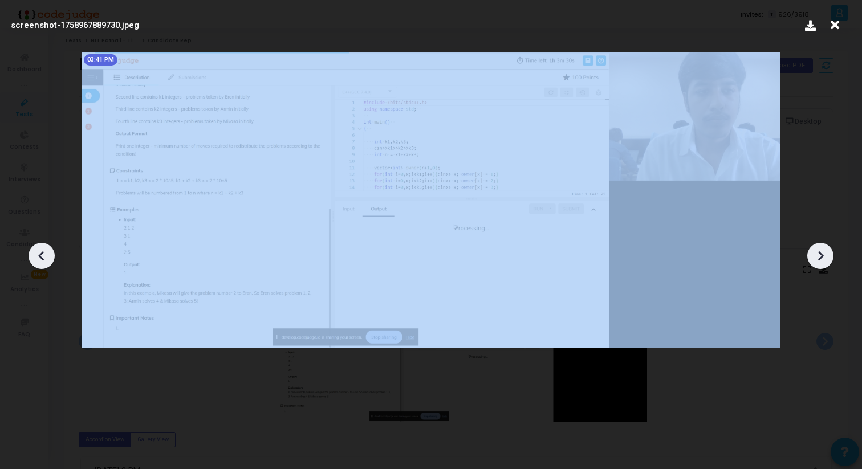
click at [43, 251] on icon at bounding box center [41, 256] width 6 height 10
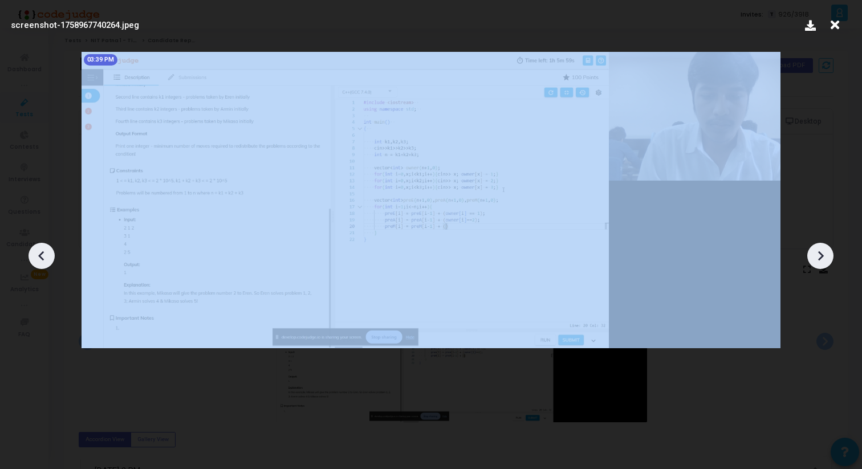
click at [43, 251] on icon at bounding box center [41, 256] width 6 height 10
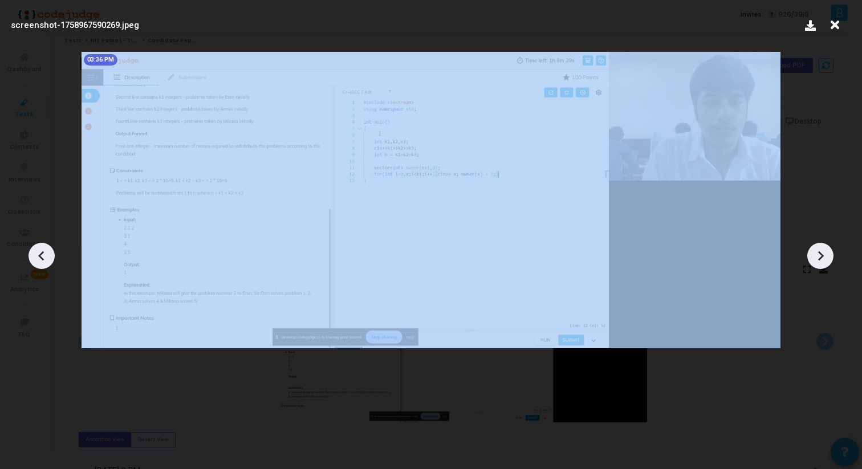
click at [43, 251] on icon at bounding box center [41, 256] width 6 height 10
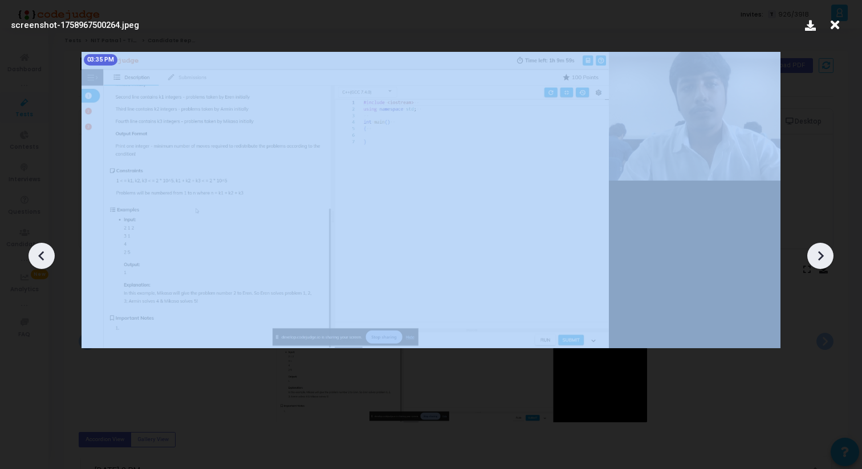
click at [43, 251] on icon at bounding box center [41, 256] width 6 height 10
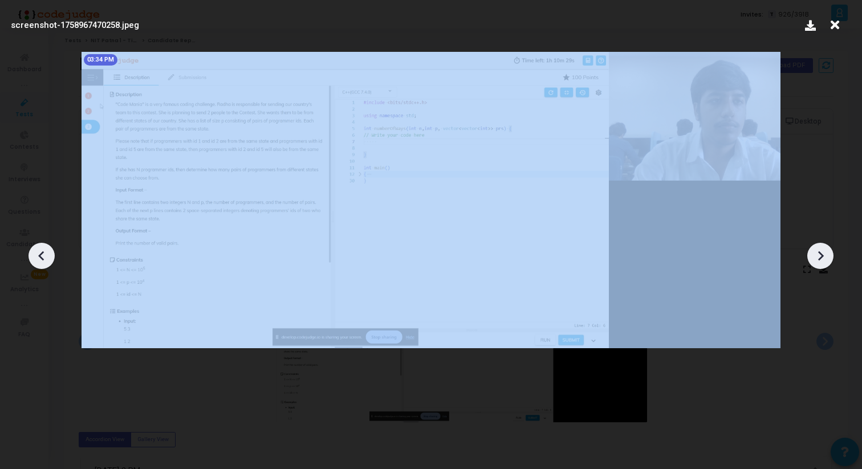
click at [43, 251] on icon at bounding box center [41, 256] width 6 height 10
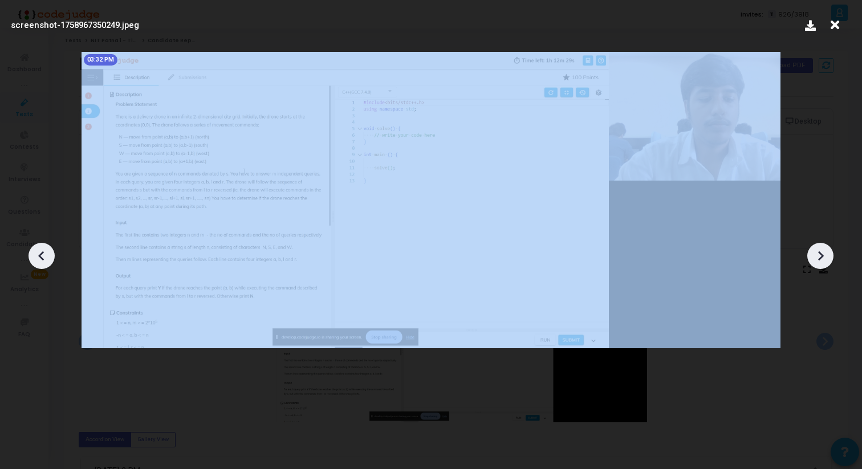
click at [43, 251] on icon at bounding box center [41, 256] width 6 height 10
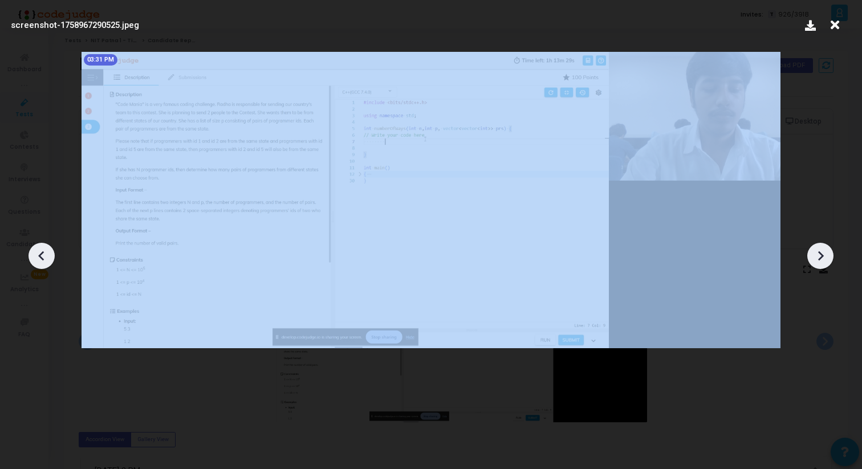
click at [43, 251] on icon at bounding box center [41, 256] width 6 height 10
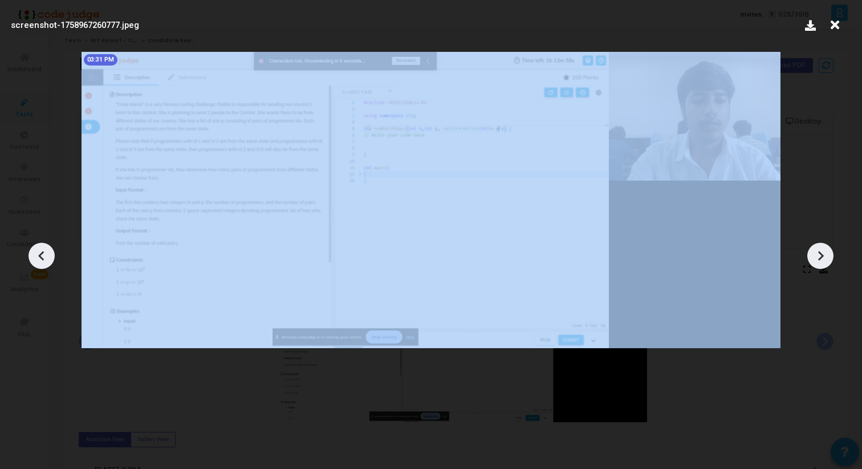
click at [43, 251] on icon at bounding box center [41, 256] width 6 height 10
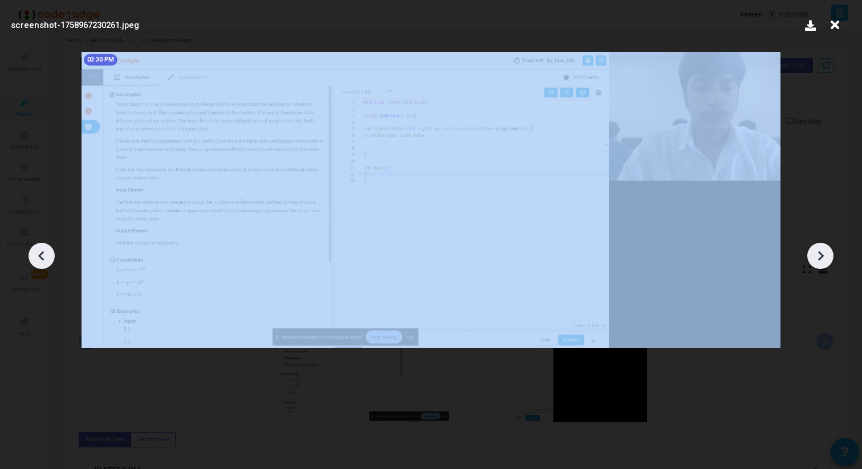
click at [43, 251] on icon at bounding box center [41, 256] width 6 height 10
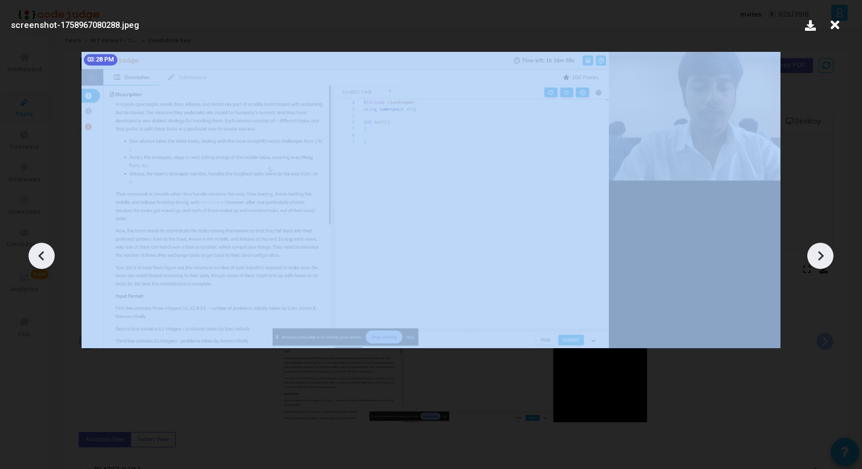
click at [43, 251] on icon at bounding box center [41, 256] width 6 height 10
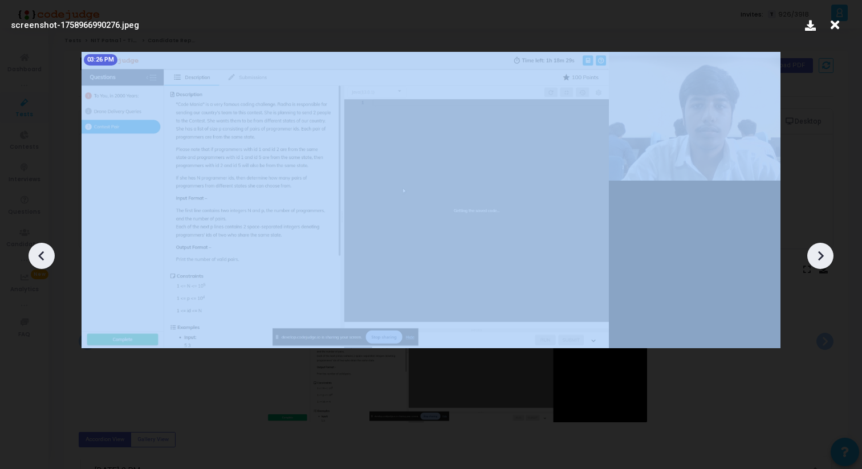
click at [43, 251] on icon at bounding box center [41, 256] width 6 height 10
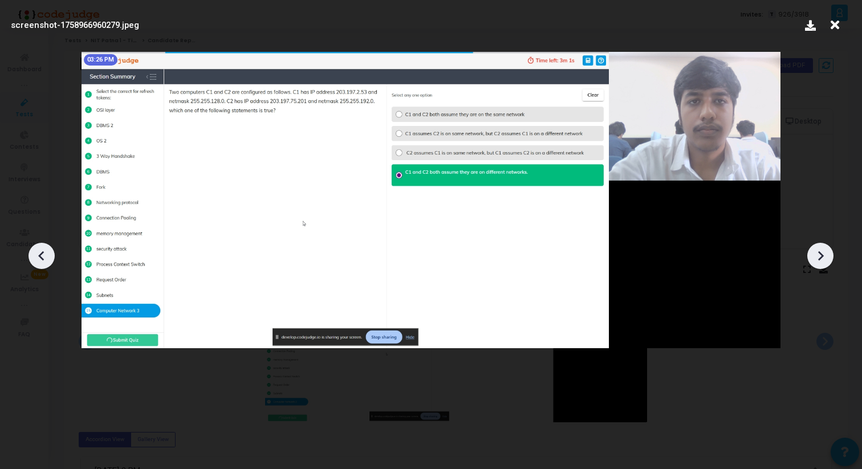
click at [825, 246] on div at bounding box center [820, 256] width 26 height 26
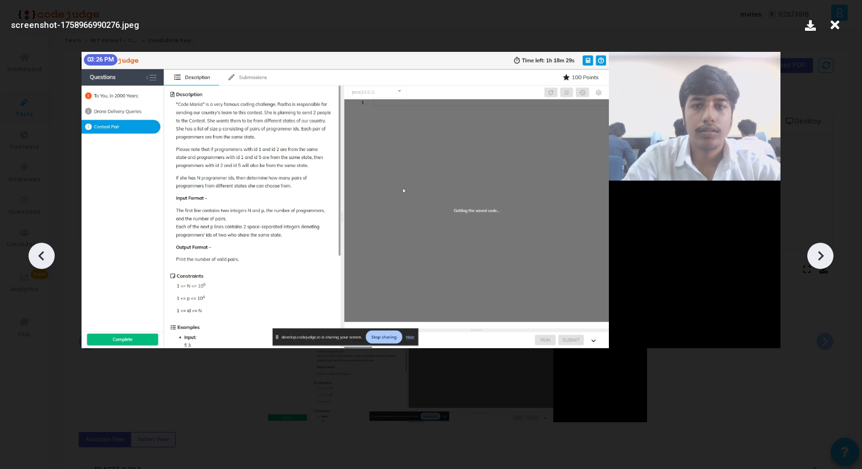
click at [825, 246] on div at bounding box center [820, 256] width 26 height 26
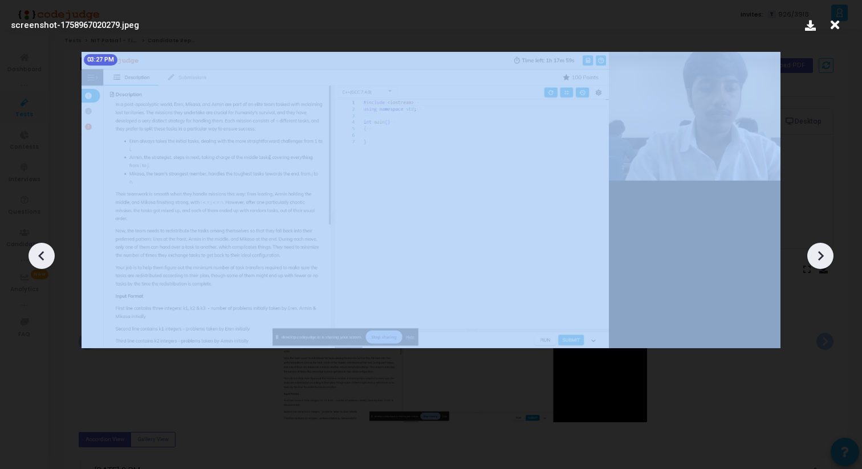
click at [825, 246] on div at bounding box center [820, 256] width 26 height 26
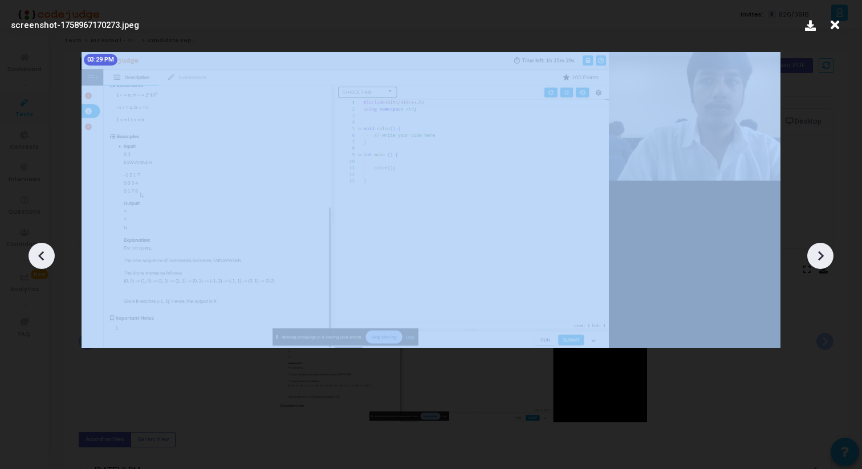
click at [825, 246] on div at bounding box center [820, 256] width 26 height 26
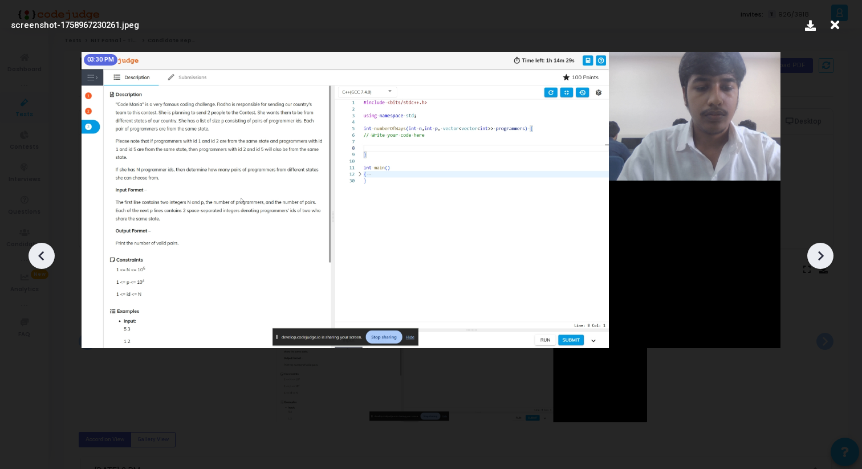
click at [825, 246] on div at bounding box center [820, 256] width 26 height 26
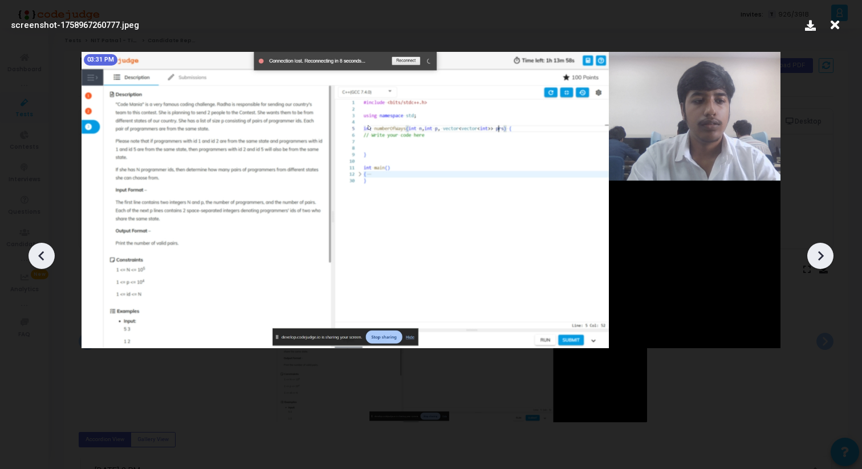
click at [825, 246] on div at bounding box center [820, 256] width 26 height 26
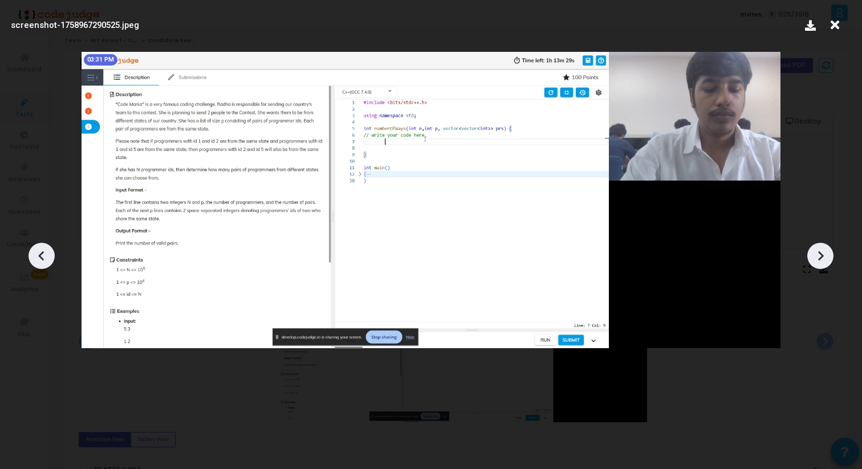
click at [825, 246] on div at bounding box center [820, 256] width 26 height 26
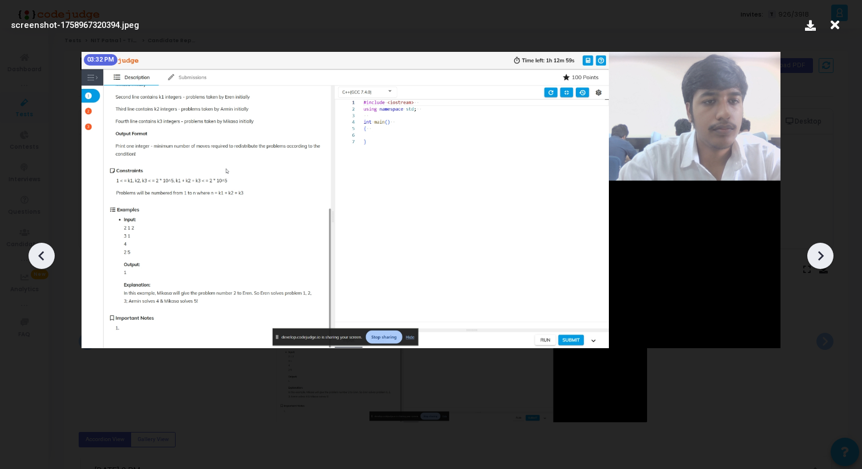
click at [825, 246] on div at bounding box center [820, 256] width 26 height 26
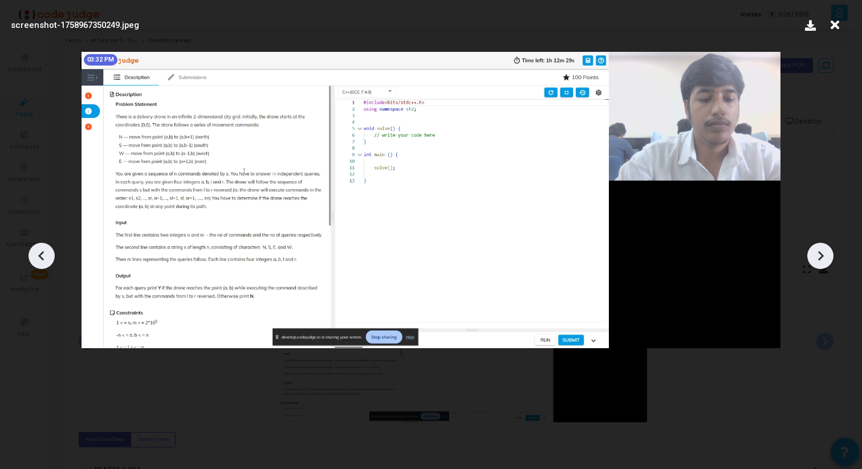
click at [825, 246] on div at bounding box center [820, 256] width 26 height 26
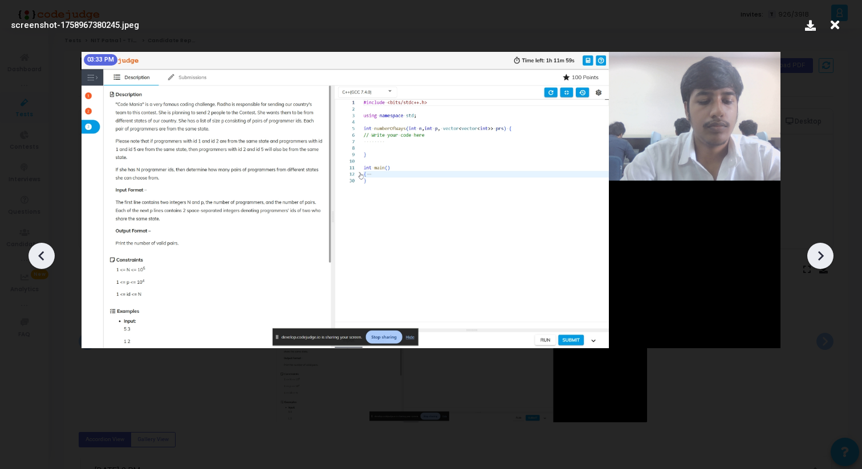
click at [825, 247] on icon at bounding box center [820, 255] width 17 height 17
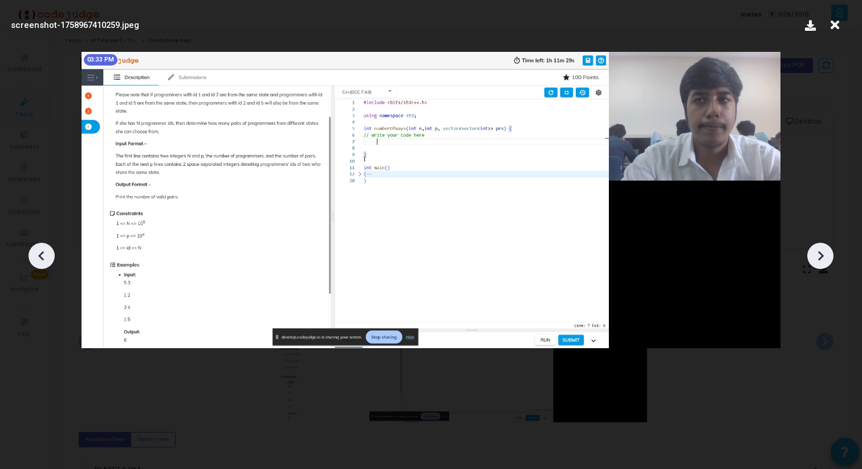
click at [825, 247] on icon at bounding box center [820, 255] width 17 height 17
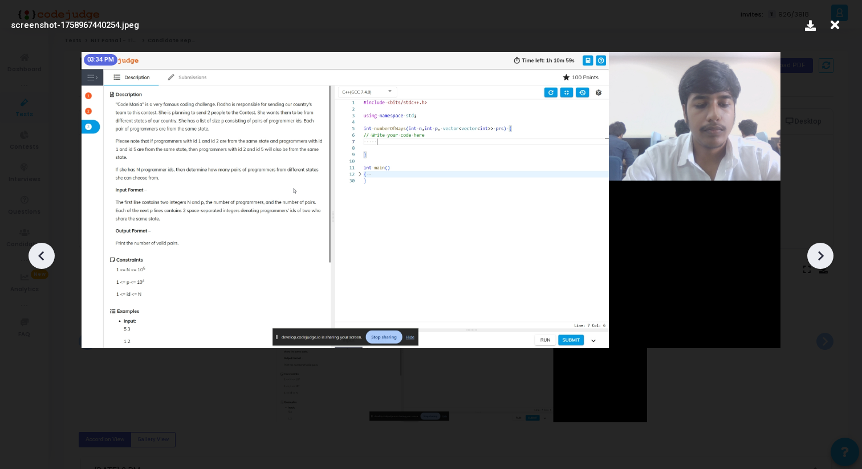
click at [825, 247] on icon at bounding box center [820, 255] width 17 height 17
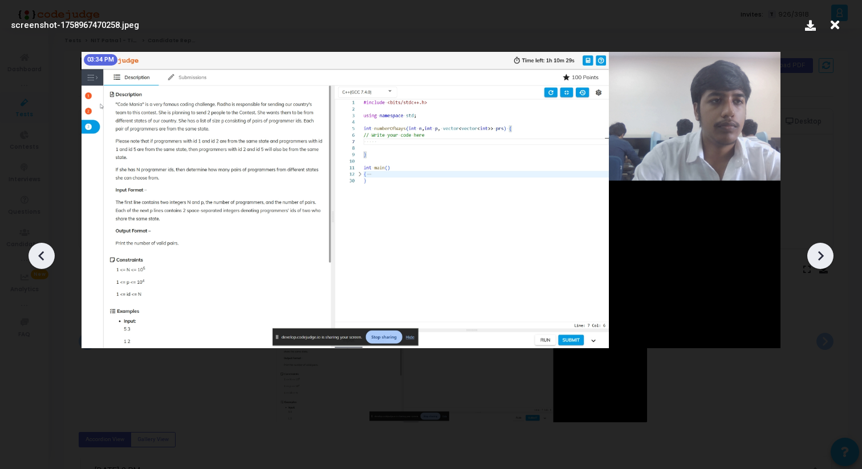
click at [825, 247] on icon at bounding box center [820, 255] width 17 height 17
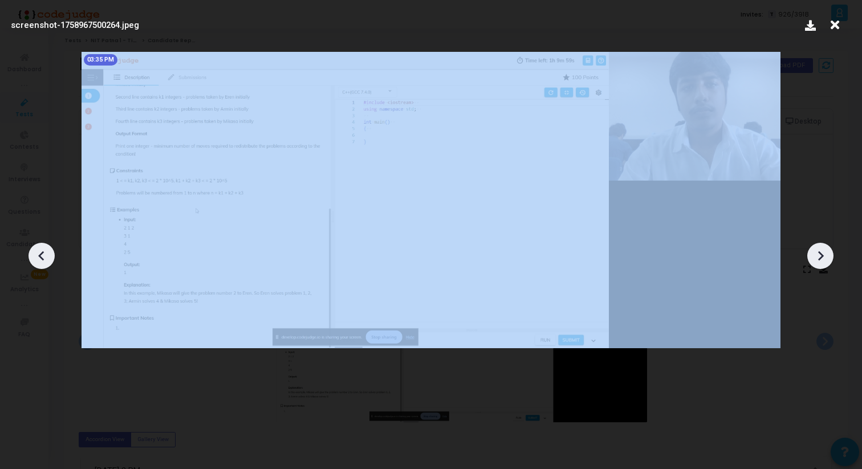
click at [825, 247] on icon at bounding box center [820, 255] width 17 height 17
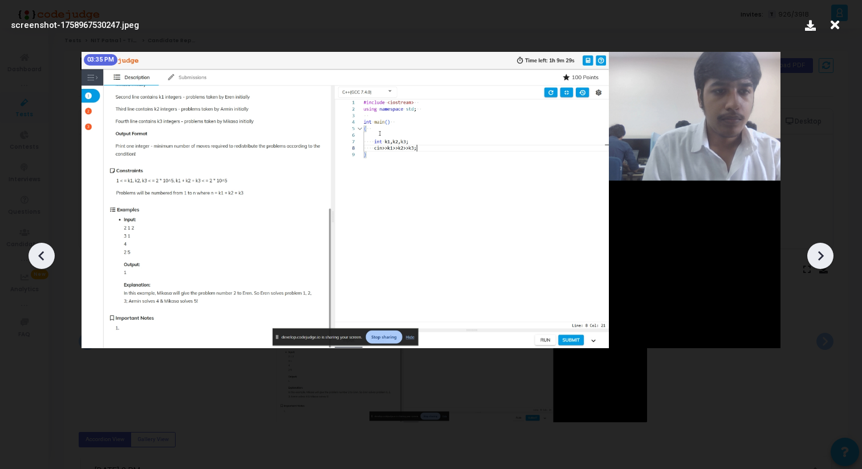
click at [826, 247] on icon at bounding box center [820, 255] width 17 height 17
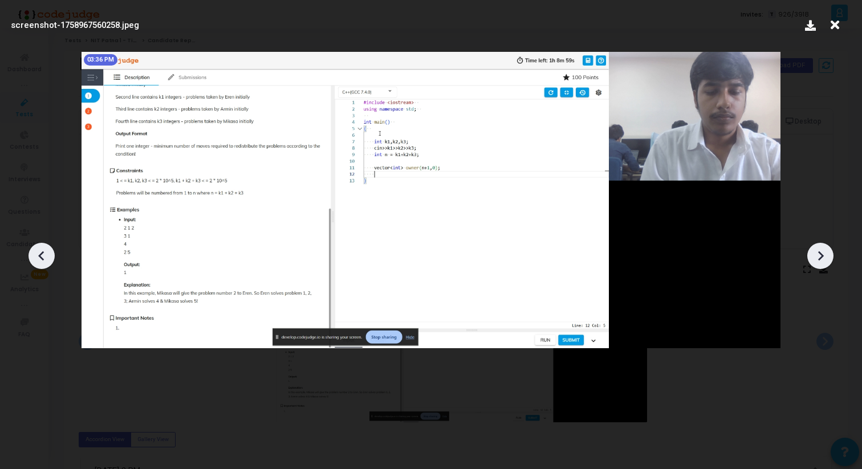
click at [825, 248] on icon at bounding box center [820, 255] width 17 height 17
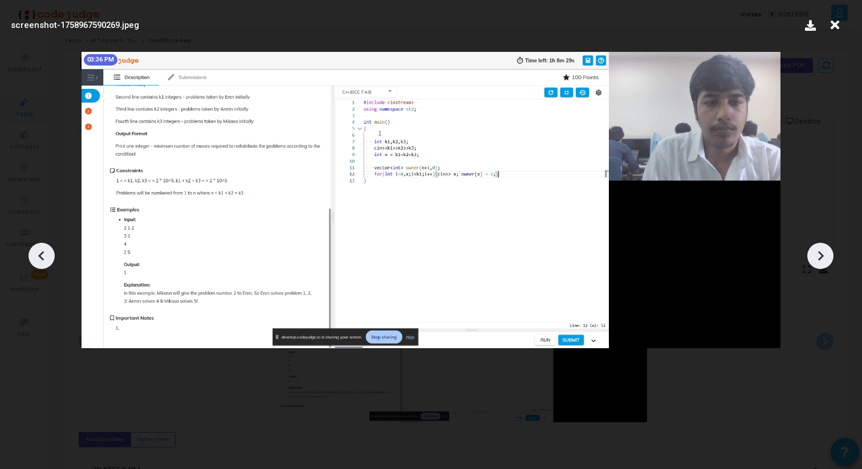
click at [825, 248] on icon at bounding box center [820, 255] width 17 height 17
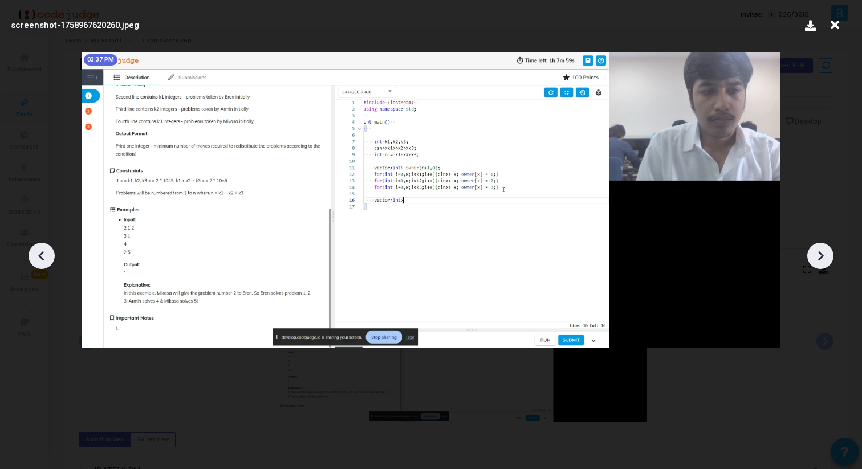
click at [823, 250] on icon at bounding box center [820, 255] width 17 height 17
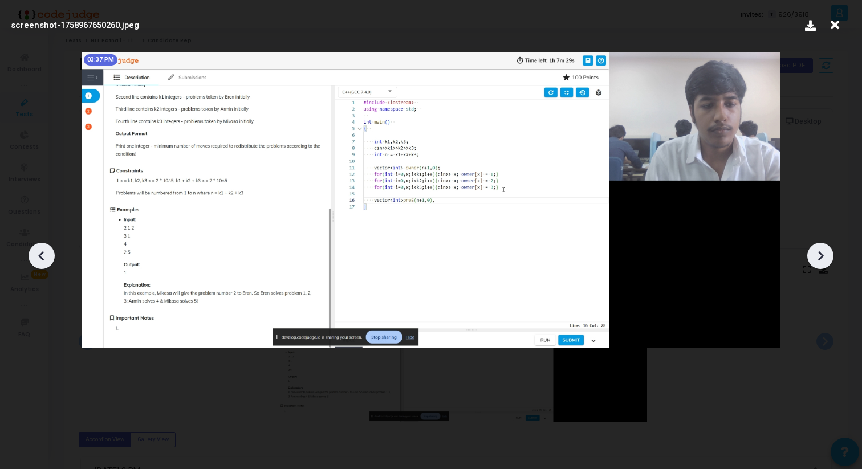
click at [822, 250] on icon at bounding box center [820, 255] width 17 height 17
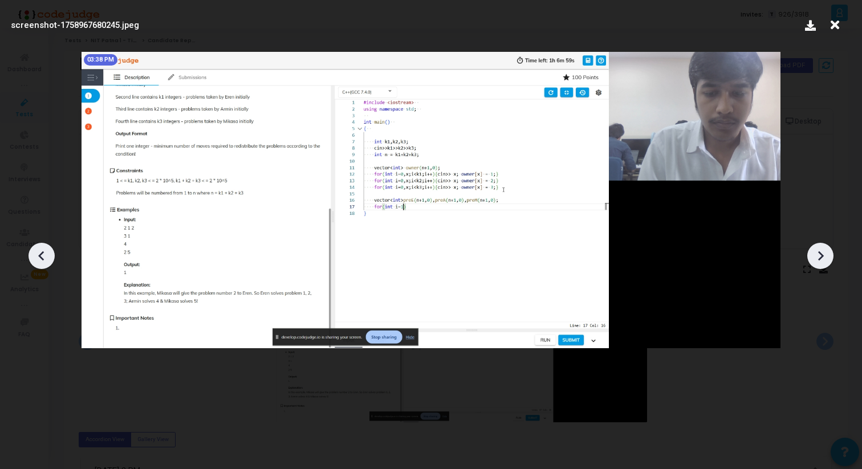
click at [822, 251] on icon at bounding box center [820, 255] width 17 height 17
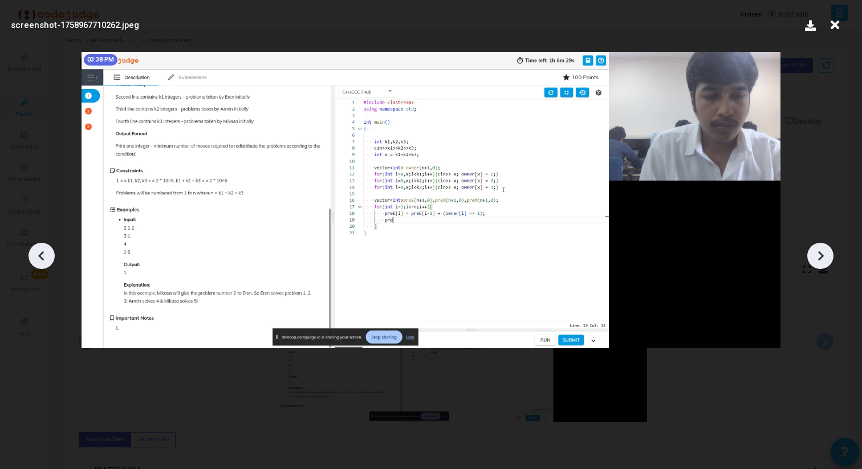
click at [822, 251] on icon at bounding box center [820, 255] width 17 height 17
click at [819, 248] on icon at bounding box center [820, 255] width 17 height 17
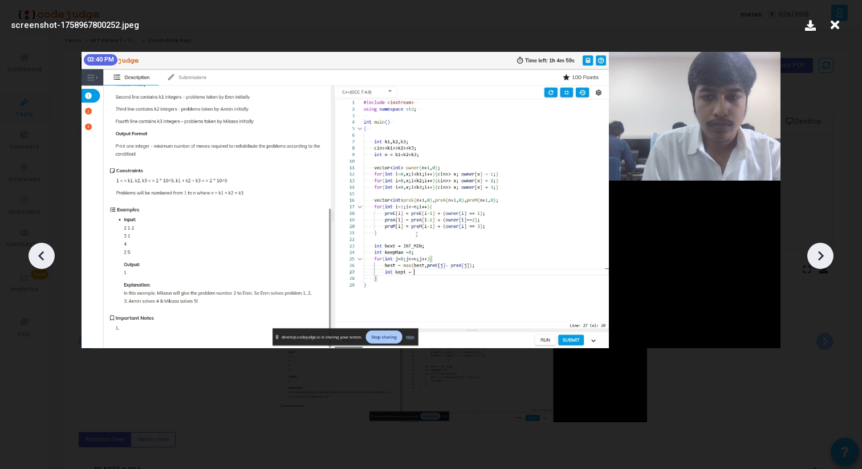
click at [819, 248] on icon at bounding box center [820, 255] width 17 height 17
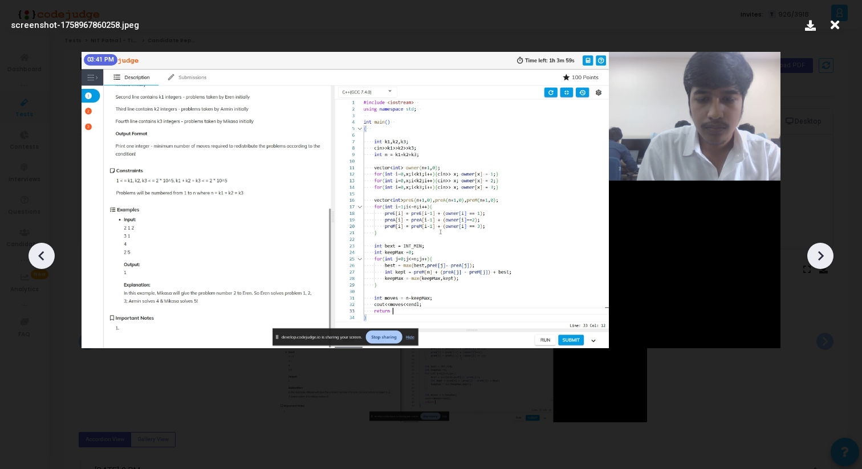
click at [819, 248] on icon at bounding box center [820, 255] width 17 height 17
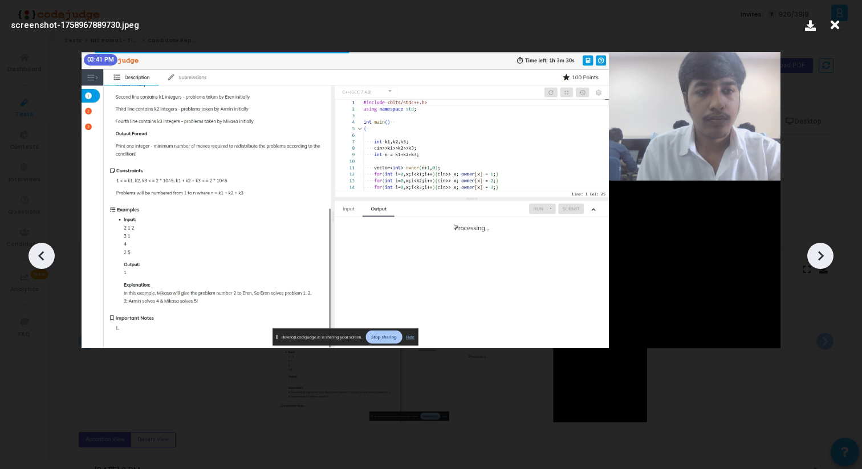
click at [819, 248] on icon at bounding box center [820, 255] width 17 height 17
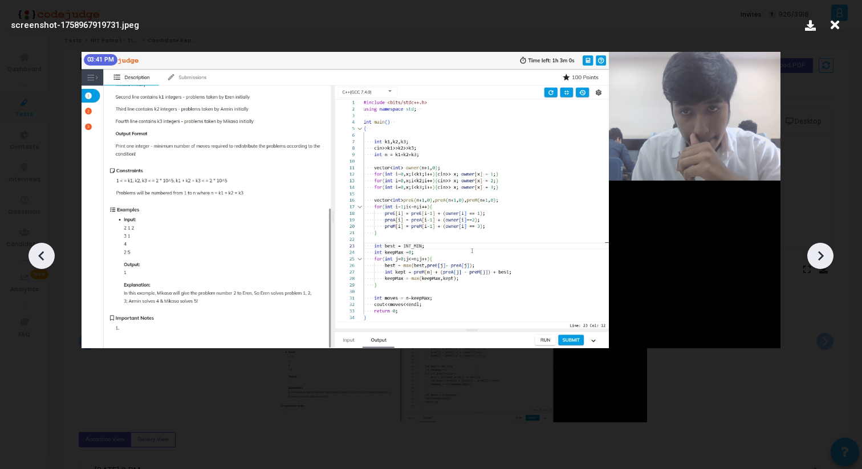
click at [819, 248] on icon at bounding box center [820, 255] width 17 height 17
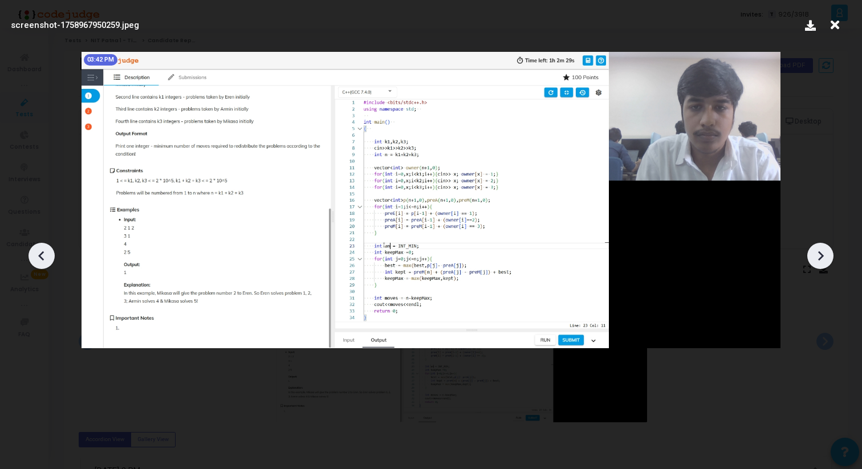
click at [819, 248] on icon at bounding box center [820, 255] width 17 height 17
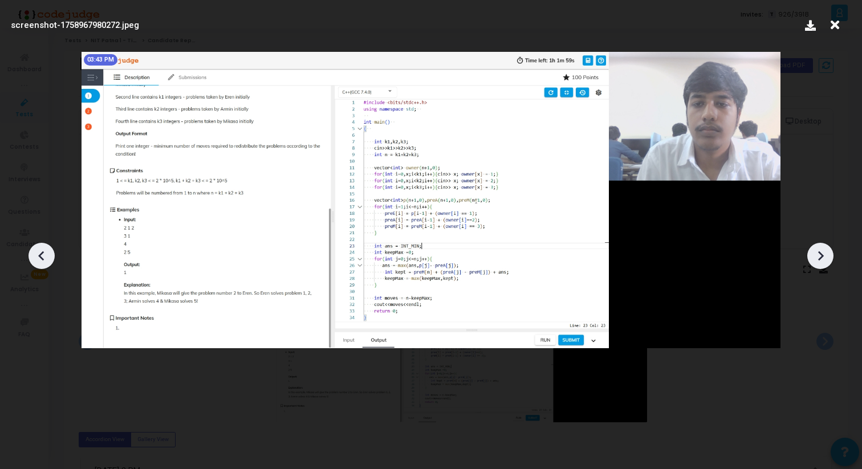
click at [819, 248] on icon at bounding box center [820, 255] width 17 height 17
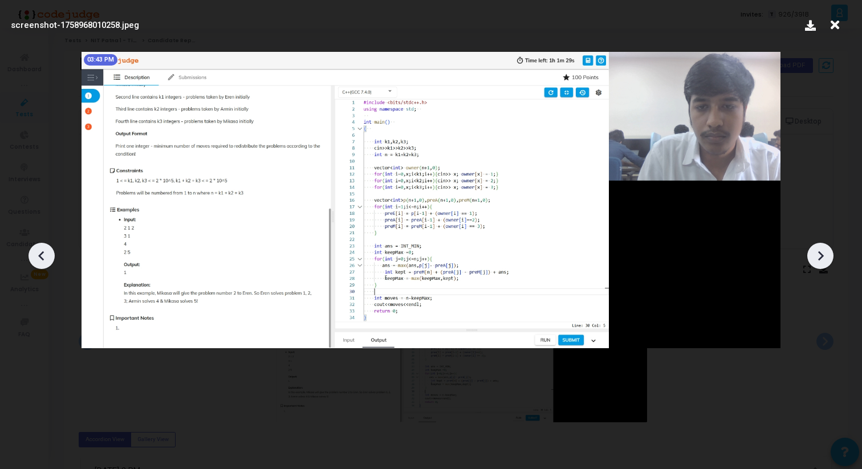
click at [819, 248] on icon at bounding box center [820, 255] width 17 height 17
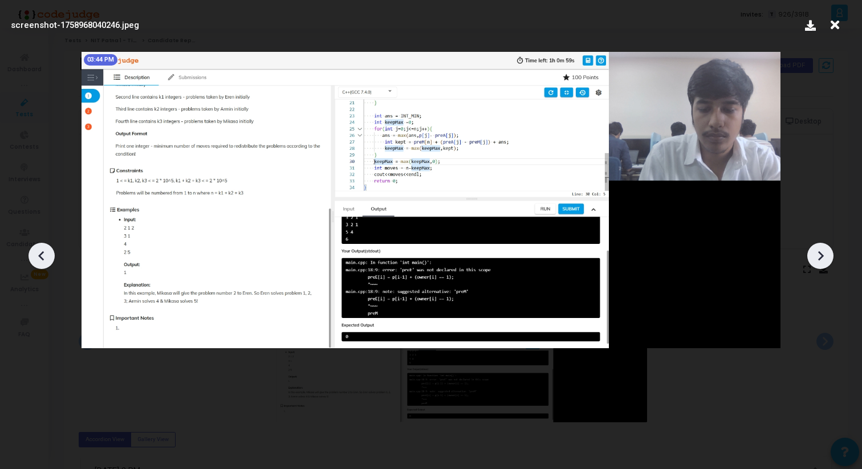
click at [40, 266] on div at bounding box center [41, 256] width 26 height 26
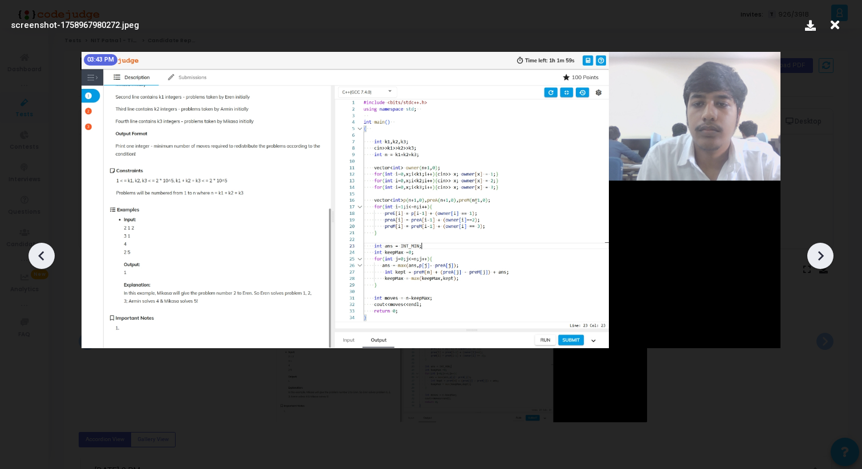
click at [40, 267] on div at bounding box center [41, 256] width 26 height 26
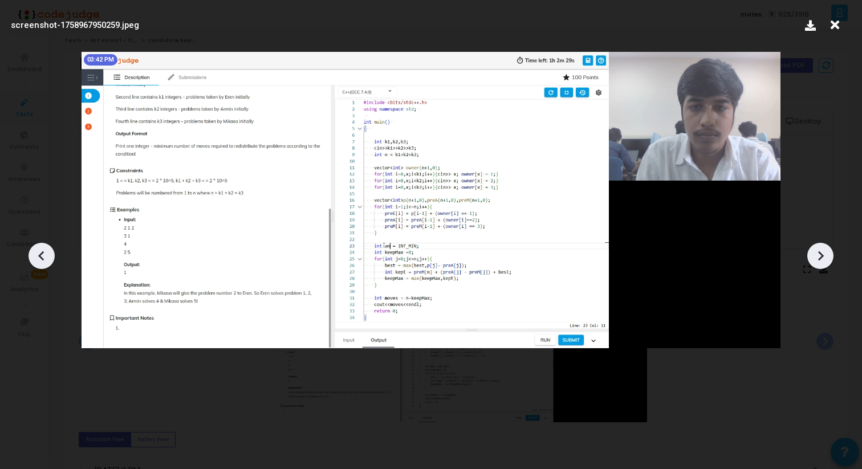
click at [40, 267] on div at bounding box center [41, 256] width 26 height 26
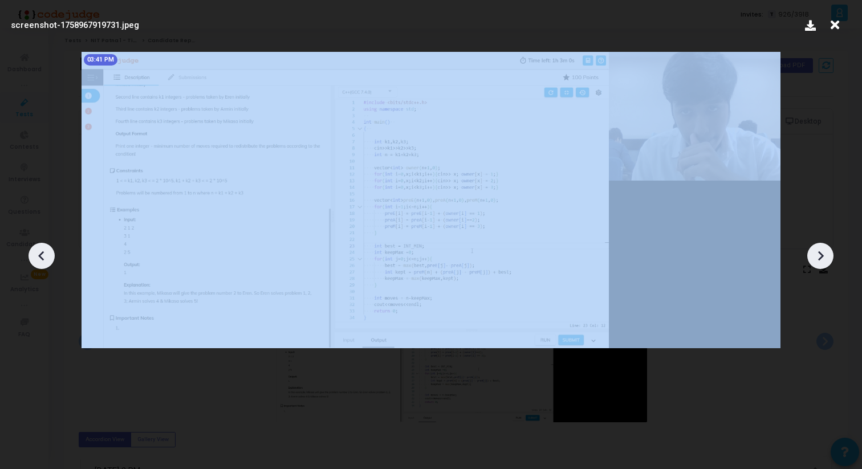
click at [40, 267] on div at bounding box center [41, 256] width 26 height 26
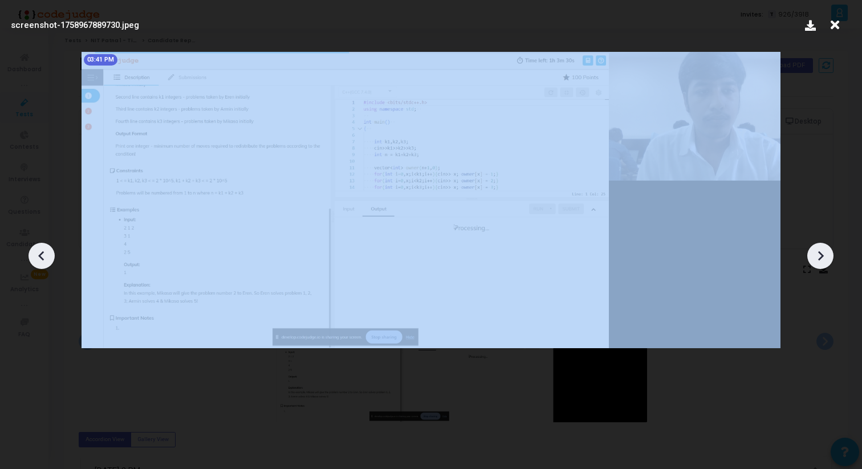
click at [40, 267] on div at bounding box center [41, 256] width 26 height 26
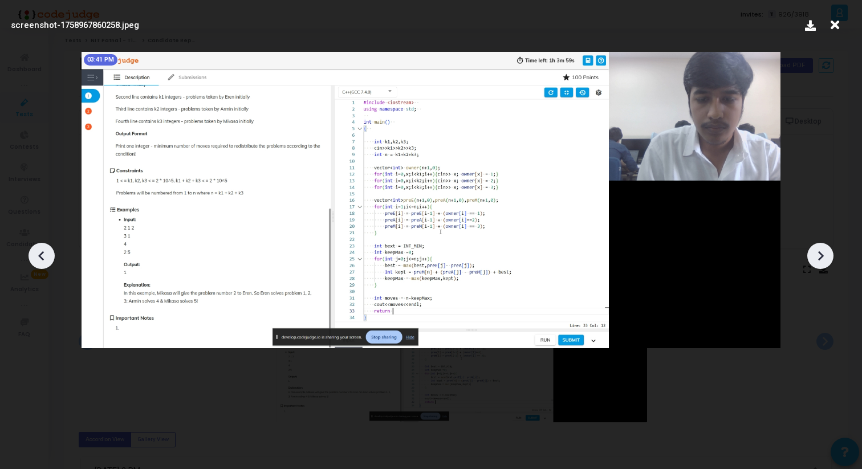
click at [824, 250] on icon at bounding box center [820, 255] width 17 height 17
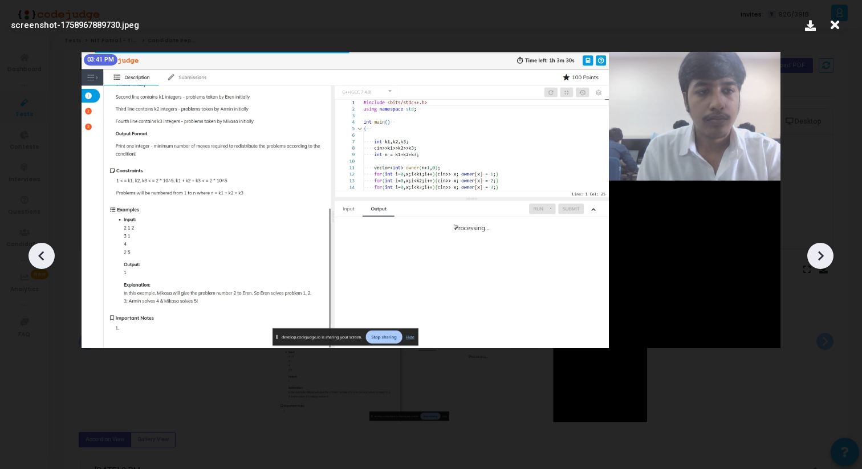
click at [824, 250] on icon at bounding box center [820, 255] width 17 height 17
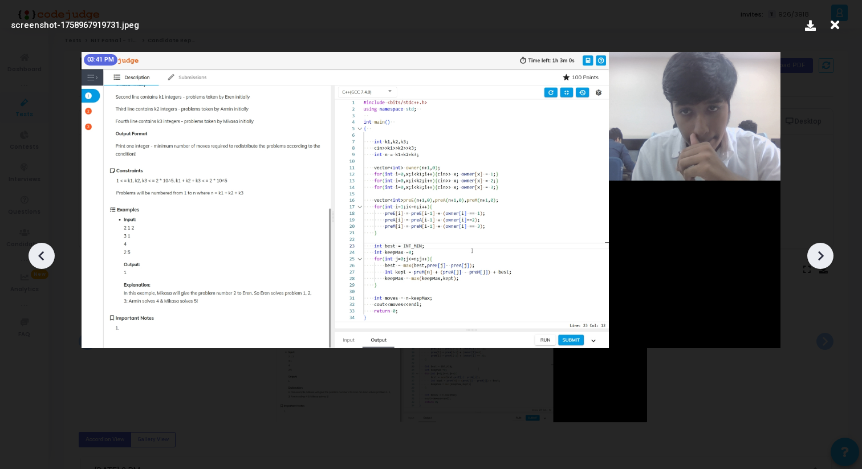
click at [824, 250] on icon at bounding box center [820, 255] width 17 height 17
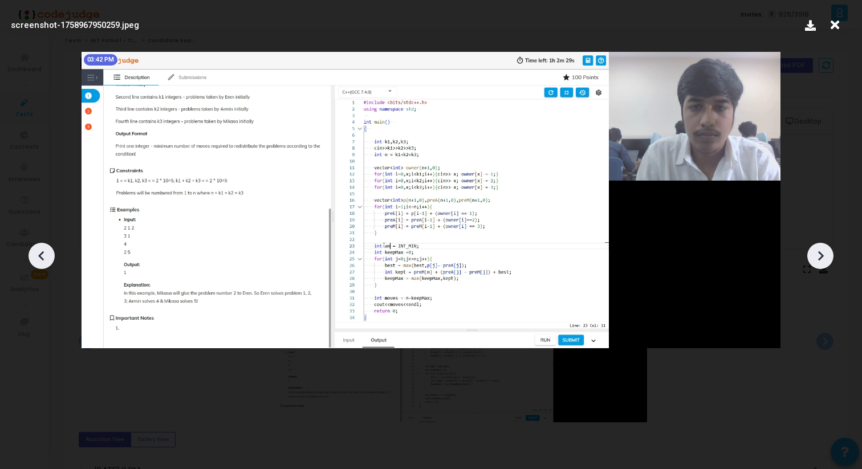
click at [824, 250] on icon at bounding box center [820, 255] width 17 height 17
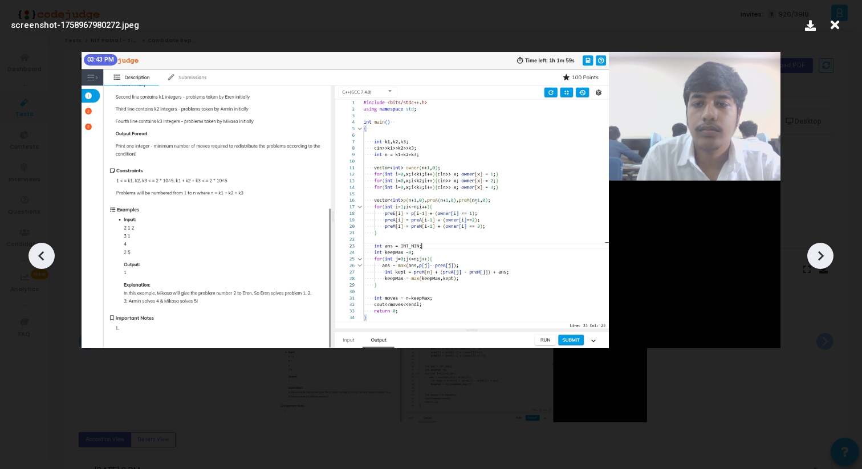
click at [824, 250] on icon at bounding box center [820, 255] width 17 height 17
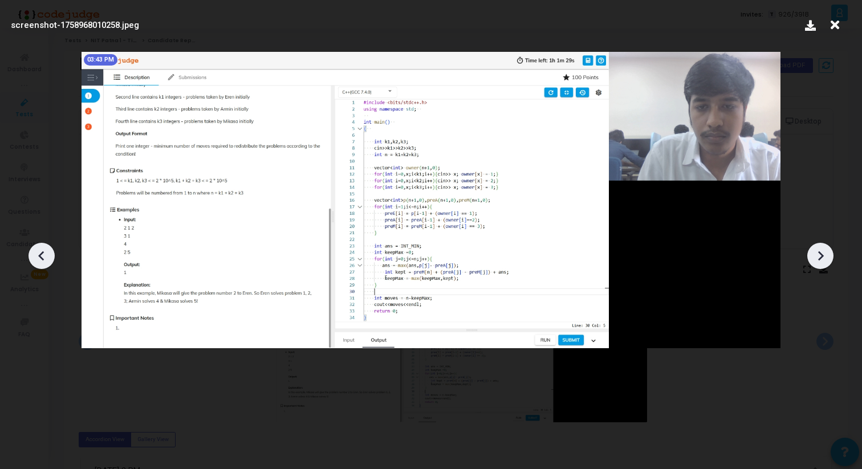
click at [824, 250] on icon at bounding box center [820, 255] width 17 height 17
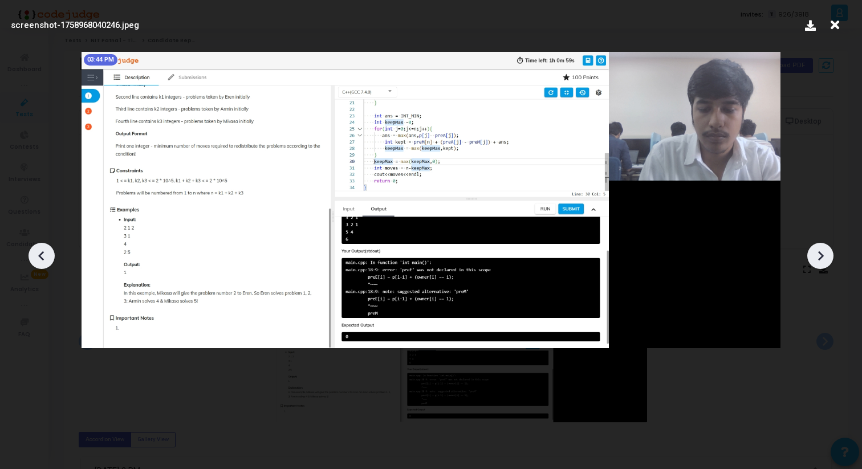
click at [824, 250] on icon at bounding box center [820, 255] width 17 height 17
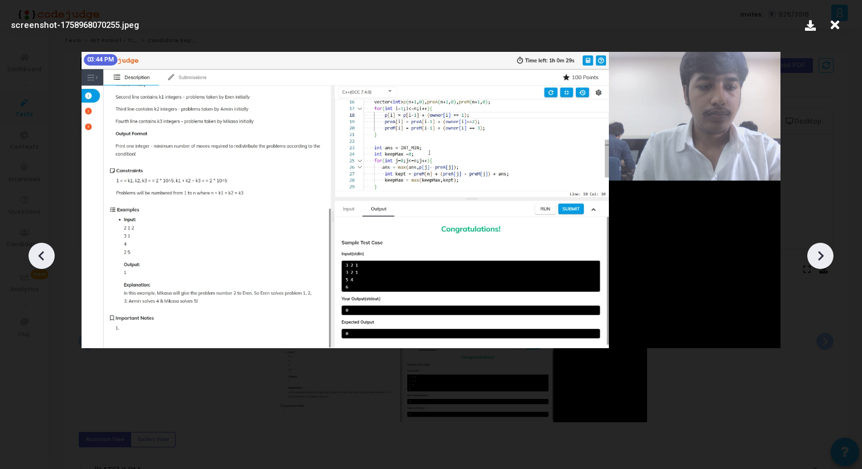
click at [824, 250] on icon at bounding box center [820, 255] width 17 height 17
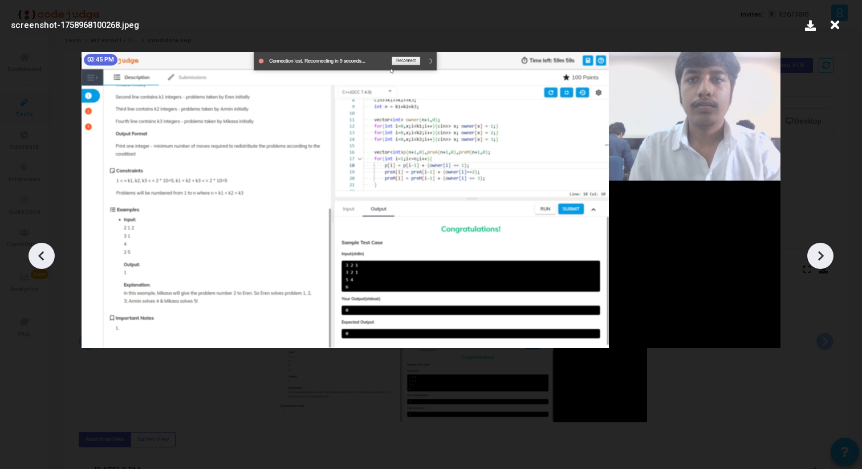
click at [824, 250] on icon at bounding box center [820, 255] width 17 height 17
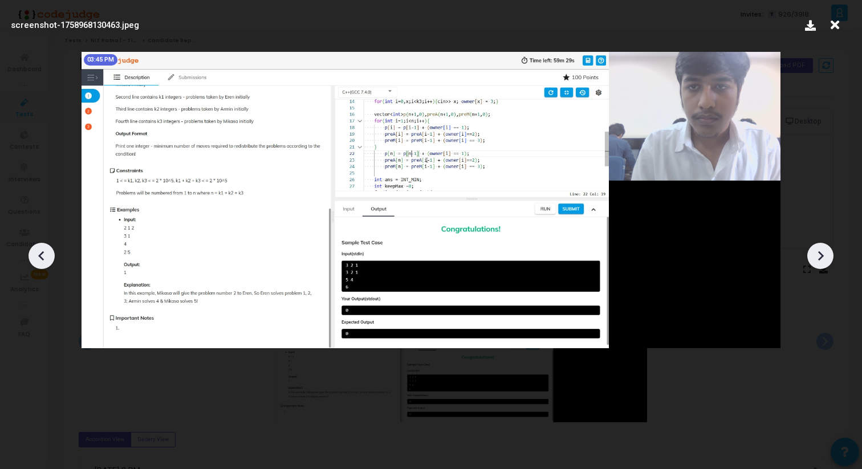
click at [824, 250] on icon at bounding box center [820, 255] width 17 height 17
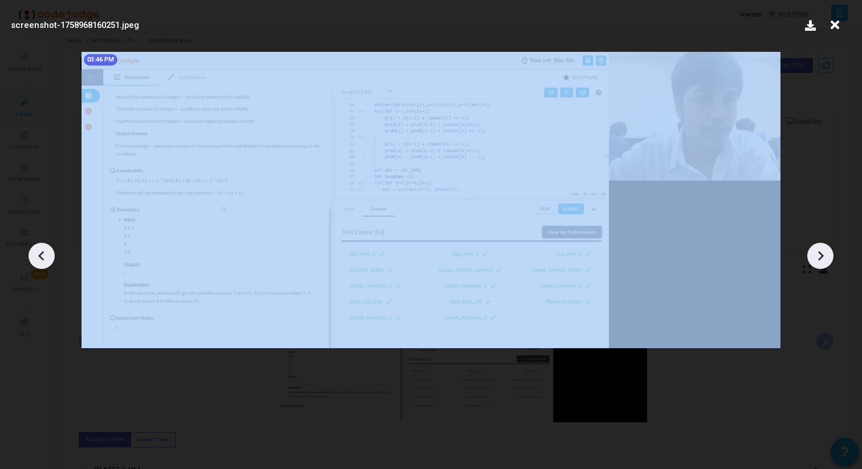
click at [824, 250] on icon at bounding box center [820, 255] width 17 height 17
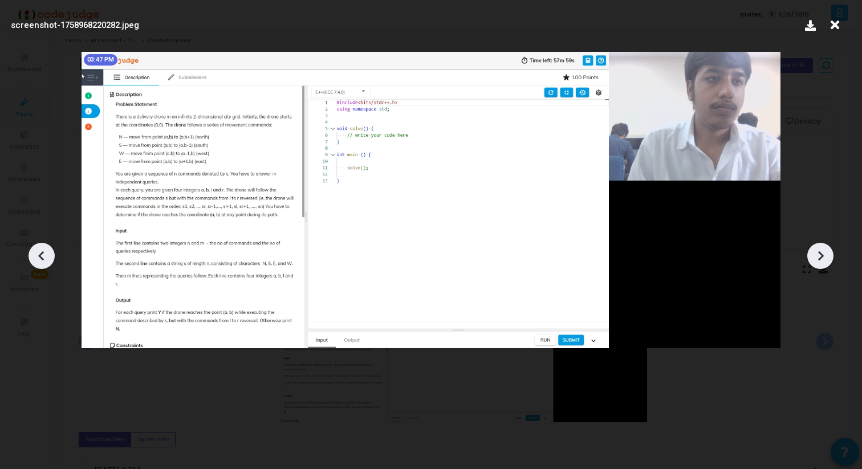
click at [824, 250] on icon at bounding box center [820, 255] width 17 height 17
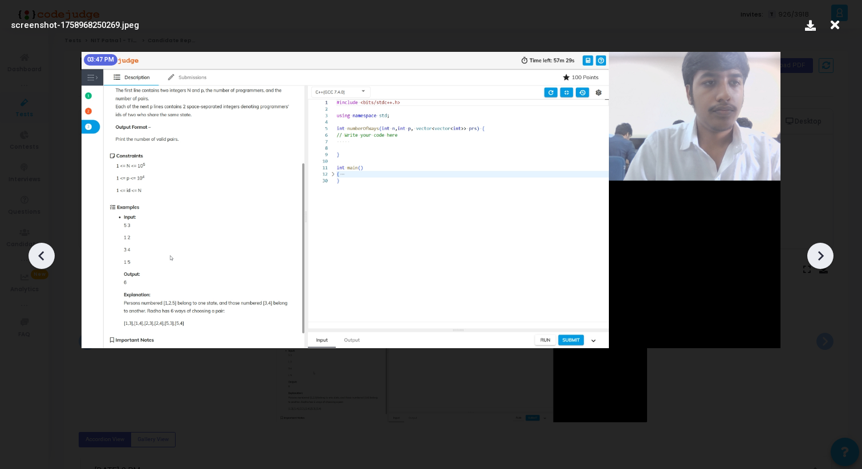
click at [824, 250] on icon at bounding box center [820, 255] width 17 height 17
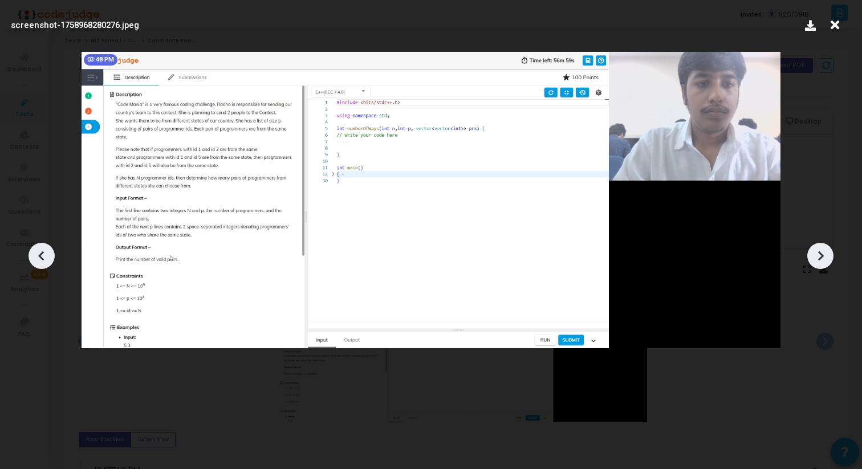
click at [824, 250] on icon at bounding box center [820, 255] width 17 height 17
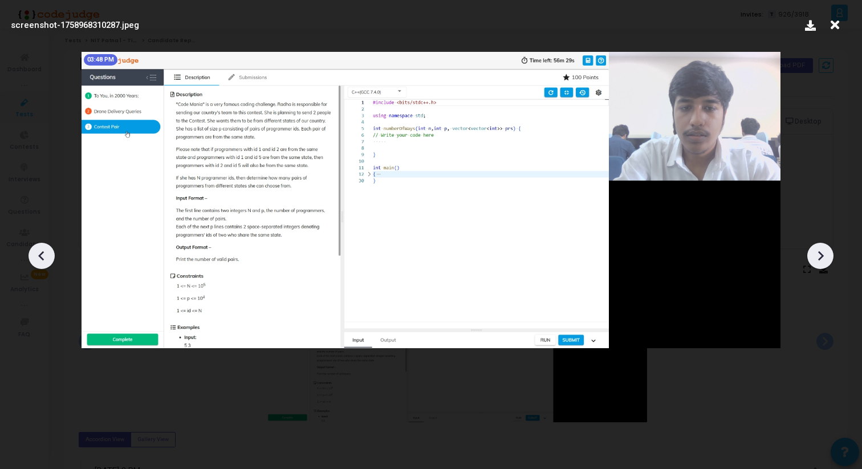
click at [49, 259] on icon at bounding box center [41, 255] width 17 height 17
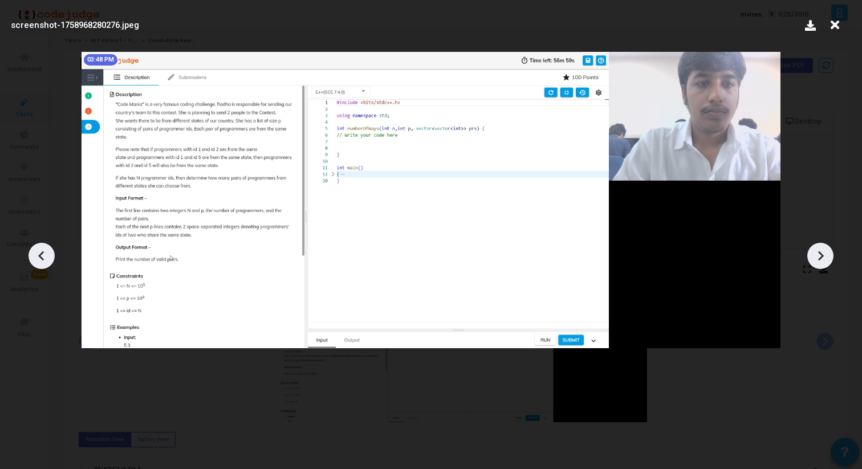
click at [49, 259] on icon at bounding box center [41, 255] width 17 height 17
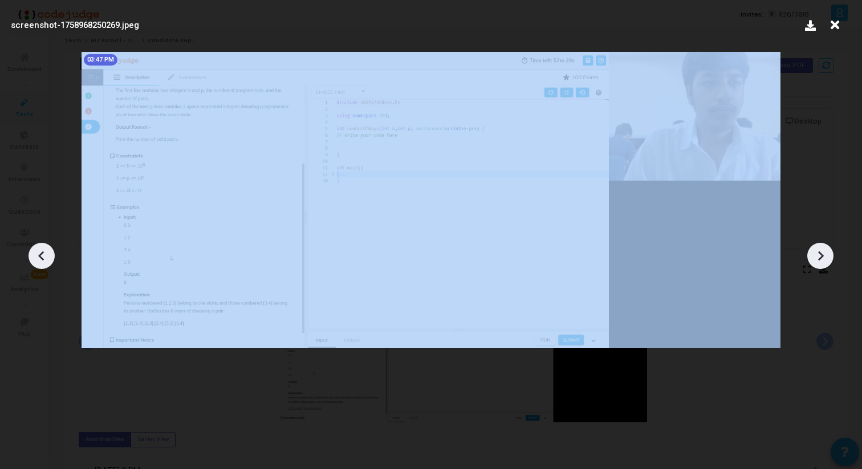
click at [49, 259] on icon at bounding box center [41, 255] width 17 height 17
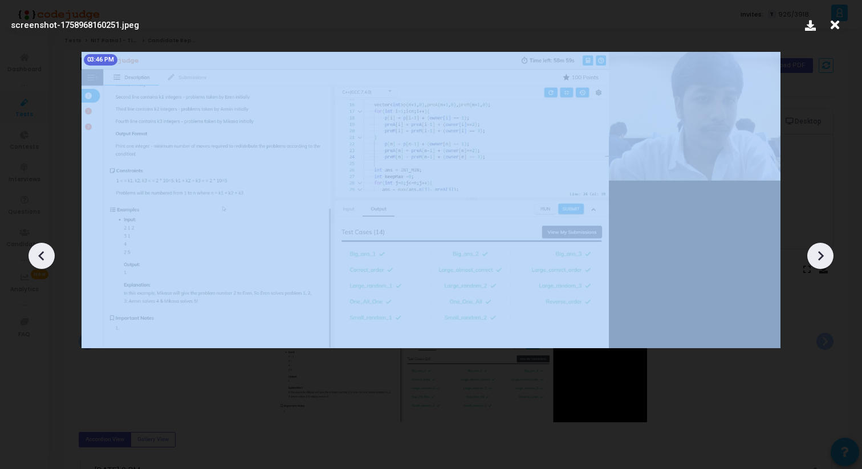
click at [49, 259] on icon at bounding box center [41, 255] width 17 height 17
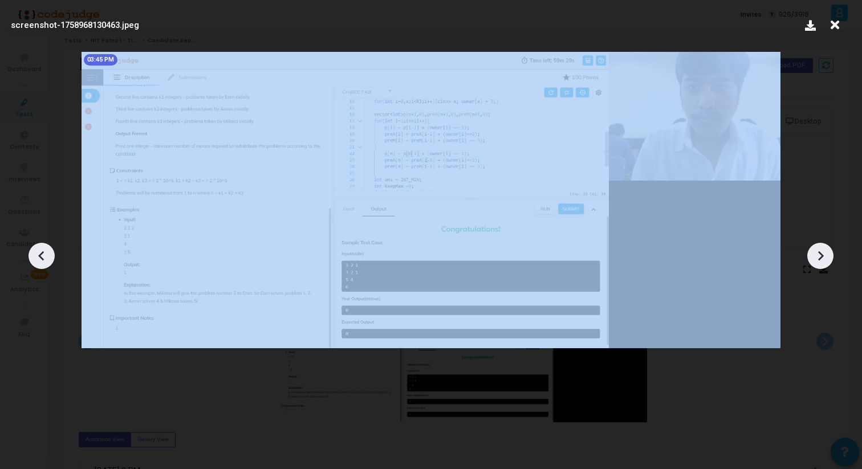
click at [49, 259] on icon at bounding box center [41, 255] width 17 height 17
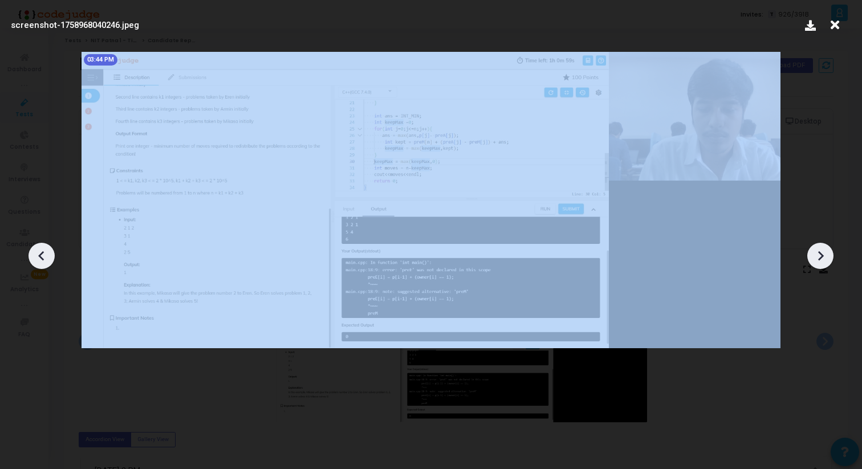
click at [49, 259] on icon at bounding box center [41, 255] width 17 height 17
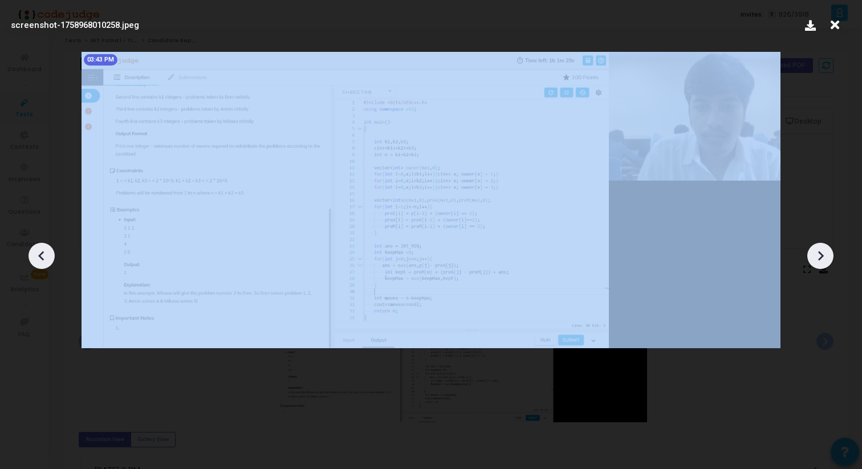
click at [49, 259] on icon at bounding box center [41, 255] width 17 height 17
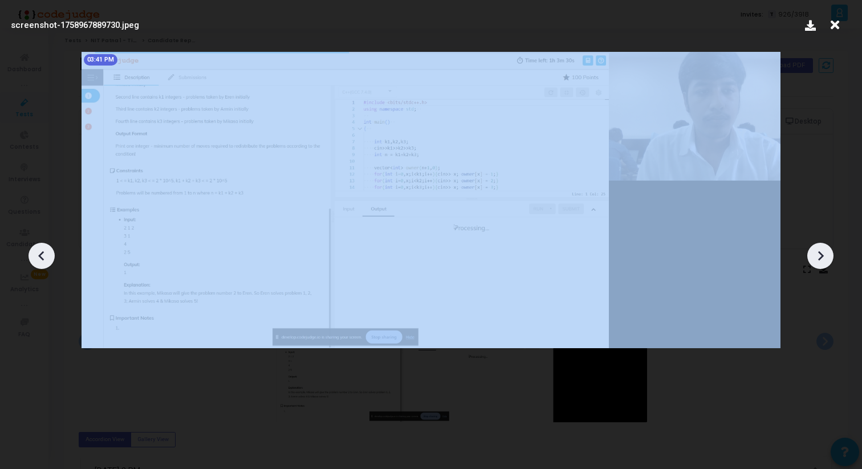
click at [49, 259] on icon at bounding box center [41, 255] width 17 height 17
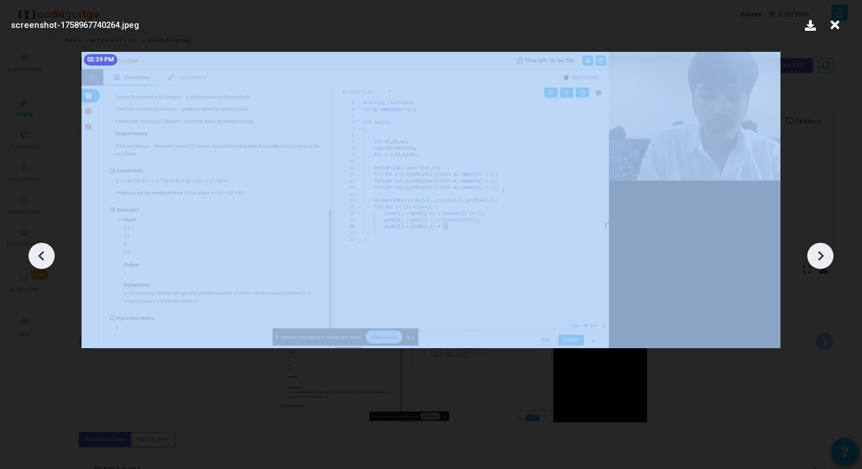
click at [49, 259] on icon at bounding box center [41, 255] width 17 height 17
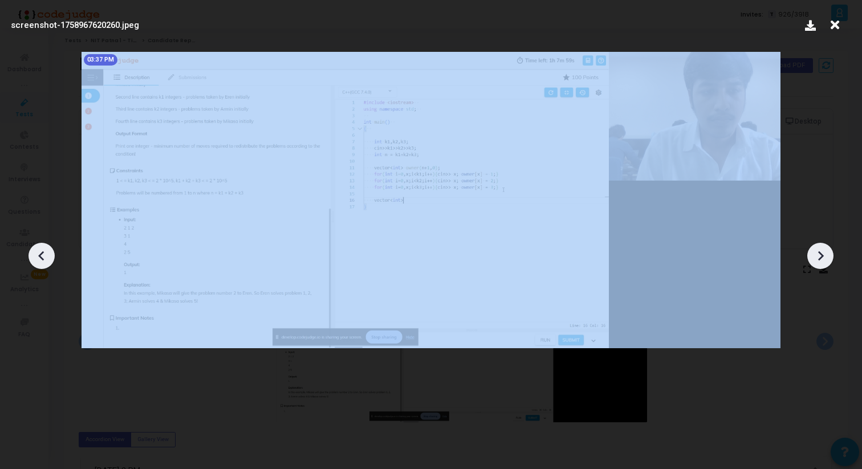
click at [49, 259] on icon at bounding box center [41, 255] width 17 height 17
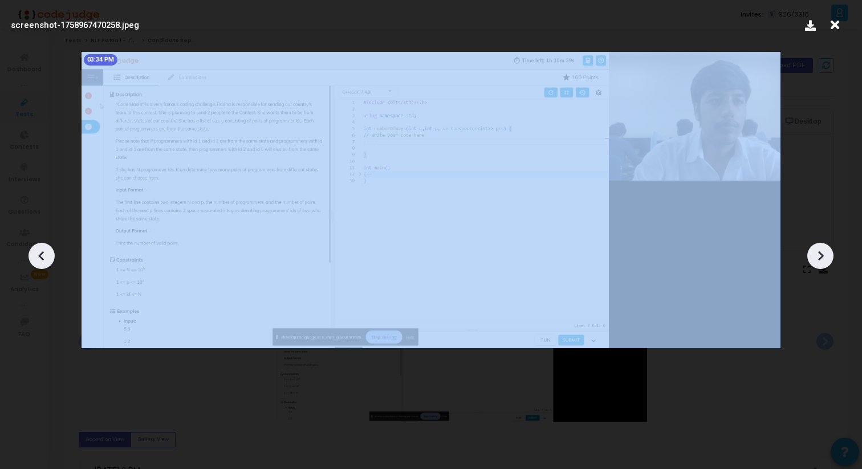
click at [49, 259] on icon at bounding box center [41, 255] width 17 height 17
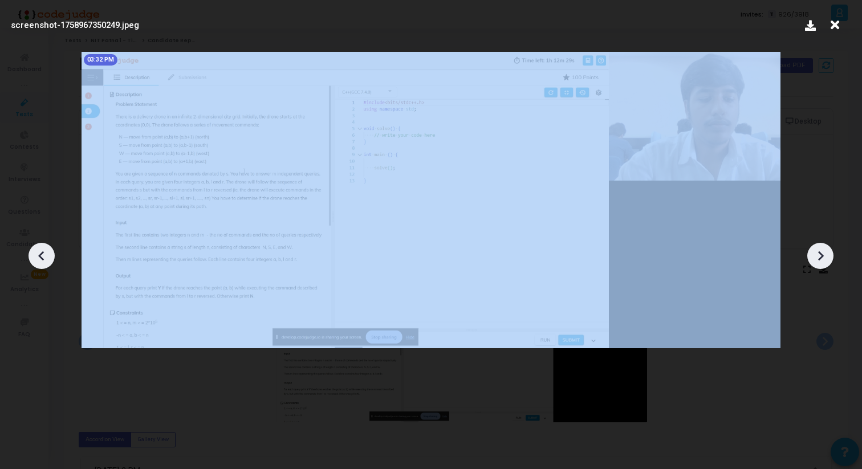
click at [49, 259] on icon at bounding box center [41, 255] width 17 height 17
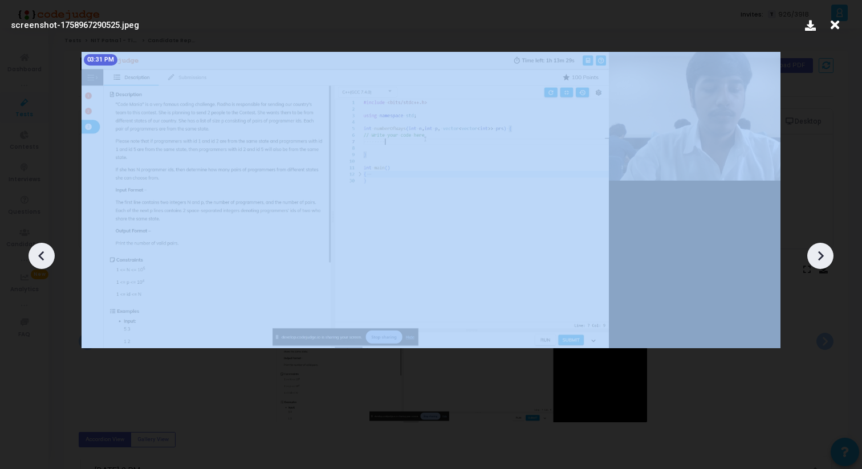
click at [49, 259] on icon at bounding box center [41, 255] width 17 height 17
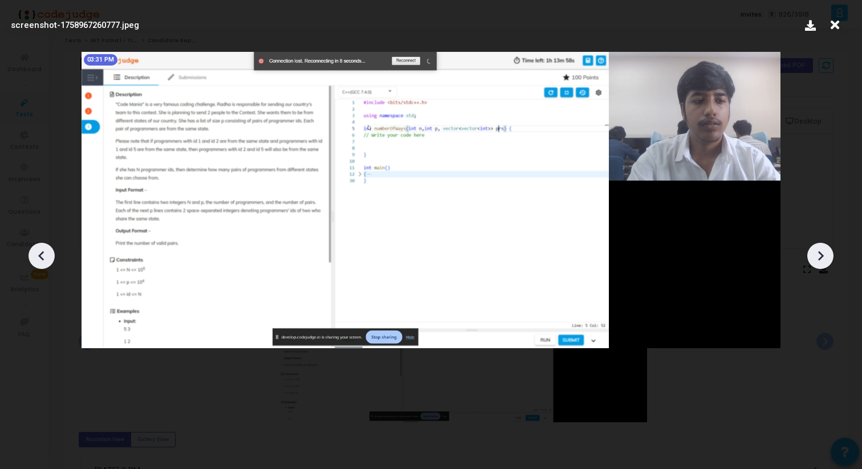
click at [834, 24] on icon at bounding box center [835, 25] width 18 height 22
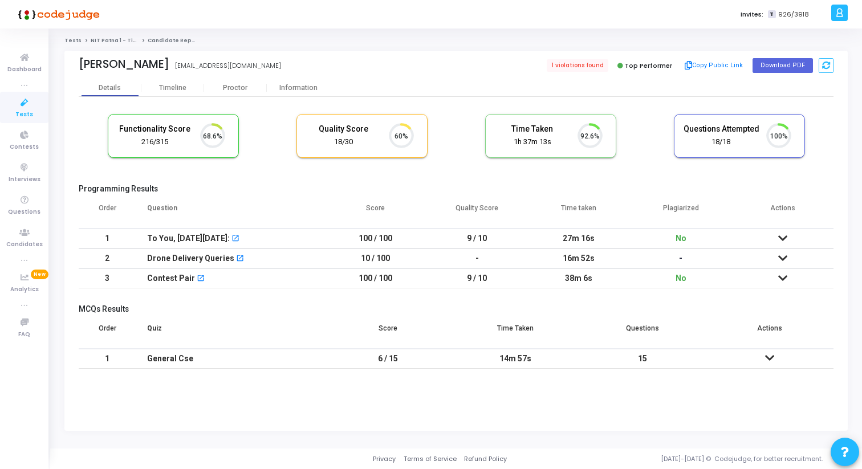
scroll to position [24, 29]
click at [169, 81] on div "Timeline" at bounding box center [172, 87] width 63 height 17
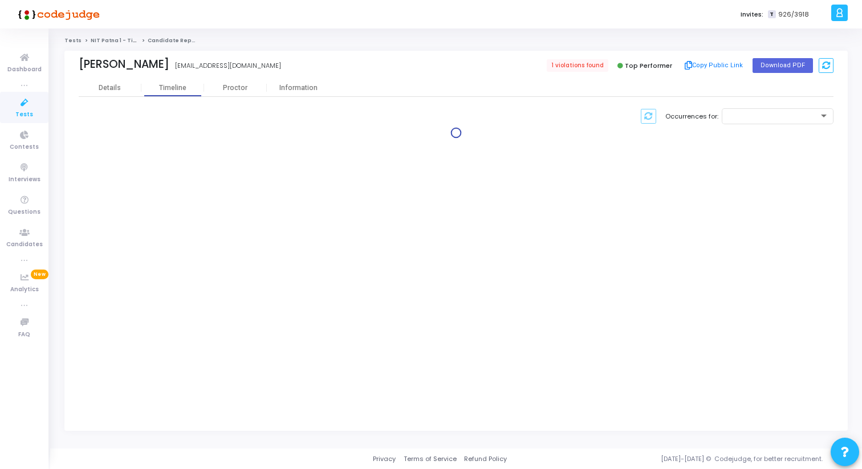
click at [100, 76] on div "[PERSON_NAME] [EMAIL_ADDRESS][DOMAIN_NAME] 1 violations found Top Performer Cop…" at bounding box center [456, 65] width 755 height 28
click at [107, 84] on div "Details" at bounding box center [110, 88] width 22 height 9
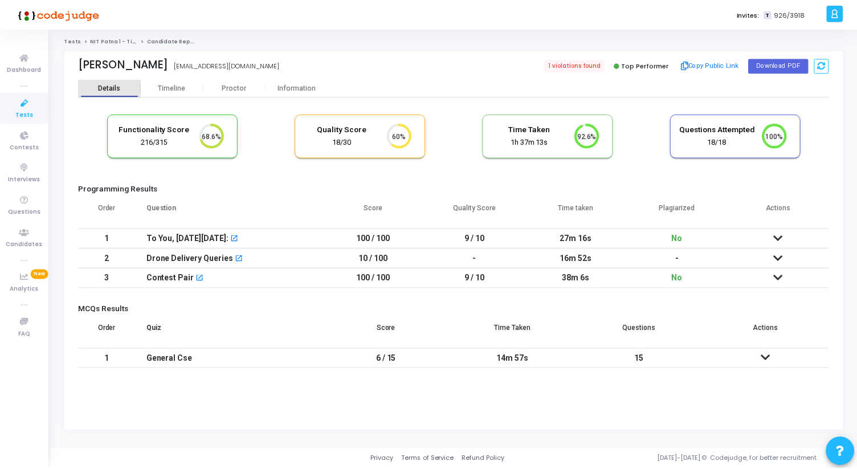
scroll to position [24, 29]
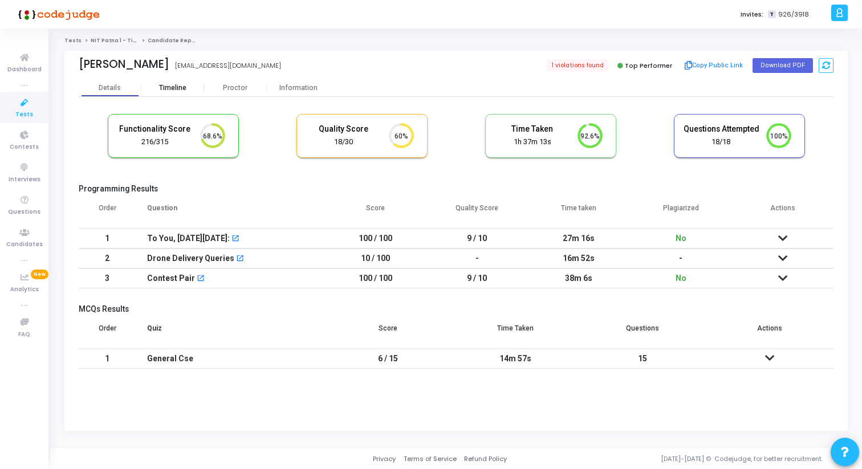
click at [181, 89] on div "Timeline" at bounding box center [172, 88] width 27 height 9
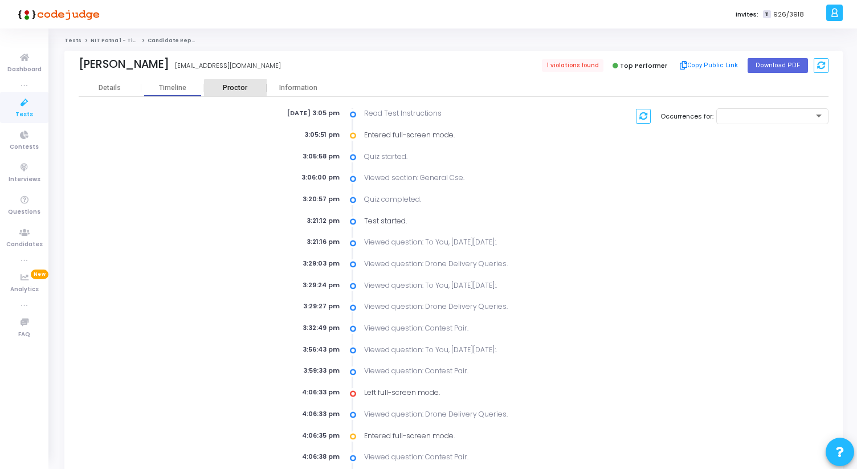
click at [246, 90] on div "Proctor" at bounding box center [235, 88] width 63 height 9
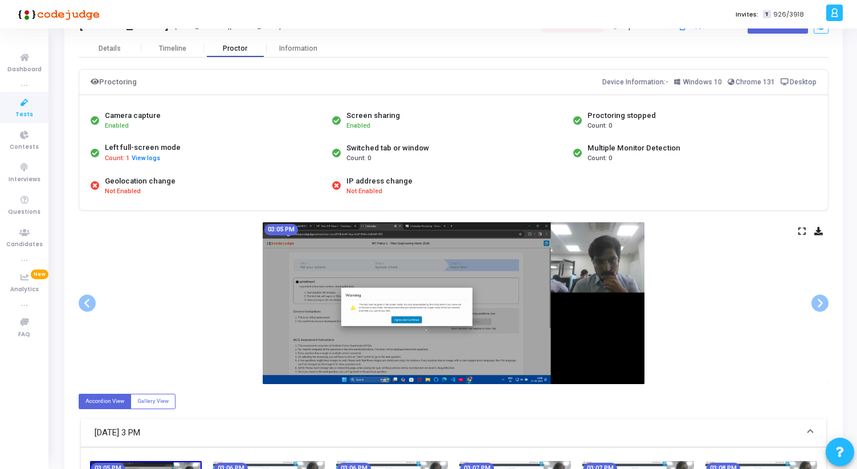
scroll to position [90, 0]
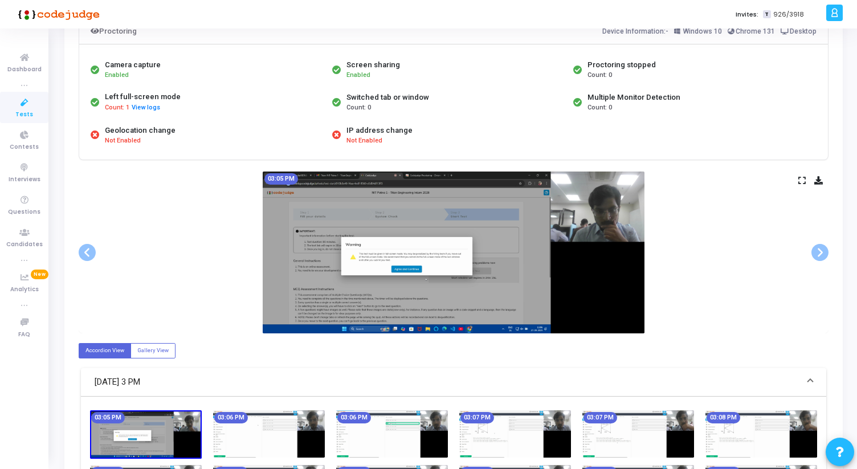
click at [797, 180] on div "03:05 PM" at bounding box center [454, 253] width 750 height 162
click at [800, 180] on icon at bounding box center [801, 180] width 7 height 6
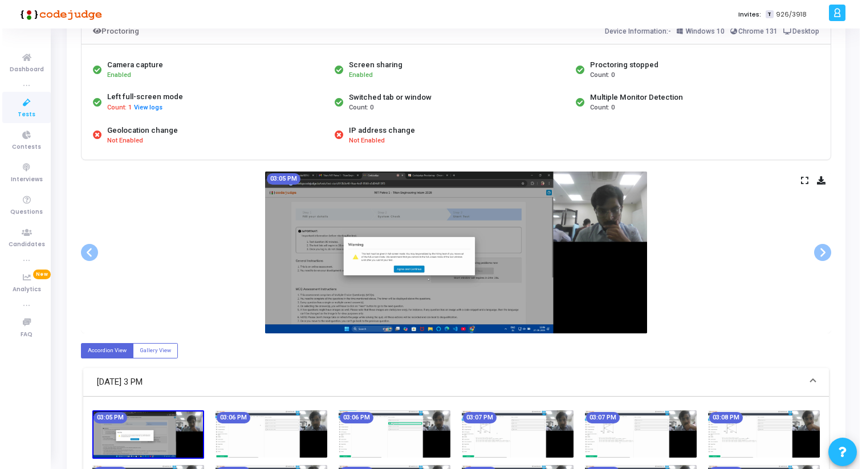
scroll to position [0, 0]
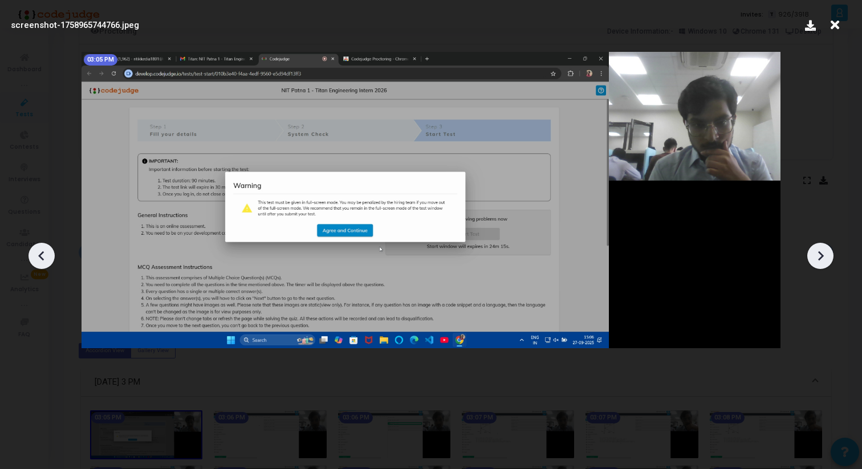
click at [827, 258] on icon at bounding box center [820, 255] width 17 height 17
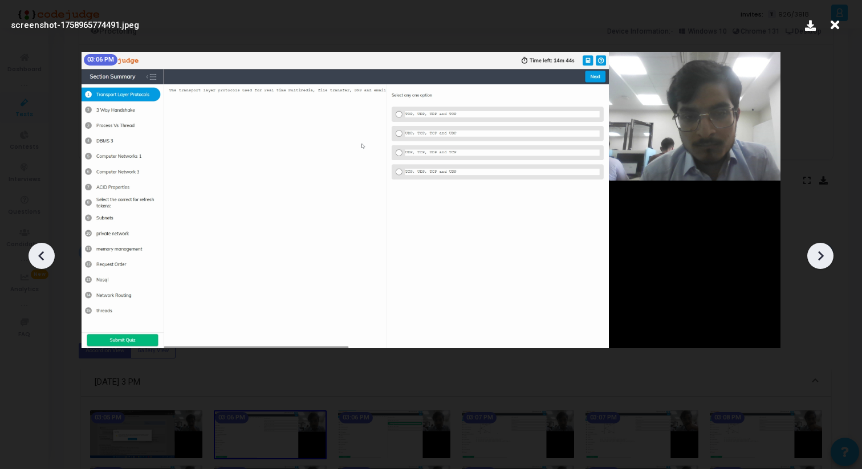
click at [827, 258] on icon at bounding box center [820, 255] width 17 height 17
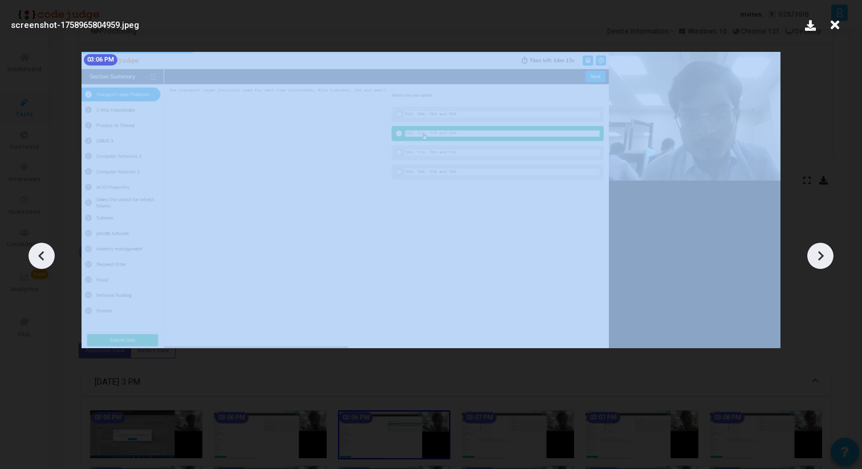
click at [827, 258] on icon at bounding box center [820, 255] width 17 height 17
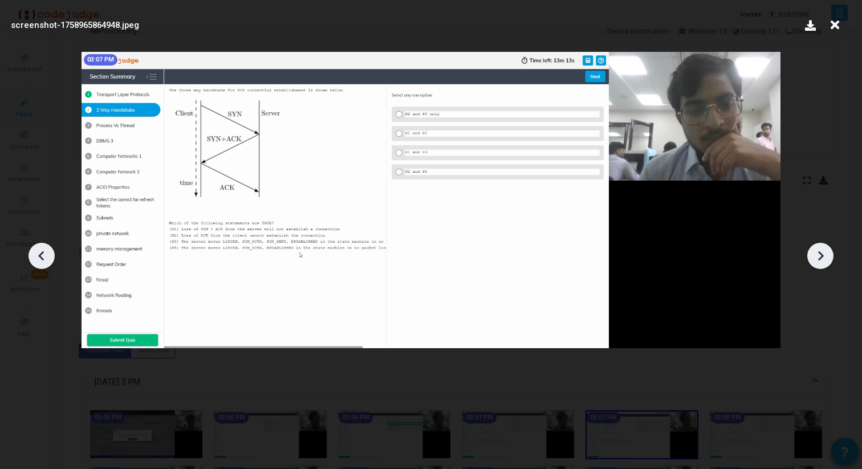
click at [831, 27] on icon at bounding box center [835, 25] width 18 height 22
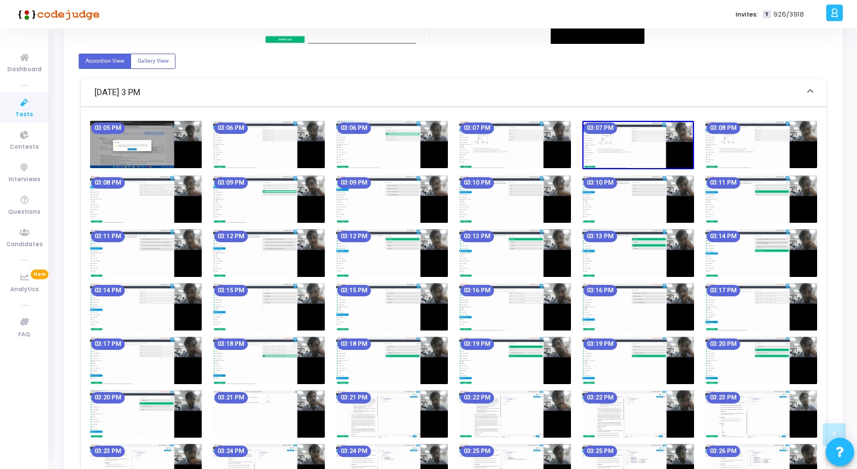
scroll to position [495, 0]
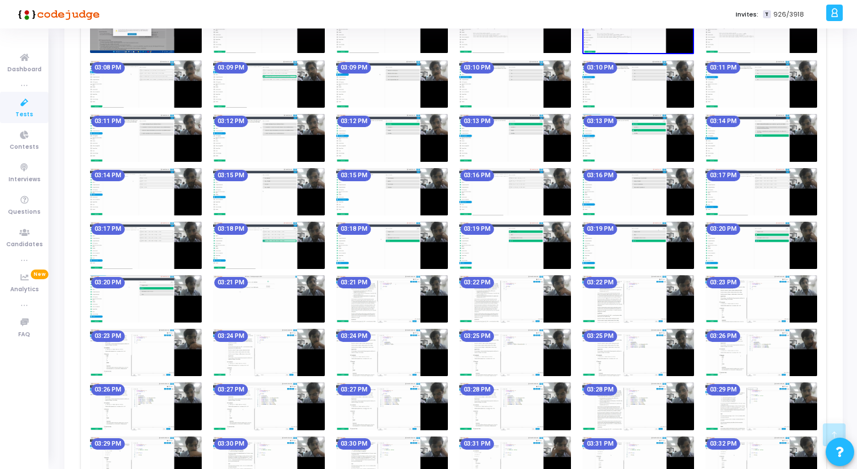
click at [228, 307] on img at bounding box center [269, 298] width 112 height 47
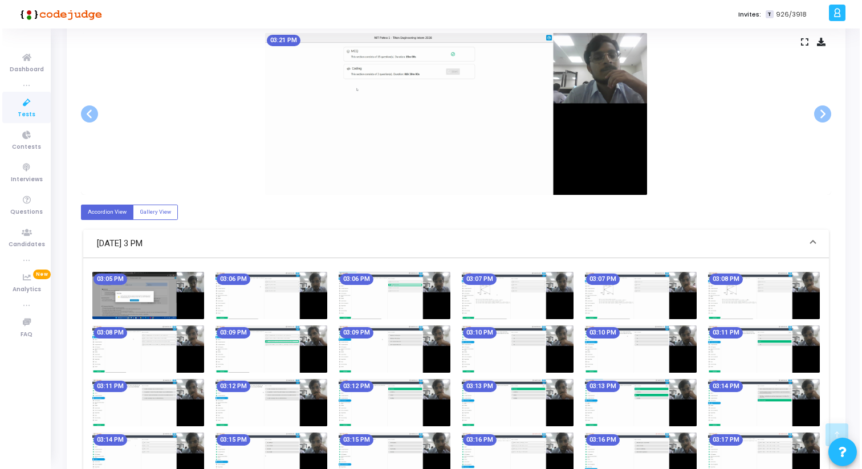
scroll to position [0, 0]
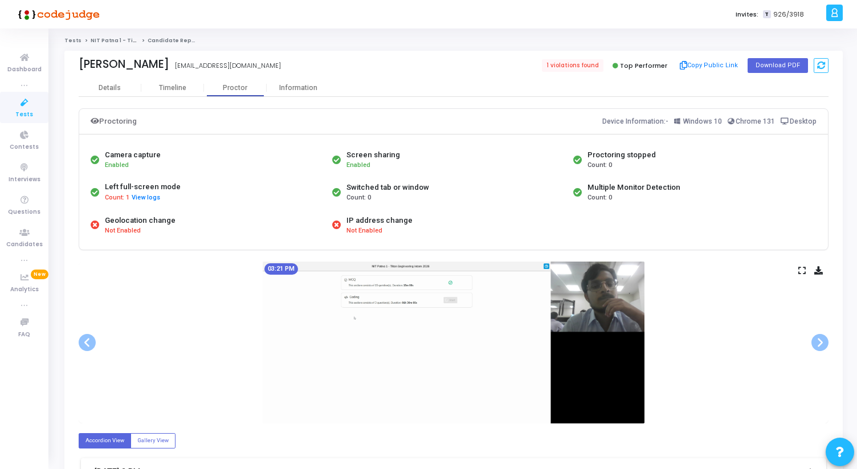
click at [802, 271] on icon at bounding box center [801, 270] width 7 height 6
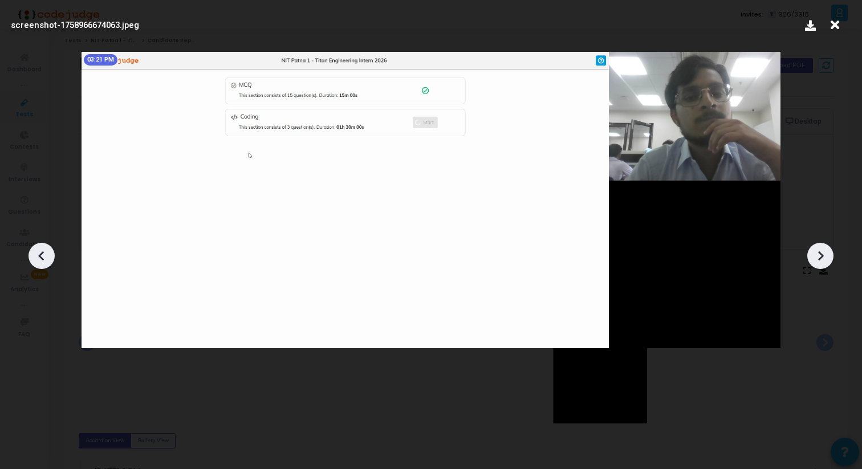
click at [809, 263] on div at bounding box center [820, 256] width 26 height 26
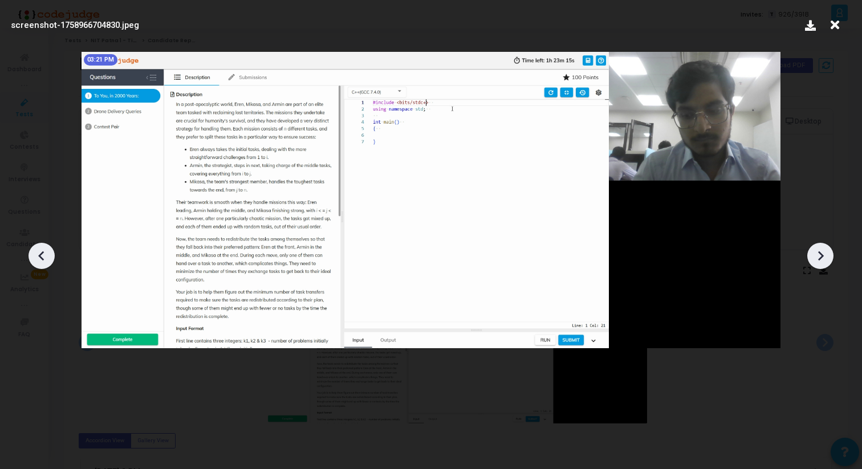
click at [809, 263] on div at bounding box center [820, 256] width 26 height 26
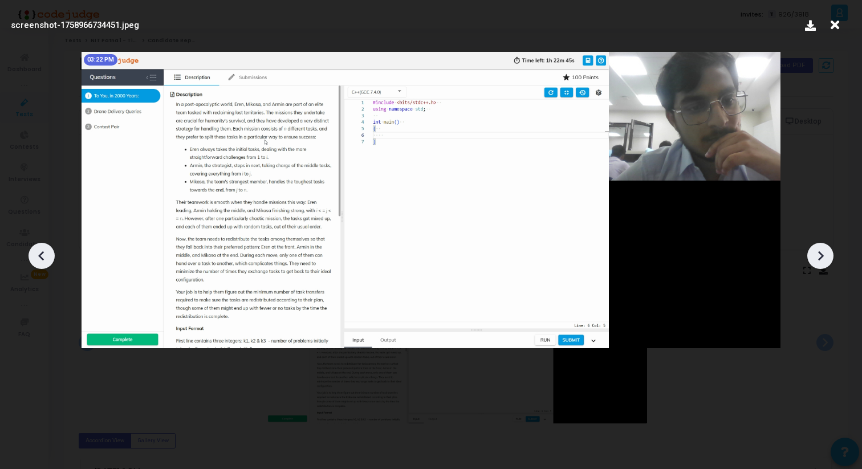
click at [809, 263] on div at bounding box center [820, 256] width 26 height 26
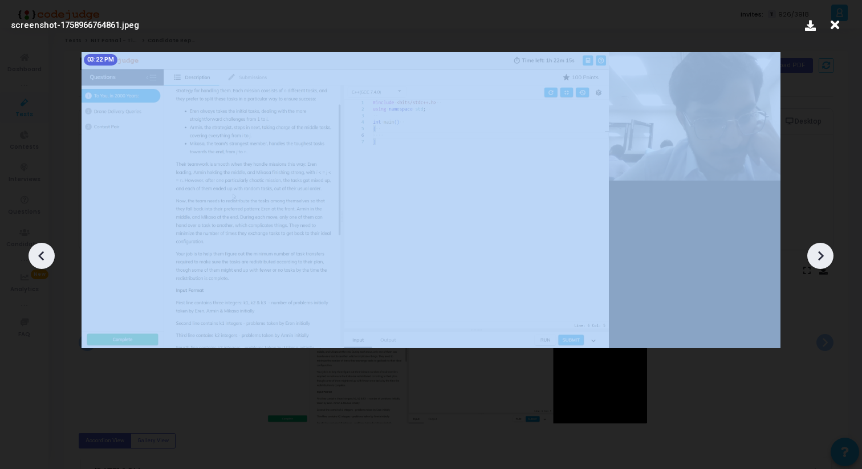
click at [809, 263] on div at bounding box center [820, 256] width 26 height 26
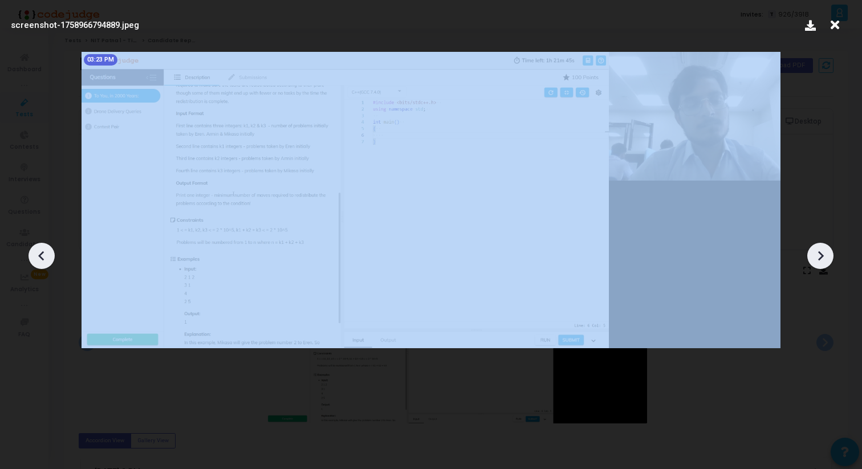
click at [809, 263] on div at bounding box center [820, 256] width 26 height 26
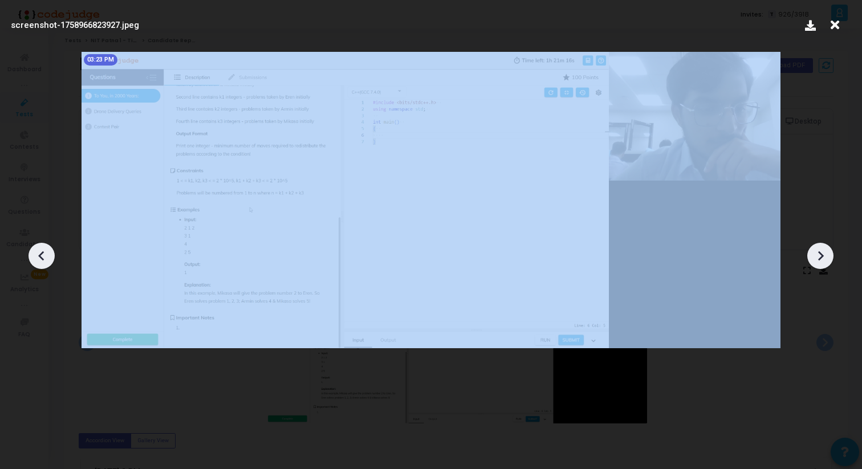
click at [809, 263] on div at bounding box center [820, 256] width 26 height 26
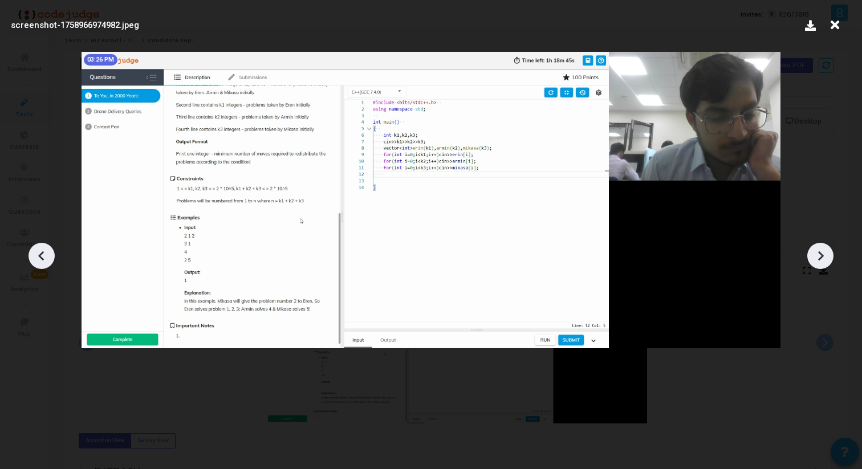
click at [809, 263] on div at bounding box center [820, 256] width 26 height 26
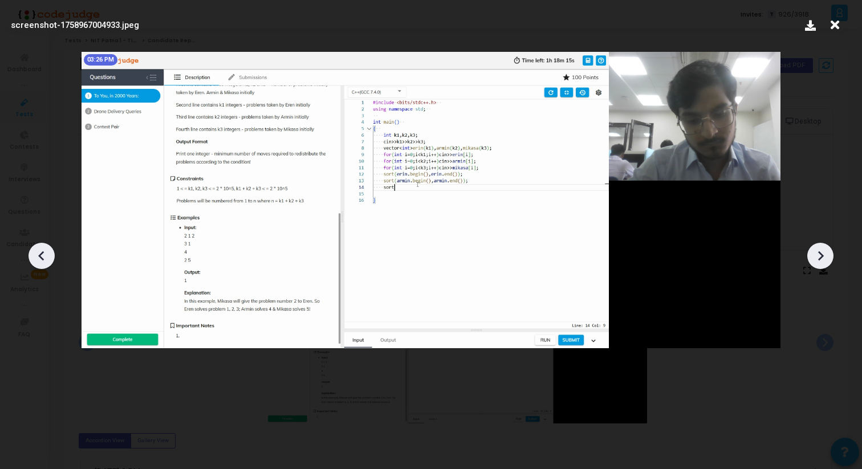
click at [809, 263] on div at bounding box center [820, 256] width 26 height 26
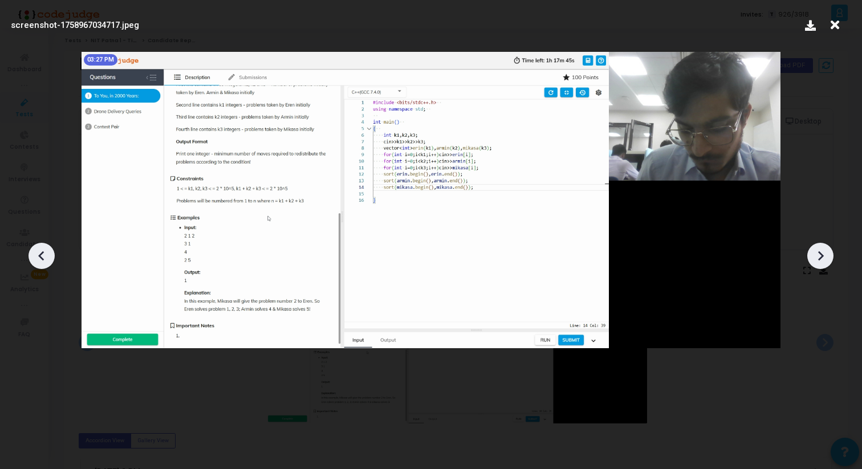
click at [809, 263] on div at bounding box center [820, 256] width 26 height 26
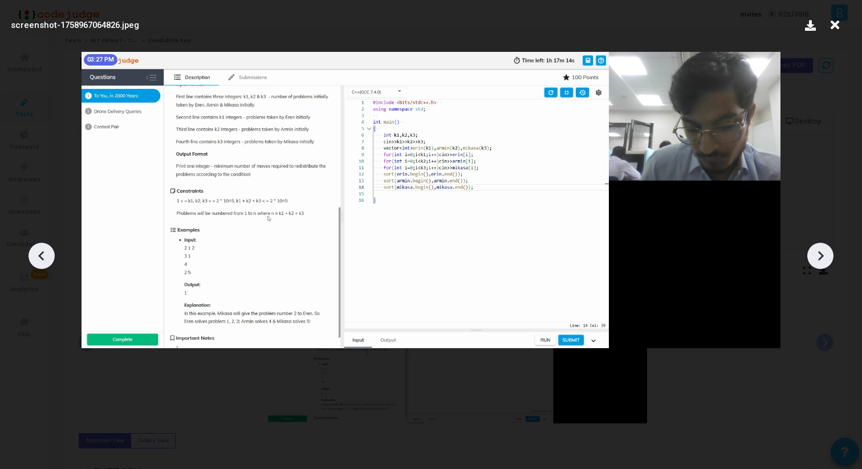
click at [809, 263] on div at bounding box center [820, 256] width 26 height 26
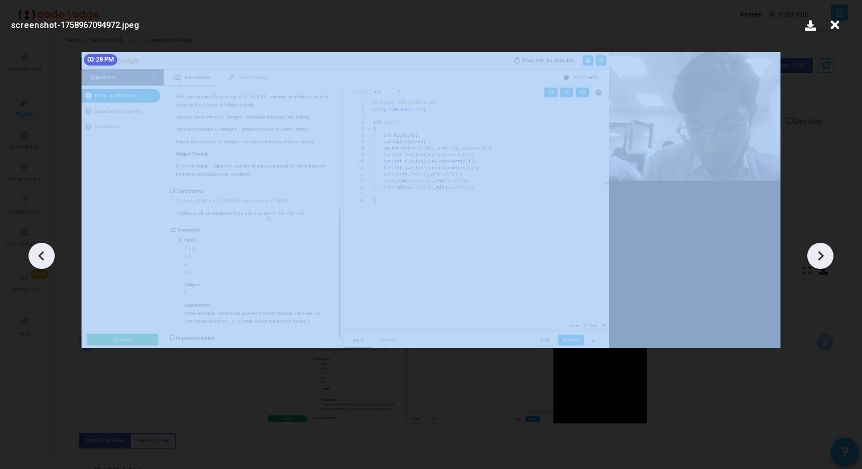
click at [809, 263] on div at bounding box center [820, 256] width 26 height 26
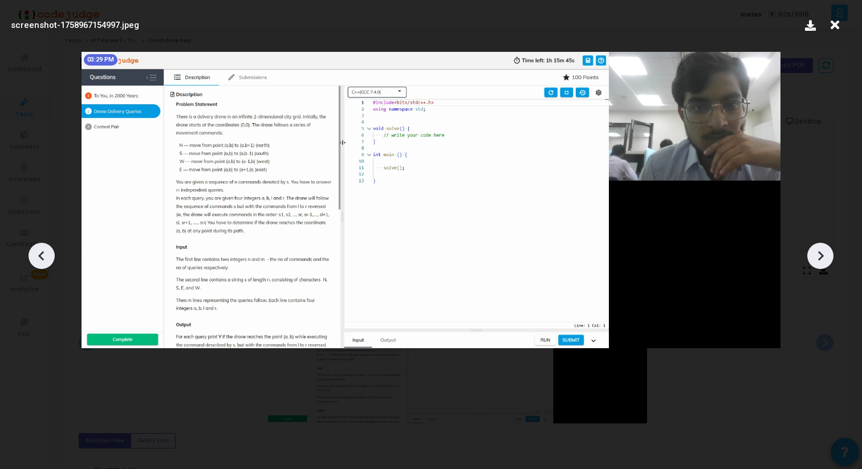
click at [46, 264] on icon at bounding box center [41, 255] width 17 height 17
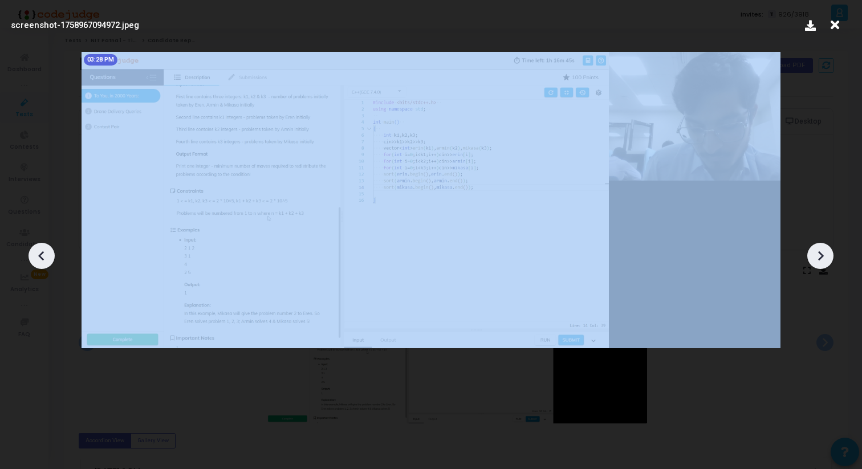
click at [46, 264] on icon at bounding box center [41, 255] width 17 height 17
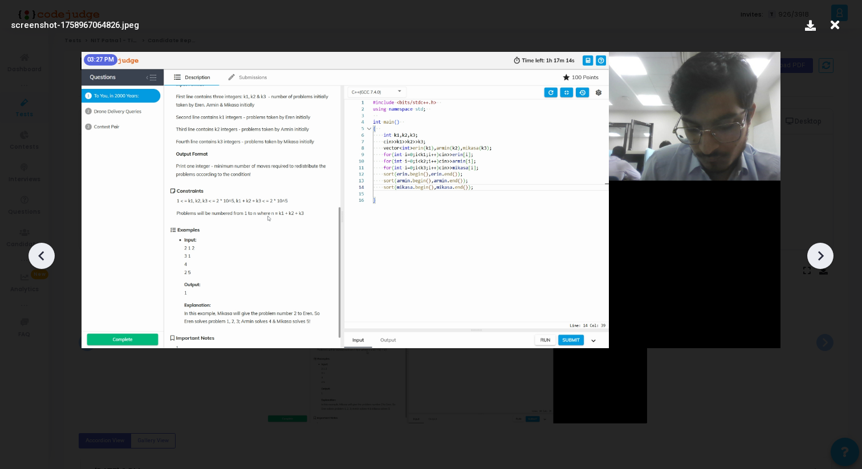
click at [46, 264] on icon at bounding box center [41, 255] width 17 height 17
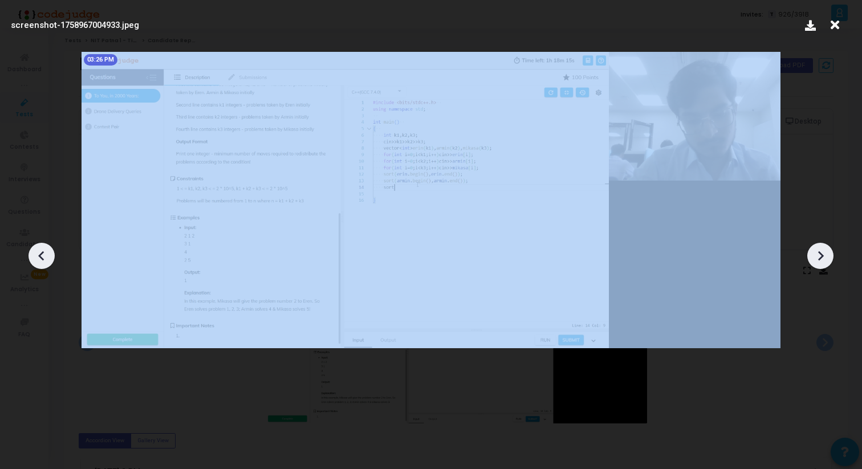
click at [46, 264] on icon at bounding box center [41, 255] width 17 height 17
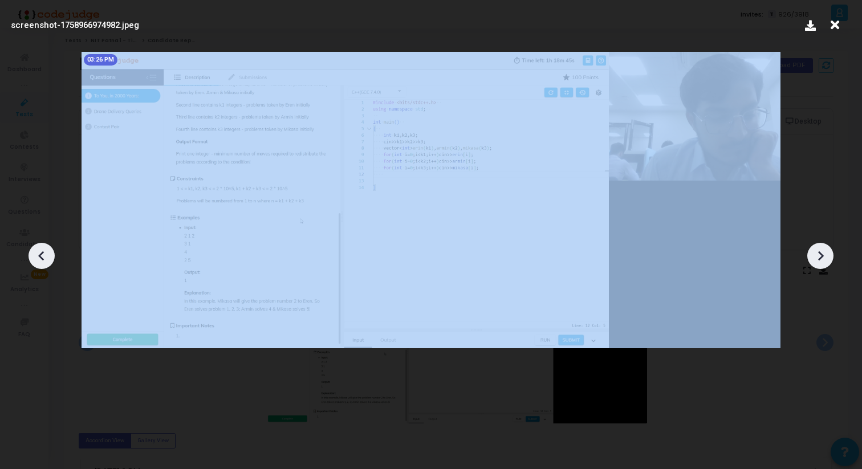
click at [46, 264] on icon at bounding box center [41, 255] width 17 height 17
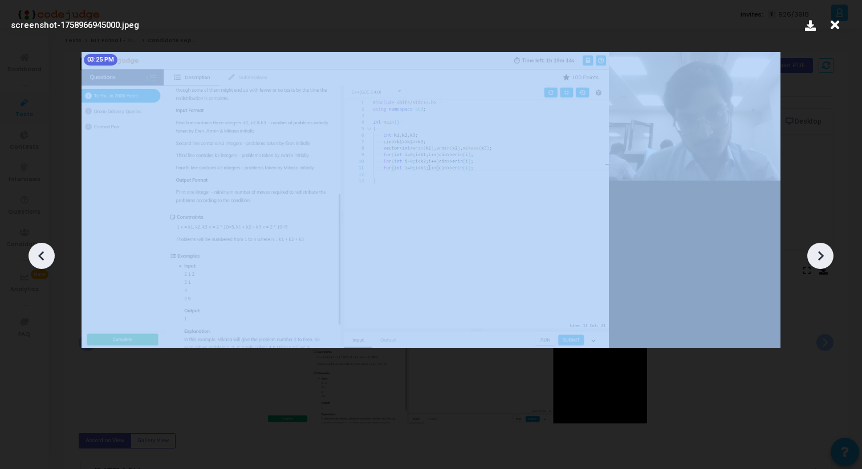
click at [46, 264] on icon at bounding box center [41, 255] width 17 height 17
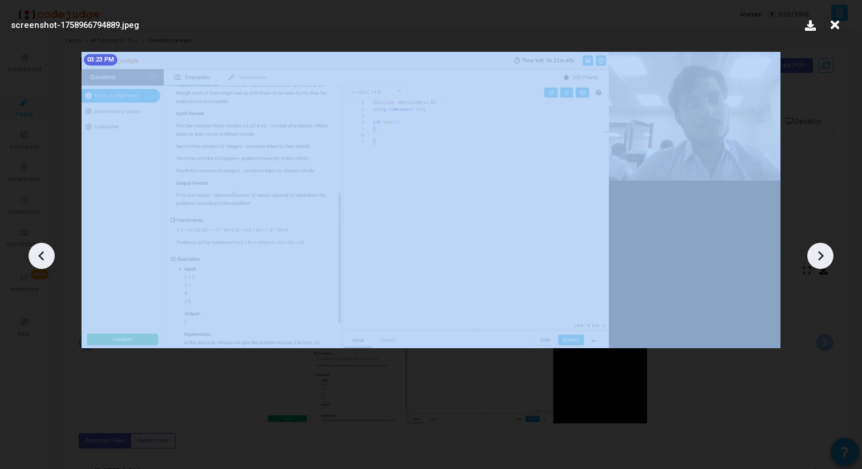
click at [46, 264] on icon at bounding box center [41, 255] width 17 height 17
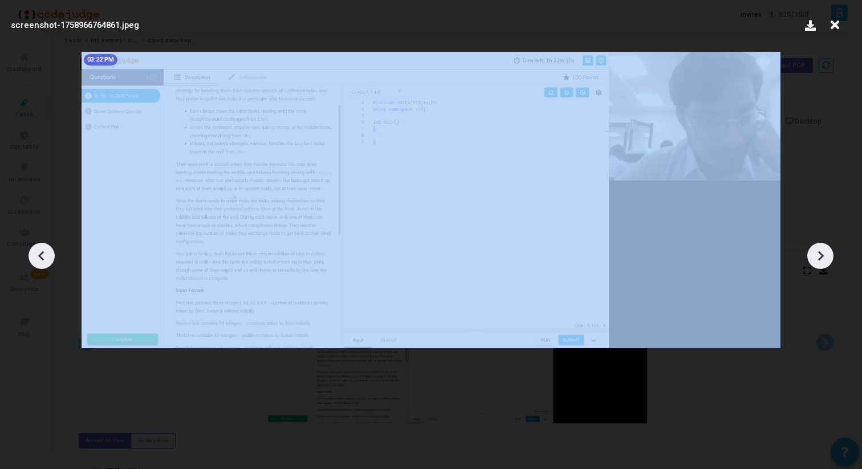
click at [46, 264] on icon at bounding box center [41, 255] width 17 height 17
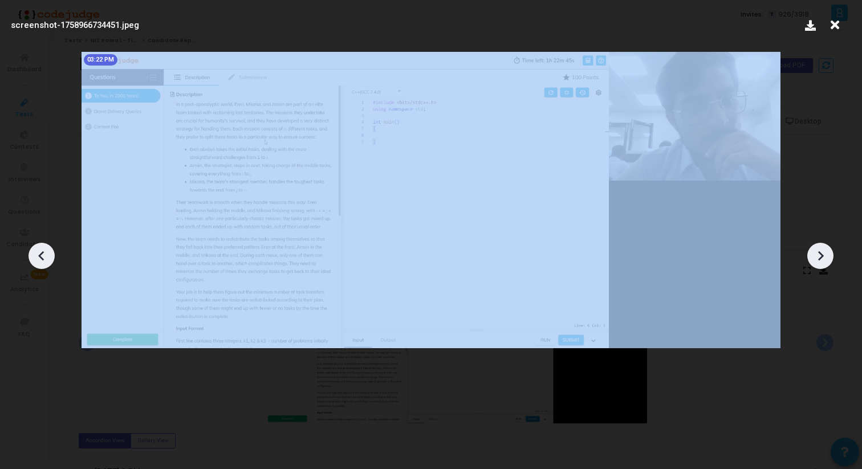
click at [46, 264] on icon at bounding box center [41, 255] width 17 height 17
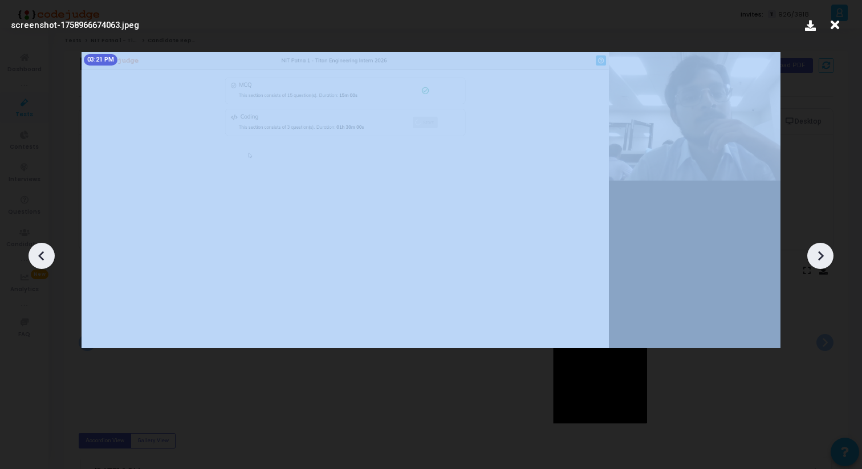
click at [46, 264] on icon at bounding box center [41, 255] width 17 height 17
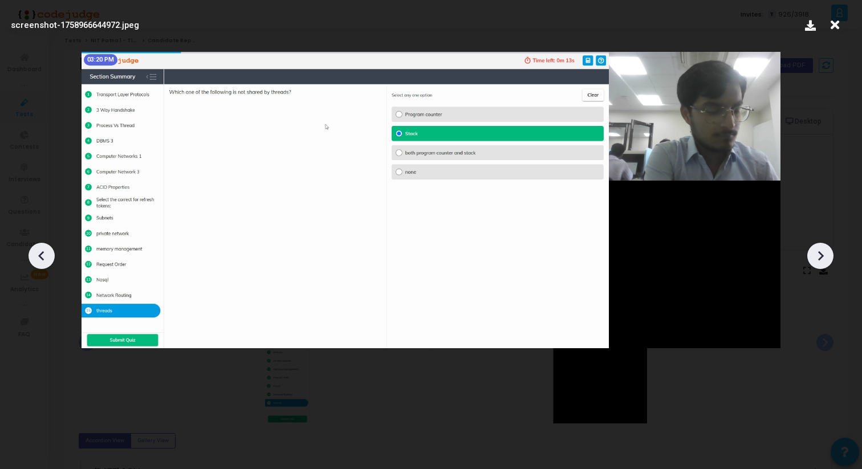
click at [823, 251] on icon at bounding box center [820, 255] width 17 height 17
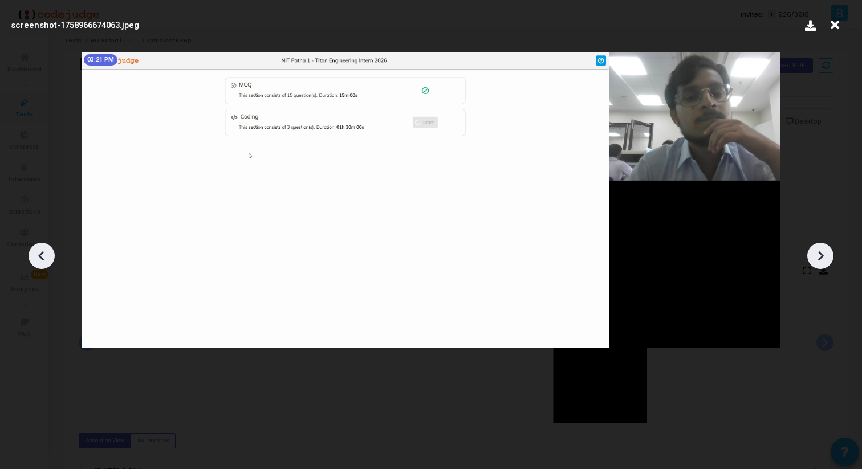
click at [823, 251] on icon at bounding box center [820, 255] width 17 height 17
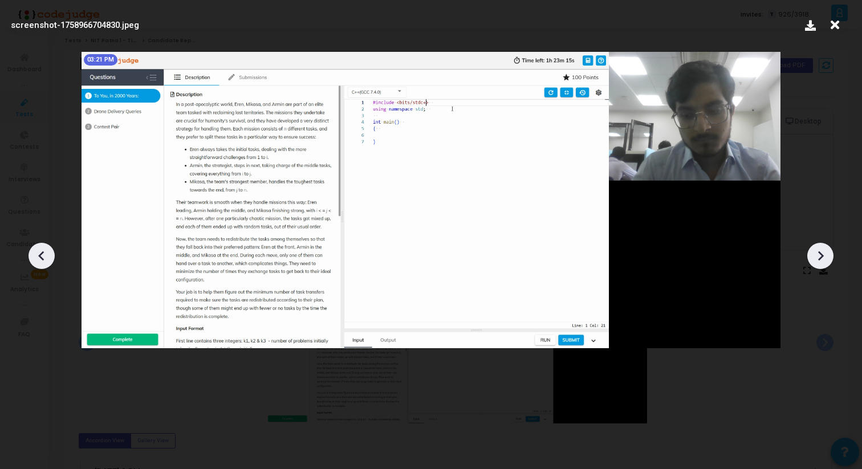
click at [823, 251] on icon at bounding box center [820, 255] width 17 height 17
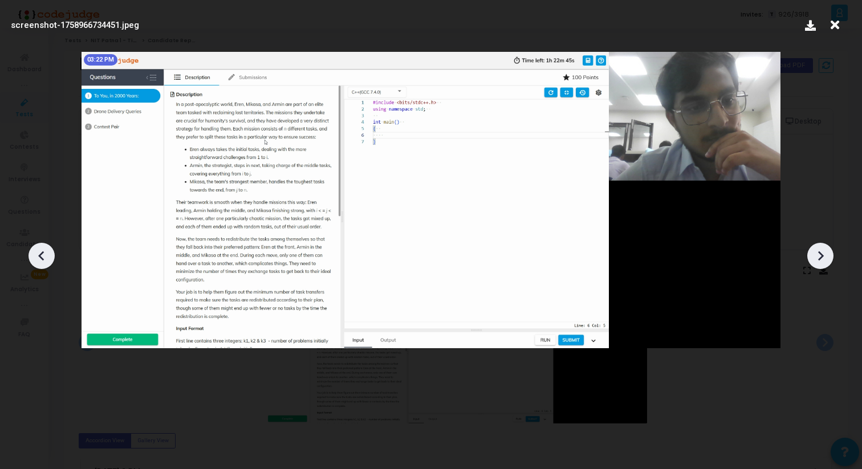
click at [823, 251] on icon at bounding box center [820, 255] width 17 height 17
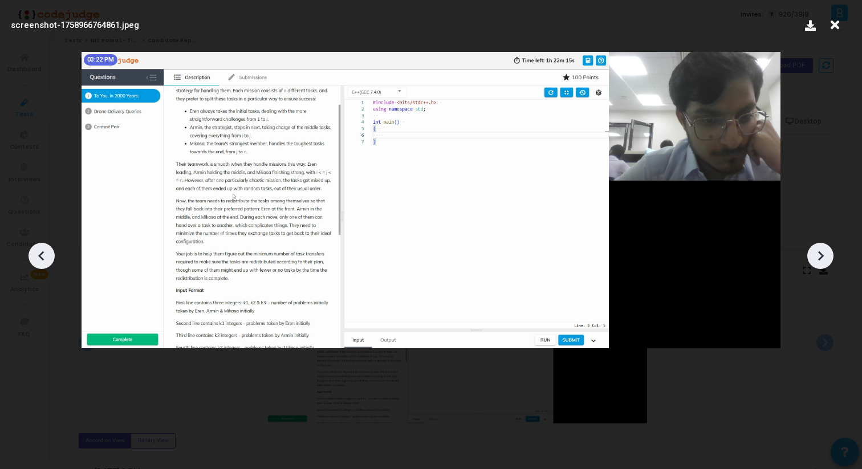
click at [823, 251] on icon at bounding box center [820, 255] width 17 height 17
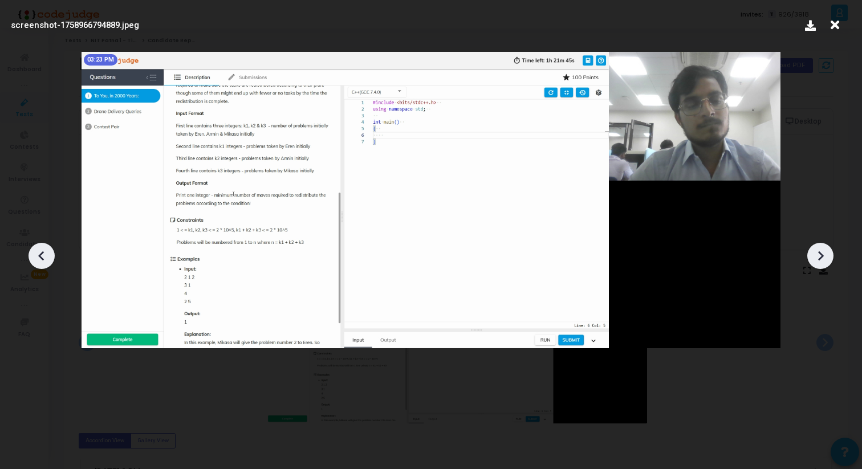
click at [823, 251] on icon at bounding box center [820, 255] width 17 height 17
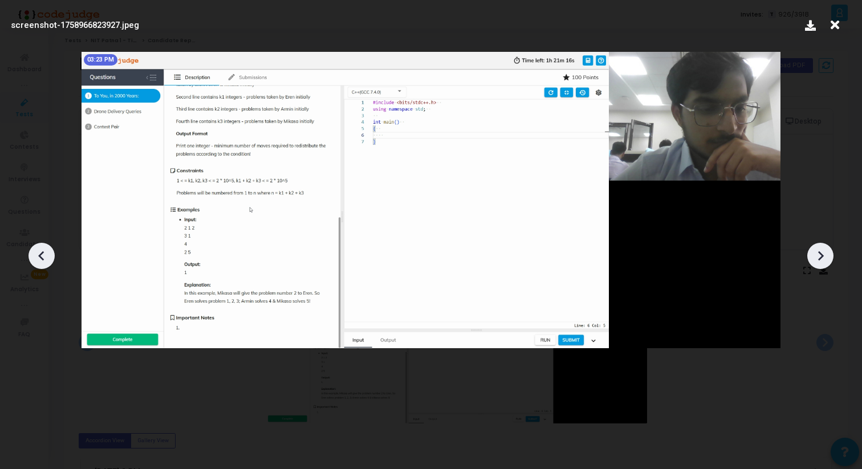
click at [823, 251] on icon at bounding box center [820, 255] width 17 height 17
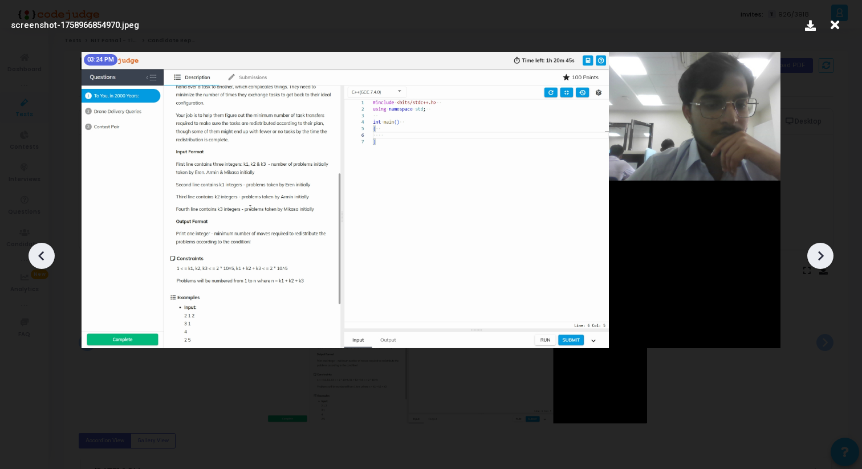
click at [823, 251] on icon at bounding box center [820, 255] width 17 height 17
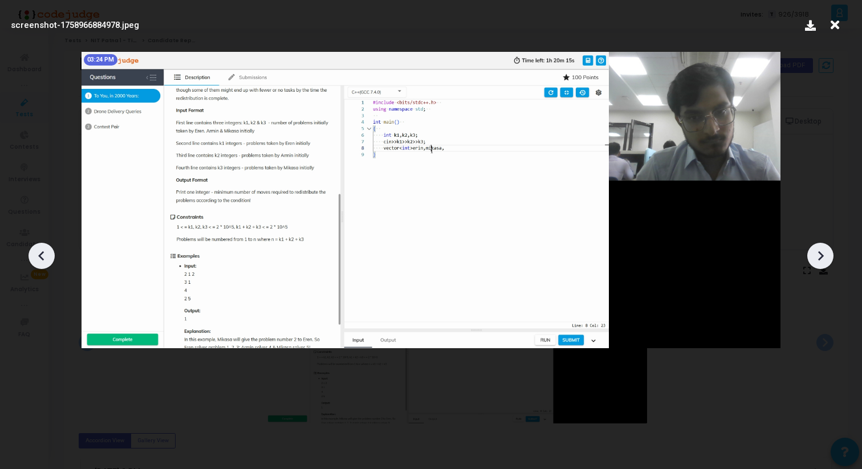
click at [823, 251] on icon at bounding box center [820, 255] width 17 height 17
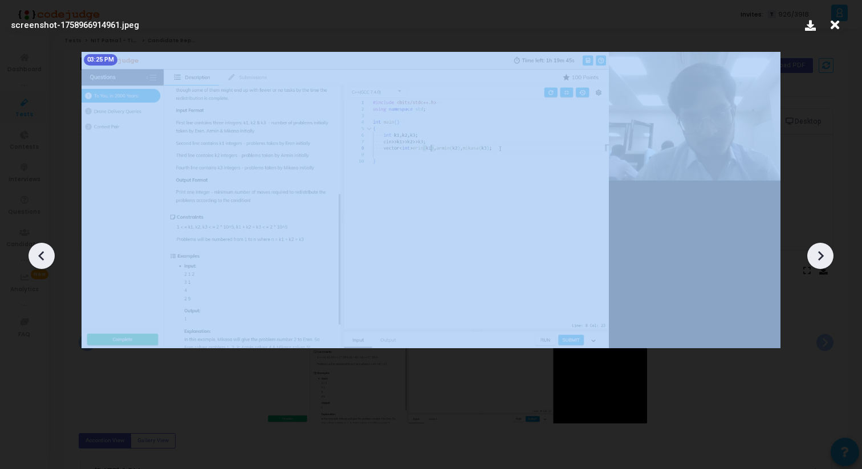
click at [823, 251] on icon at bounding box center [820, 255] width 17 height 17
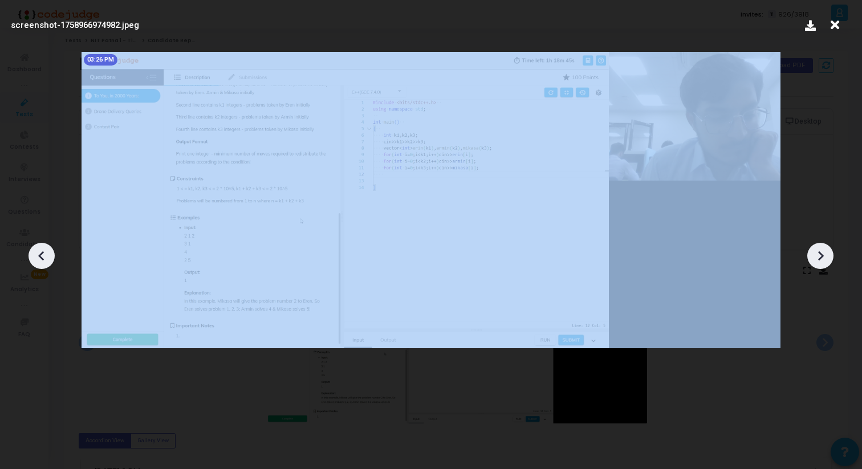
click at [823, 251] on icon at bounding box center [820, 255] width 17 height 17
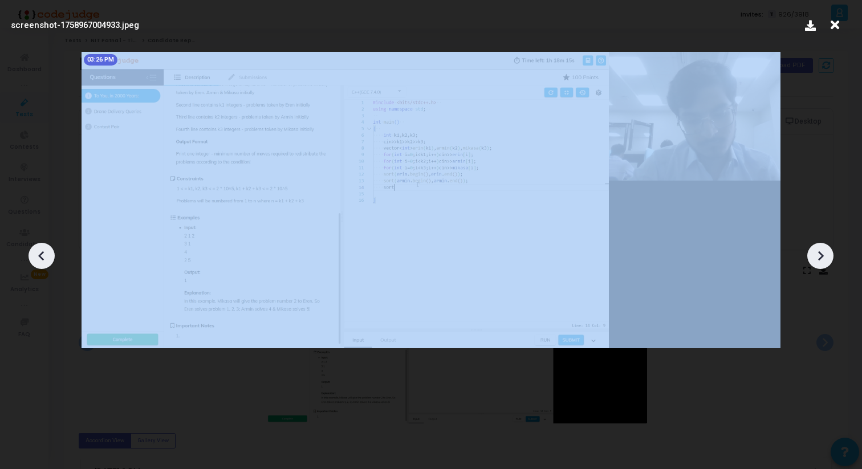
click at [823, 251] on icon at bounding box center [820, 255] width 17 height 17
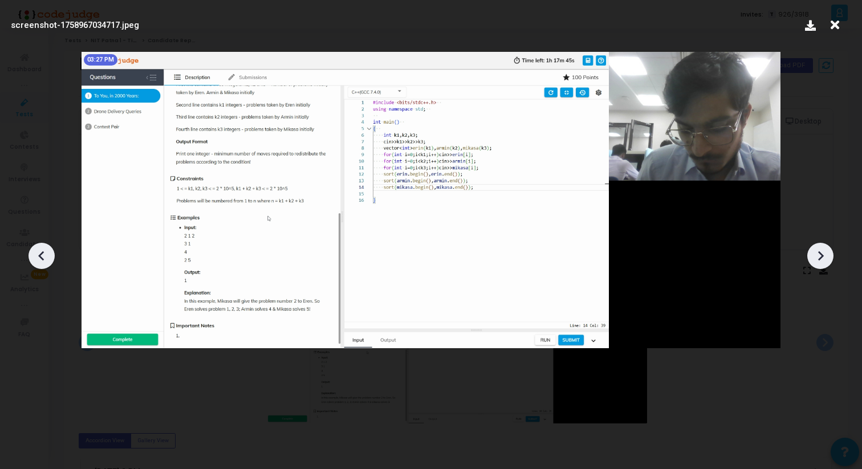
click at [823, 251] on icon at bounding box center [820, 255] width 17 height 17
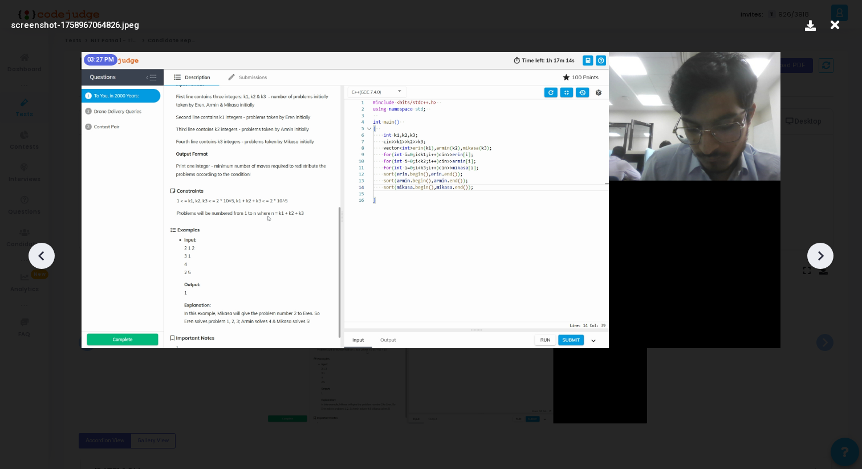
click at [823, 251] on icon at bounding box center [820, 255] width 17 height 17
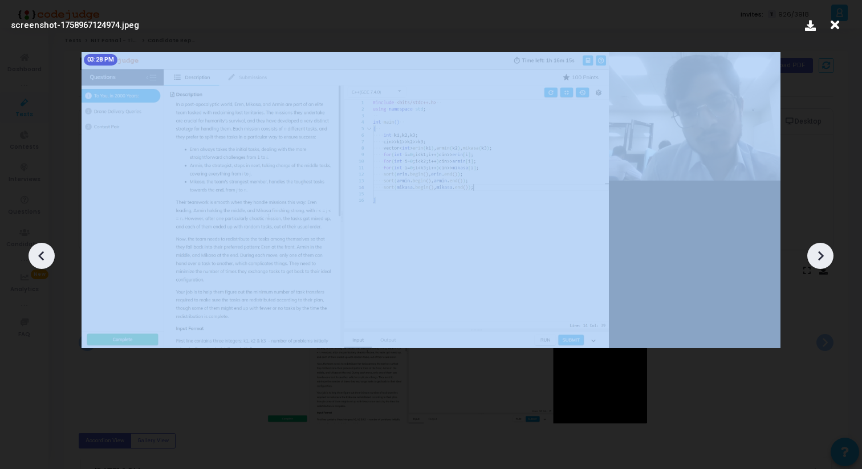
click at [823, 251] on icon at bounding box center [820, 255] width 17 height 17
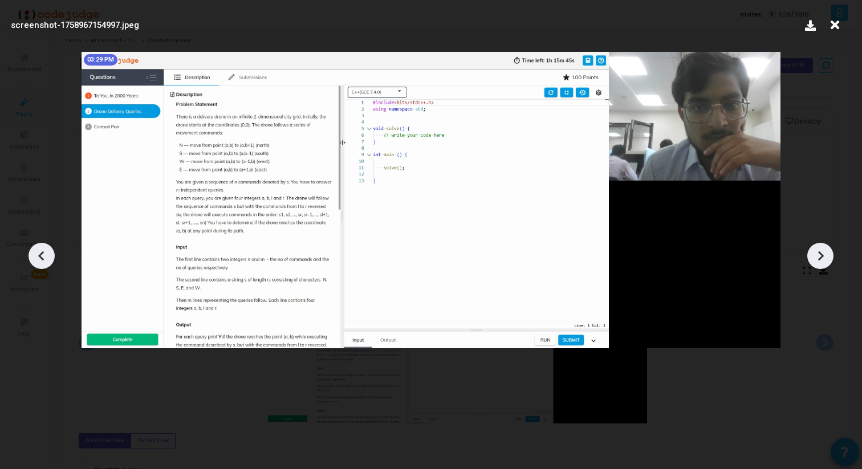
click at [823, 251] on icon at bounding box center [820, 255] width 17 height 17
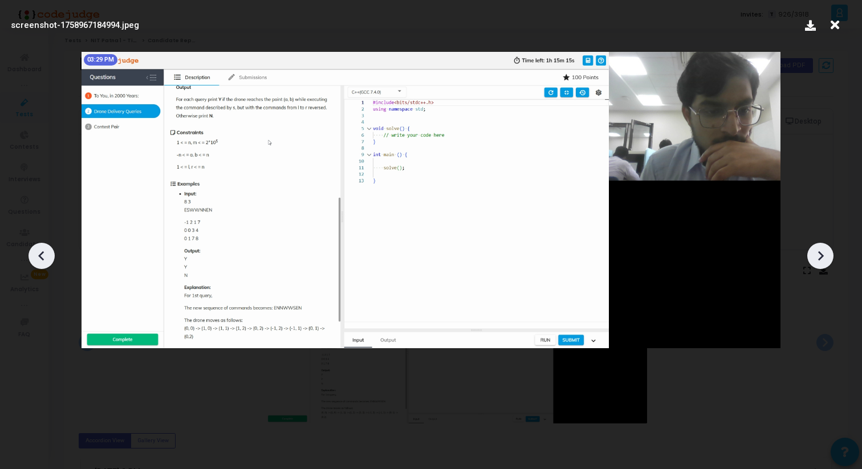
click at [823, 251] on icon at bounding box center [820, 255] width 17 height 17
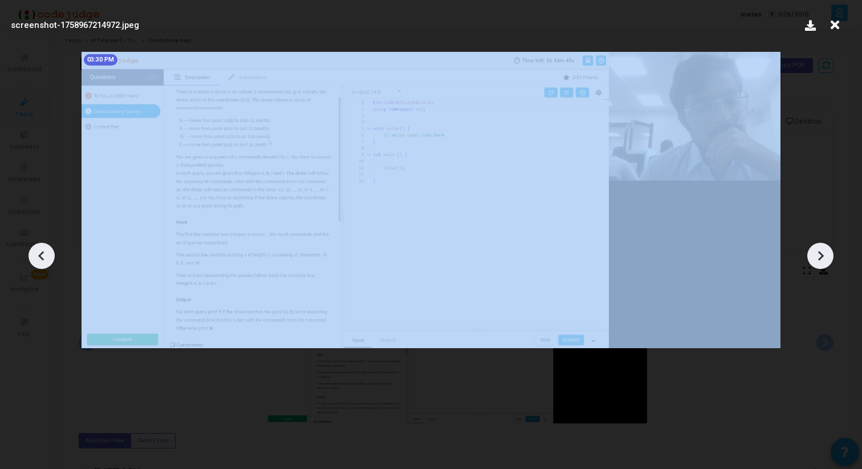
click at [823, 251] on icon at bounding box center [820, 255] width 17 height 17
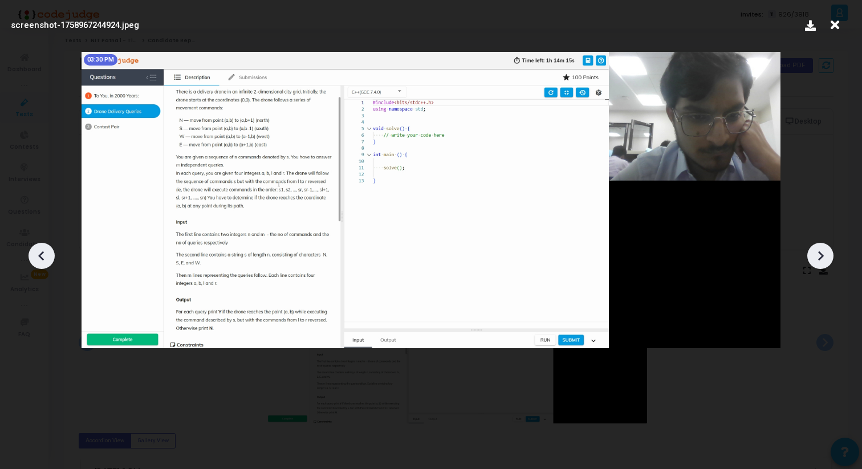
click at [823, 251] on icon at bounding box center [820, 255] width 17 height 17
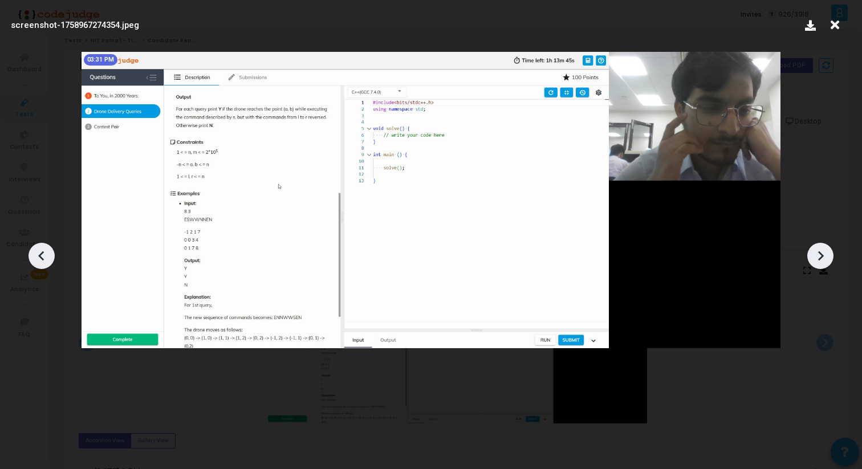
click at [823, 251] on icon at bounding box center [820, 255] width 17 height 17
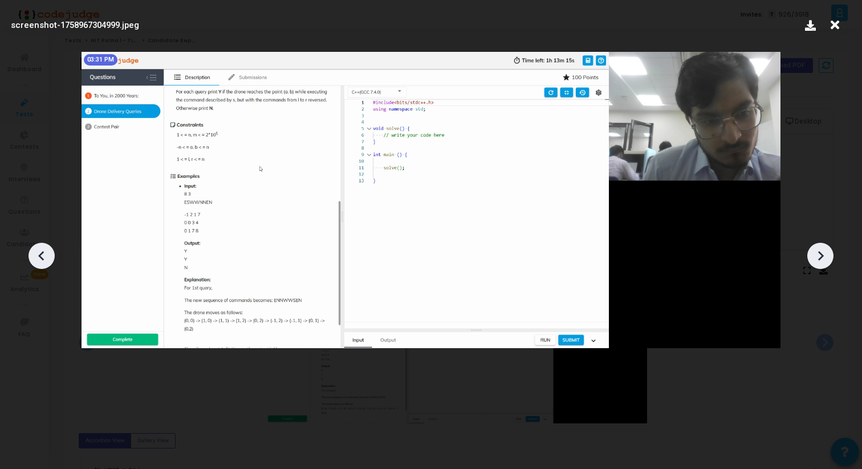
click at [823, 251] on icon at bounding box center [820, 255] width 17 height 17
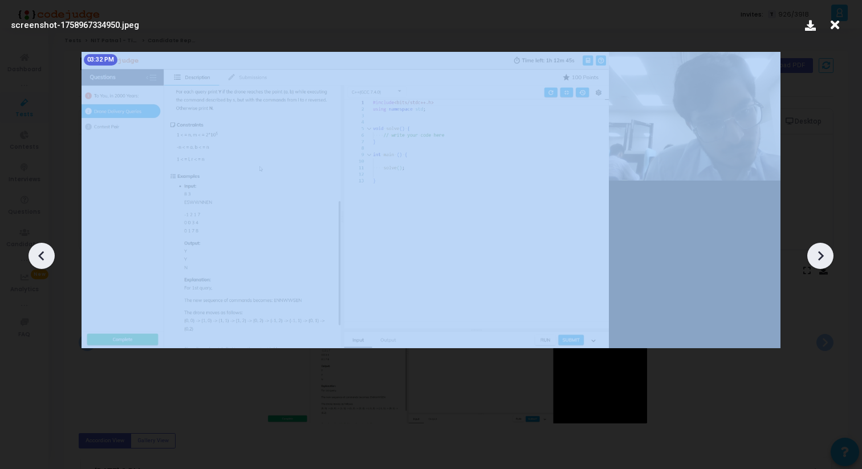
click at [823, 251] on icon at bounding box center [820, 255] width 17 height 17
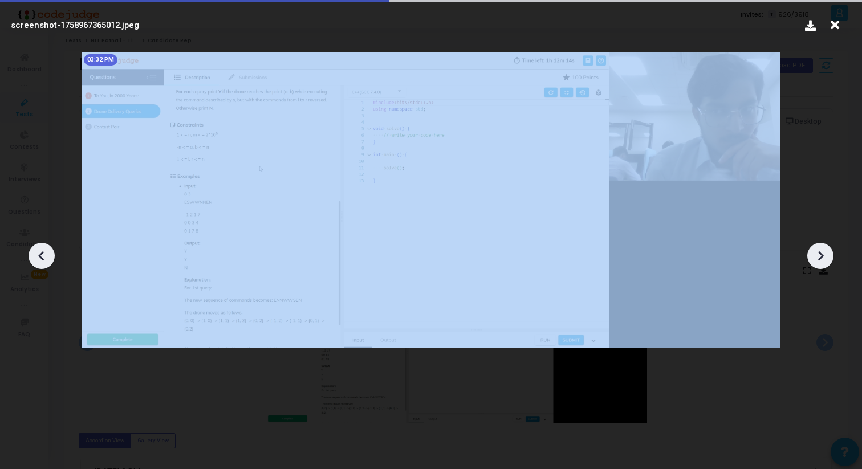
click at [823, 251] on icon at bounding box center [820, 255] width 17 height 17
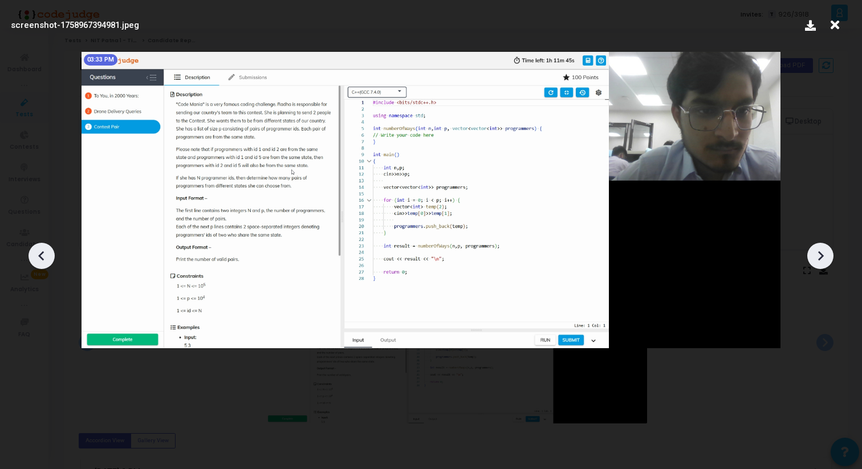
click at [823, 251] on icon at bounding box center [820, 255] width 17 height 17
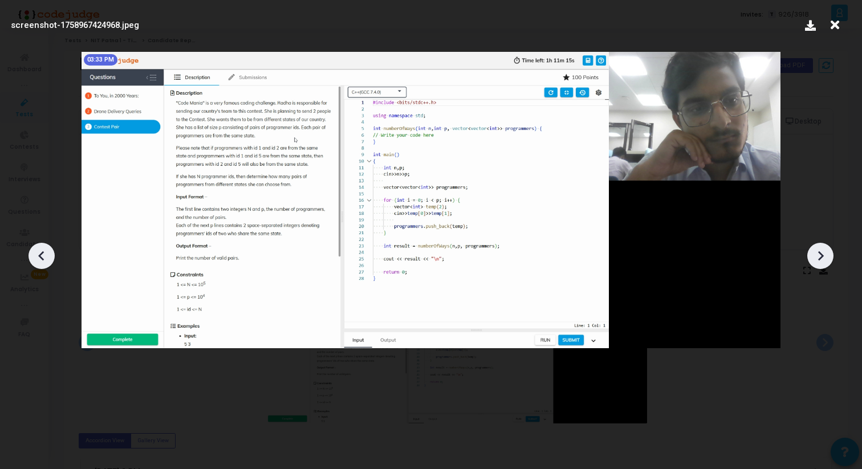
click at [823, 251] on icon at bounding box center [820, 255] width 17 height 17
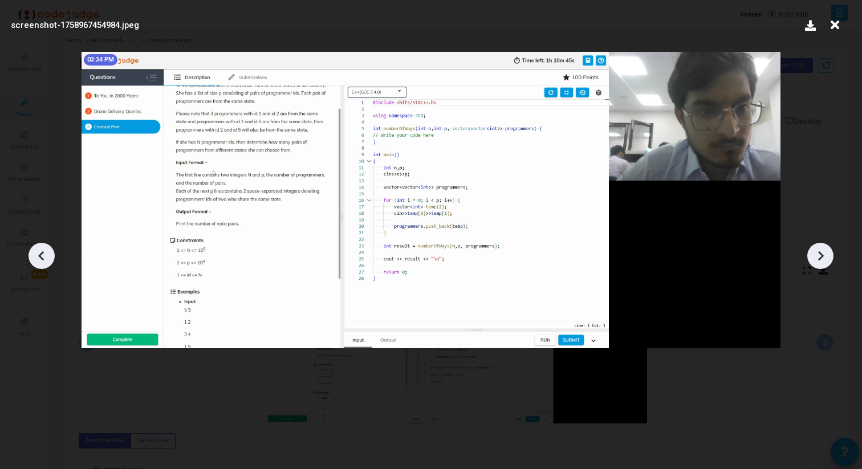
click at [823, 251] on icon at bounding box center [820, 255] width 17 height 17
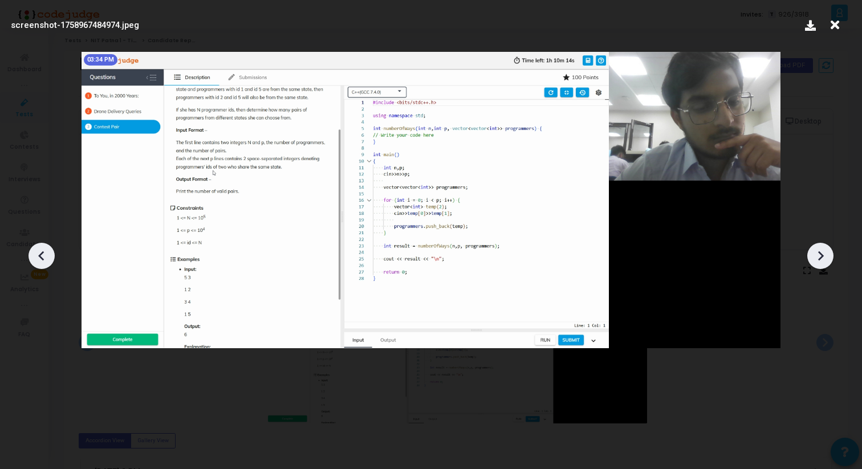
click at [823, 251] on icon at bounding box center [820, 255] width 17 height 17
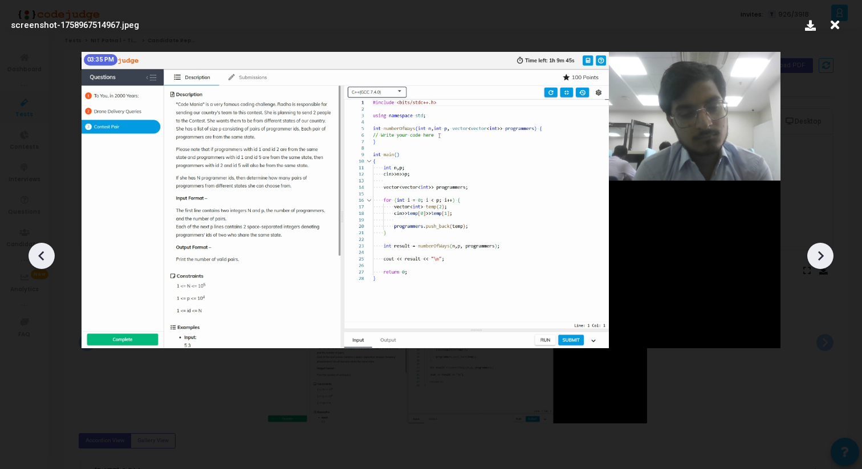
click at [823, 251] on icon at bounding box center [820, 255] width 17 height 17
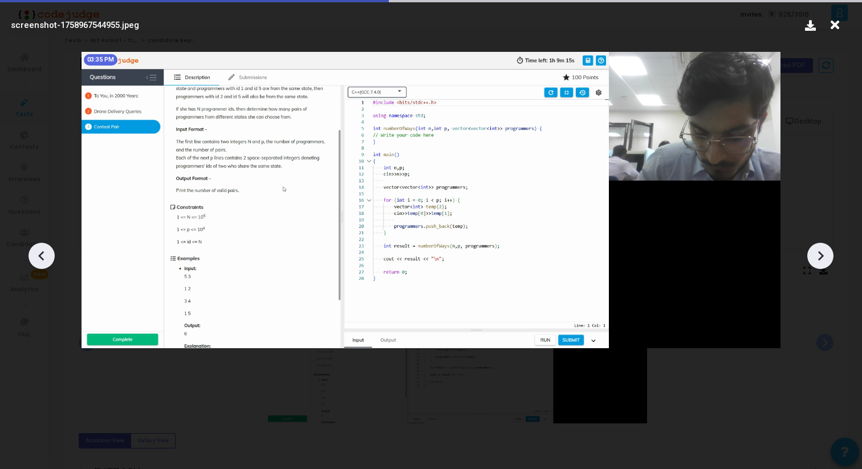
click at [823, 251] on icon at bounding box center [820, 255] width 17 height 17
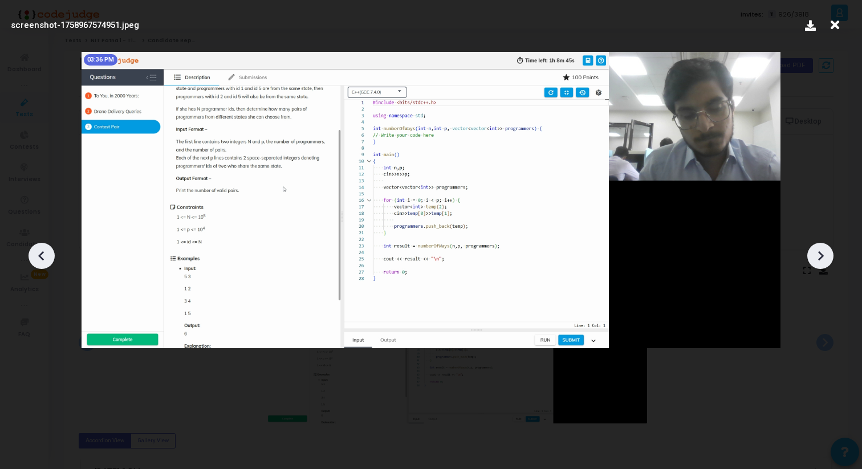
click at [823, 251] on icon at bounding box center [820, 255] width 17 height 17
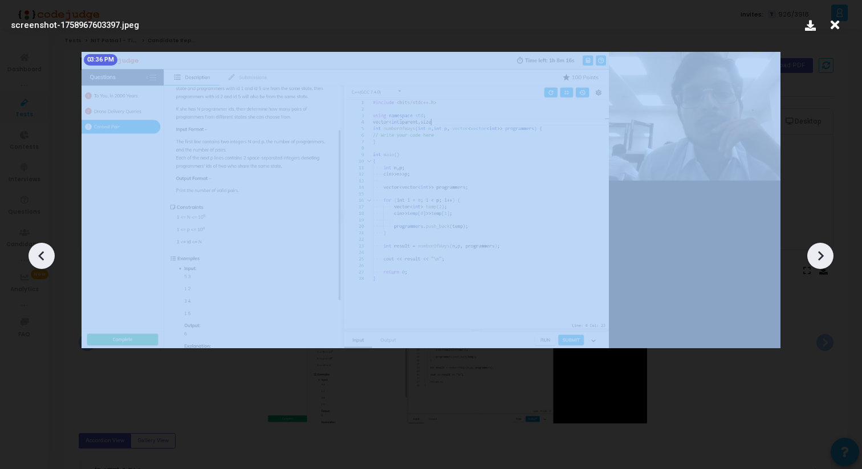
click at [823, 251] on icon at bounding box center [820, 255] width 17 height 17
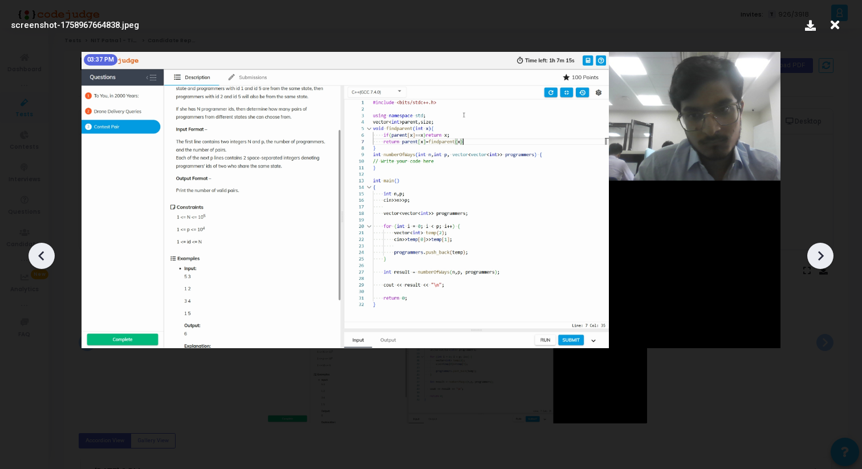
click at [823, 251] on icon at bounding box center [820, 255] width 17 height 17
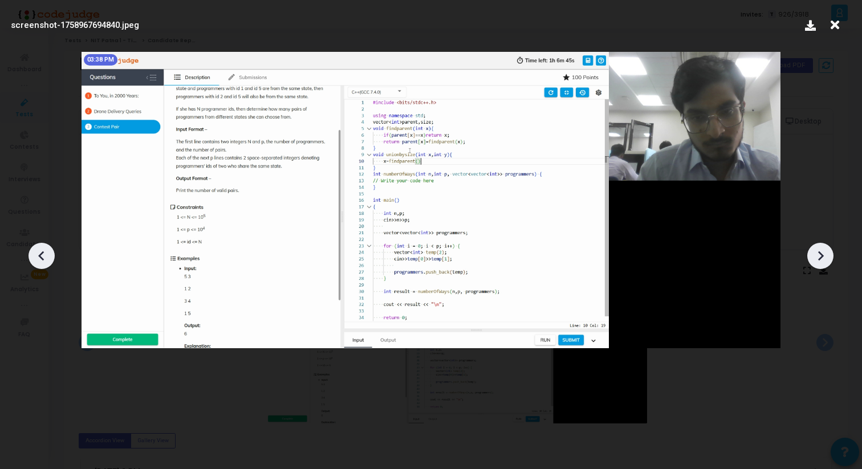
click at [823, 251] on icon at bounding box center [820, 255] width 17 height 17
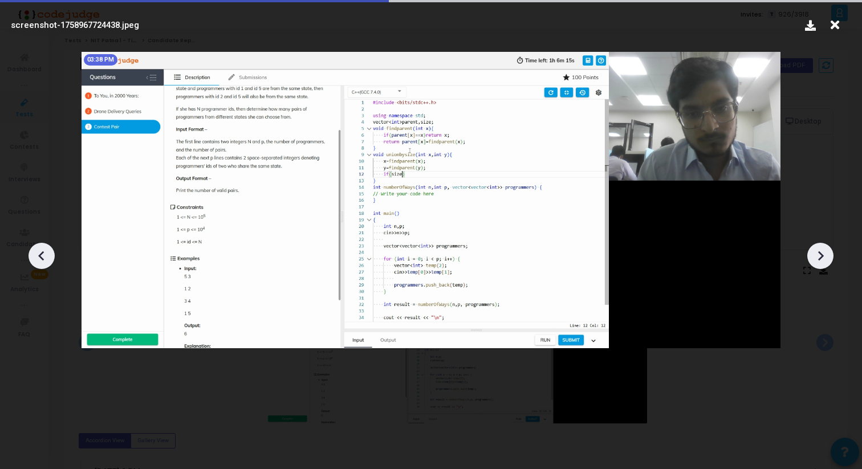
click at [823, 251] on icon at bounding box center [820, 255] width 17 height 17
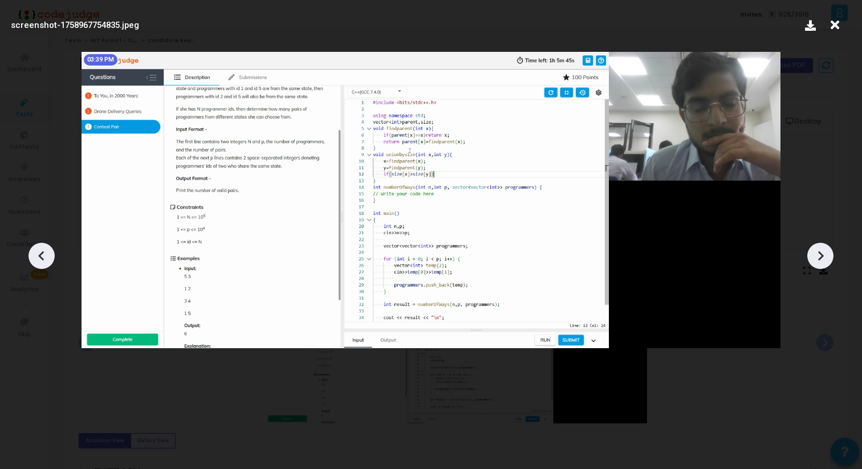
click at [823, 251] on icon at bounding box center [820, 255] width 17 height 17
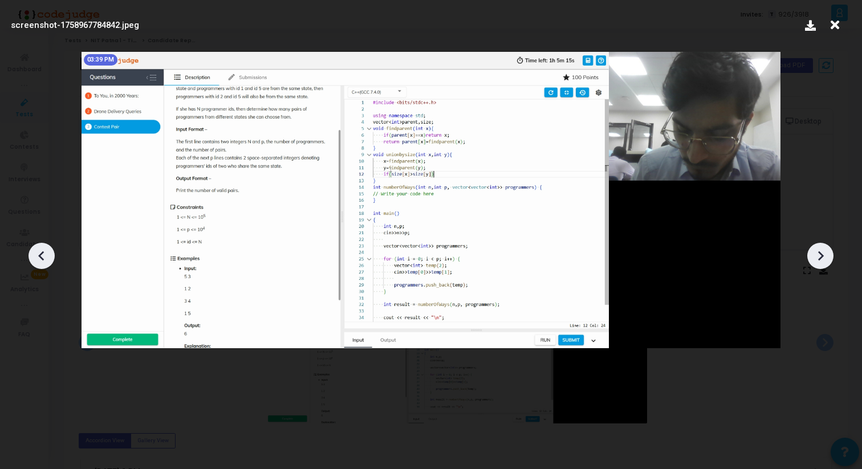
click at [823, 251] on icon at bounding box center [820, 255] width 17 height 17
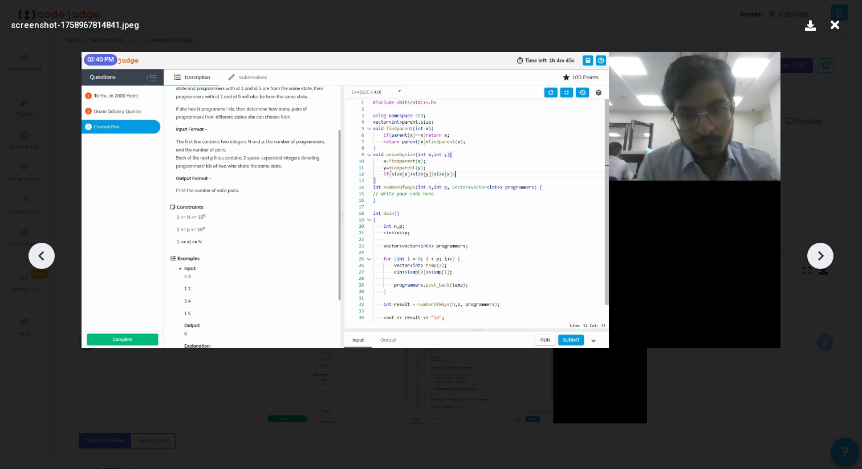
click at [823, 251] on icon at bounding box center [820, 255] width 17 height 17
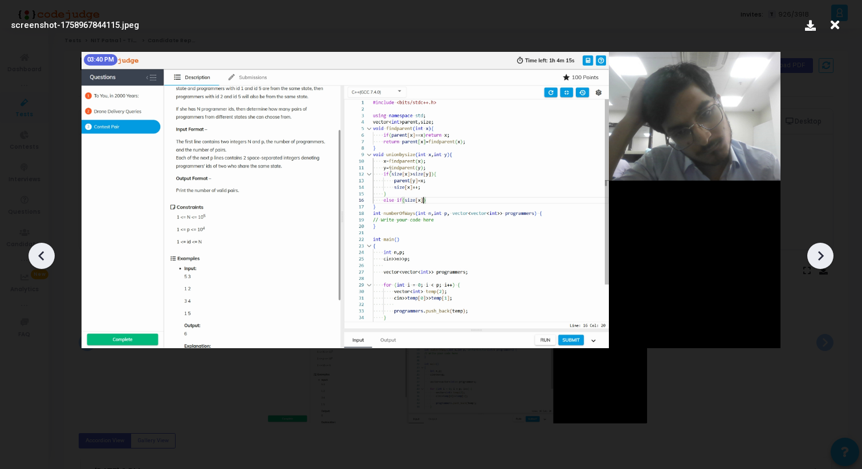
click at [823, 251] on icon at bounding box center [820, 255] width 17 height 17
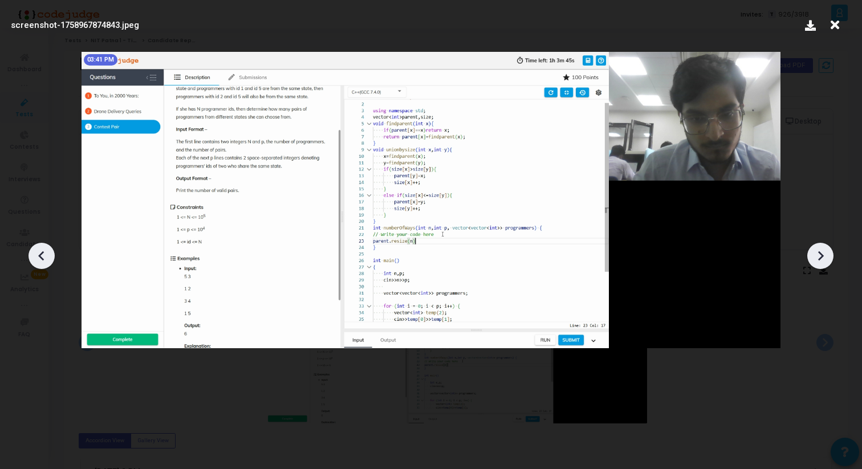
click at [823, 251] on icon at bounding box center [820, 255] width 17 height 17
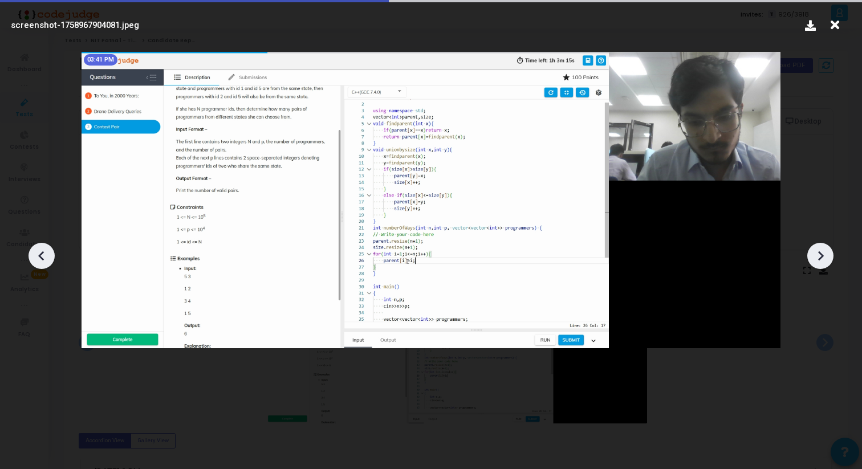
click at [823, 251] on icon at bounding box center [820, 255] width 17 height 17
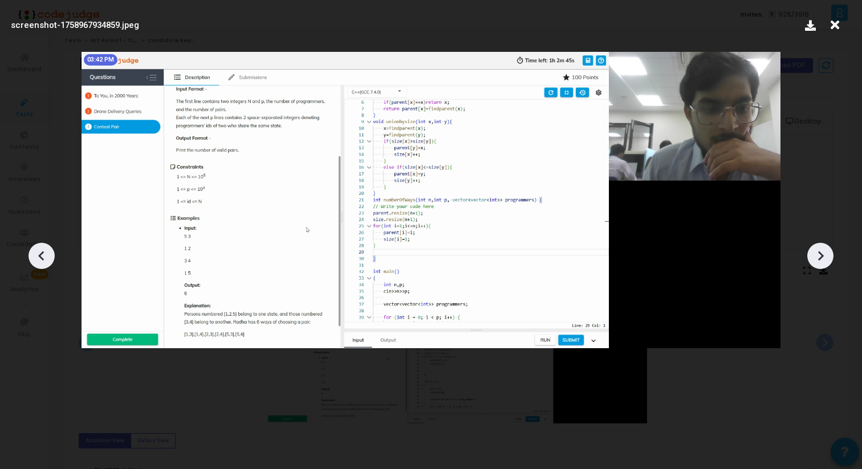
click at [823, 251] on icon at bounding box center [820, 255] width 17 height 17
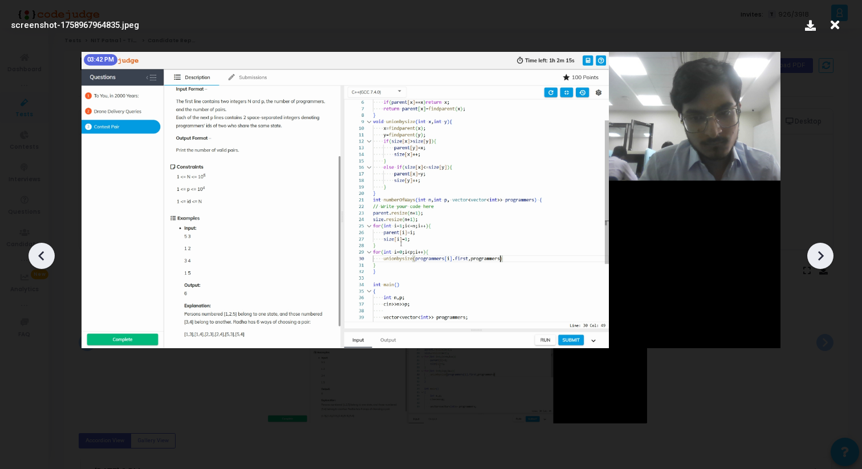
click at [823, 251] on icon at bounding box center [820, 255] width 17 height 17
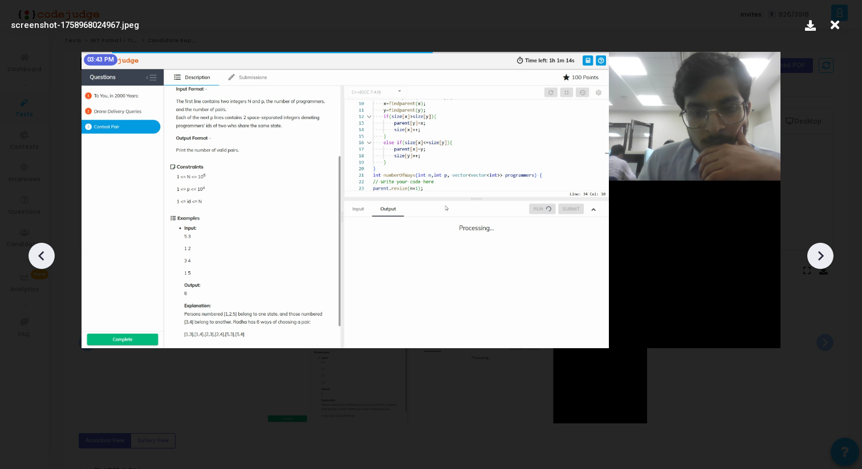
click at [823, 251] on icon at bounding box center [820, 255] width 17 height 17
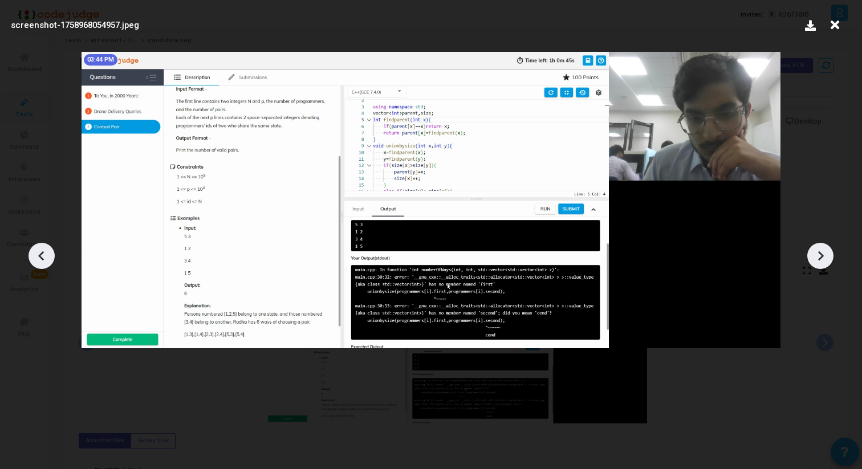
click at [823, 251] on icon at bounding box center [820, 255] width 17 height 17
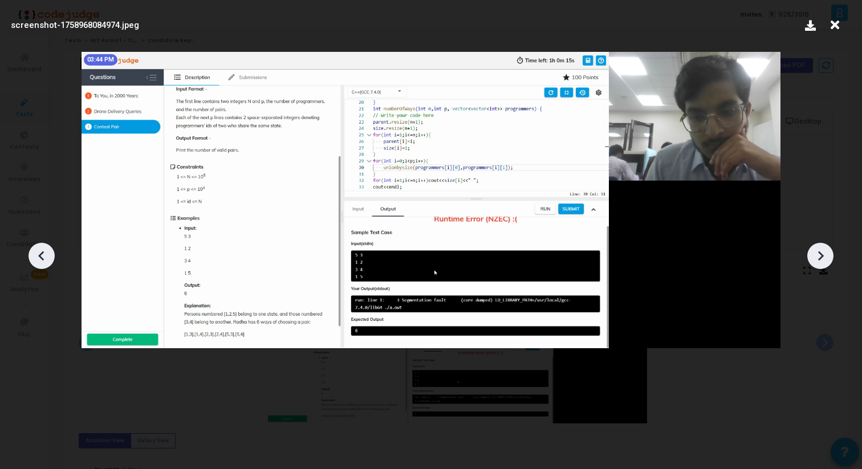
click at [823, 251] on icon at bounding box center [820, 255] width 17 height 17
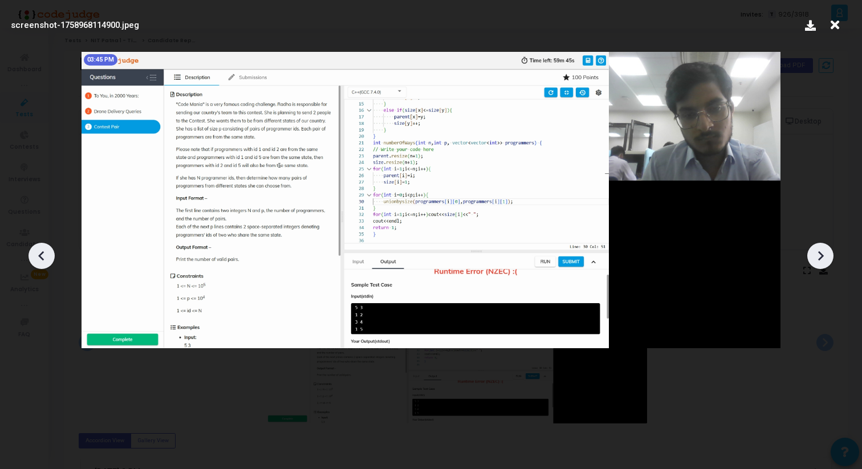
click at [823, 251] on icon at bounding box center [820, 255] width 17 height 17
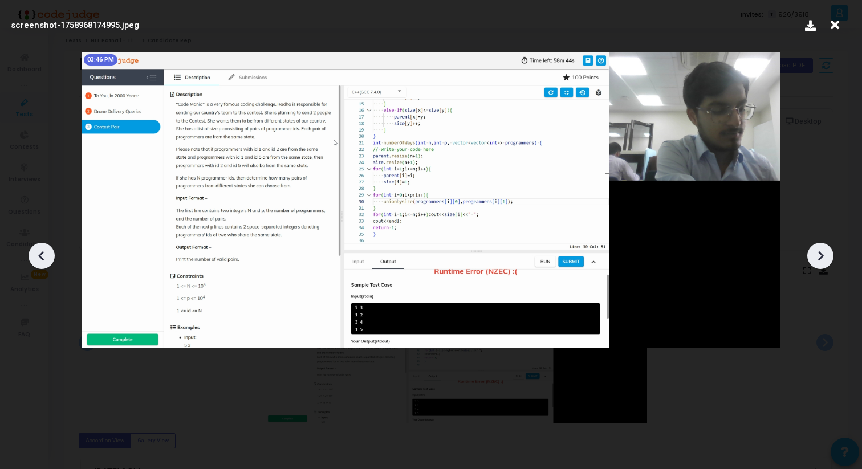
click at [823, 251] on icon at bounding box center [820, 255] width 17 height 17
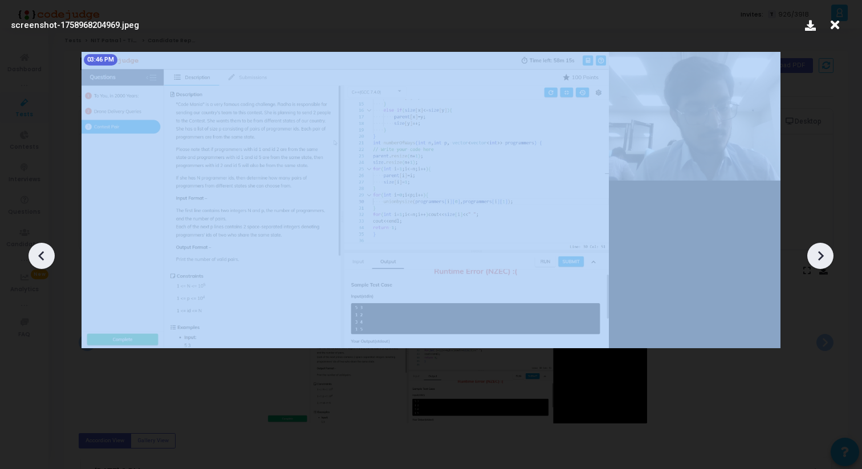
click at [823, 251] on icon at bounding box center [820, 255] width 17 height 17
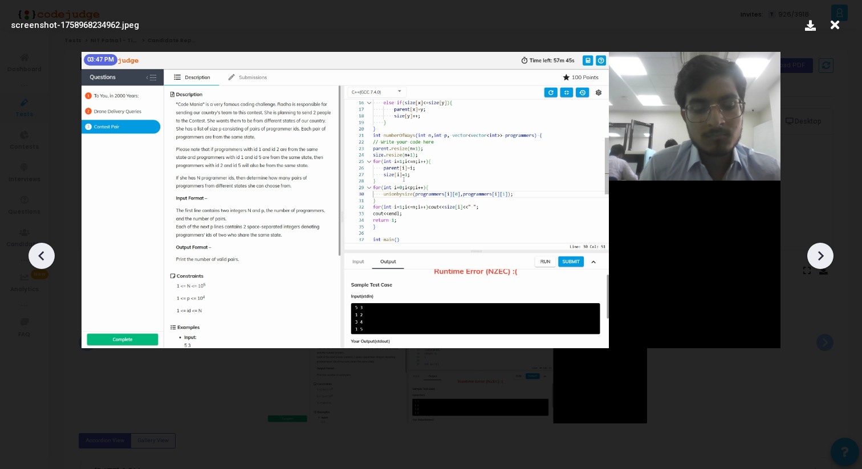
click at [823, 251] on icon at bounding box center [820, 255] width 17 height 17
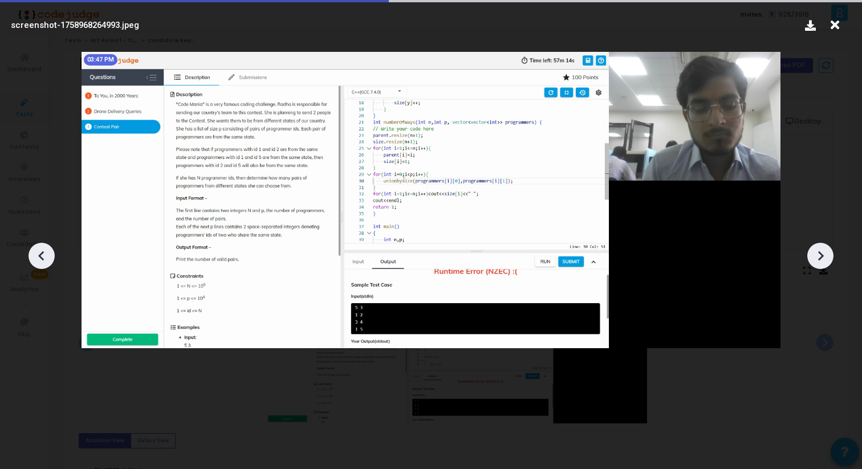
click at [823, 251] on icon at bounding box center [820, 255] width 17 height 17
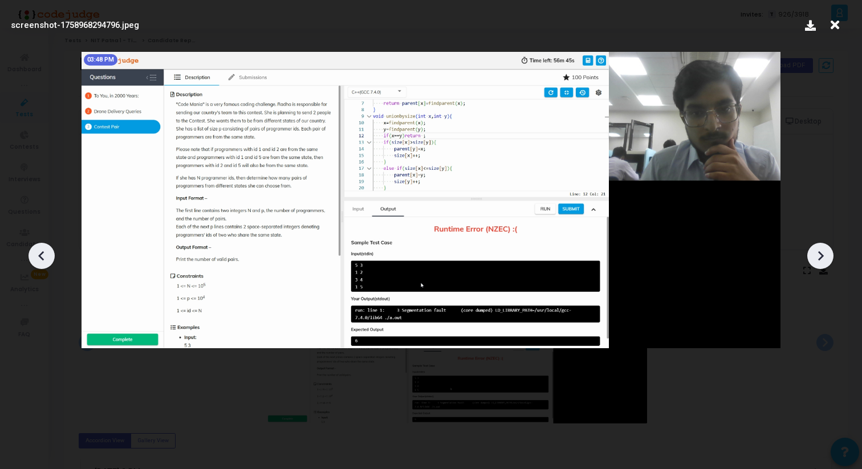
click at [823, 251] on icon at bounding box center [820, 255] width 17 height 17
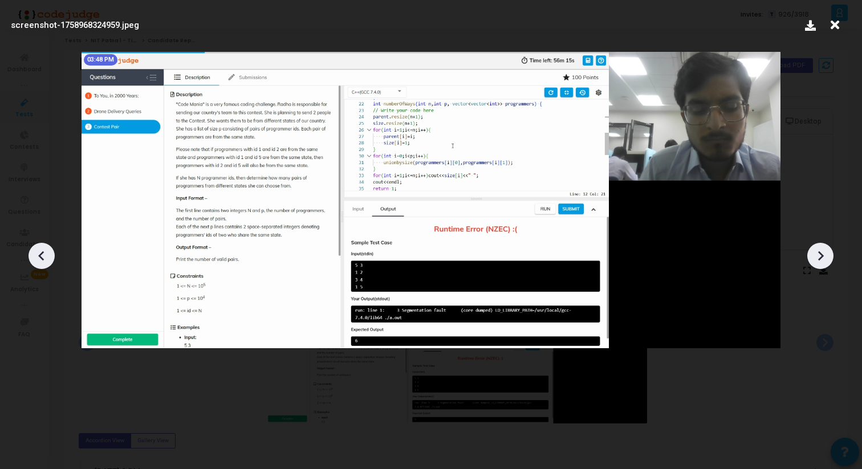
click at [823, 251] on icon at bounding box center [820, 255] width 17 height 17
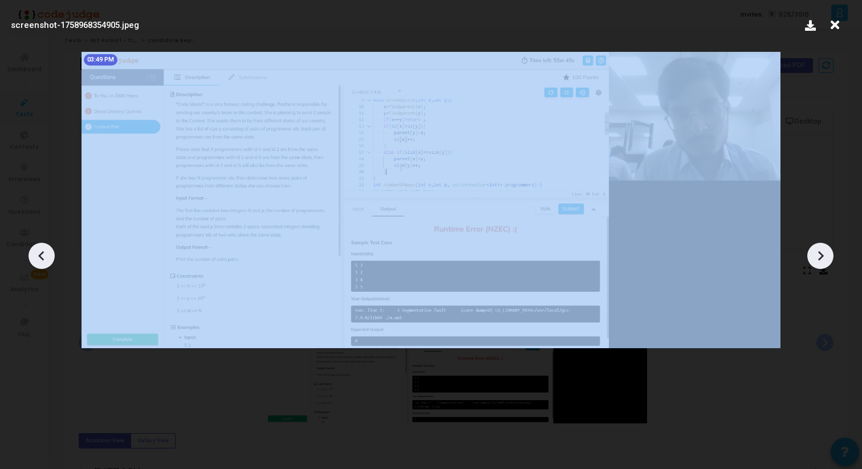
click at [823, 251] on icon at bounding box center [820, 255] width 17 height 17
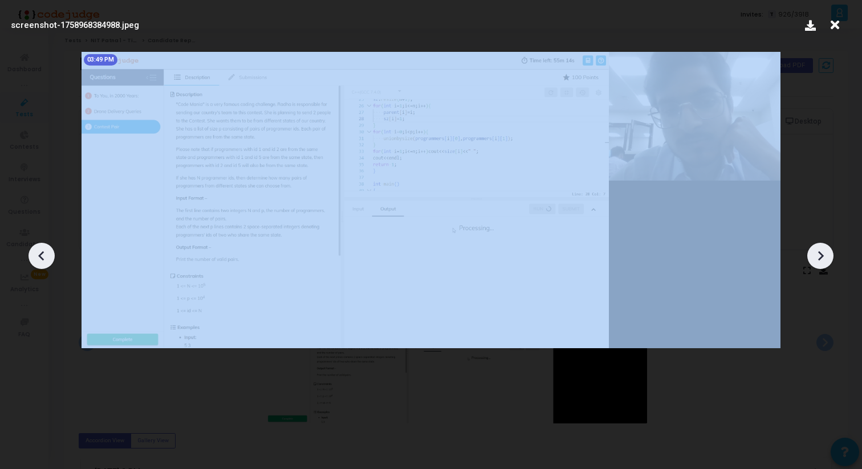
click at [823, 251] on icon at bounding box center [820, 255] width 17 height 17
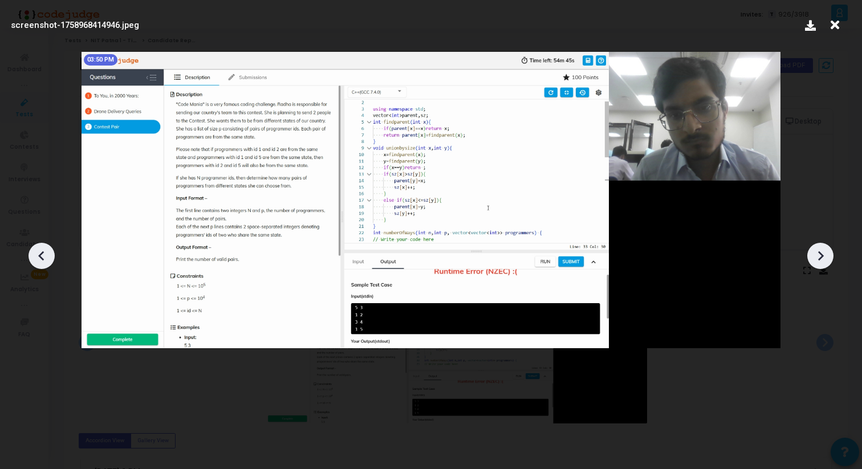
click at [823, 251] on icon at bounding box center [820, 255] width 17 height 17
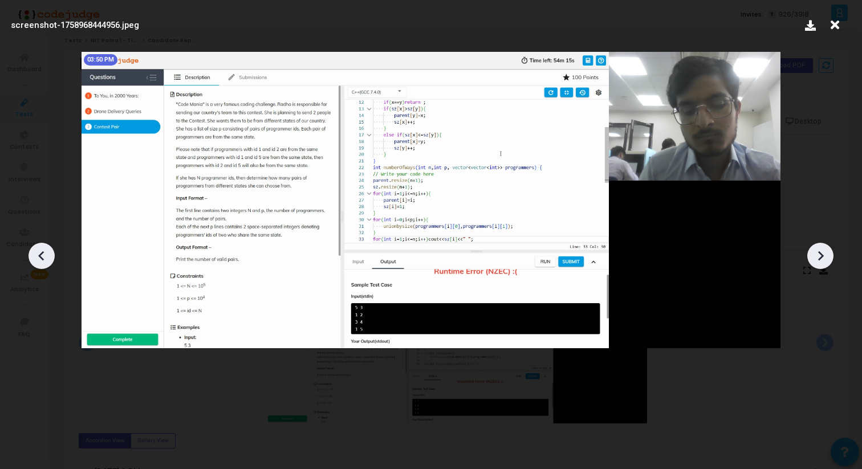
click at [823, 251] on icon at bounding box center [820, 255] width 17 height 17
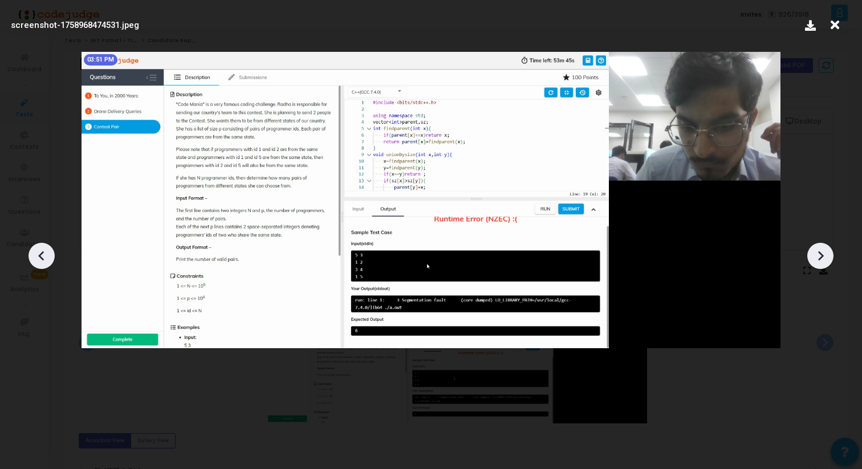
click at [823, 251] on icon at bounding box center [820, 255] width 17 height 17
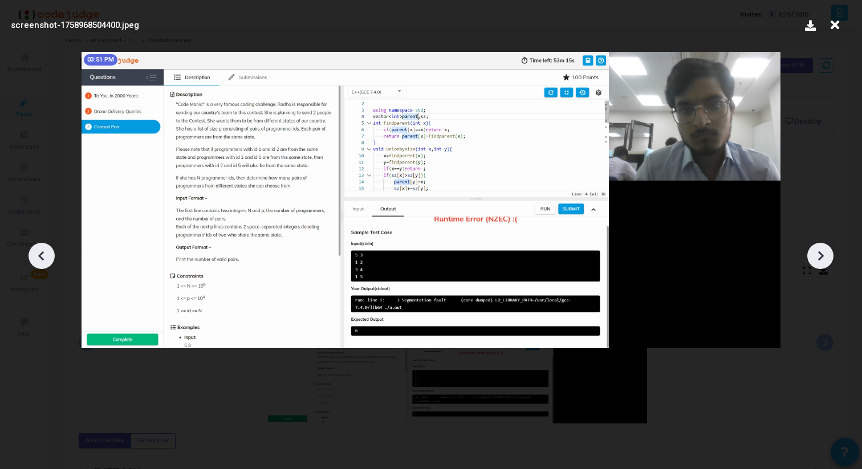
click at [823, 251] on icon at bounding box center [820, 255] width 17 height 17
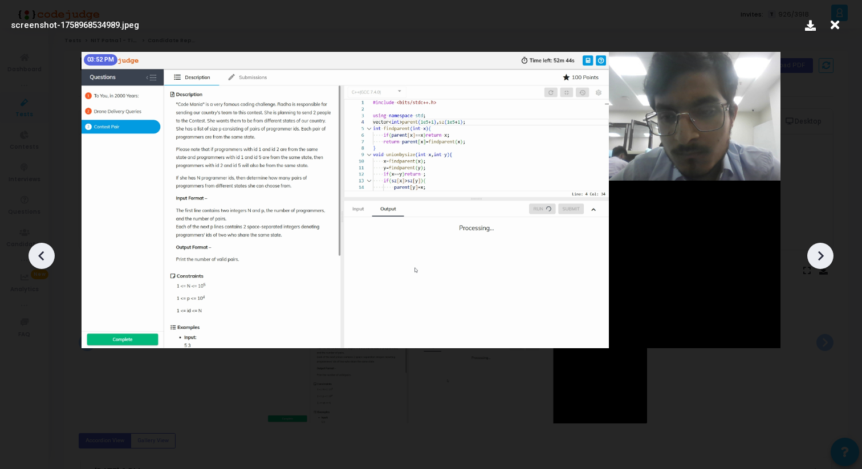
click at [40, 255] on icon at bounding box center [41, 256] width 6 height 10
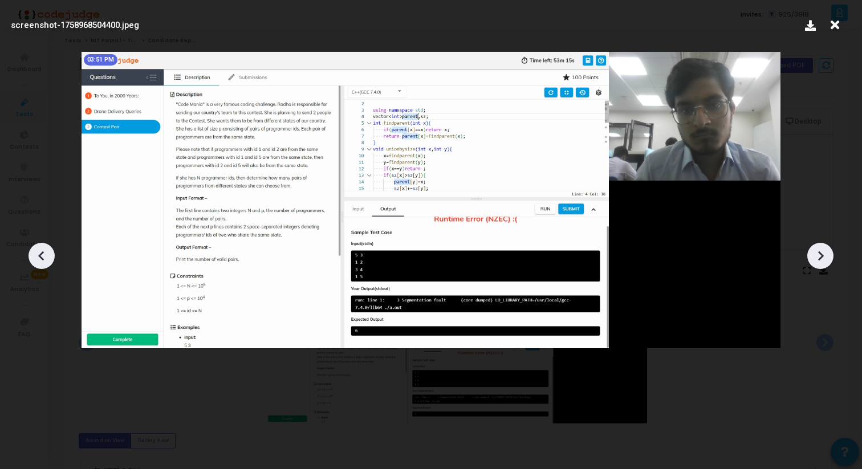
click at [40, 255] on icon at bounding box center [41, 256] width 6 height 10
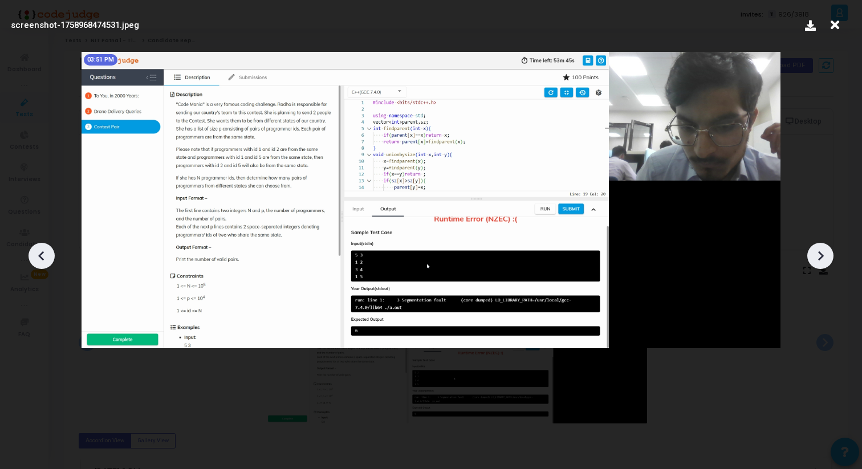
click at [40, 255] on icon at bounding box center [41, 256] width 6 height 10
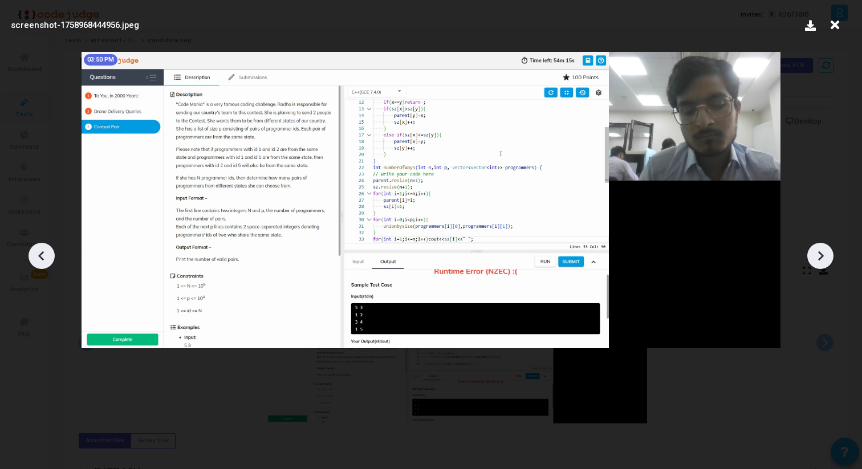
click at [40, 255] on icon at bounding box center [41, 256] width 6 height 10
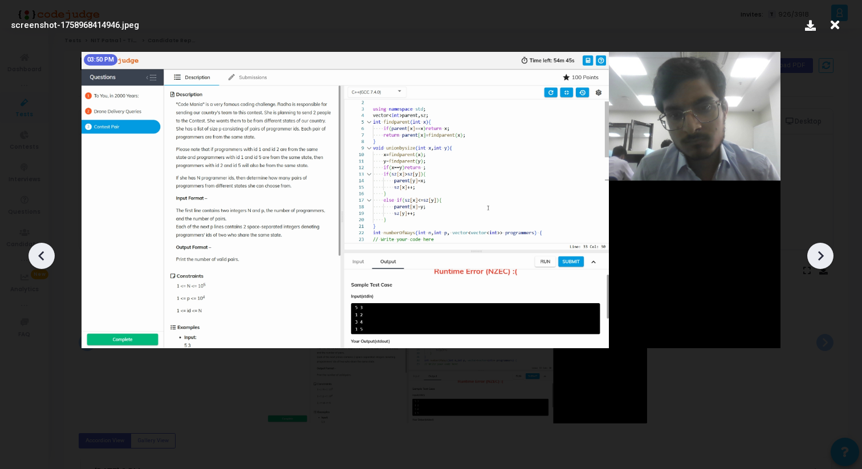
click at [40, 255] on icon at bounding box center [41, 256] width 6 height 10
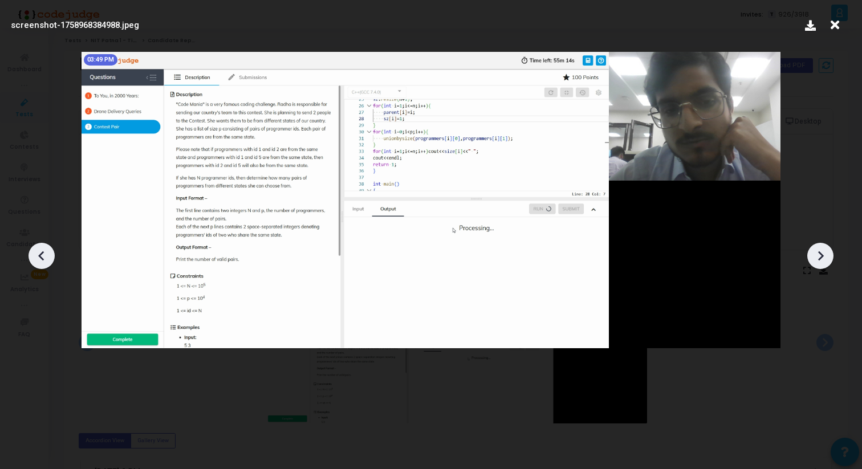
click at [40, 255] on icon at bounding box center [41, 256] width 6 height 10
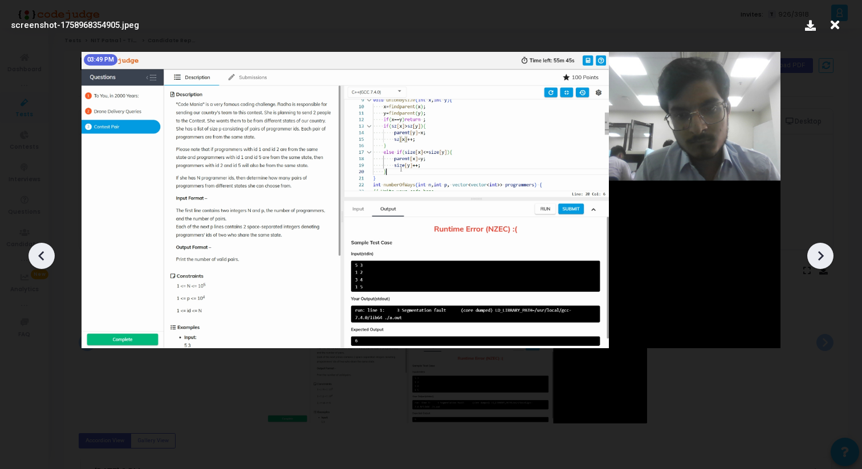
click at [40, 255] on icon at bounding box center [41, 256] width 6 height 10
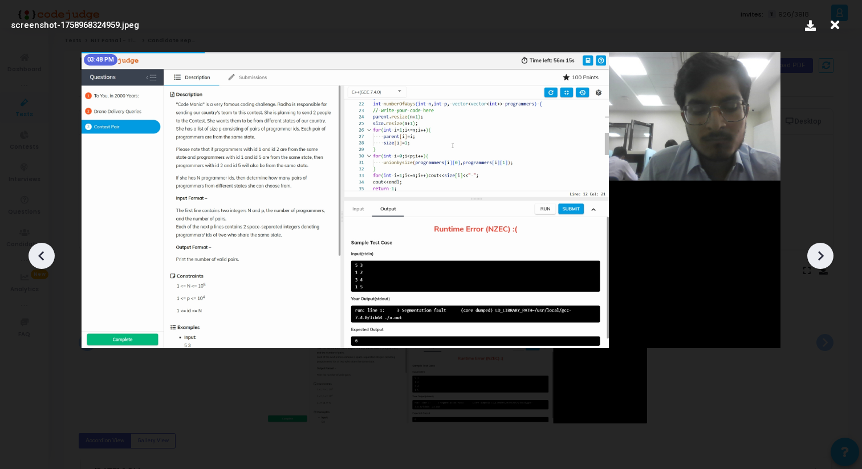
click at [40, 255] on icon at bounding box center [41, 256] width 6 height 10
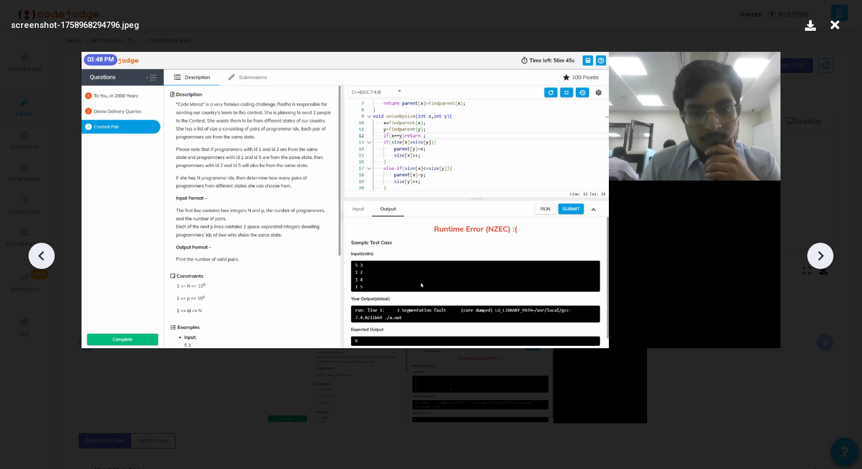
click at [40, 255] on icon at bounding box center [41, 256] width 6 height 10
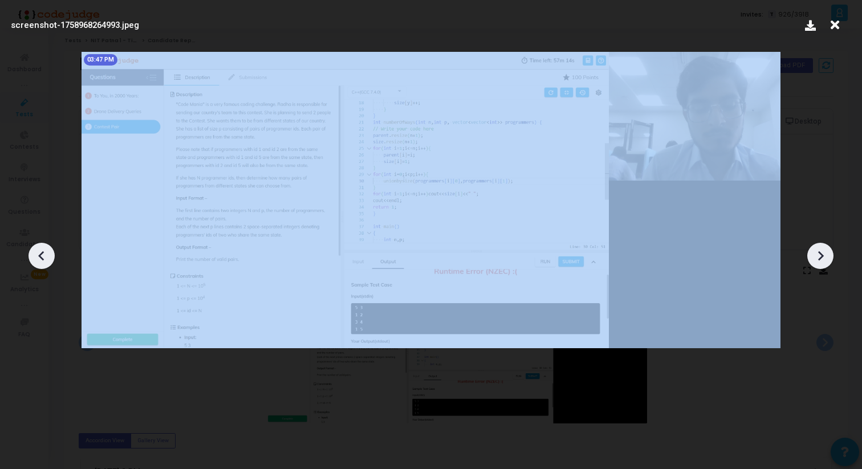
click at [40, 255] on icon at bounding box center [41, 256] width 6 height 10
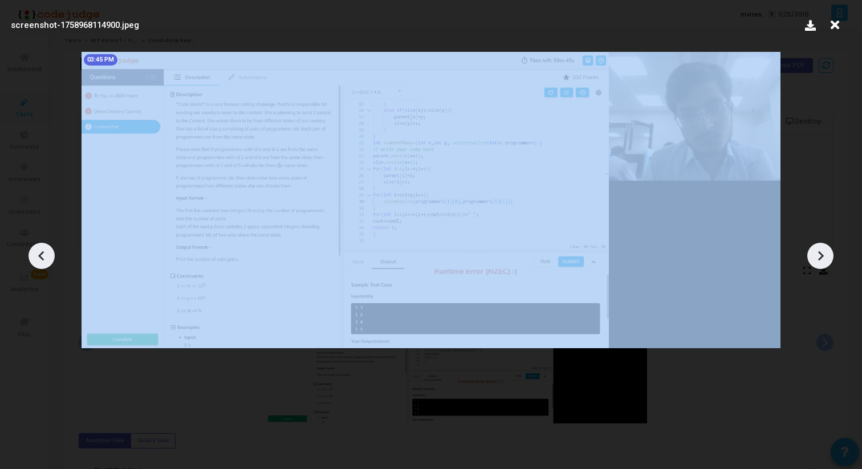
click at [40, 255] on icon at bounding box center [41, 256] width 6 height 10
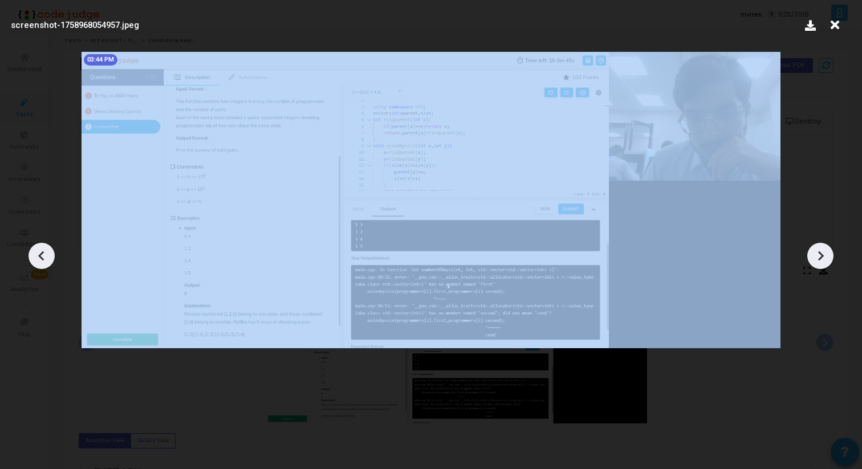
click at [40, 255] on icon at bounding box center [41, 256] width 6 height 10
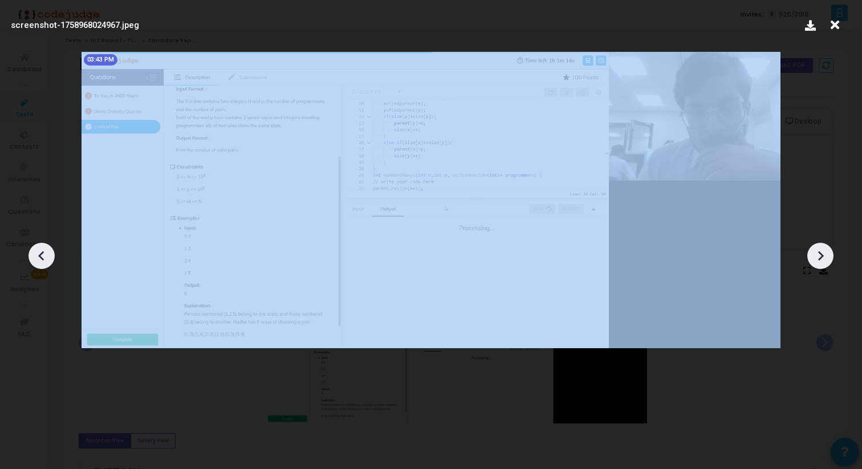
click at [40, 255] on icon at bounding box center [41, 256] width 6 height 10
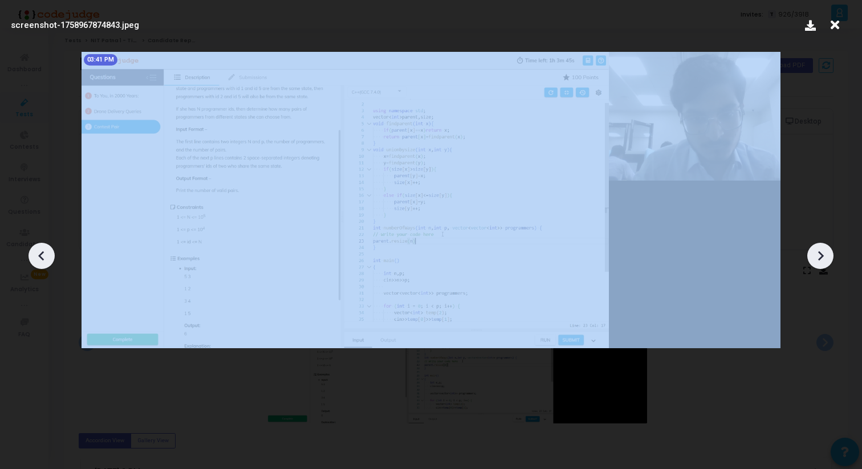
click at [40, 255] on icon at bounding box center [41, 256] width 6 height 10
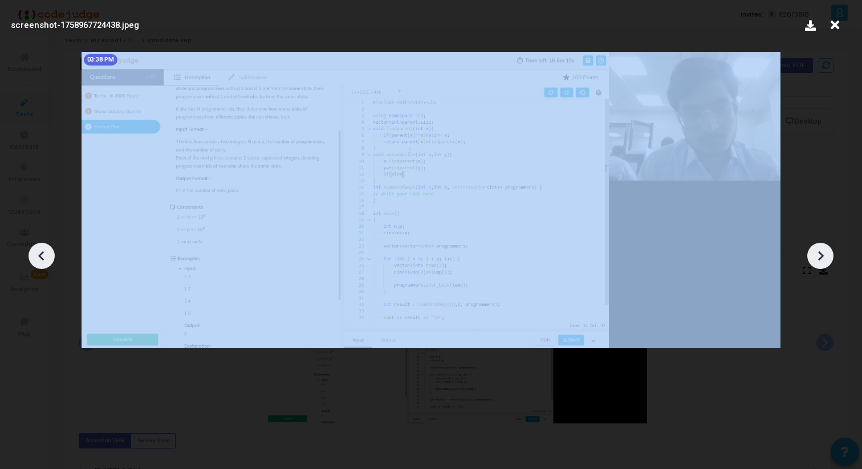
click at [40, 255] on icon at bounding box center [41, 256] width 6 height 10
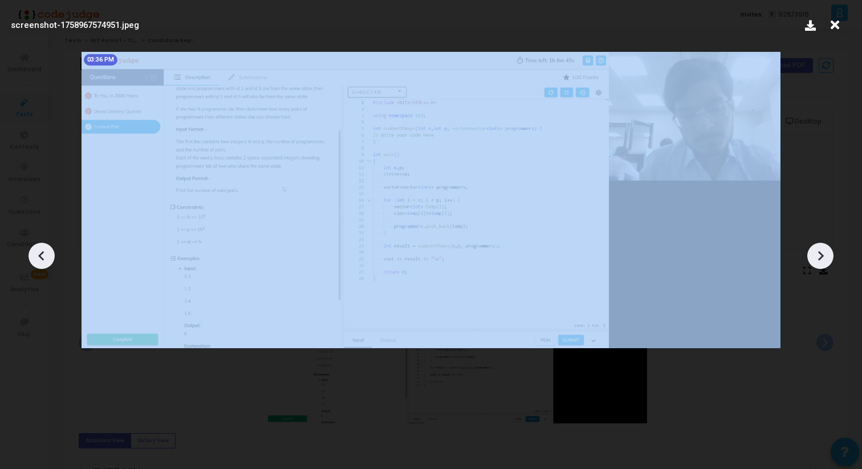
click at [40, 255] on icon at bounding box center [41, 256] width 6 height 10
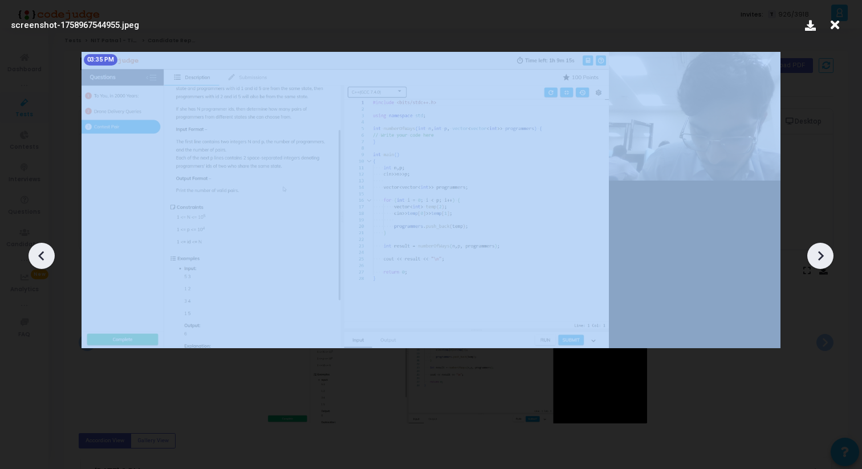
click at [40, 255] on icon at bounding box center [41, 256] width 6 height 10
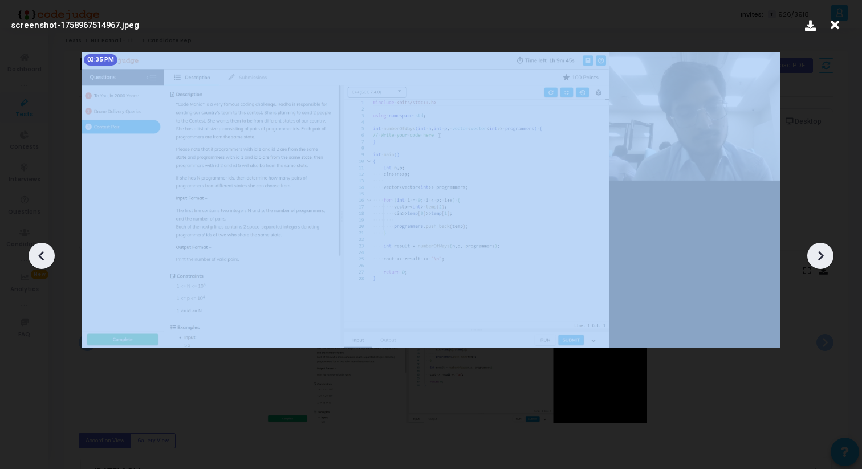
click at [40, 255] on icon at bounding box center [41, 256] width 6 height 10
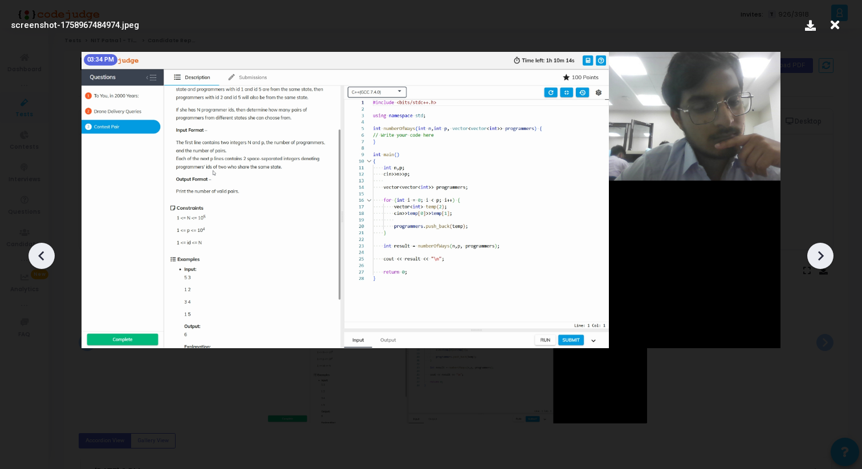
click at [830, 252] on div at bounding box center [820, 256] width 26 height 26
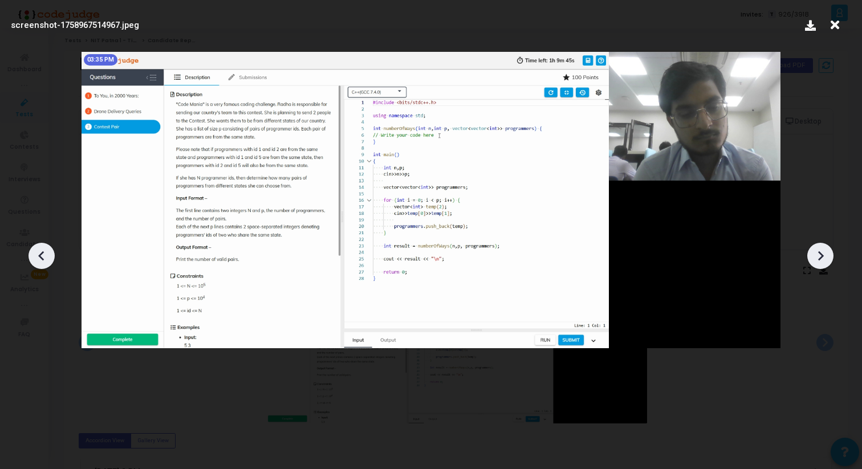
click at [830, 252] on div at bounding box center [820, 256] width 26 height 26
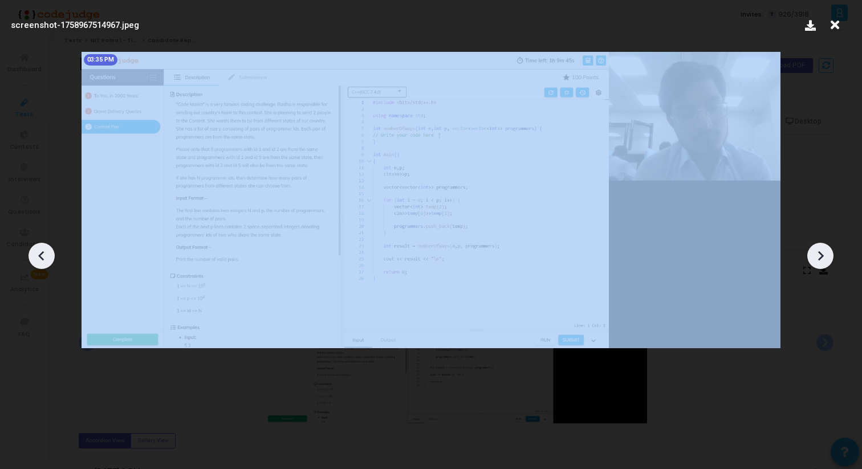
click at [830, 252] on div at bounding box center [820, 256] width 26 height 26
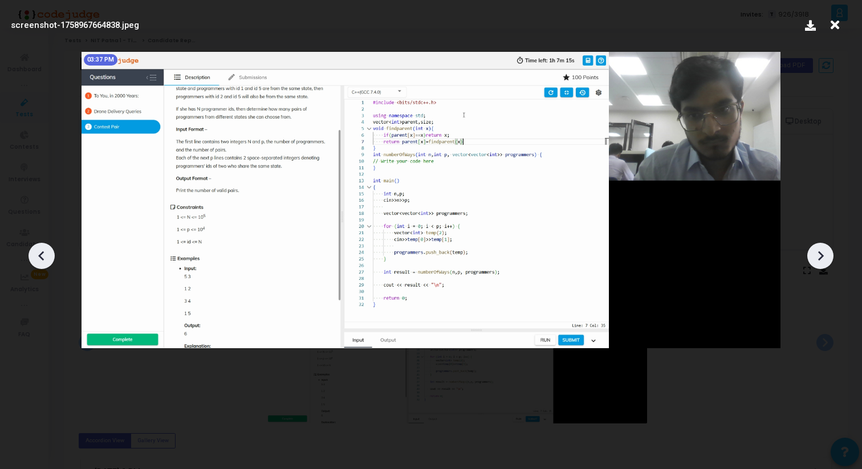
click at [830, 252] on div at bounding box center [820, 256] width 26 height 26
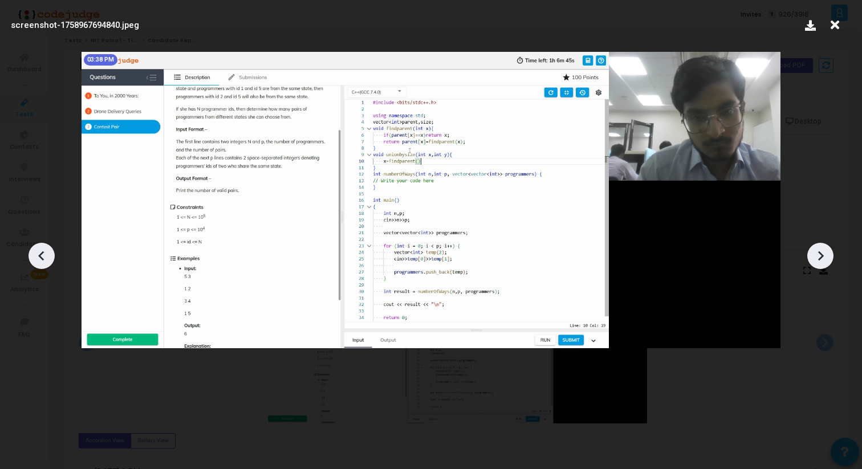
click at [830, 253] on div at bounding box center [820, 256] width 26 height 26
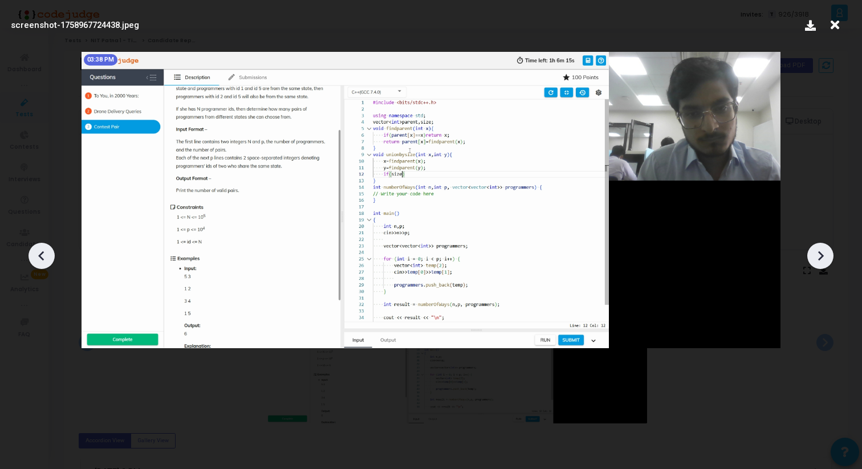
click at [830, 253] on div at bounding box center [820, 256] width 26 height 26
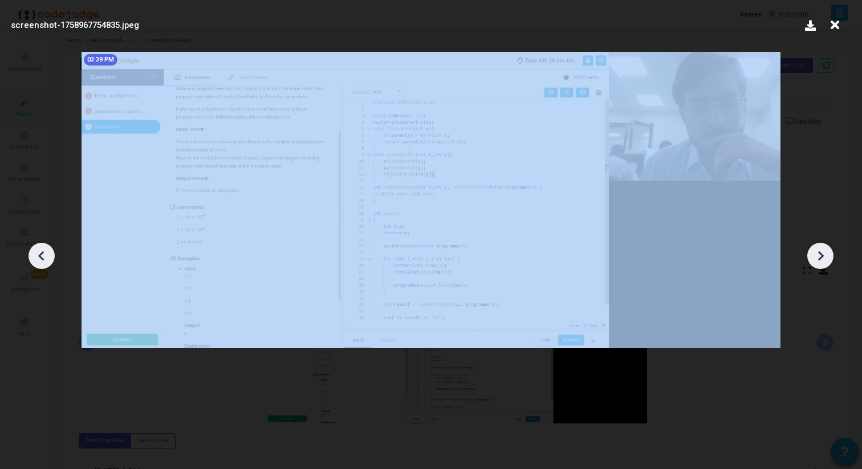
click at [830, 253] on div at bounding box center [820, 256] width 26 height 26
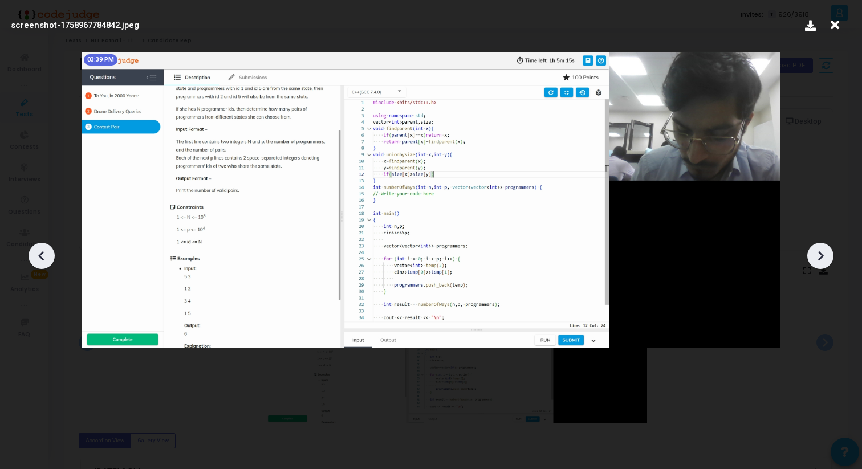
click at [830, 253] on div at bounding box center [820, 256] width 26 height 26
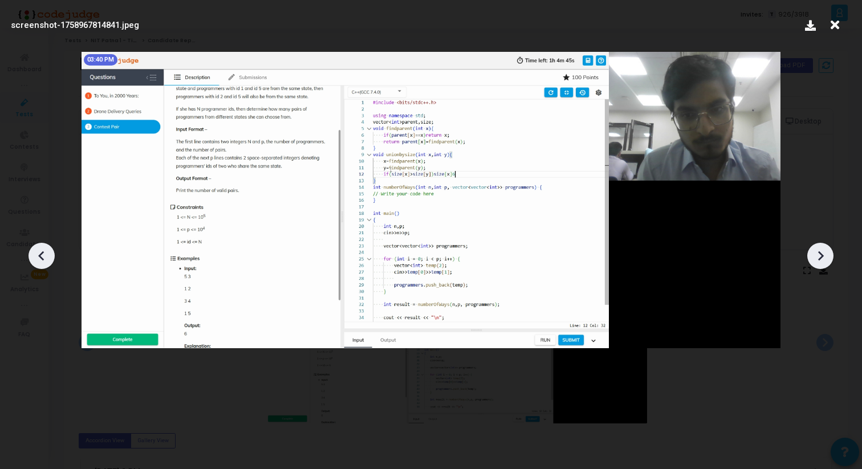
click at [830, 253] on div at bounding box center [820, 256] width 26 height 26
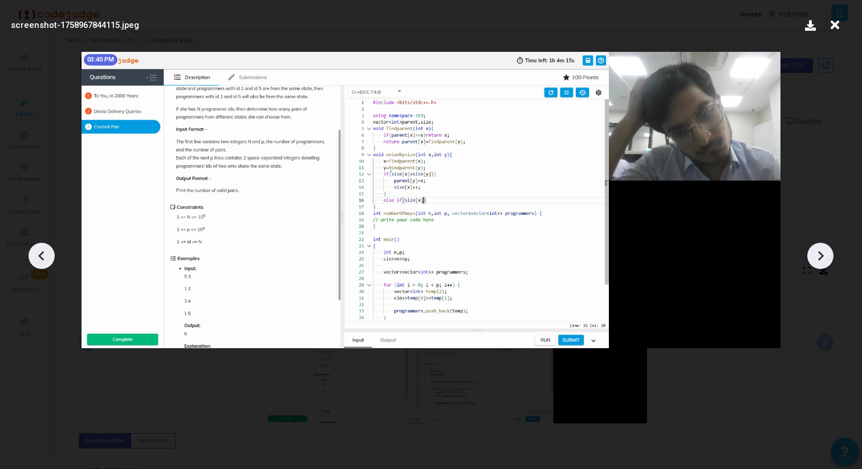
click at [830, 253] on div at bounding box center [820, 256] width 26 height 26
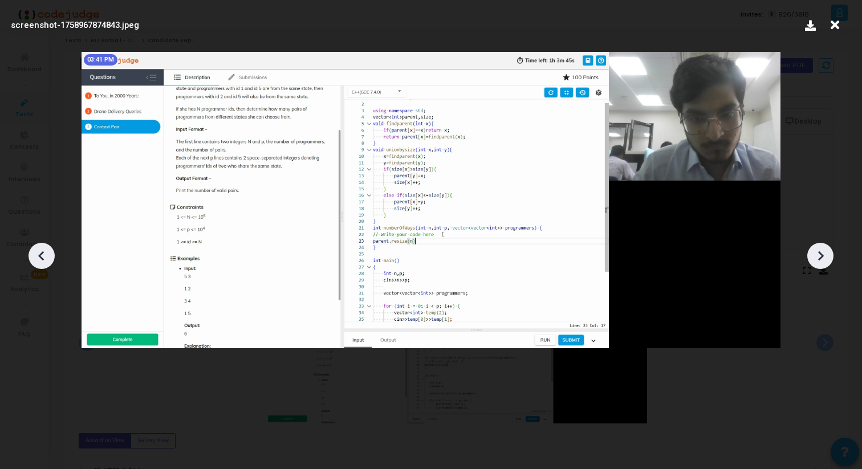
click at [830, 253] on div at bounding box center [820, 256] width 26 height 26
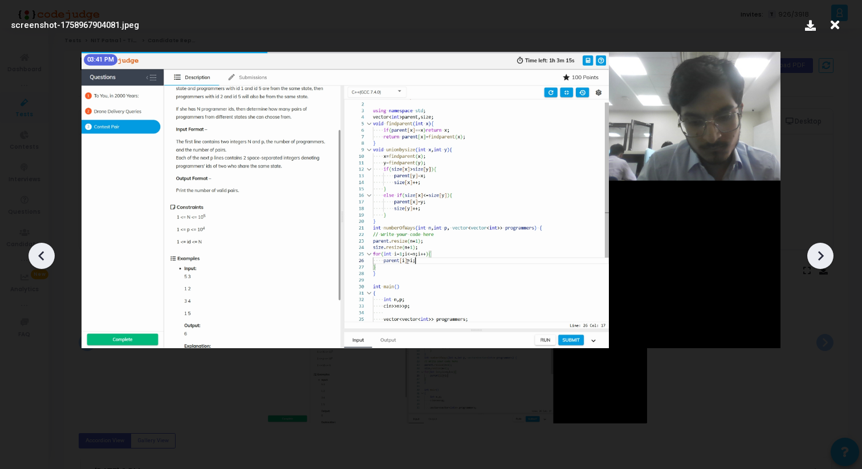
click at [830, 253] on div at bounding box center [820, 256] width 26 height 26
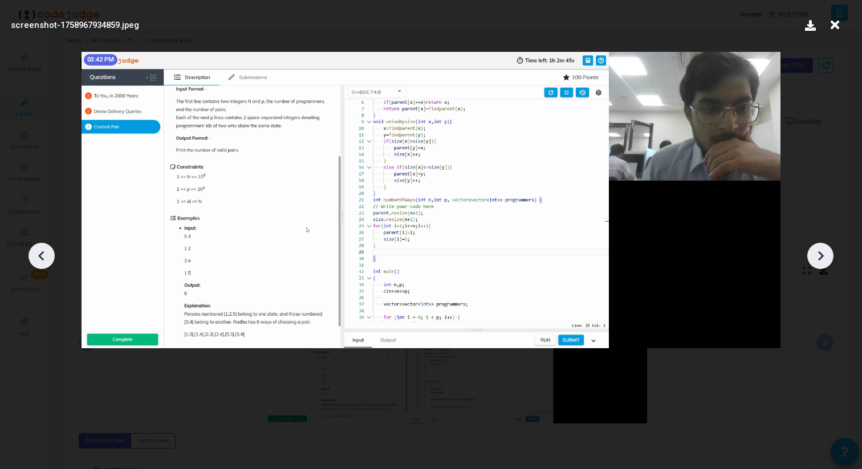
click at [829, 253] on div at bounding box center [820, 256] width 26 height 26
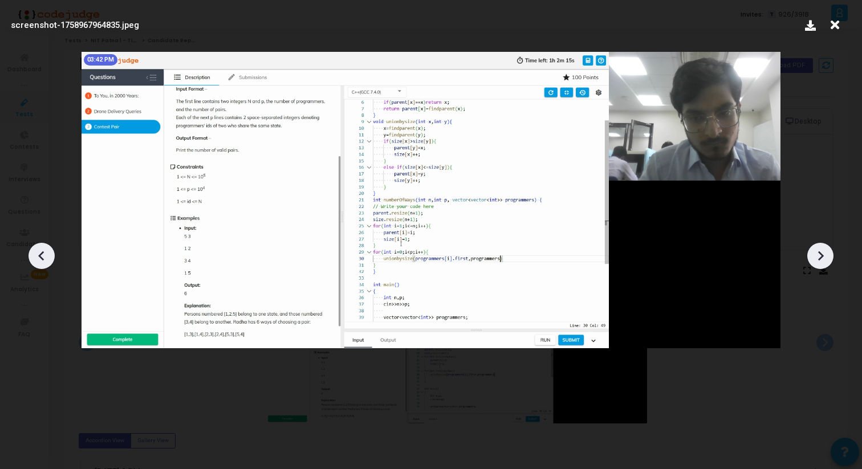
click at [830, 252] on div at bounding box center [820, 256] width 26 height 26
click at [830, 253] on div at bounding box center [820, 256] width 26 height 26
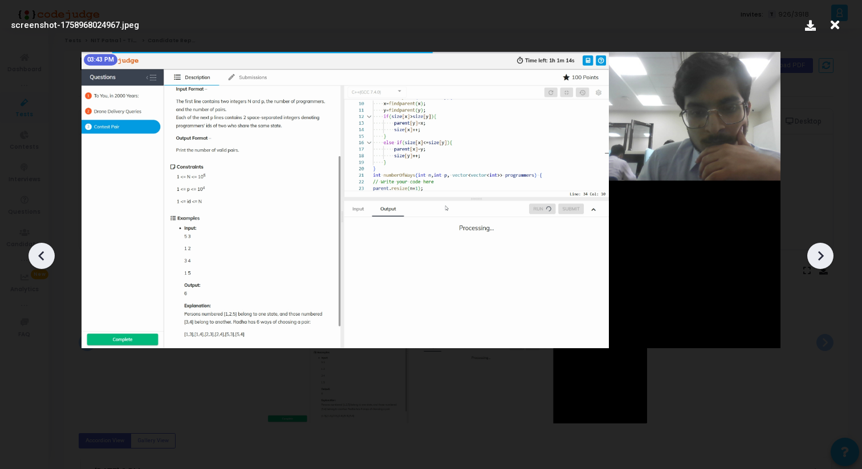
click at [830, 253] on div at bounding box center [820, 256] width 26 height 26
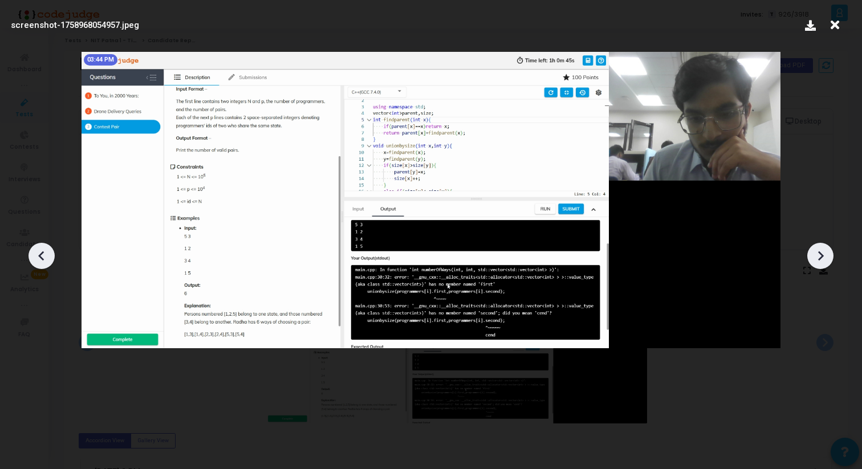
click at [830, 253] on div at bounding box center [820, 256] width 26 height 26
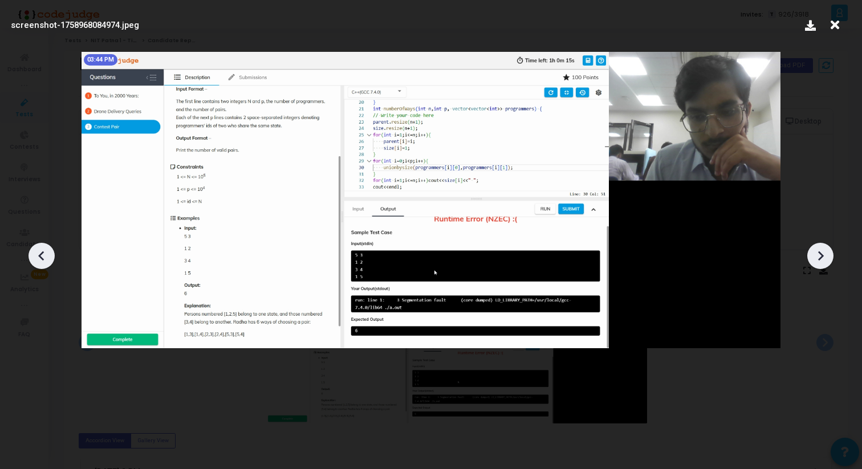
click at [830, 253] on div at bounding box center [820, 256] width 26 height 26
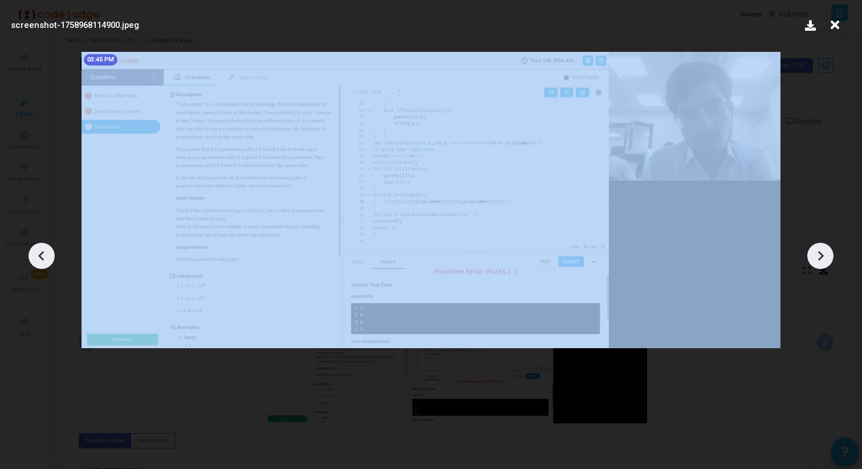
click at [830, 253] on div at bounding box center [820, 256] width 26 height 26
click at [831, 253] on div at bounding box center [820, 256] width 26 height 26
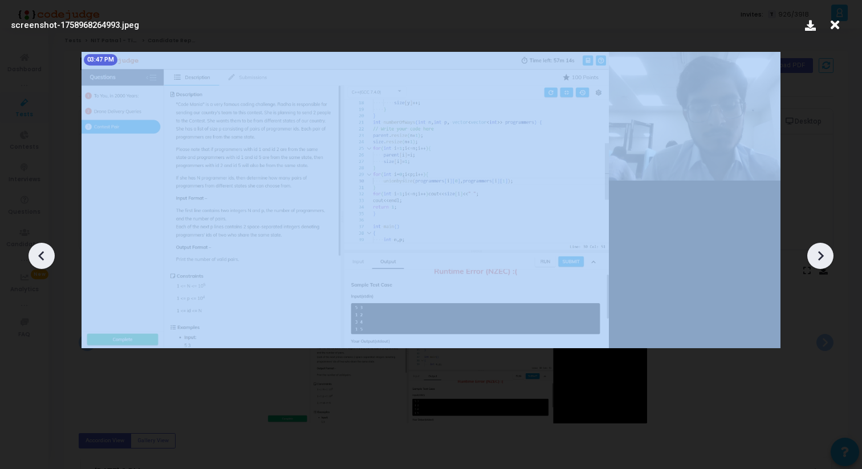
click at [831, 253] on div at bounding box center [820, 256] width 26 height 26
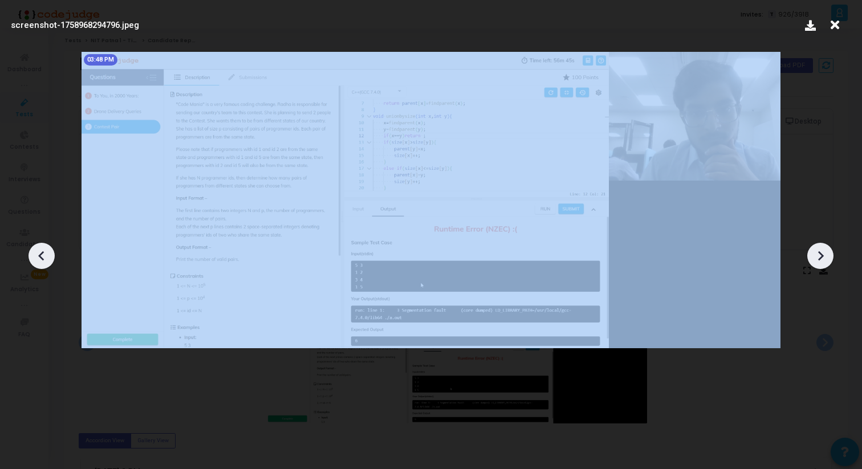
click at [831, 253] on div at bounding box center [820, 256] width 26 height 26
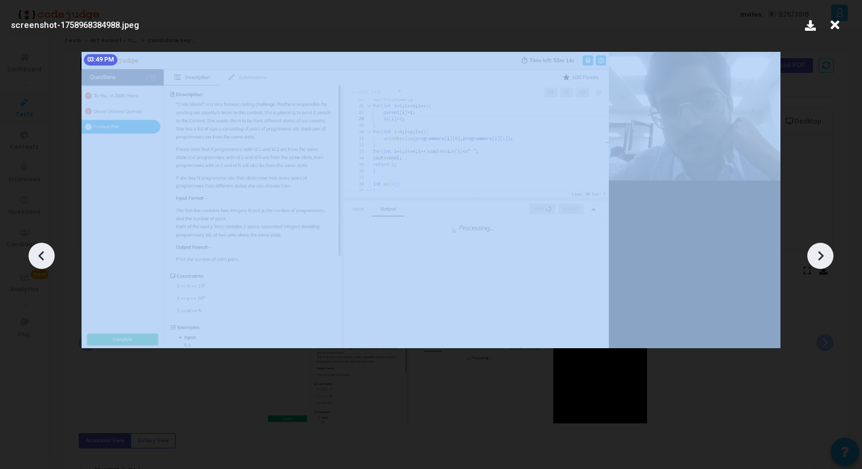
click at [831, 253] on div at bounding box center [820, 256] width 26 height 26
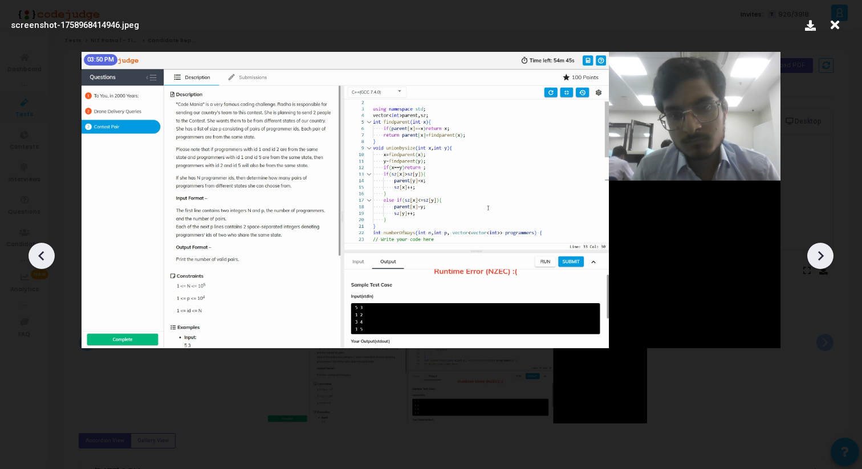
click at [830, 253] on div at bounding box center [820, 256] width 26 height 26
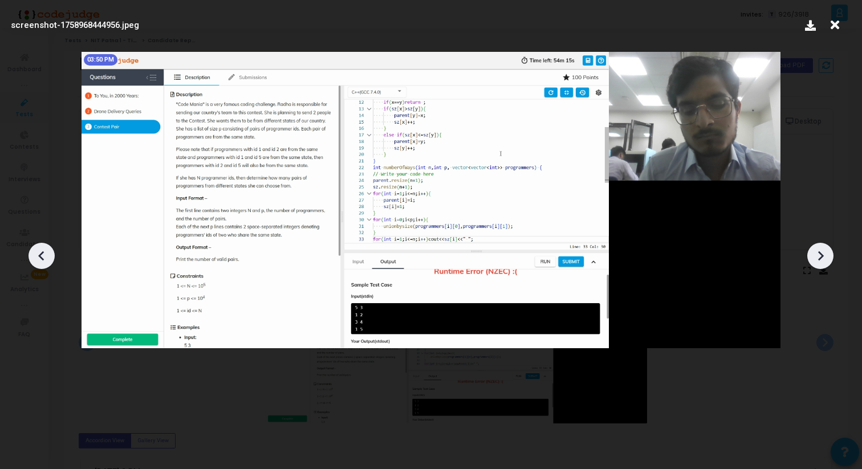
click at [830, 253] on div at bounding box center [820, 256] width 26 height 26
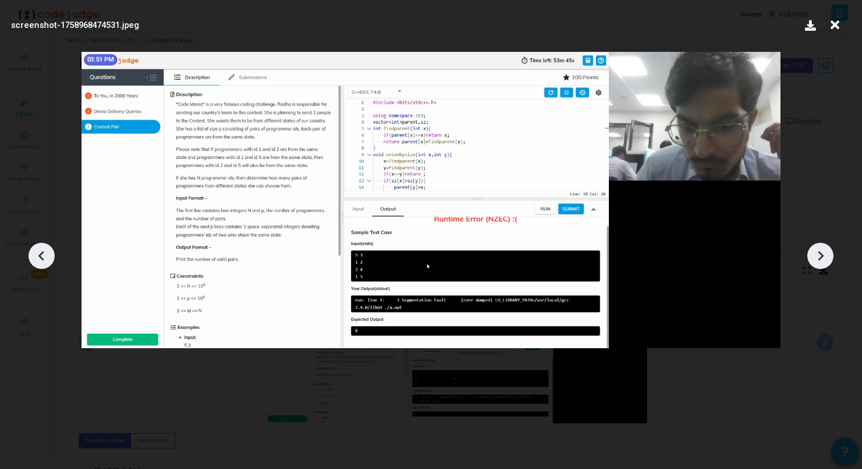
click at [830, 254] on div at bounding box center [820, 256] width 26 height 26
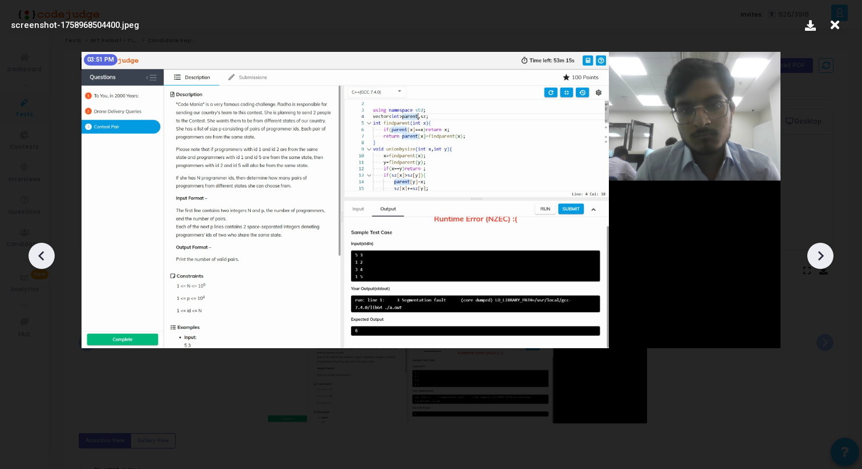
click at [830, 254] on div at bounding box center [820, 256] width 26 height 26
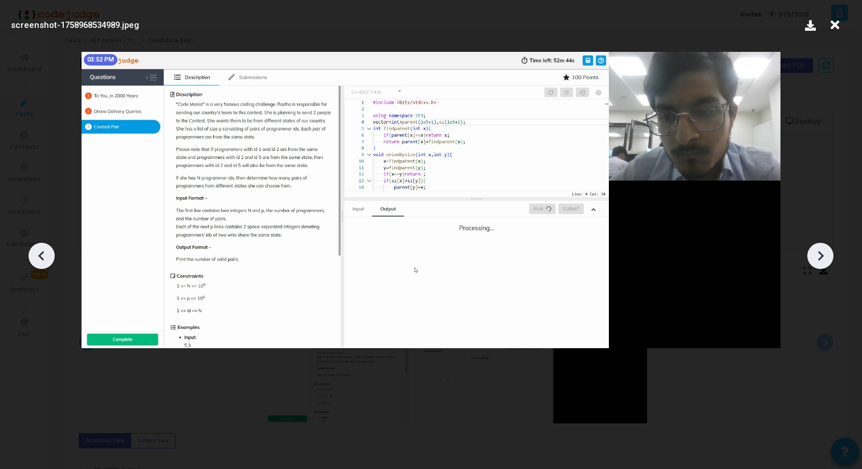
click at [830, 254] on div at bounding box center [820, 256] width 26 height 26
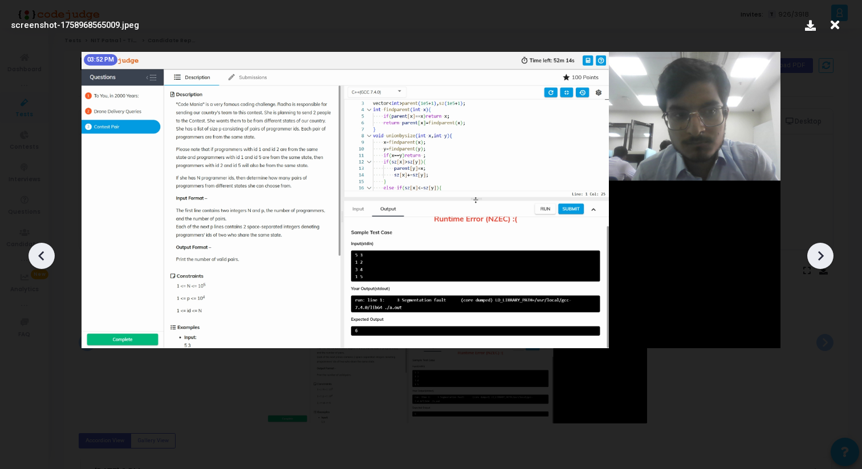
click at [831, 252] on div at bounding box center [820, 256] width 26 height 26
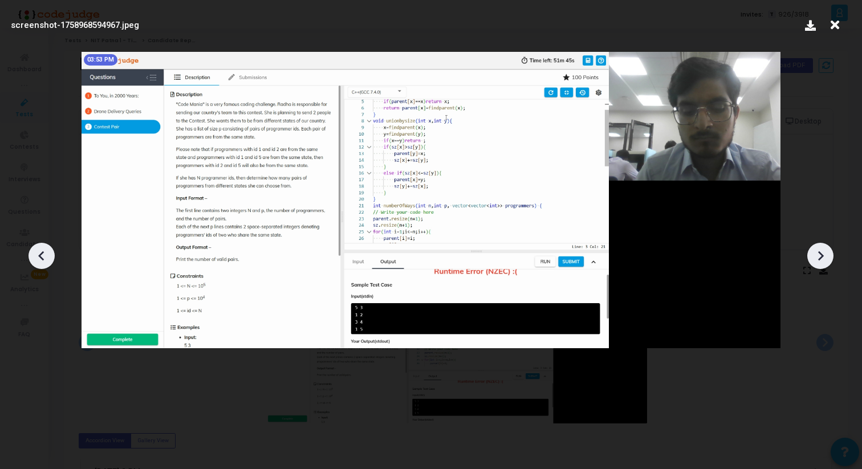
click at [831, 252] on div at bounding box center [820, 256] width 26 height 26
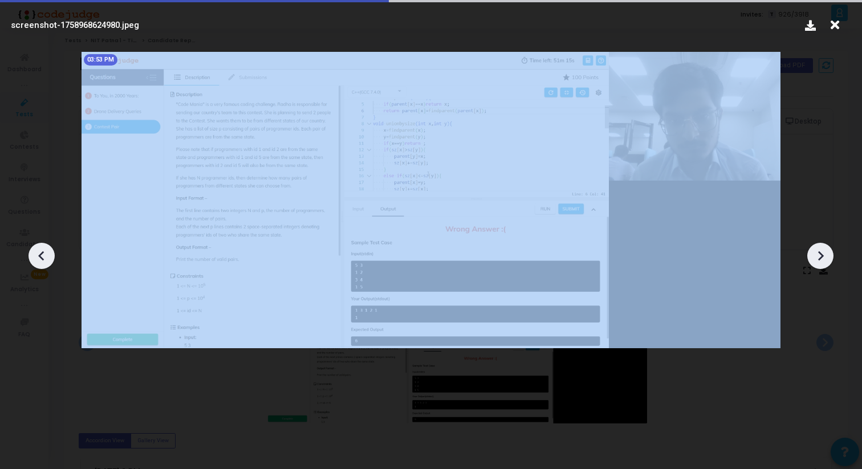
click at [831, 252] on div at bounding box center [820, 256] width 26 height 26
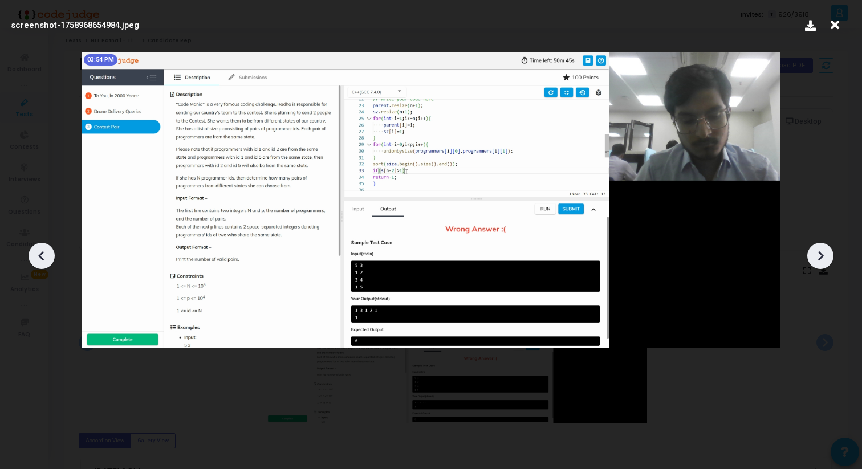
click at [831, 252] on div at bounding box center [820, 256] width 26 height 26
click at [831, 253] on div at bounding box center [820, 256] width 26 height 26
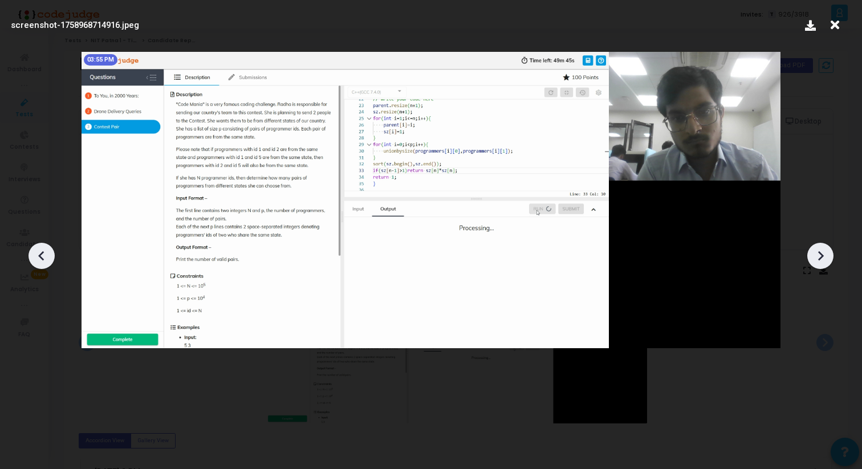
click at [831, 253] on div at bounding box center [820, 256] width 26 height 26
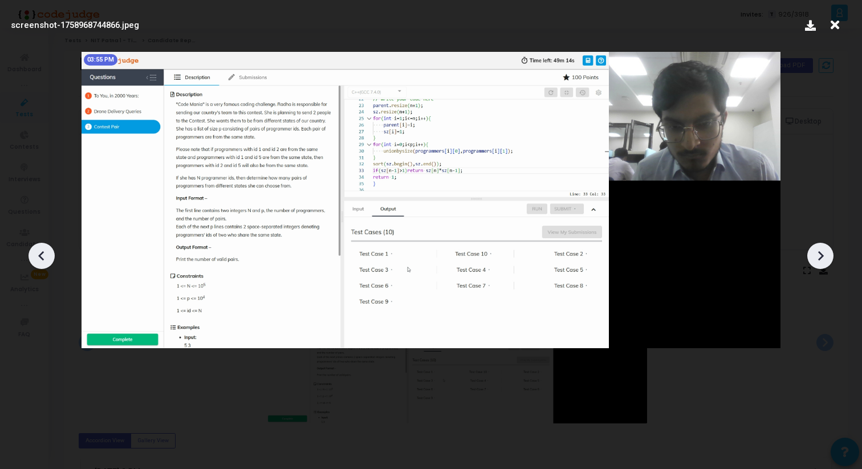
click at [831, 253] on div at bounding box center [820, 256] width 26 height 26
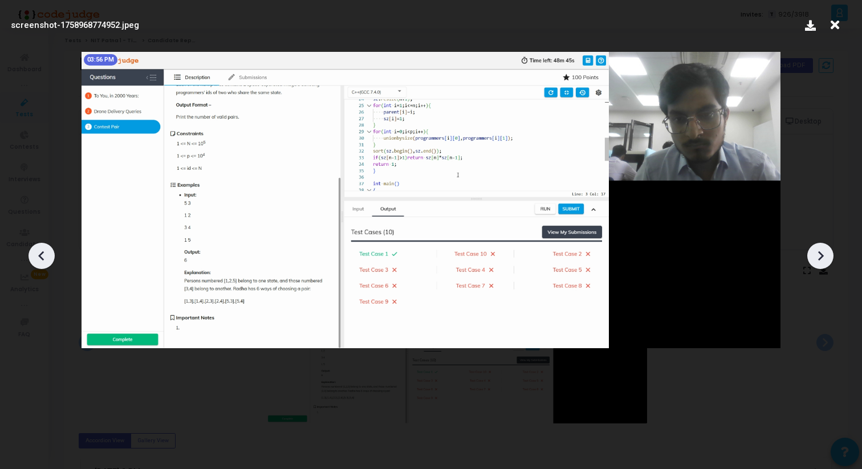
click at [832, 252] on div at bounding box center [820, 256] width 26 height 26
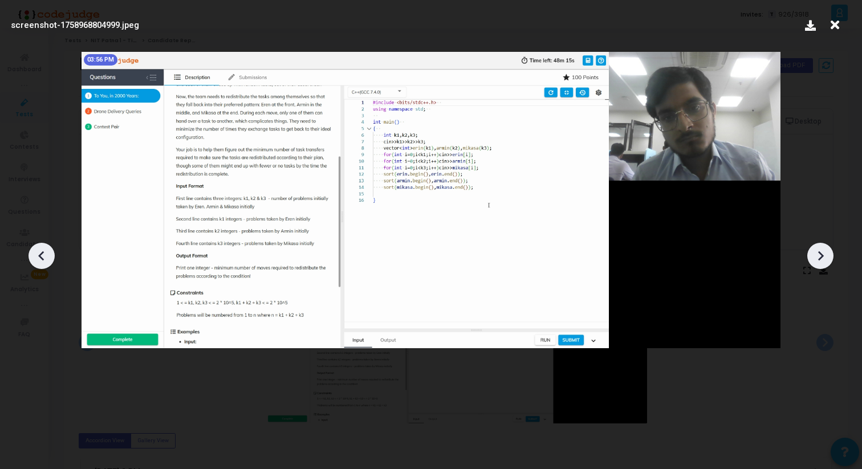
click at [832, 252] on div at bounding box center [820, 256] width 26 height 26
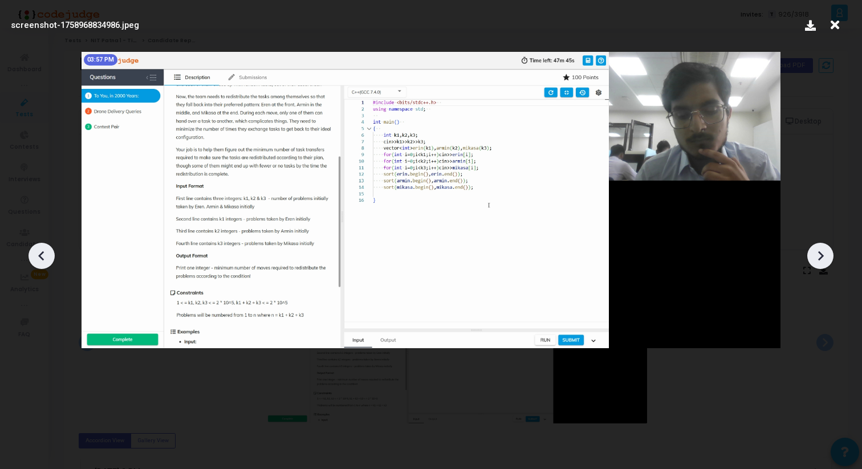
click at [832, 252] on div at bounding box center [820, 256] width 26 height 26
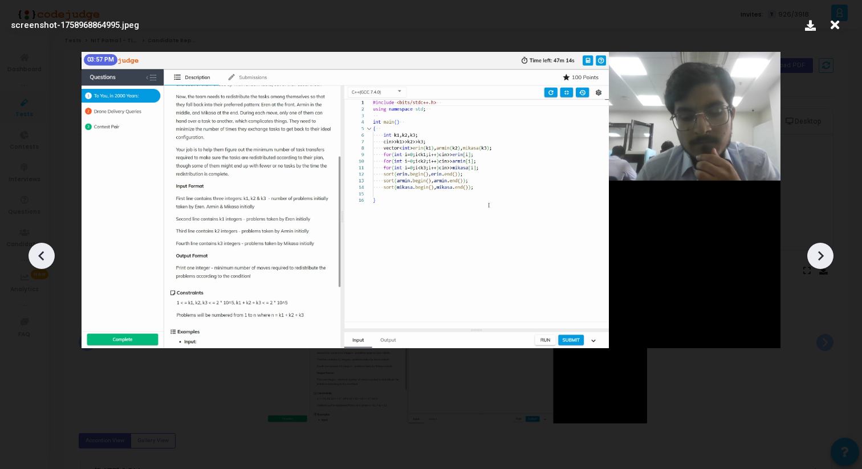
click at [832, 252] on div at bounding box center [820, 256] width 26 height 26
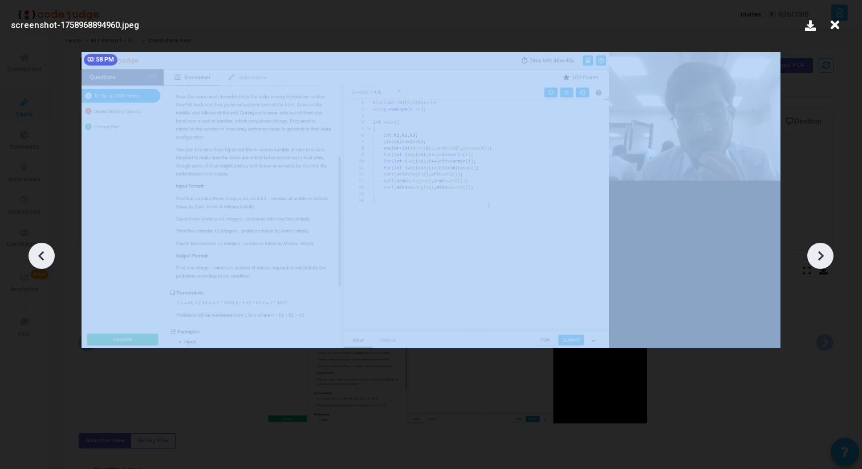
click at [832, 252] on div at bounding box center [820, 256] width 26 height 26
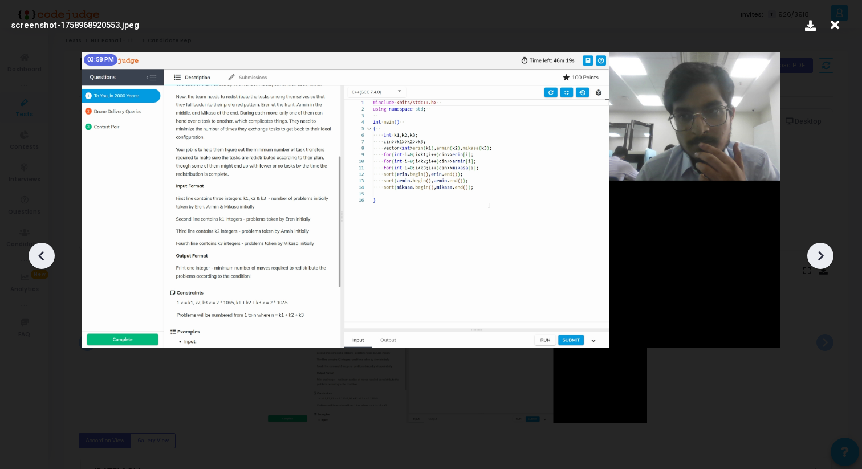
click at [832, 252] on div at bounding box center [820, 256] width 26 height 26
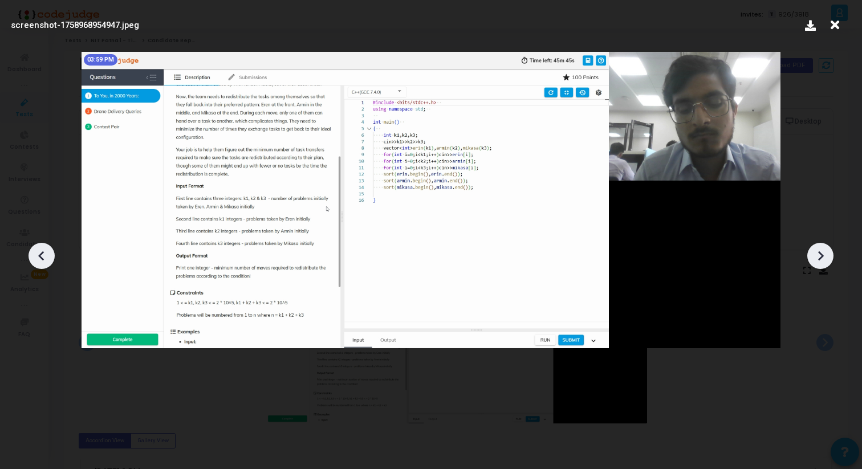
click at [832, 252] on div at bounding box center [820, 256] width 26 height 26
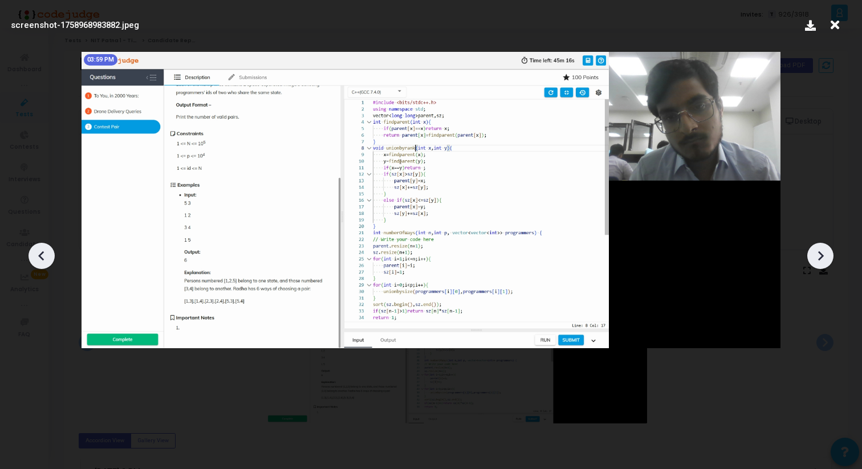
click at [832, 252] on div at bounding box center [820, 256] width 26 height 26
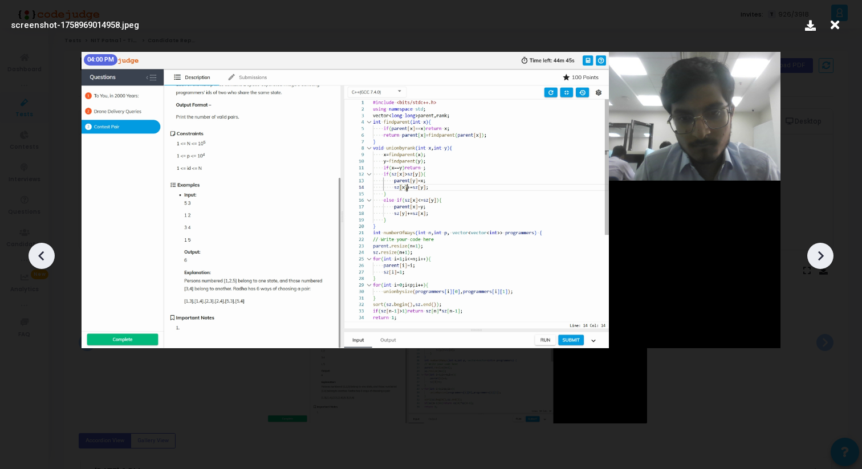
click at [832, 252] on div at bounding box center [820, 256] width 26 height 26
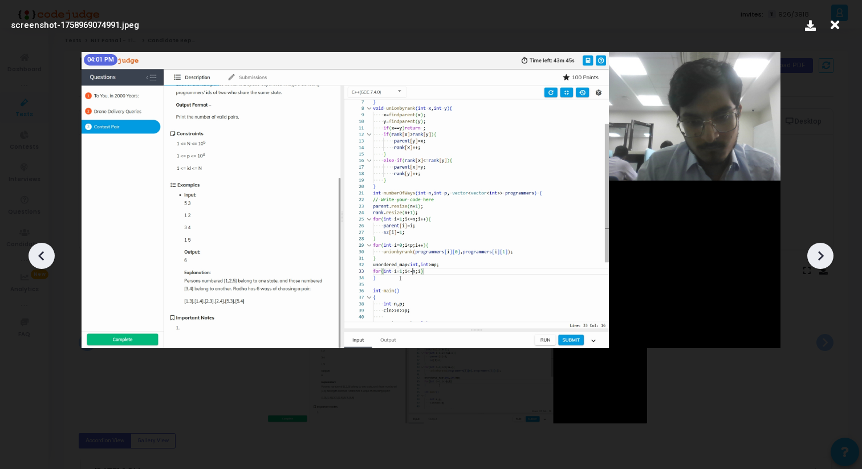
click at [43, 252] on icon at bounding box center [41, 255] width 17 height 17
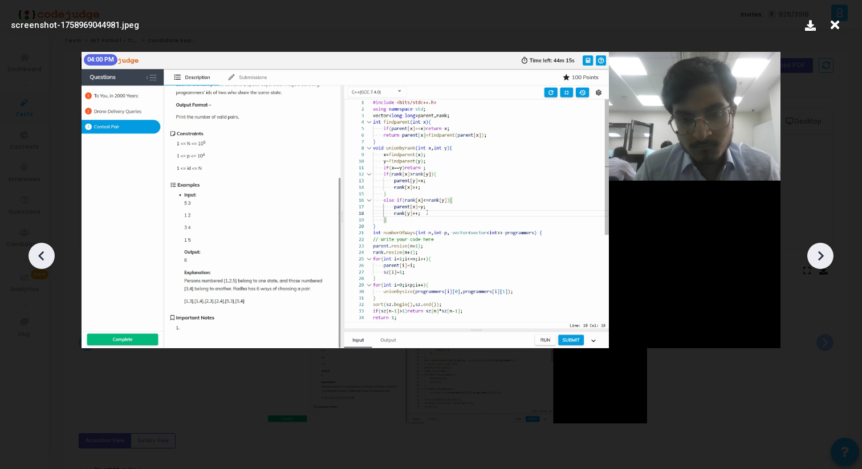
click at [43, 252] on icon at bounding box center [41, 255] width 17 height 17
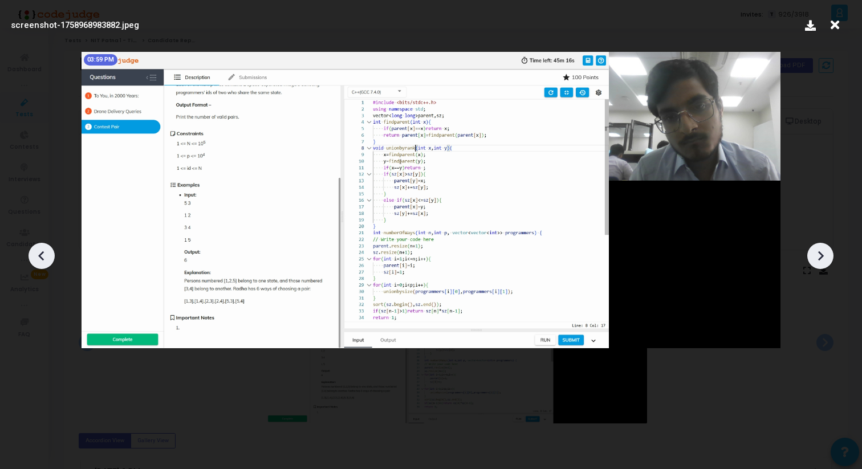
click at [44, 252] on icon at bounding box center [41, 255] width 17 height 17
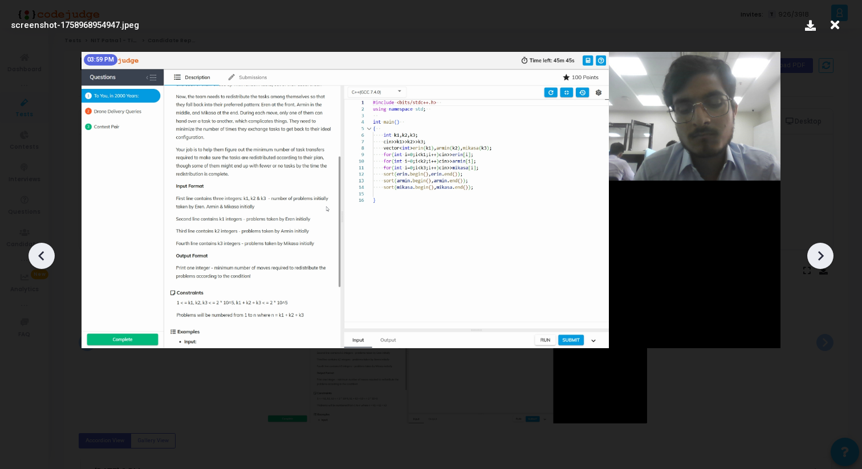
click at [44, 252] on icon at bounding box center [41, 255] width 17 height 17
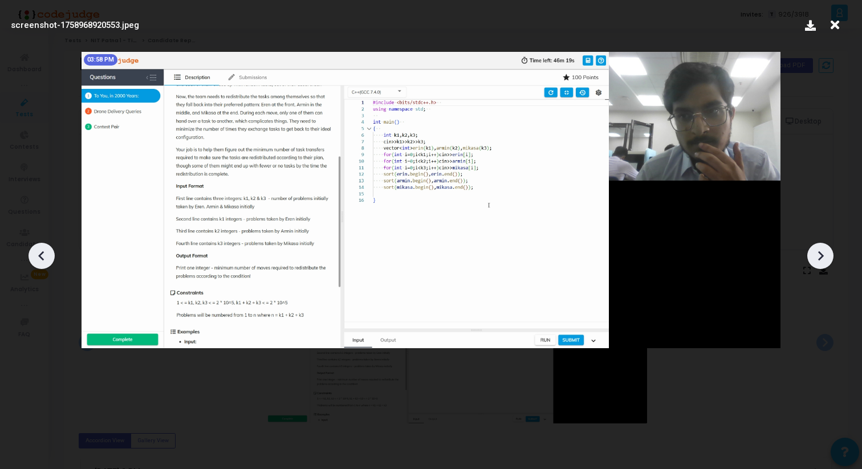
click at [819, 247] on icon at bounding box center [820, 255] width 17 height 17
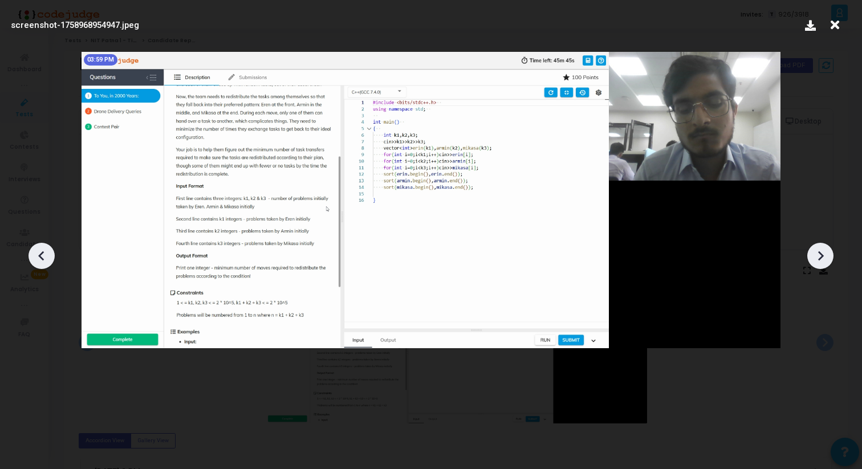
click at [819, 247] on icon at bounding box center [820, 255] width 17 height 17
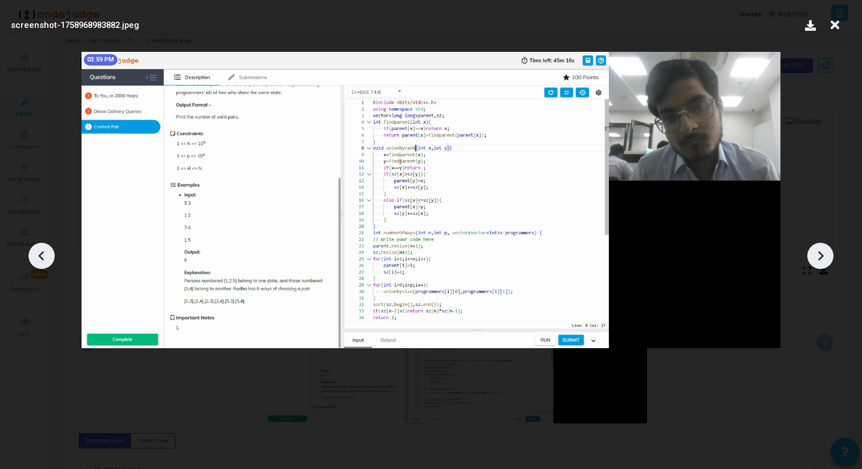
click at [819, 247] on icon at bounding box center [820, 255] width 17 height 17
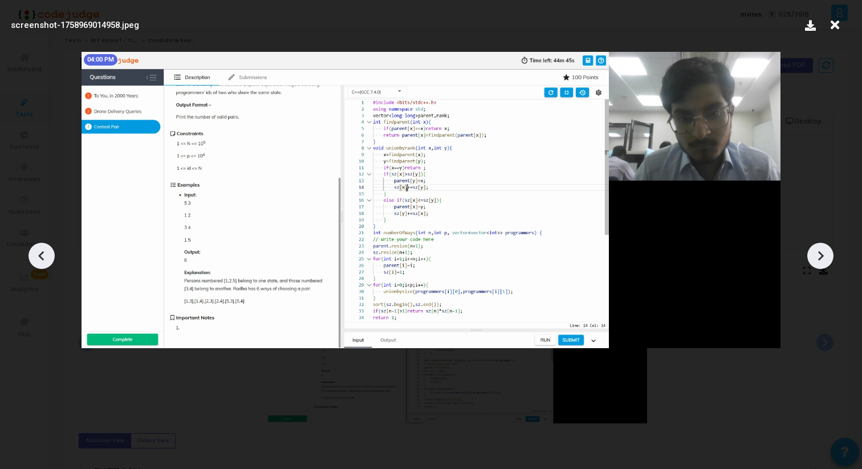
click at [819, 247] on icon at bounding box center [820, 255] width 17 height 17
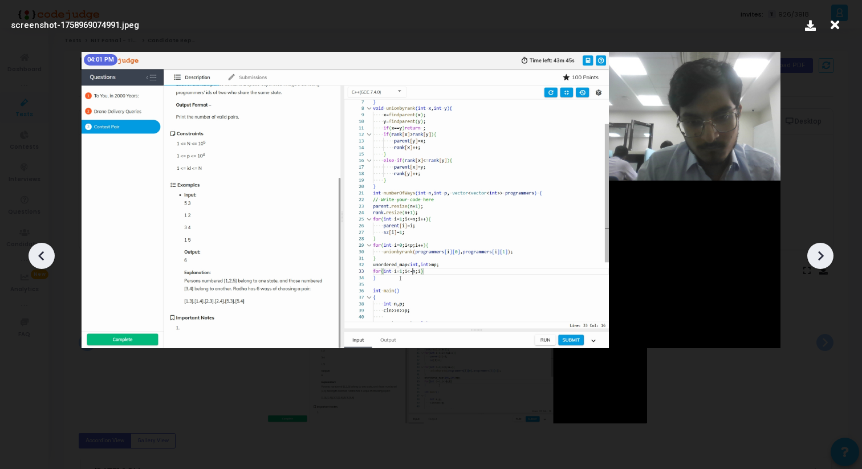
click at [819, 247] on icon at bounding box center [820, 255] width 17 height 17
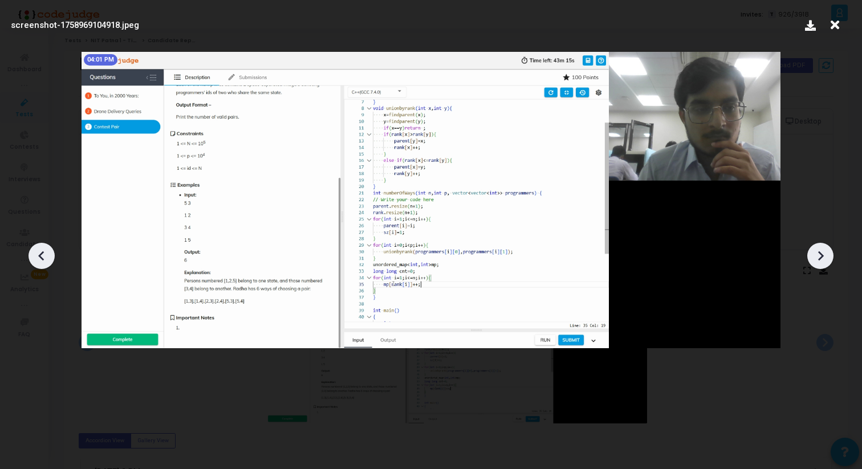
click at [819, 247] on icon at bounding box center [820, 255] width 17 height 17
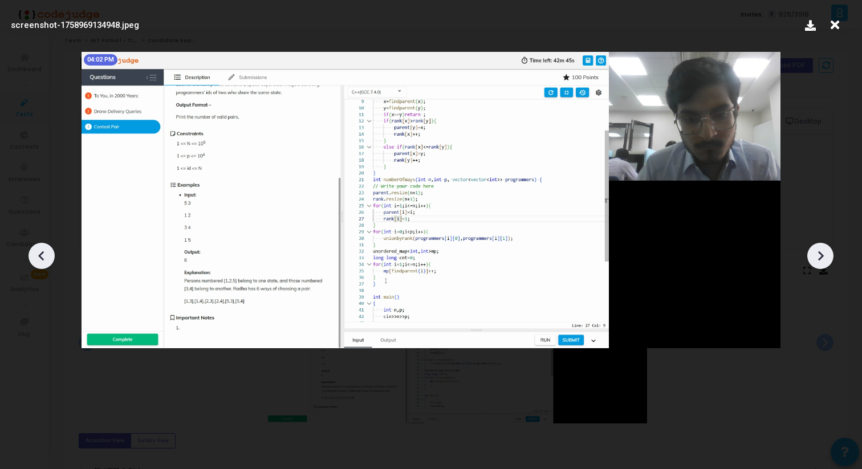
click at [819, 247] on icon at bounding box center [820, 255] width 17 height 17
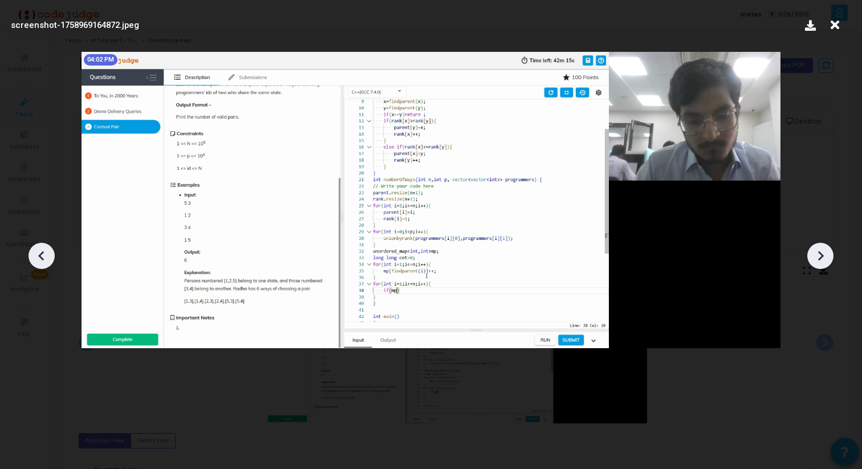
click at [819, 247] on icon at bounding box center [820, 255] width 17 height 17
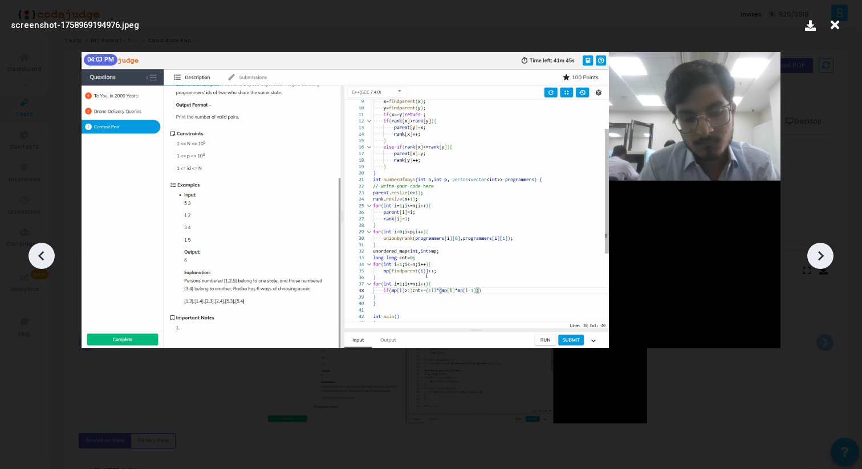
click at [819, 247] on icon at bounding box center [820, 255] width 17 height 17
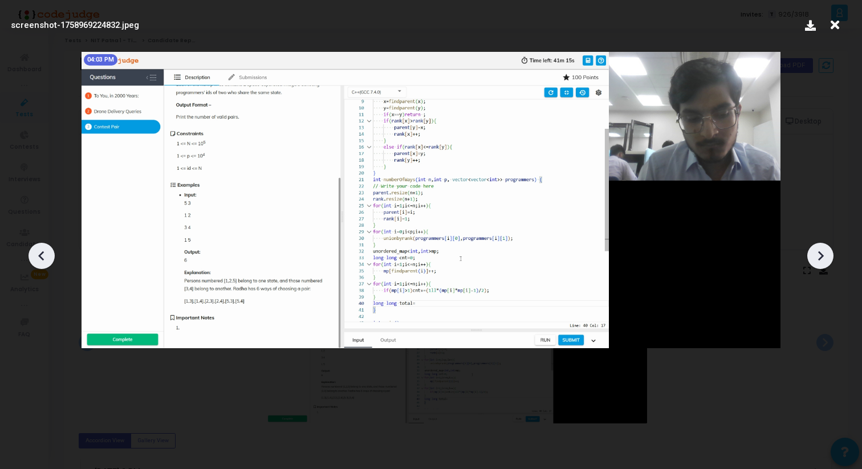
click at [819, 247] on icon at bounding box center [820, 255] width 17 height 17
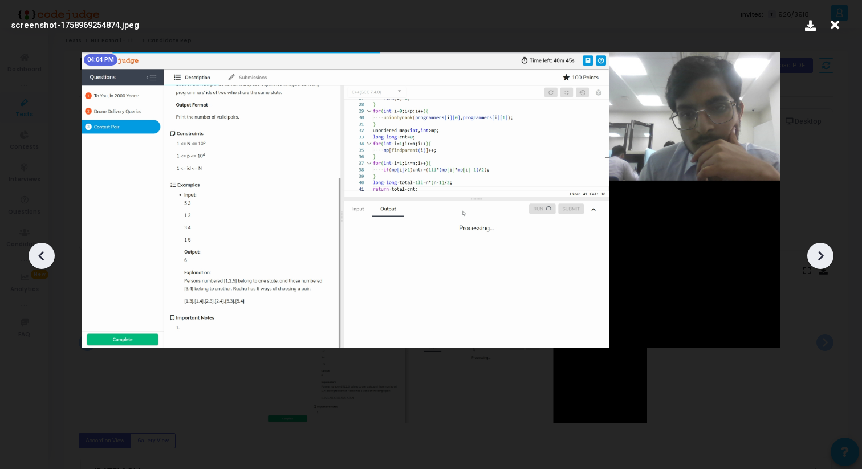
click at [819, 247] on icon at bounding box center [820, 255] width 17 height 17
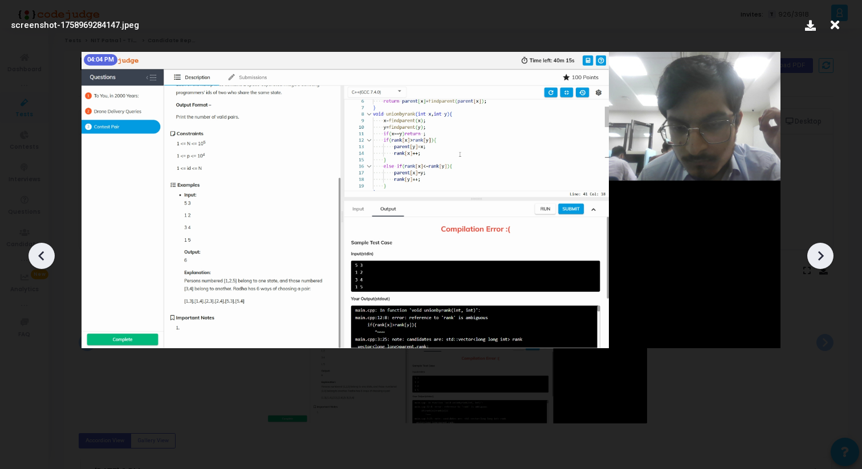
click at [819, 247] on icon at bounding box center [820, 255] width 17 height 17
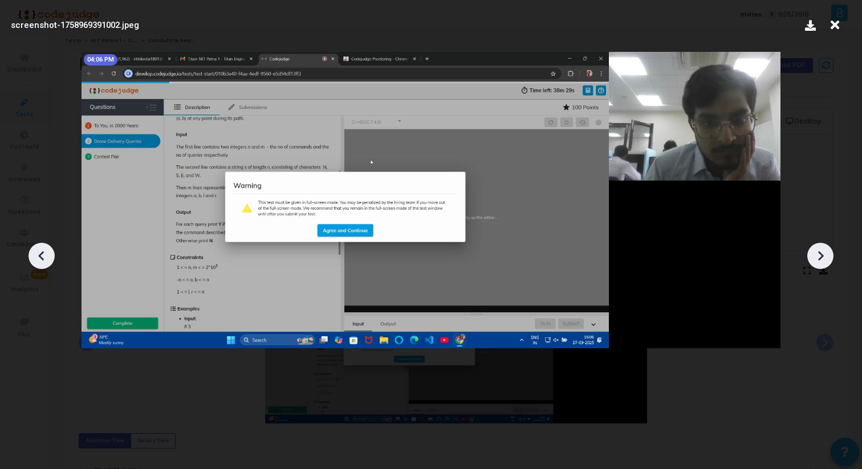
click at [821, 248] on icon at bounding box center [820, 255] width 17 height 17
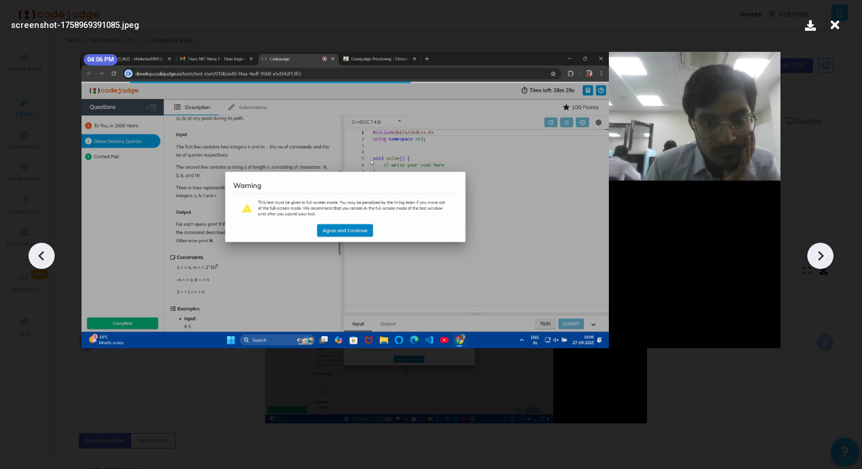
click at [821, 248] on icon at bounding box center [820, 255] width 17 height 17
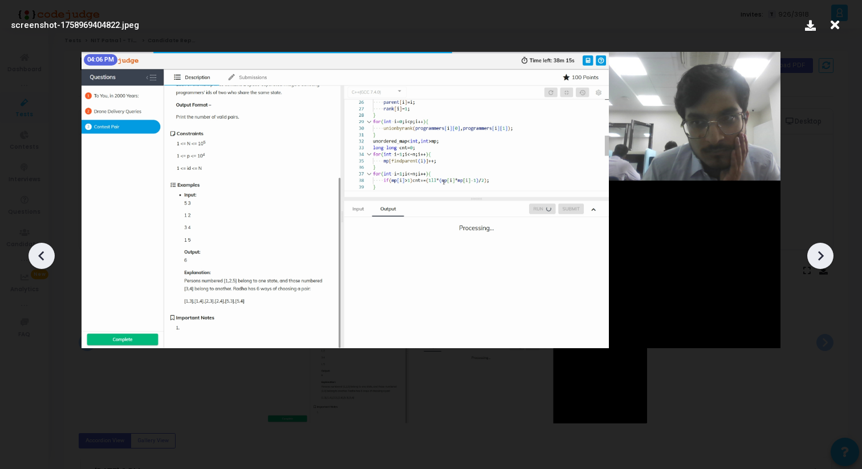
click at [821, 248] on icon at bounding box center [820, 255] width 17 height 17
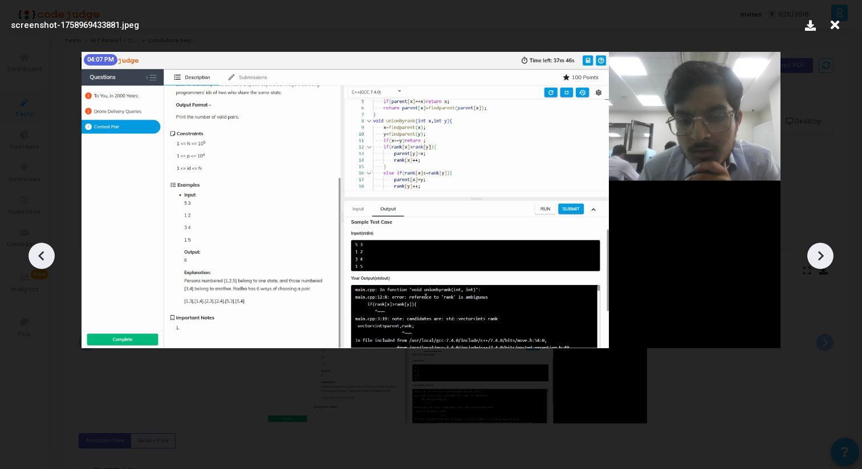
click at [821, 248] on icon at bounding box center [820, 255] width 17 height 17
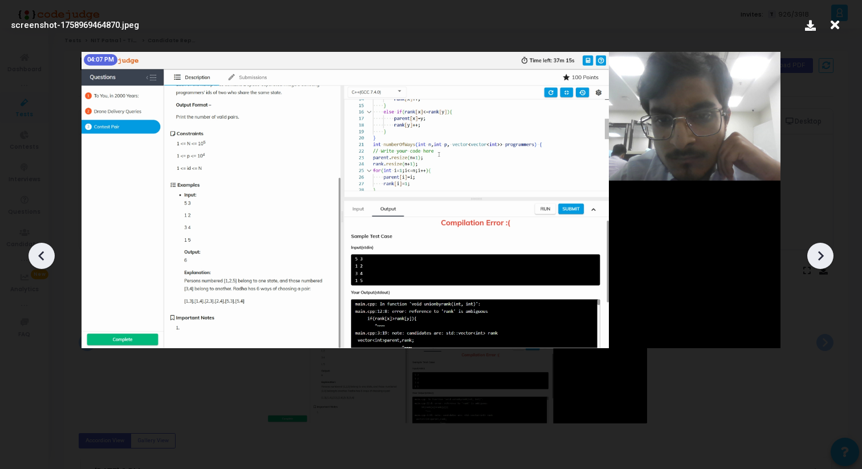
click at [821, 248] on icon at bounding box center [820, 255] width 17 height 17
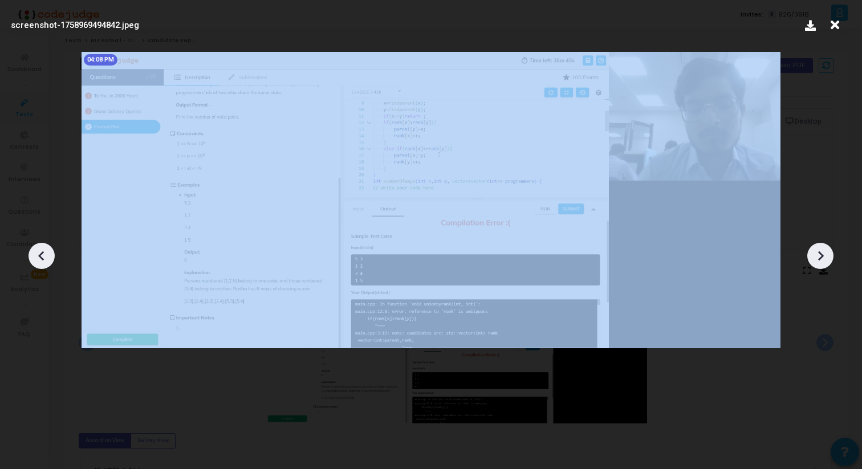
click at [821, 248] on icon at bounding box center [820, 255] width 17 height 17
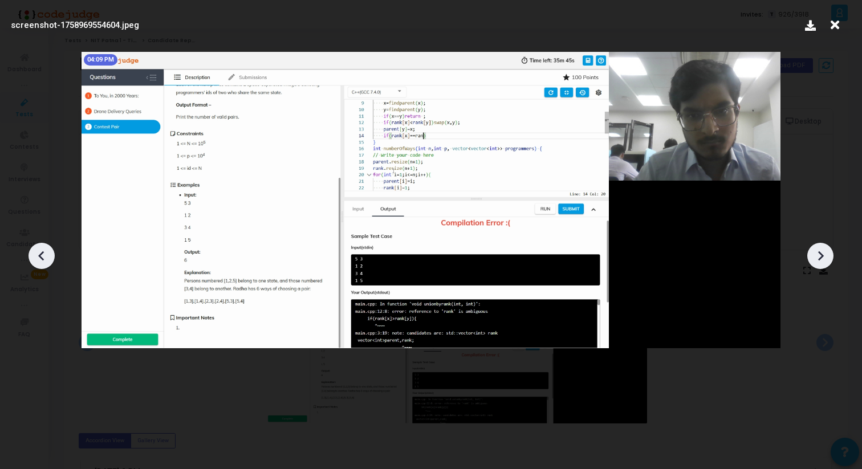
click at [821, 248] on icon at bounding box center [820, 255] width 17 height 17
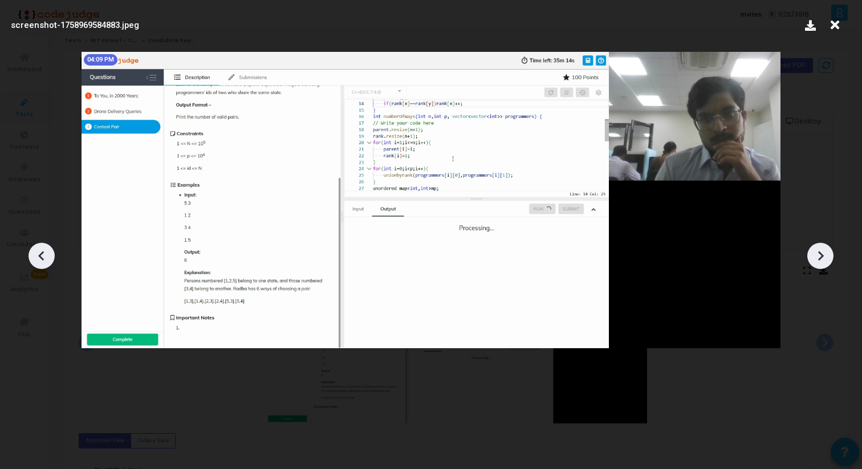
click at [821, 249] on icon at bounding box center [820, 255] width 17 height 17
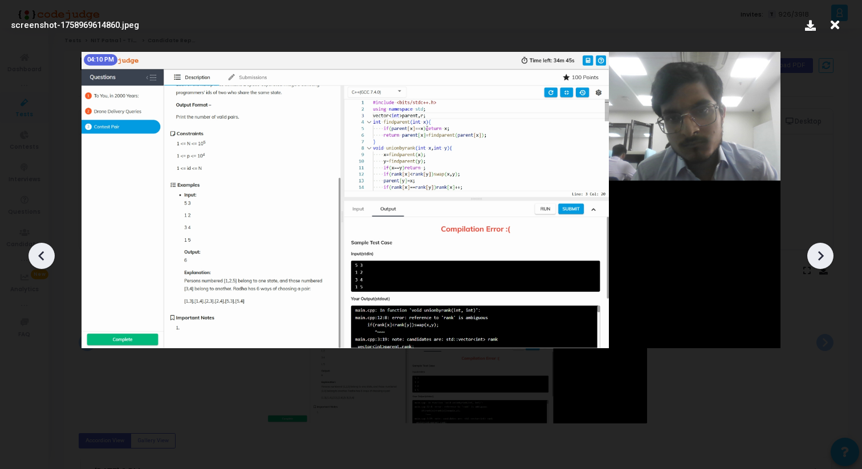
click at [821, 249] on icon at bounding box center [820, 255] width 17 height 17
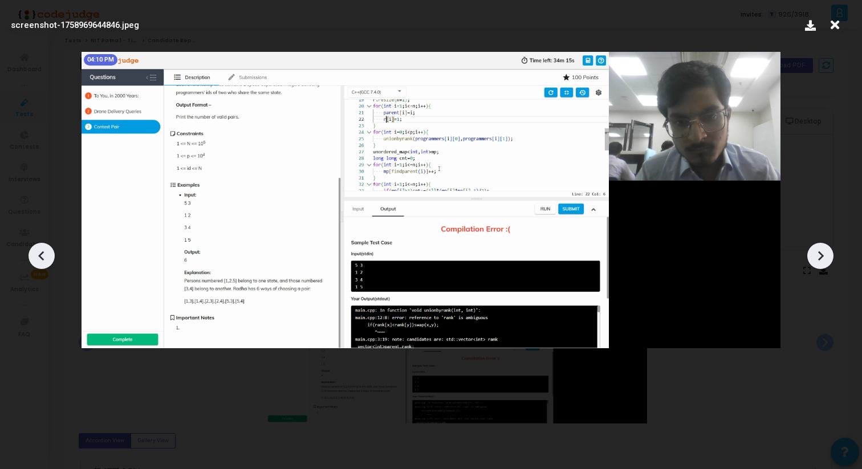
click at [821, 249] on icon at bounding box center [820, 255] width 17 height 17
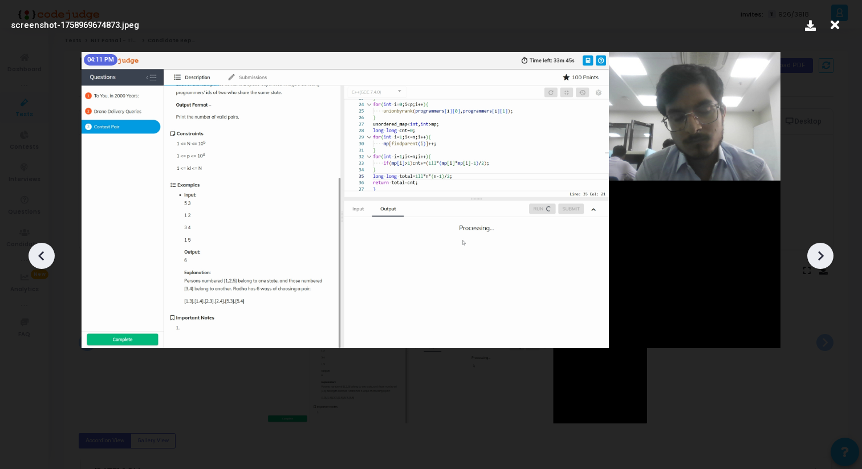
click at [821, 249] on icon at bounding box center [820, 255] width 17 height 17
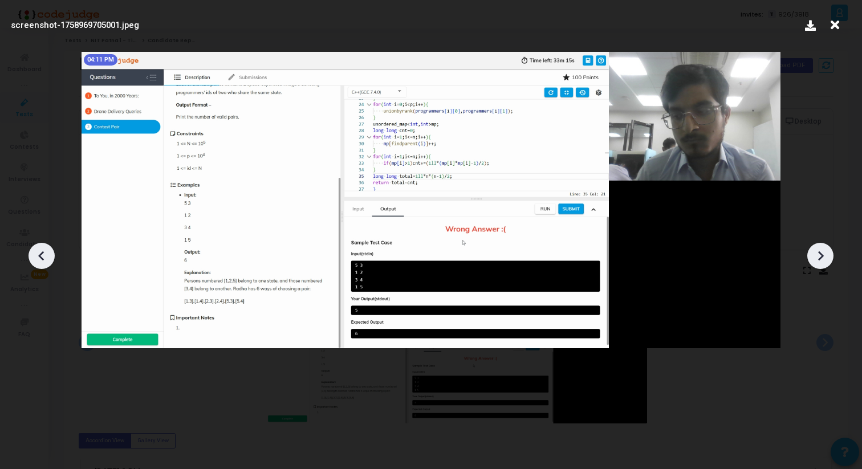
click at [821, 250] on icon at bounding box center [820, 255] width 17 height 17
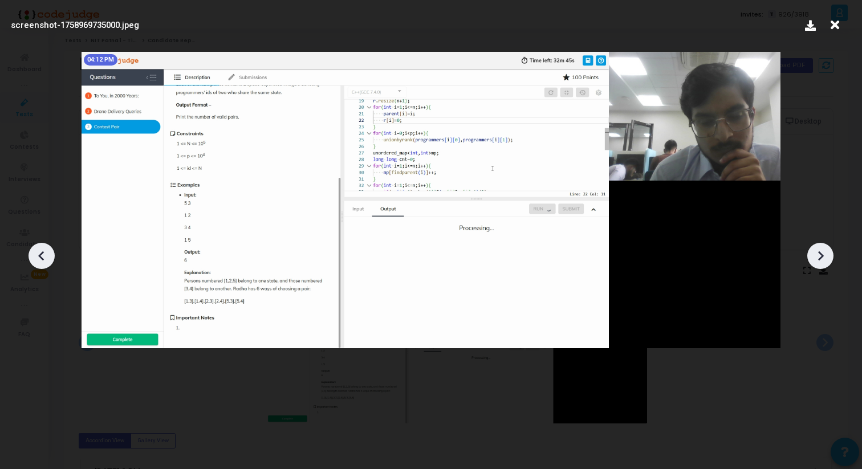
click at [821, 250] on icon at bounding box center [820, 255] width 17 height 17
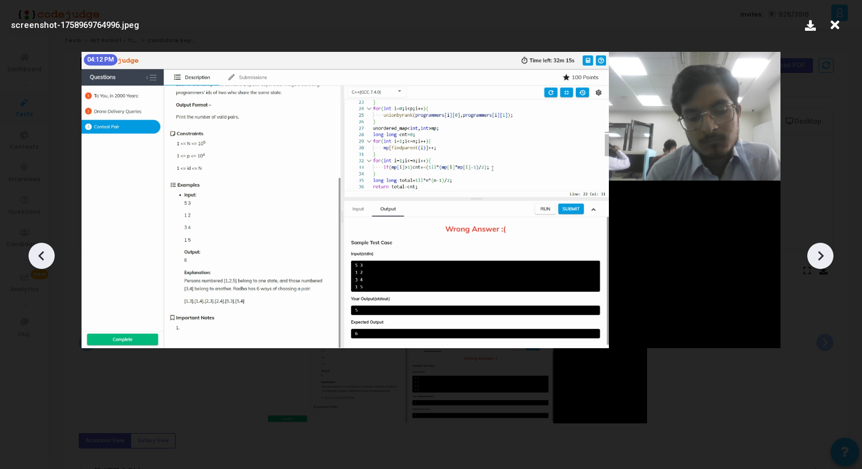
click at [821, 250] on icon at bounding box center [820, 255] width 17 height 17
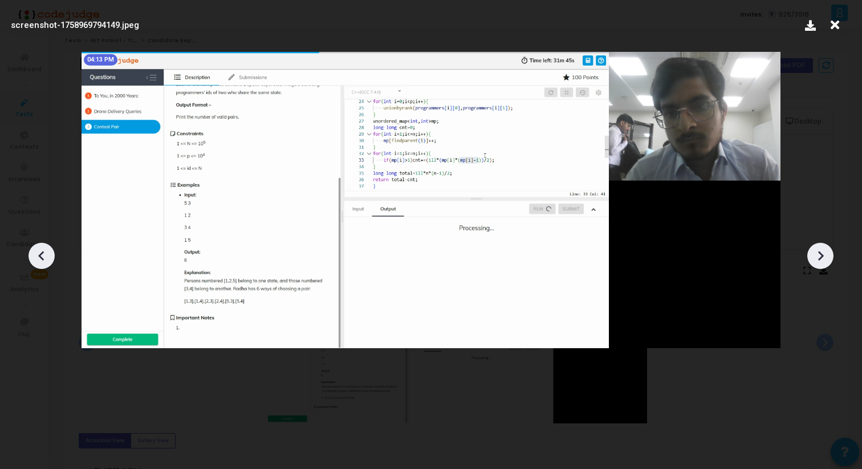
click at [821, 250] on icon at bounding box center [820, 255] width 17 height 17
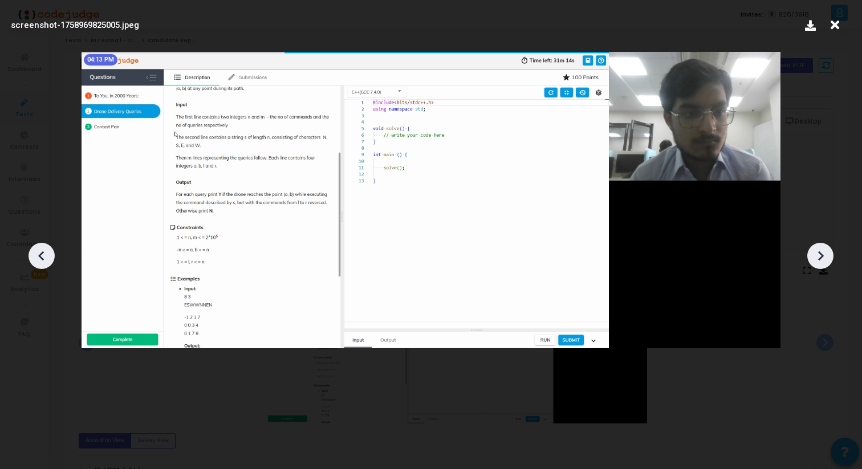
click at [821, 250] on icon at bounding box center [820, 255] width 17 height 17
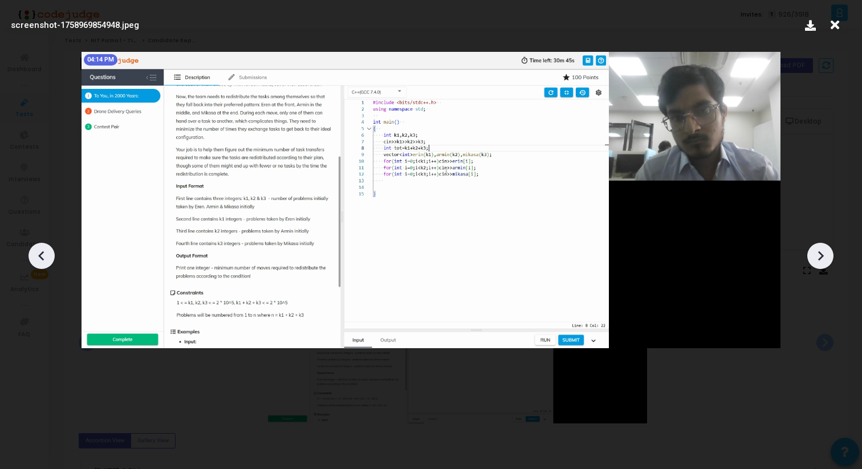
click at [821, 250] on icon at bounding box center [820, 255] width 17 height 17
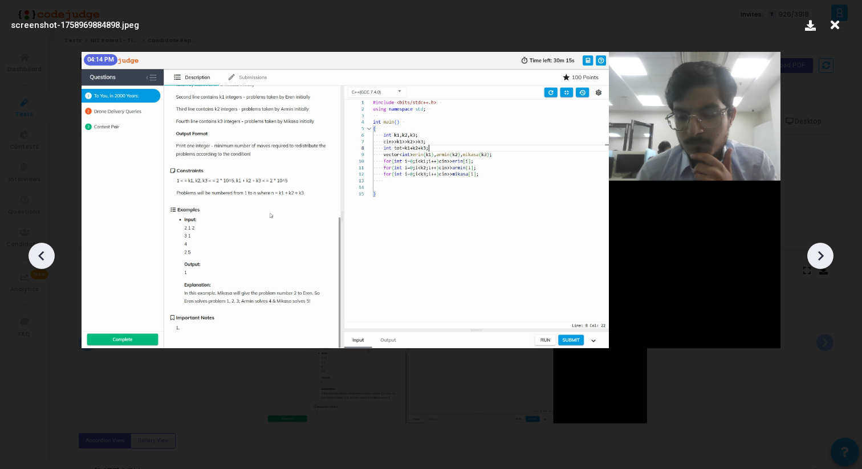
click at [821, 250] on icon at bounding box center [820, 255] width 17 height 17
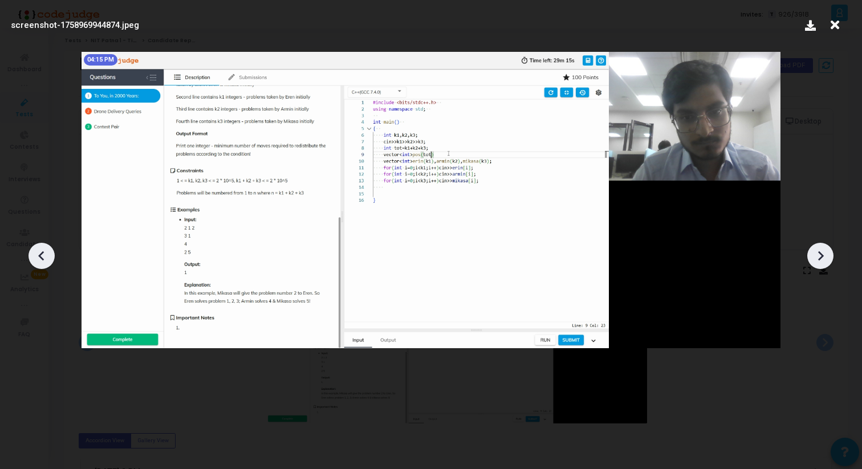
click at [821, 250] on icon at bounding box center [820, 255] width 17 height 17
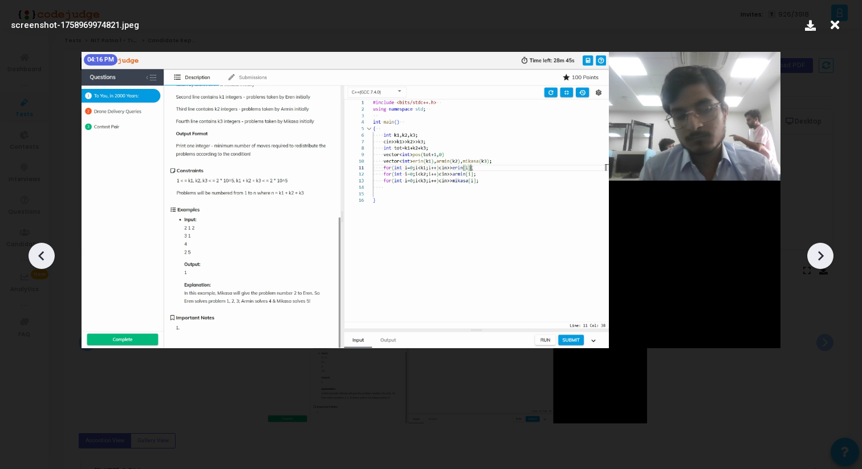
click at [821, 250] on icon at bounding box center [820, 255] width 17 height 17
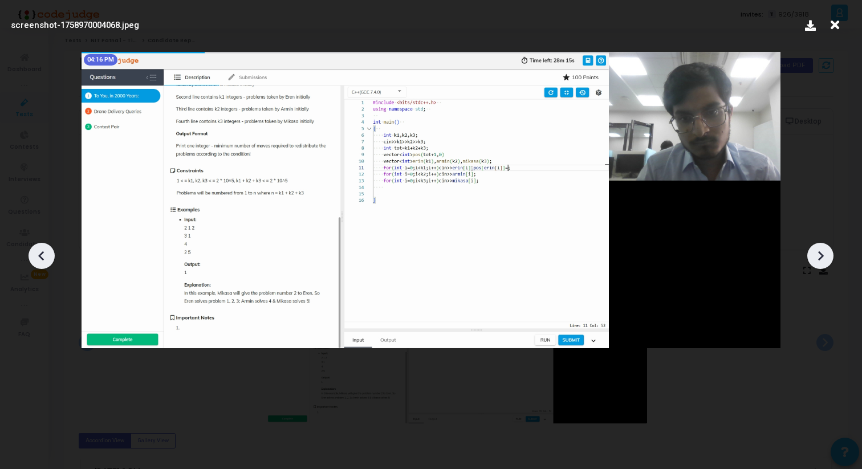
click at [821, 250] on icon at bounding box center [820, 255] width 17 height 17
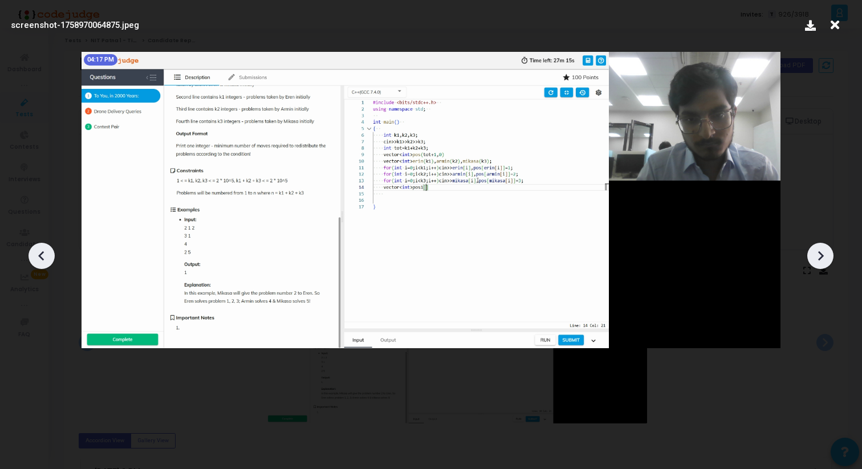
click at [821, 250] on icon at bounding box center [820, 255] width 17 height 17
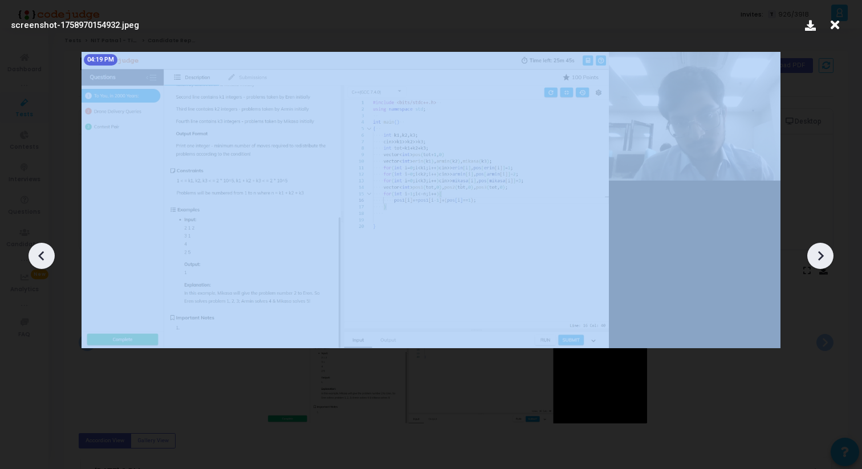
click at [821, 250] on icon at bounding box center [820, 255] width 17 height 17
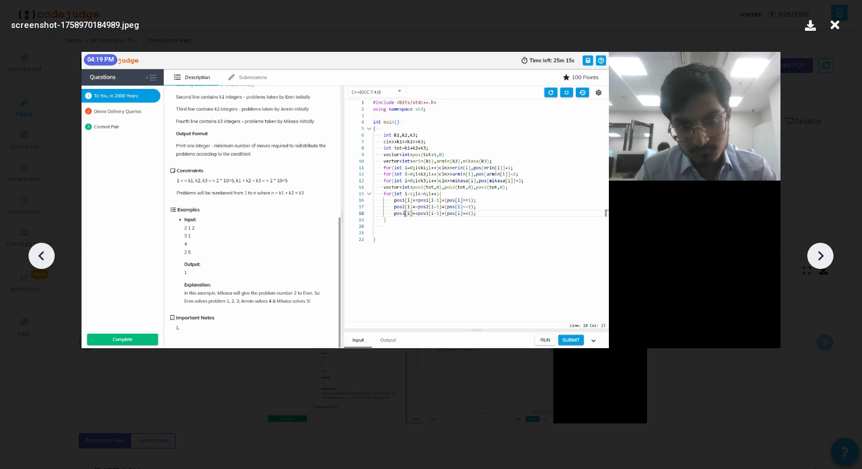
click at [821, 250] on icon at bounding box center [820, 255] width 17 height 17
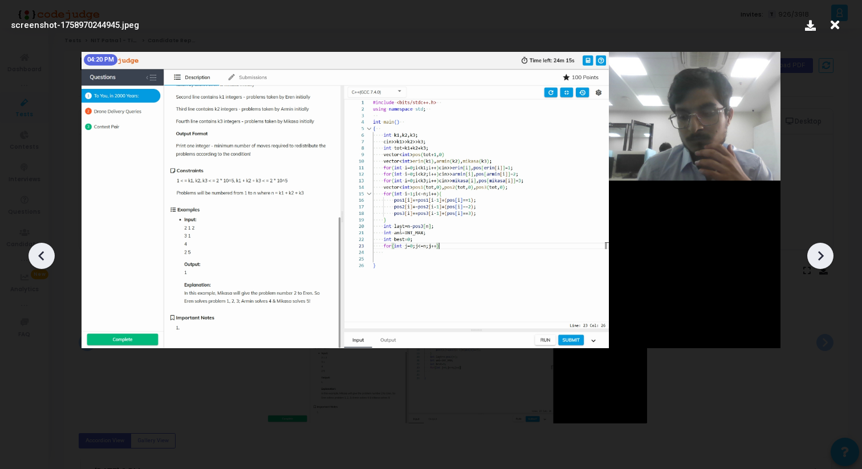
click at [821, 250] on icon at bounding box center [820, 255] width 17 height 17
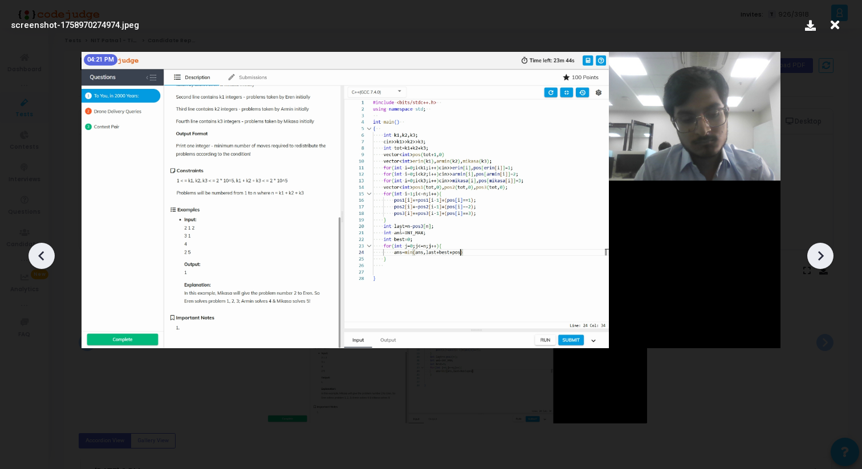
click at [821, 250] on icon at bounding box center [820, 255] width 17 height 17
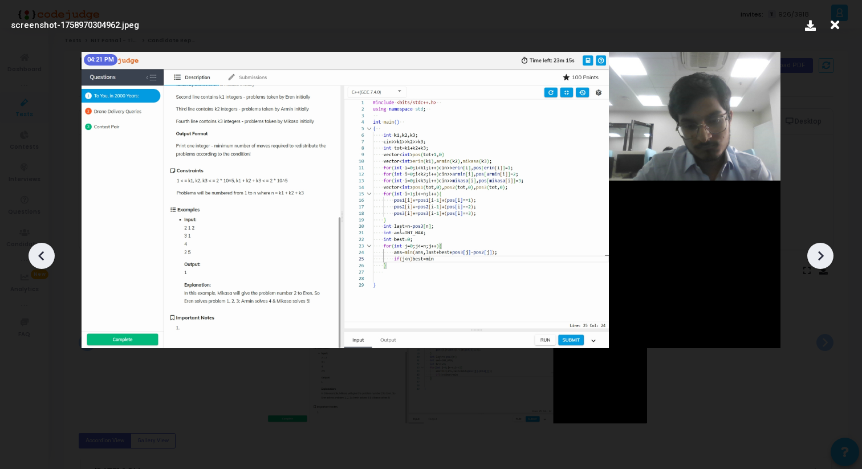
click at [821, 250] on icon at bounding box center [820, 255] width 17 height 17
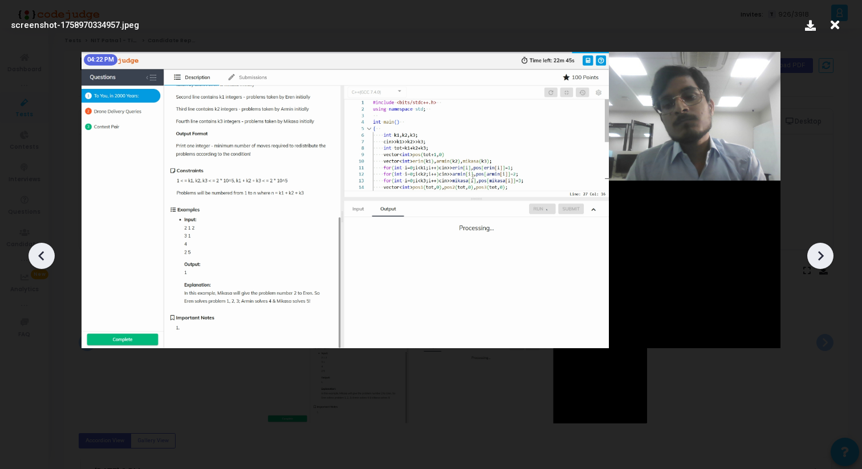
click at [821, 250] on icon at bounding box center [820, 255] width 17 height 17
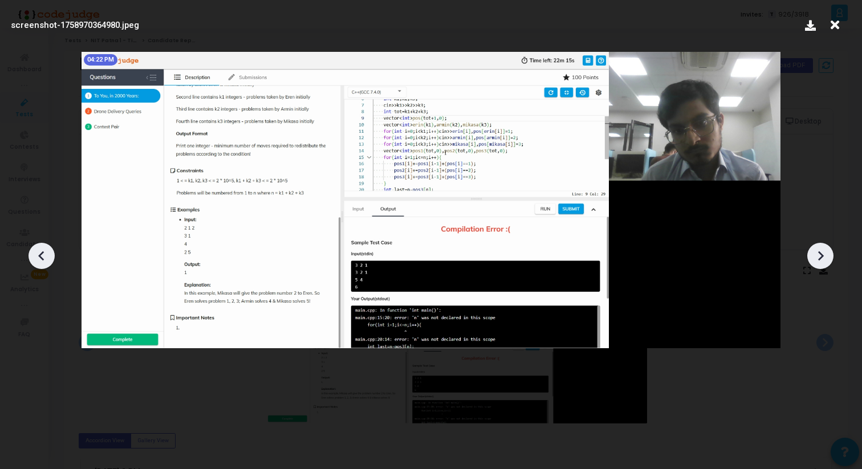
click at [821, 250] on icon at bounding box center [820, 255] width 17 height 17
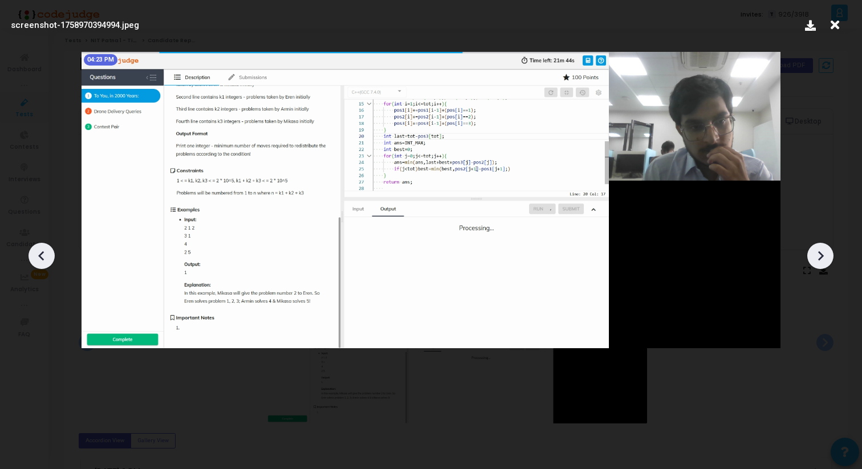
click at [821, 250] on icon at bounding box center [820, 255] width 17 height 17
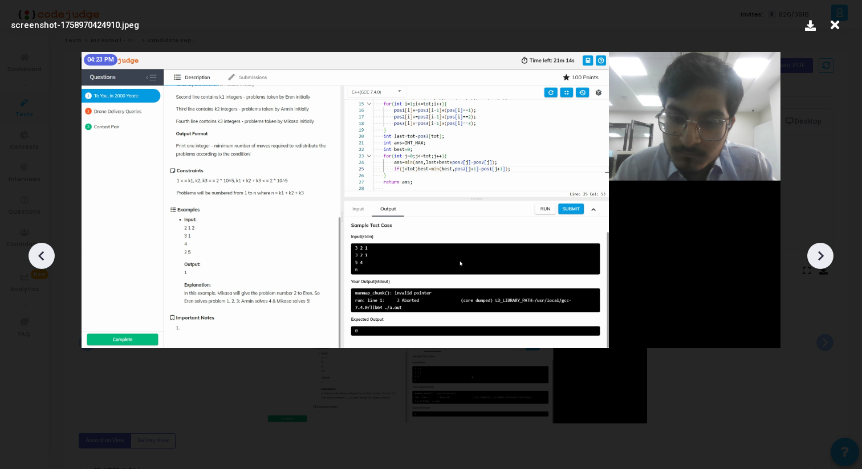
click at [821, 250] on icon at bounding box center [820, 255] width 17 height 17
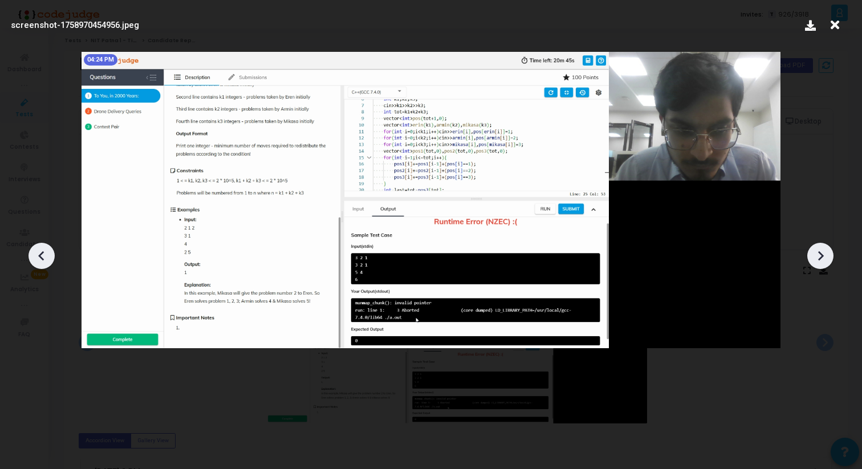
click at [821, 250] on icon at bounding box center [820, 255] width 17 height 17
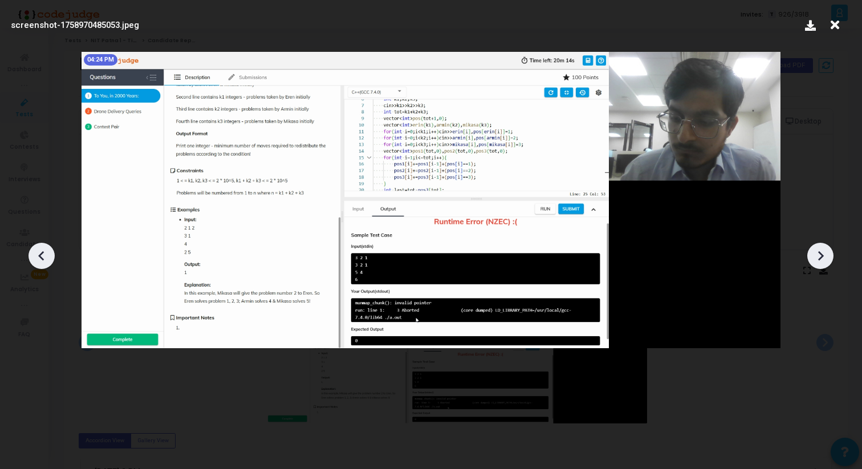
click at [821, 250] on icon at bounding box center [820, 255] width 17 height 17
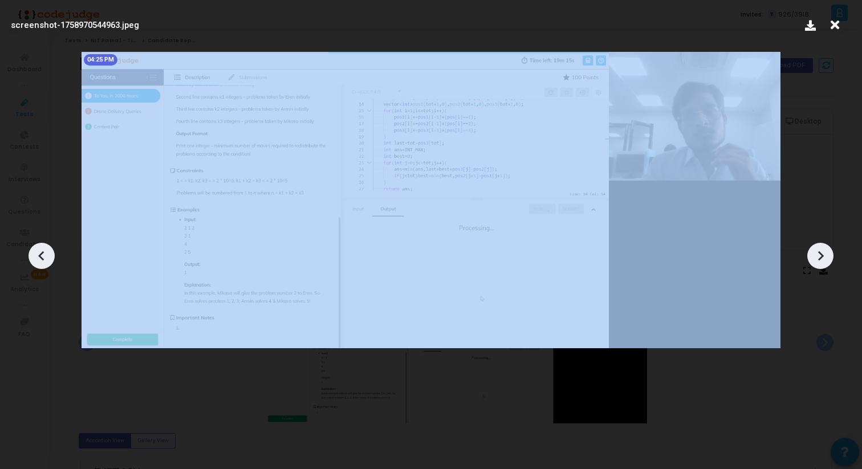
click at [821, 250] on icon at bounding box center [820, 255] width 17 height 17
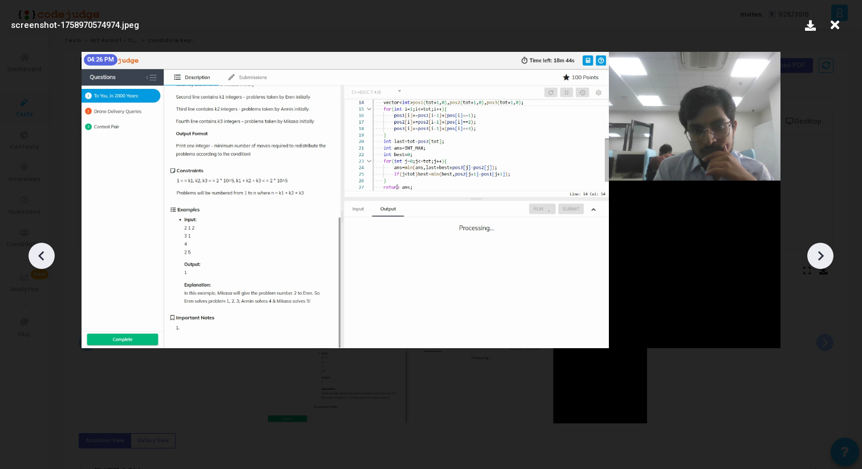
click at [821, 250] on icon at bounding box center [820, 255] width 17 height 17
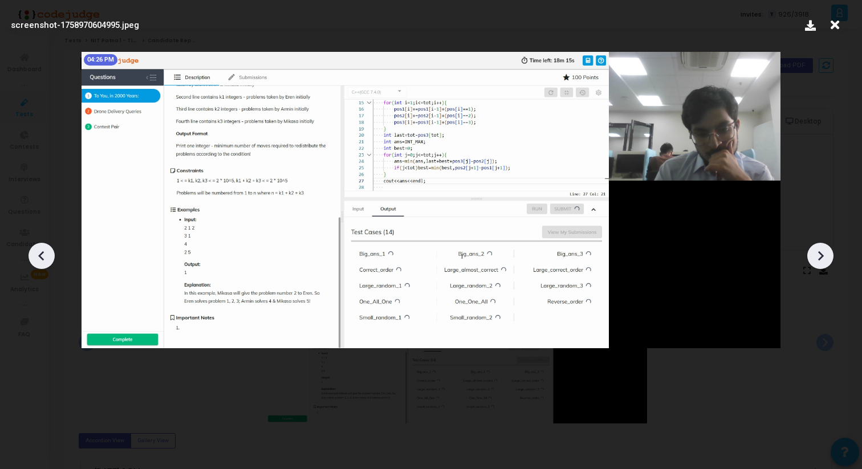
click at [821, 250] on icon at bounding box center [820, 255] width 17 height 17
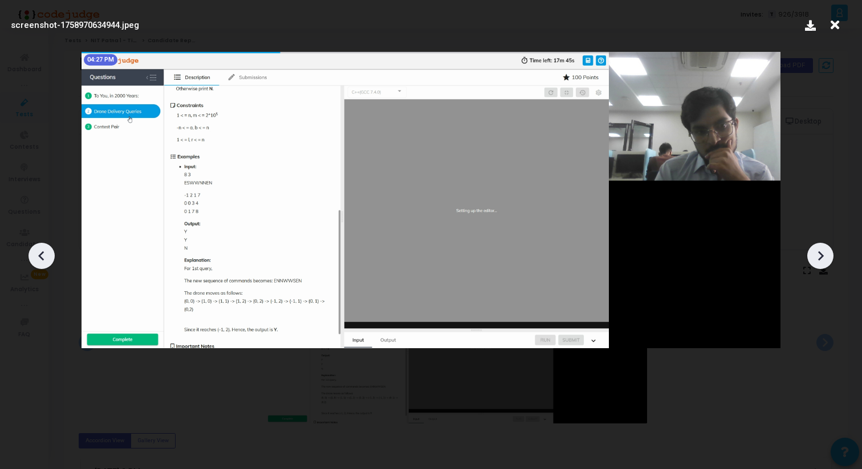
click at [821, 250] on icon at bounding box center [820, 255] width 17 height 17
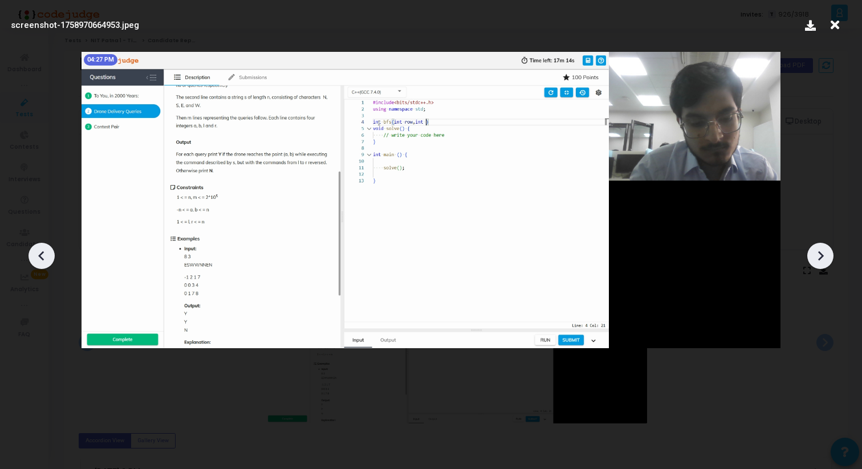
click at [38, 262] on icon at bounding box center [41, 255] width 17 height 17
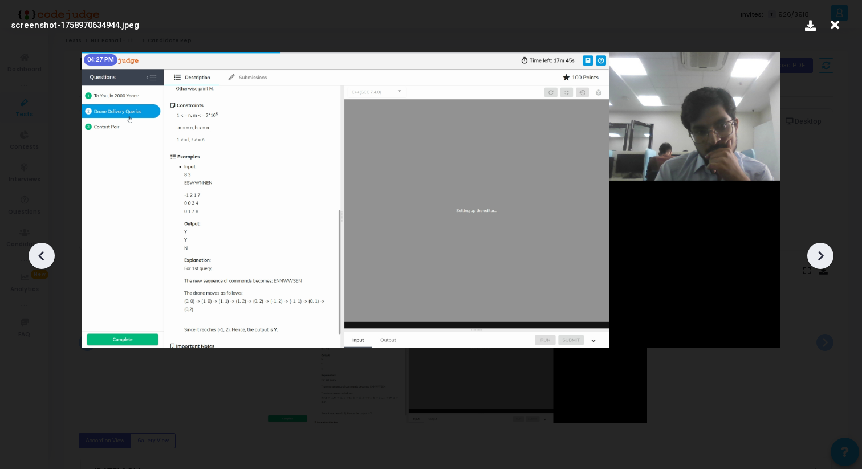
click at [38, 262] on icon at bounding box center [41, 255] width 17 height 17
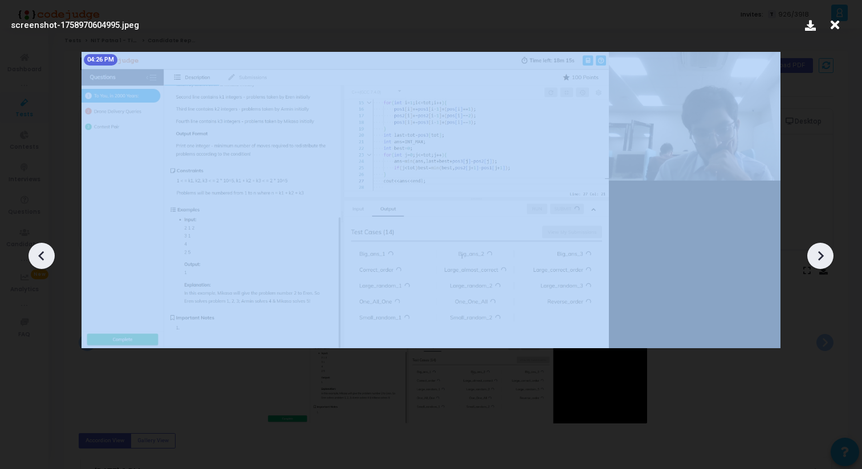
click at [38, 262] on icon at bounding box center [41, 255] width 17 height 17
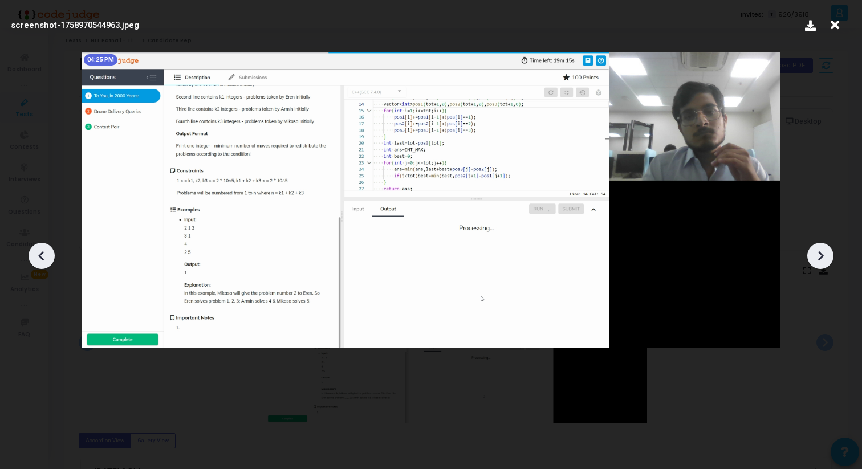
click at [38, 262] on icon at bounding box center [41, 255] width 17 height 17
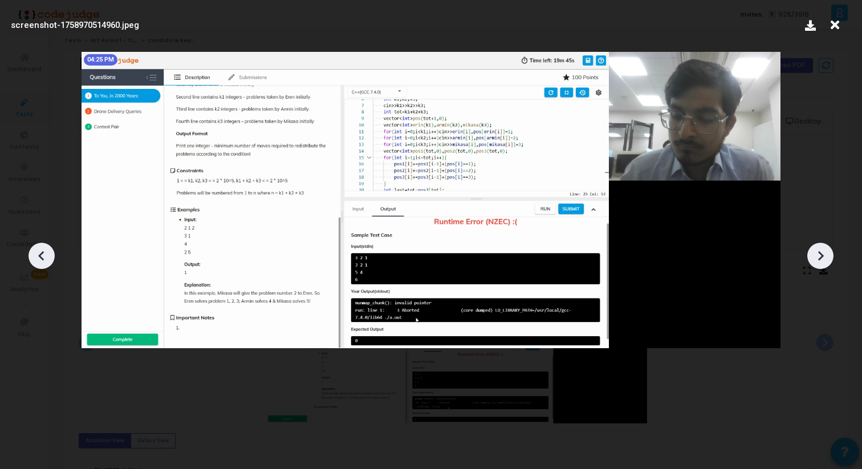
click at [38, 262] on icon at bounding box center [41, 255] width 17 height 17
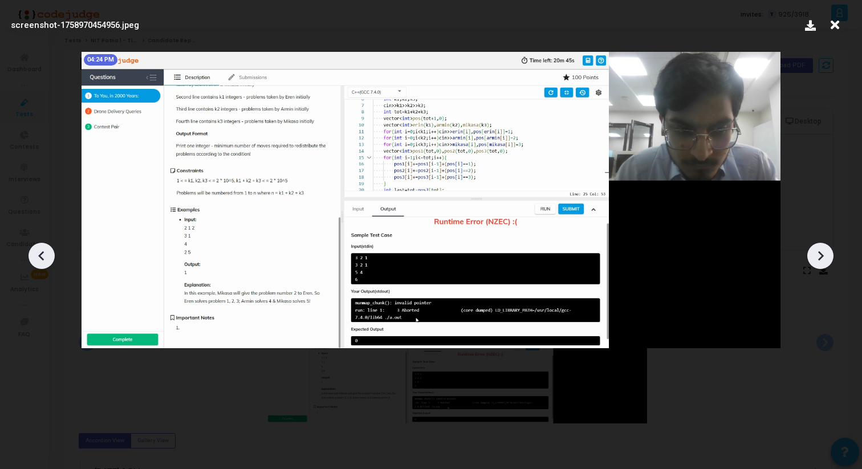
click at [38, 262] on icon at bounding box center [41, 255] width 17 height 17
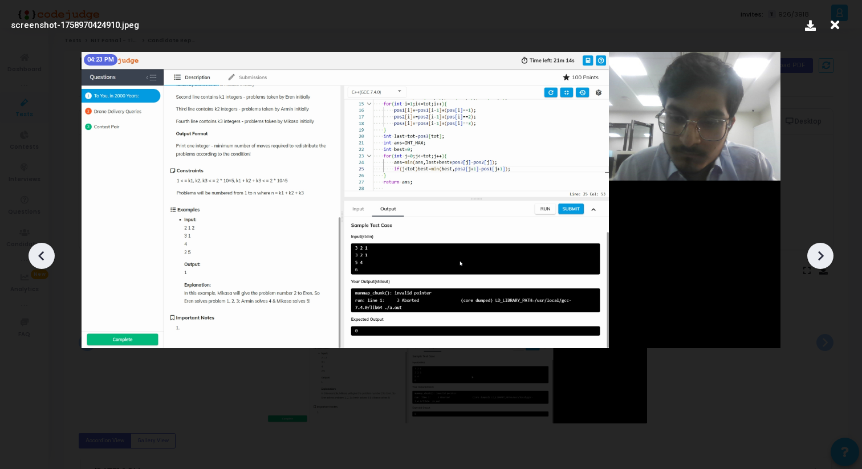
click at [38, 262] on icon at bounding box center [41, 255] width 17 height 17
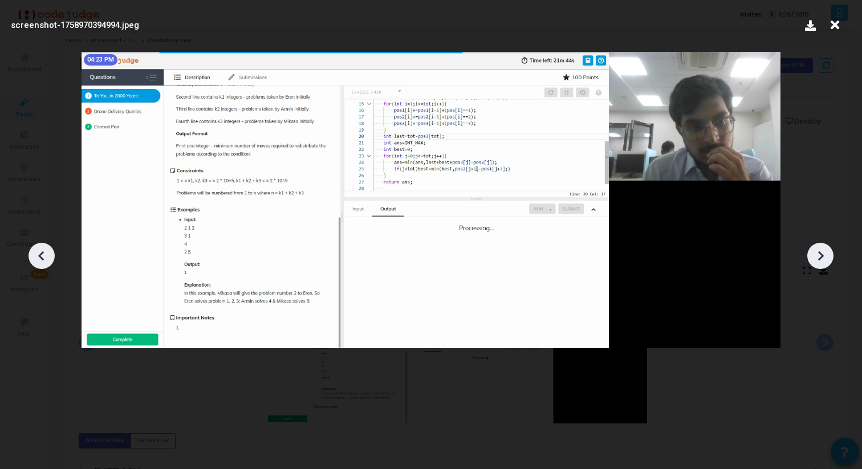
click at [38, 262] on icon at bounding box center [41, 255] width 17 height 17
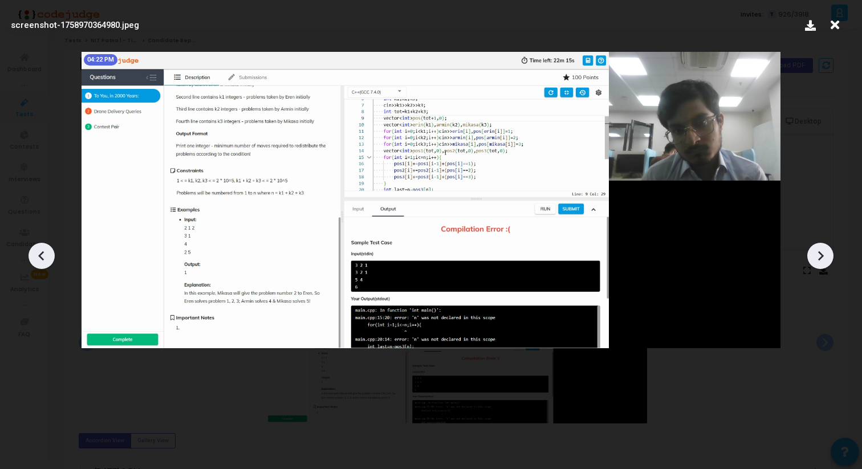
click at [38, 262] on icon at bounding box center [41, 255] width 17 height 17
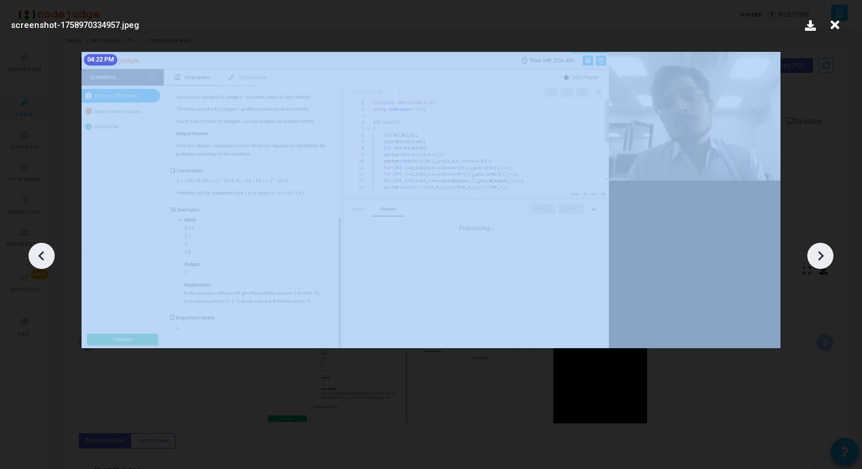
click at [38, 262] on icon at bounding box center [41, 255] width 17 height 17
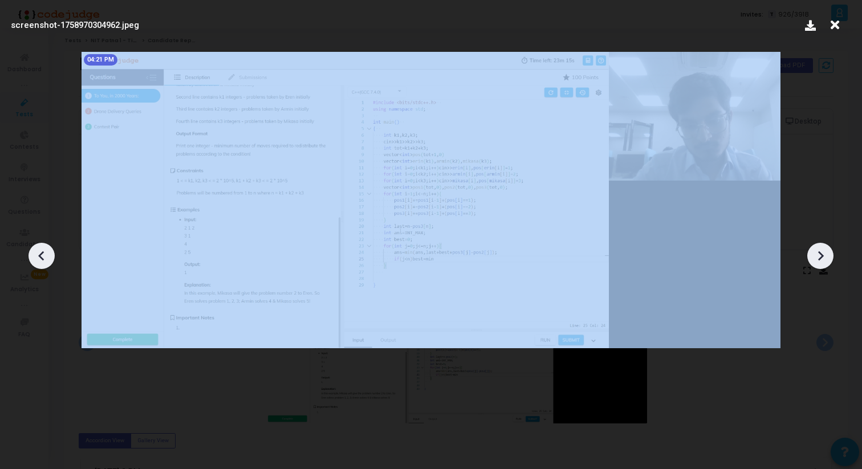
click at [38, 262] on icon at bounding box center [41, 255] width 17 height 17
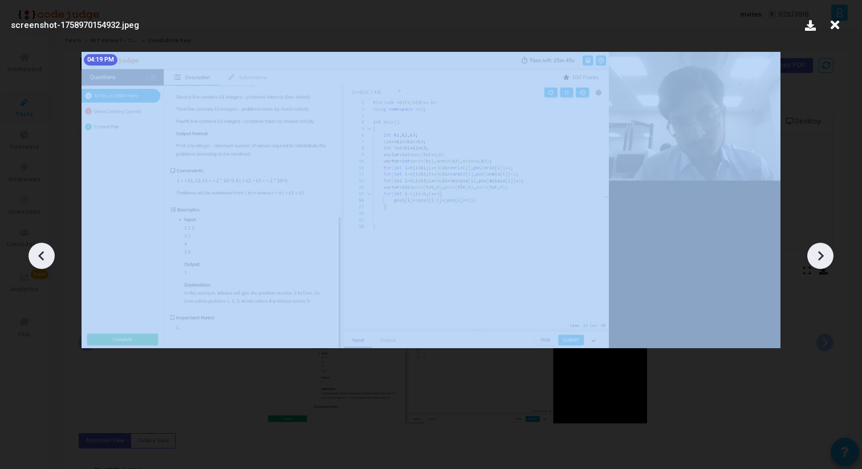
click at [38, 262] on icon at bounding box center [41, 255] width 17 height 17
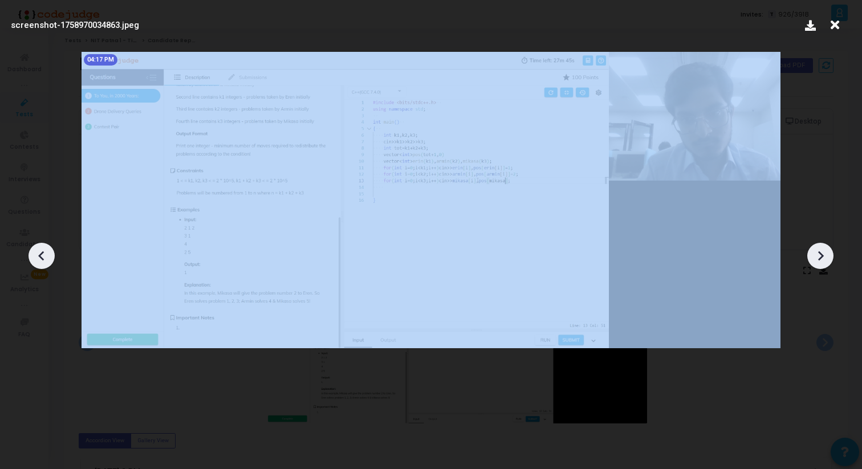
click at [38, 262] on icon at bounding box center [41, 255] width 17 height 17
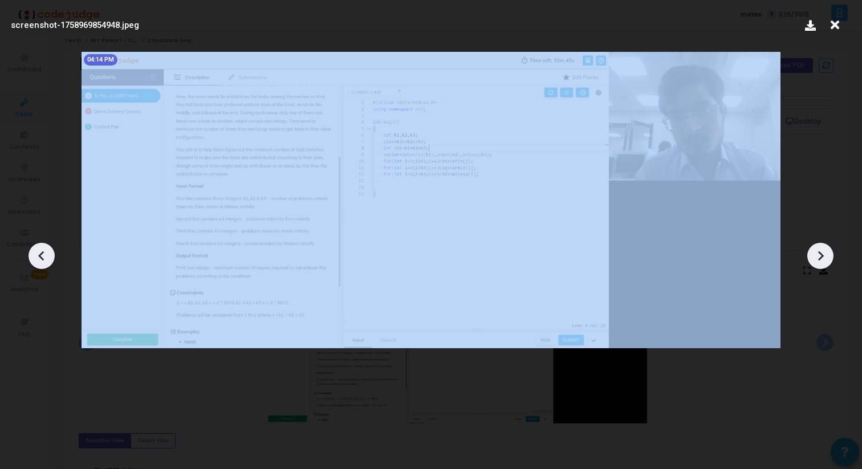
click at [38, 262] on icon at bounding box center [41, 255] width 17 height 17
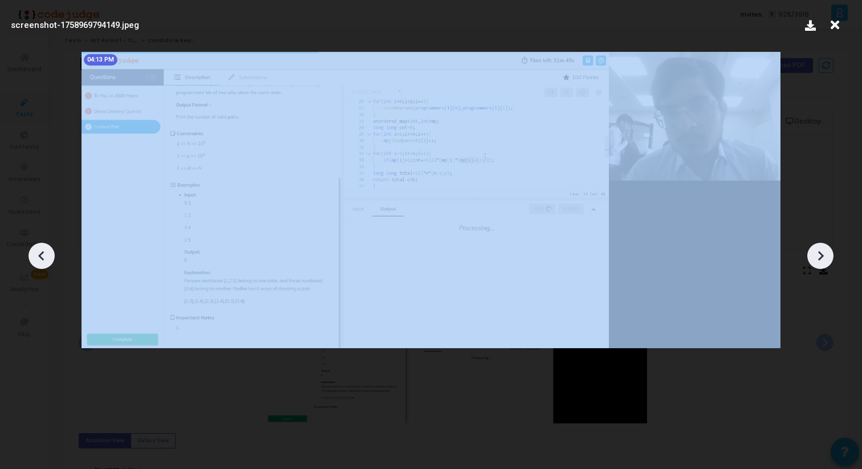
click at [38, 262] on icon at bounding box center [41, 255] width 17 height 17
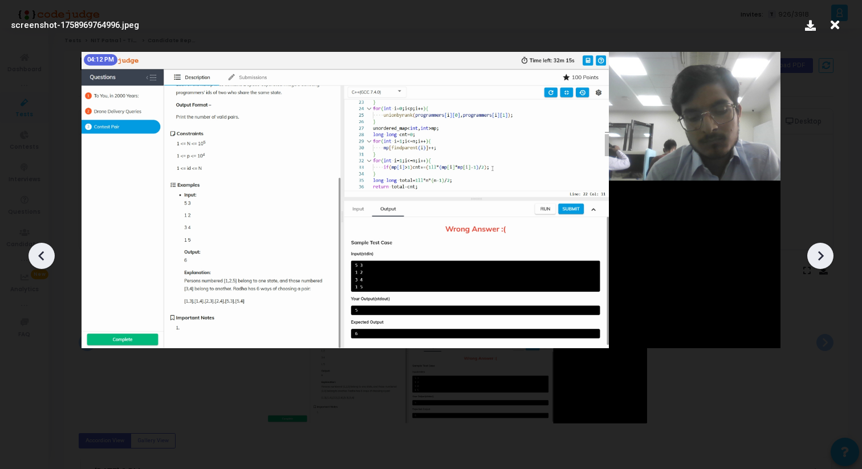
click at [822, 248] on icon at bounding box center [820, 255] width 17 height 17
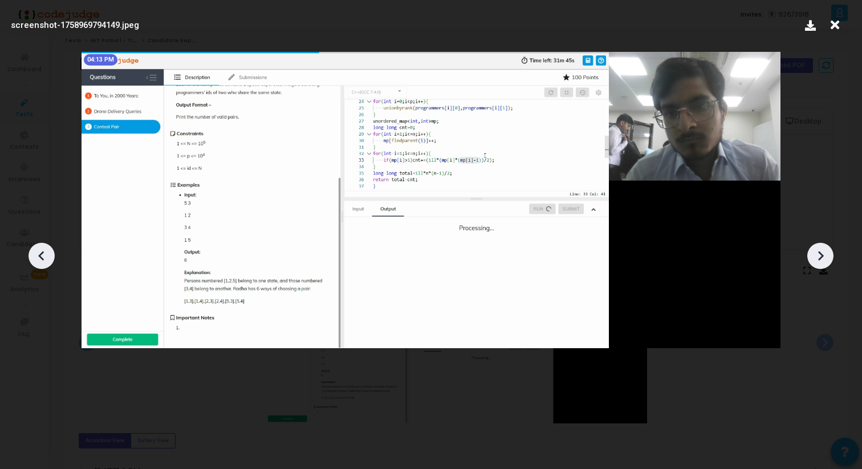
click at [822, 248] on icon at bounding box center [820, 255] width 17 height 17
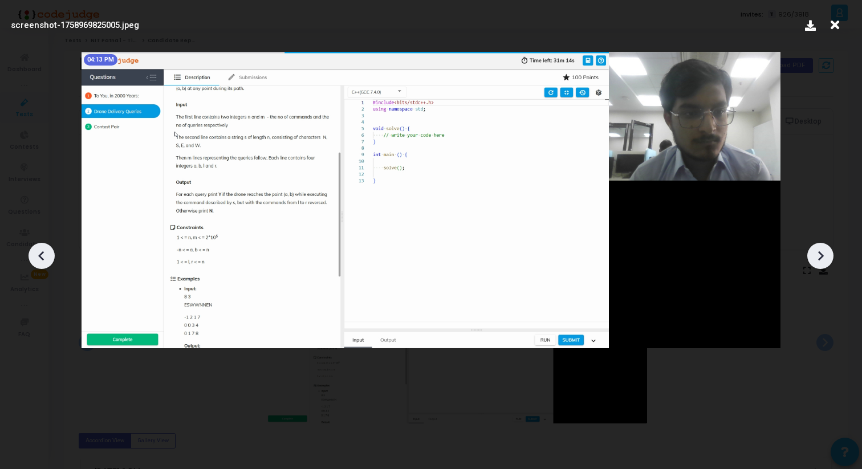
click at [48, 248] on icon at bounding box center [41, 255] width 17 height 17
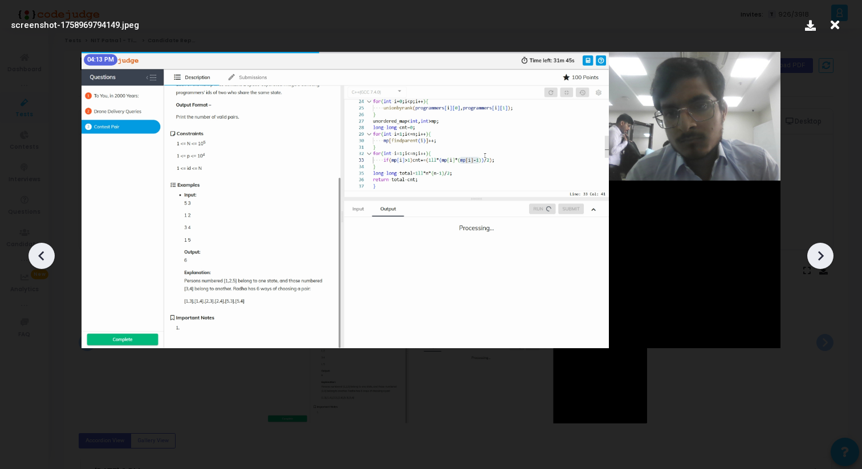
click at [48, 248] on icon at bounding box center [41, 255] width 17 height 17
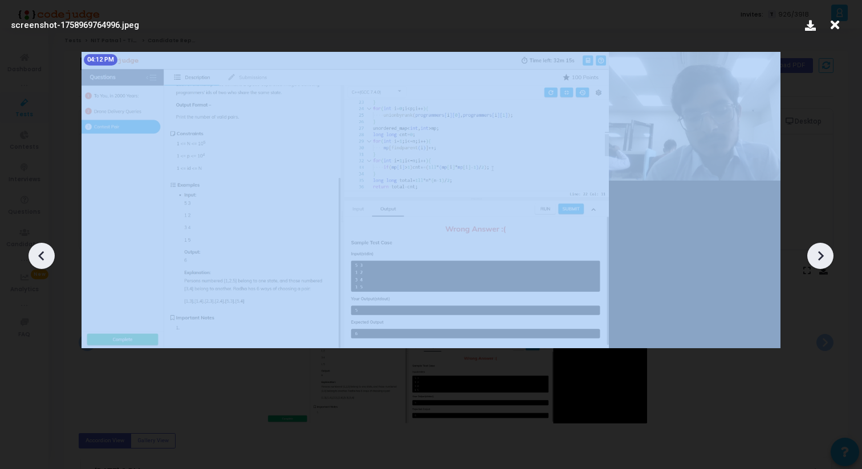
click at [48, 248] on icon at bounding box center [41, 255] width 17 height 17
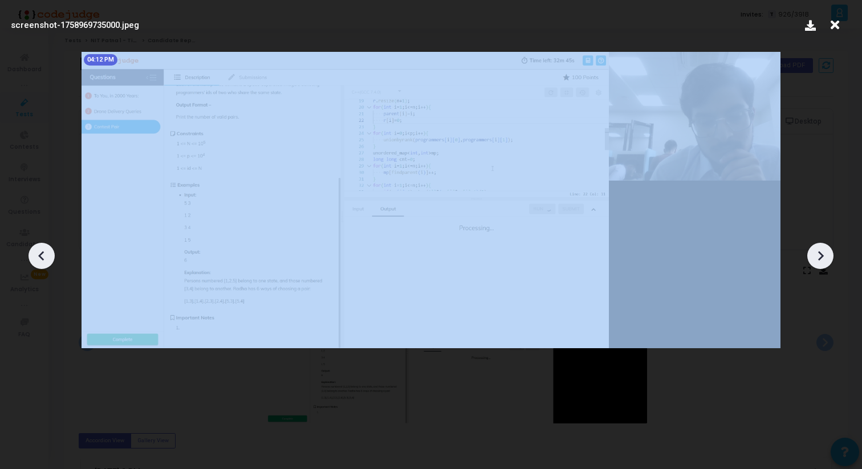
click at [48, 248] on icon at bounding box center [41, 255] width 17 height 17
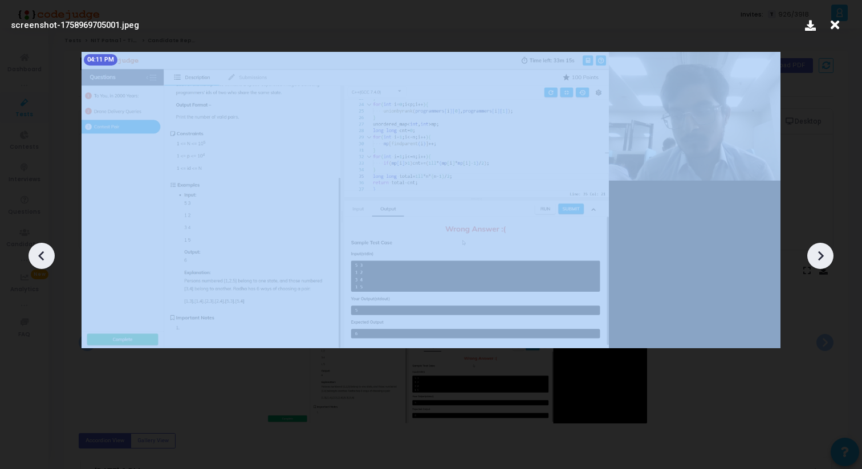
click at [48, 248] on icon at bounding box center [41, 255] width 17 height 17
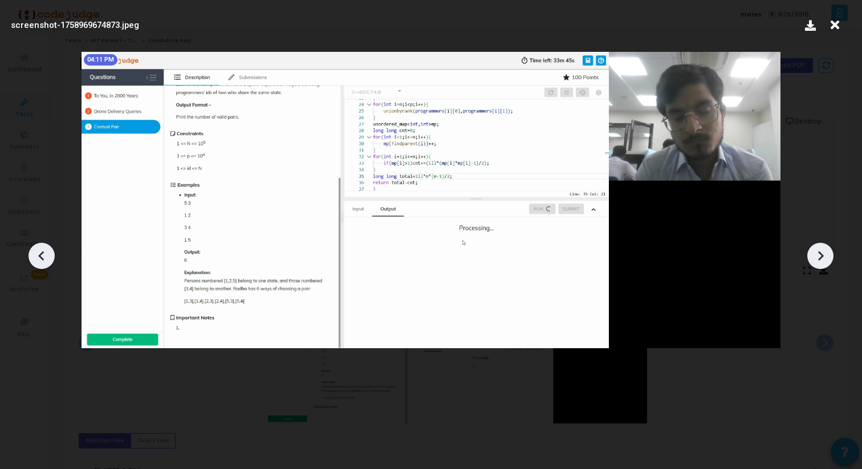
click at [829, 261] on div at bounding box center [820, 256] width 26 height 26
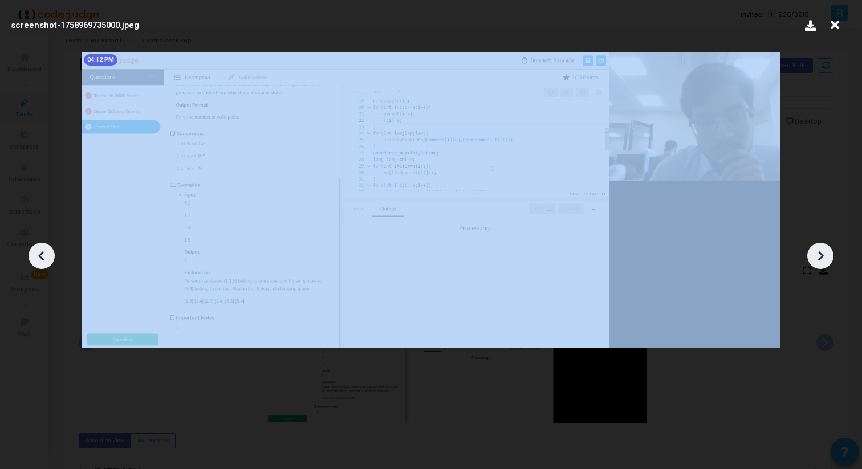
click at [829, 261] on div at bounding box center [820, 256] width 26 height 26
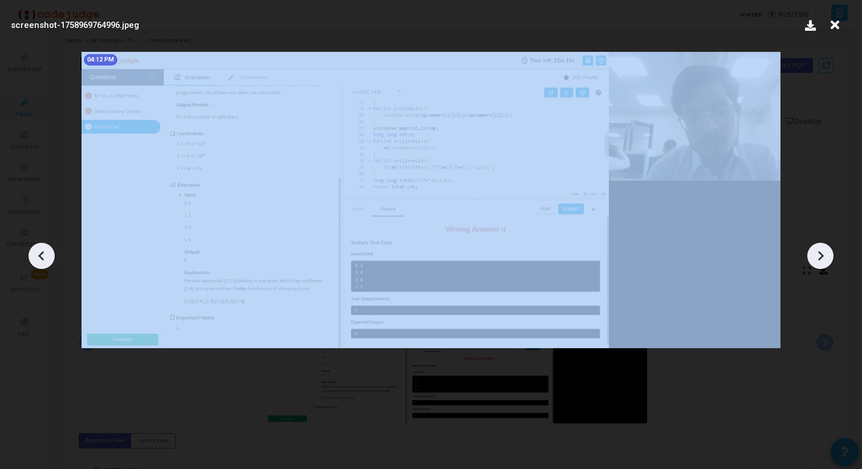
click at [829, 261] on div at bounding box center [820, 256] width 26 height 26
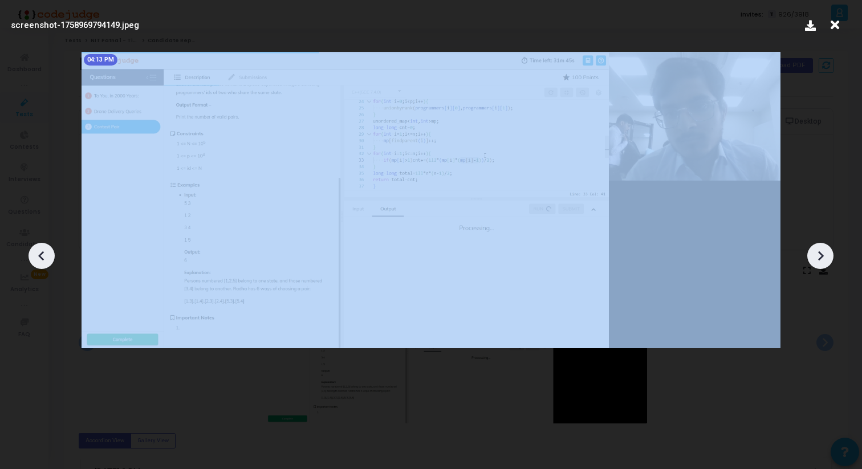
click at [829, 261] on div at bounding box center [820, 256] width 26 height 26
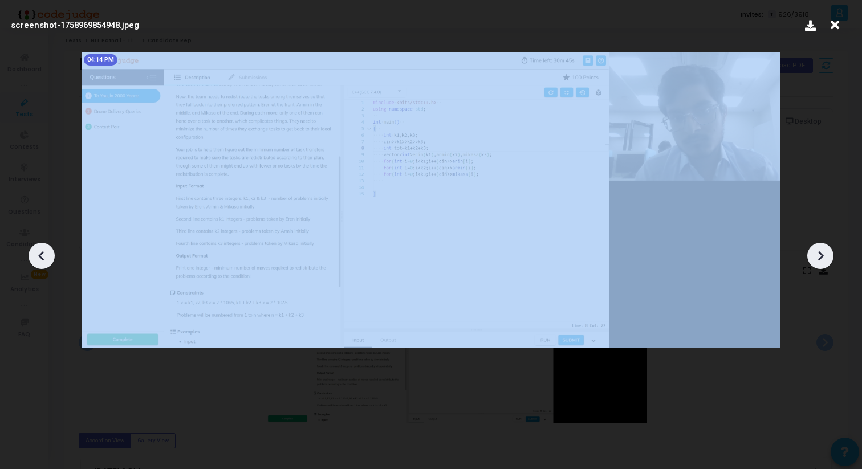
click at [829, 261] on div at bounding box center [820, 256] width 26 height 26
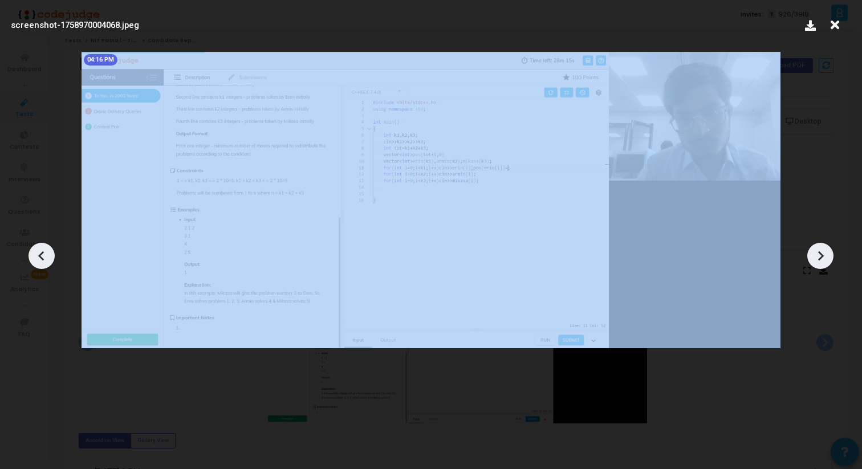
click at [829, 261] on div at bounding box center [820, 256] width 26 height 26
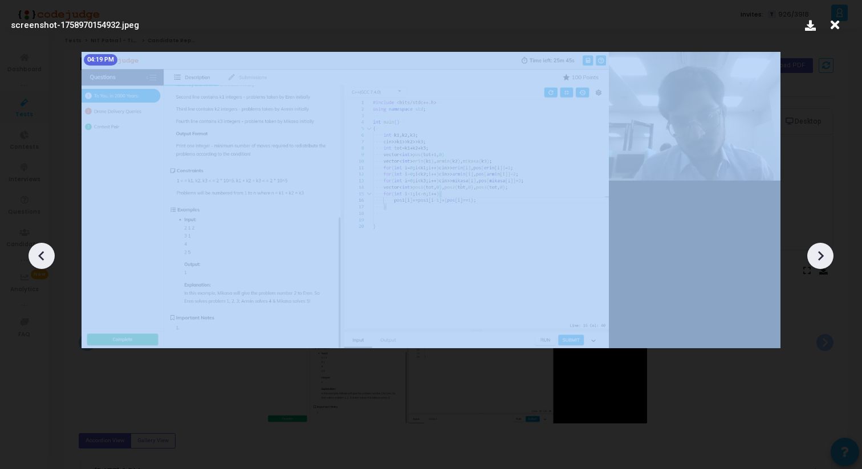
click at [829, 261] on div at bounding box center [820, 256] width 26 height 26
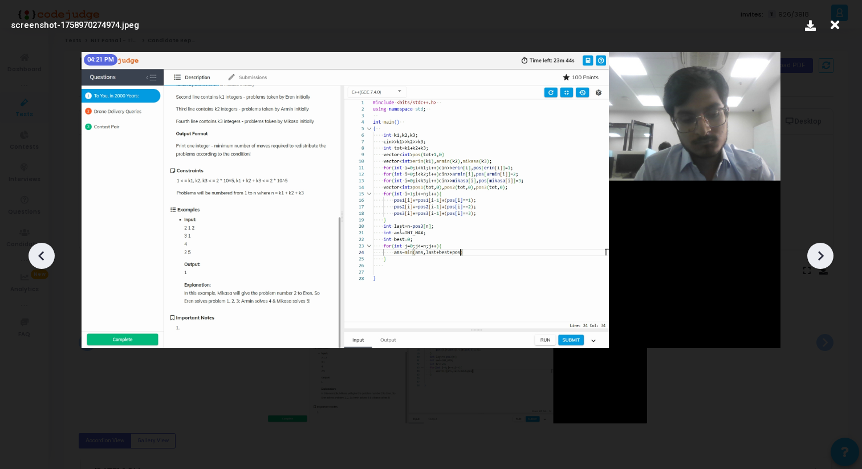
click at [829, 261] on div at bounding box center [820, 256] width 26 height 26
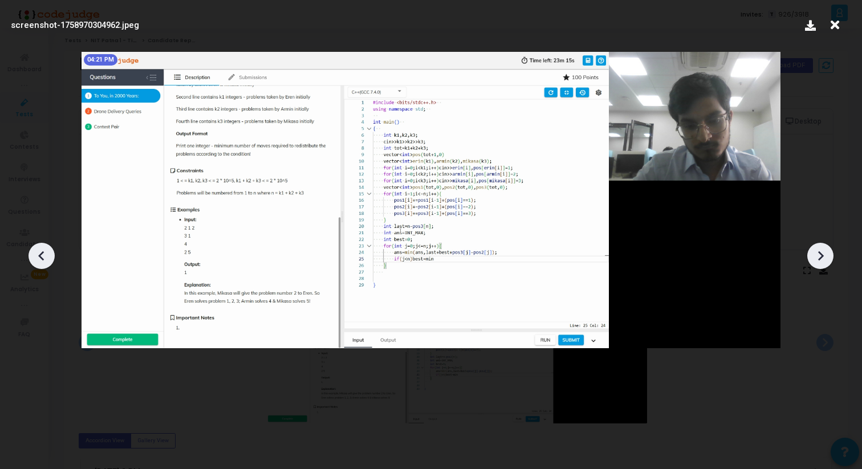
click at [829, 261] on div at bounding box center [820, 256] width 26 height 26
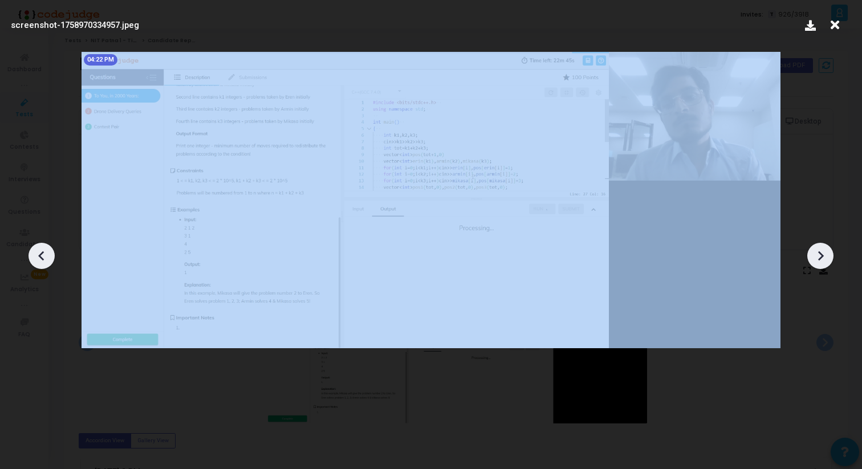
click at [829, 261] on div at bounding box center [820, 256] width 26 height 26
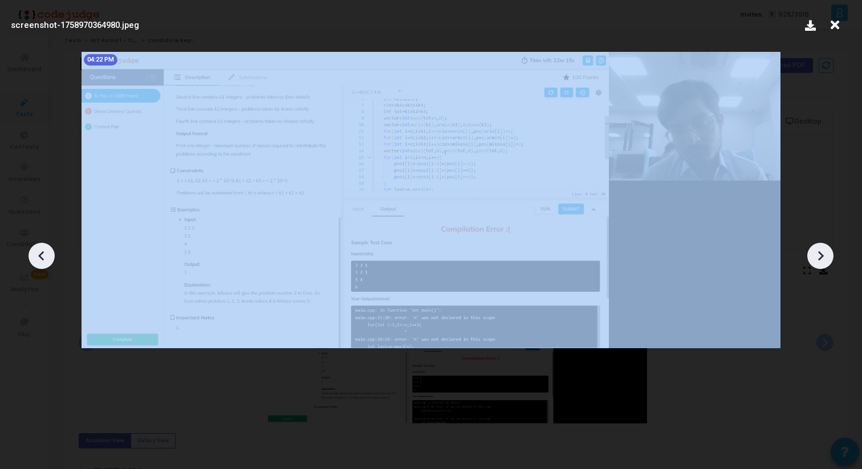
click at [829, 261] on div at bounding box center [820, 256] width 26 height 26
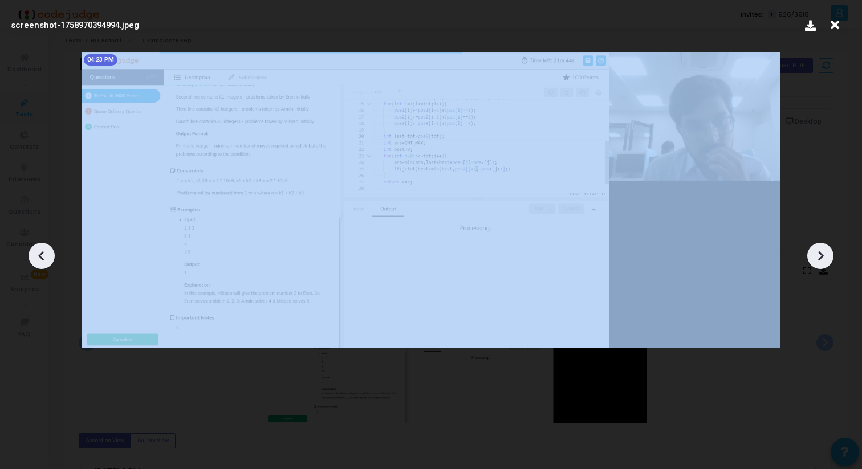
click at [829, 261] on div at bounding box center [820, 256] width 26 height 26
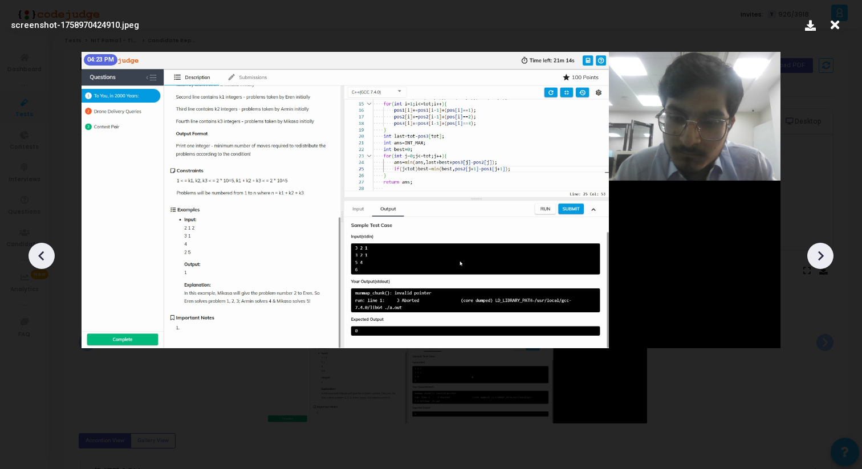
click at [829, 261] on div at bounding box center [820, 256] width 26 height 26
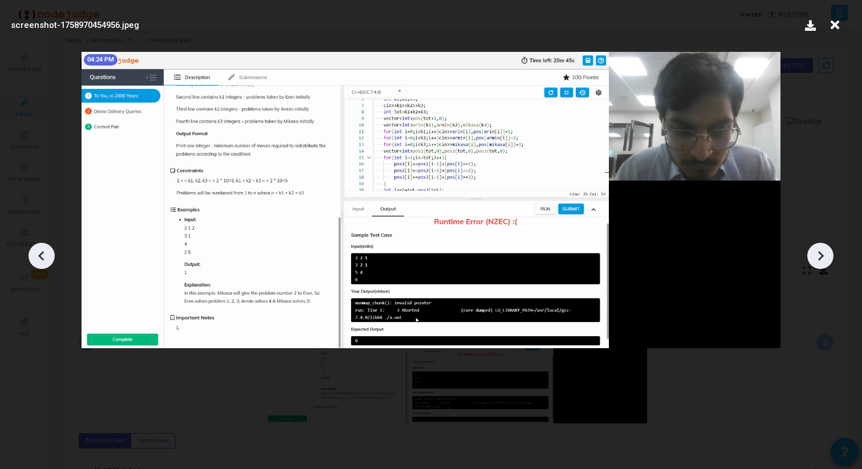
click at [829, 261] on div at bounding box center [820, 256] width 26 height 26
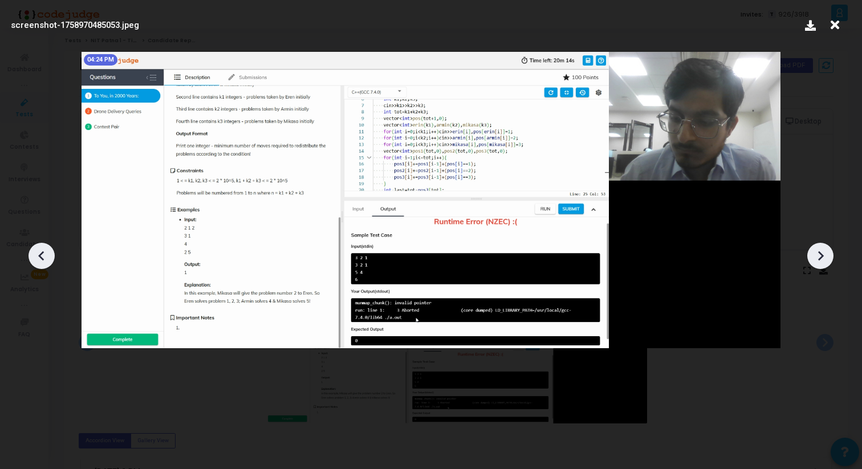
click at [829, 261] on div at bounding box center [820, 256] width 26 height 26
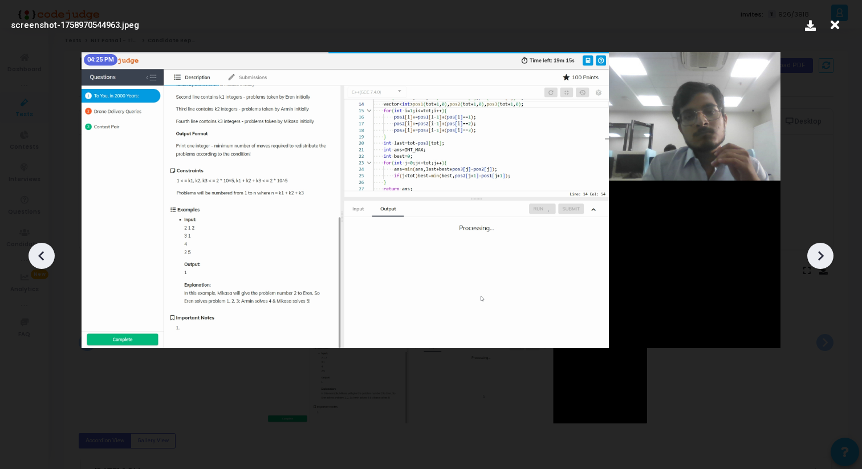
click at [829, 261] on div at bounding box center [820, 256] width 26 height 26
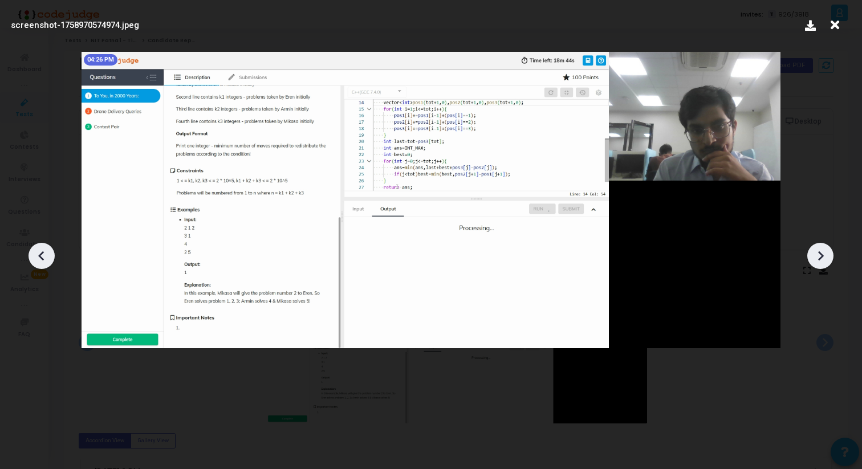
click at [829, 261] on div at bounding box center [820, 256] width 26 height 26
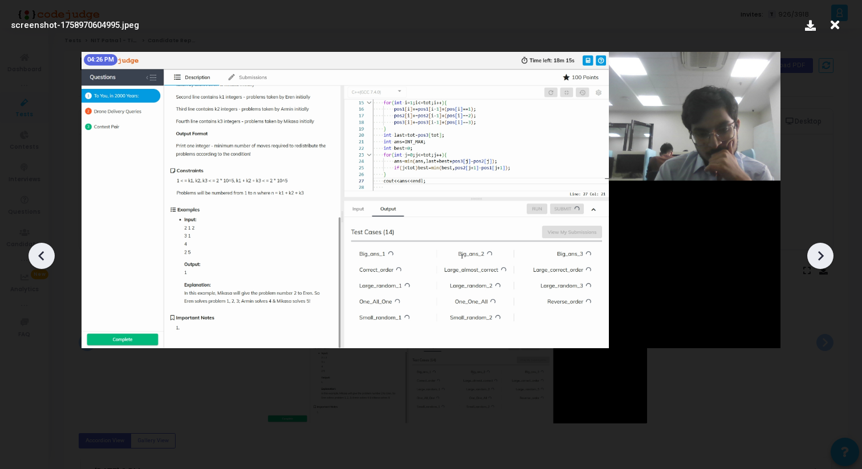
click at [829, 261] on div at bounding box center [820, 256] width 26 height 26
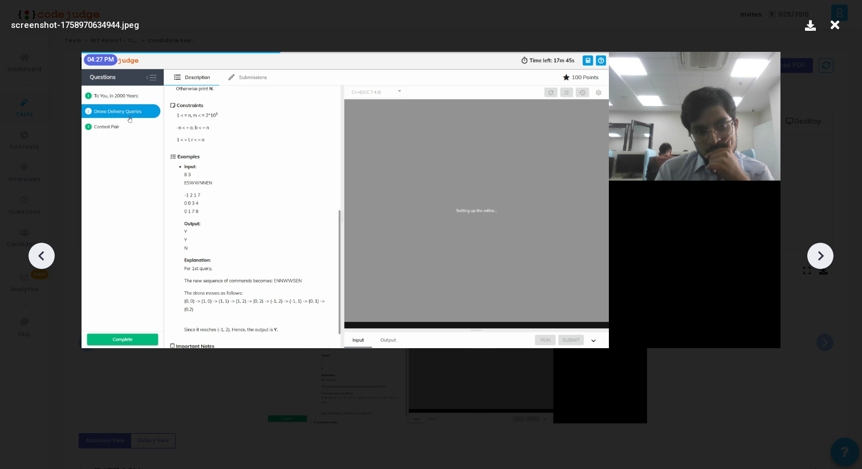
click at [829, 261] on div at bounding box center [820, 256] width 26 height 26
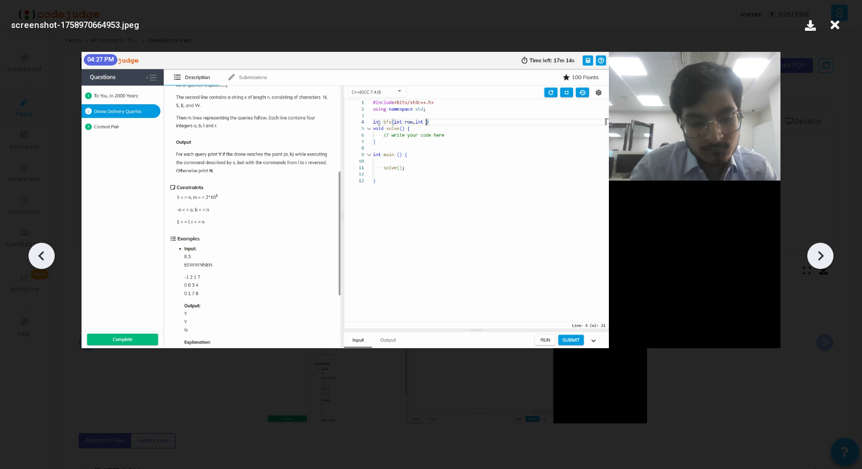
click at [829, 261] on div at bounding box center [820, 256] width 26 height 26
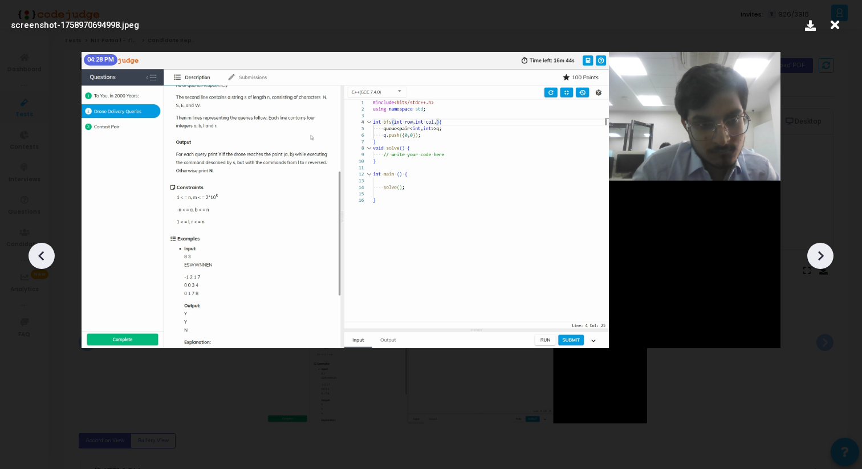
click at [829, 261] on div at bounding box center [820, 256] width 26 height 26
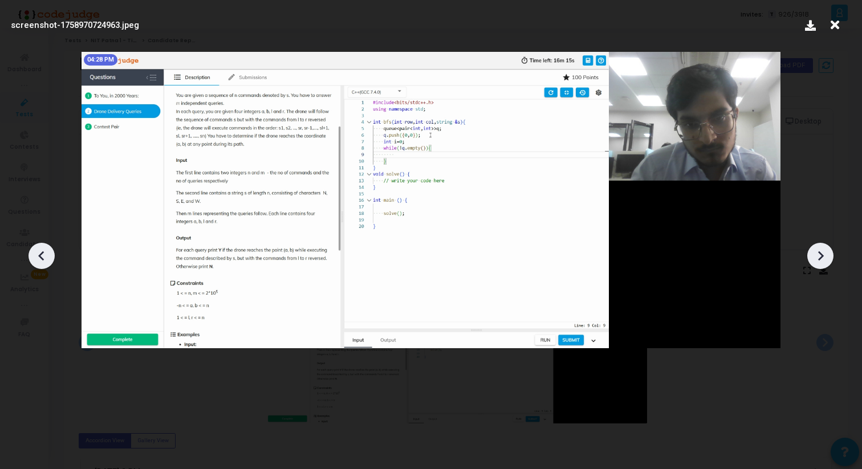
click at [829, 261] on div at bounding box center [820, 256] width 26 height 26
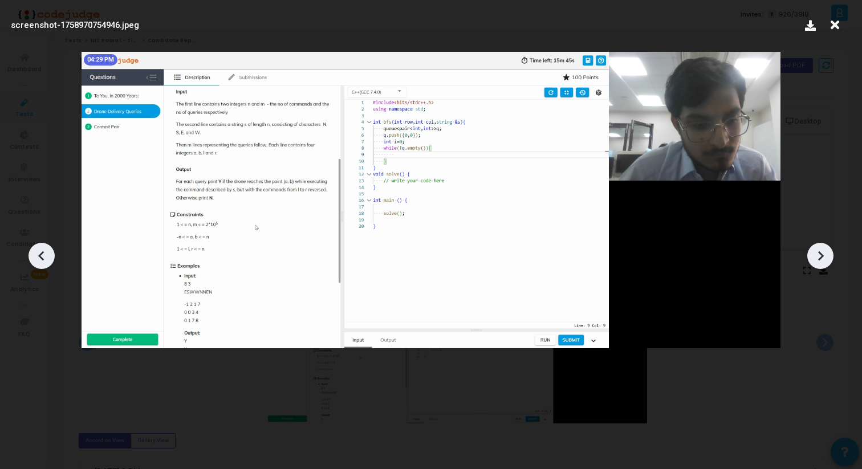
click at [829, 262] on div at bounding box center [820, 256] width 26 height 26
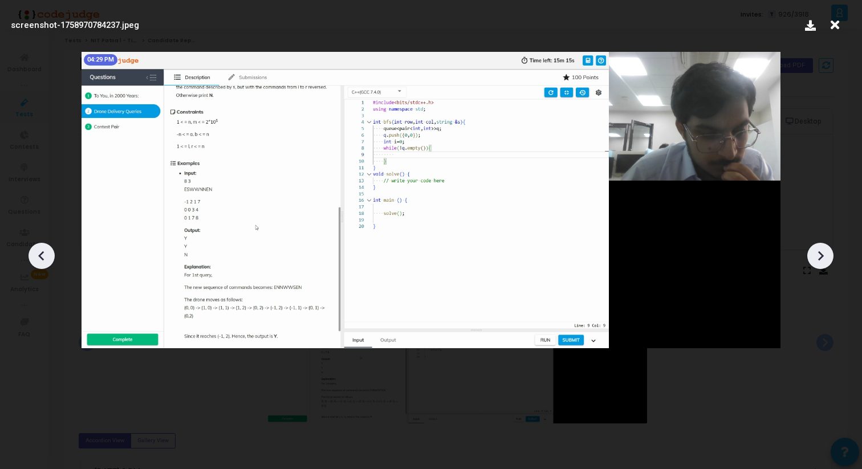
click at [829, 262] on div at bounding box center [820, 256] width 26 height 26
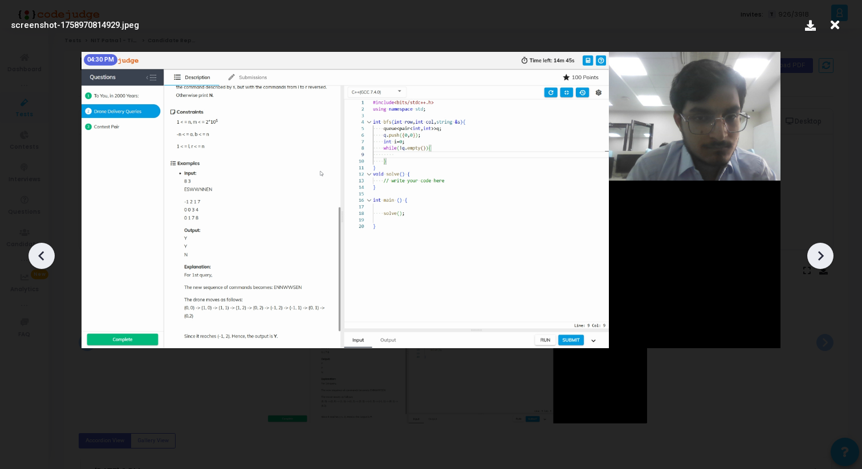
click at [828, 262] on div at bounding box center [820, 256] width 26 height 26
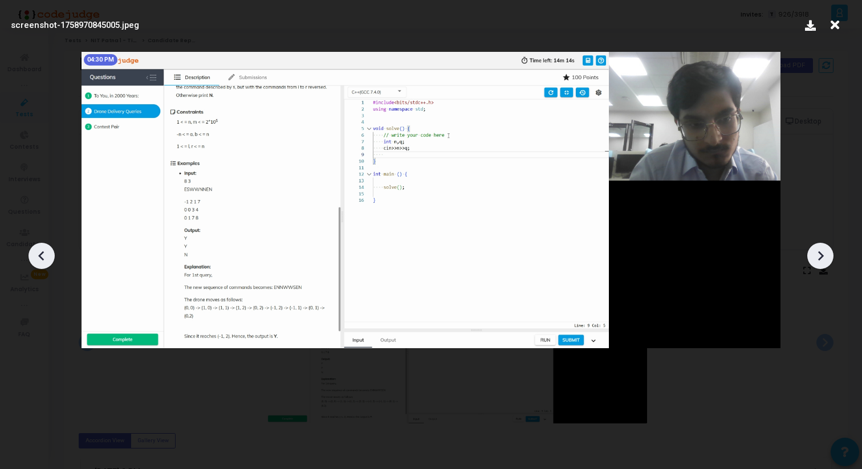
click at [828, 262] on icon at bounding box center [820, 255] width 17 height 17
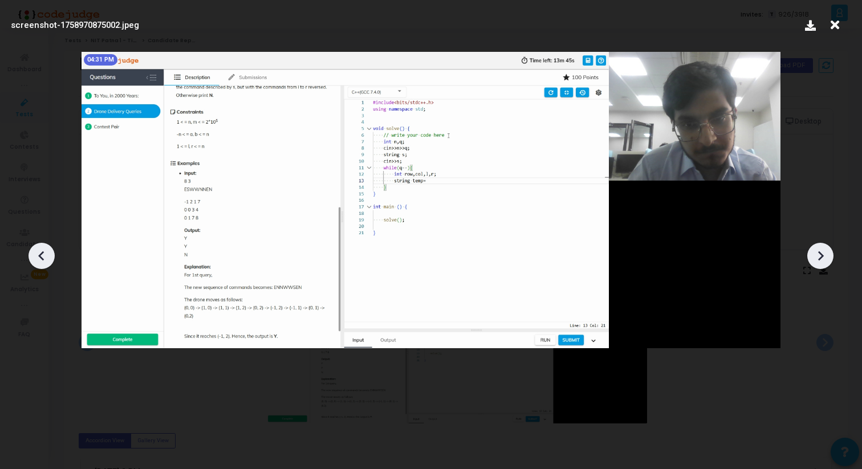
click at [827, 263] on icon at bounding box center [820, 255] width 17 height 17
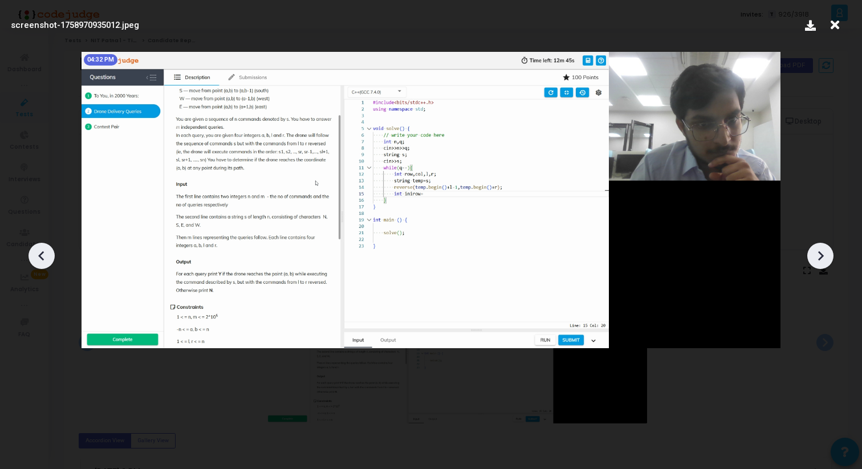
click at [826, 264] on icon at bounding box center [820, 255] width 17 height 17
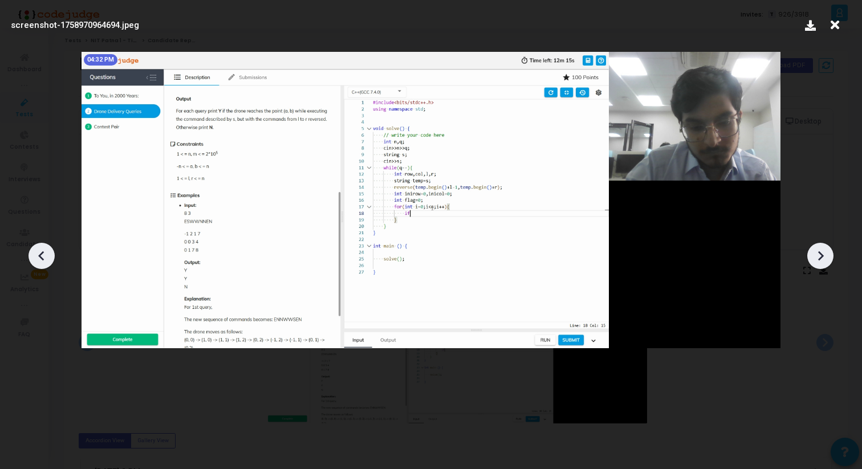
click at [826, 264] on div at bounding box center [820, 256] width 26 height 26
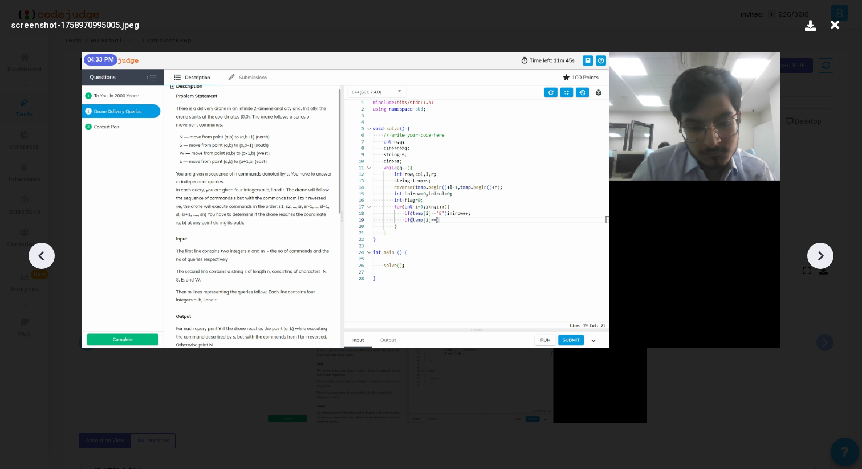
click at [826, 264] on div at bounding box center [820, 256] width 26 height 26
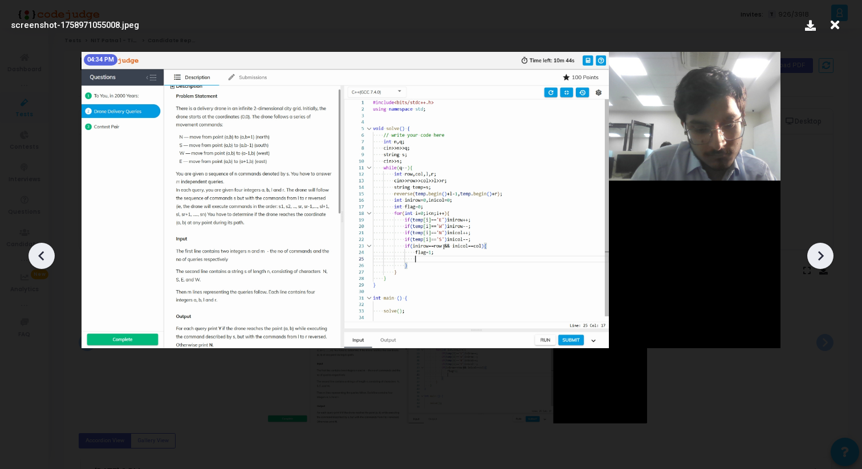
click at [825, 266] on div at bounding box center [820, 256] width 26 height 26
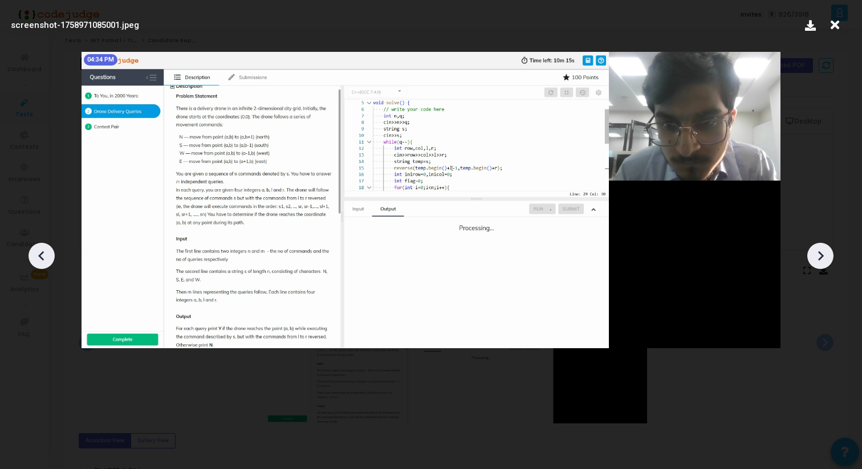
click at [825, 266] on div at bounding box center [820, 256] width 26 height 26
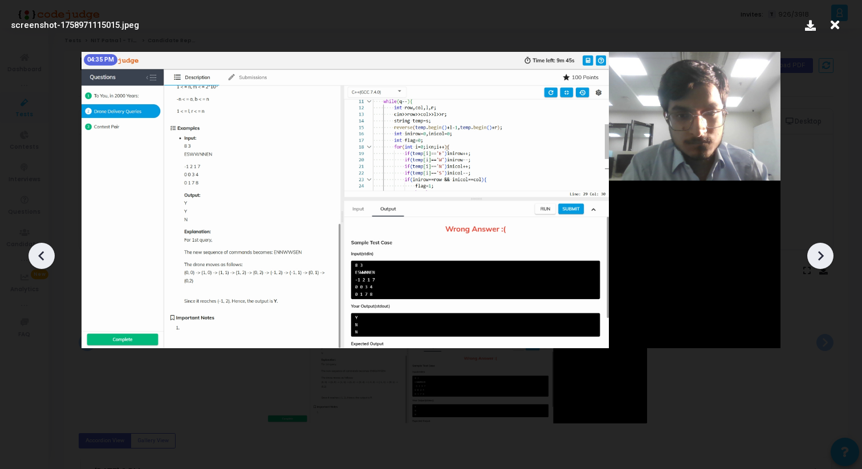
click at [825, 266] on div at bounding box center [820, 256] width 26 height 26
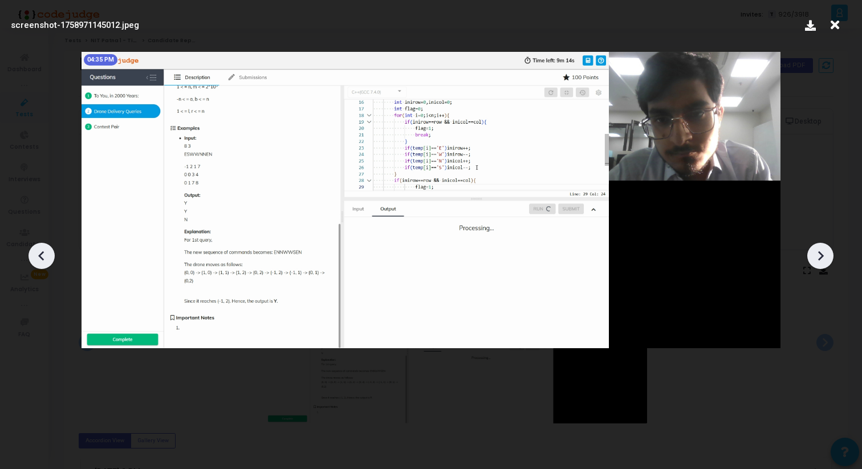
click at [824, 267] on div at bounding box center [820, 256] width 26 height 26
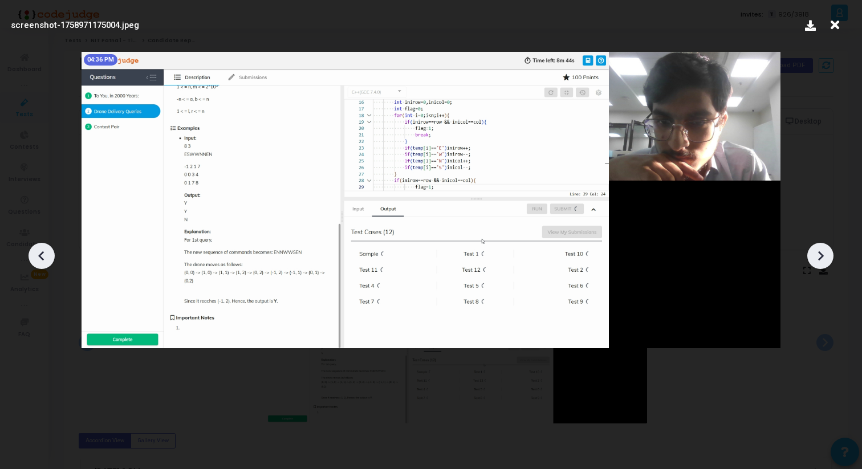
click at [823, 267] on div at bounding box center [820, 256] width 26 height 26
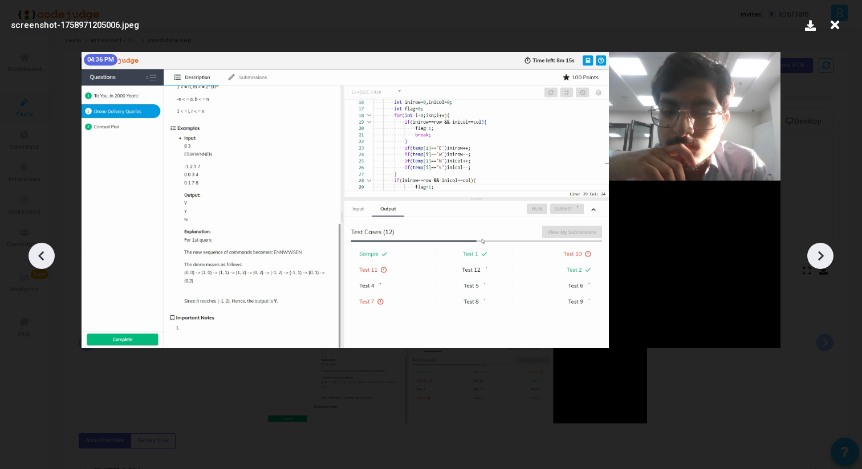
click at [823, 268] on div at bounding box center [431, 251] width 862 height 435
click at [822, 268] on div at bounding box center [431, 251] width 862 height 435
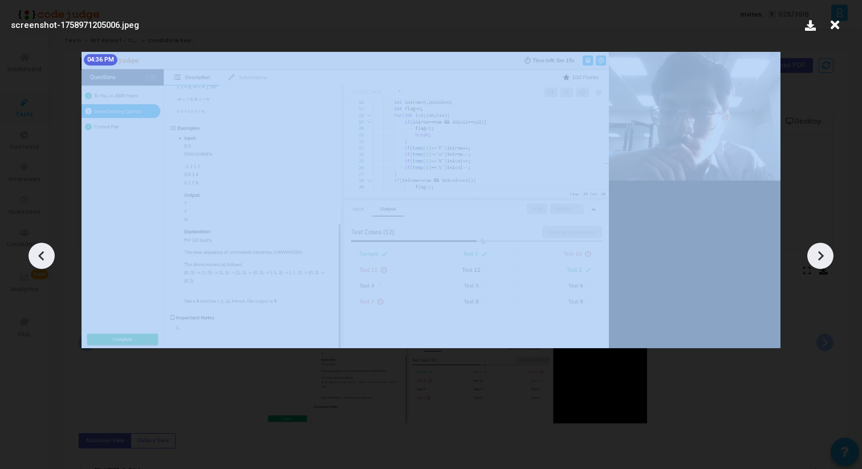
click at [822, 268] on div at bounding box center [431, 251] width 862 height 435
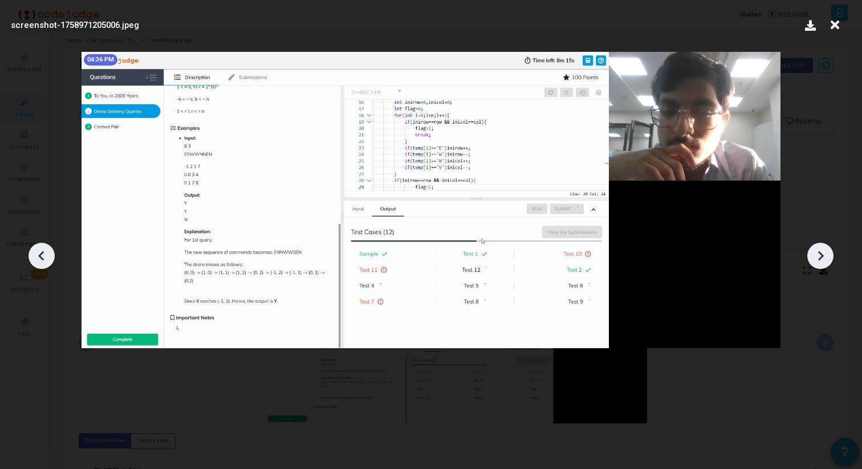
click at [809, 245] on div at bounding box center [431, 251] width 862 height 435
click at [813, 247] on icon at bounding box center [820, 255] width 17 height 17
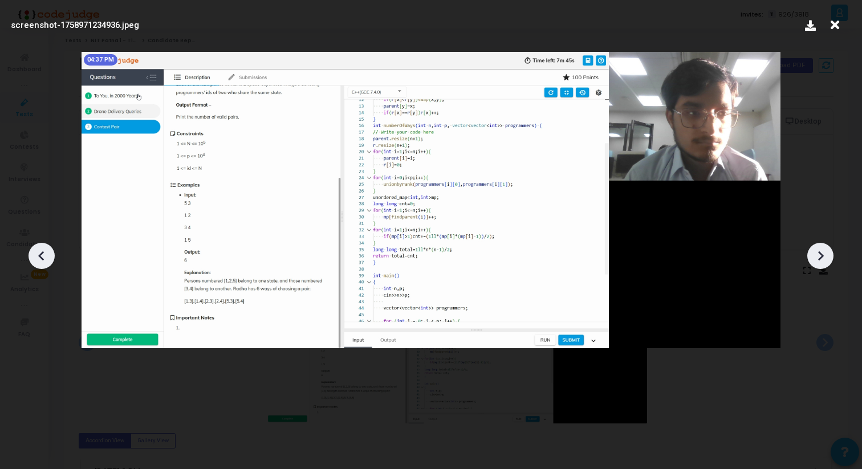
click at [813, 247] on icon at bounding box center [820, 255] width 17 height 17
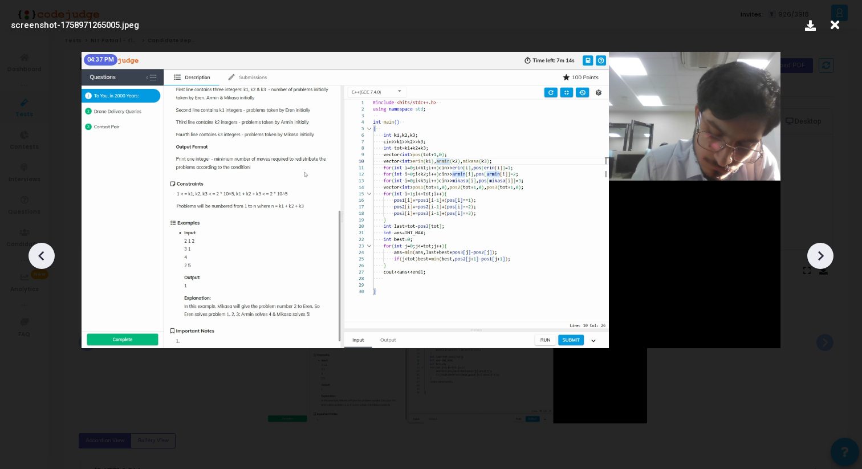
click at [41, 253] on icon at bounding box center [41, 256] width 6 height 10
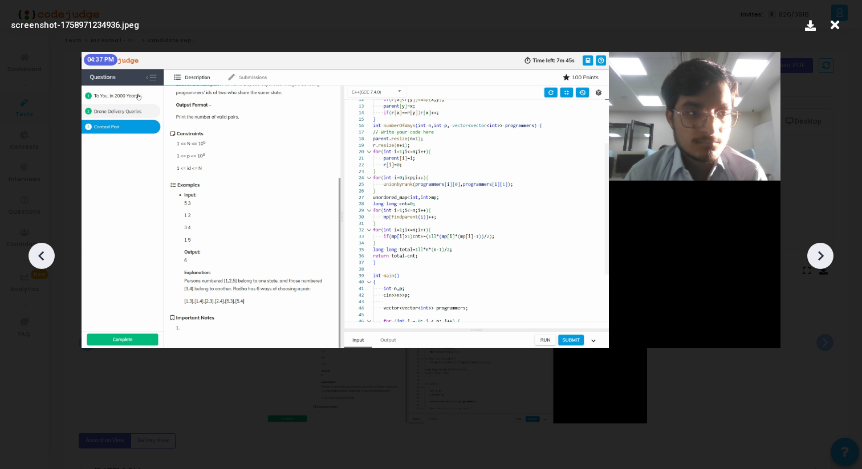
click at [818, 251] on icon at bounding box center [820, 255] width 17 height 17
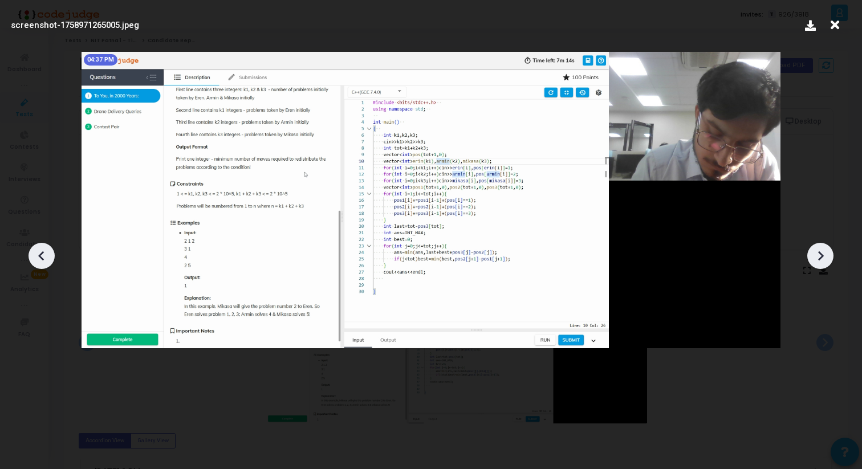
click at [818, 251] on icon at bounding box center [820, 255] width 17 height 17
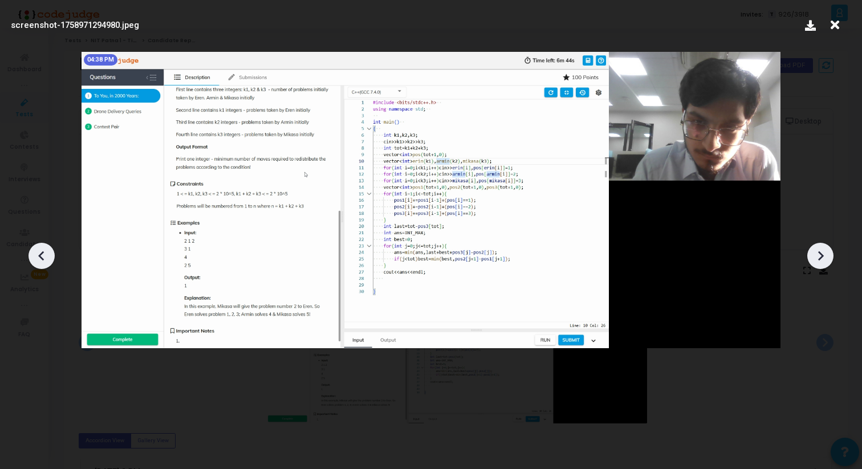
click at [818, 251] on icon at bounding box center [820, 255] width 17 height 17
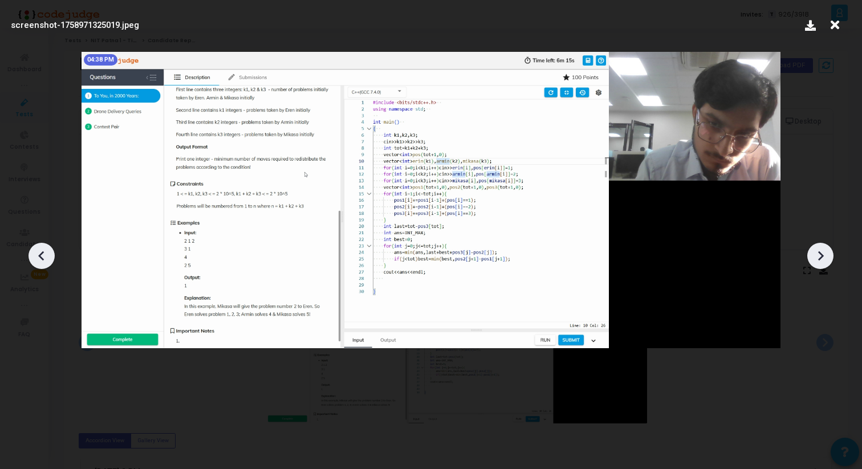
click at [818, 251] on icon at bounding box center [820, 255] width 17 height 17
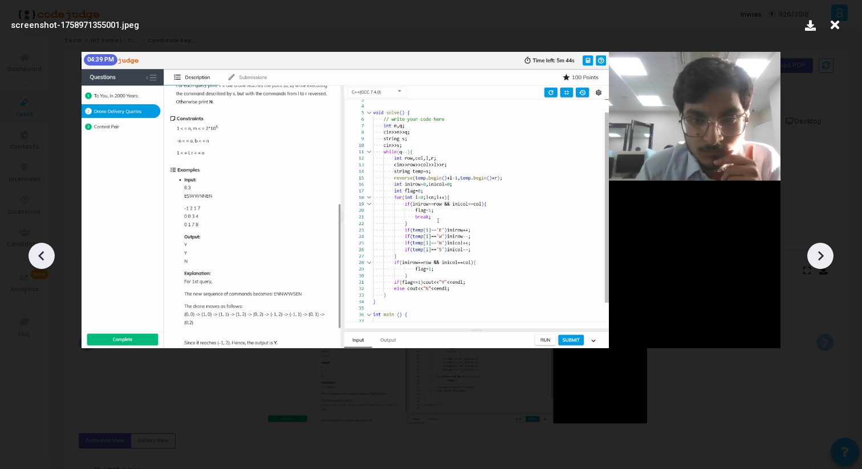
click at [818, 251] on icon at bounding box center [820, 255] width 17 height 17
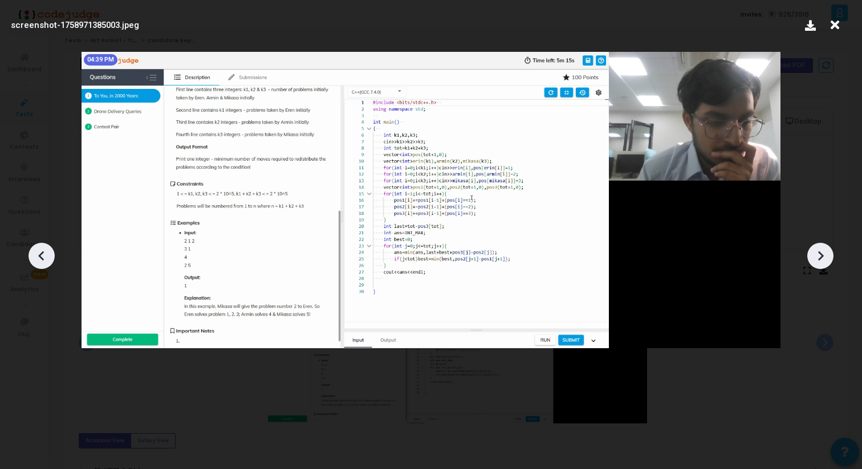
click at [818, 251] on icon at bounding box center [820, 255] width 17 height 17
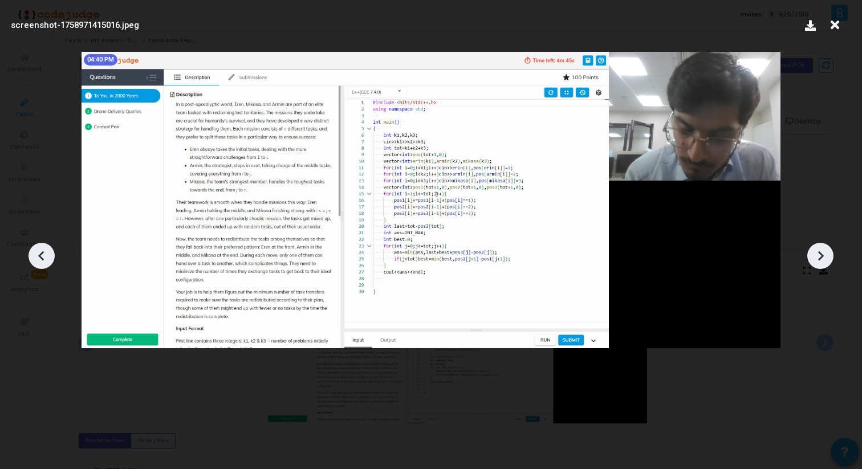
click at [818, 252] on icon at bounding box center [820, 255] width 17 height 17
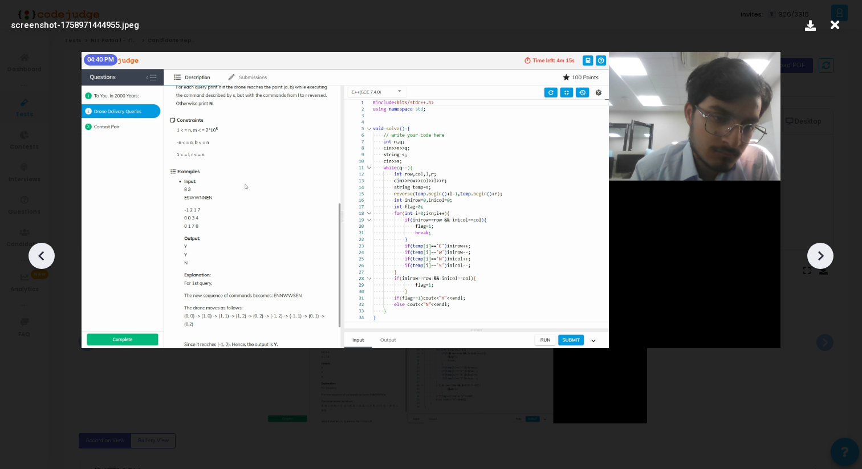
click at [818, 252] on icon at bounding box center [820, 255] width 17 height 17
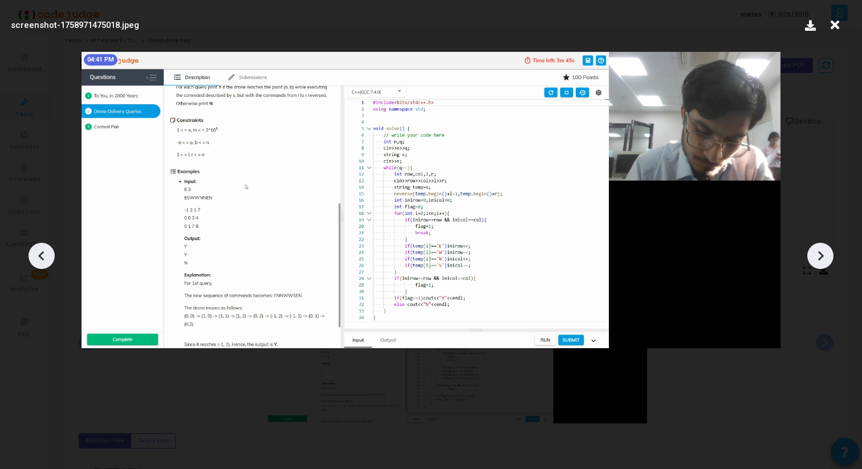
click at [818, 252] on icon at bounding box center [820, 255] width 17 height 17
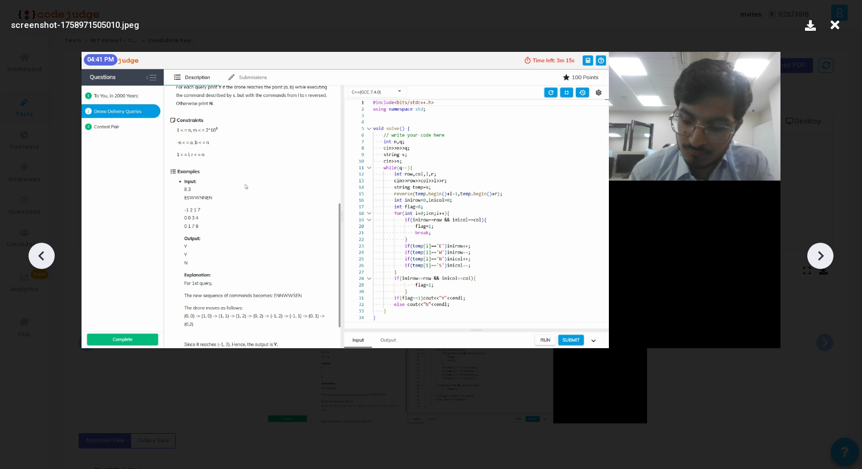
click at [818, 252] on icon at bounding box center [820, 255] width 17 height 17
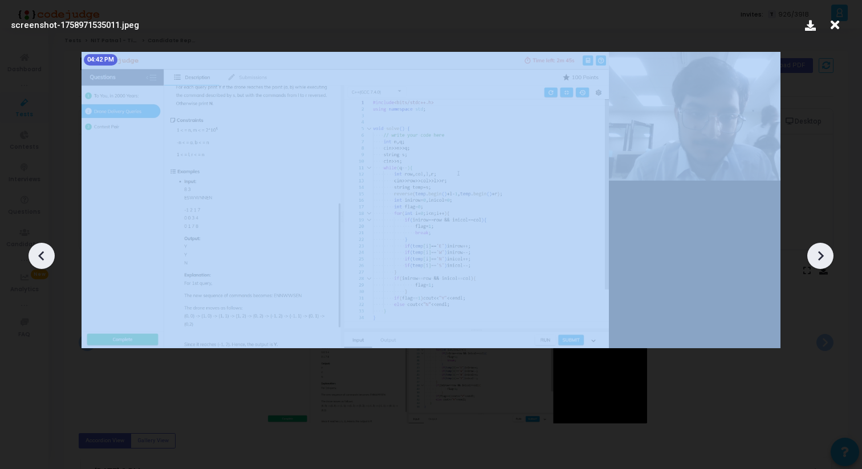
click at [818, 252] on icon at bounding box center [820, 255] width 17 height 17
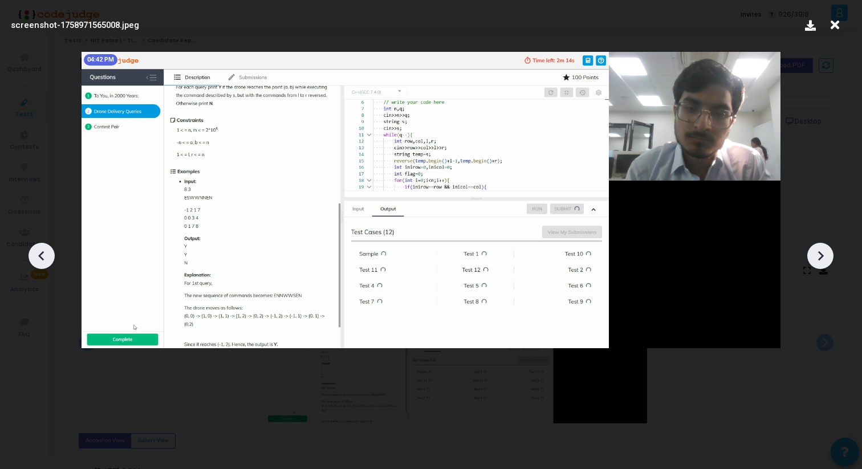
click at [818, 252] on icon at bounding box center [820, 255] width 17 height 17
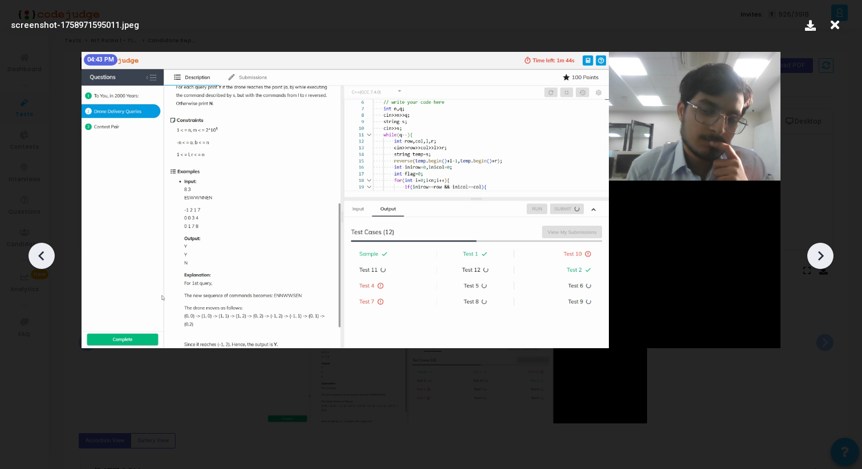
click at [818, 252] on icon at bounding box center [820, 255] width 17 height 17
click at [818, 257] on icon at bounding box center [820, 255] width 17 height 17
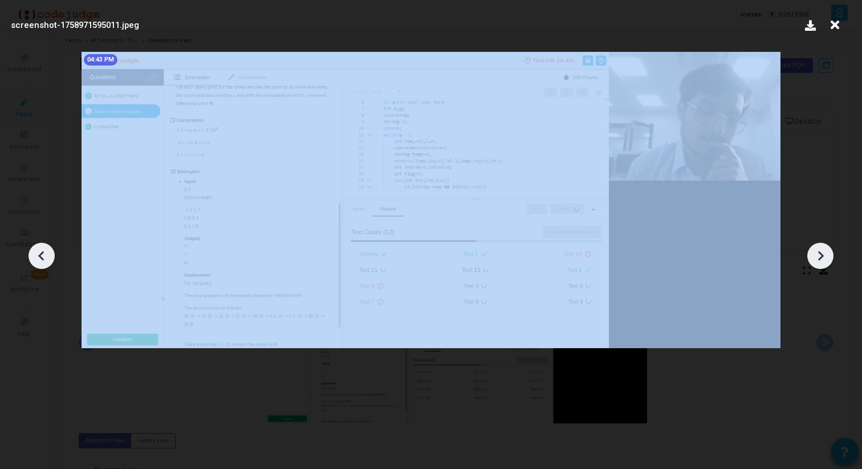
click at [818, 257] on icon at bounding box center [820, 255] width 17 height 17
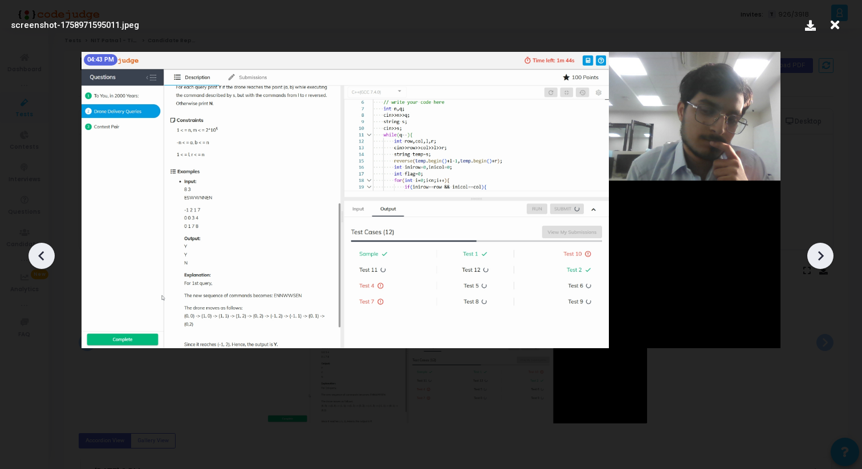
click at [838, 21] on icon at bounding box center [835, 25] width 18 height 22
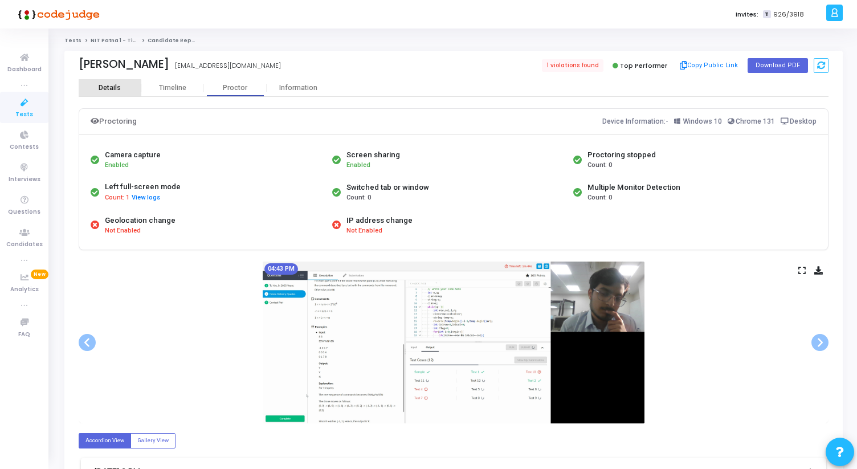
click at [107, 89] on div "Details" at bounding box center [110, 88] width 22 height 9
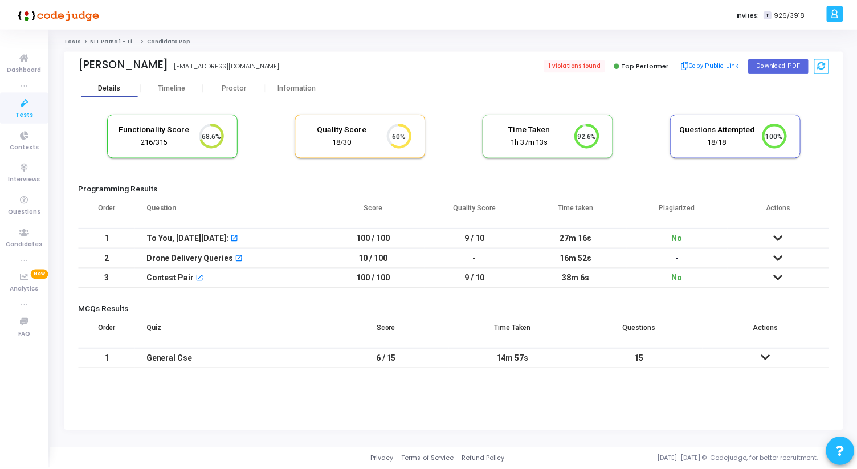
scroll to position [24, 29]
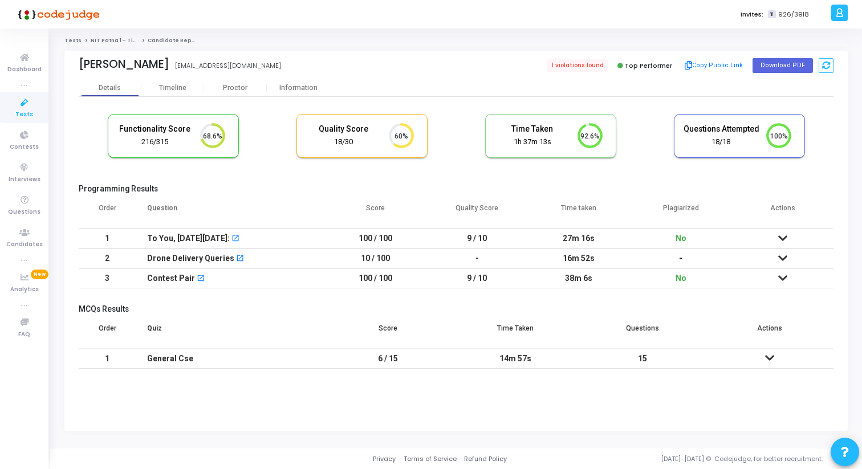
click at [789, 239] on td at bounding box center [782, 239] width 102 height 20
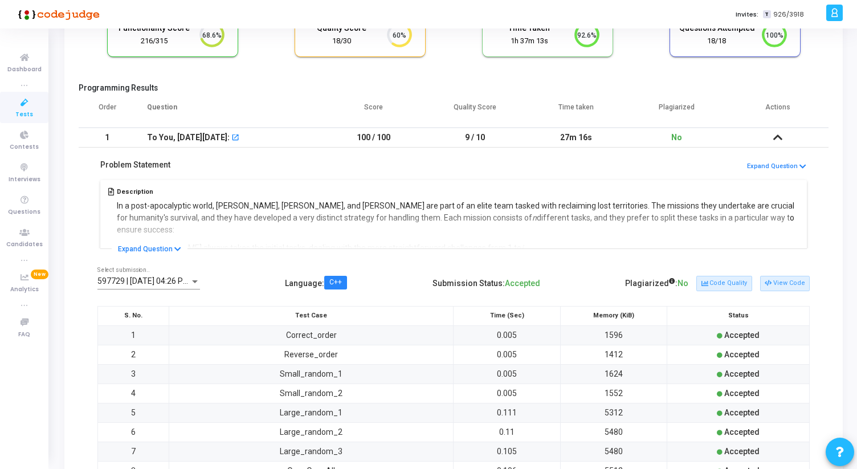
scroll to position [102, 0]
click at [182, 272] on div "597729 | [DATE] 04:26 PM IST (Best) P Select submission.." at bounding box center [148, 277] width 103 height 22
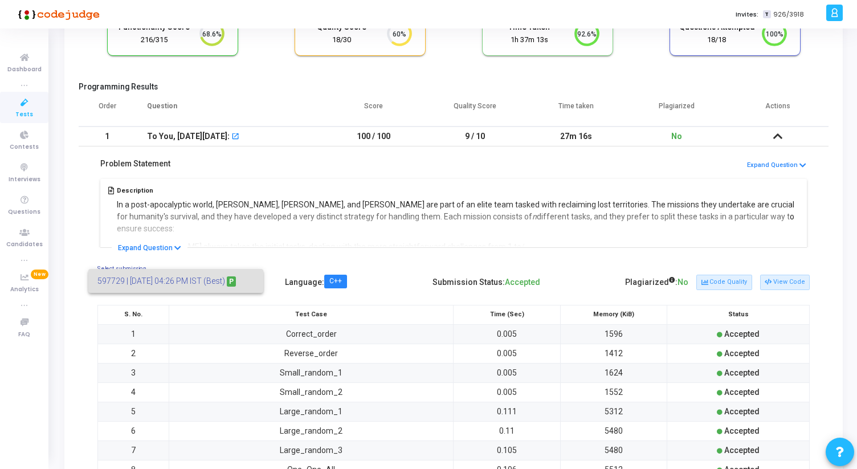
click at [251, 205] on div at bounding box center [428, 234] width 857 height 469
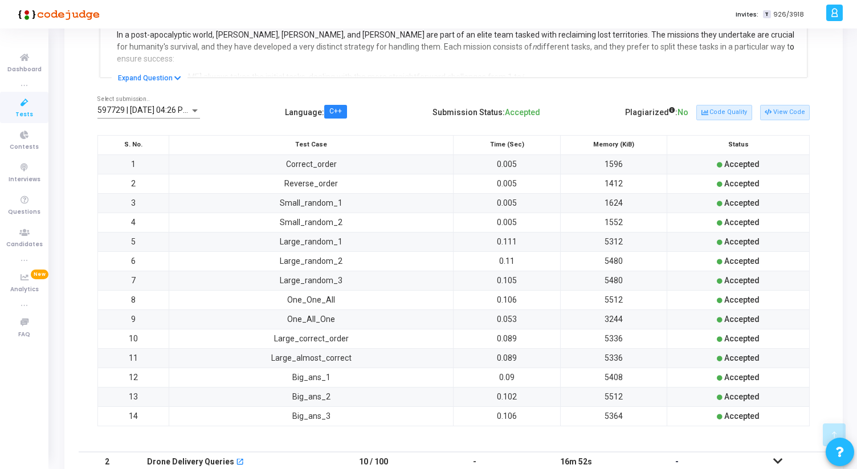
scroll to position [436, 0]
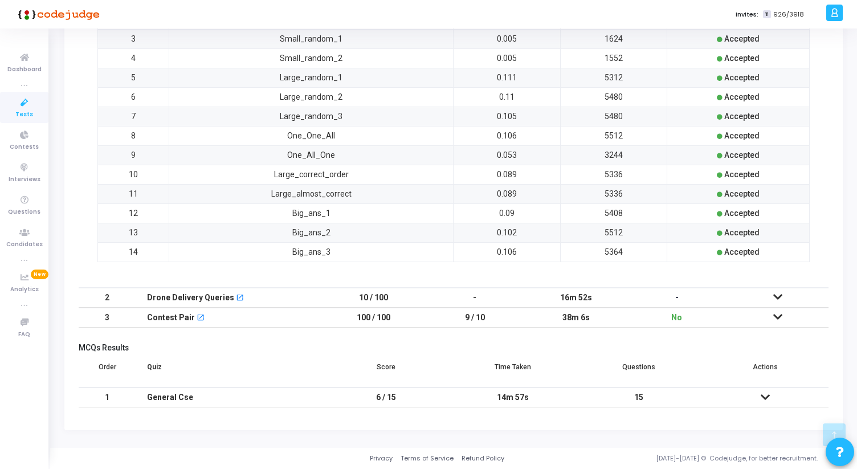
click at [781, 315] on icon at bounding box center [777, 317] width 9 height 8
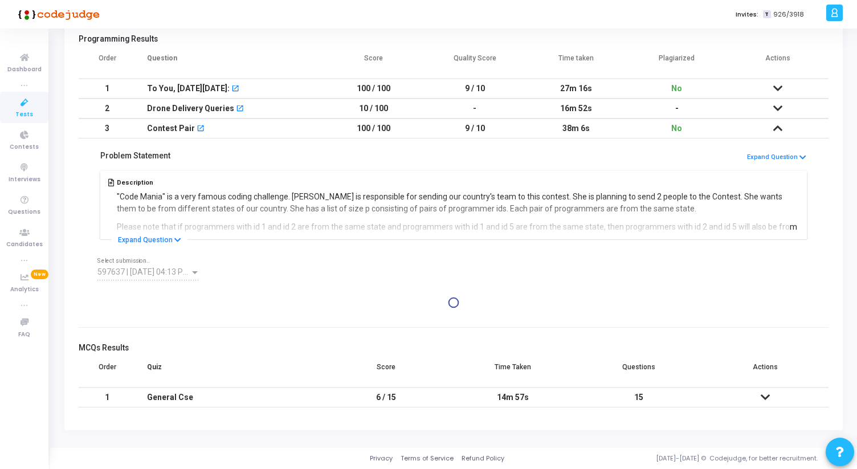
scroll to position [235, 0]
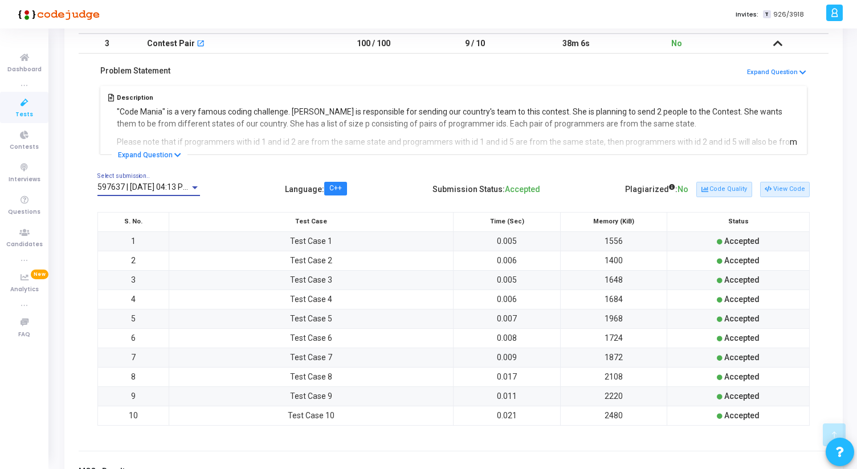
click at [166, 190] on span "597637 | [DATE] 04:13 PM IST (Best) P" at bounding box center [165, 186] width 137 height 9
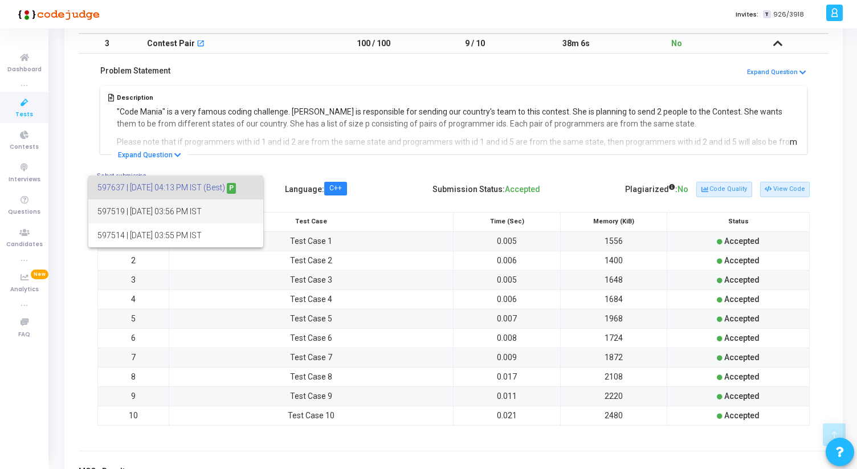
click at [171, 210] on span "597519 | [DATE] 03:56 PM IST" at bounding box center [175, 211] width 157 height 24
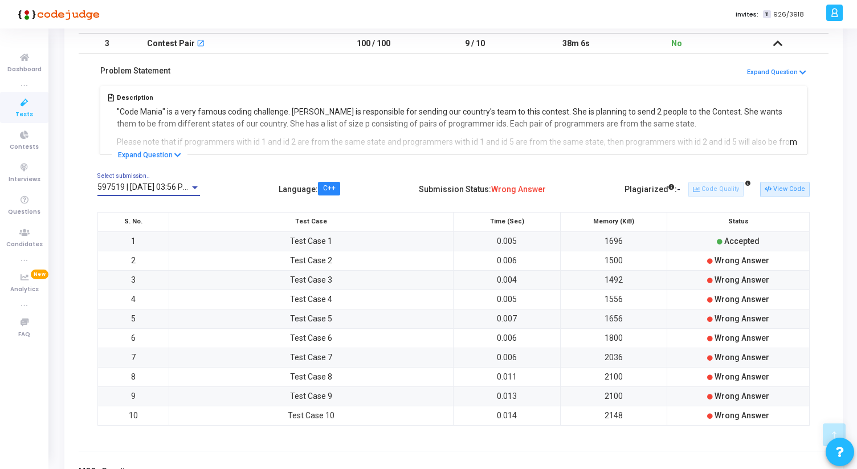
click at [168, 186] on span "597519 | [DATE] 03:56 PM IST" at bounding box center [150, 186] width 106 height 9
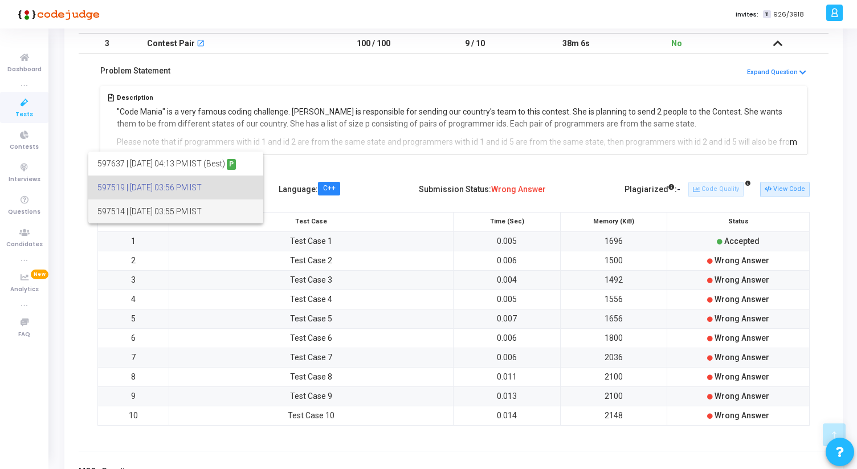
click at [172, 212] on span "597514 | [DATE] 03:55 PM IST" at bounding box center [175, 211] width 157 height 24
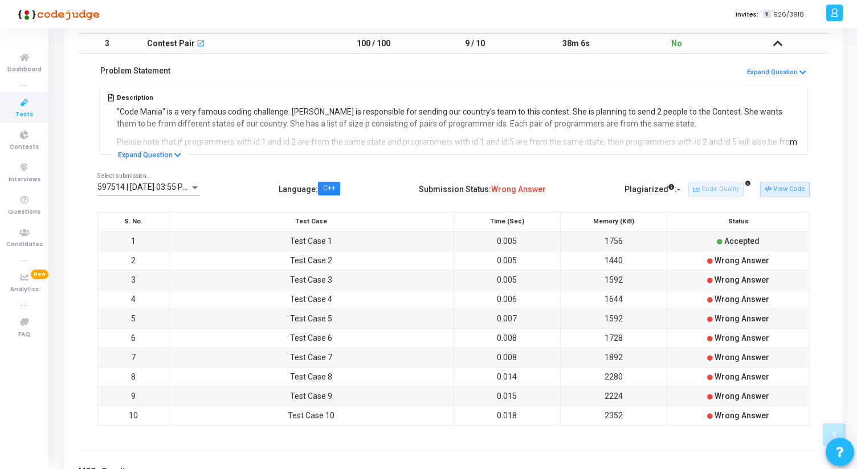
click at [163, 279] on td "3" at bounding box center [133, 279] width 71 height 19
click at [187, 195] on div "597514 | [DATE] 03:55 PM IST Select submission.." at bounding box center [148, 189] width 103 height 32
click at [187, 178] on div "597514 | [DATE] 03:55 PM IST Select submission.." at bounding box center [148, 184] width 103 height 22
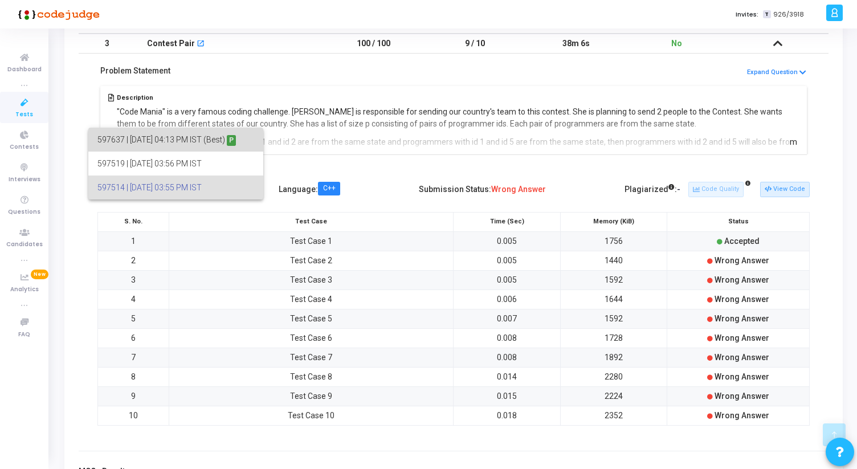
click at [197, 145] on span "597637 | [DATE] 04:13 PM IST (Best) P" at bounding box center [175, 140] width 157 height 24
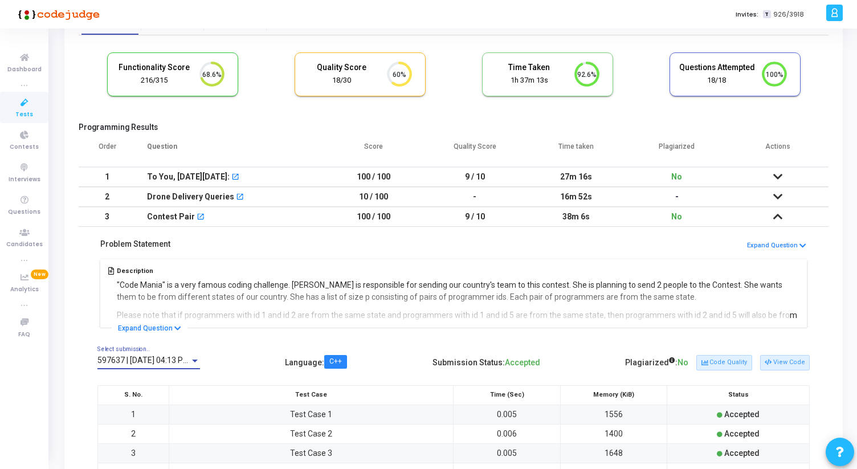
scroll to position [58, 0]
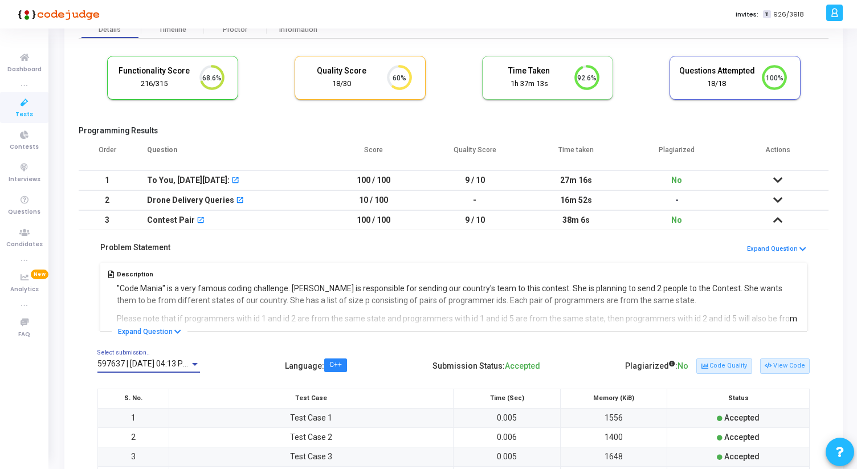
click at [762, 198] on td at bounding box center [778, 200] width 101 height 20
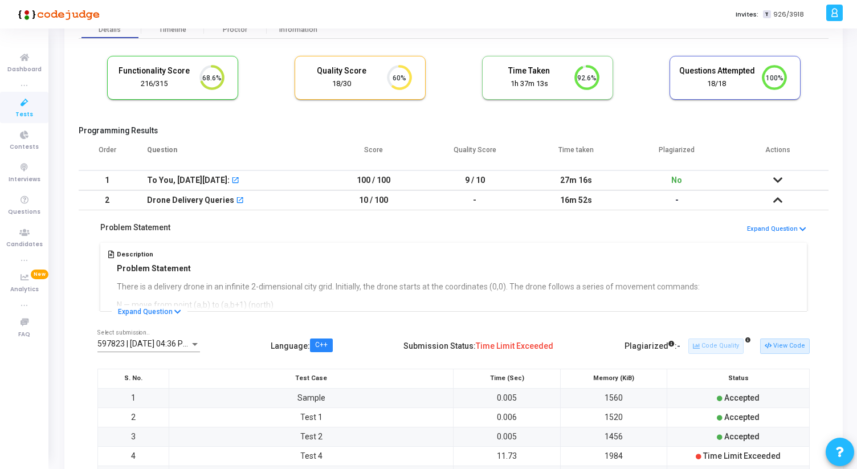
click at [153, 344] on span "597823 | [DATE] 04:36 PM IST (Best)" at bounding box center [162, 343] width 130 height 9
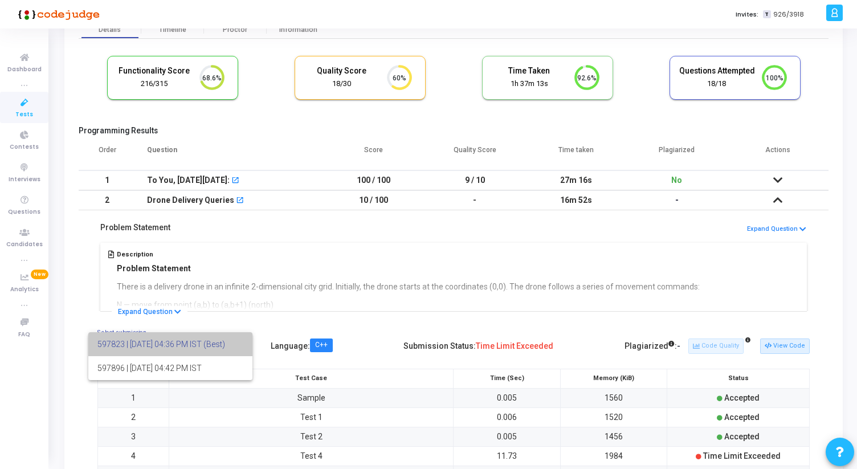
click at [153, 344] on span "597823 | [DATE] 04:36 PM IST (Best)" at bounding box center [170, 344] width 146 height 24
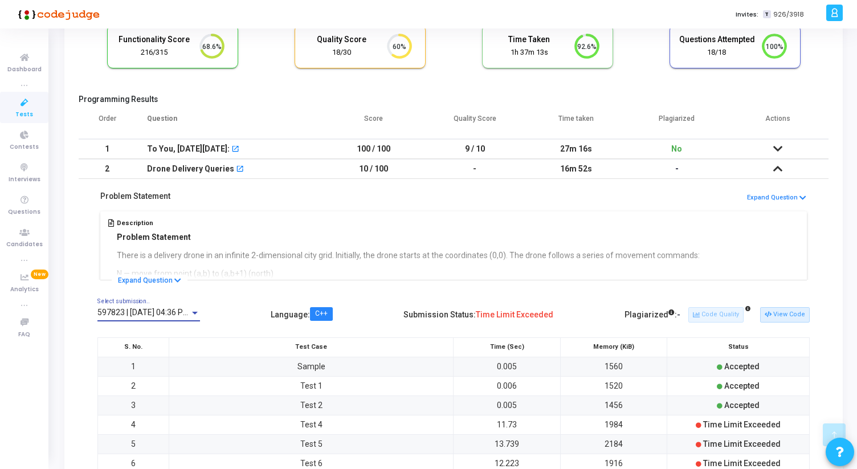
scroll to position [0, 0]
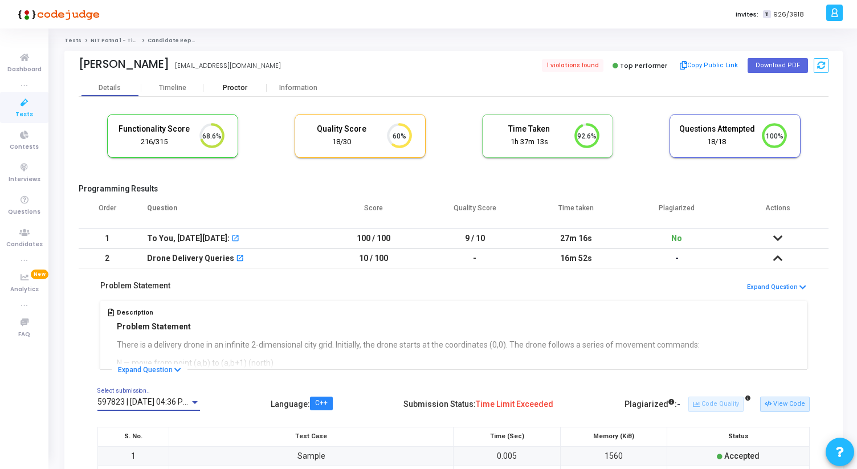
click at [230, 89] on div "Proctor" at bounding box center [235, 88] width 63 height 9
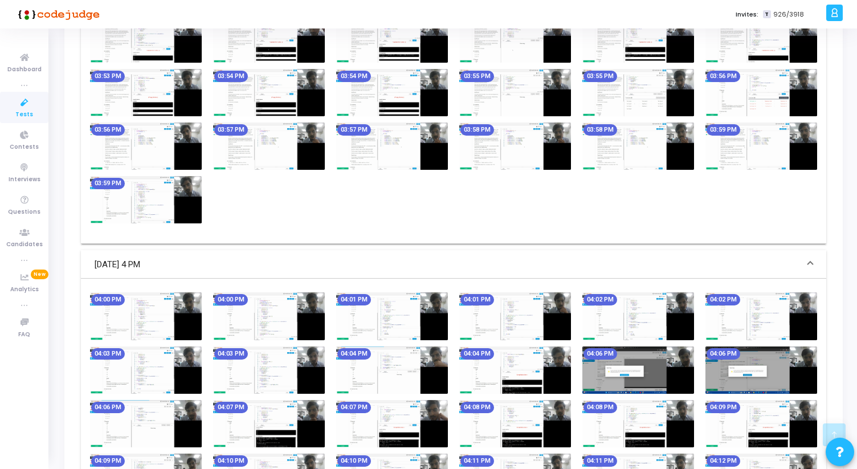
scroll to position [1307, 0]
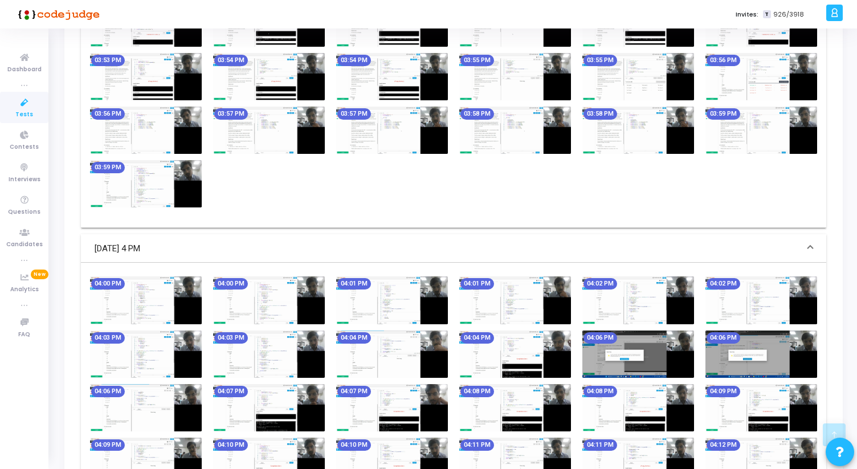
click at [593, 350] on img at bounding box center [638, 354] width 112 height 47
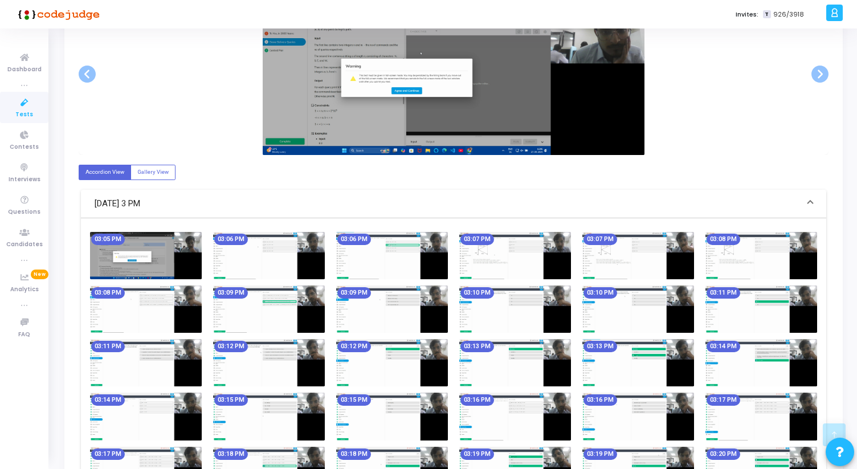
scroll to position [0, 0]
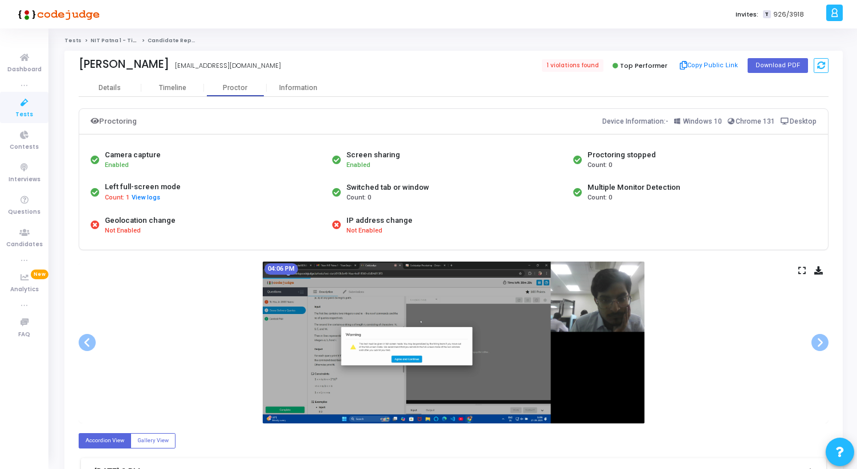
click at [388, 309] on img at bounding box center [454, 343] width 382 height 162
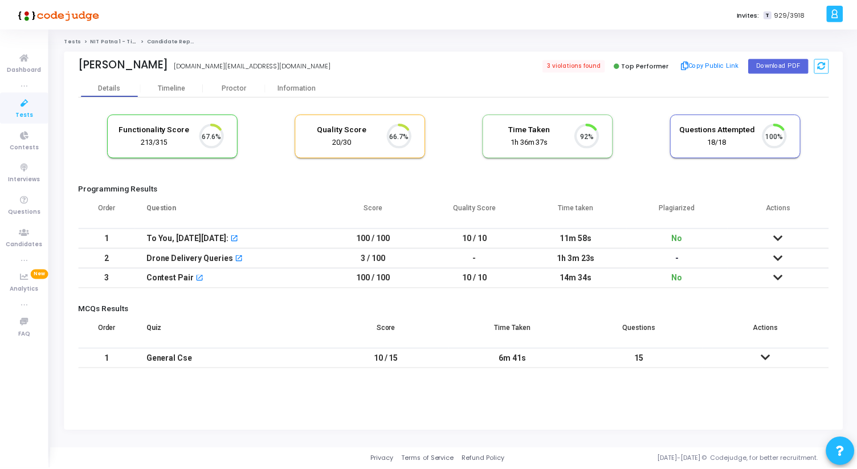
scroll to position [24, 29]
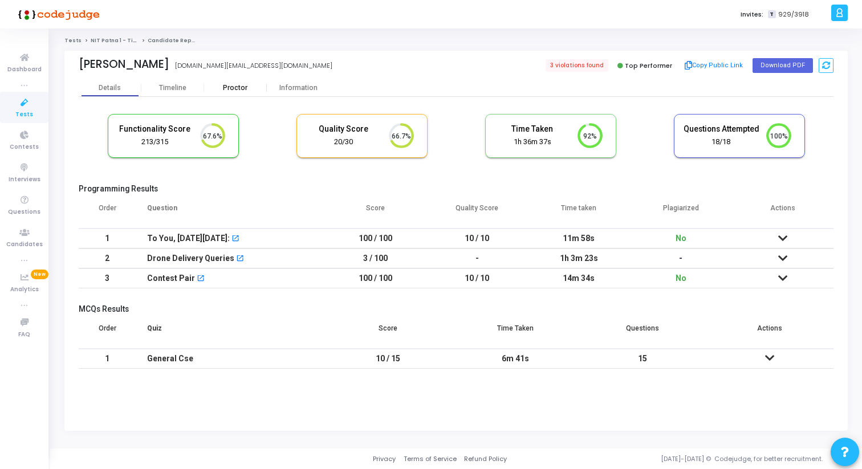
click at [234, 91] on div "Proctor" at bounding box center [235, 88] width 63 height 9
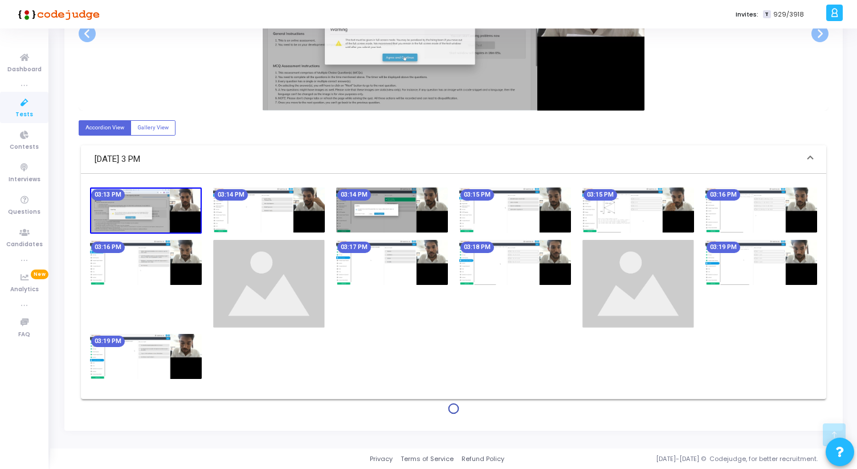
scroll to position [263, 0]
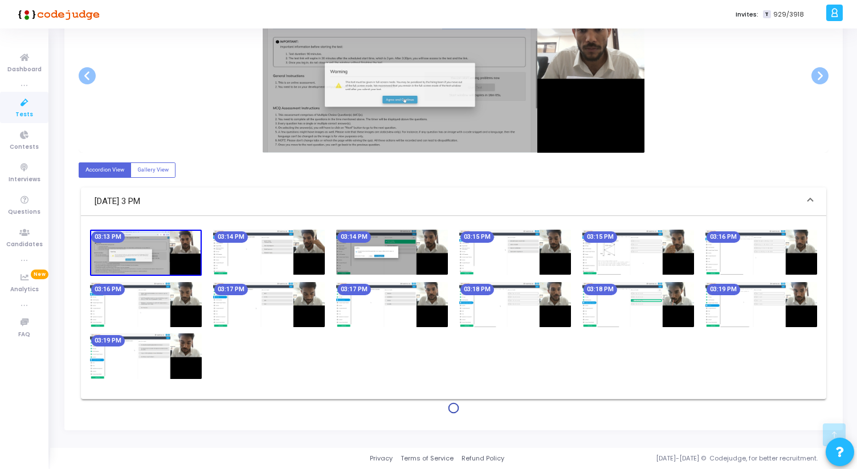
click at [240, 255] on img at bounding box center [269, 252] width 112 height 45
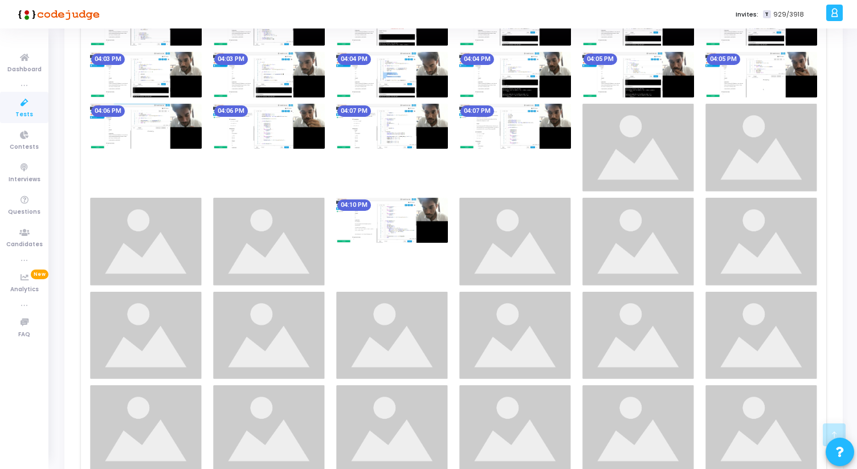
scroll to position [1380, 0]
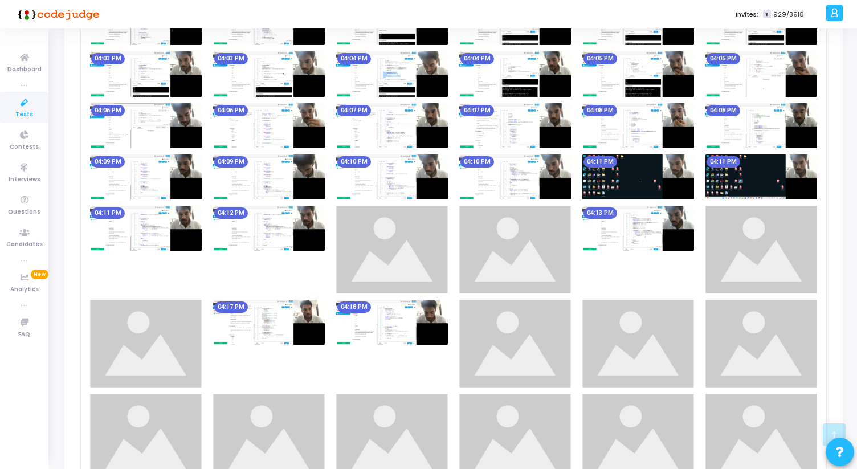
click at [615, 174] on img at bounding box center [638, 176] width 112 height 45
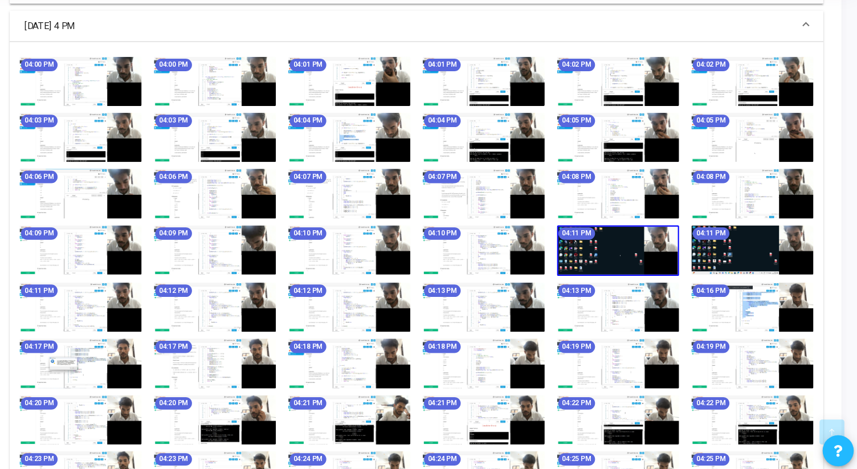
scroll to position [1287, 0]
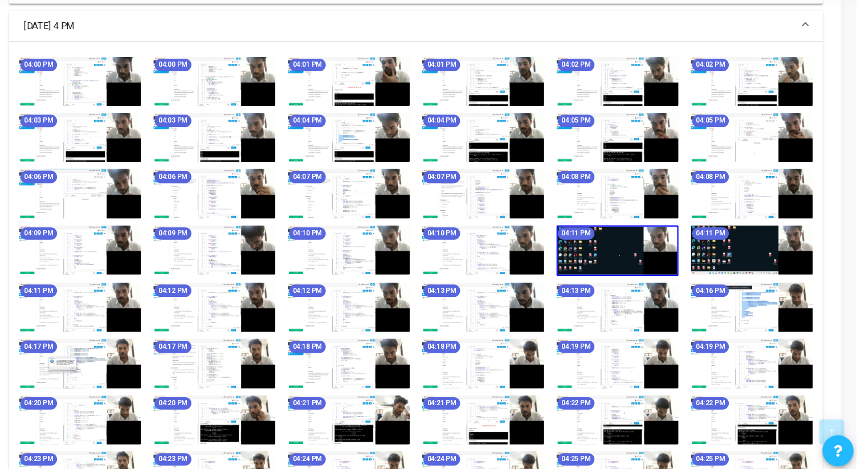
click at [712, 283] on img at bounding box center [762, 268] width 112 height 45
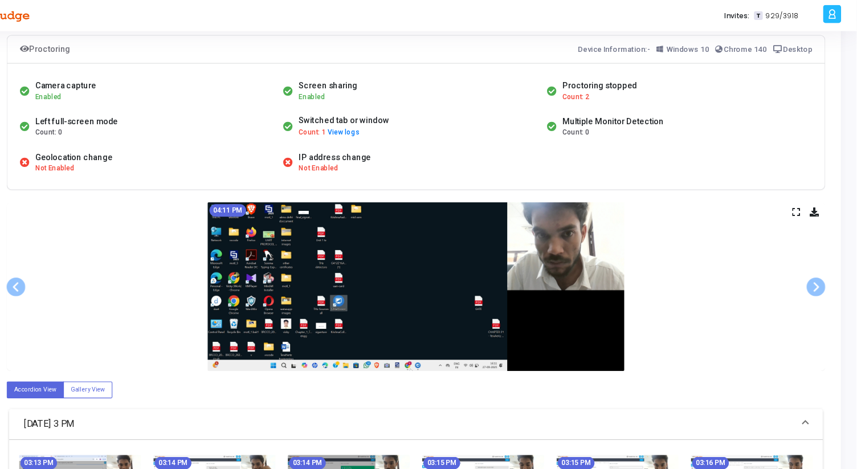
scroll to position [0, 0]
